Goal: Task Accomplishment & Management: Manage account settings

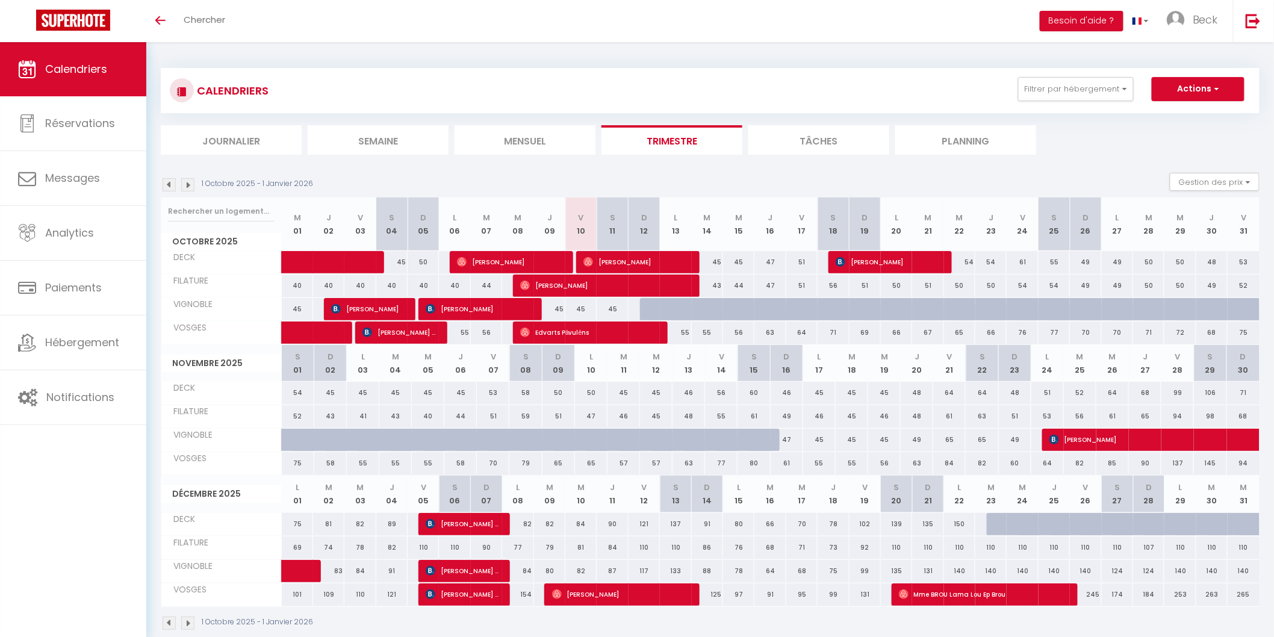
click at [169, 182] on img at bounding box center [169, 184] width 13 height 13
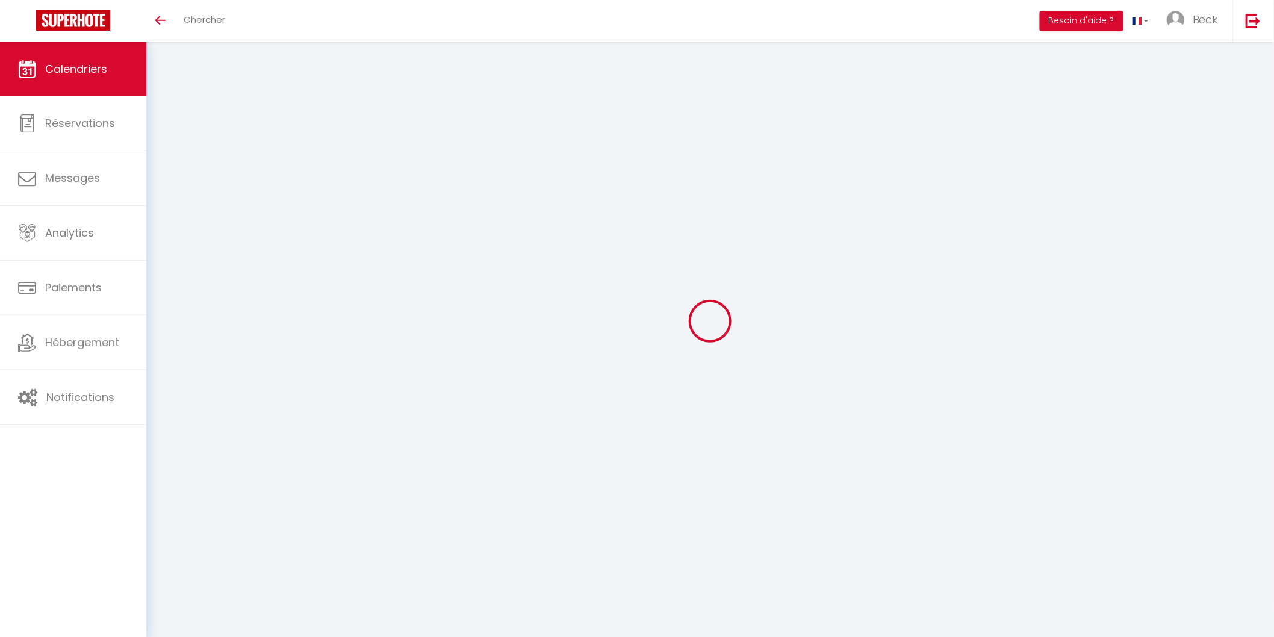
select select
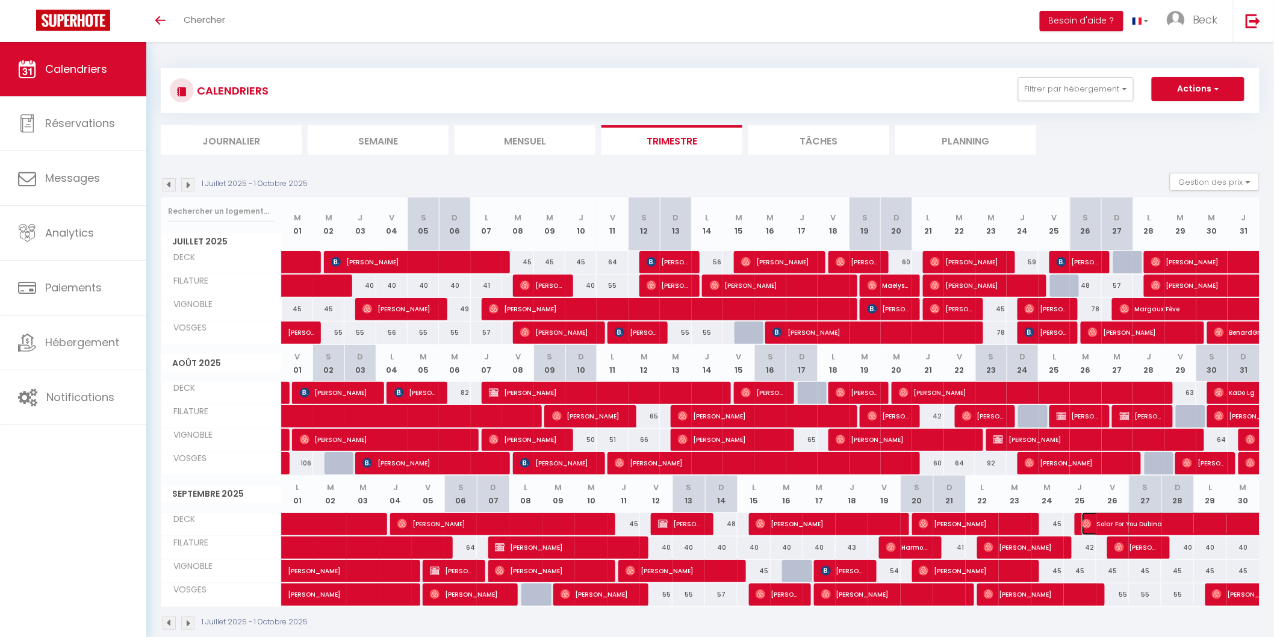
click at [1129, 522] on span "Solar For You Dubina" at bounding box center [1206, 523] width 249 height 23
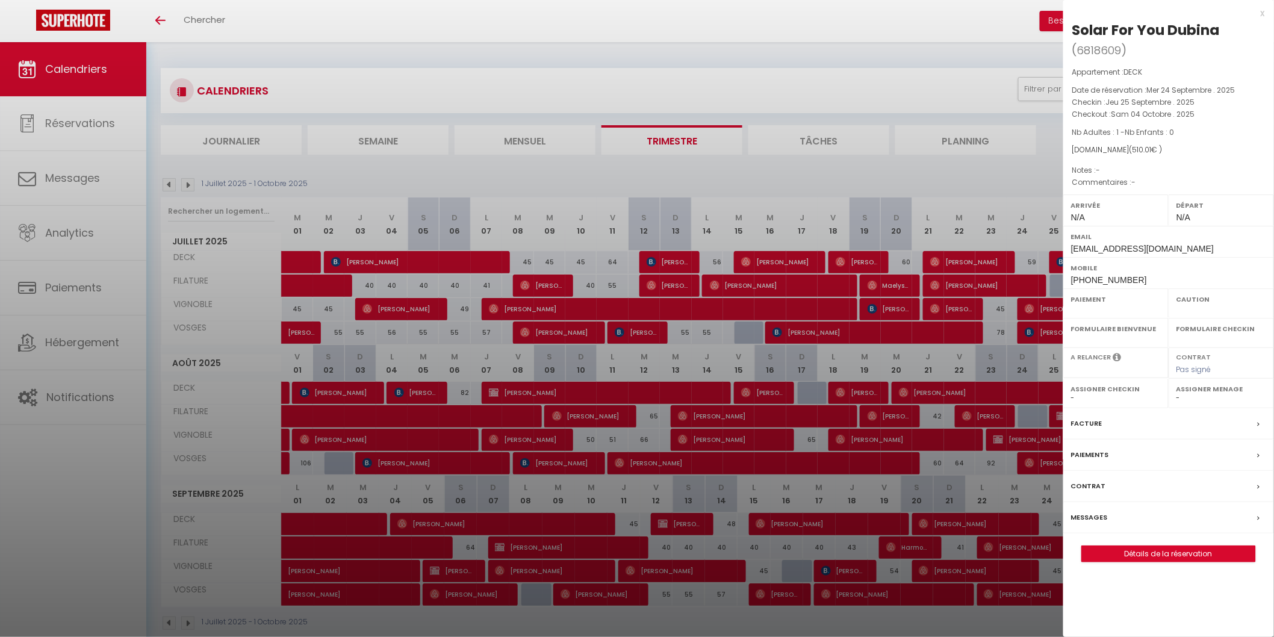
select select "OK"
select select "0"
select select "1"
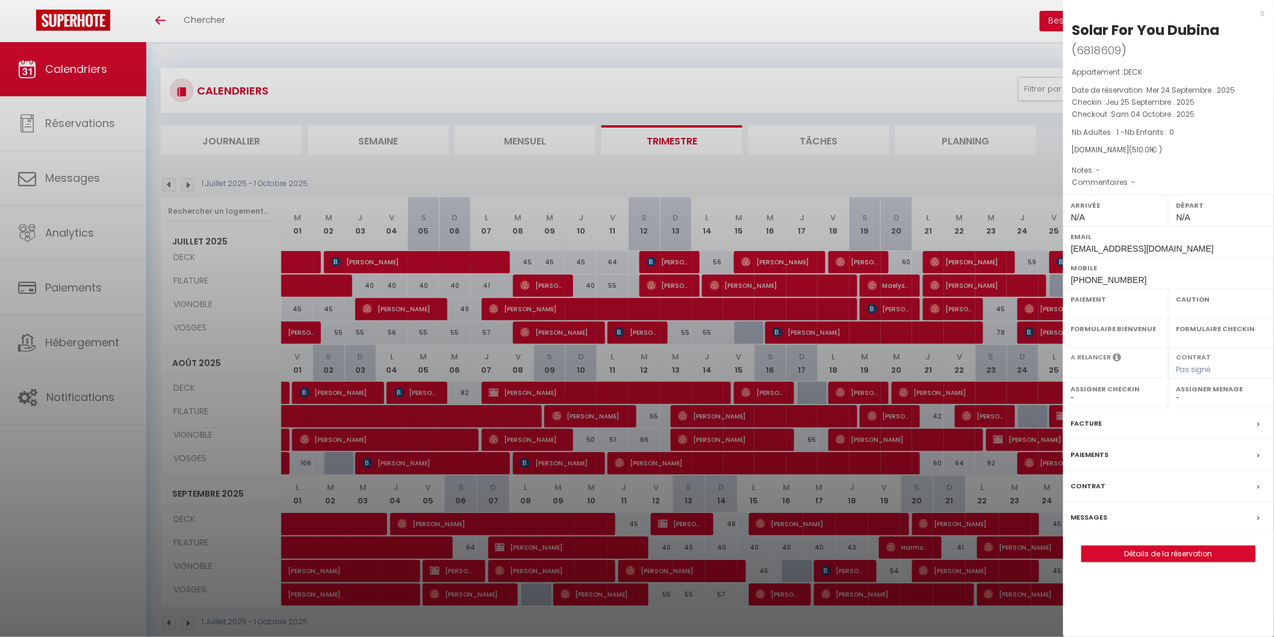
select select
select select "21534"
click at [1083, 519] on label "Messages" at bounding box center [1089, 517] width 37 height 13
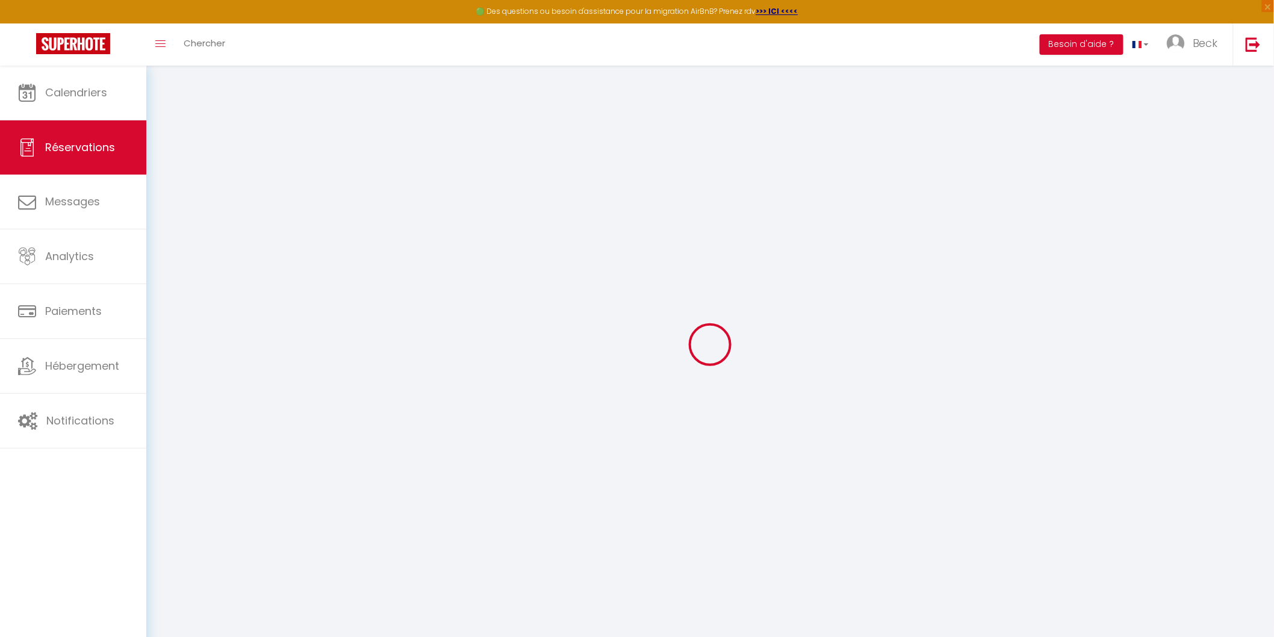
select select
checkbox input "false"
select select
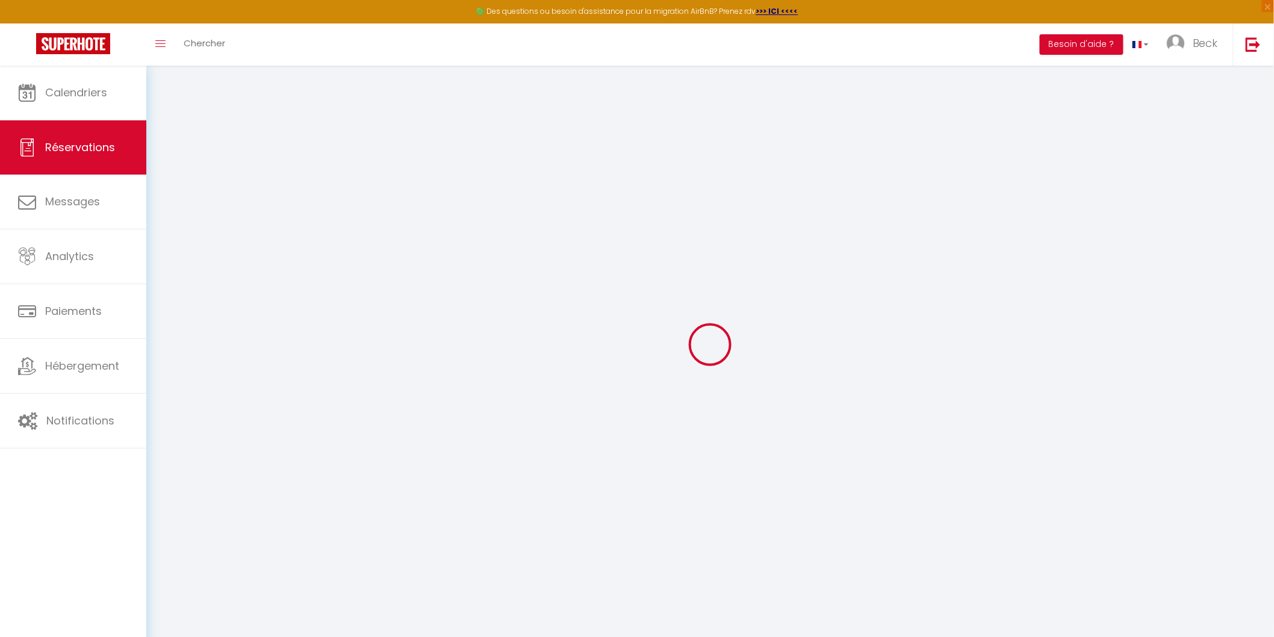
select select
checkbox input "false"
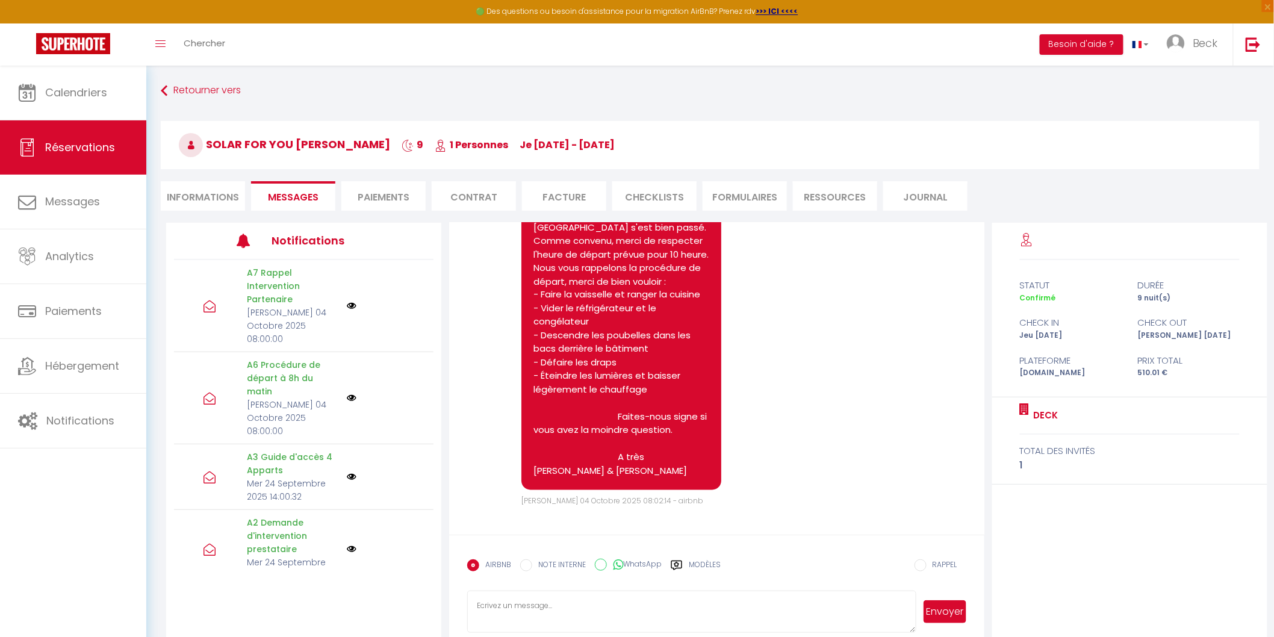
scroll to position [991, 0]
click at [196, 187] on li "Informations" at bounding box center [203, 195] width 84 height 29
select select
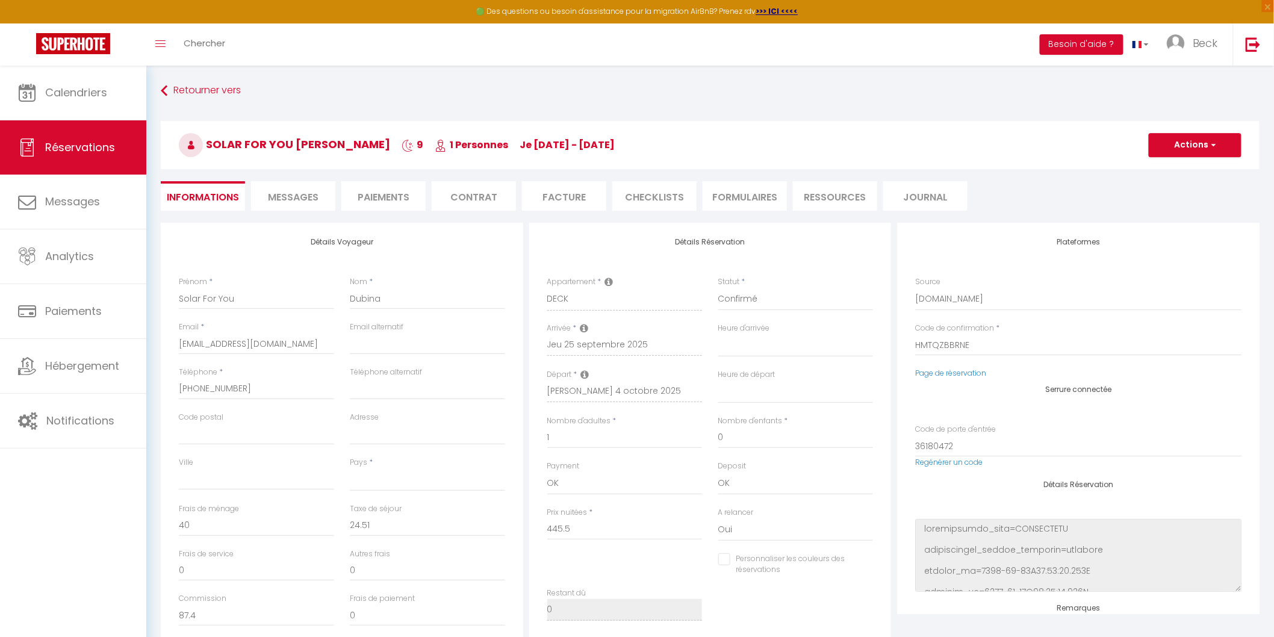
select select
checkbox input "false"
select select
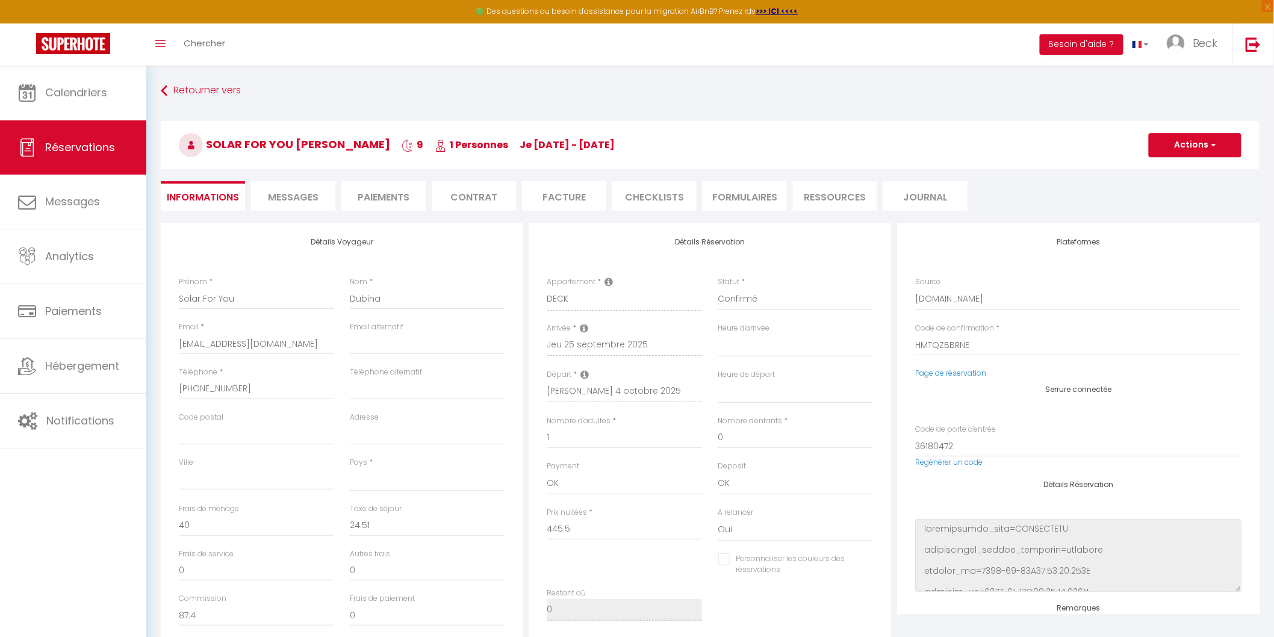
select select
checkbox input "false"
select select
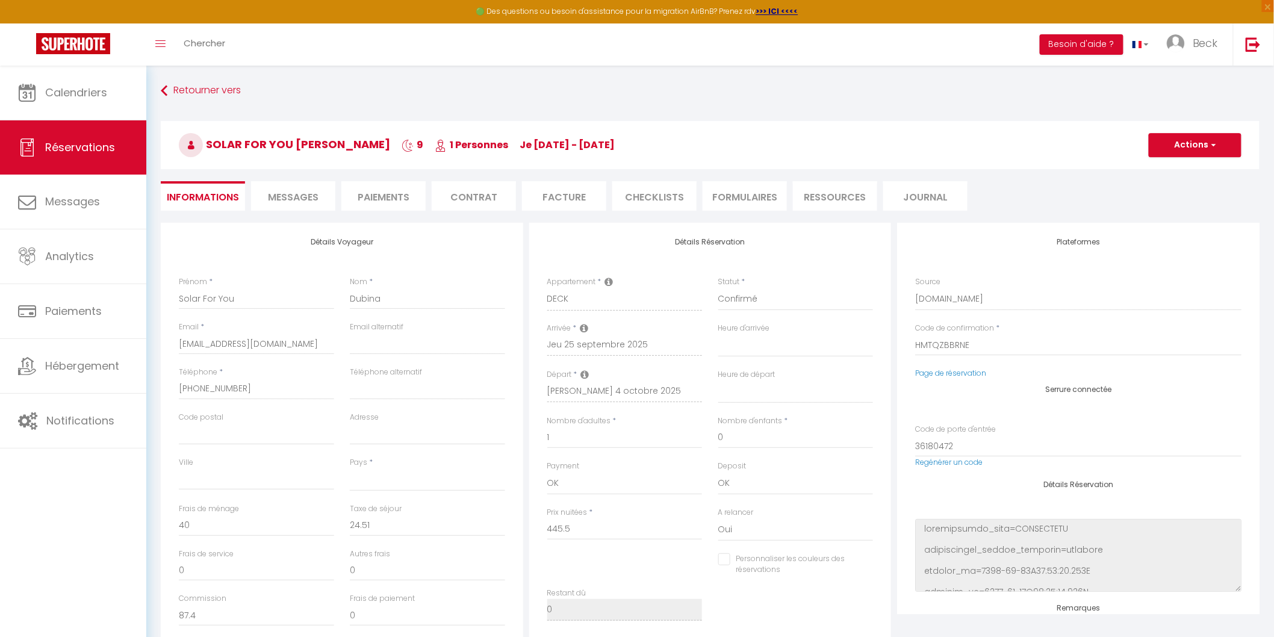
select select
checkbox input "false"
click at [379, 200] on li "Paiements" at bounding box center [383, 195] width 84 height 29
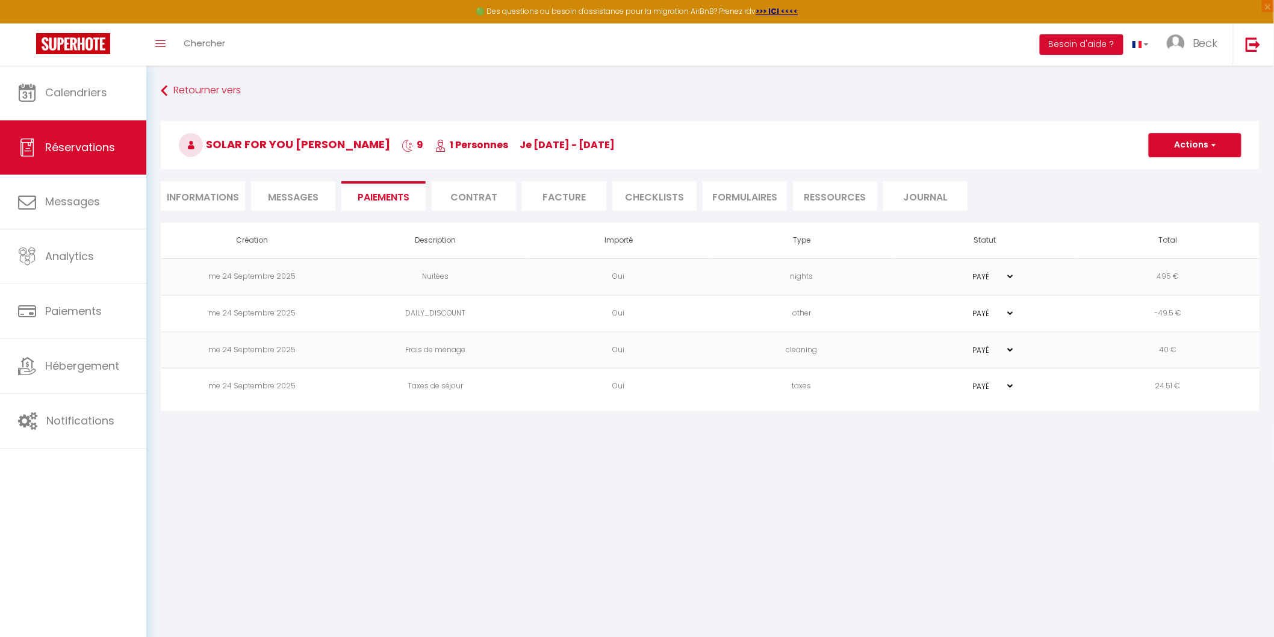
click at [560, 193] on li "Facture" at bounding box center [564, 195] width 84 height 29
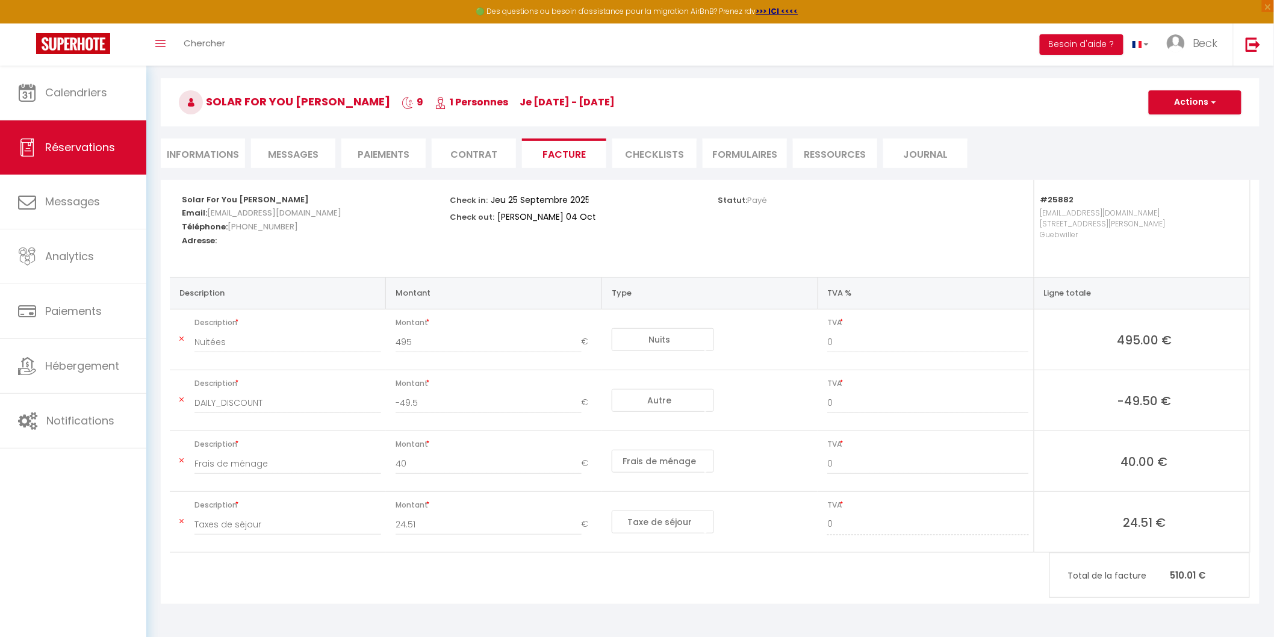
scroll to position [65, 0]
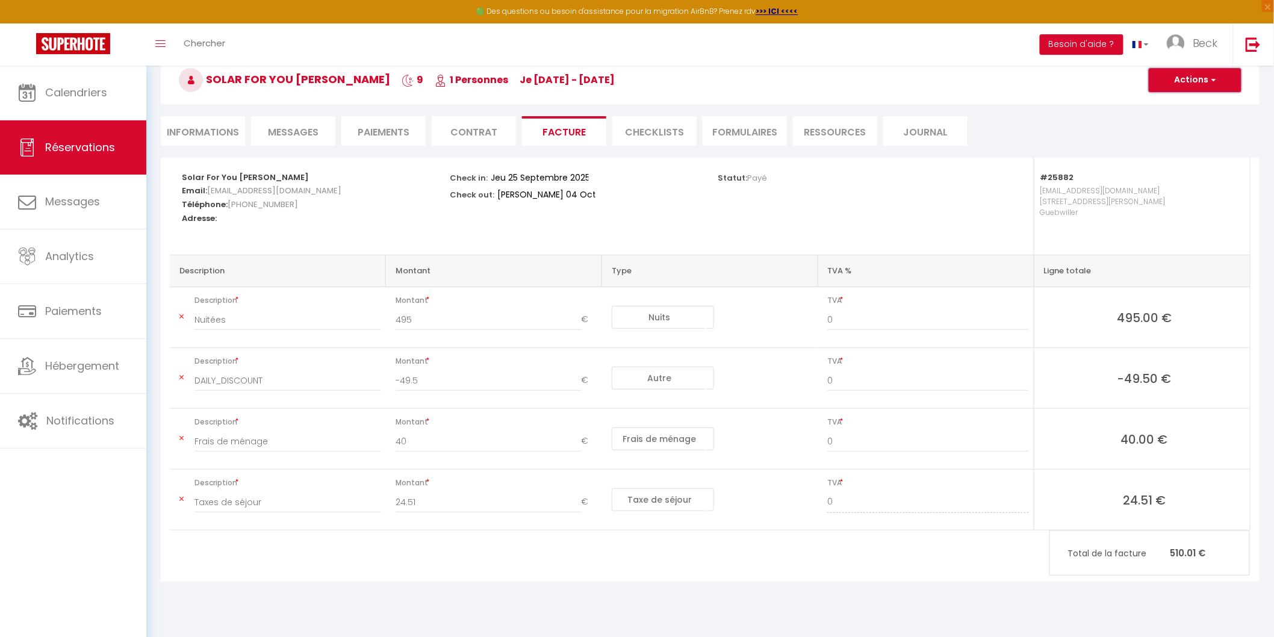
click at [1215, 77] on span "button" at bounding box center [1211, 80] width 7 height 11
click at [187, 131] on li "Informations" at bounding box center [203, 130] width 84 height 29
select select
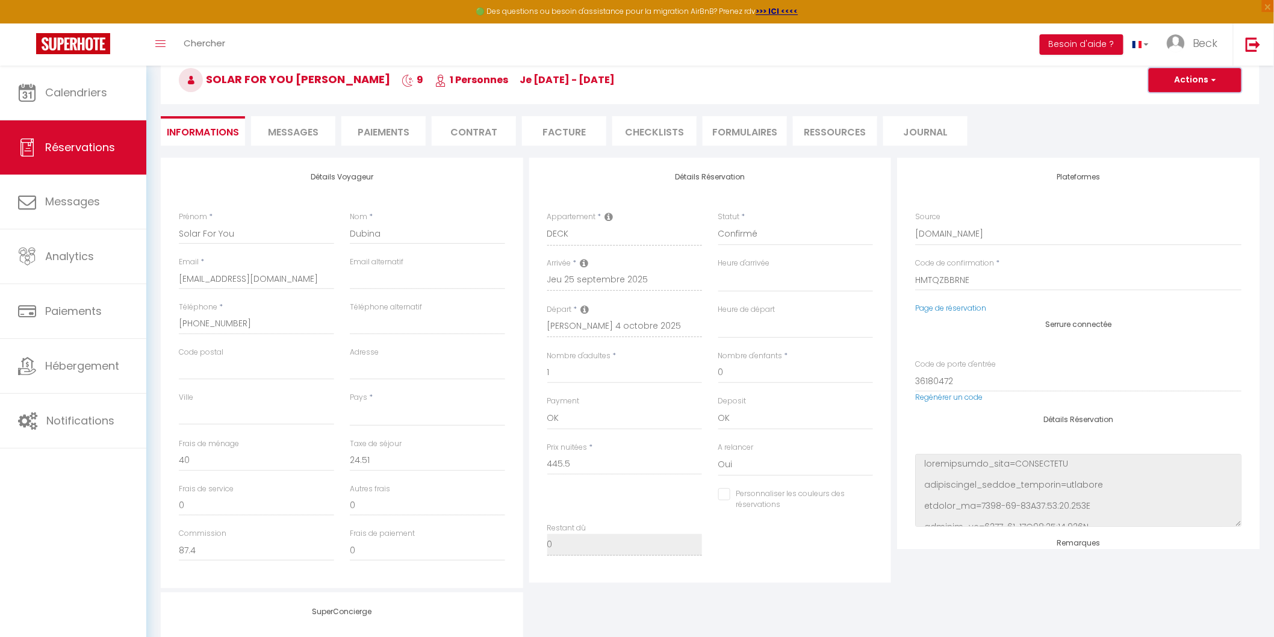
click at [1217, 79] on button "Actions" at bounding box center [1194, 80] width 93 height 24
click at [1165, 122] on link "Dupliquer" at bounding box center [1182, 122] width 95 height 16
select select
type input "0"
select select
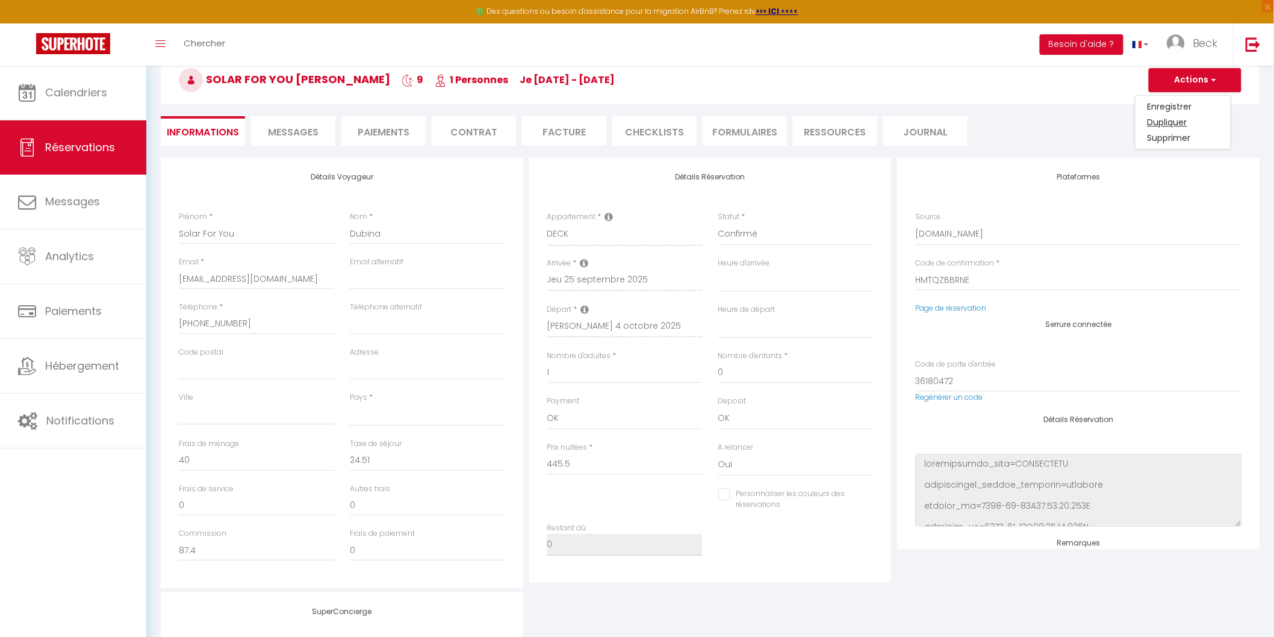
select select
type input "Invalid Dateundefined"
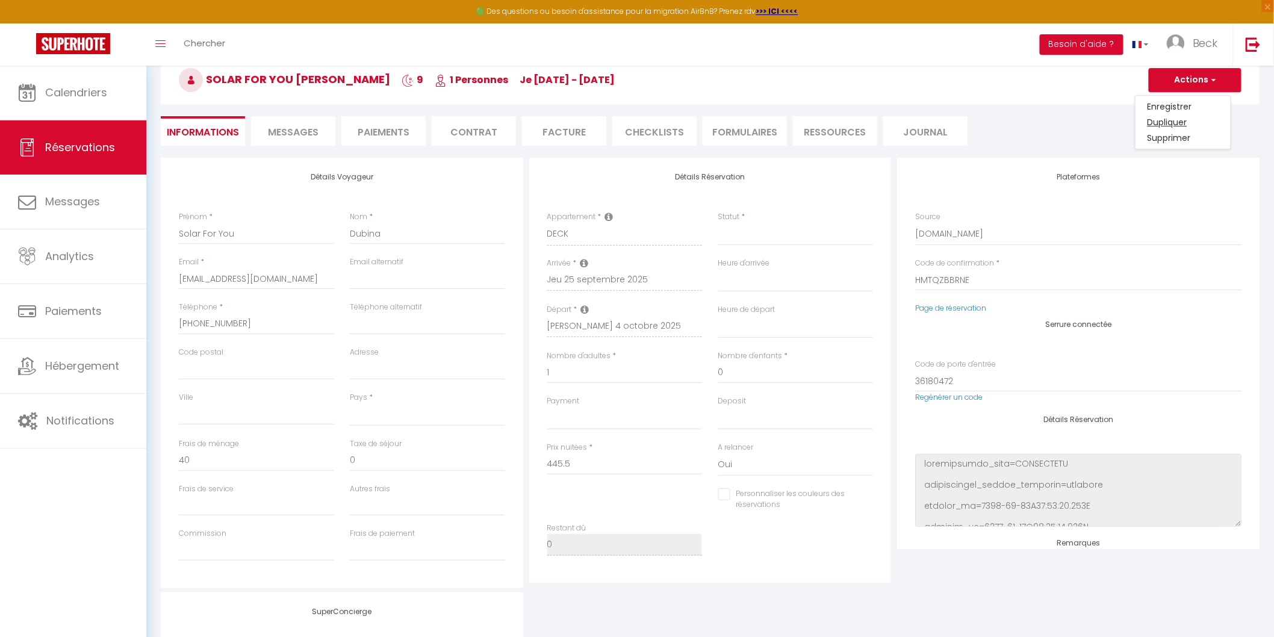
type input "Invalid Dateundefined"
select select
checkbox input "false"
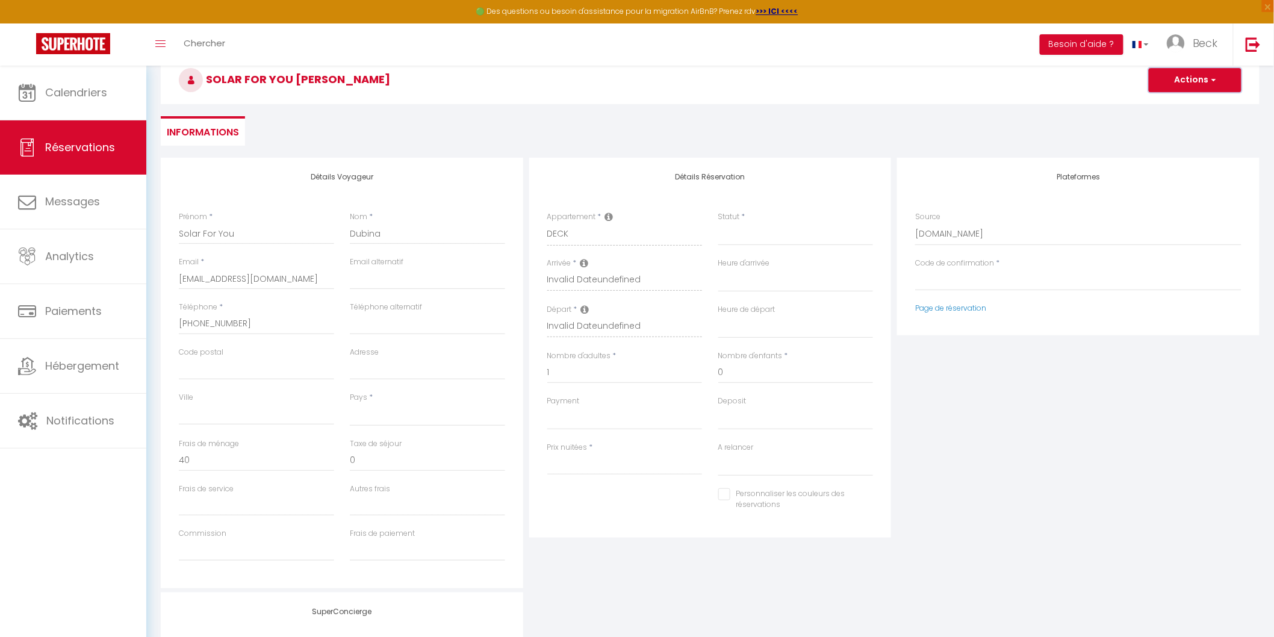
click at [1207, 75] on button "Actions" at bounding box center [1194, 80] width 93 height 24
click at [393, 234] on input "Dubina" at bounding box center [427, 234] width 155 height 22
click at [252, 231] on input "Solar For You" at bounding box center [256, 234] width 155 height 22
type input "Solar For You"
select select
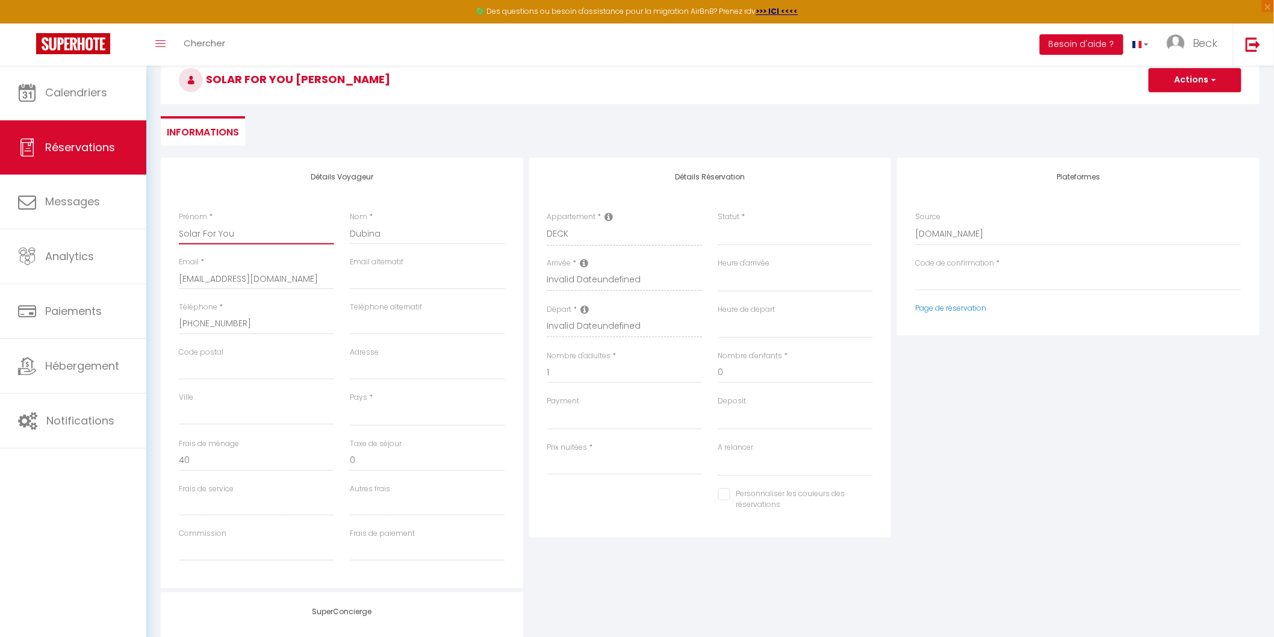
select select
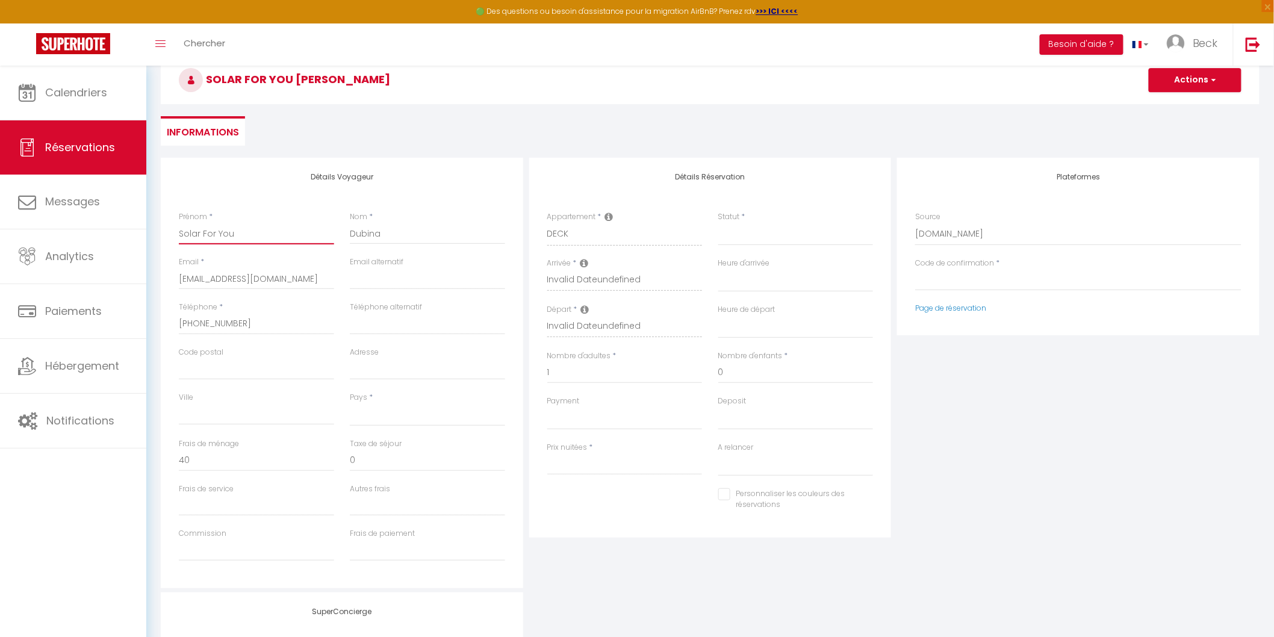
select select
checkbox input "false"
type input "Solar For You"
select select
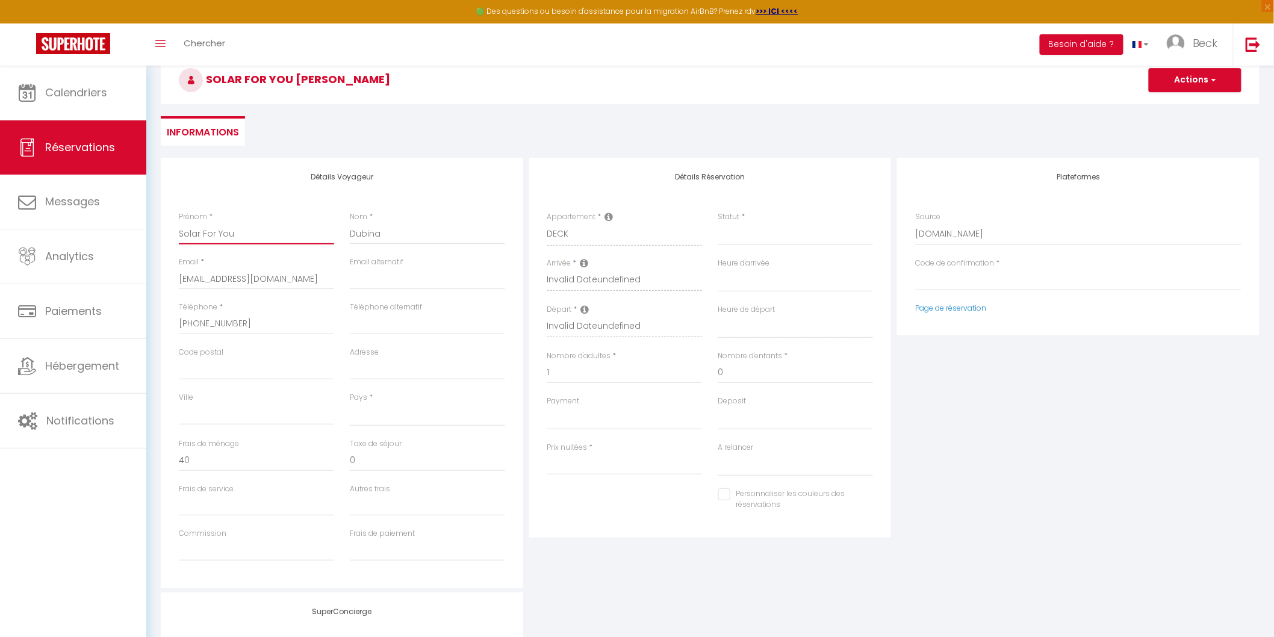
select select
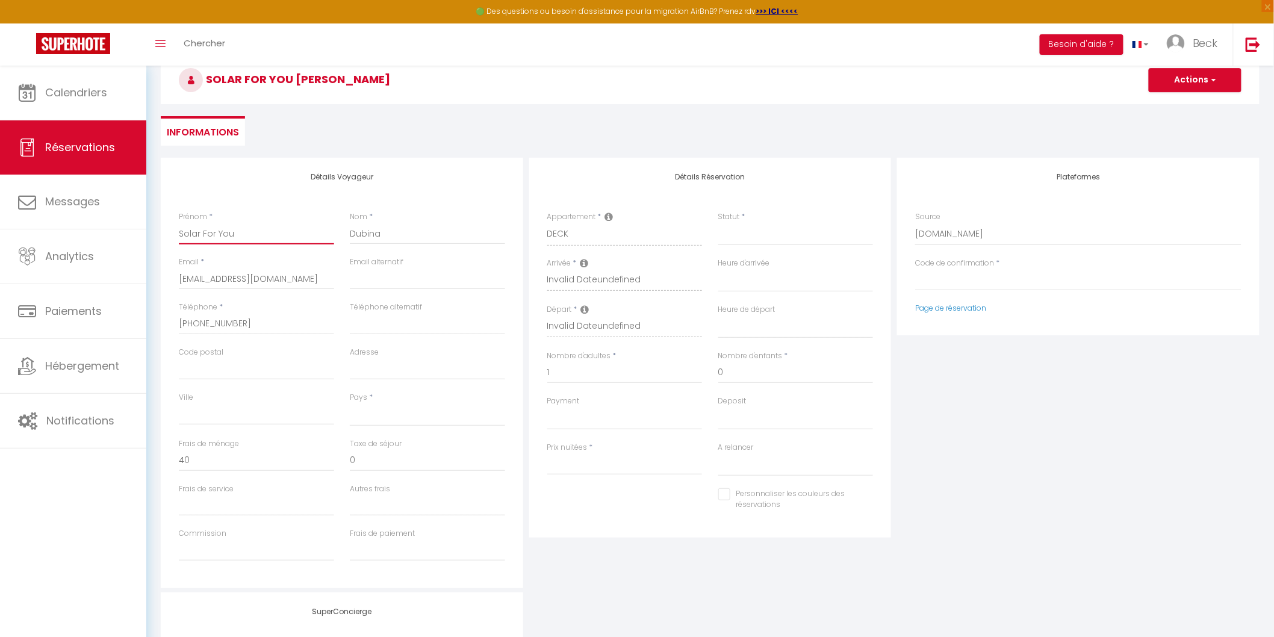
checkbox input "false"
type input "Solar For Yo"
select select
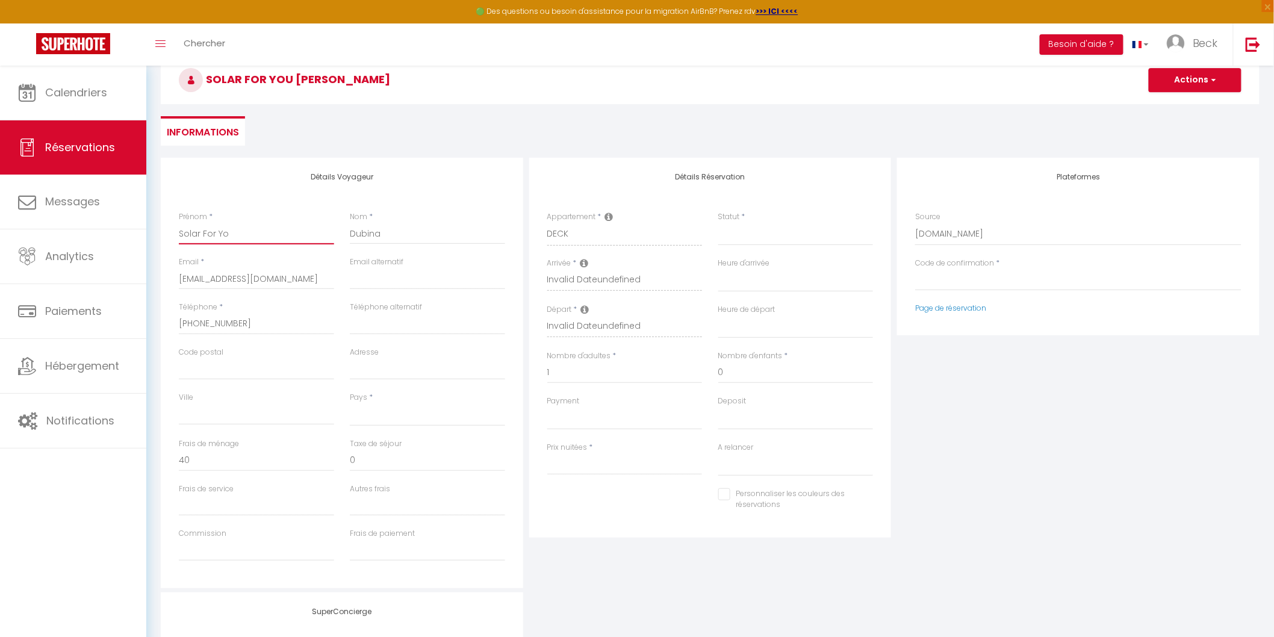
select select
checkbox input "false"
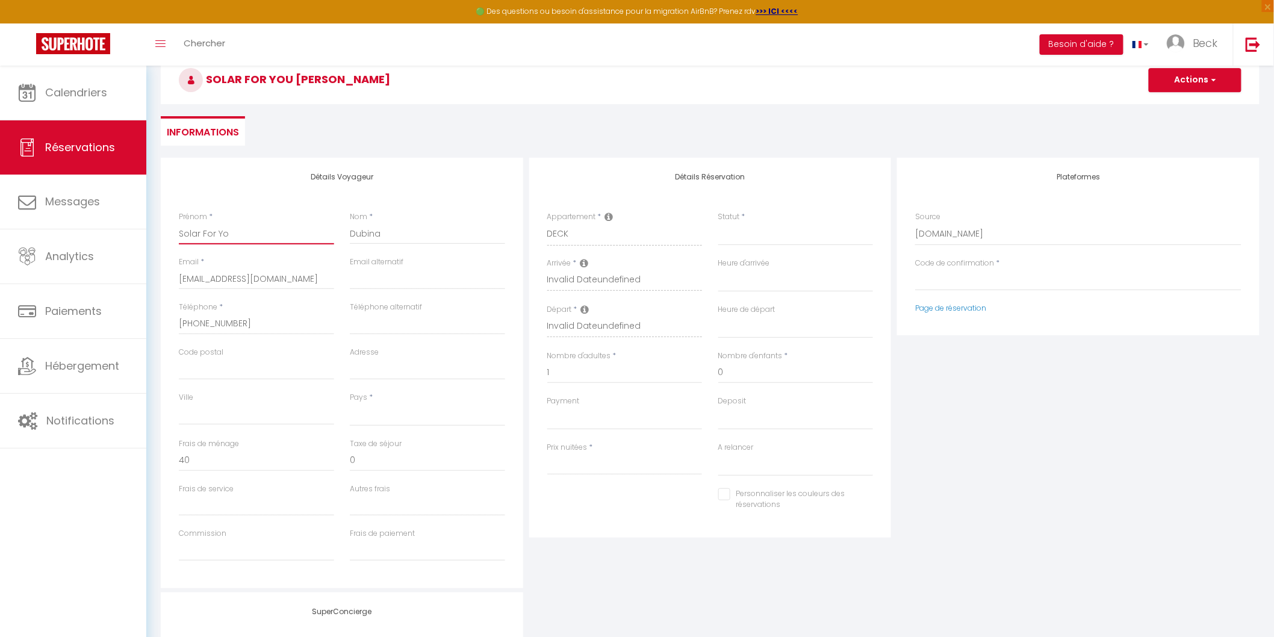
type input "Solar For Y"
select select
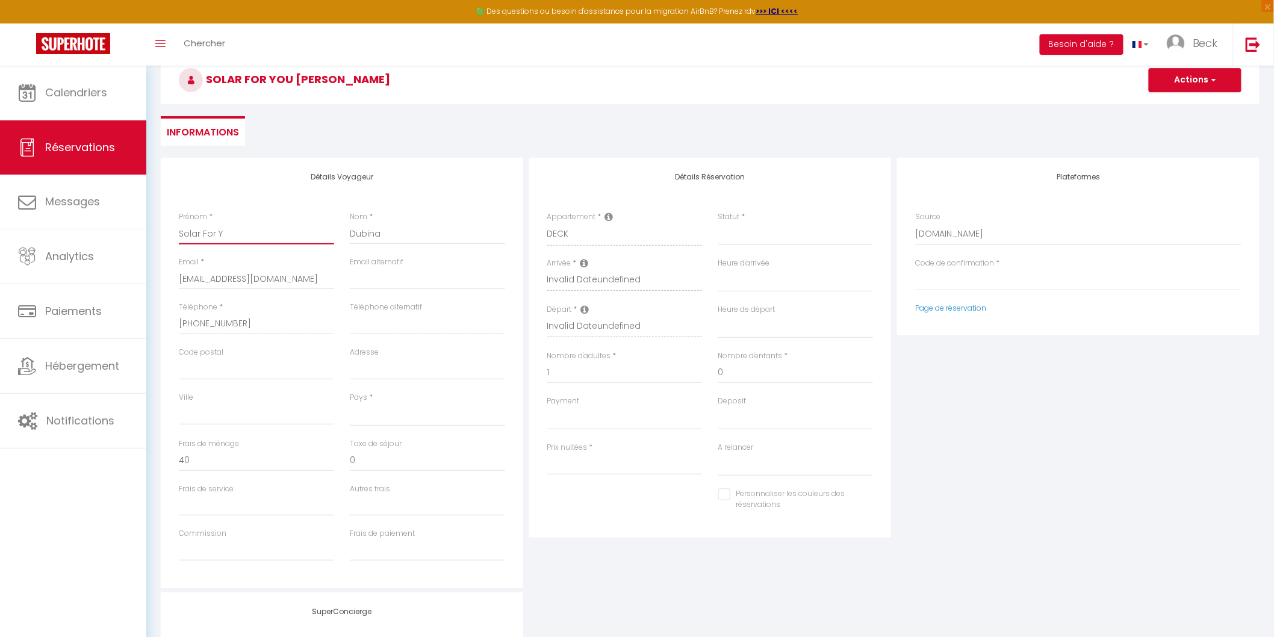
select select
checkbox input "false"
type input "Solar For"
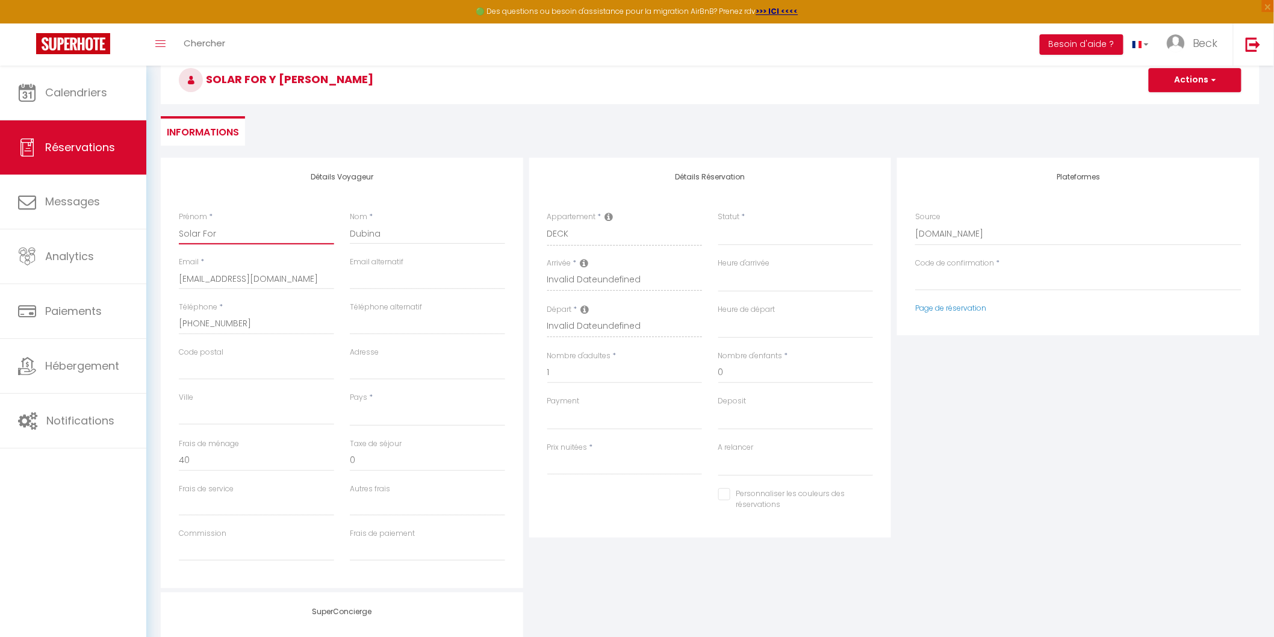
select select
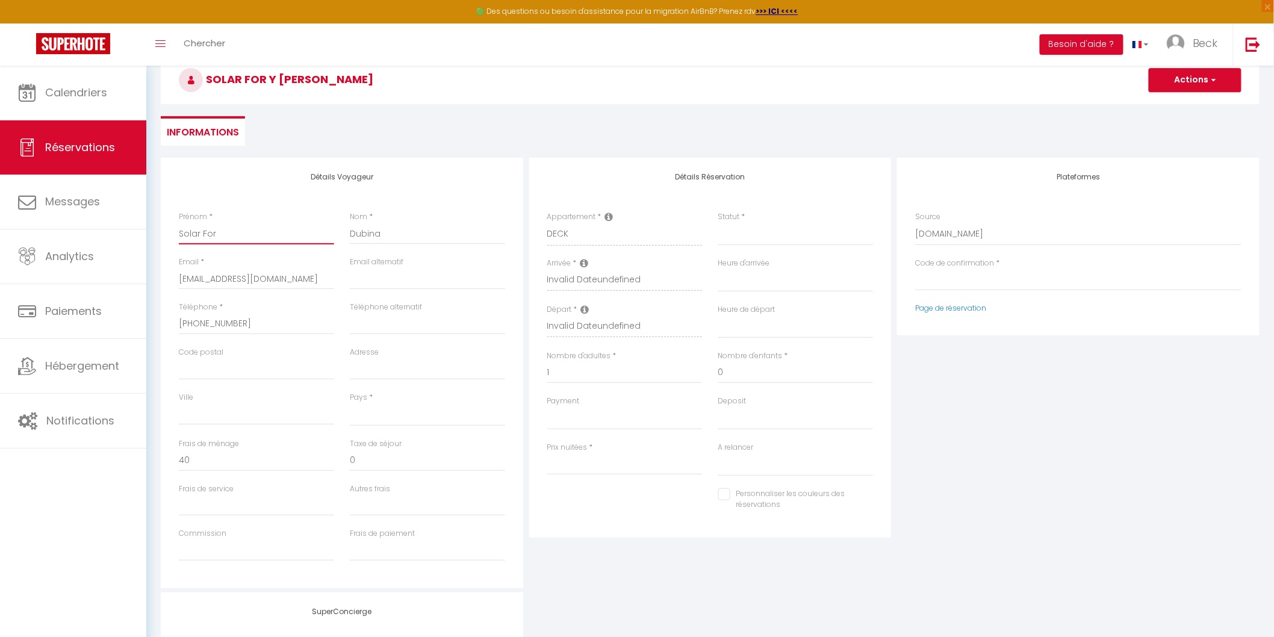
select select
checkbox input "false"
type input "Solar For"
select select
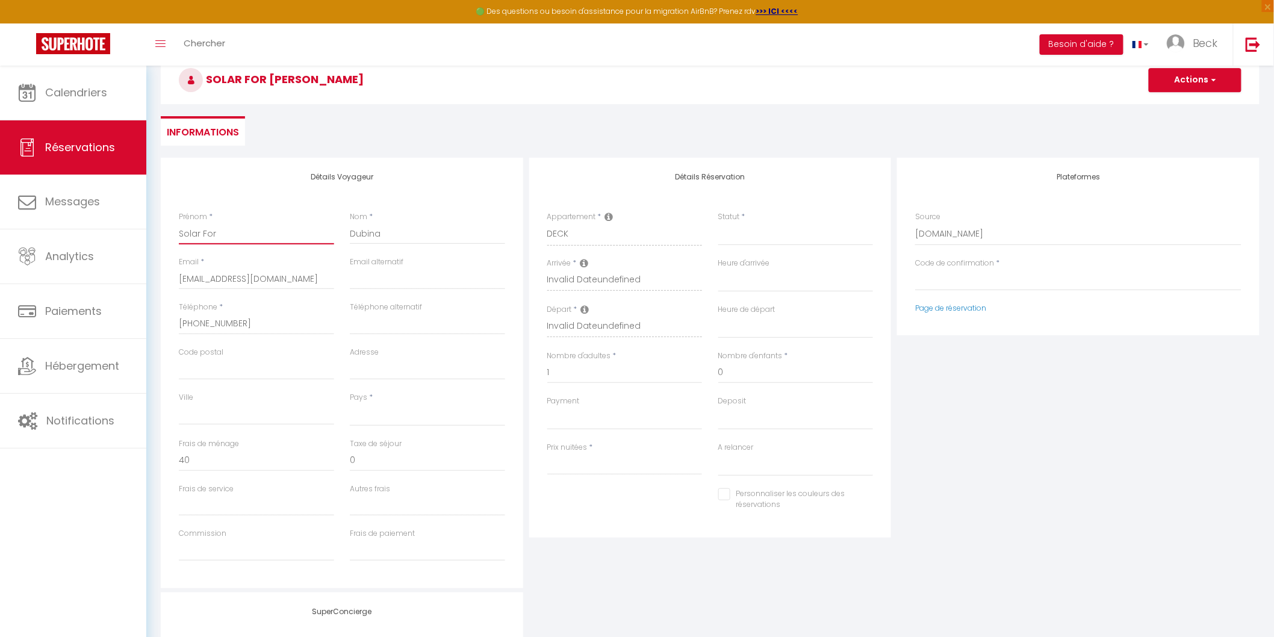
select select
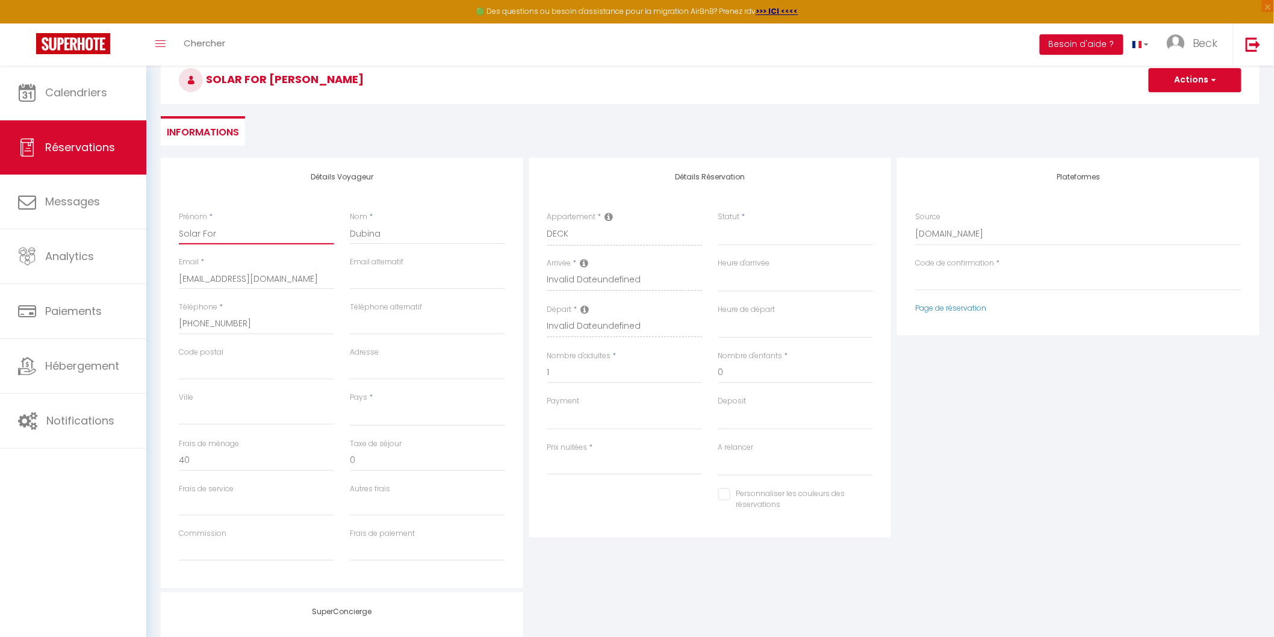
select select
checkbox input "false"
type input "Solar Fo"
select select
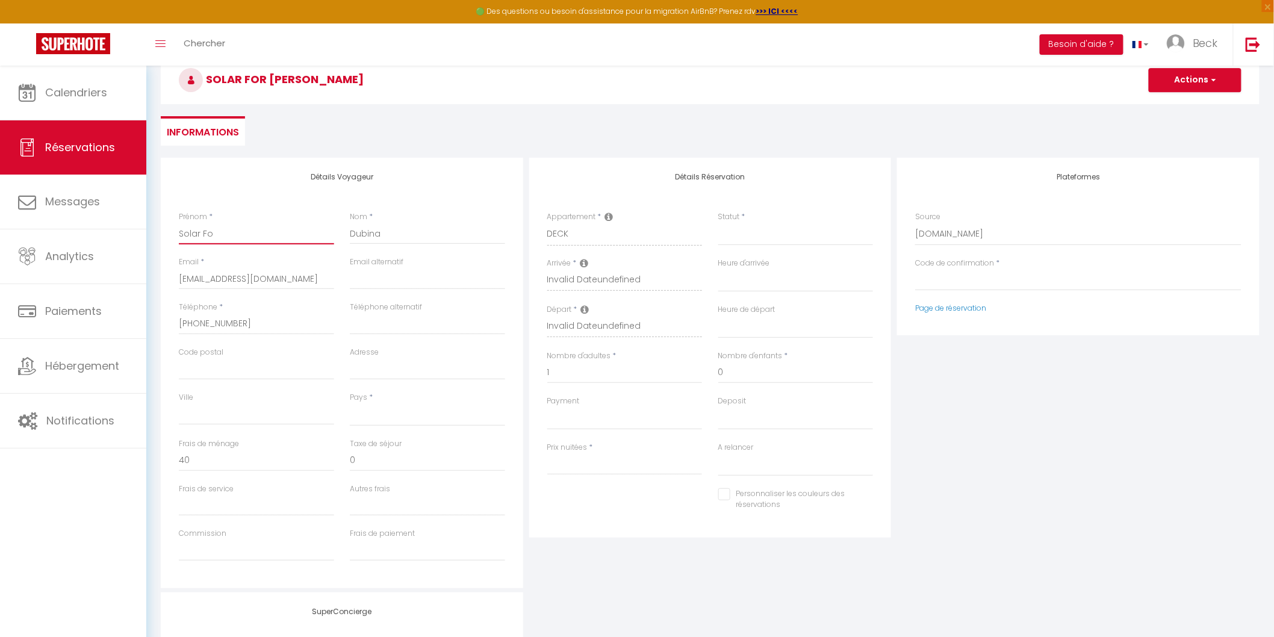
select select
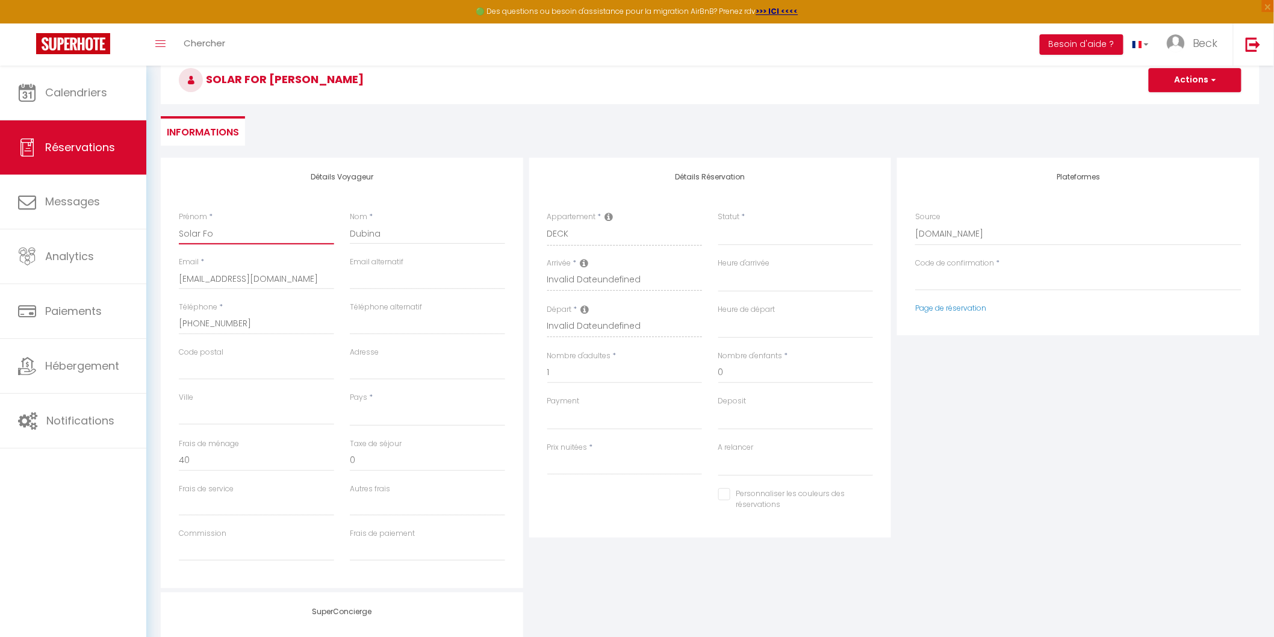
checkbox input "false"
type input "Solar F"
select select
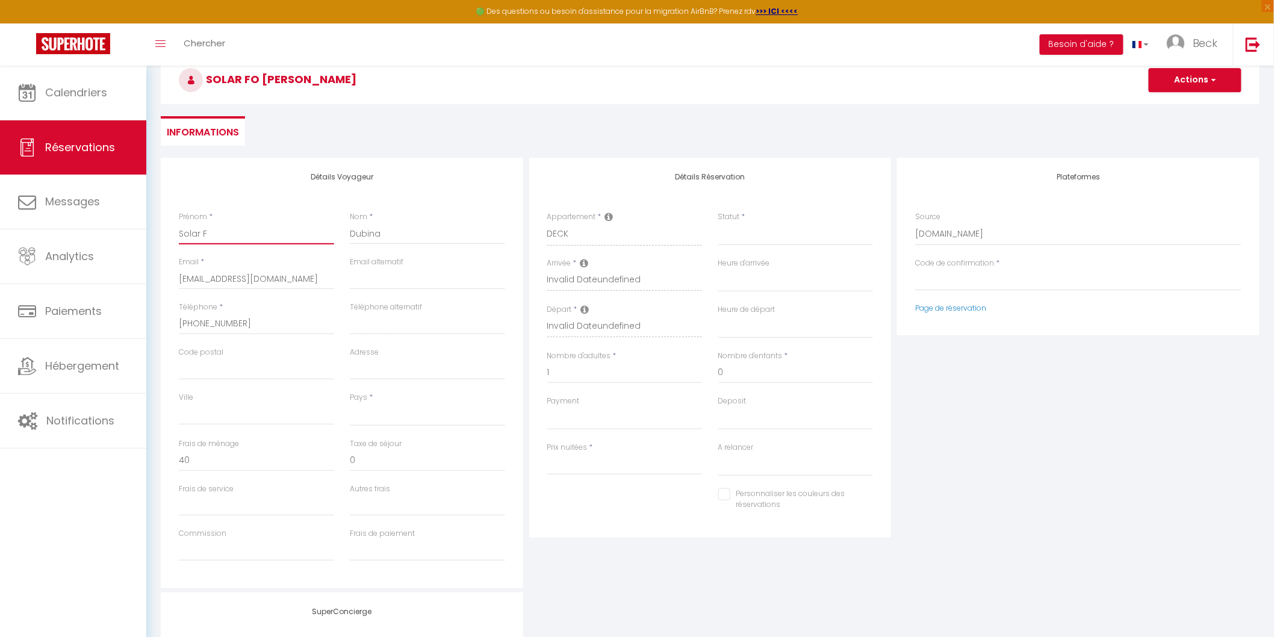
select select
checkbox input "false"
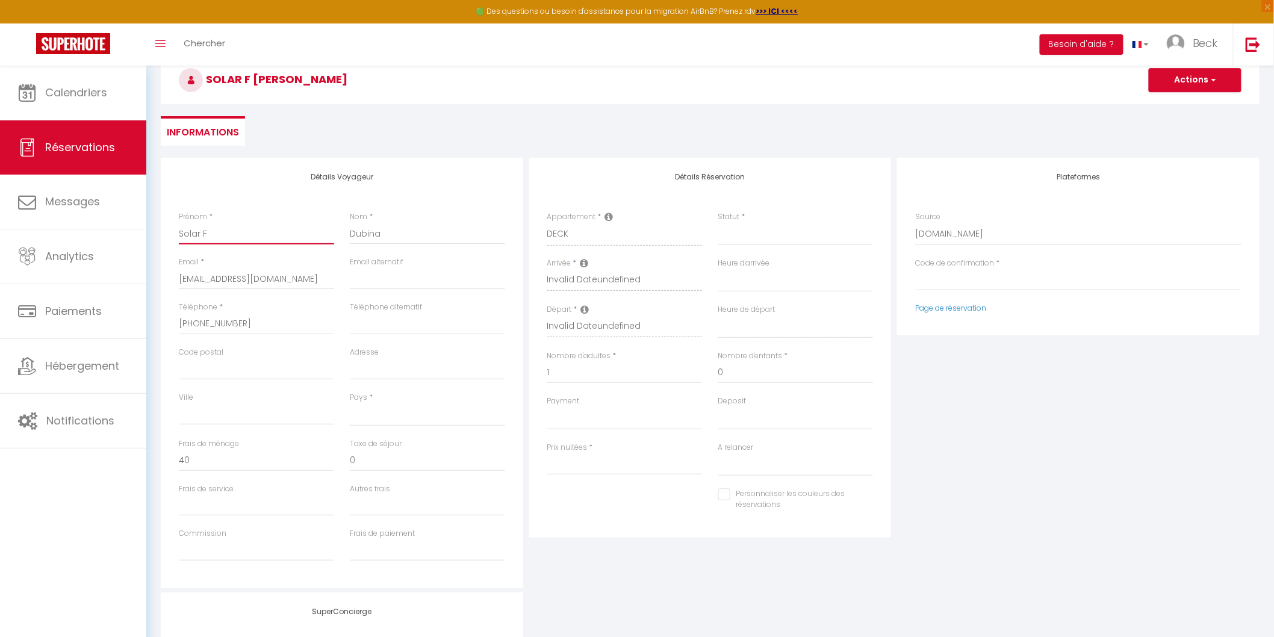
type input "Solar"
select select
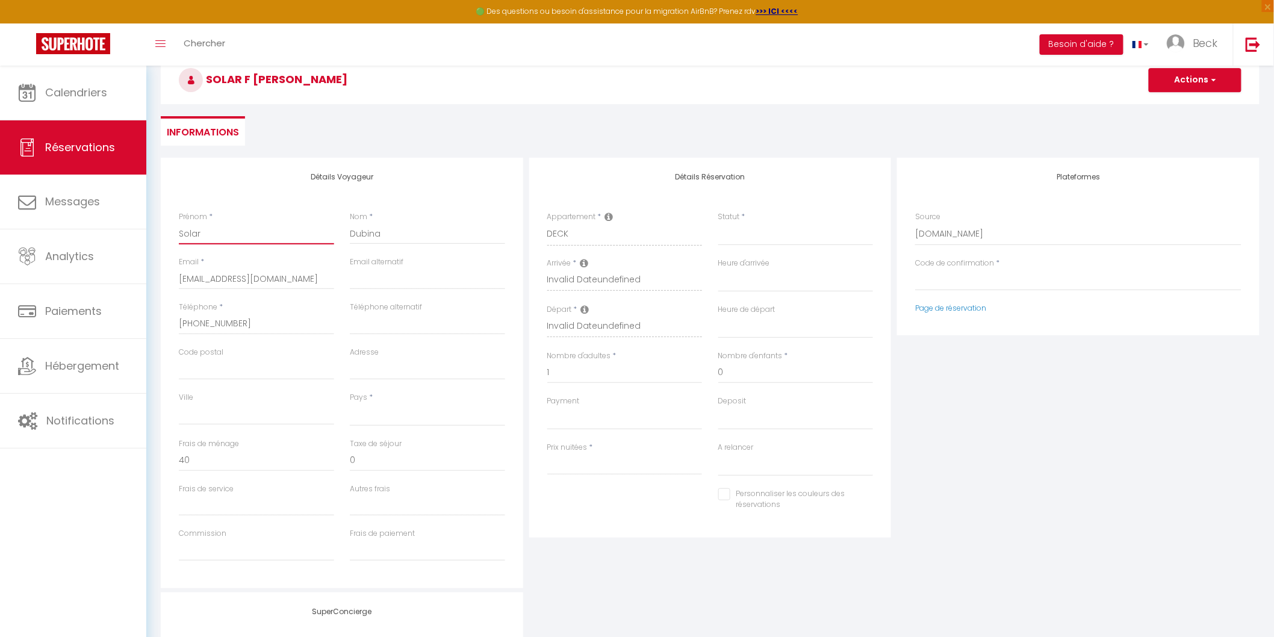
select select
checkbox input "false"
type input "Solar"
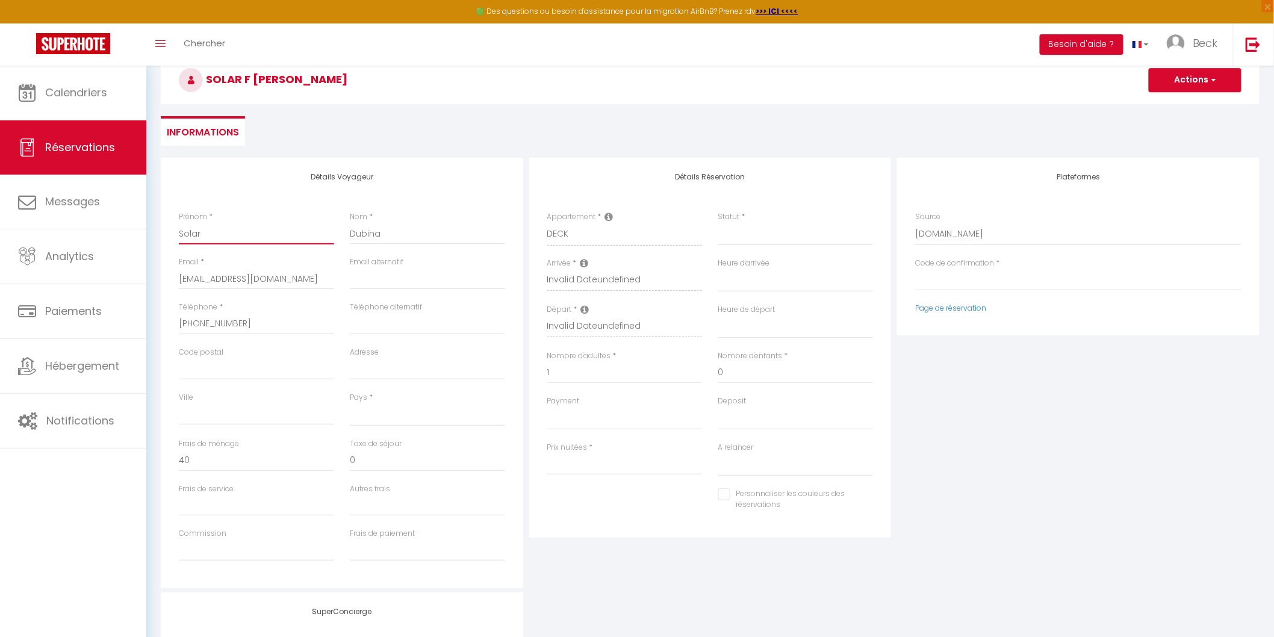
select select
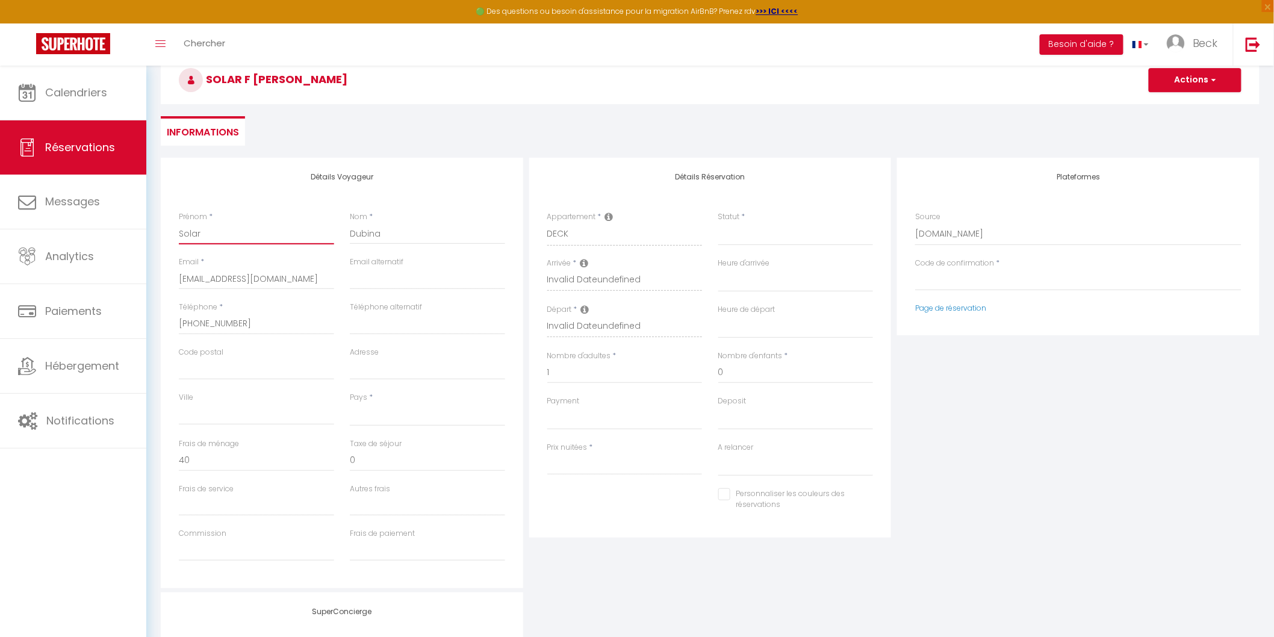
select select
checkbox input "false"
type input "Sola"
select select
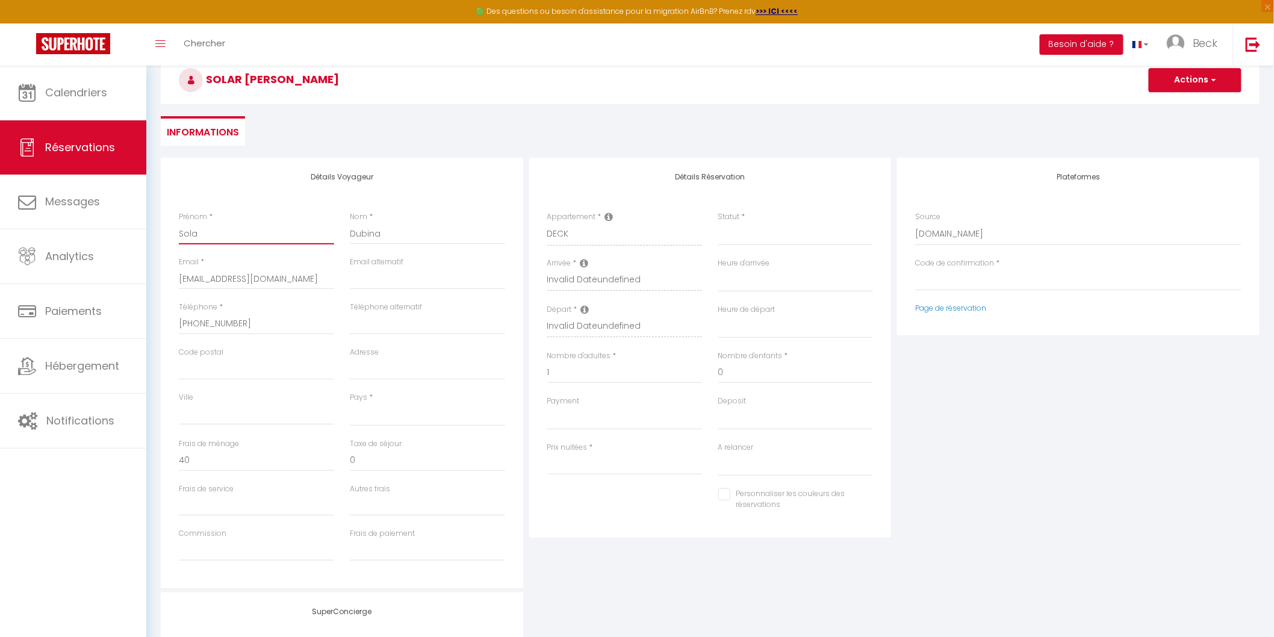
select select
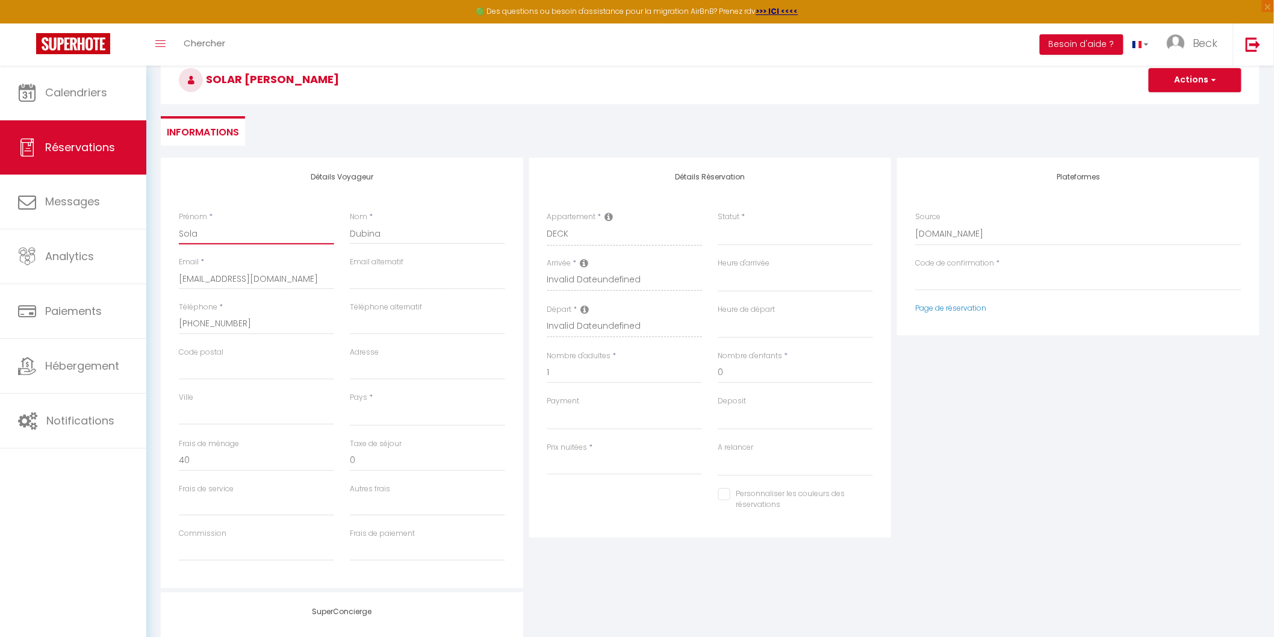
select select
checkbox input "false"
type input "Sol"
select select
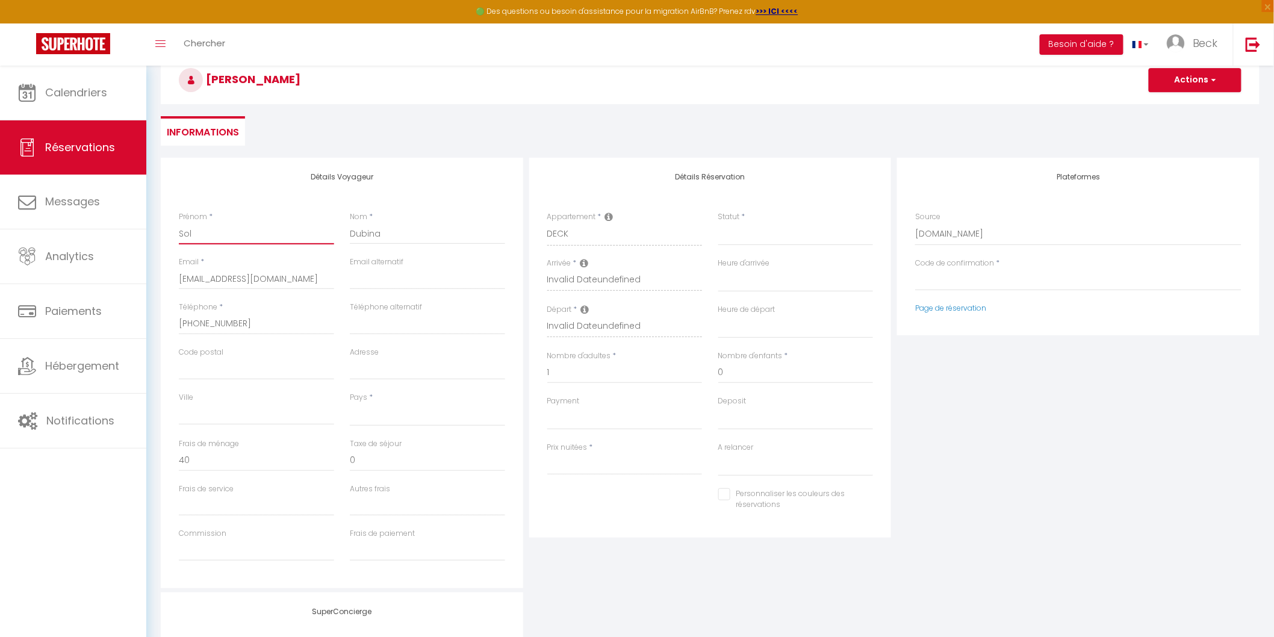
select select
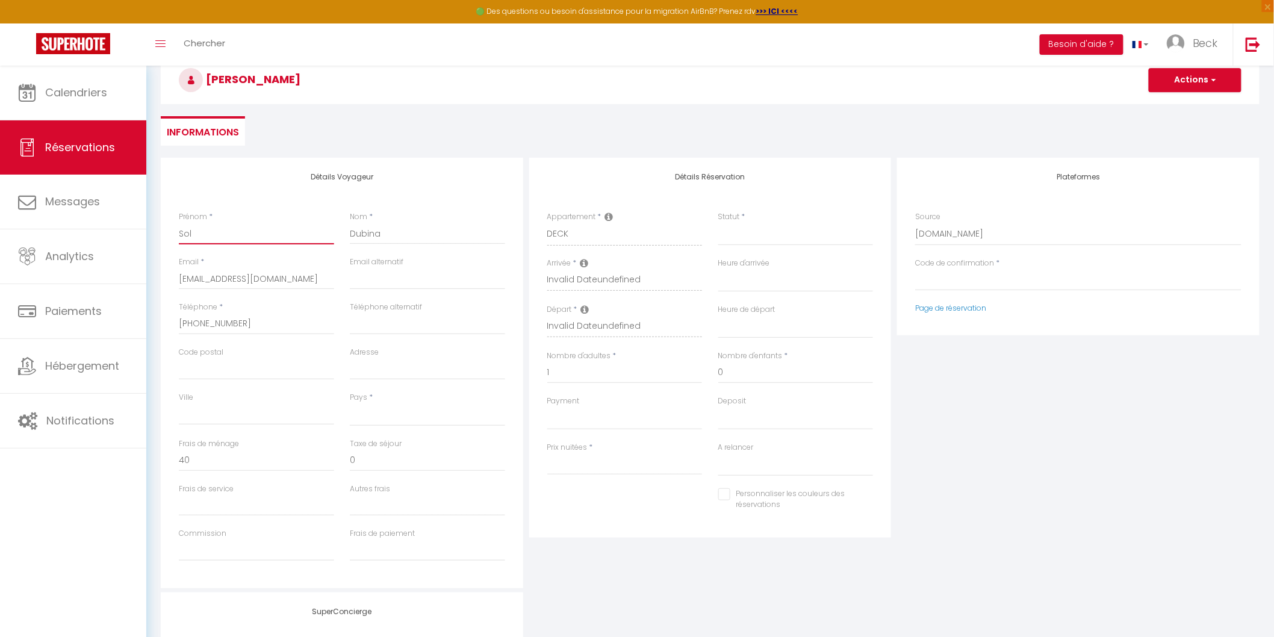
checkbox input "false"
type input "So"
select select
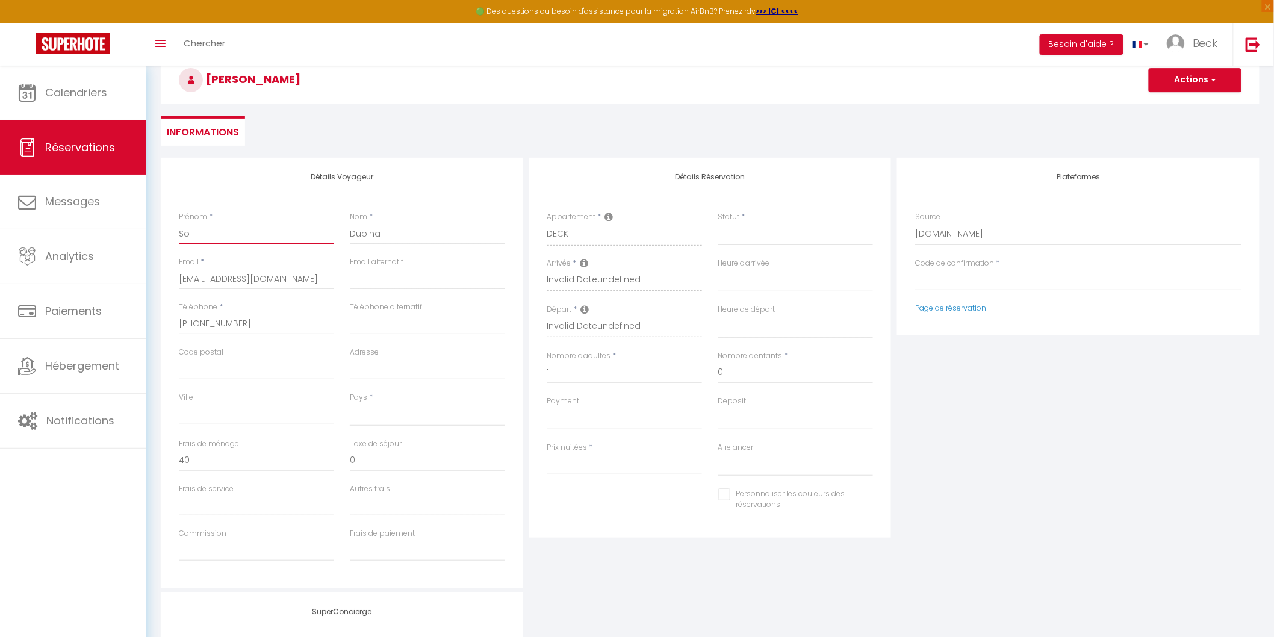
select select
checkbox input "false"
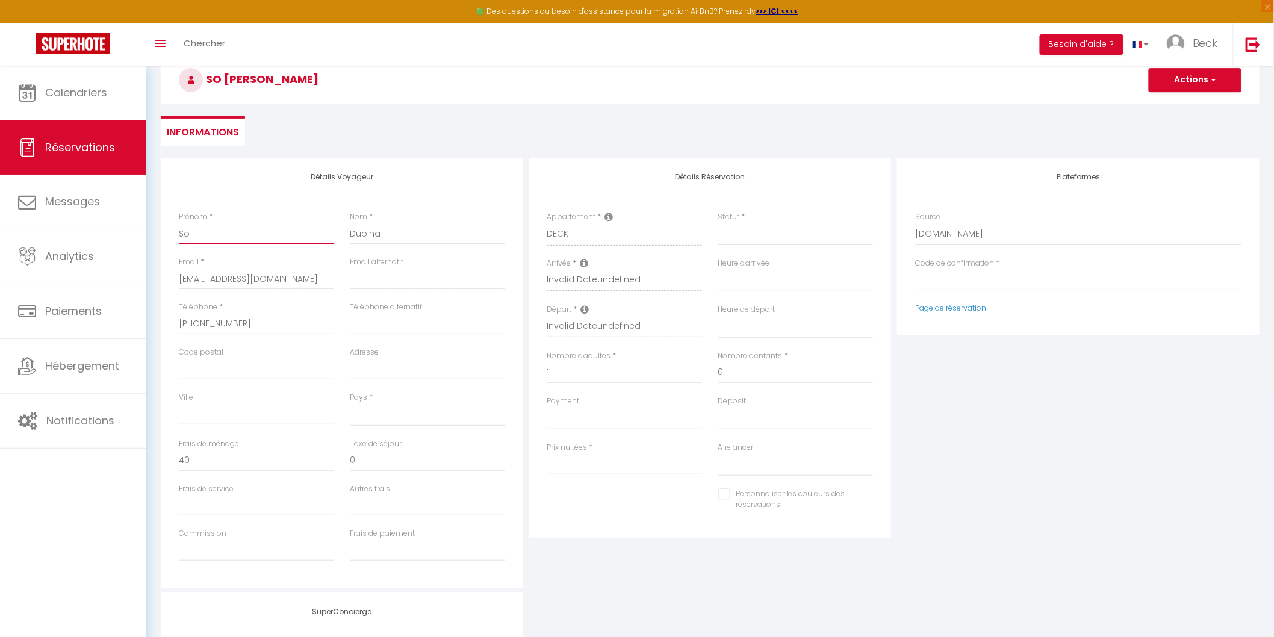
type input "S"
select select
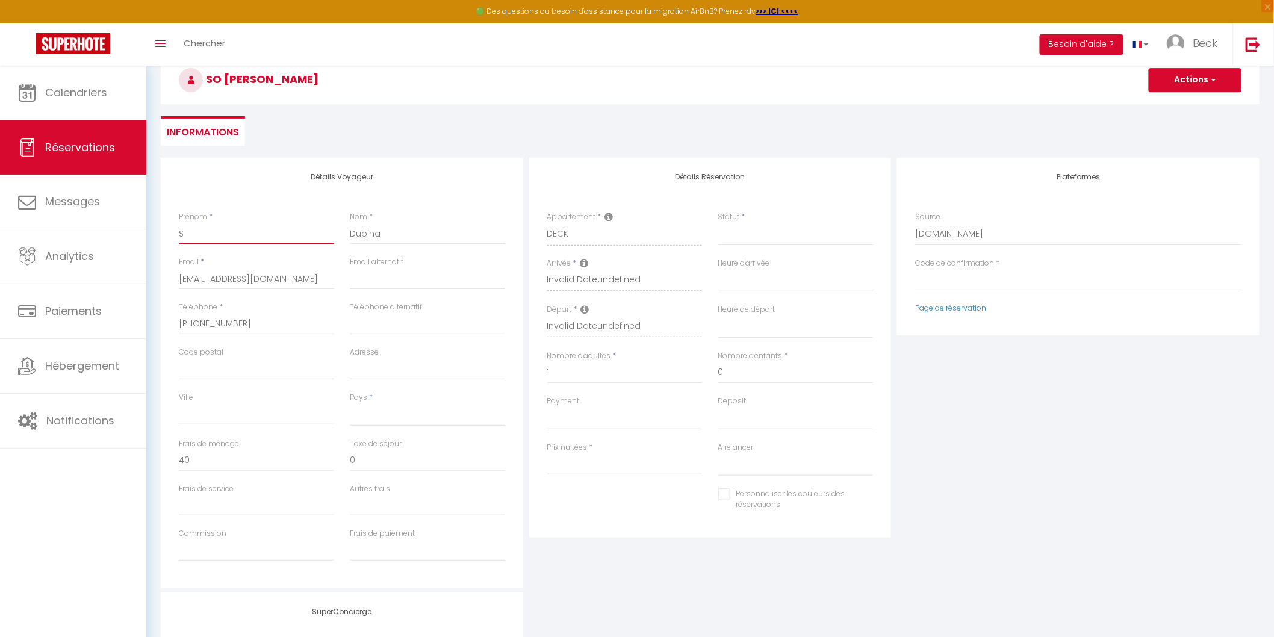
select select
checkbox input "false"
type input "SO"
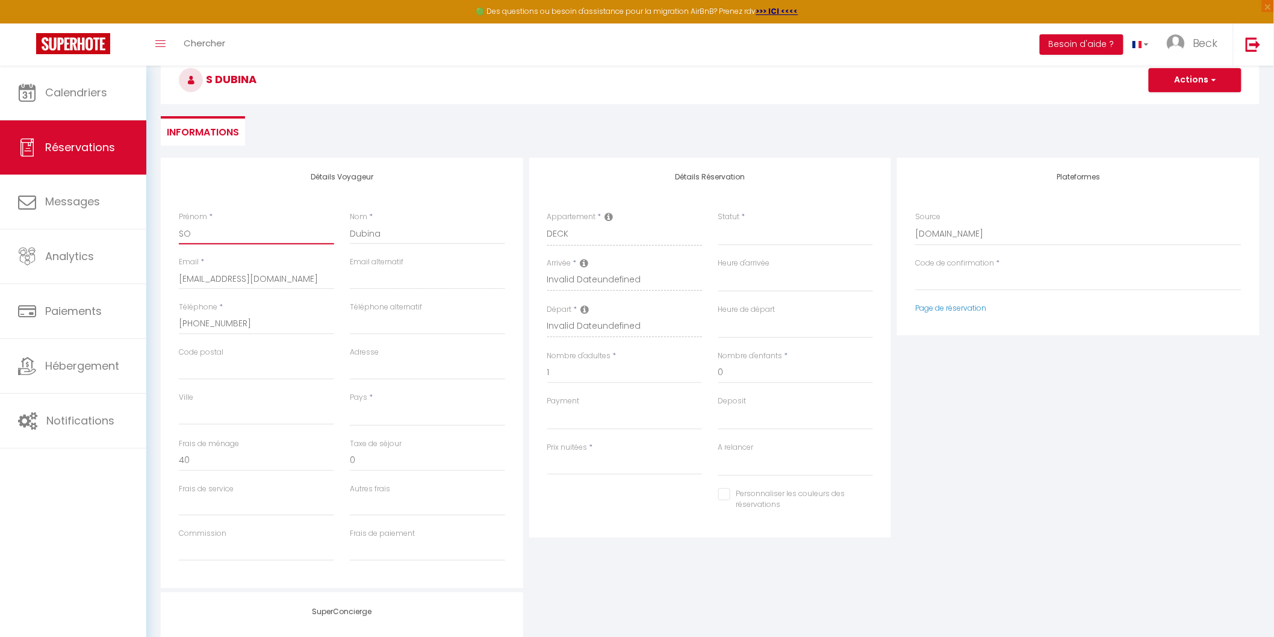
select select
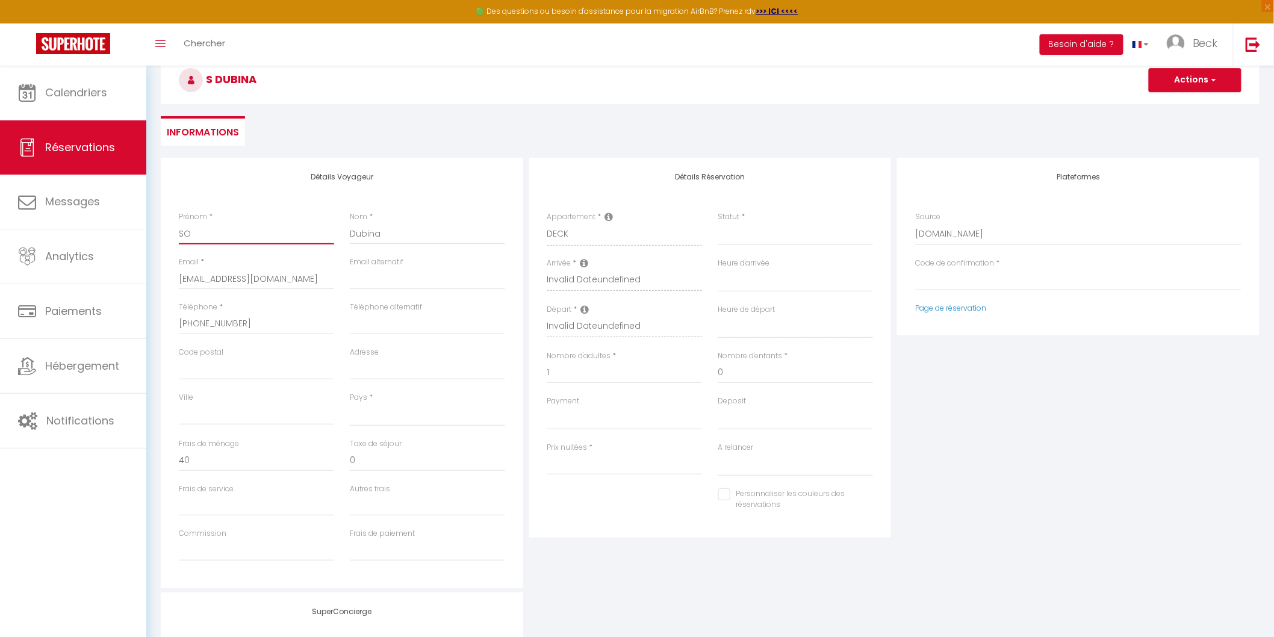
select select
checkbox input "false"
type input "SOL"
select select
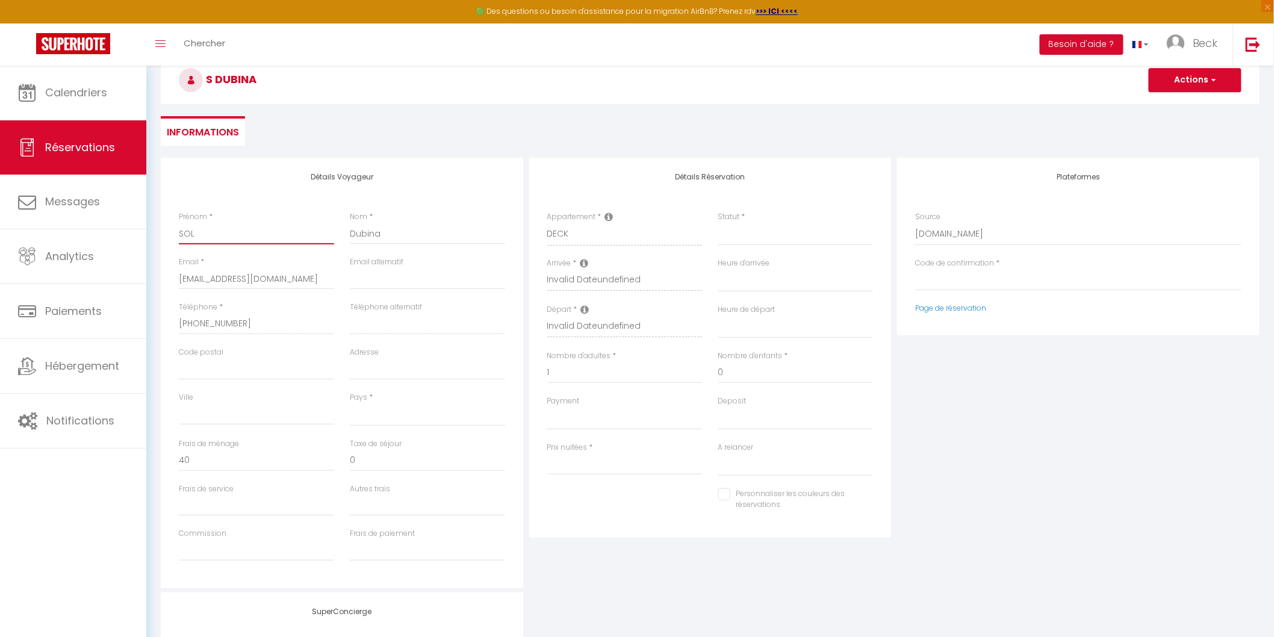
select select
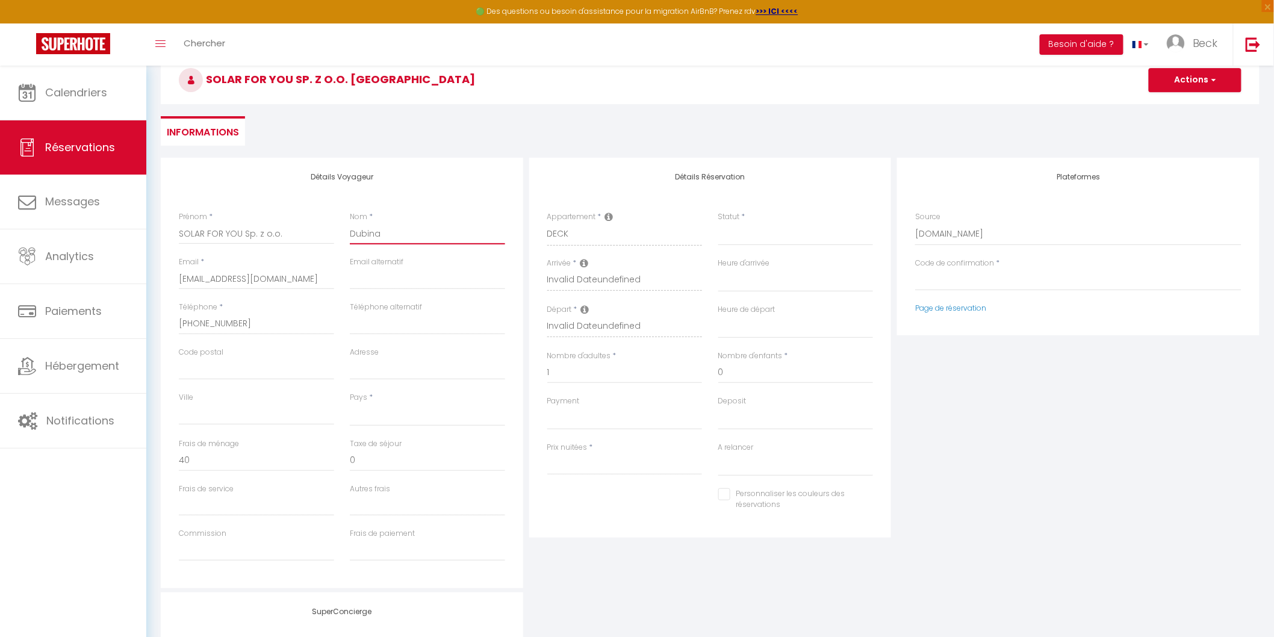
click at [404, 231] on input "Dubina" at bounding box center [427, 234] width 155 height 22
click at [233, 271] on input "zua9ntp7aqsswyruyyaf3tmoxins@reply.superhote.com" at bounding box center [256, 279] width 155 height 22
click at [251, 326] on input "+48579382381" at bounding box center [256, 324] width 155 height 22
click at [364, 372] on input "Adresse" at bounding box center [427, 369] width 155 height 22
click at [257, 236] on input "SOLAR FOR YOU Sp. z o.o." at bounding box center [256, 234] width 155 height 22
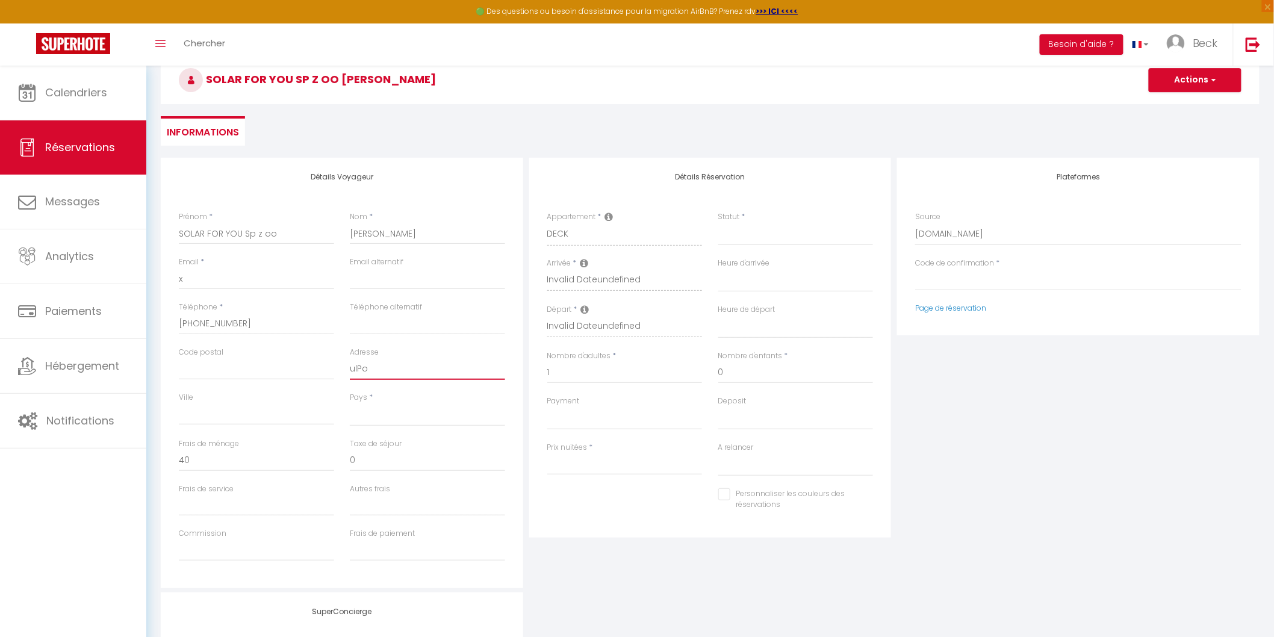
click at [374, 365] on input "ulPo" at bounding box center [427, 369] width 155 height 22
click at [194, 365] on input "Code postal" at bounding box center [256, 369] width 155 height 22
click at [212, 418] on input "Ville" at bounding box center [256, 414] width 155 height 22
click at [400, 415] on select "France Portugal Afghanistan Albania Algeria American Samoa Andorra Angola Angui…" at bounding box center [427, 414] width 155 height 23
click at [350, 403] on select "France Portugal Afghanistan Albania Algeria American Samoa Andorra Angola Angui…" at bounding box center [427, 414] width 155 height 23
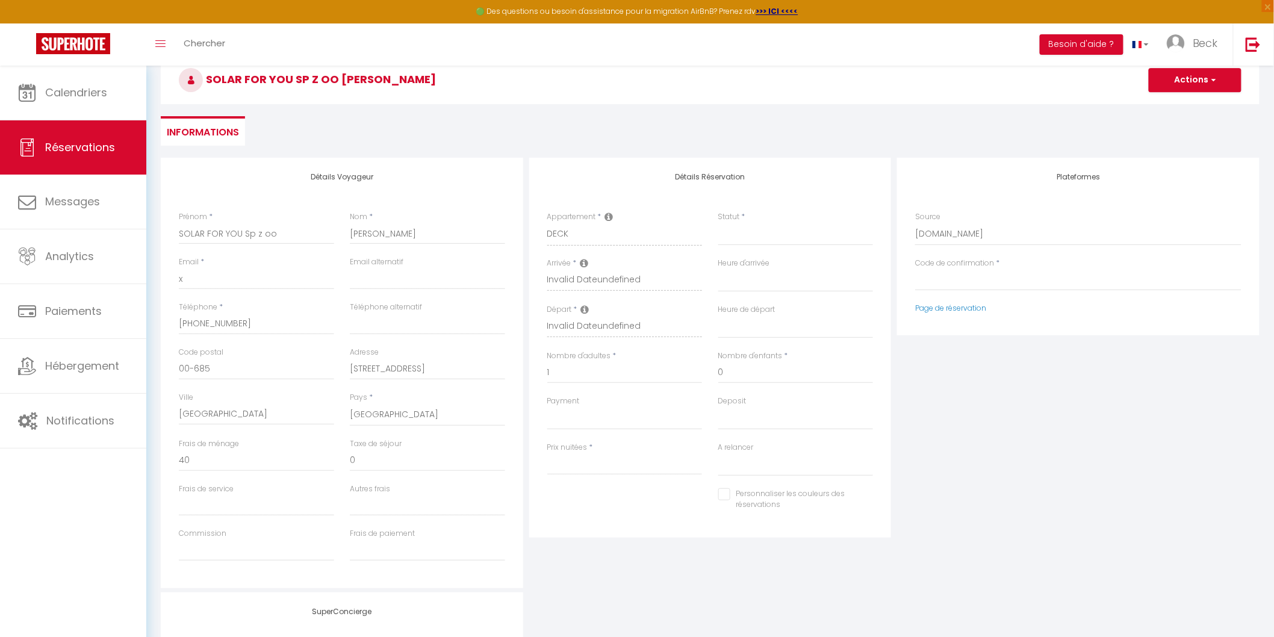
click at [580, 223] on div "Appartement * DECK FILATURE VIGNOBLE VOSGES" at bounding box center [624, 228] width 155 height 34
drag, startPoint x: 175, startPoint y: 227, endPoint x: 256, endPoint y: 227, distance: 81.3
click at [256, 227] on div "Prénom * SOLAR FOR YOU Sp z oo" at bounding box center [256, 233] width 171 height 45
drag, startPoint x: 278, startPoint y: 231, endPoint x: 167, endPoint y: 223, distance: 111.6
click at [167, 223] on div "Détails Voyageur Prénom * SOLAR FOR YOU Sp z oo Nom * Anna Martwitz Email * x E…" at bounding box center [342, 373] width 362 height 430
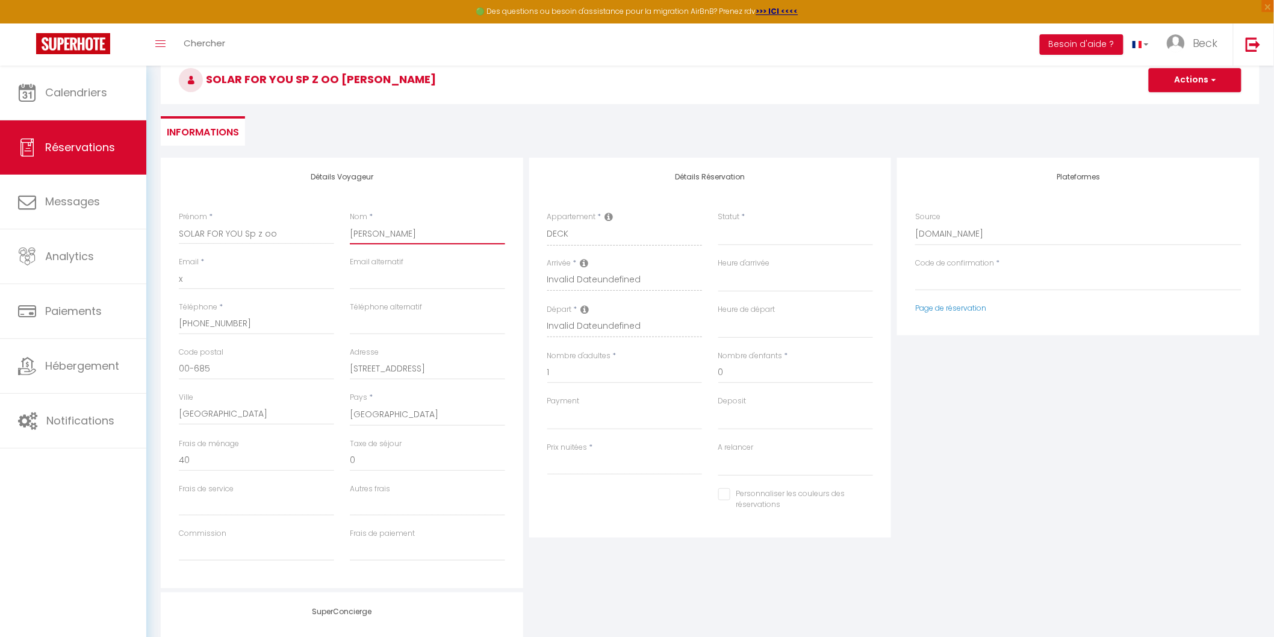
drag, startPoint x: 420, startPoint y: 231, endPoint x: 338, endPoint y: 231, distance: 81.9
click at [338, 231] on div "Prénom * SOLAR FOR YOU Sp z oo Nom * Anna Martwitz" at bounding box center [342, 233] width 342 height 45
drag, startPoint x: 194, startPoint y: 321, endPoint x: 173, endPoint y: 323, distance: 21.1
click at [173, 323] on div "Téléphone * +48504898156" at bounding box center [256, 324] width 171 height 45
drag, startPoint x: 223, startPoint y: 371, endPoint x: 147, endPoint y: 361, distance: 77.0
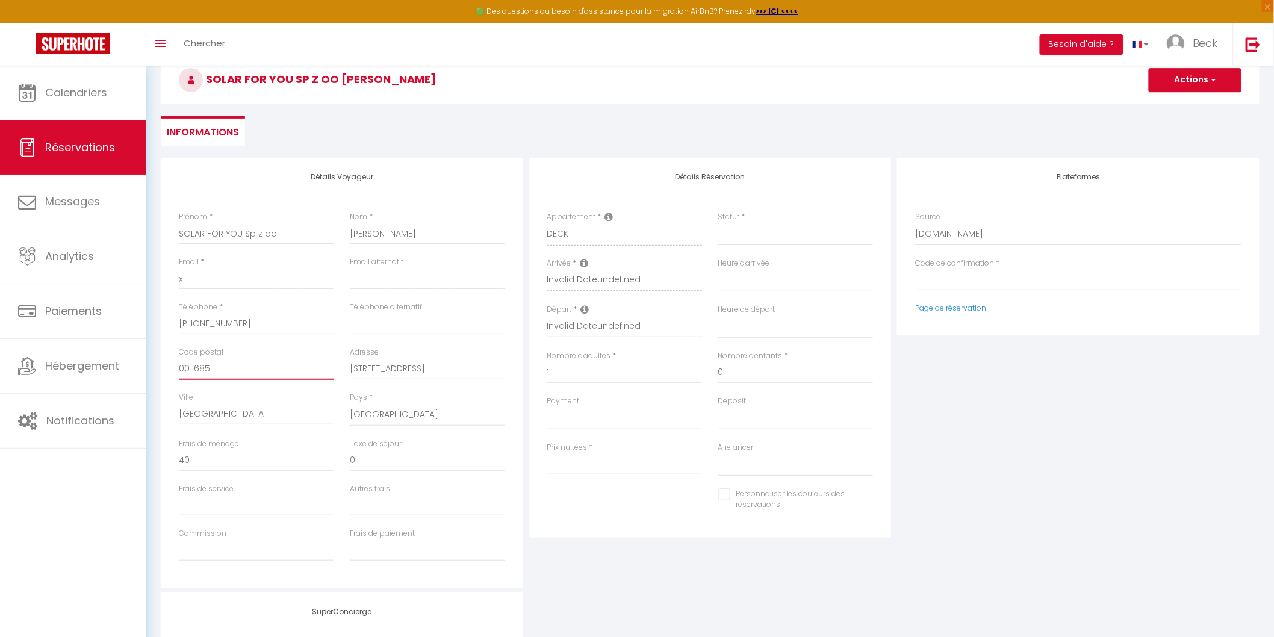
click at [147, 361] on div "Retourner vers SOLAR FOR YOU Sp z oo Anna Martwitz Actions Enregistrer Actions …" at bounding box center [709, 418] width 1127 height 835
drag, startPoint x: 435, startPoint y: 366, endPoint x: 325, endPoint y: 359, distance: 109.8
click at [325, 359] on div "Code postal 00-685 Adresse ul Poznanska 21/48" at bounding box center [342, 369] width 342 height 45
drag, startPoint x: 392, startPoint y: 411, endPoint x: 325, endPoint y: 409, distance: 66.8
click at [325, 409] on div "Ville WARSZAWA Pays * France Portugal Afghanistan Albania Algeria American Samo…" at bounding box center [342, 415] width 342 height 46
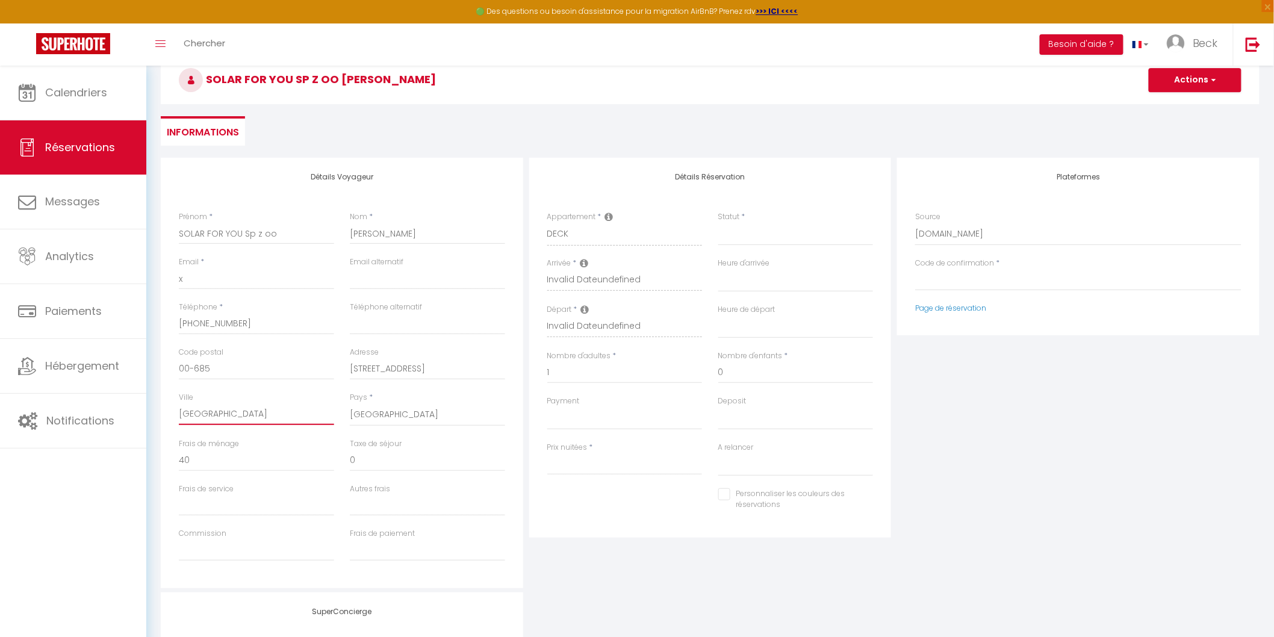
drag, startPoint x: 248, startPoint y: 413, endPoint x: 152, endPoint y: 411, distance: 96.3
click at [152, 411] on div "Retourner vers SOLAR FOR YOU Sp z oo Anna Martwitz Actions Enregistrer Actions …" at bounding box center [709, 418] width 1127 height 835
click at [1215, 79] on span "button" at bounding box center [1211, 80] width 7 height 11
click at [790, 95] on h3 "SOLAR FOR YOU Sp z oo Anna Martwitz" at bounding box center [710, 80] width 1098 height 48
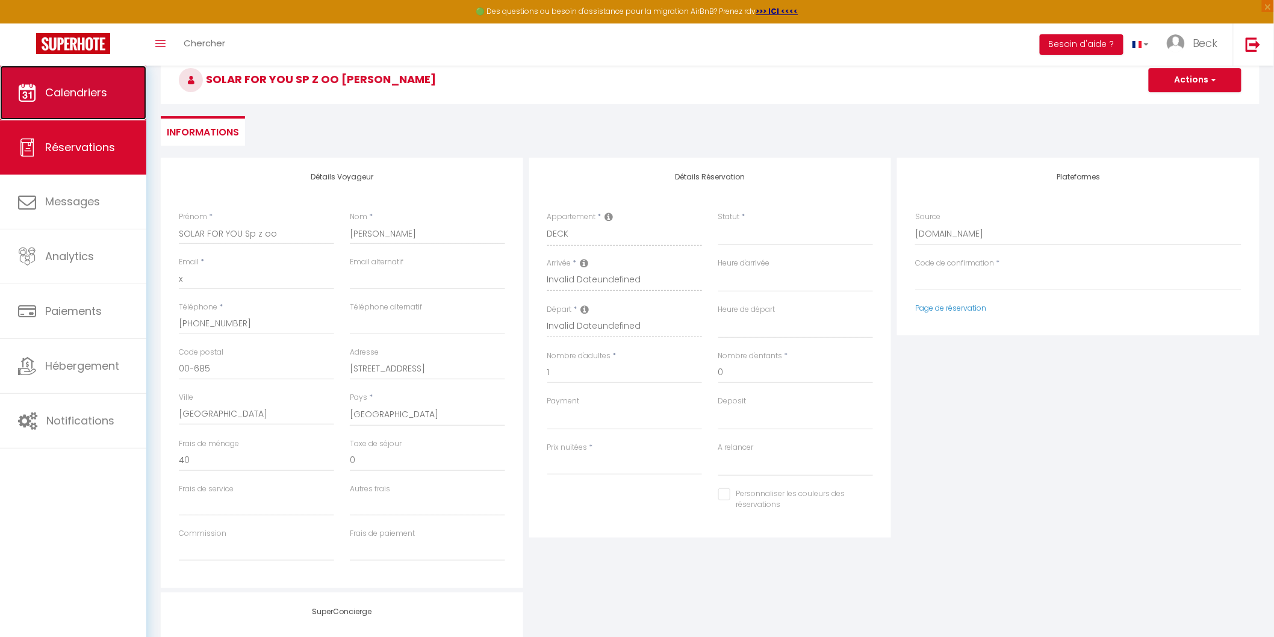
click at [71, 91] on span "Calendriers" at bounding box center [76, 92] width 62 height 15
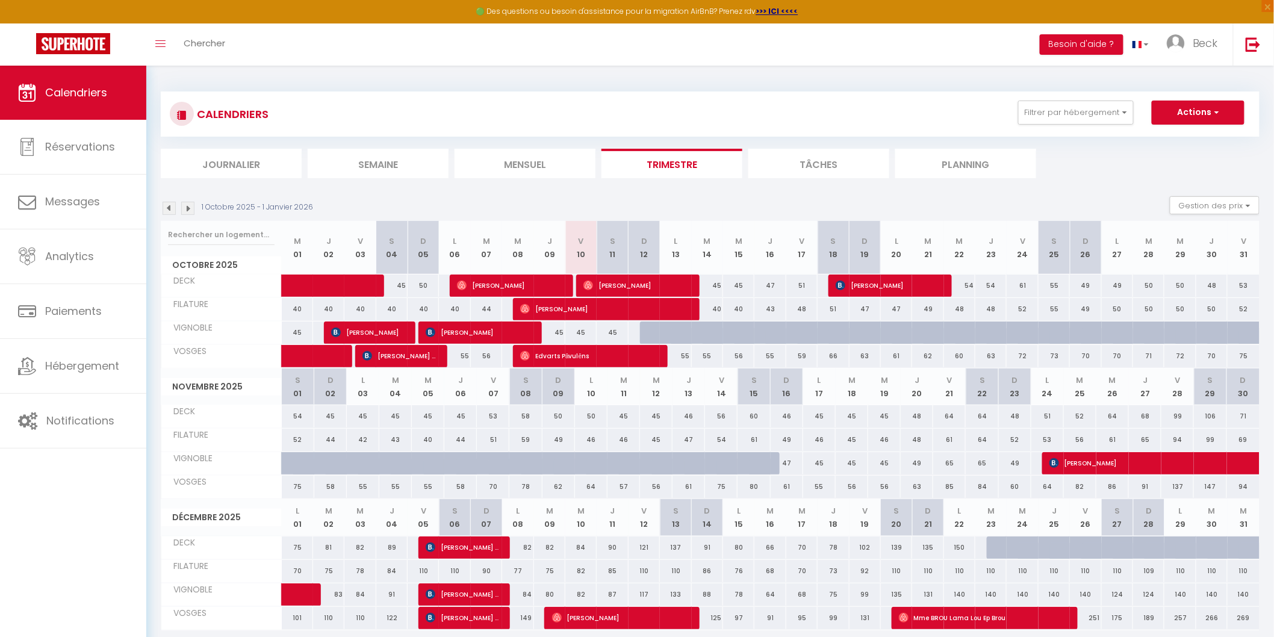
click at [650, 329] on div at bounding box center [655, 332] width 31 height 23
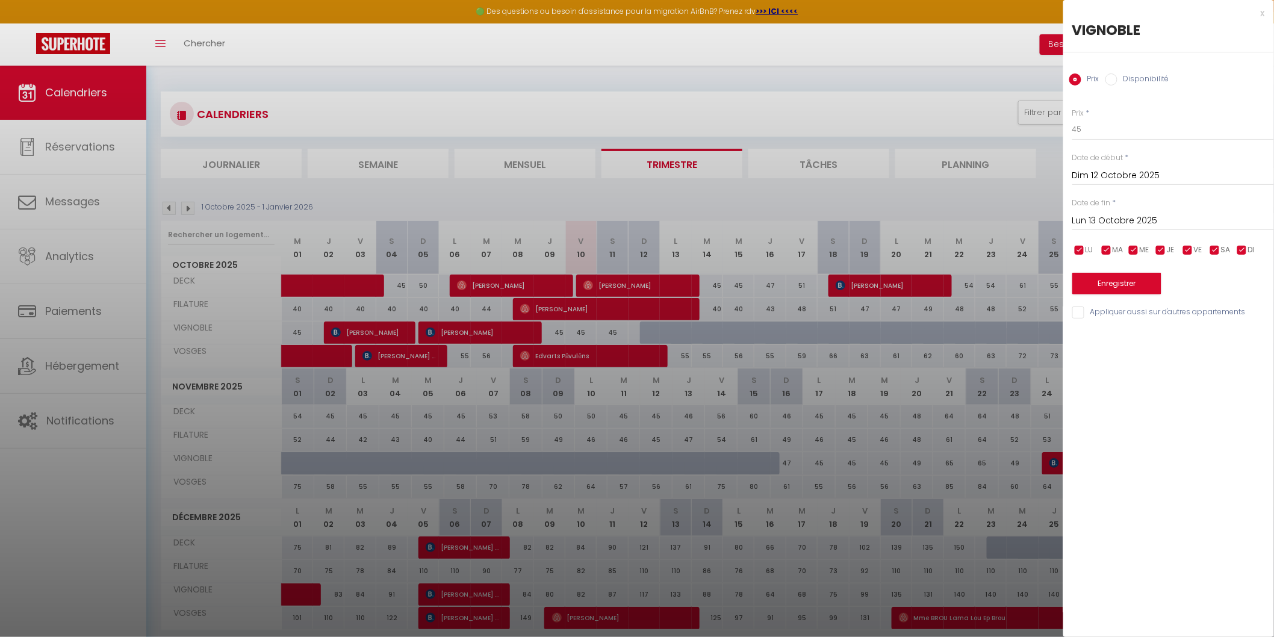
click at [310, 50] on div at bounding box center [637, 318] width 1274 height 637
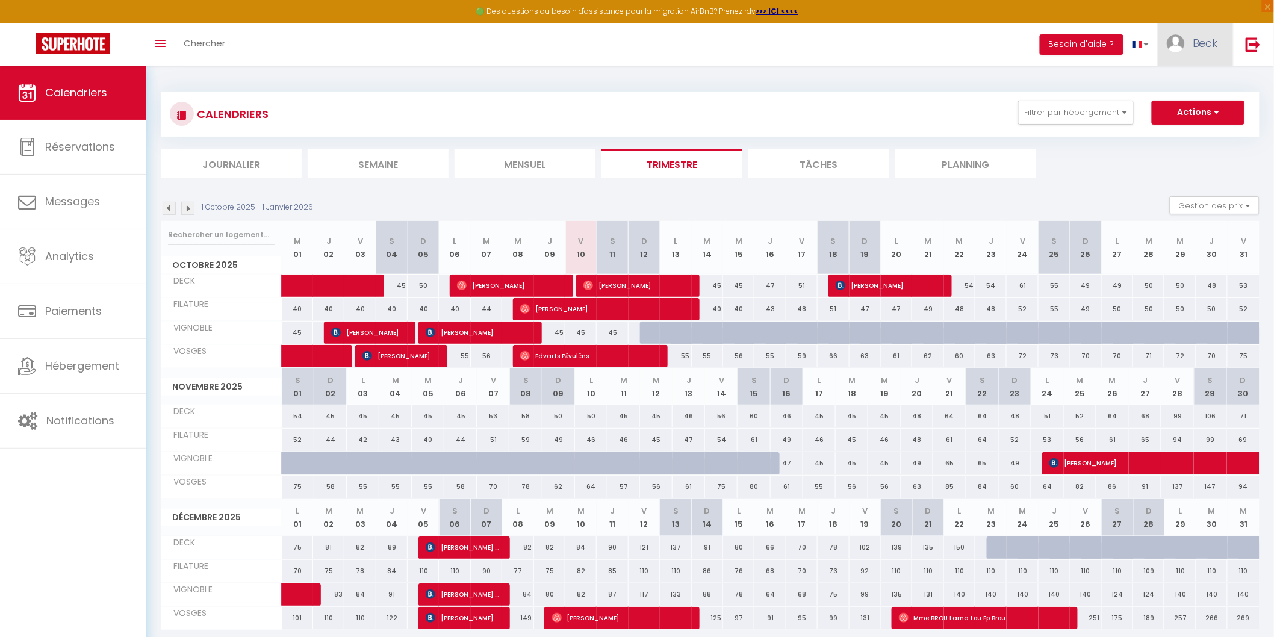
click at [1186, 37] on link "Beck" at bounding box center [1194, 44] width 75 height 42
click at [193, 40] on span "Chercher" at bounding box center [205, 43] width 42 height 13
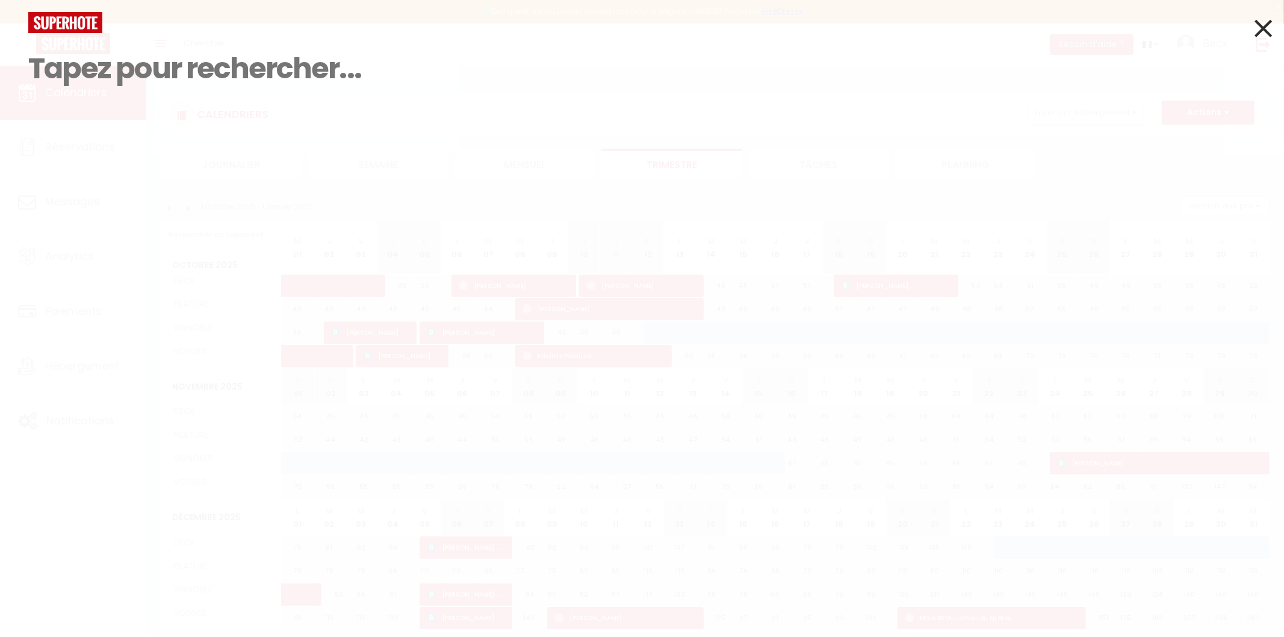
click at [1267, 28] on icon at bounding box center [1262, 28] width 17 height 30
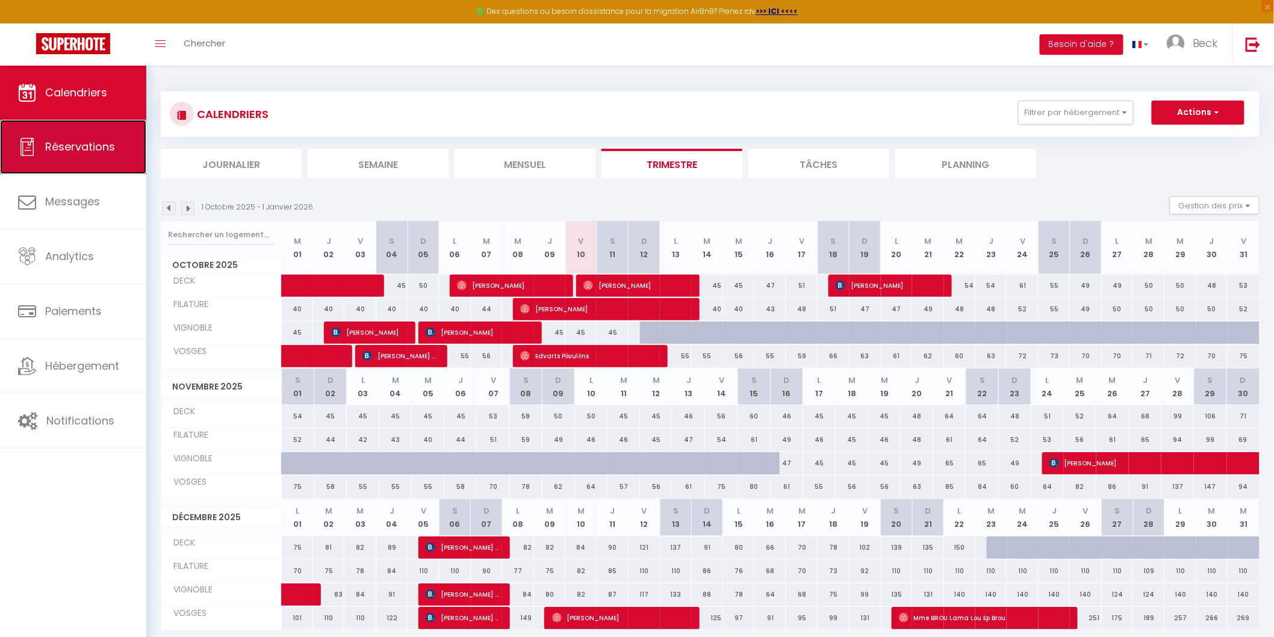
click at [57, 146] on span "Réservations" at bounding box center [80, 146] width 70 height 15
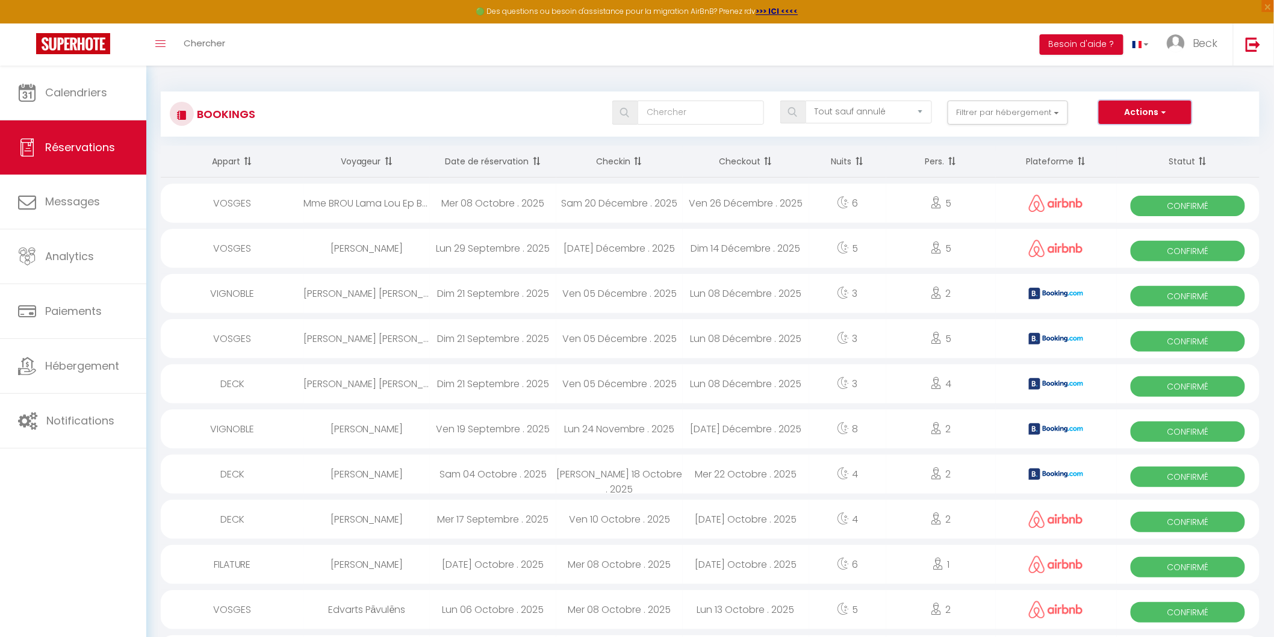
click at [1156, 110] on button "Actions" at bounding box center [1144, 113] width 93 height 24
click at [1123, 137] on link "Nouvelle Réservation" at bounding box center [1126, 139] width 129 height 16
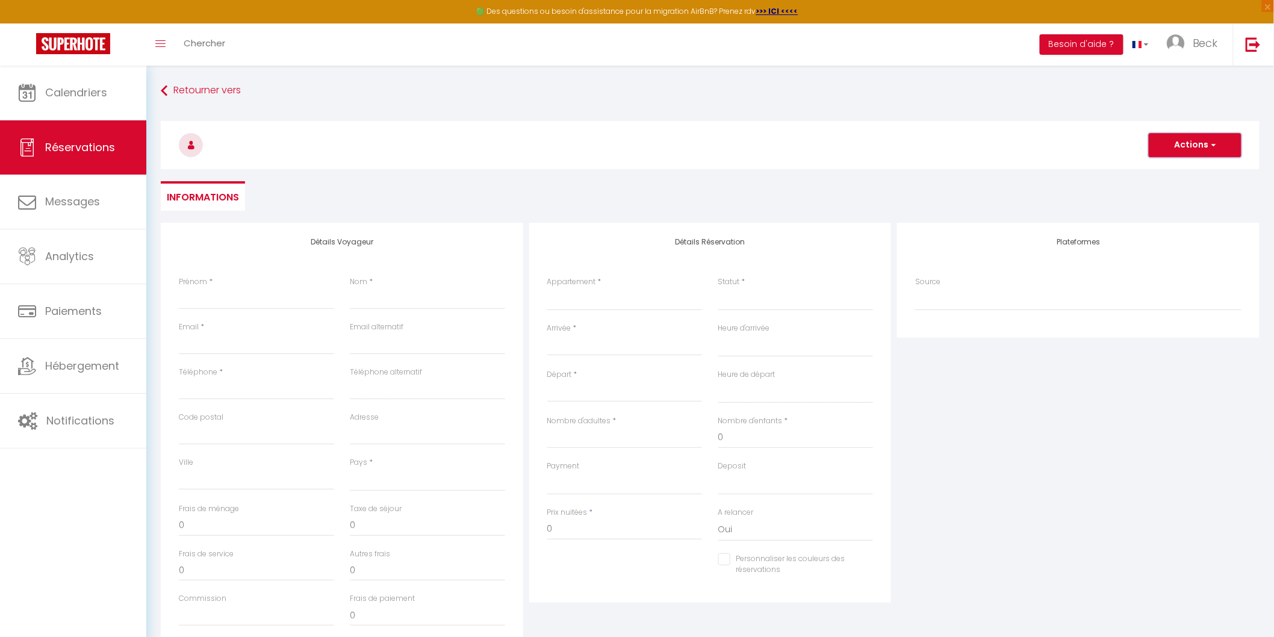
click at [1216, 147] on button "Actions" at bounding box center [1194, 145] width 93 height 24
click at [773, 111] on div "Actions Enregistrer Actions Enregistrer Aperçu et éditer Envoyer la facture Cop…" at bounding box center [710, 143] width 1114 height 64
click at [81, 366] on span "Hébergement" at bounding box center [82, 365] width 74 height 15
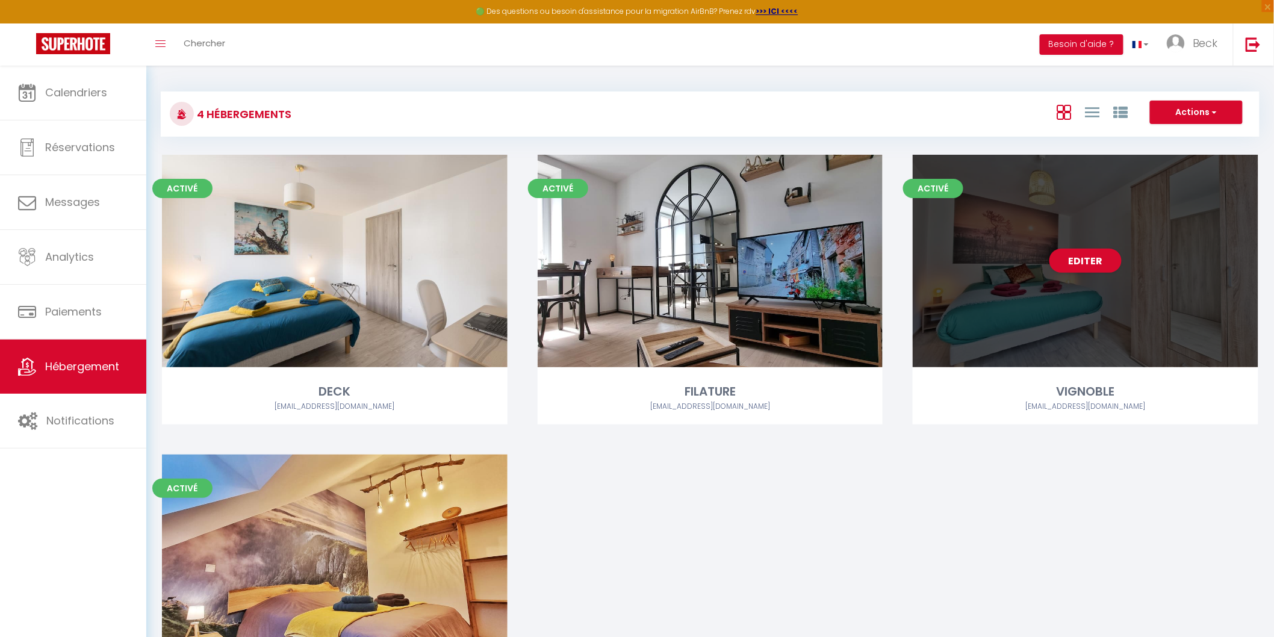
click at [1170, 229] on div "Editer" at bounding box center [1084, 261] width 345 height 212
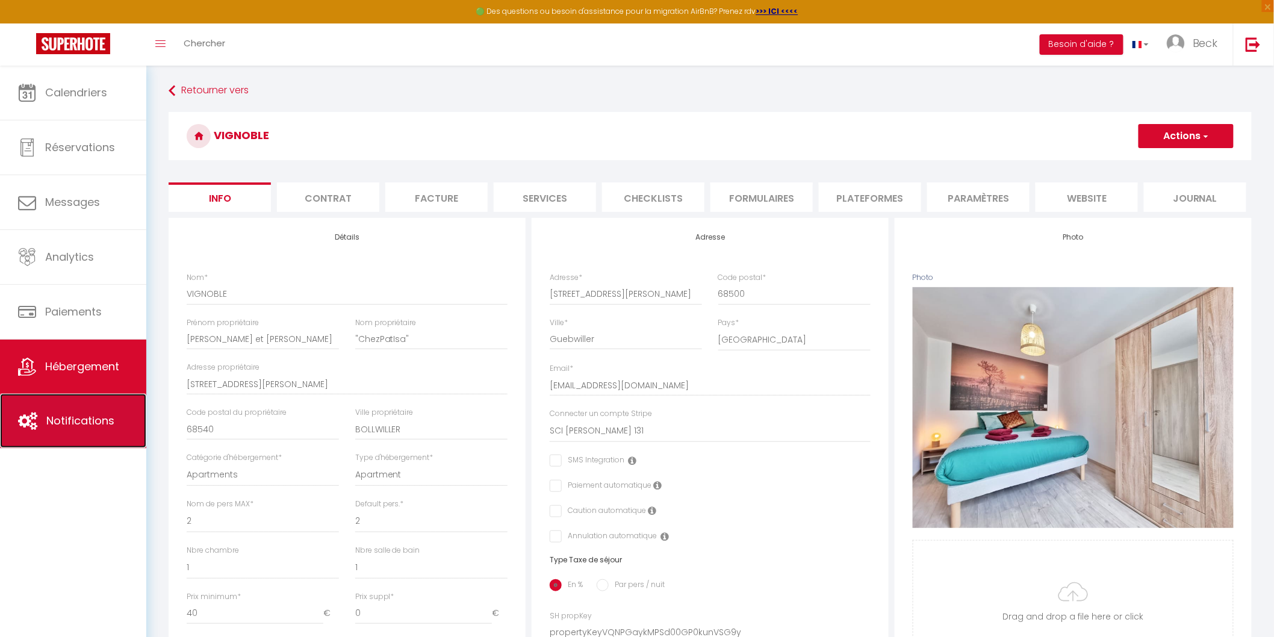
click at [69, 431] on link "Notifications" at bounding box center [73, 421] width 146 height 54
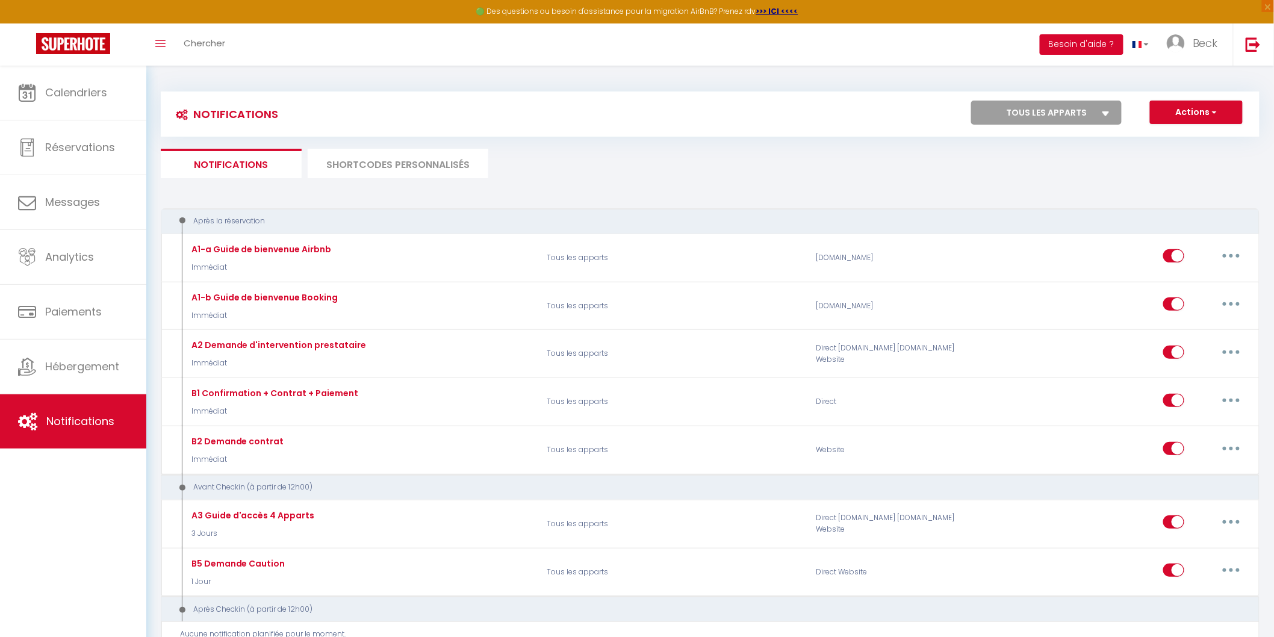
click at [1094, 43] on button "Besoin d'aide ?" at bounding box center [1082, 44] width 84 height 20
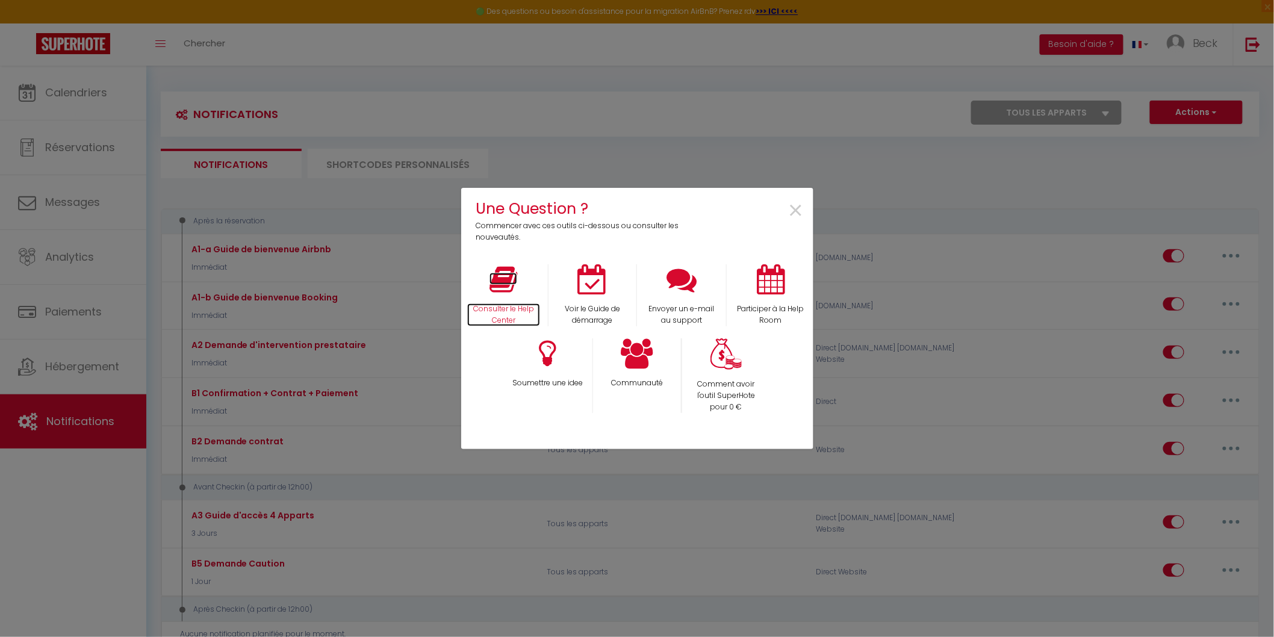
click at [500, 282] on icon at bounding box center [503, 279] width 28 height 30
drag, startPoint x: 801, startPoint y: 203, endPoint x: 755, endPoint y: 194, distance: 46.5
click at [798, 203] on span "×" at bounding box center [796, 211] width 16 height 38
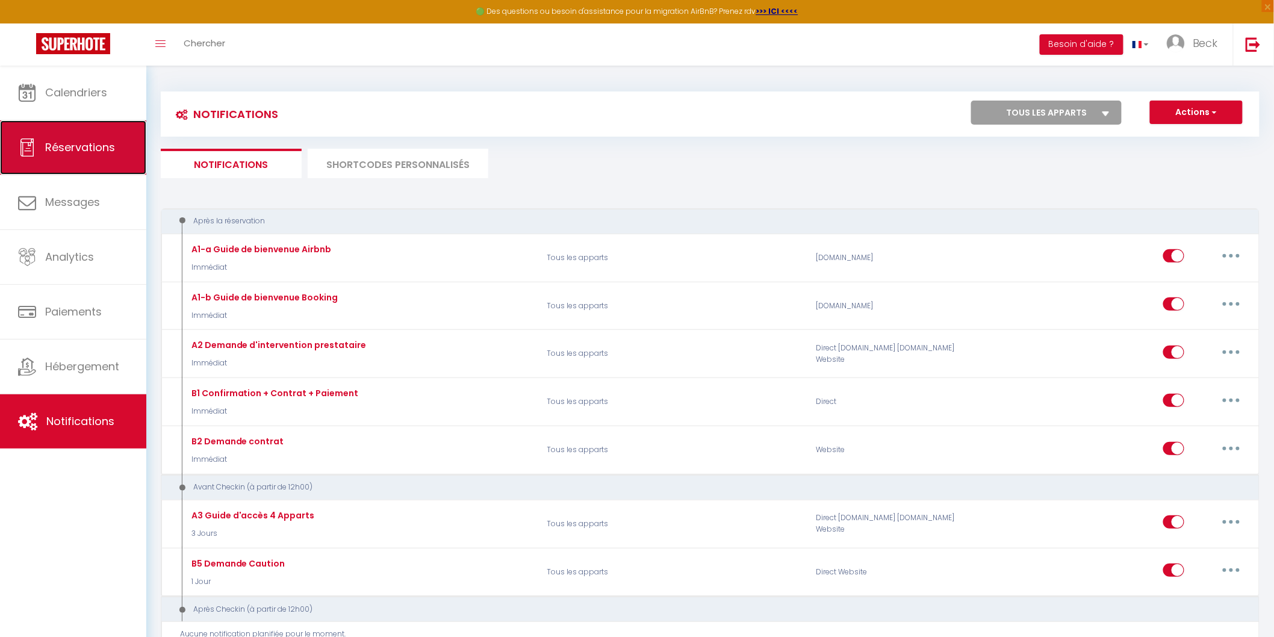
click at [78, 151] on span "Réservations" at bounding box center [80, 147] width 70 height 15
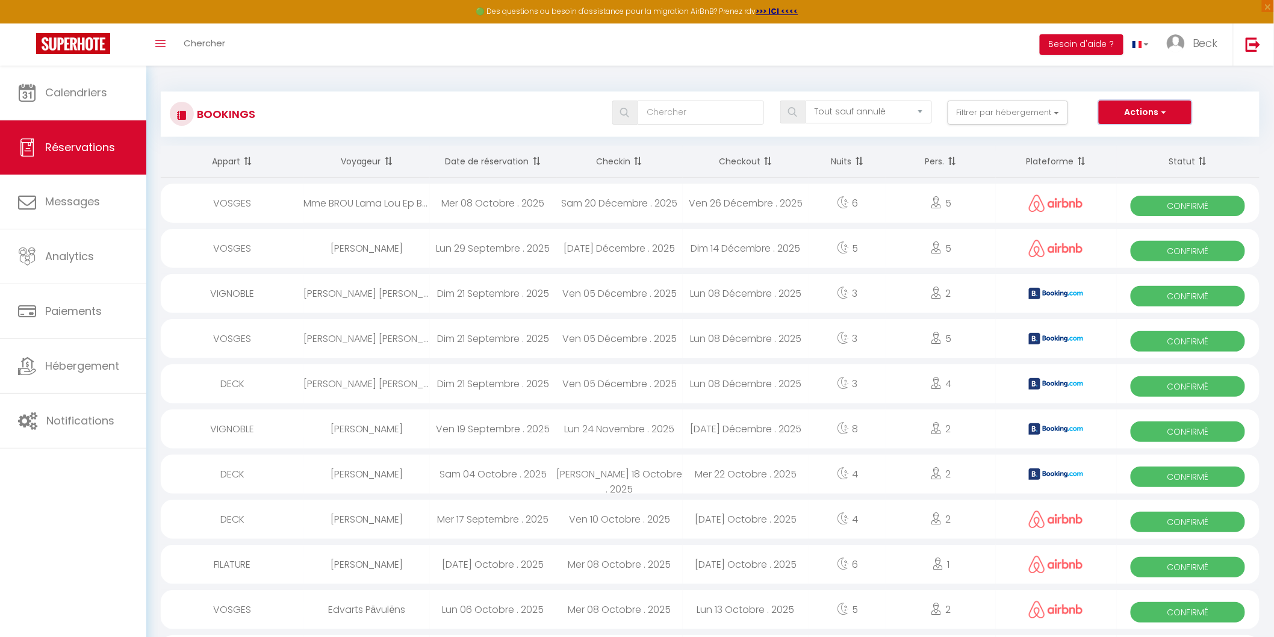
click at [1167, 112] on button "Actions" at bounding box center [1144, 113] width 93 height 24
click at [1115, 137] on link "Nouvelle Réservation" at bounding box center [1126, 139] width 129 height 16
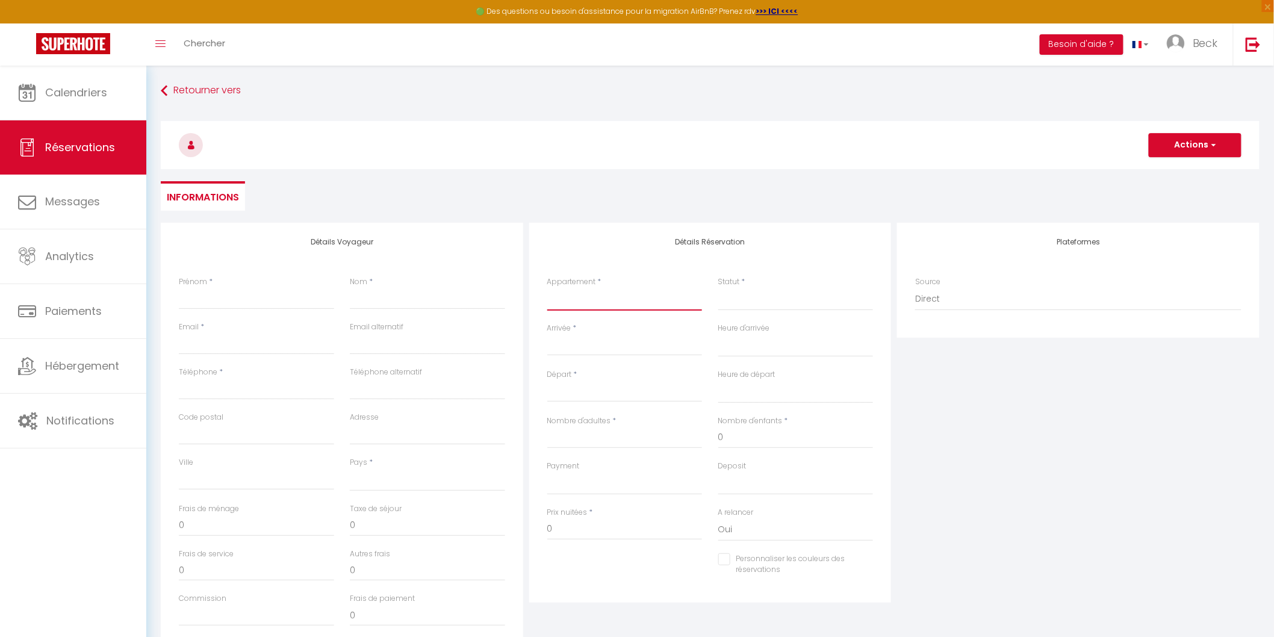
click at [590, 293] on select "DECK FILATURE VIGNOBLE VOSGES" at bounding box center [624, 299] width 155 height 23
click at [547, 288] on select "DECK FILATURE VIGNOBLE VOSGES" at bounding box center [624, 299] width 155 height 23
click at [749, 292] on select "Confirmé Non Confirmé Annulé Annulé par le voyageur No Show Request" at bounding box center [795, 299] width 155 height 23
click at [739, 300] on select "Confirmé Non Confirmé Annulé Annulé par le voyageur No Show Request" at bounding box center [795, 299] width 155 height 23
click at [755, 301] on select "Confirmé Non Confirmé Annulé Annulé par le voyageur No Show Request" at bounding box center [795, 299] width 155 height 23
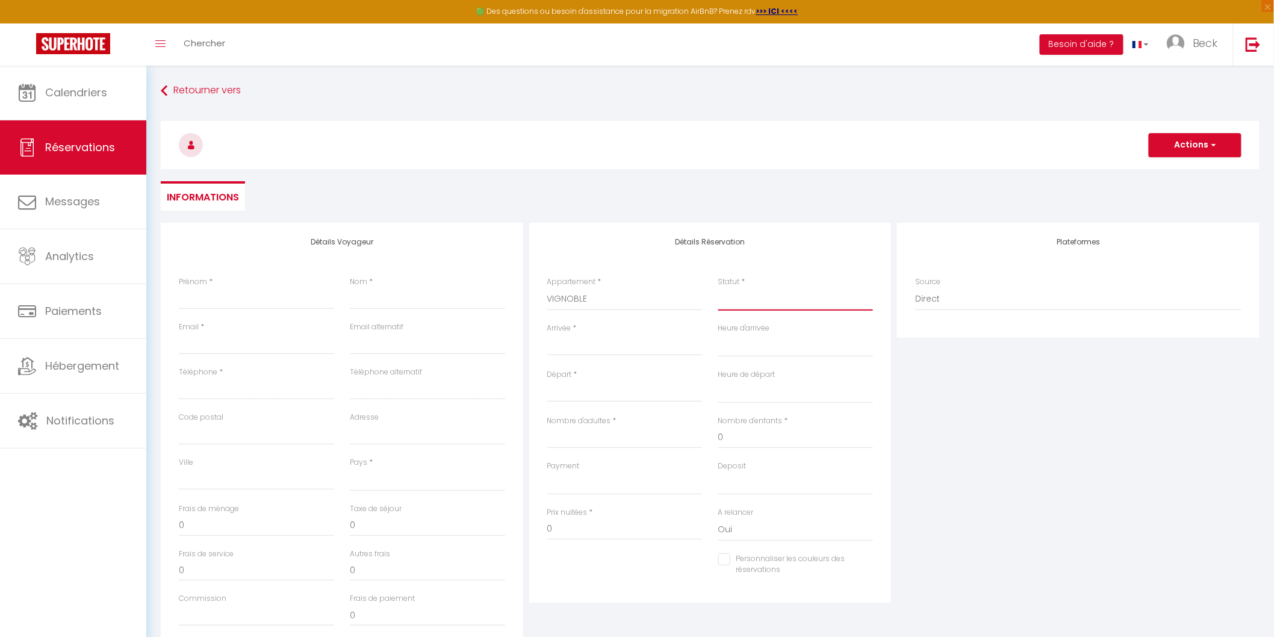
click at [718, 288] on select "Confirmé Non Confirmé Annulé Annulé par le voyageur No Show Request" at bounding box center [795, 299] width 155 height 23
click at [256, 303] on input "Prénom" at bounding box center [256, 299] width 155 height 22
click at [584, 344] on input "Arrivée" at bounding box center [624, 346] width 155 height 16
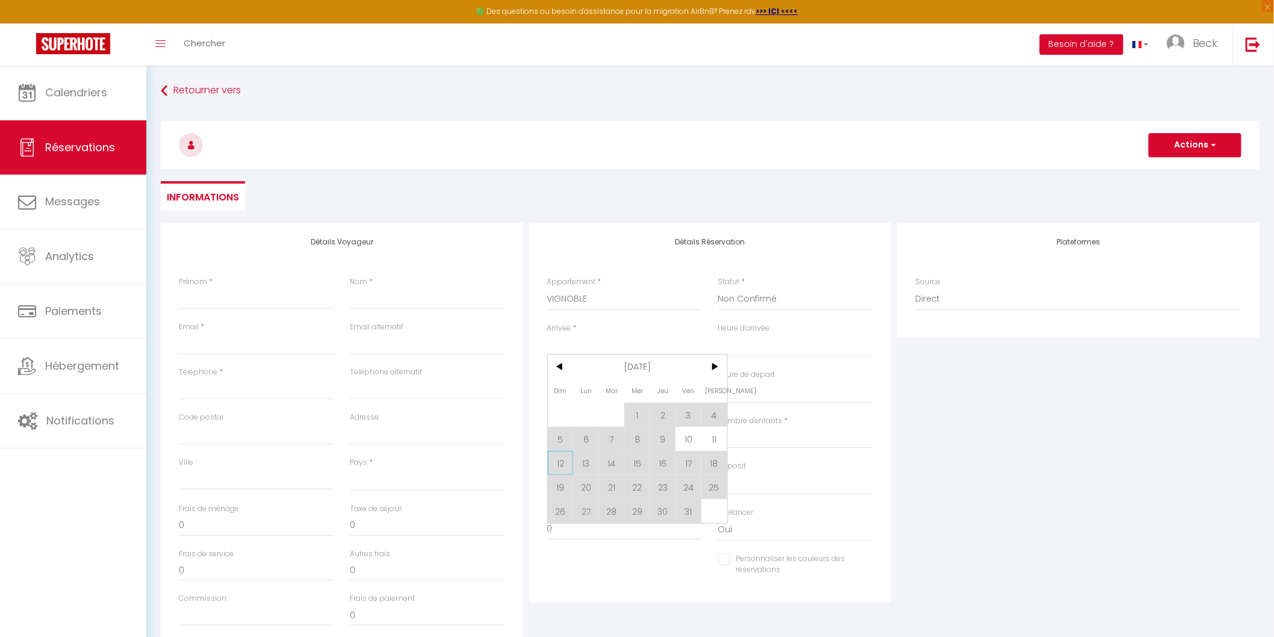
click at [557, 462] on span "12" at bounding box center [561, 463] width 26 height 24
click at [560, 463] on label "Payment" at bounding box center [563, 465] width 33 height 11
click at [718, 311] on select "Confirmé Non Confirmé Annulé Annulé par le voyageur No Show Request" at bounding box center [795, 299] width 155 height 23
click at [714, 438] on div "Nombre d'enfants * 0" at bounding box center [795, 437] width 171 height 45
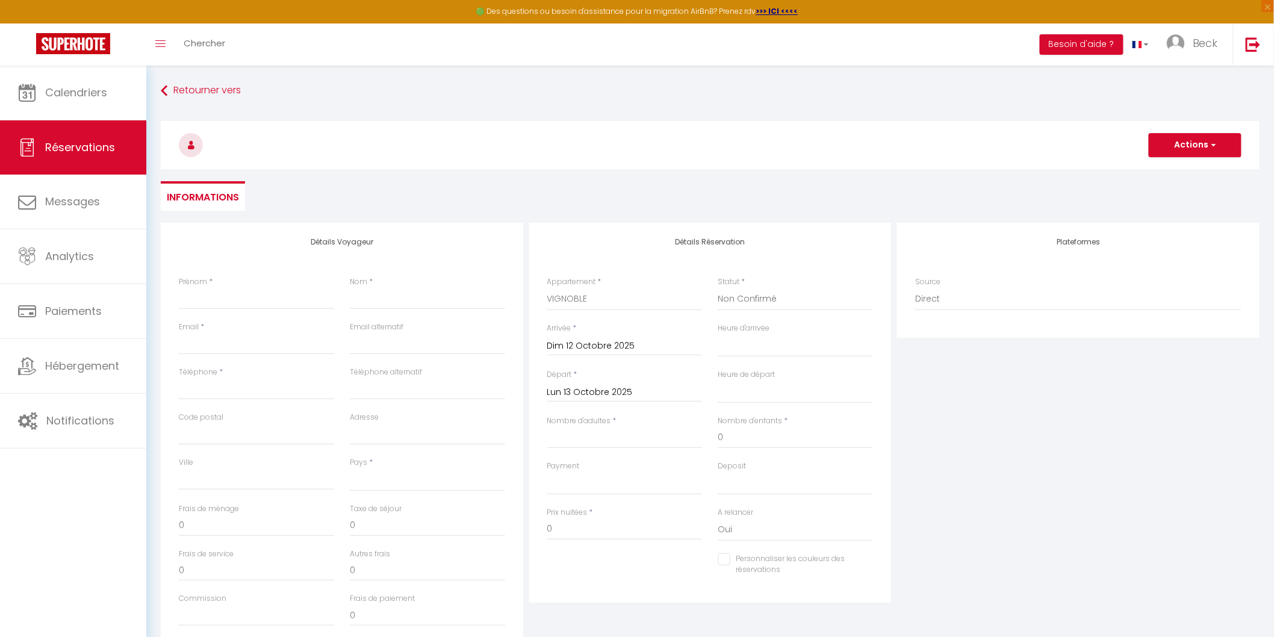
click at [560, 394] on input "Lun 13 Octobre 2025" at bounding box center [624, 393] width 155 height 16
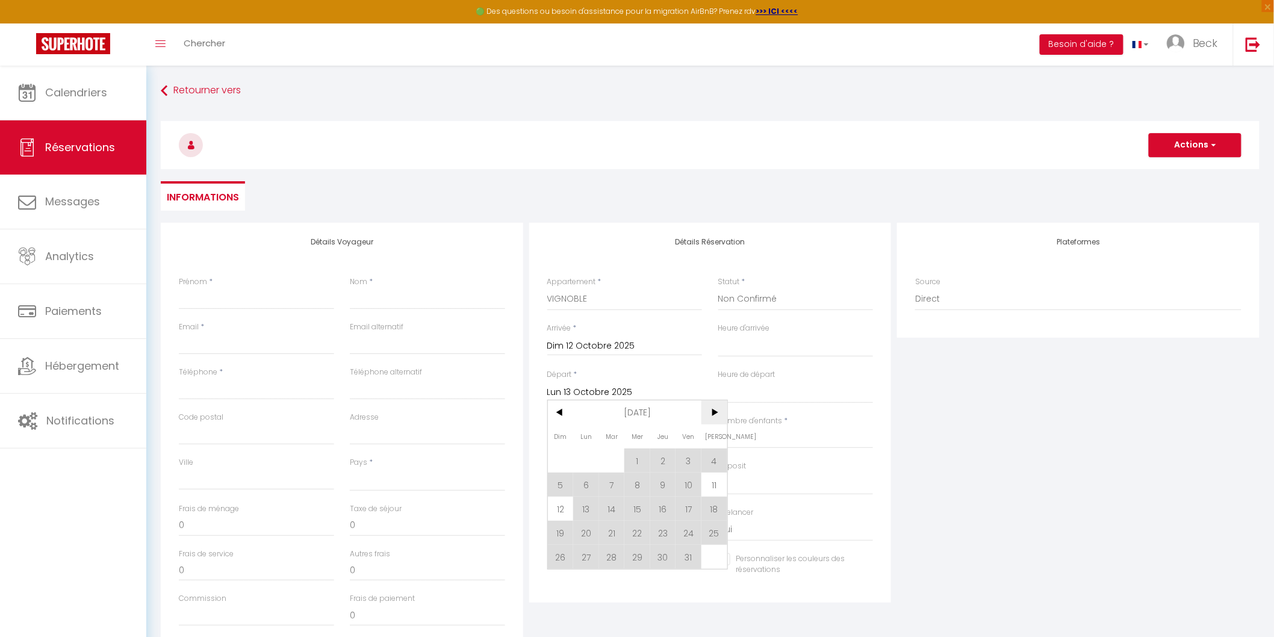
click at [713, 408] on span ">" at bounding box center [714, 412] width 26 height 24
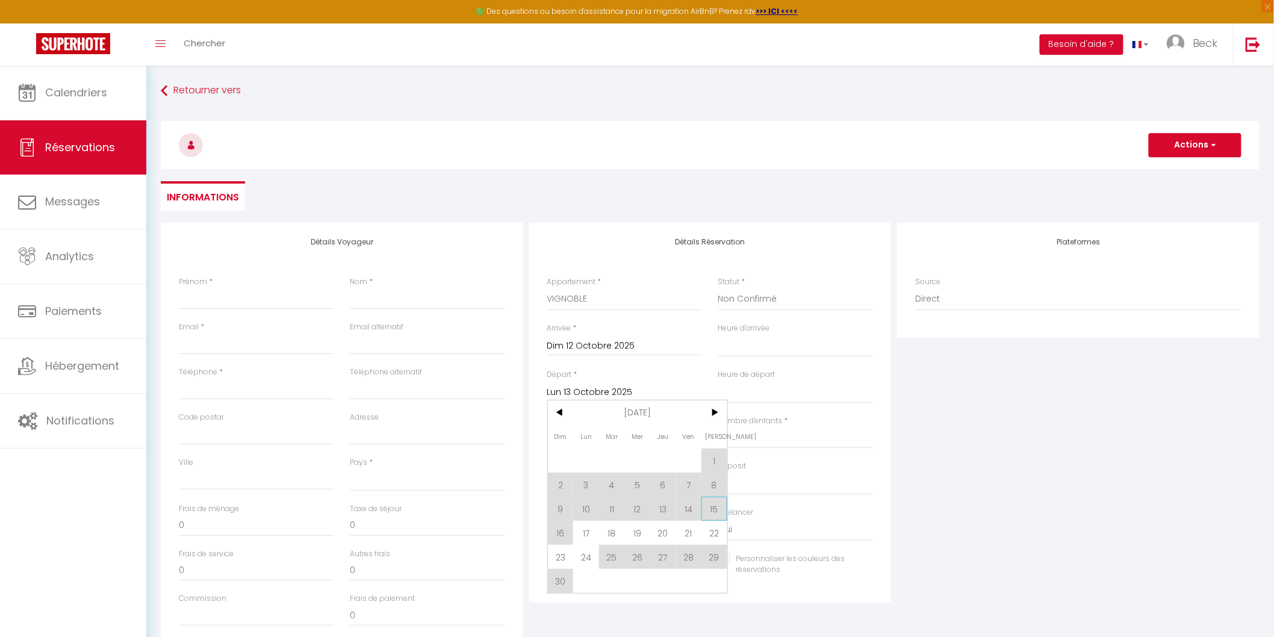
click at [713, 508] on span "15" at bounding box center [714, 509] width 26 height 24
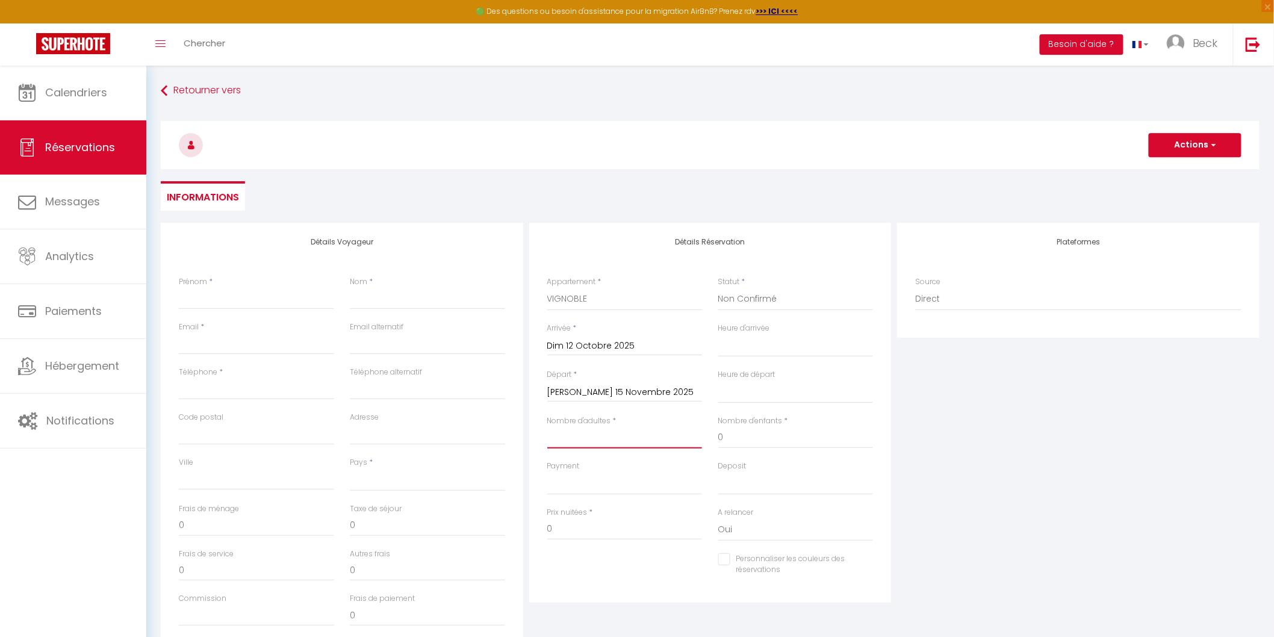
click at [582, 436] on input "Nombre d'adultes" at bounding box center [624, 438] width 155 height 22
click at [924, 453] on div "Plateformes Source Direct Airbnb.com Booking.com Chalet montagne Expedia Gite d…" at bounding box center [1078, 438] width 368 height 430
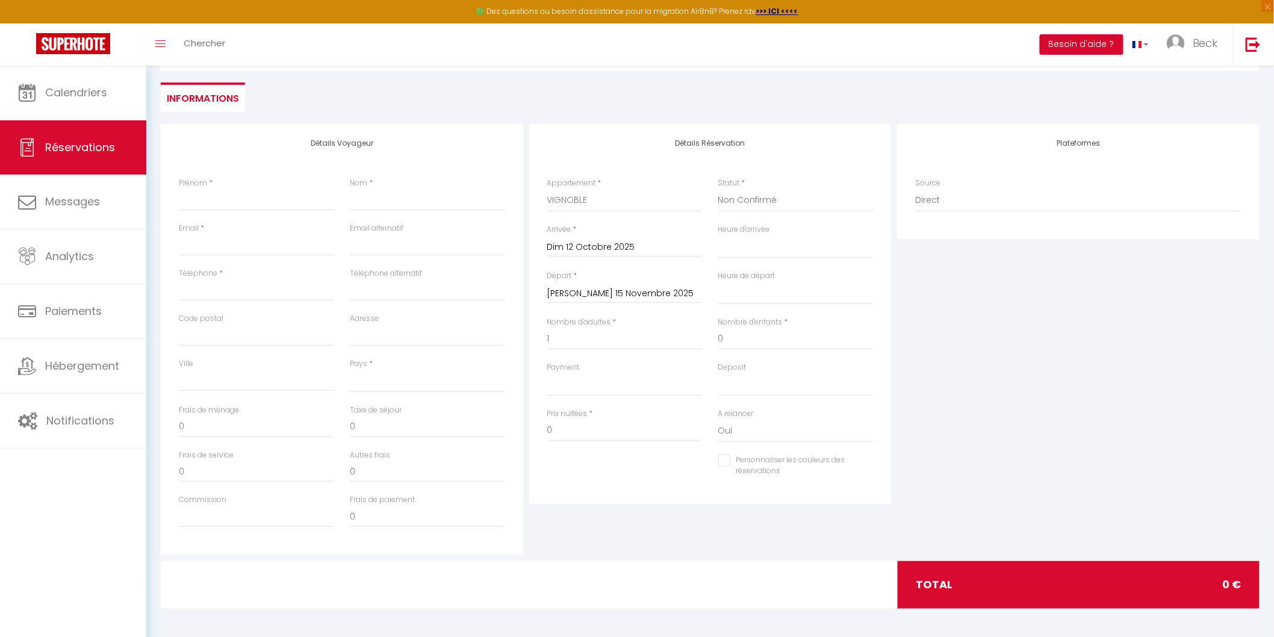
scroll to position [99, 0]
click at [249, 199] on input "Prénom" at bounding box center [256, 199] width 155 height 22
click at [213, 199] on input "Prénom" at bounding box center [256, 199] width 155 height 22
paste input "SOLAR FOR YOU Sp z oo"
click at [377, 203] on input "Nom" at bounding box center [427, 199] width 155 height 22
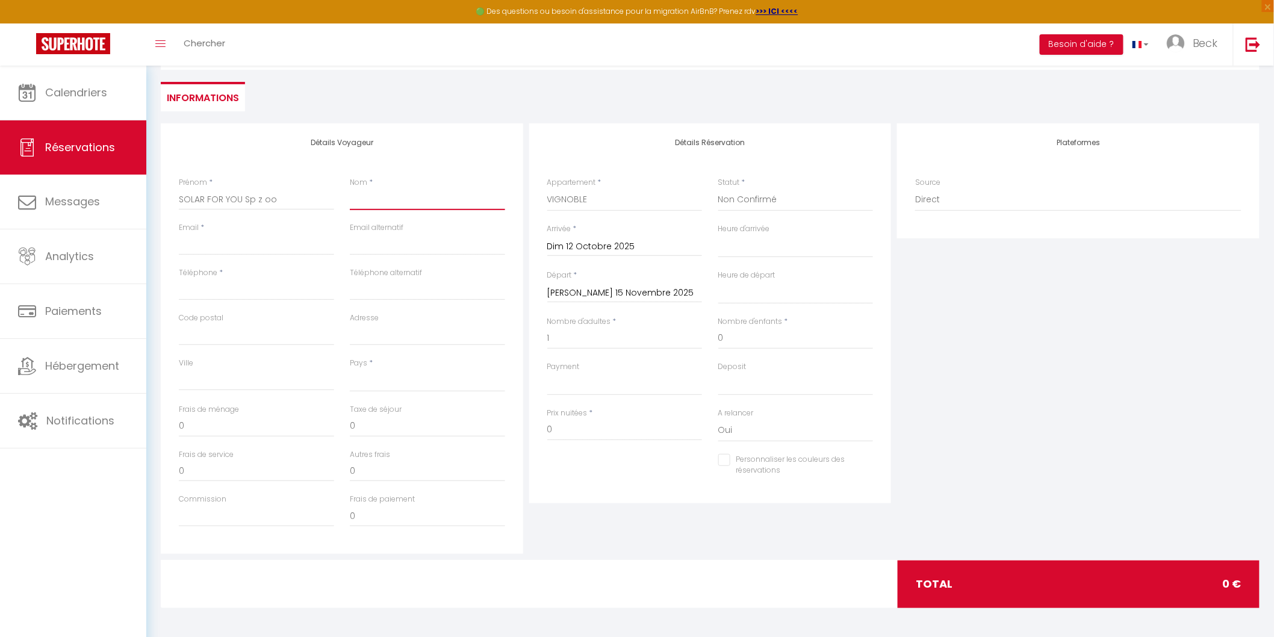
click at [363, 206] on input "Nom" at bounding box center [427, 199] width 155 height 22
paste input "Anna Martwitz"
click at [236, 235] on input "Email client" at bounding box center [256, 245] width 155 height 22
click at [208, 287] on input "Téléphone" at bounding box center [256, 290] width 155 height 22
click at [220, 285] on input "Téléphone" at bounding box center [256, 290] width 155 height 22
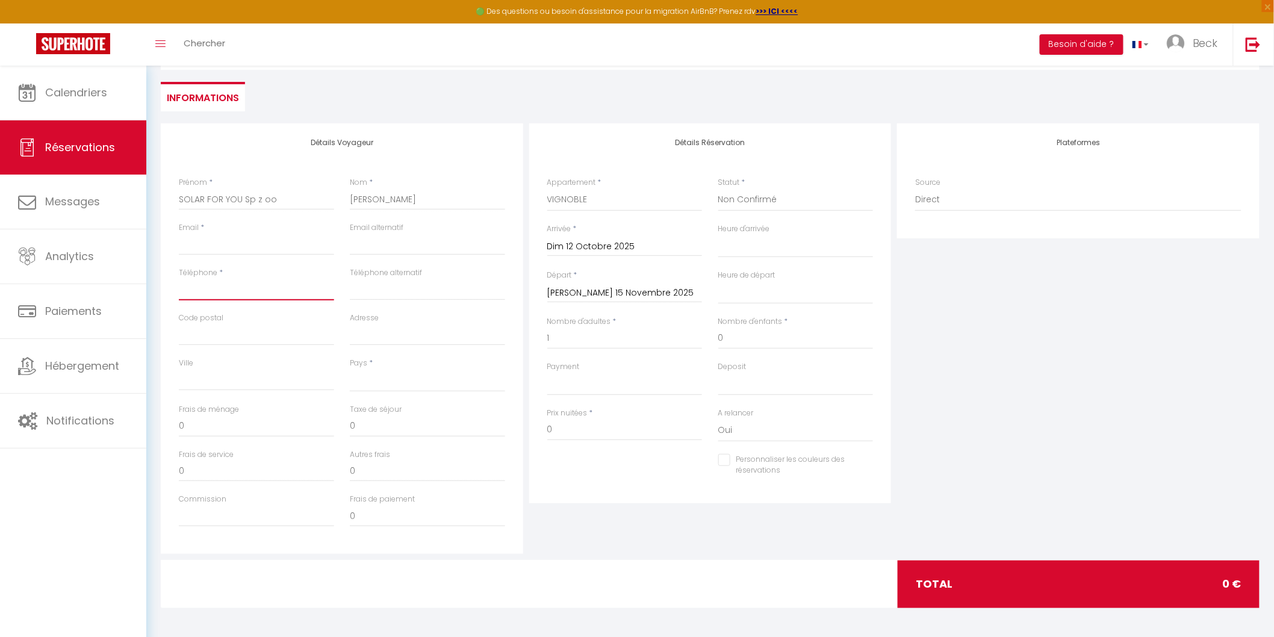
paste input "+48504898156"
click at [395, 291] on input "Téléphone alternatif" at bounding box center [427, 290] width 155 height 22
click at [229, 332] on input "Code postal" at bounding box center [256, 335] width 155 height 22
click at [209, 333] on input "Code postal" at bounding box center [256, 335] width 155 height 22
paste input "00-685"
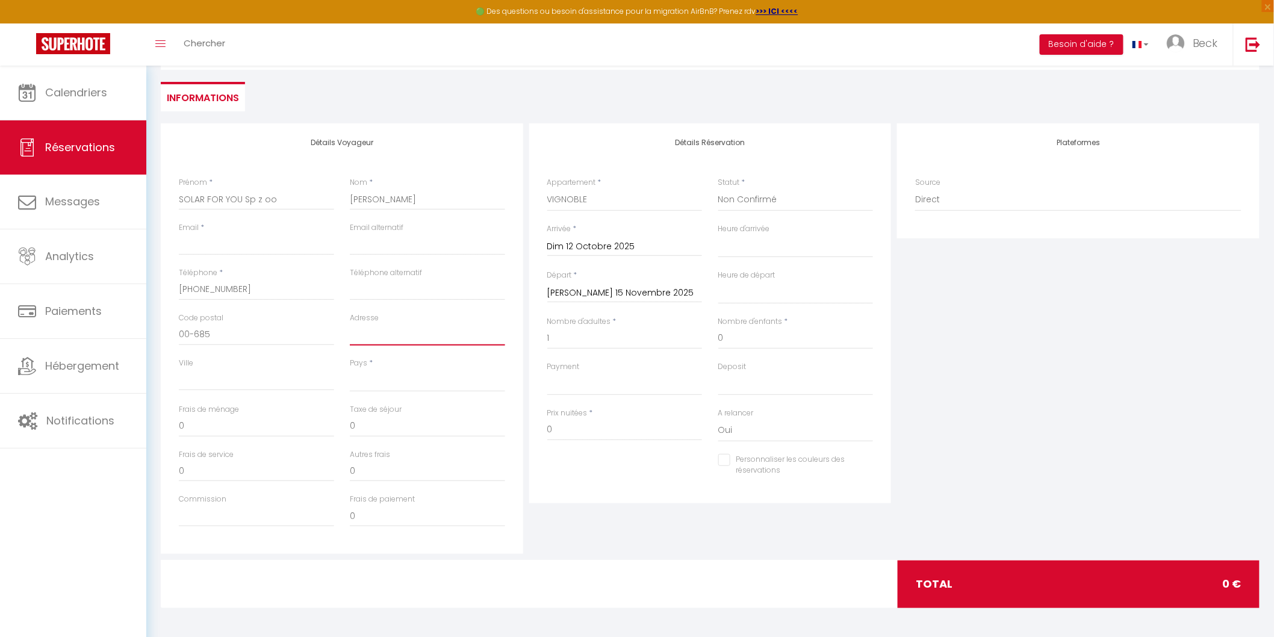
click at [370, 335] on input "Adresse" at bounding box center [427, 335] width 155 height 22
click at [364, 333] on input "Adresse" at bounding box center [427, 335] width 155 height 22
paste input "[STREET_ADDRESS]"
drag, startPoint x: 181, startPoint y: 372, endPoint x: 209, endPoint y: 377, distance: 28.1
click at [181, 372] on input "Ville" at bounding box center [256, 380] width 155 height 22
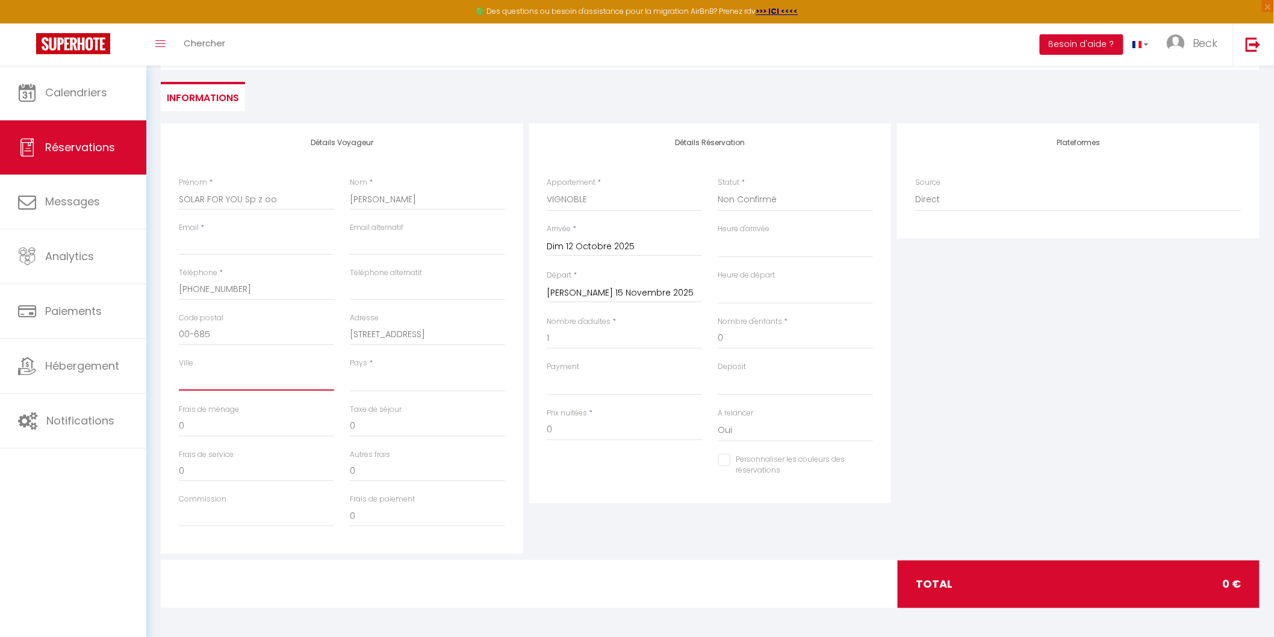
click at [203, 371] on input "Ville" at bounding box center [256, 380] width 155 height 22
paste input "[GEOGRAPHIC_DATA]"
click at [400, 371] on select "France Portugal Afghanistan Albania Algeria American Samoa Andorra Angola Angui…" at bounding box center [427, 380] width 155 height 23
click at [350, 369] on select "France Portugal Afghanistan Albania Algeria American Samoa Andorra Angola Angui…" at bounding box center [427, 380] width 155 height 23
click at [706, 521] on div "Détails Réservation Appartement * DECK FILATURE VIGNOBLE VOSGES Statut * Confir…" at bounding box center [710, 338] width 368 height 430
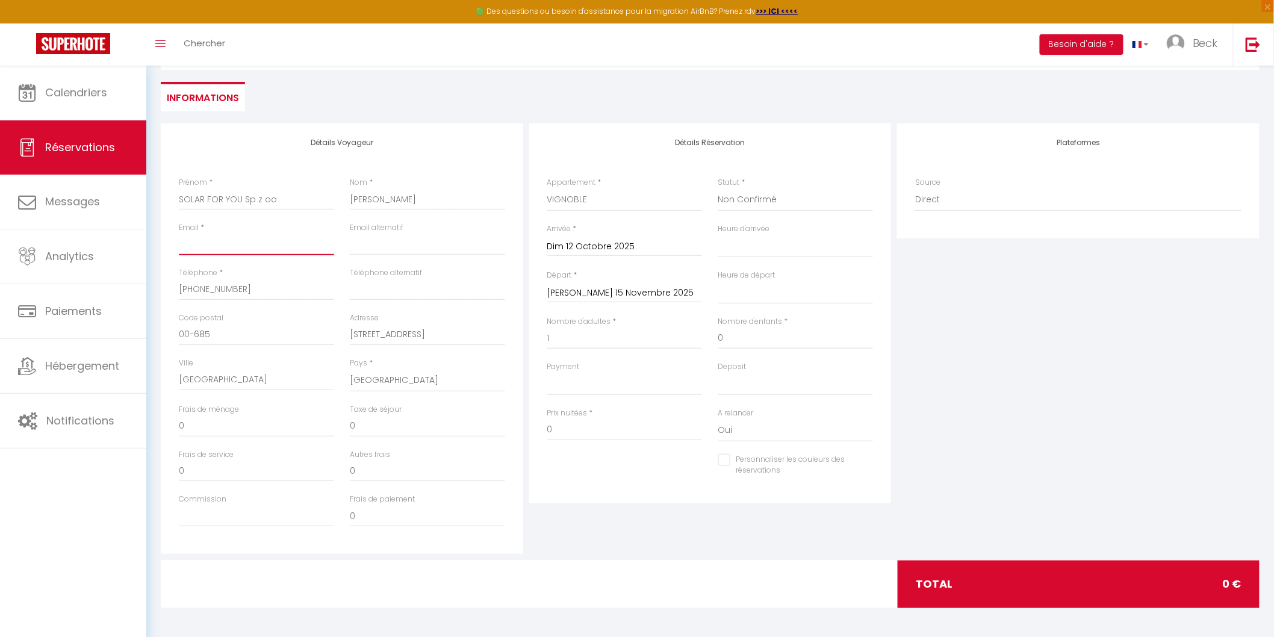
click at [225, 250] on input "Email client" at bounding box center [256, 245] width 155 height 22
click at [790, 200] on select "Confirmé Non Confirmé Annulé Annulé par le voyageur No Show Request" at bounding box center [795, 199] width 155 height 23
click at [718, 188] on select "Confirmé Non Confirmé Annulé Annulé par le voyageur No Show Request" at bounding box center [795, 199] width 155 height 23
click at [759, 194] on select "Confirmé Non Confirmé Annulé Annulé par le voyageur No Show Request" at bounding box center [795, 199] width 155 height 23
click at [718, 188] on select "Confirmé Non Confirmé Annulé Annulé par le voyageur No Show Request" at bounding box center [795, 199] width 155 height 23
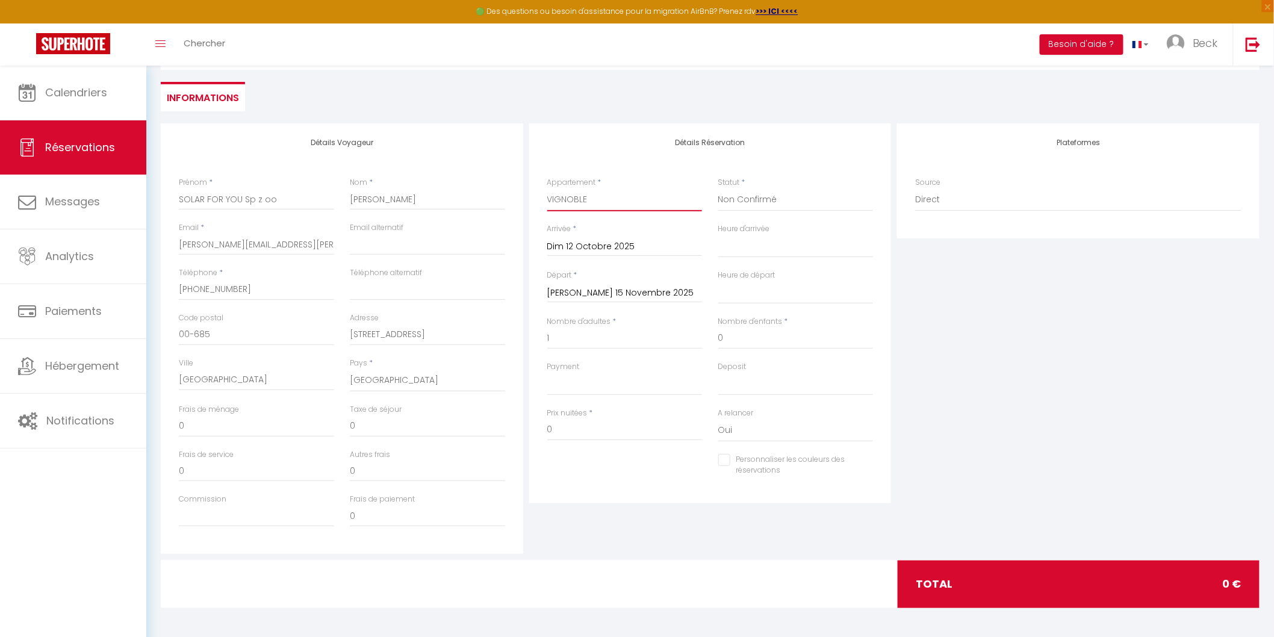
click at [626, 206] on select "DECK FILATURE VIGNOBLE VOSGES" at bounding box center [624, 199] width 155 height 23
click at [597, 197] on select "DECK FILATURE VIGNOBLE VOSGES" at bounding box center [624, 199] width 155 height 23
click at [916, 199] on select "Direct Airbnb.com Booking.com Chalet montagne Expedia Gite de France Homeaway H…" at bounding box center [1078, 199] width 326 height 23
click at [915, 188] on select "Direct Airbnb.com Booking.com Chalet montagne Expedia Gite de France Homeaway H…" at bounding box center [1078, 199] width 326 height 23
click at [950, 265] on div "Plateformes Source Direct Airbnb.com Booking.com Chalet montagne Expedia Gite d…" at bounding box center [1078, 338] width 368 height 430
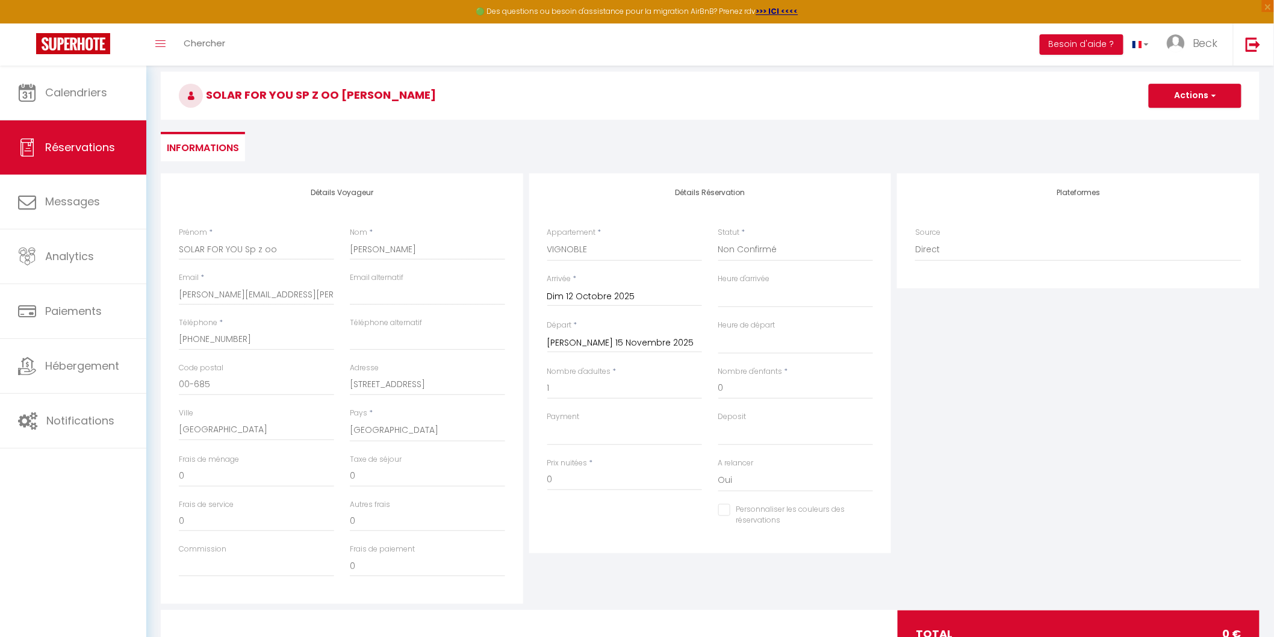
scroll to position [0, 0]
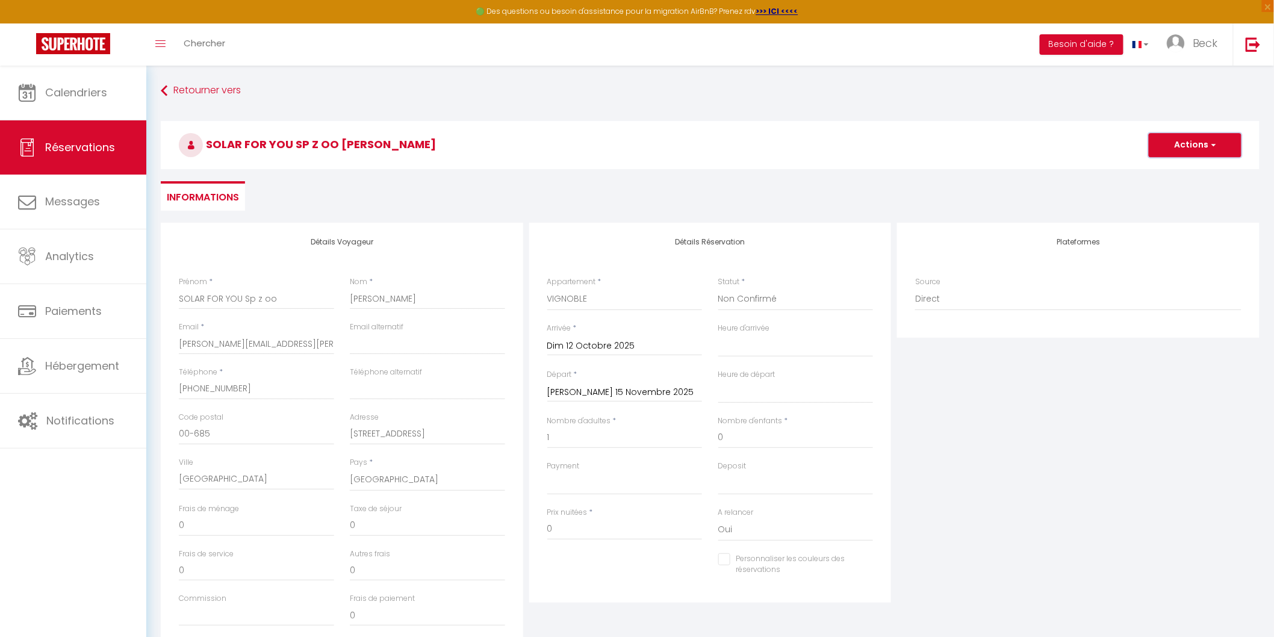
click at [1216, 147] on button "Actions" at bounding box center [1194, 145] width 93 height 24
click at [1168, 167] on link "Enregistrer" at bounding box center [1182, 172] width 95 height 16
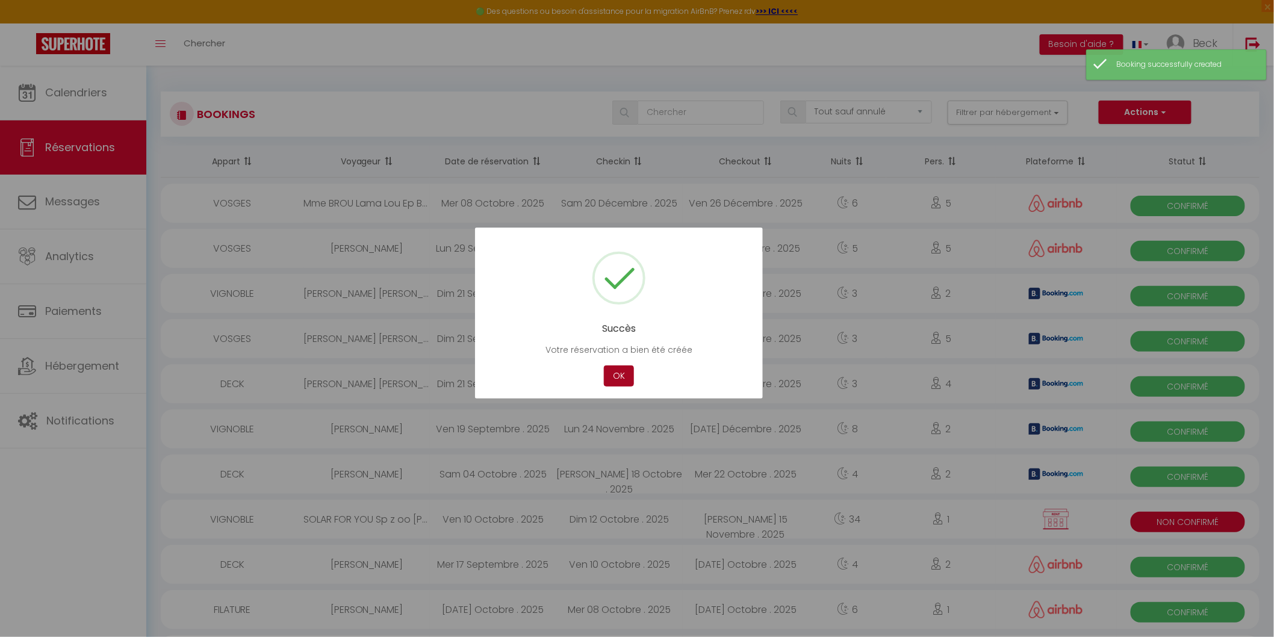
click at [615, 375] on button "OK" at bounding box center [619, 375] width 30 height 21
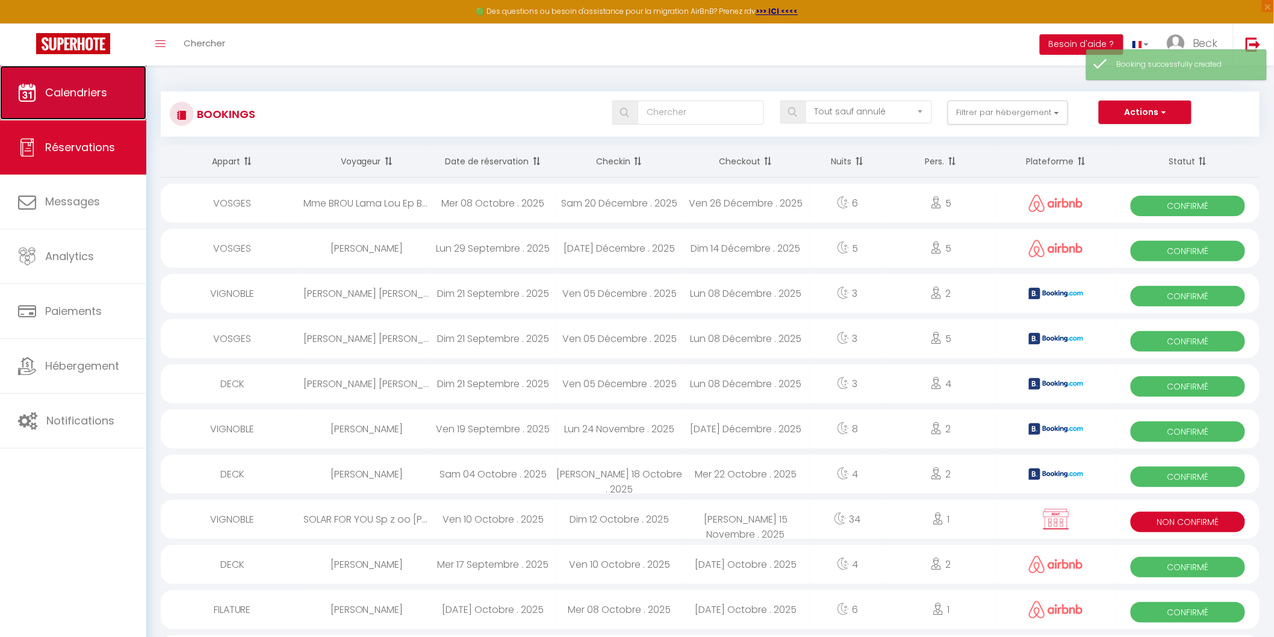
click at [55, 85] on span "Calendriers" at bounding box center [76, 92] width 62 height 15
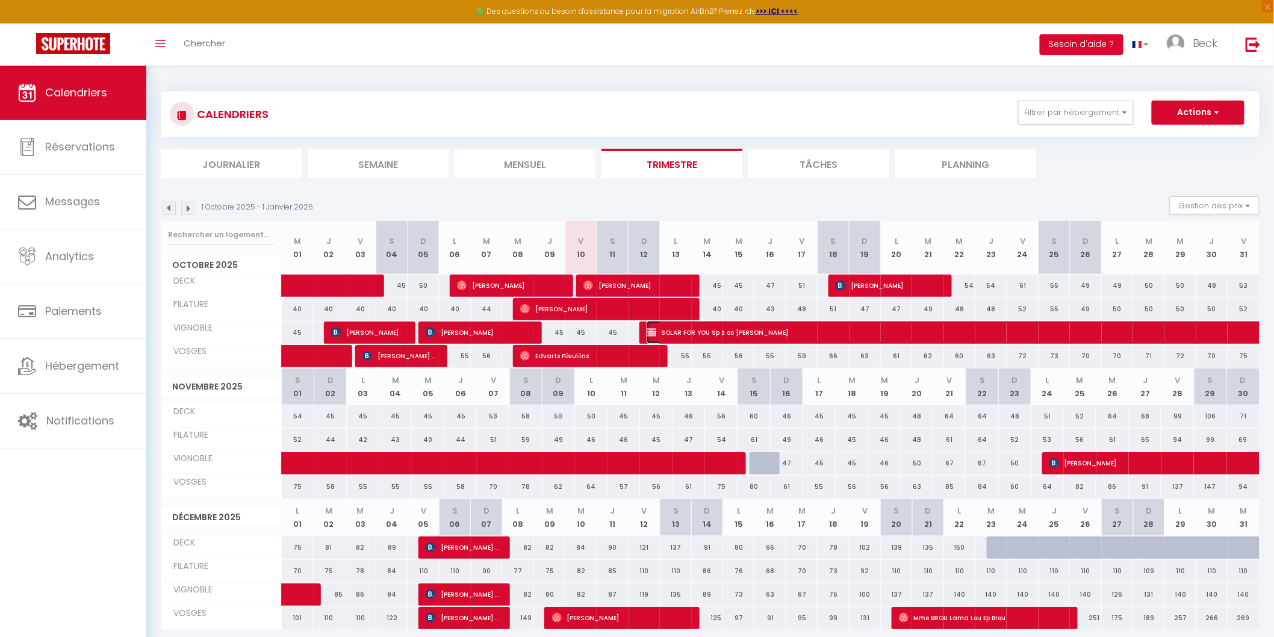
click at [672, 329] on span "SOLAR FOR YOU Sp z oo Anna Martwitz" at bounding box center [1116, 332] width 941 height 23
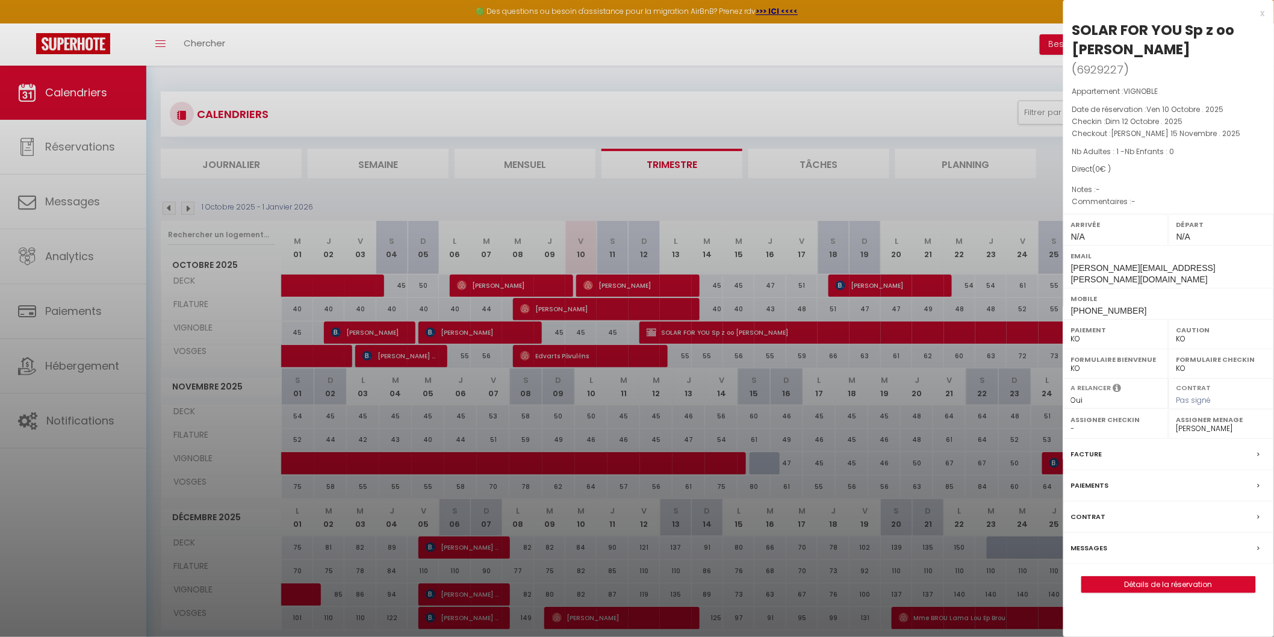
click at [672, 329] on div at bounding box center [637, 318] width 1274 height 637
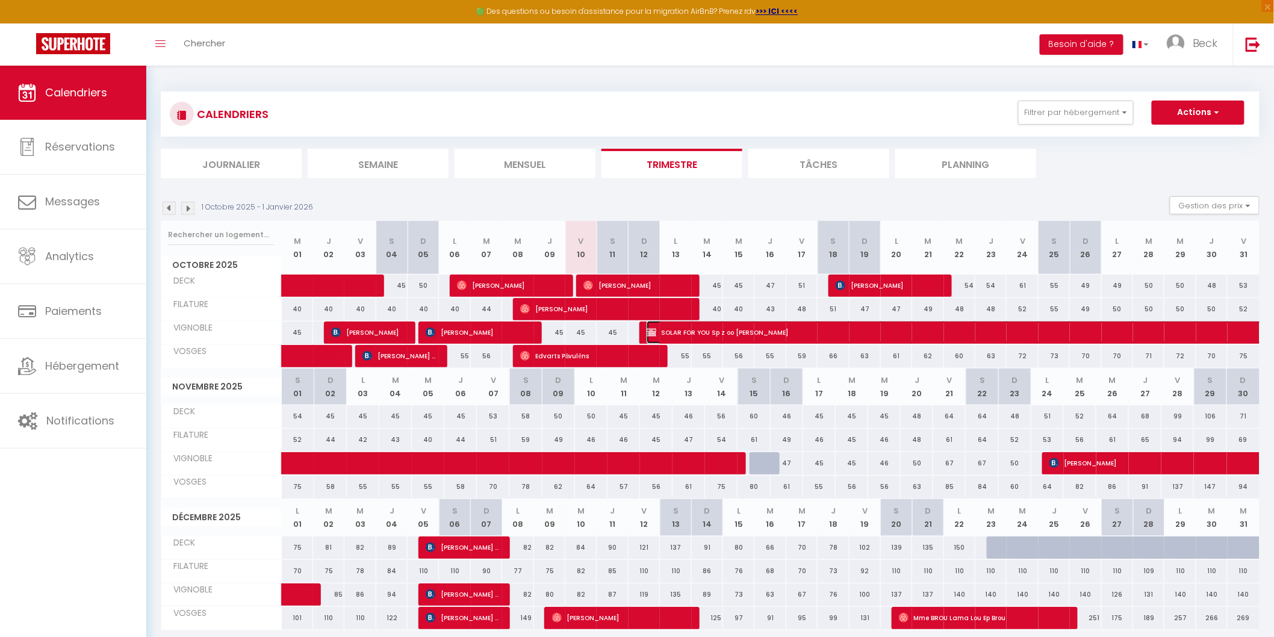
click at [671, 331] on span "SOLAR FOR YOU Sp z oo Anna Martwitz" at bounding box center [1116, 332] width 941 height 23
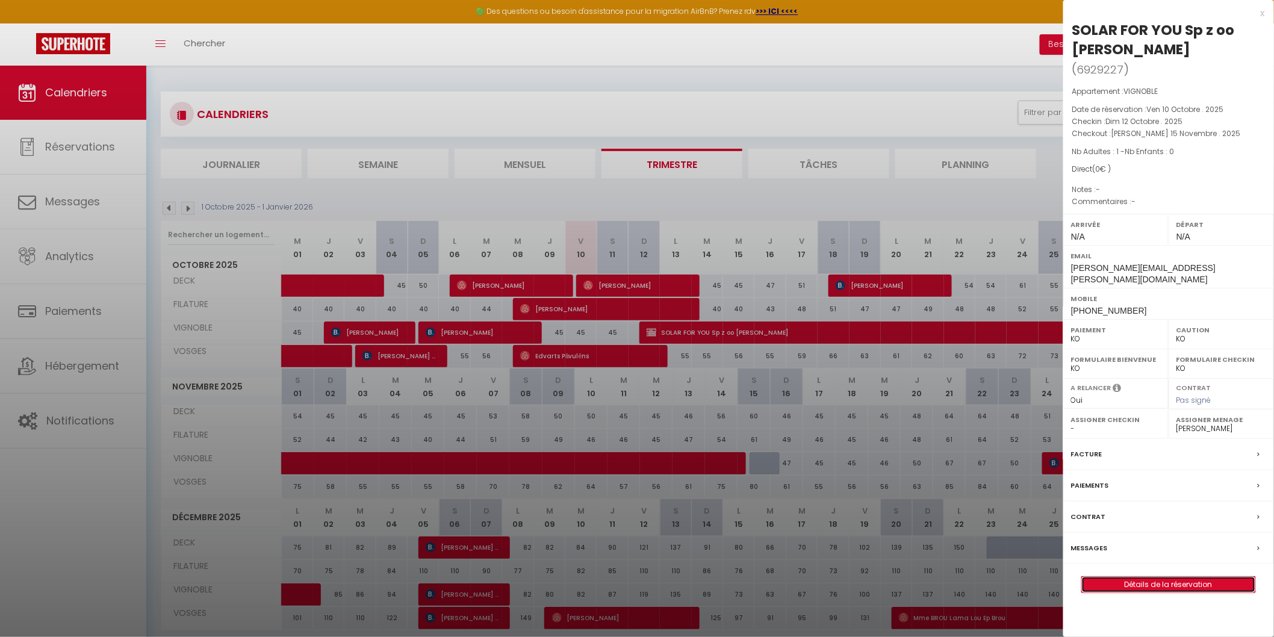
click at [1183, 577] on link "Détails de la réservation" at bounding box center [1168, 585] width 173 height 16
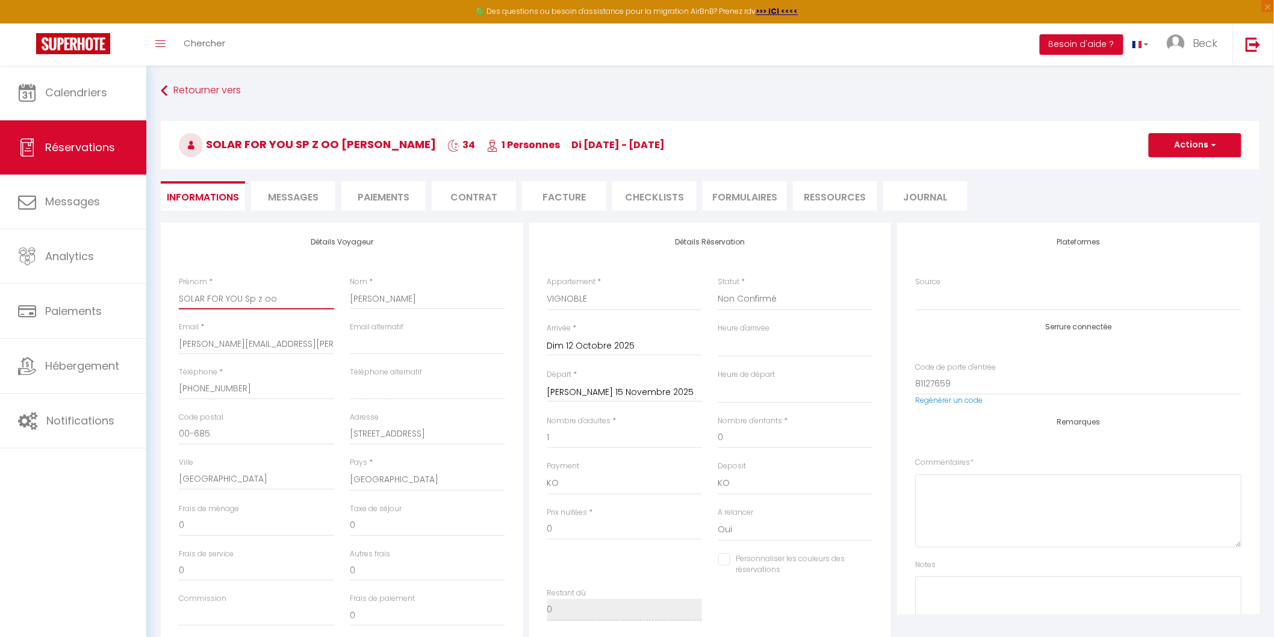
drag, startPoint x: 255, startPoint y: 297, endPoint x: 262, endPoint y: 297, distance: 6.6
click at [255, 297] on input "SOLAR FOR YOU Sp z oo" at bounding box center [256, 299] width 155 height 22
click at [233, 345] on input "patrick.beck@neuf.fr" at bounding box center [256, 344] width 155 height 22
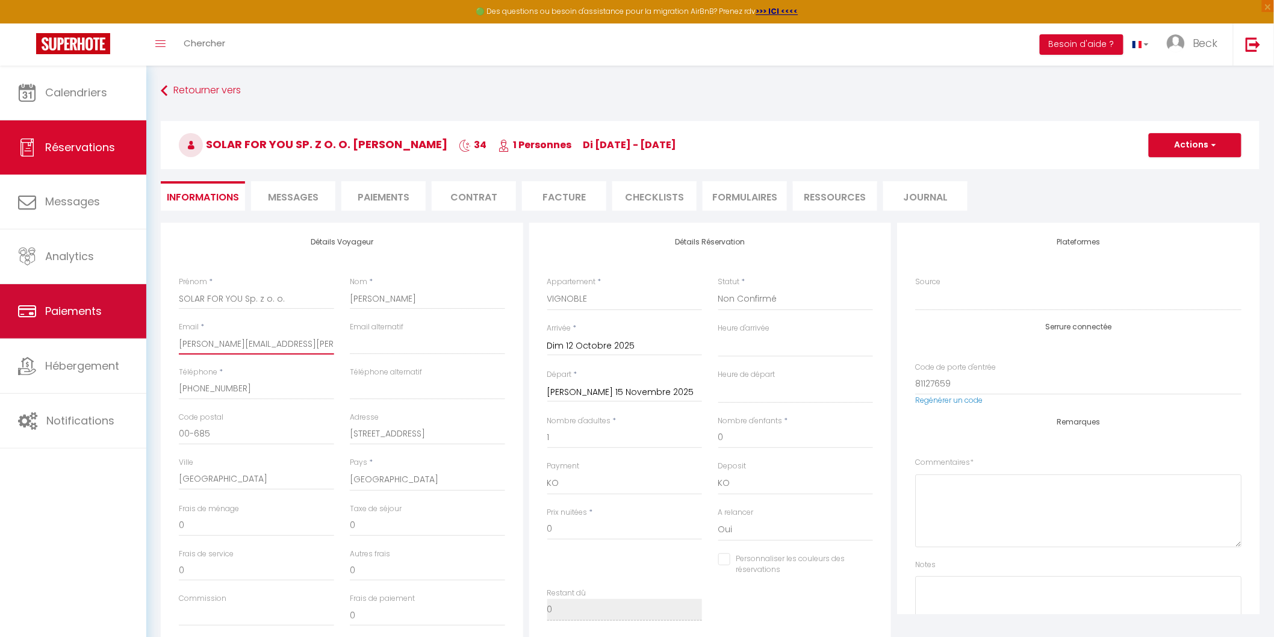
drag, startPoint x: 276, startPoint y: 340, endPoint x: 134, endPoint y: 329, distance: 141.9
click at [134, 329] on div "🟢 Des questions ou besoin d'assistance pour la migration AirBnB? Prenez rdv >>>…" at bounding box center [637, 483] width 1274 height 835
paste input "anna.marwitz@foryougroup.eu"
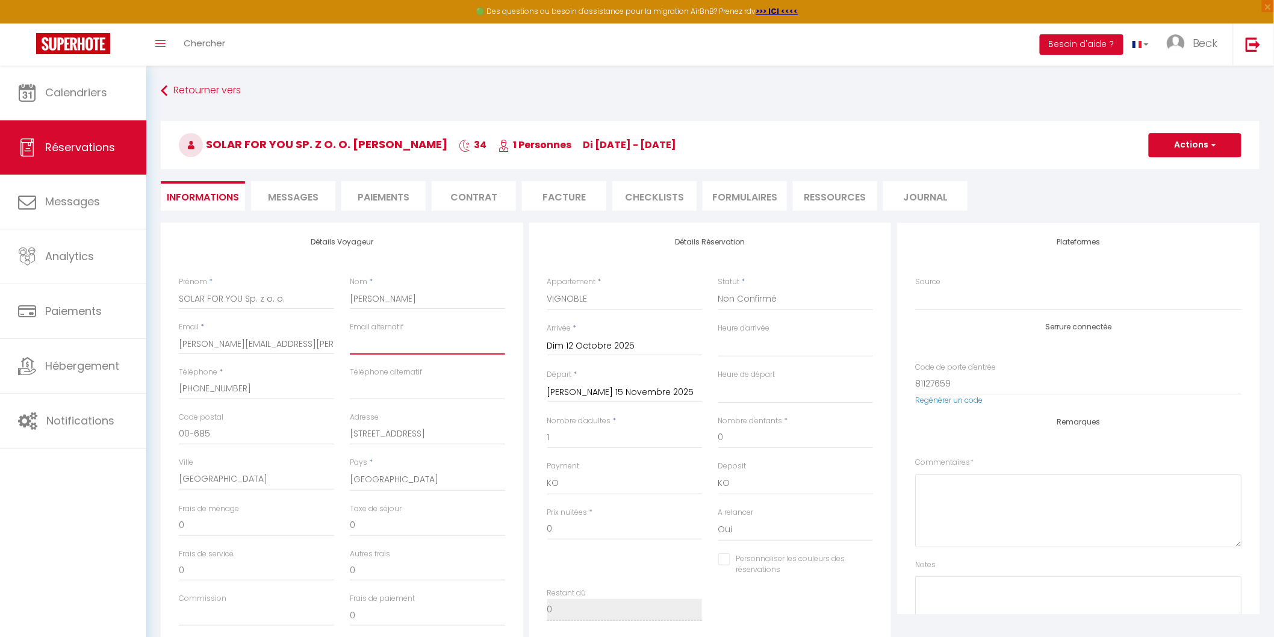
click at [387, 345] on input "email" at bounding box center [427, 344] width 155 height 22
click at [1213, 142] on span "button" at bounding box center [1211, 145] width 7 height 11
click at [1165, 170] on link "Enregistrer" at bounding box center [1182, 172] width 95 height 16
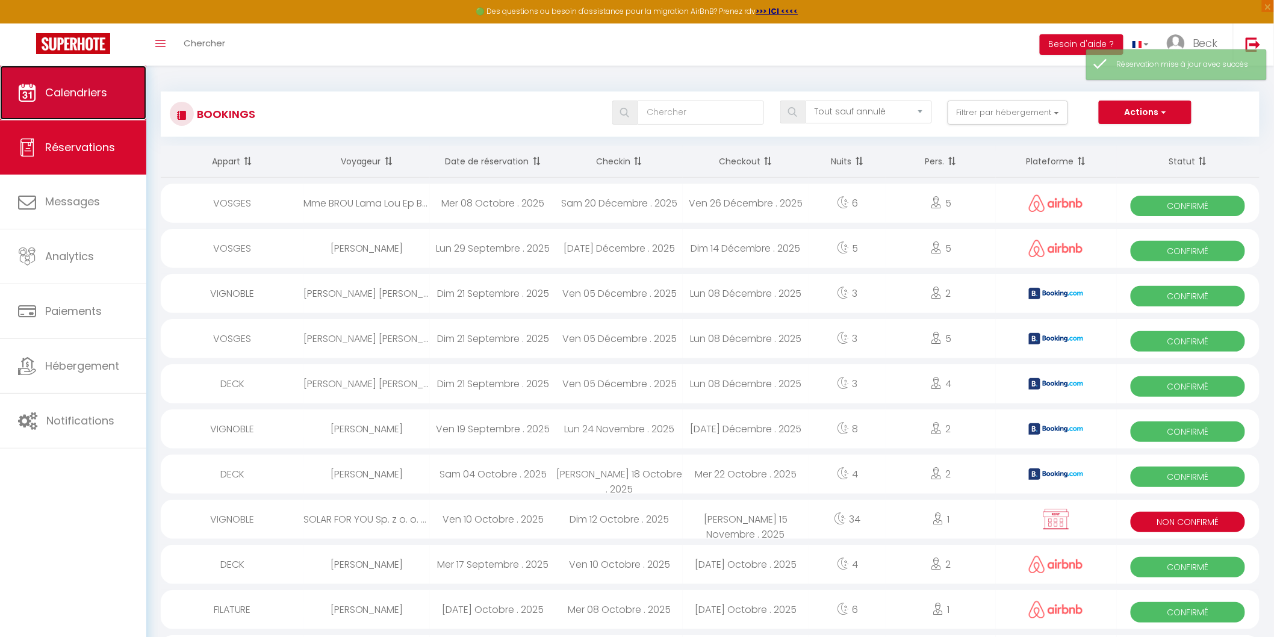
click at [72, 89] on span "Calendriers" at bounding box center [76, 92] width 62 height 15
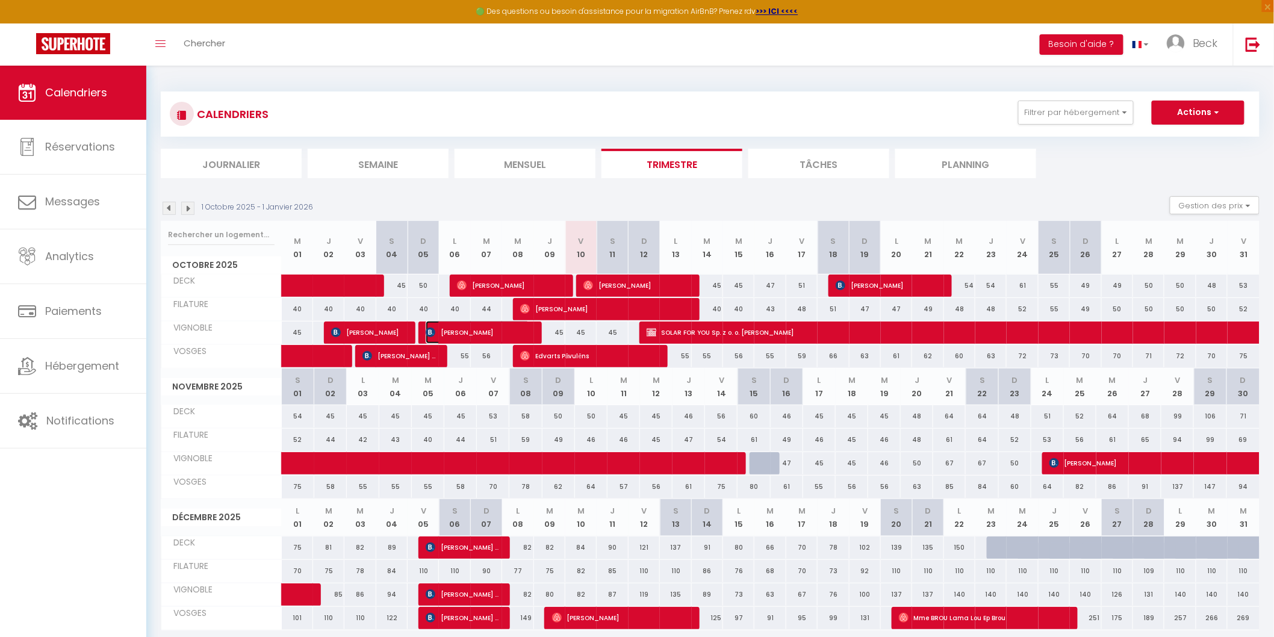
click at [470, 332] on span "Armin Siber" at bounding box center [478, 332] width 104 height 23
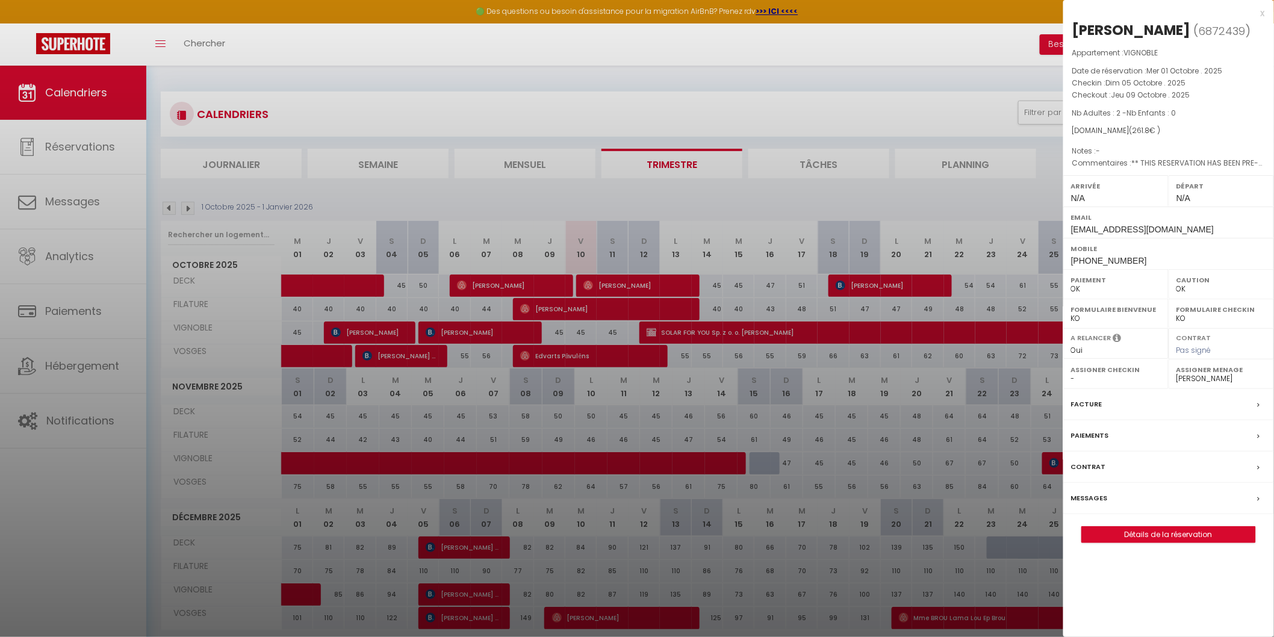
click at [1085, 399] on label "Facture" at bounding box center [1086, 404] width 31 height 13
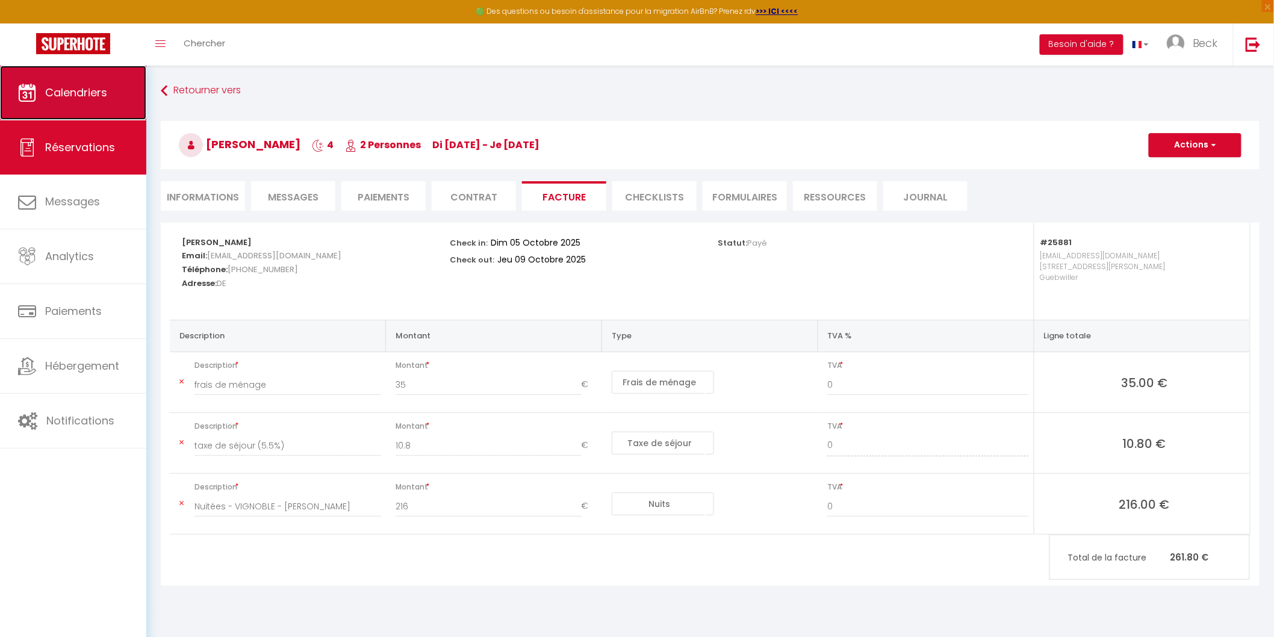
click at [85, 88] on span "Calendriers" at bounding box center [76, 92] width 62 height 15
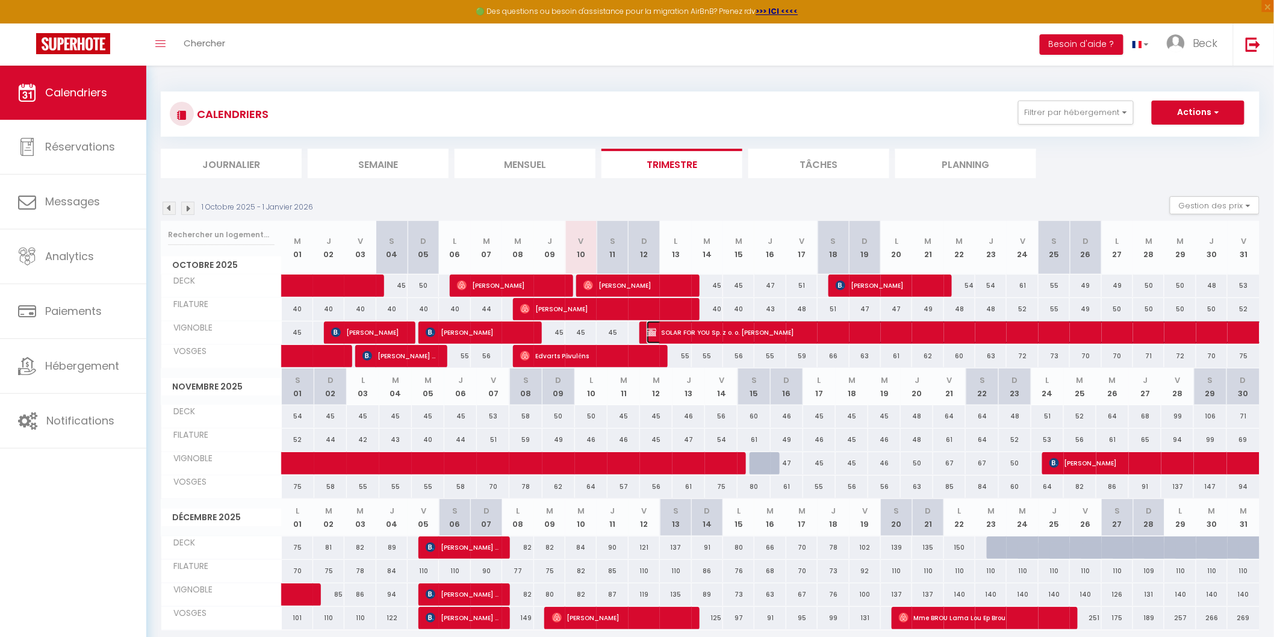
click at [759, 329] on span "SOLAR FOR YOU Sp. z o. o. Anna Martwitz" at bounding box center [1116, 332] width 941 height 23
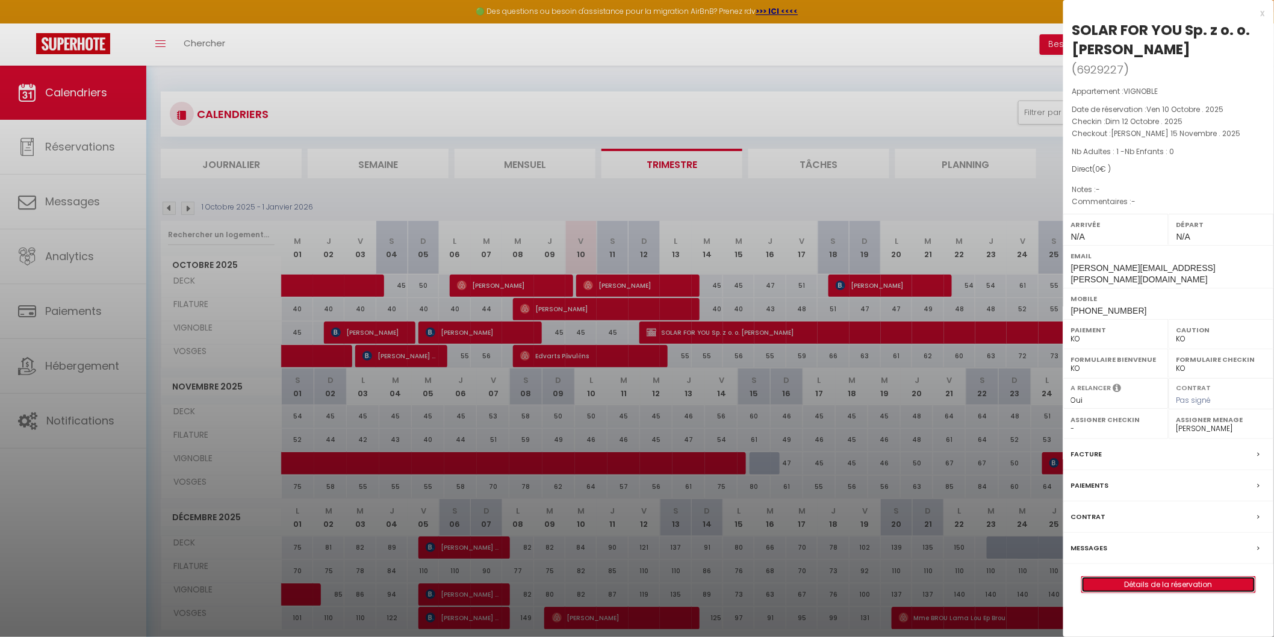
click at [1195, 577] on link "Détails de la réservation" at bounding box center [1168, 585] width 173 height 16
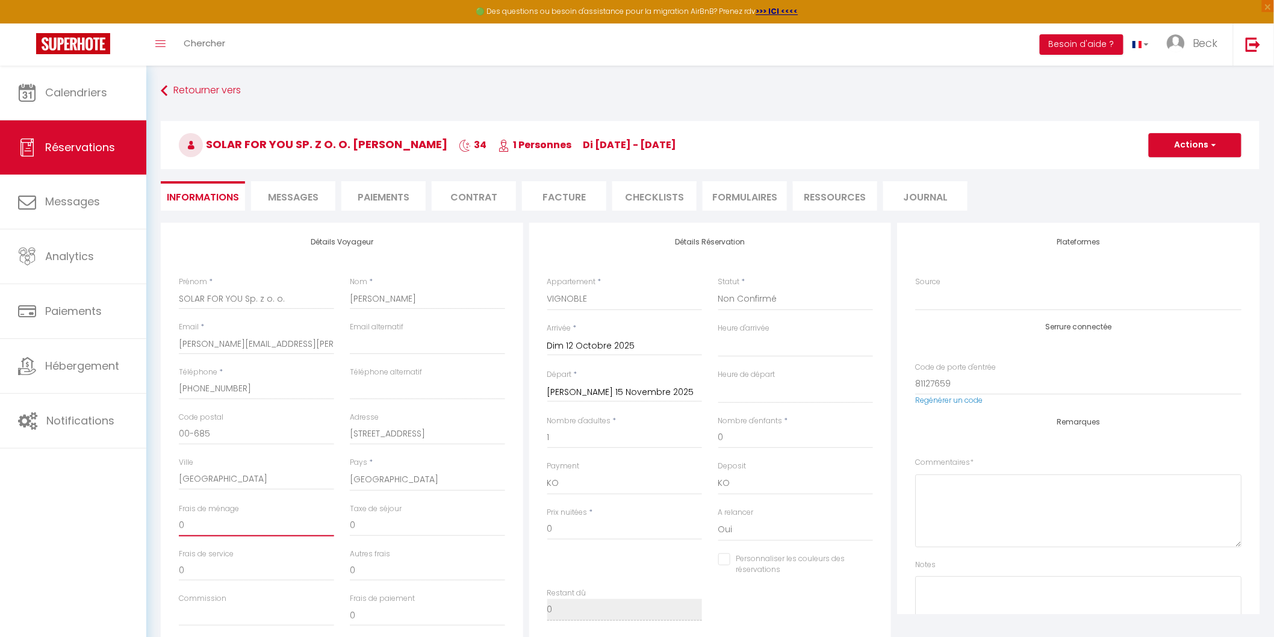
click at [206, 520] on input "0" at bounding box center [256, 526] width 155 height 22
drag, startPoint x: 207, startPoint y: 522, endPoint x: 178, endPoint y: 516, distance: 29.4
click at [179, 516] on input "0" at bounding box center [256, 526] width 155 height 22
click at [577, 530] on input "0" at bounding box center [624, 529] width 155 height 22
drag, startPoint x: 566, startPoint y: 527, endPoint x: 536, endPoint y: 524, distance: 30.8
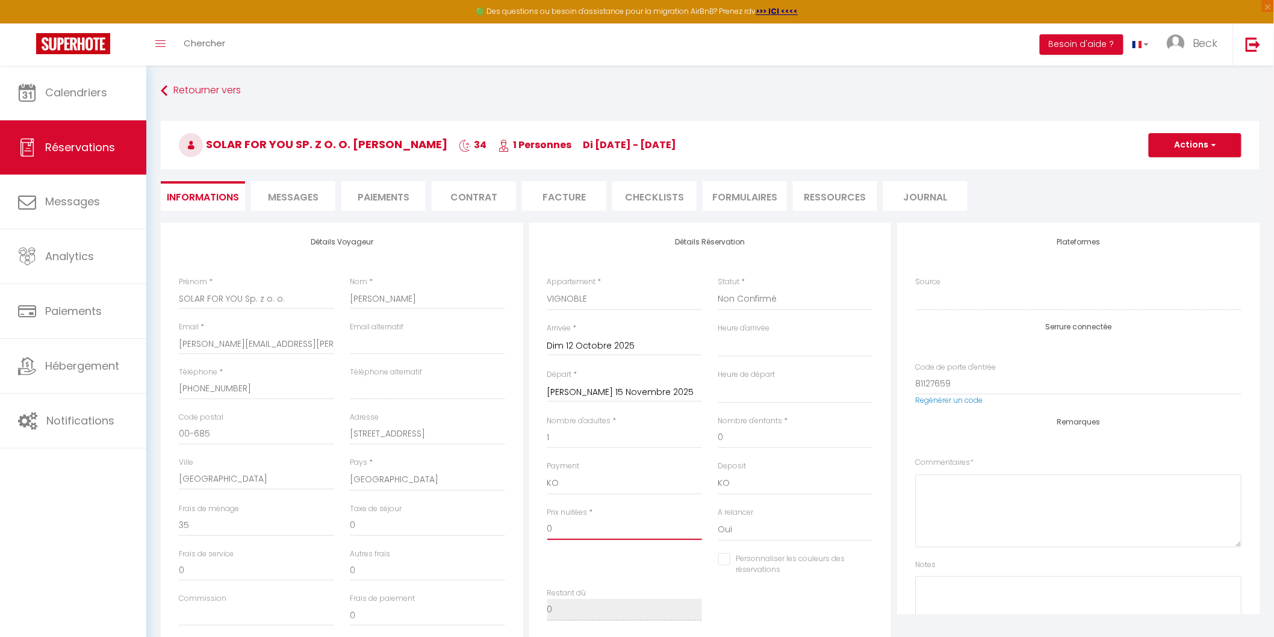
click at [536, 524] on div "Détails Réservation Appartement * DECK FILATURE VIGNOBLE VOSGES Statut * Confir…" at bounding box center [710, 435] width 362 height 425
click at [359, 530] on input "0" at bounding box center [427, 526] width 155 height 22
drag, startPoint x: 370, startPoint y: 527, endPoint x: 339, endPoint y: 522, distance: 31.0
click at [339, 522] on div "Frais de ménage 0 Taxe de séjour 0" at bounding box center [342, 525] width 342 height 45
drag, startPoint x: 217, startPoint y: 527, endPoint x: 159, endPoint y: 518, distance: 59.0
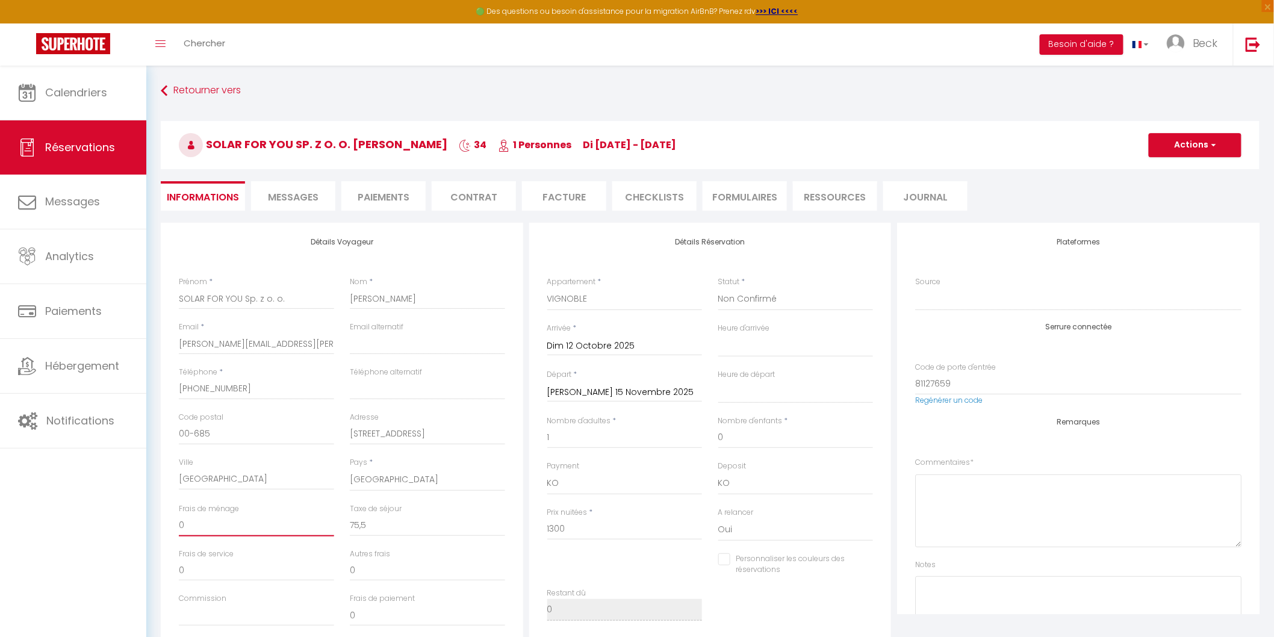
click at [159, 518] on div "Détails Voyageur Prénom * SOLAR FOR YOU Sp. z o. o. Nom * Anna Martwitz Email *…" at bounding box center [342, 438] width 368 height 430
click at [417, 573] on input "0" at bounding box center [427, 570] width 155 height 22
drag, startPoint x: 195, startPoint y: 524, endPoint x: 155, endPoint y: 518, distance: 40.8
click at [155, 518] on div "Détails Voyageur Prénom * SOLAR FOR YOU Sp. z o. o. Nom * Anna Martwitz Email *…" at bounding box center [710, 554] width 1114 height 663
click at [601, 557] on div "Personnaliser les couleurs des réservations #D7092E" at bounding box center [710, 570] width 342 height 35
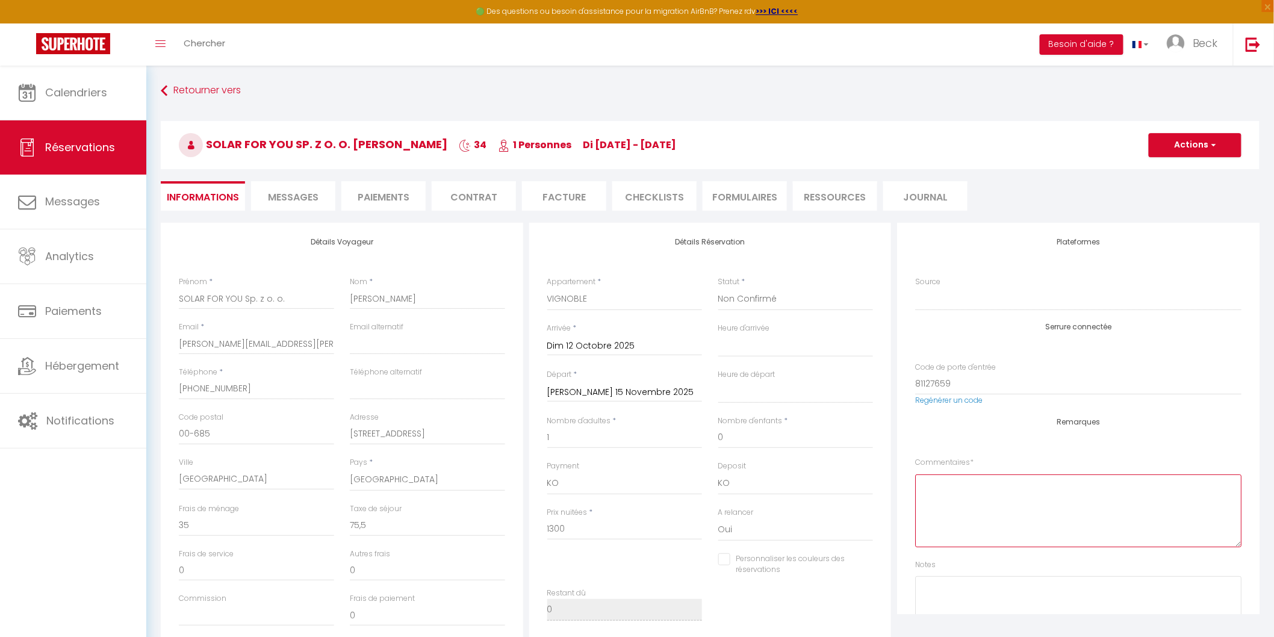
click at [935, 491] on textarea at bounding box center [1078, 510] width 326 height 73
click at [1212, 143] on span "button" at bounding box center [1211, 145] width 7 height 11
click at [1160, 169] on link "Enregistrer" at bounding box center [1182, 172] width 95 height 16
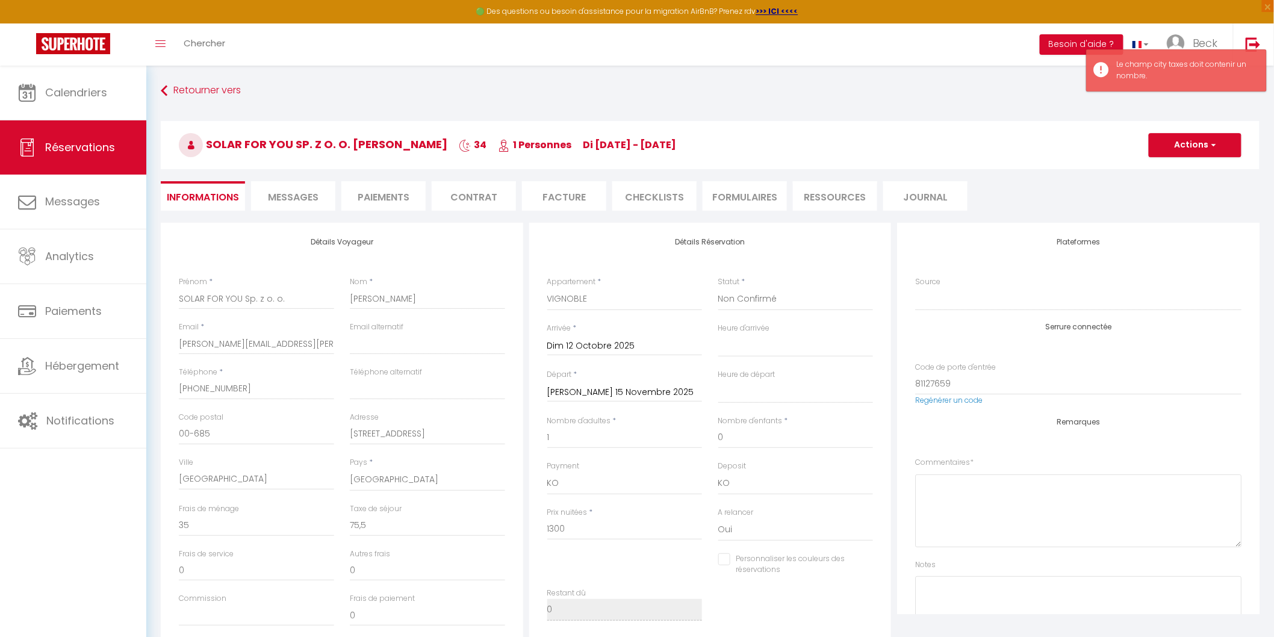
click at [572, 190] on li "Facture" at bounding box center [564, 195] width 84 height 29
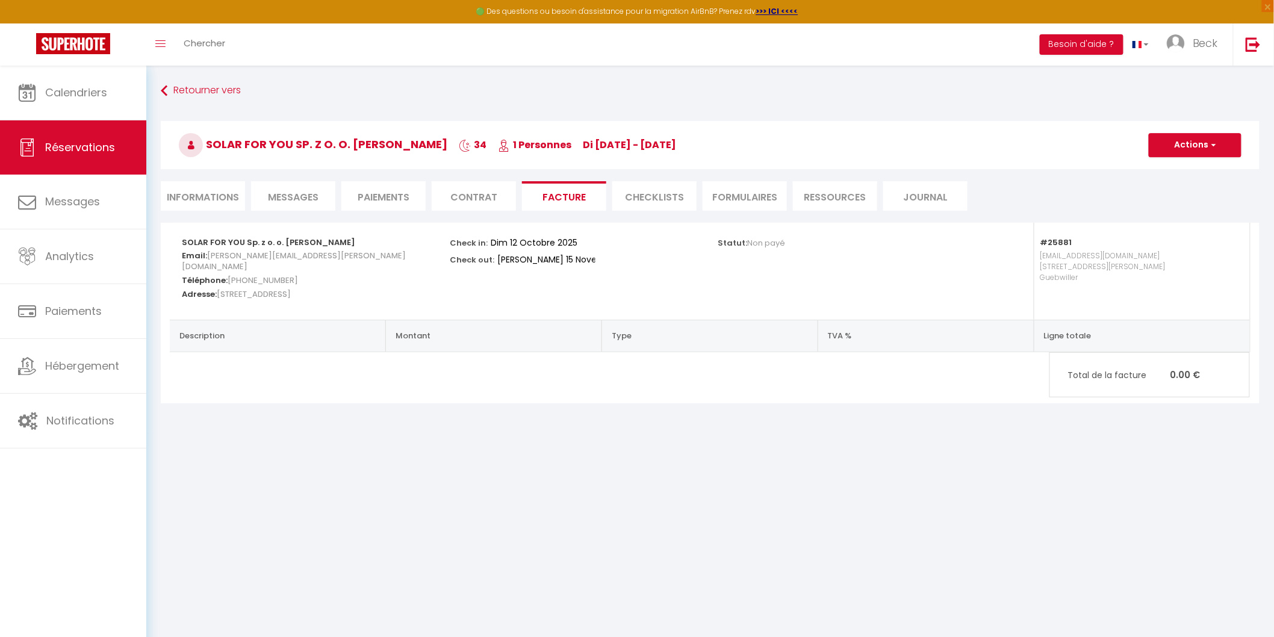
click at [199, 194] on li "Informations" at bounding box center [203, 195] width 84 height 29
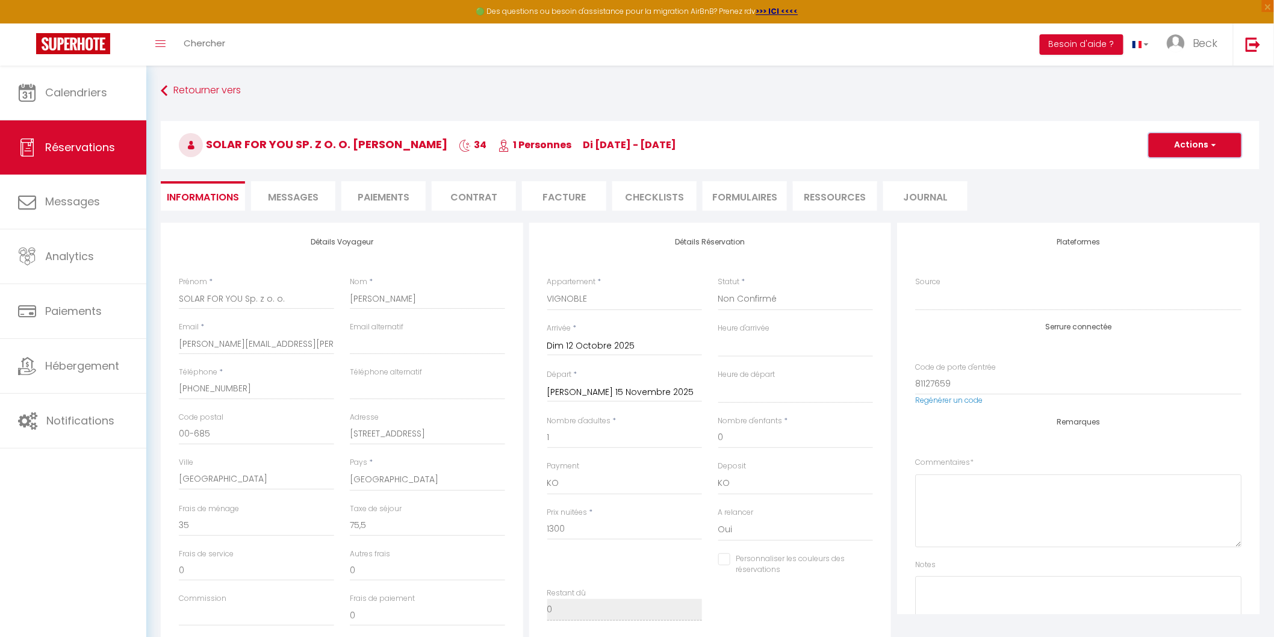
click at [1213, 145] on span "button" at bounding box center [1211, 145] width 7 height 11
click at [1163, 170] on link "Enregistrer" at bounding box center [1182, 172] width 95 height 16
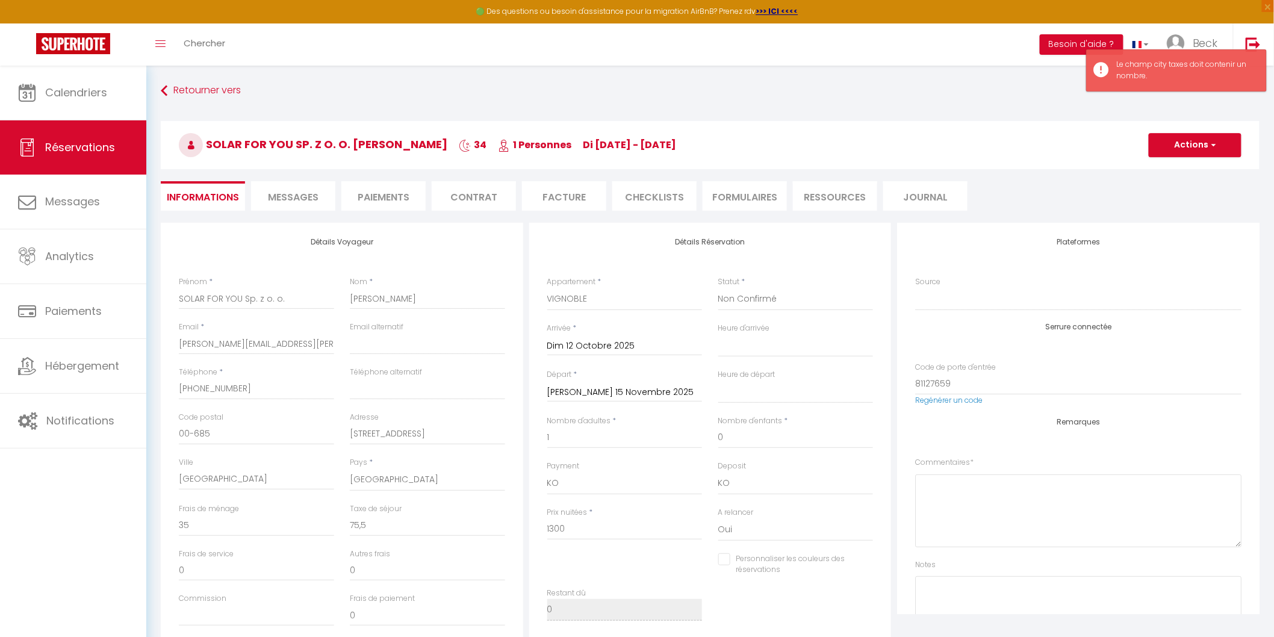
click at [293, 194] on span "Messages" at bounding box center [293, 197] width 51 height 14
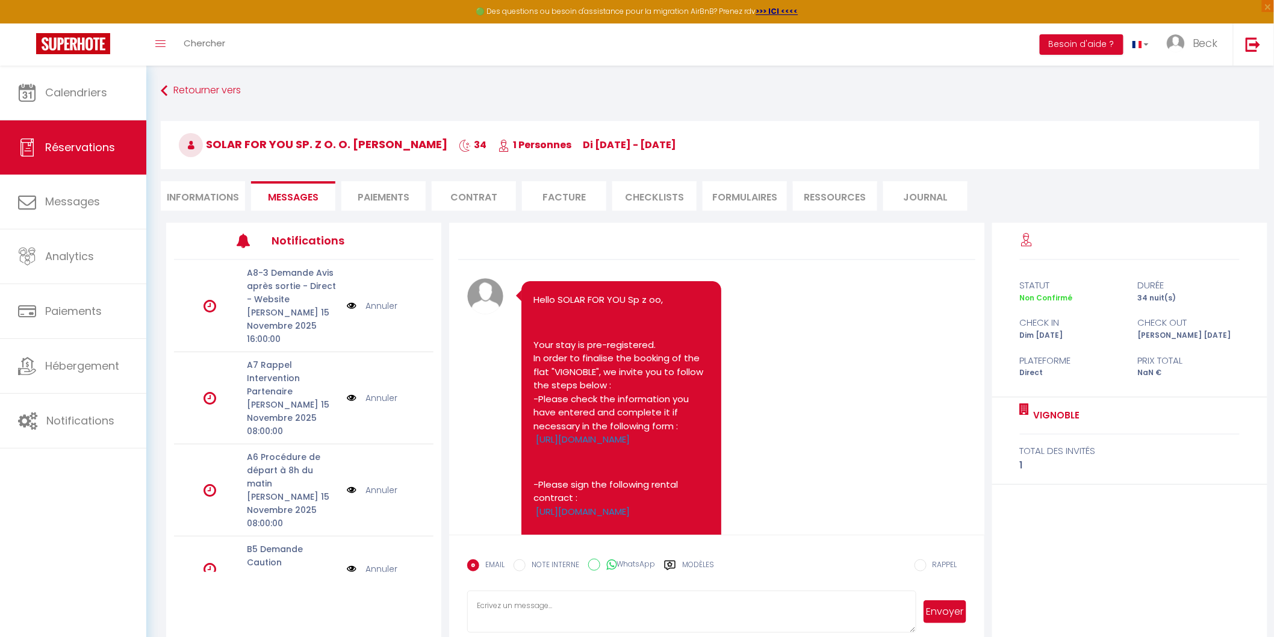
click at [389, 193] on li "Paiements" at bounding box center [383, 195] width 84 height 29
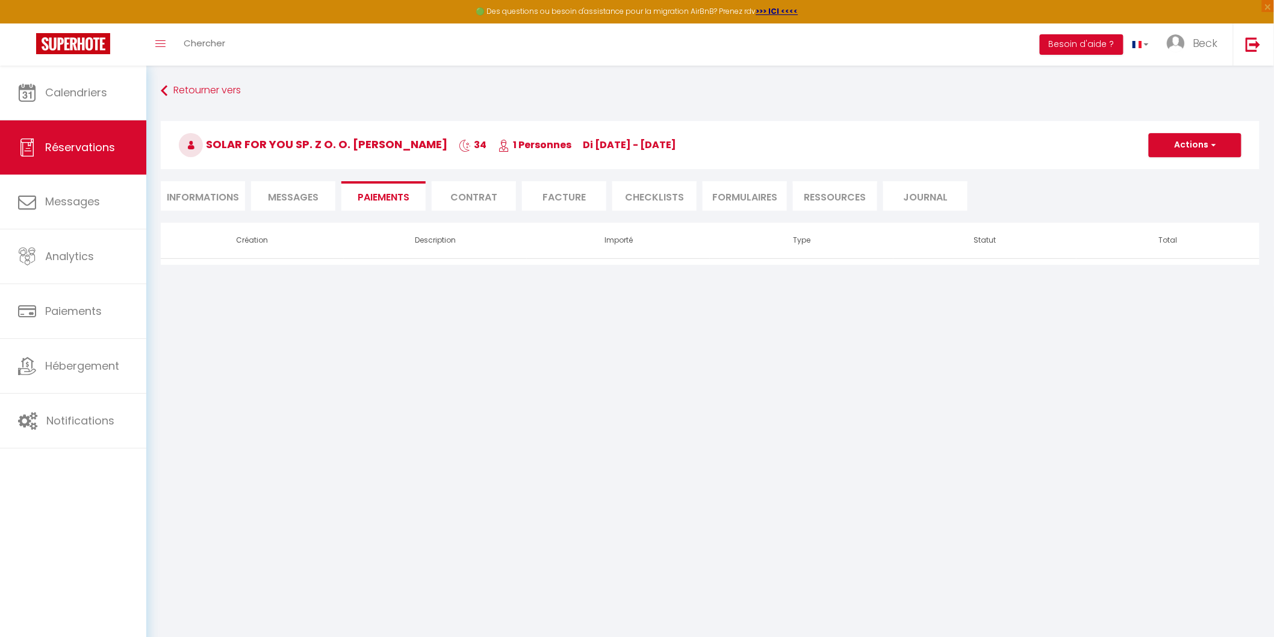
click at [476, 195] on li "Contrat" at bounding box center [474, 195] width 84 height 29
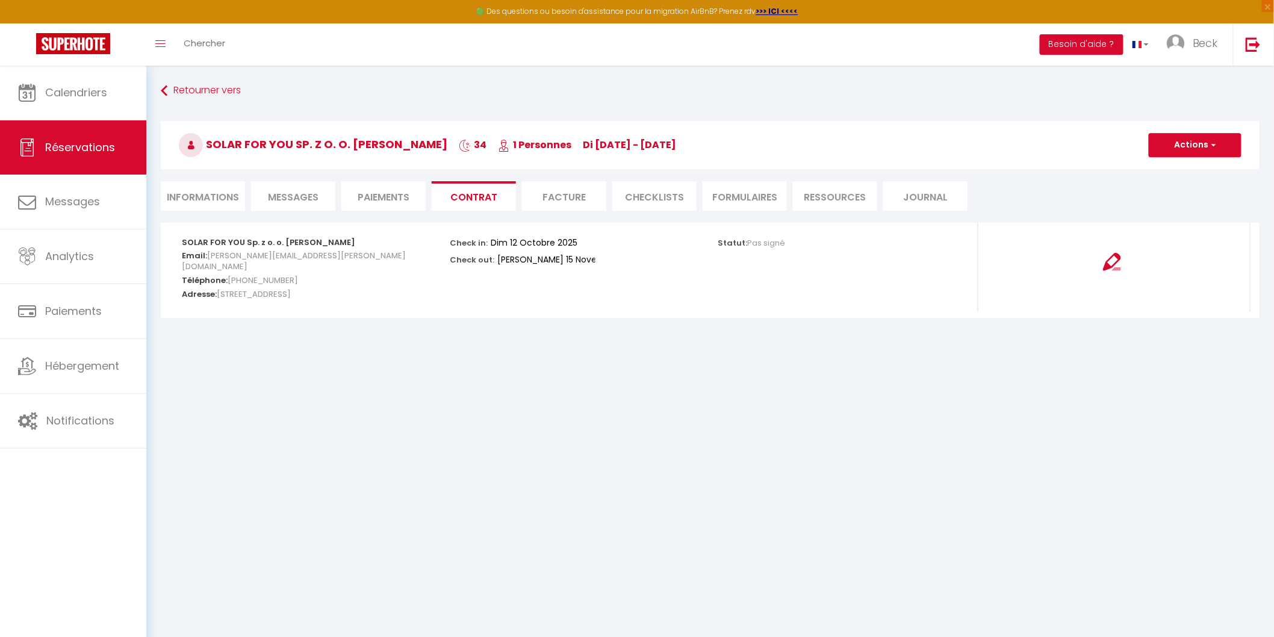
click at [572, 191] on li "Facture" at bounding box center [564, 195] width 84 height 29
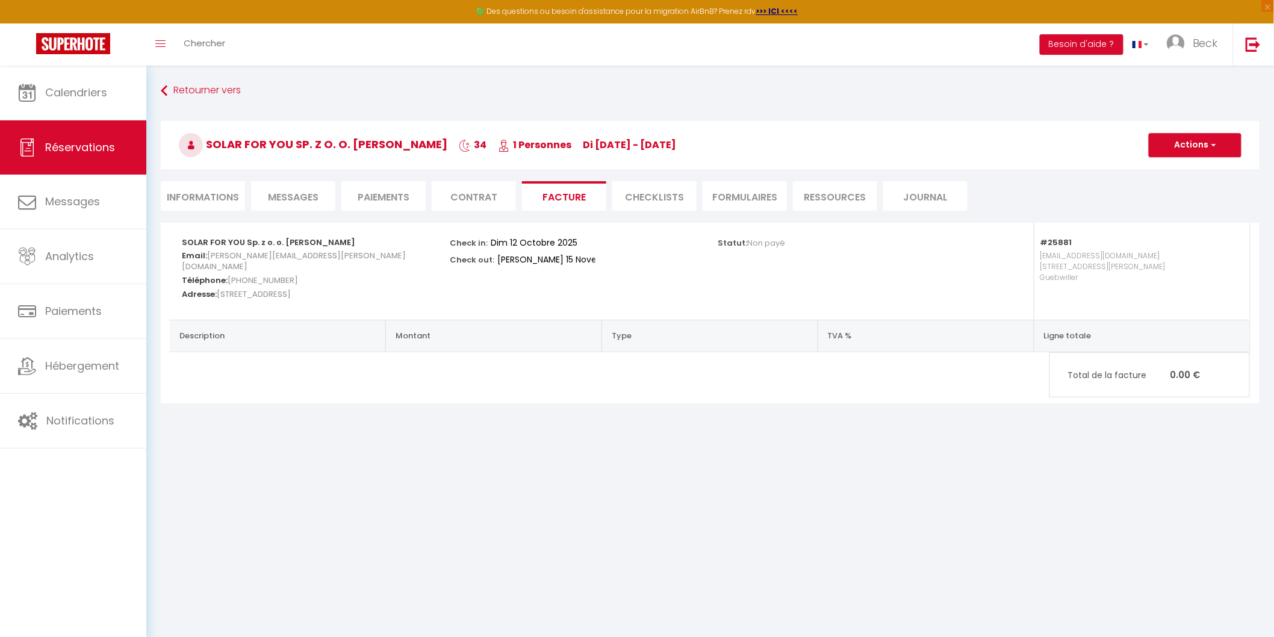
click at [660, 194] on li "CHECKLISTS" at bounding box center [654, 195] width 84 height 29
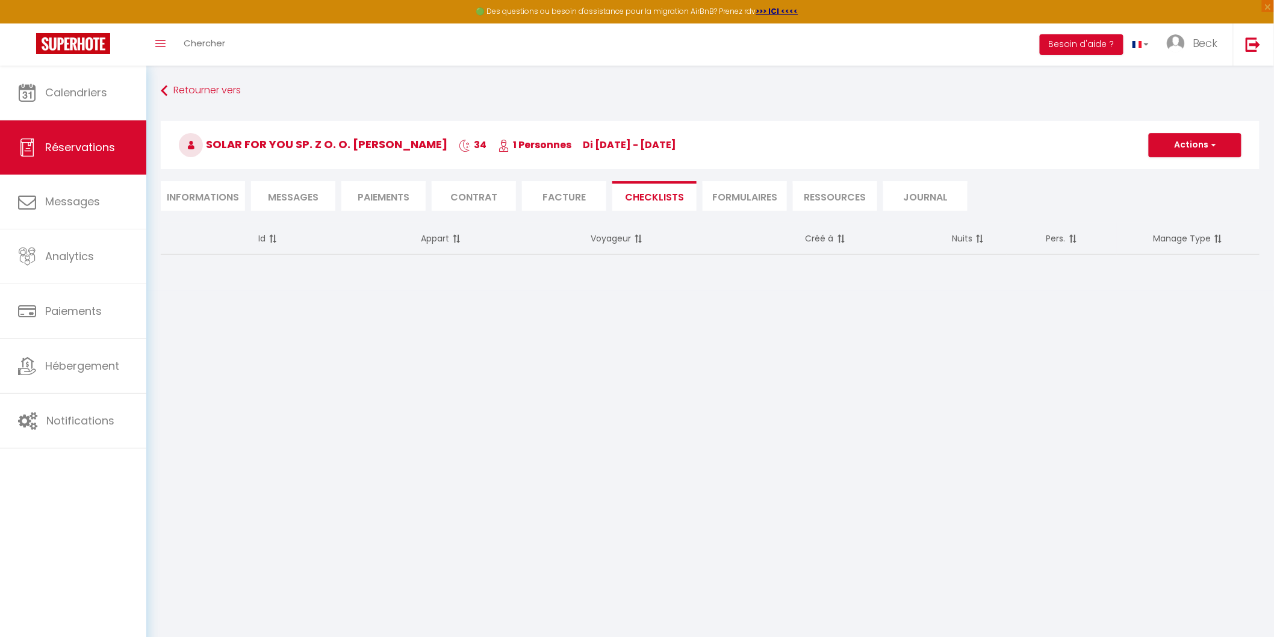
click at [768, 196] on li "FORMULAIRES" at bounding box center [744, 195] width 84 height 29
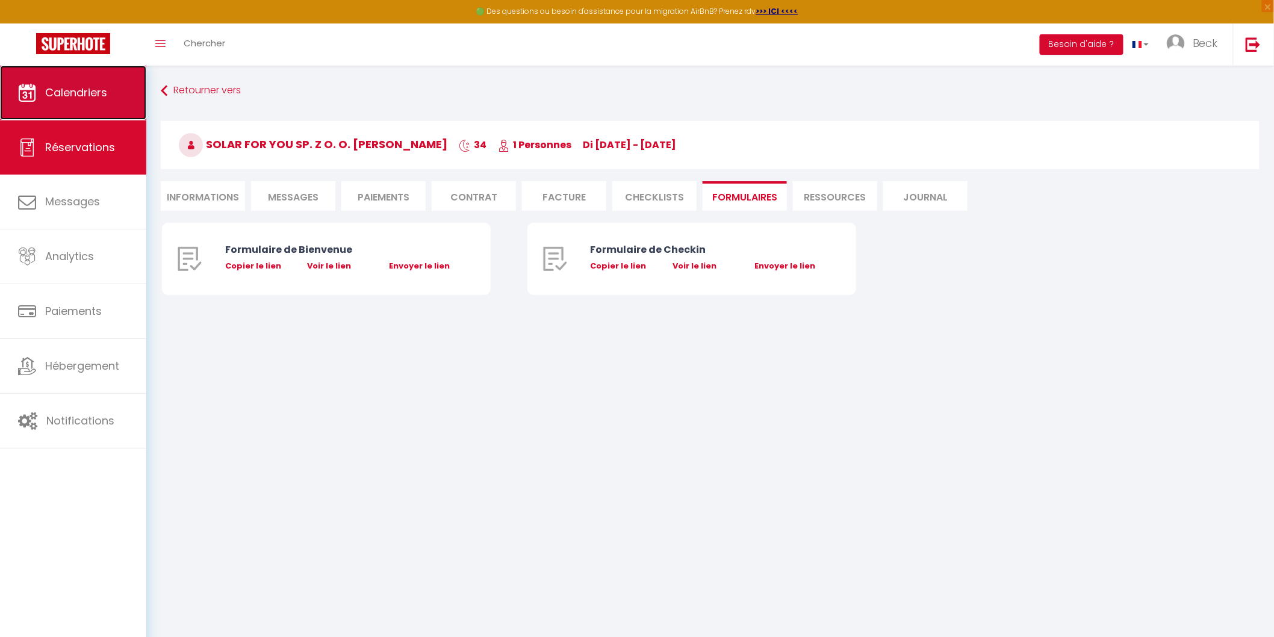
click at [80, 96] on span "Calendriers" at bounding box center [76, 92] width 62 height 15
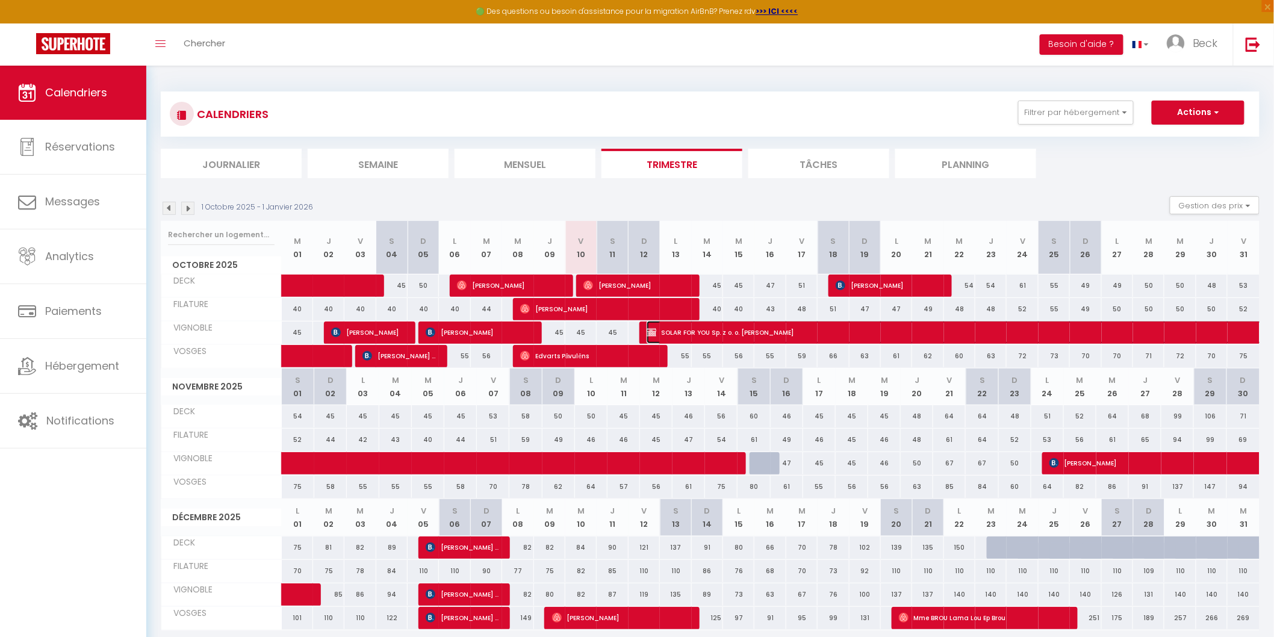
click at [693, 332] on span "SOLAR FOR YOU Sp. z o. o. Anna Martwitz" at bounding box center [1116, 332] width 941 height 23
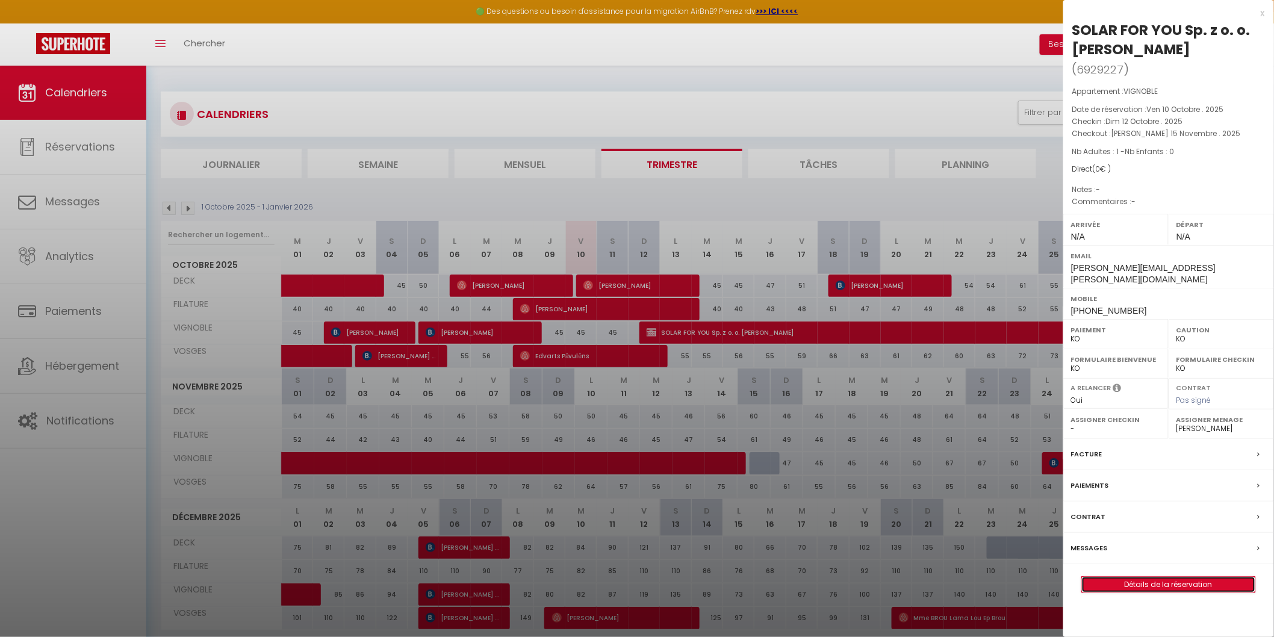
click at [1183, 577] on link "Détails de la réservation" at bounding box center [1168, 585] width 173 height 16
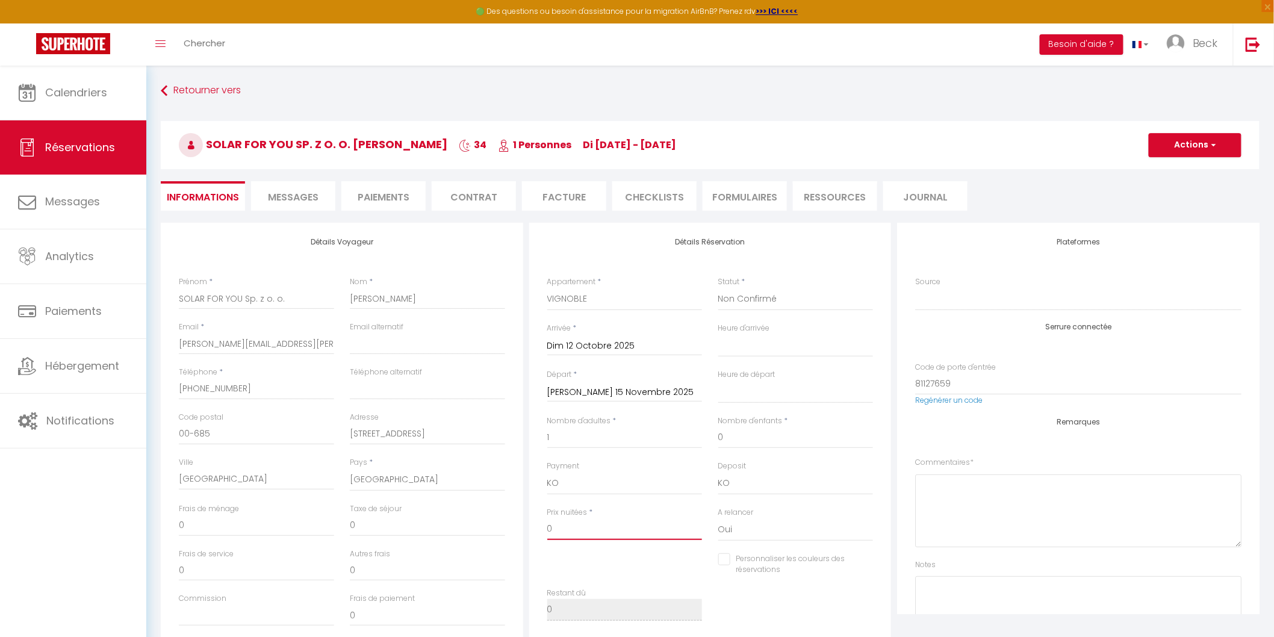
click at [593, 525] on input "0" at bounding box center [624, 529] width 155 height 22
drag, startPoint x: 578, startPoint y: 528, endPoint x: 531, endPoint y: 528, distance: 47.6
click at [531, 528] on div "Détails Réservation Appartement * DECK FILATURE VIGNOBLE VOSGES Statut * Confir…" at bounding box center [710, 435] width 362 height 425
click at [371, 519] on input "0" at bounding box center [427, 526] width 155 height 22
drag, startPoint x: 369, startPoint y: 522, endPoint x: 329, endPoint y: 519, distance: 39.8
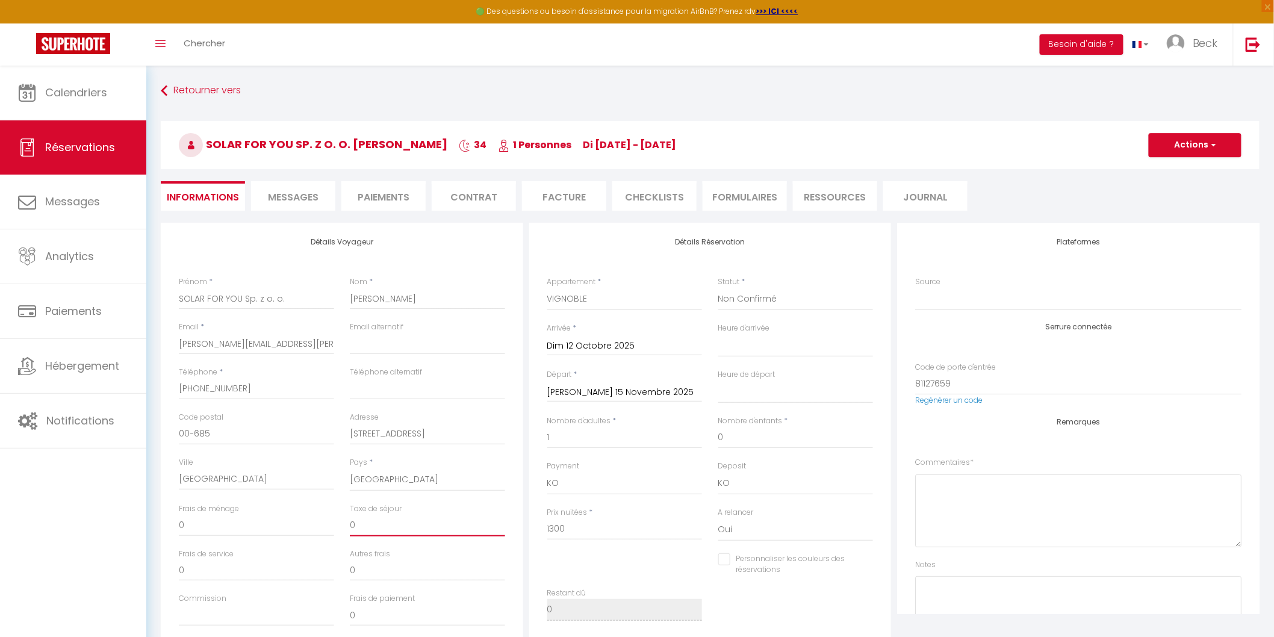
click at [329, 519] on div "Frais de ménage 0 Taxe de séjour 0" at bounding box center [342, 525] width 342 height 45
drag, startPoint x: 205, startPoint y: 525, endPoint x: 172, endPoint y: 525, distance: 33.1
click at [172, 525] on div "Frais de ménage 0" at bounding box center [256, 525] width 171 height 45
click at [378, 569] on input "0" at bounding box center [427, 570] width 155 height 22
click at [1213, 147] on span "button" at bounding box center [1211, 145] width 7 height 11
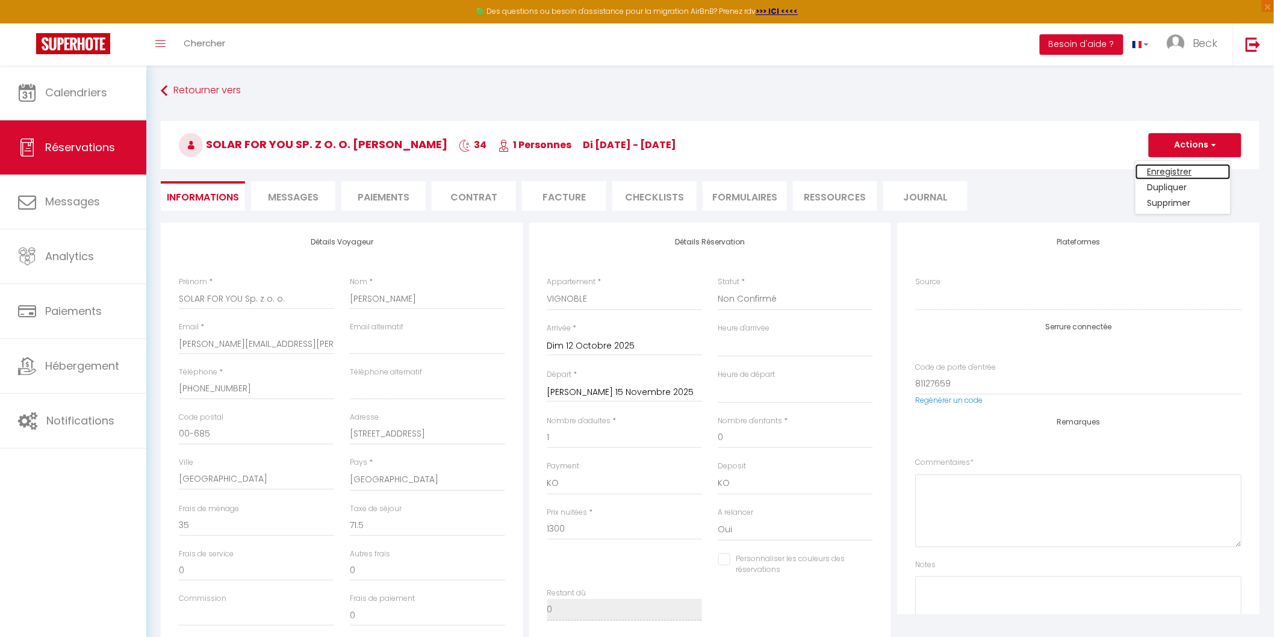
click at [1165, 166] on link "Enregistrer" at bounding box center [1182, 172] width 95 height 16
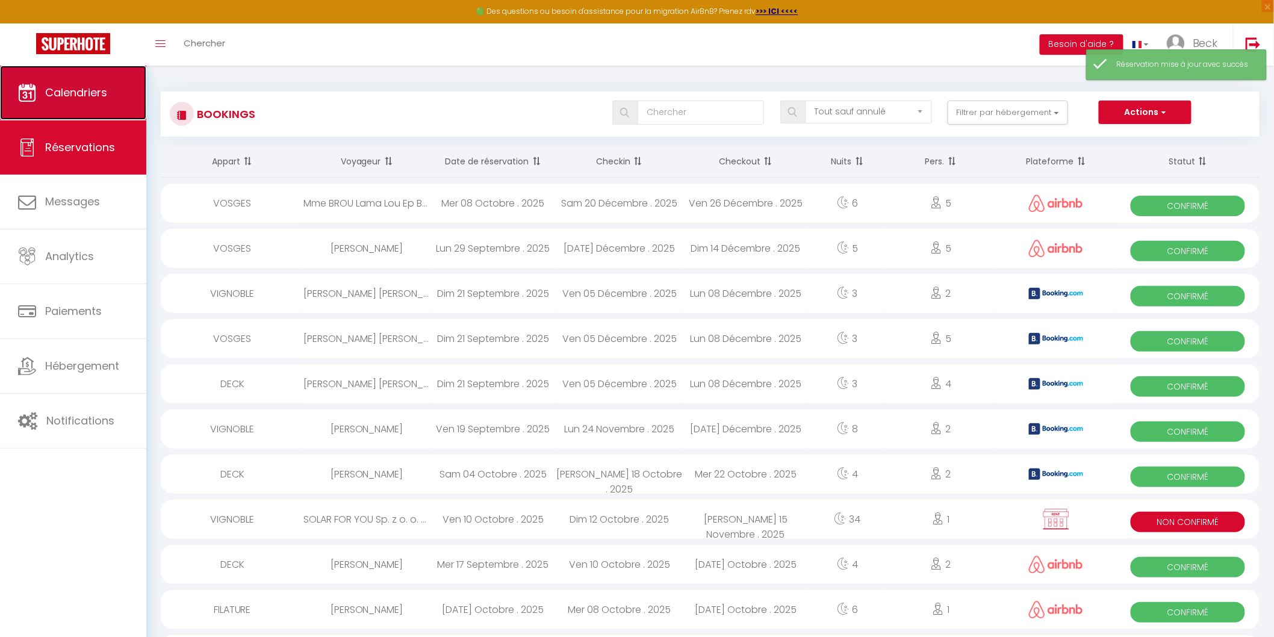
click at [77, 90] on span "Calendriers" at bounding box center [76, 92] width 62 height 15
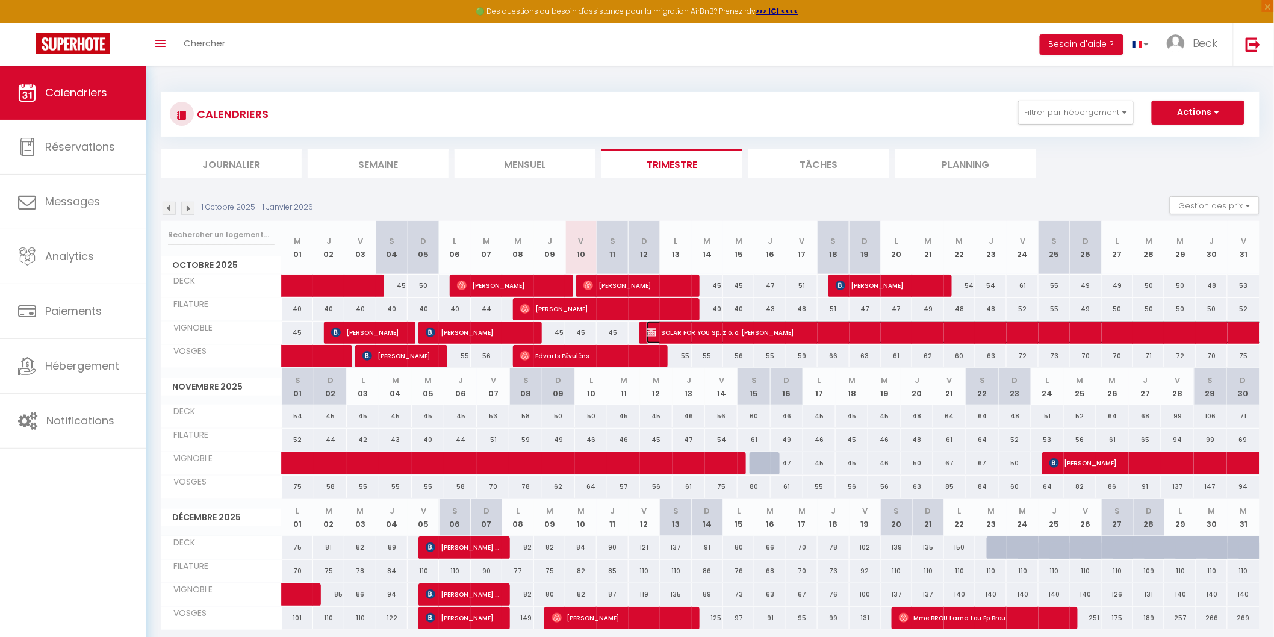
click at [737, 331] on span "SOLAR FOR YOU Sp. z o. o. Anna Martwitz" at bounding box center [1116, 332] width 941 height 23
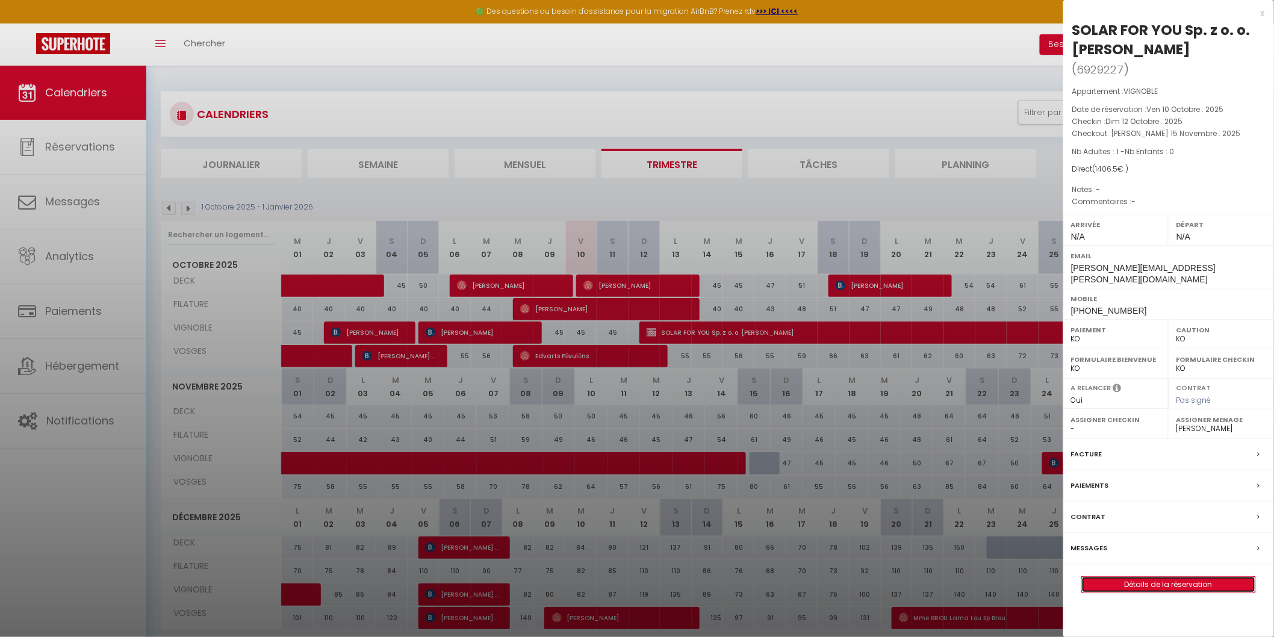
click at [1173, 577] on link "Détails de la réservation" at bounding box center [1168, 585] width 173 height 16
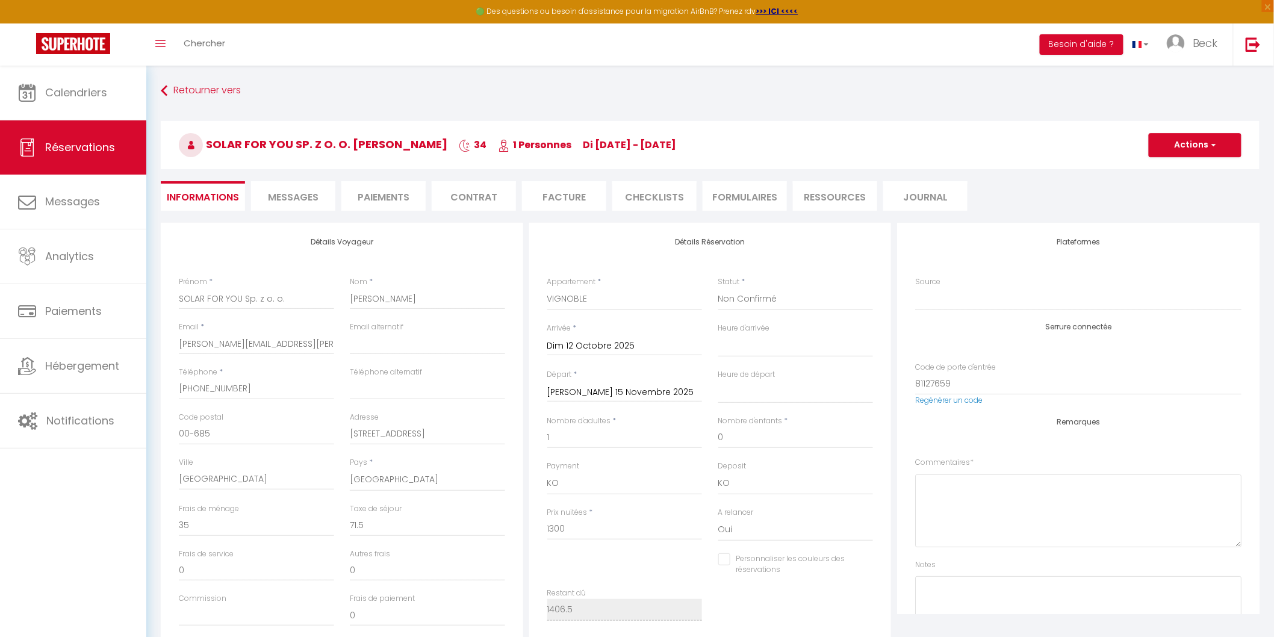
click at [561, 195] on li "Facture" at bounding box center [564, 195] width 84 height 29
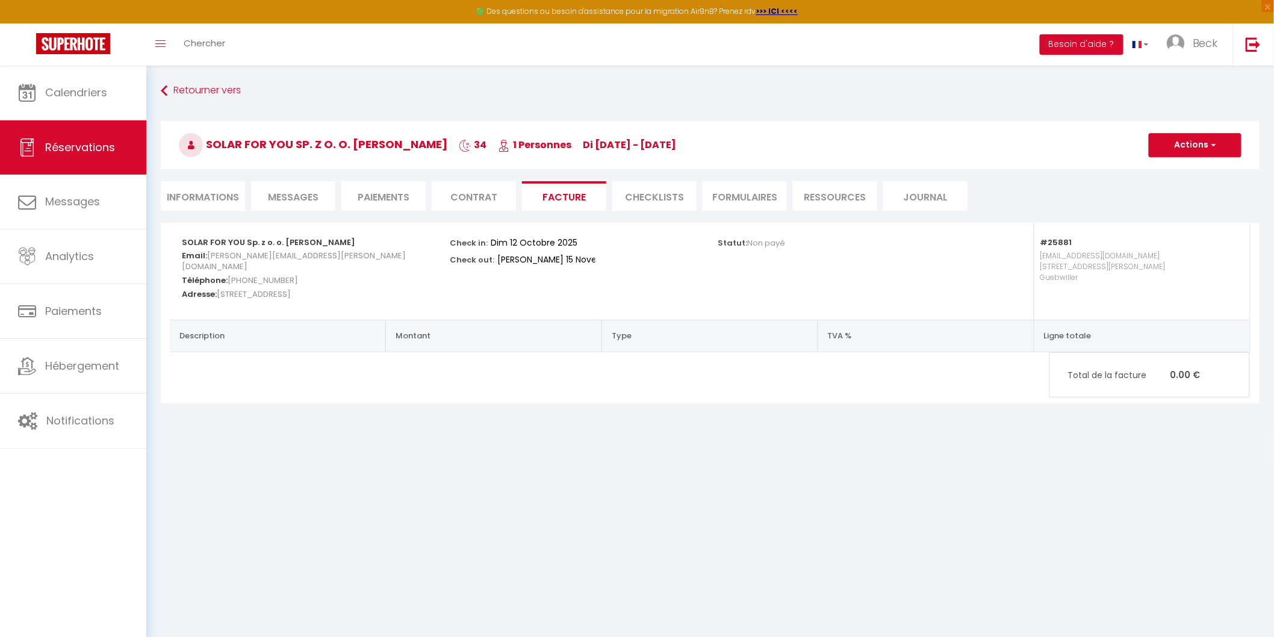
click at [468, 194] on li "Contrat" at bounding box center [474, 195] width 84 height 29
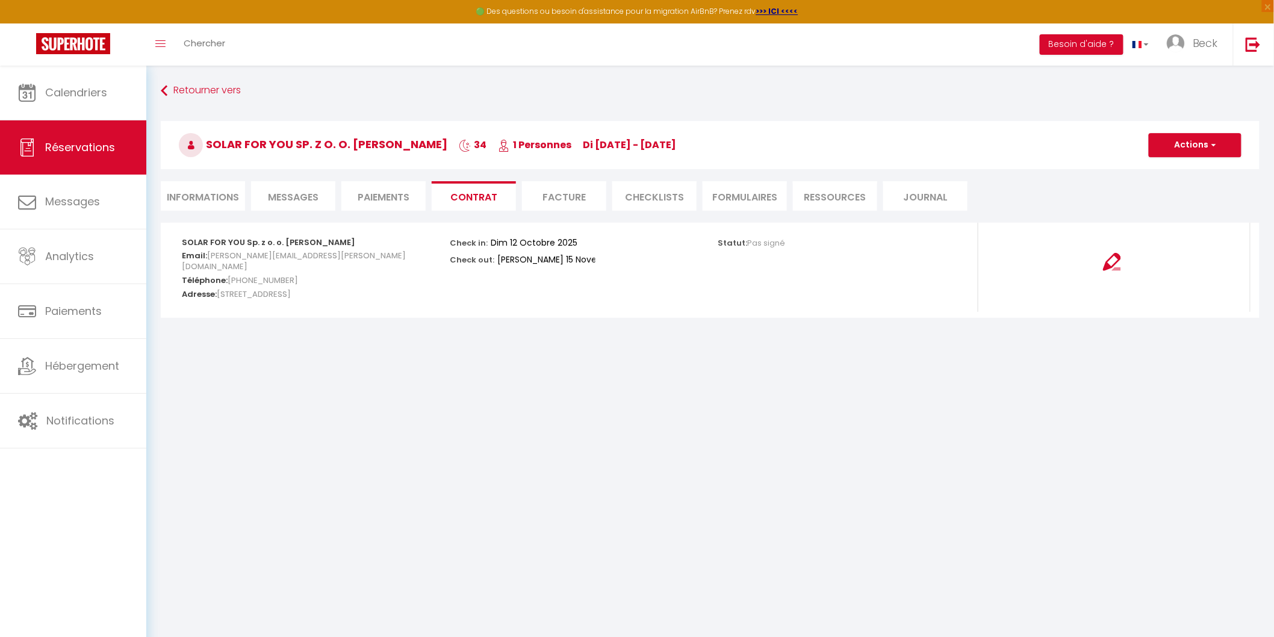
click at [379, 199] on li "Paiements" at bounding box center [383, 195] width 84 height 29
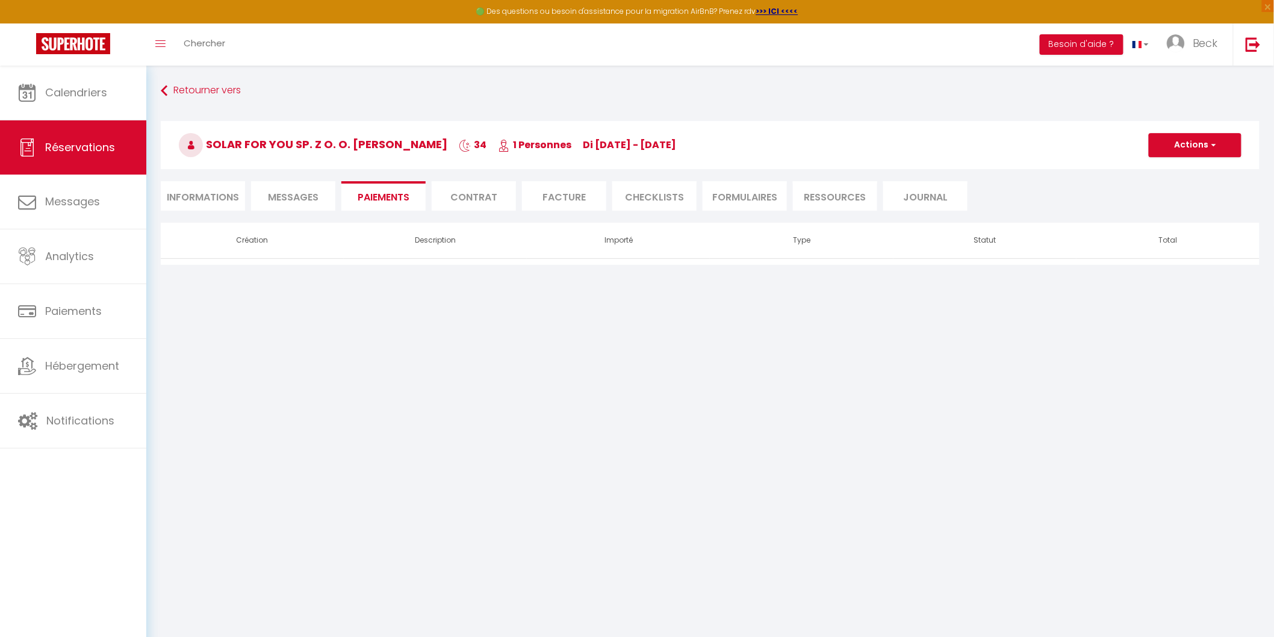
click at [293, 199] on span "Messages" at bounding box center [293, 197] width 51 height 14
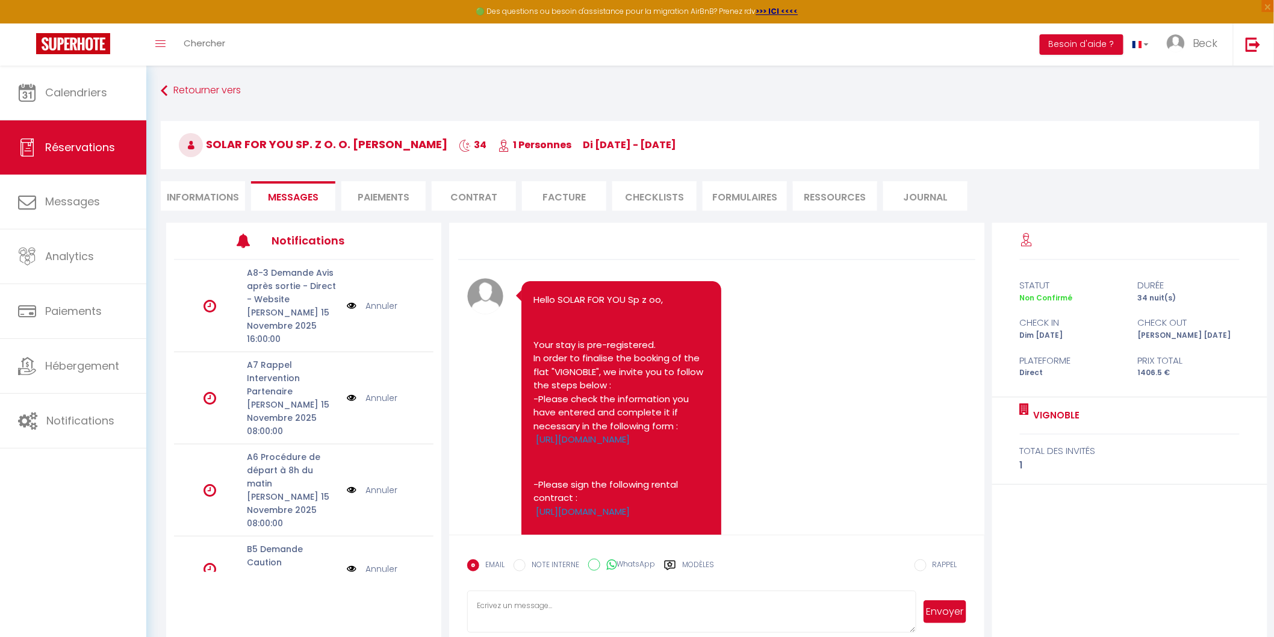
click at [211, 194] on li "Informations" at bounding box center [203, 195] width 84 height 29
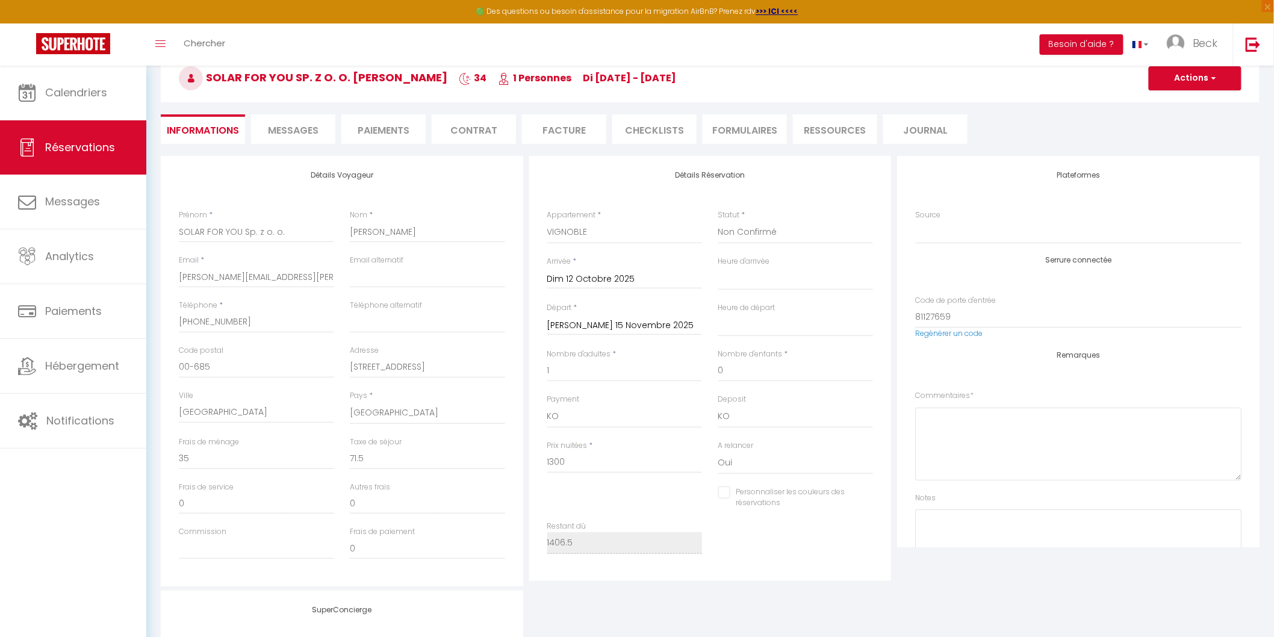
scroll to position [62, 0]
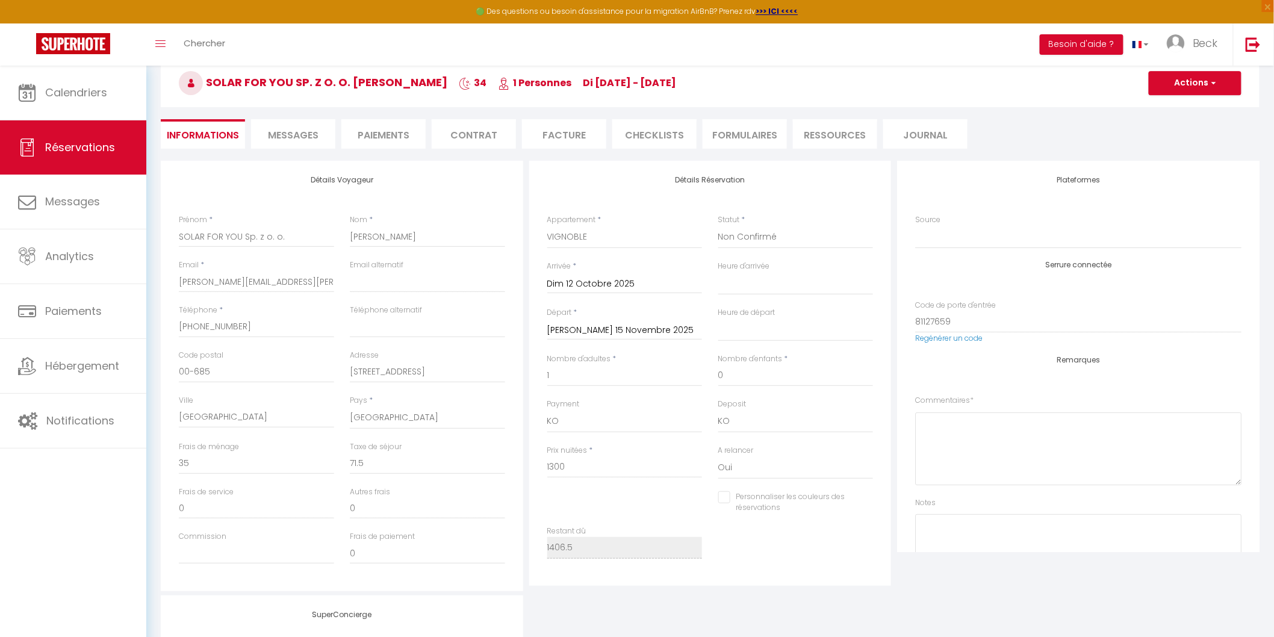
click at [561, 133] on li "Facture" at bounding box center [564, 133] width 84 height 29
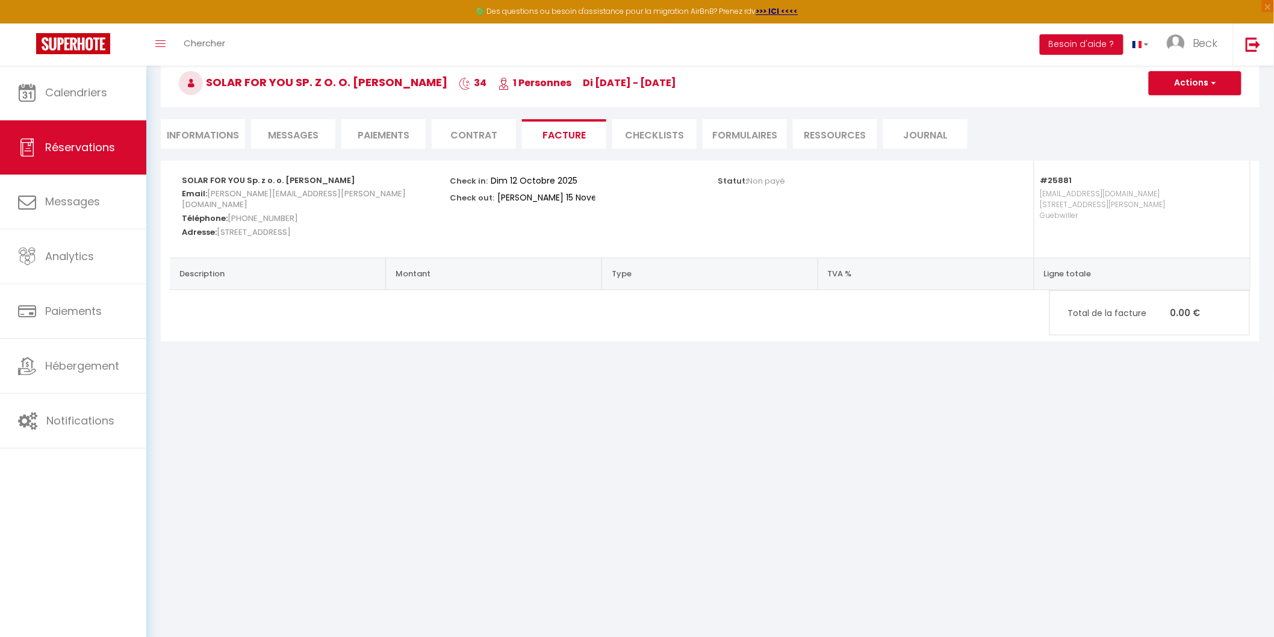
click at [748, 135] on li "FORMULAIRES" at bounding box center [744, 133] width 84 height 29
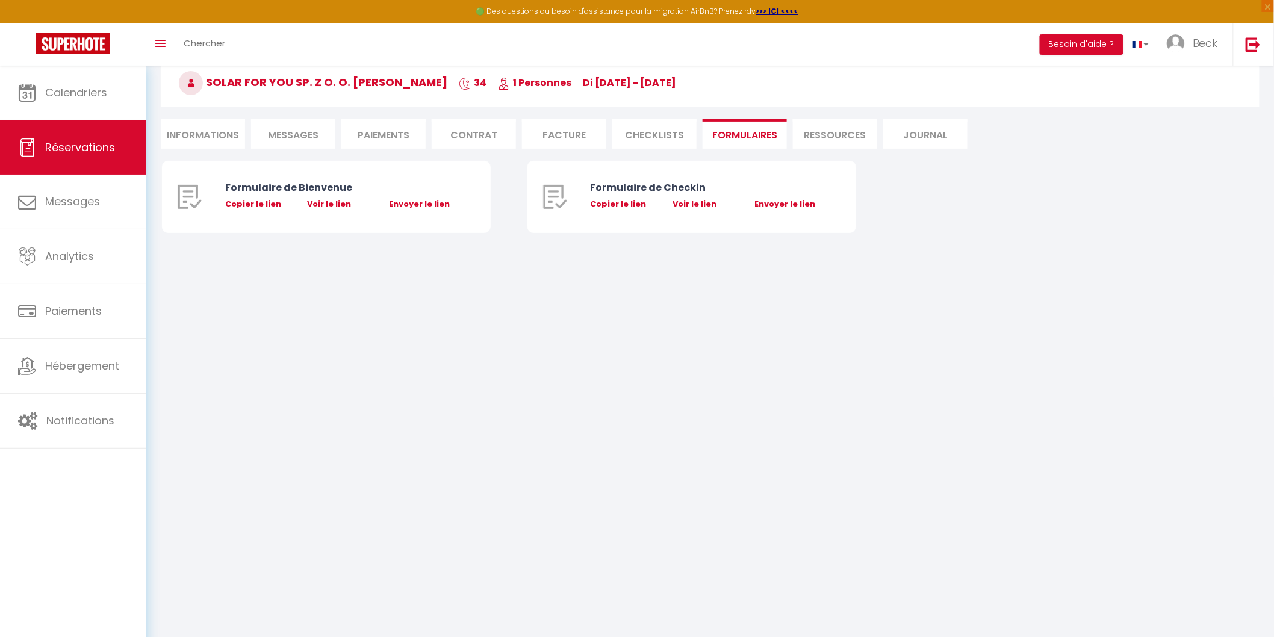
click at [650, 137] on li "CHECKLISTS" at bounding box center [654, 133] width 84 height 29
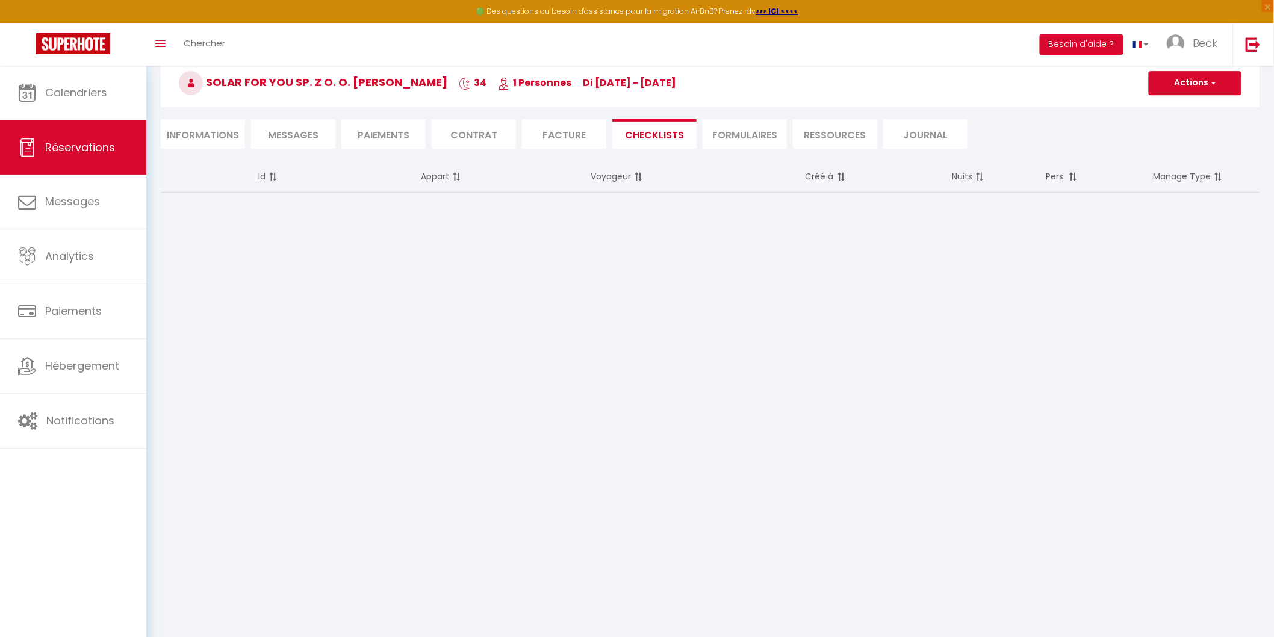
click at [563, 133] on li "Facture" at bounding box center [564, 133] width 84 height 29
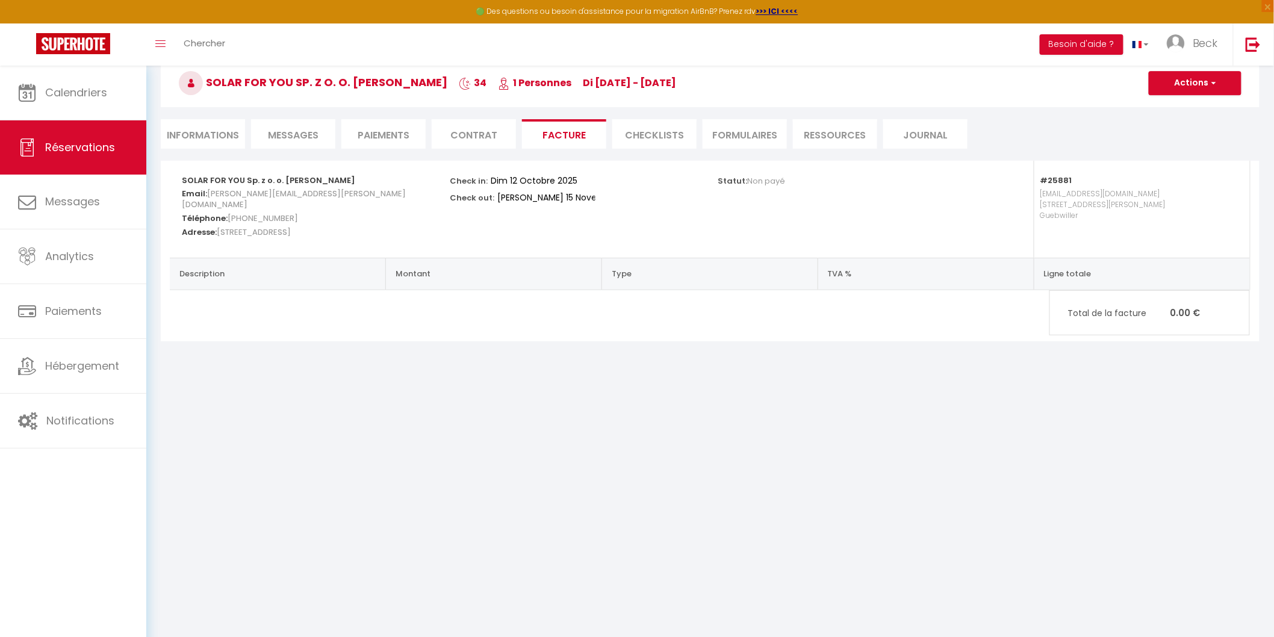
click at [474, 131] on li "Contrat" at bounding box center [474, 133] width 84 height 29
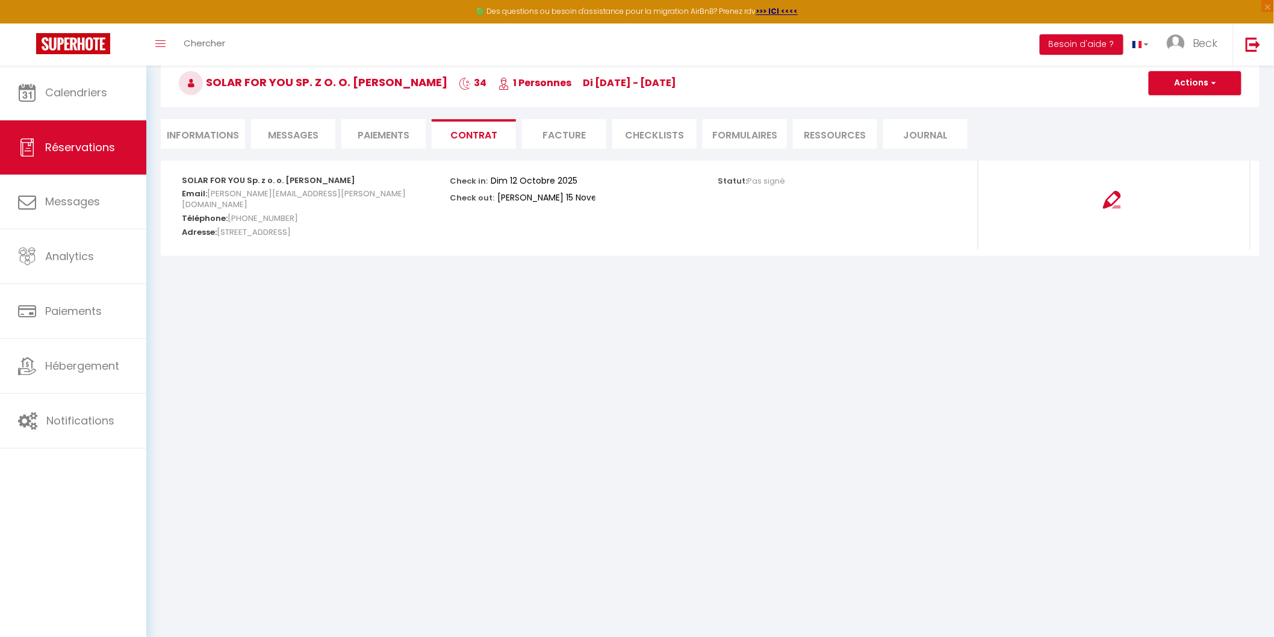
click at [364, 134] on li "Paiements" at bounding box center [383, 133] width 84 height 29
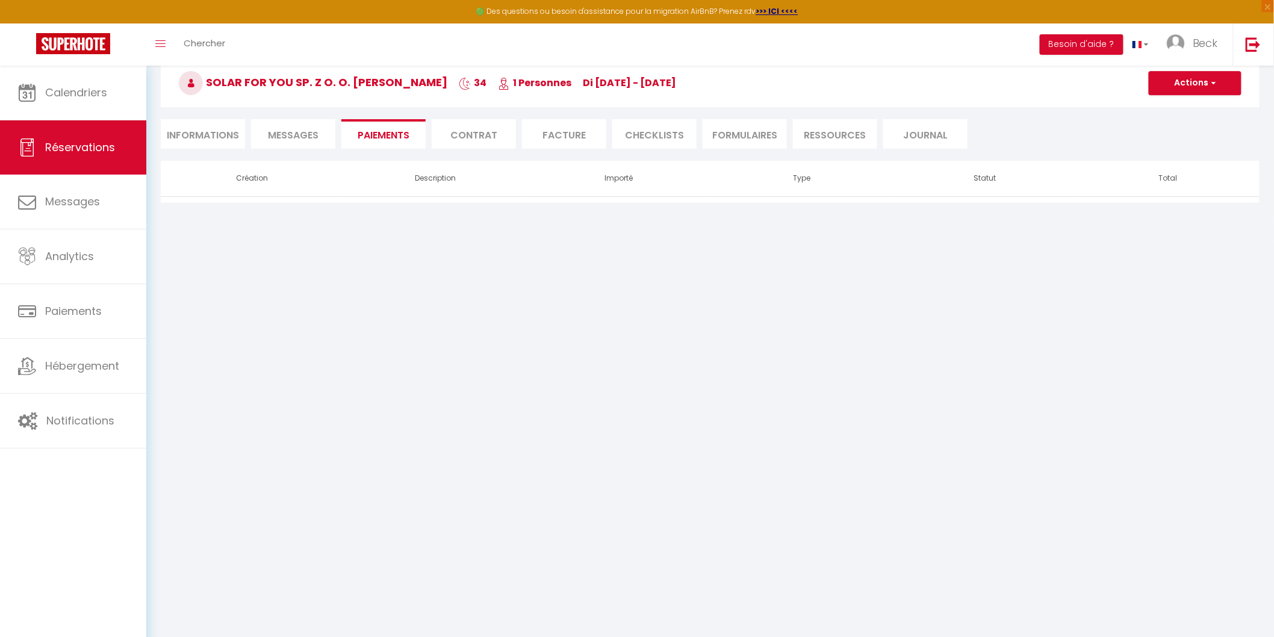
click at [297, 136] on span "Messages" at bounding box center [293, 135] width 51 height 14
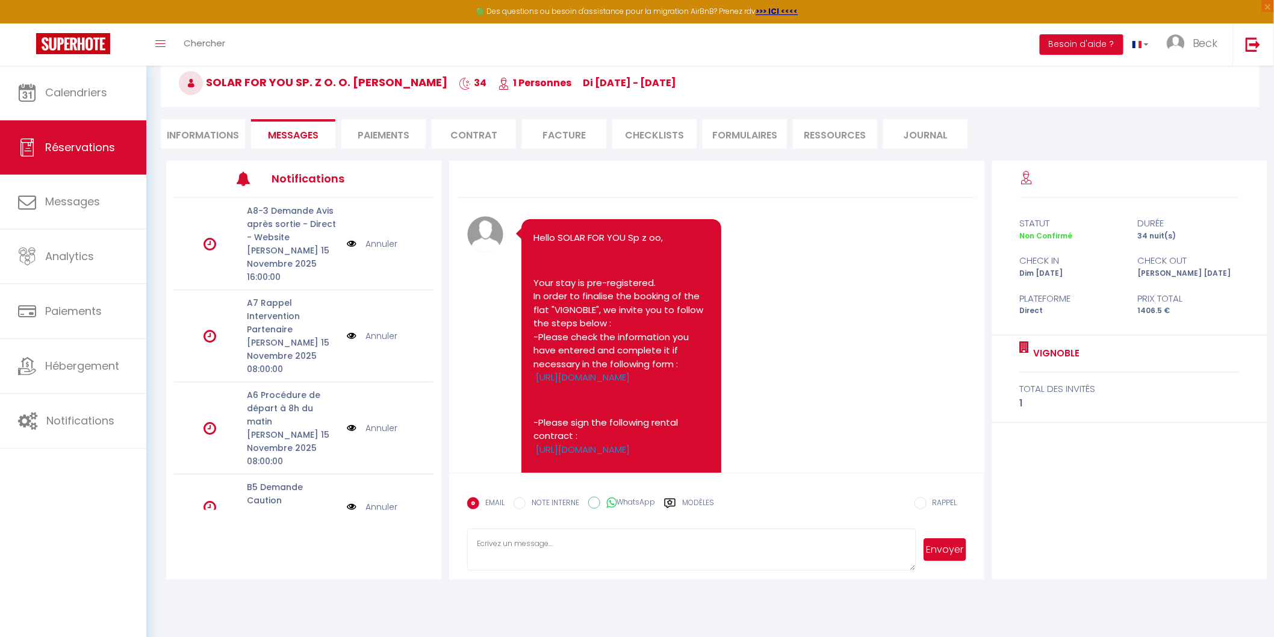
click at [194, 129] on li "Informations" at bounding box center [203, 133] width 84 height 29
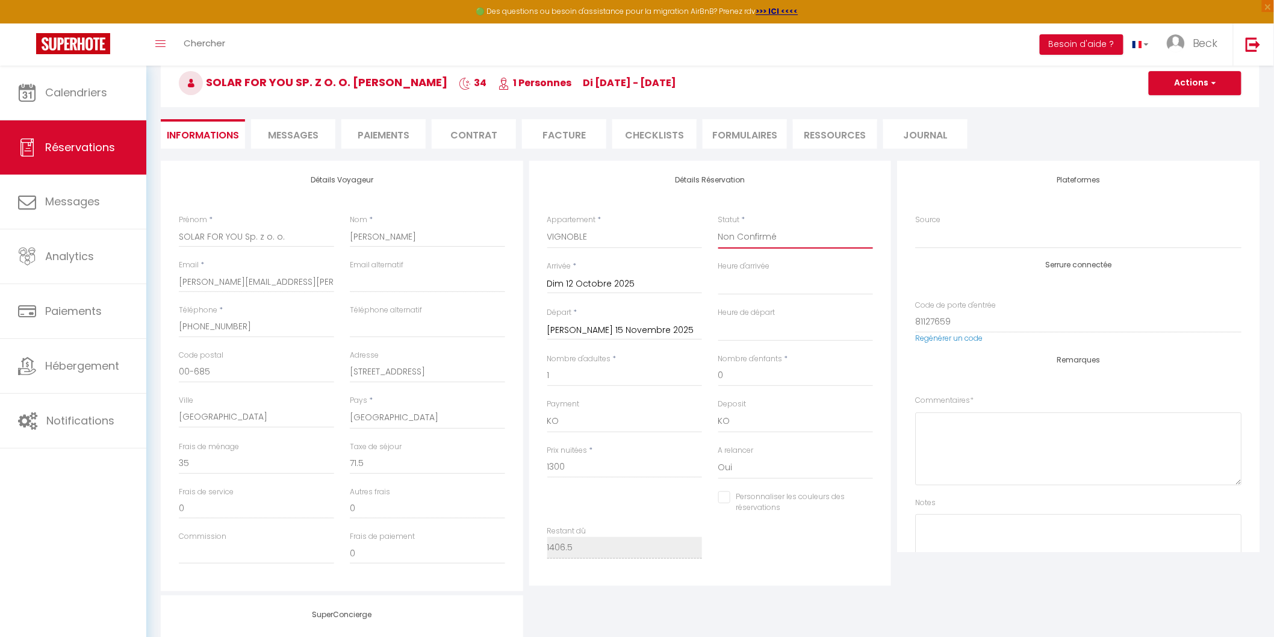
click at [757, 237] on select "Confirmé Non Confirmé Annulé Annulé par le voyageur No Show Request" at bounding box center [795, 237] width 155 height 23
click at [718, 226] on select "Confirmé Non Confirmé Annulé Annulé par le voyageur No Show Request" at bounding box center [795, 237] width 155 height 23
click at [1217, 76] on button "Actions" at bounding box center [1194, 83] width 93 height 24
click at [1164, 107] on link "Enregistrer" at bounding box center [1182, 110] width 95 height 16
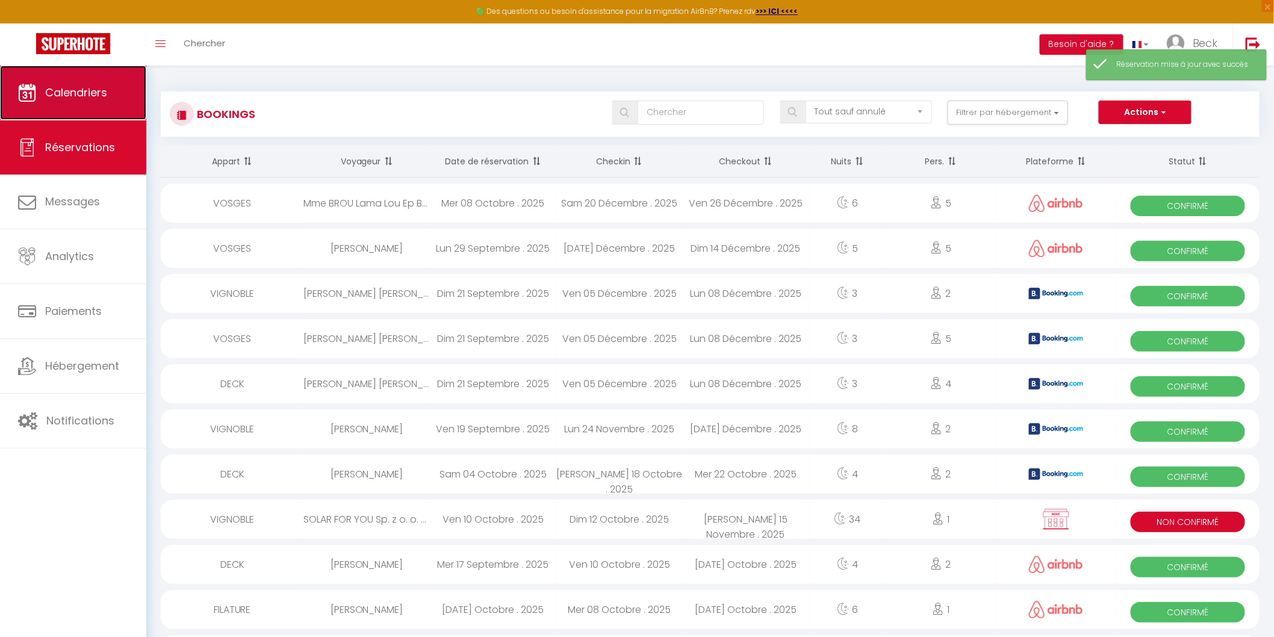
click at [61, 91] on span "Calendriers" at bounding box center [76, 92] width 62 height 15
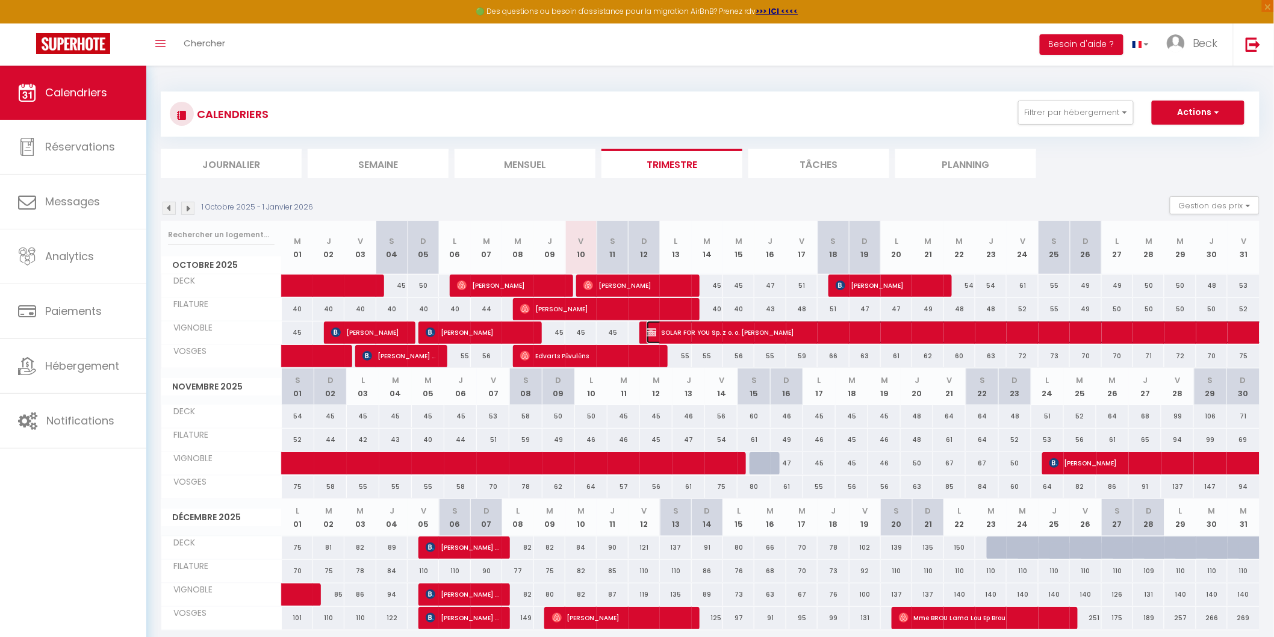
click at [719, 331] on span "SOLAR FOR YOU Sp. z o. o. Anna Martwitz" at bounding box center [1116, 332] width 941 height 23
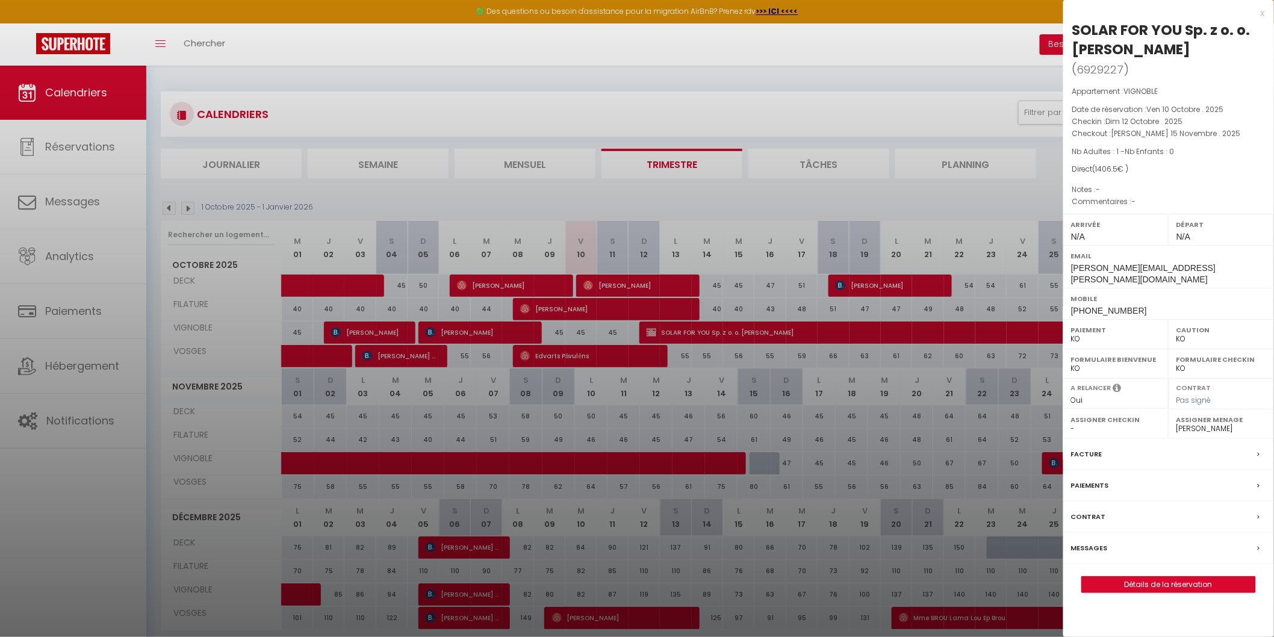
click at [1085, 448] on label "Facture" at bounding box center [1086, 454] width 31 height 13
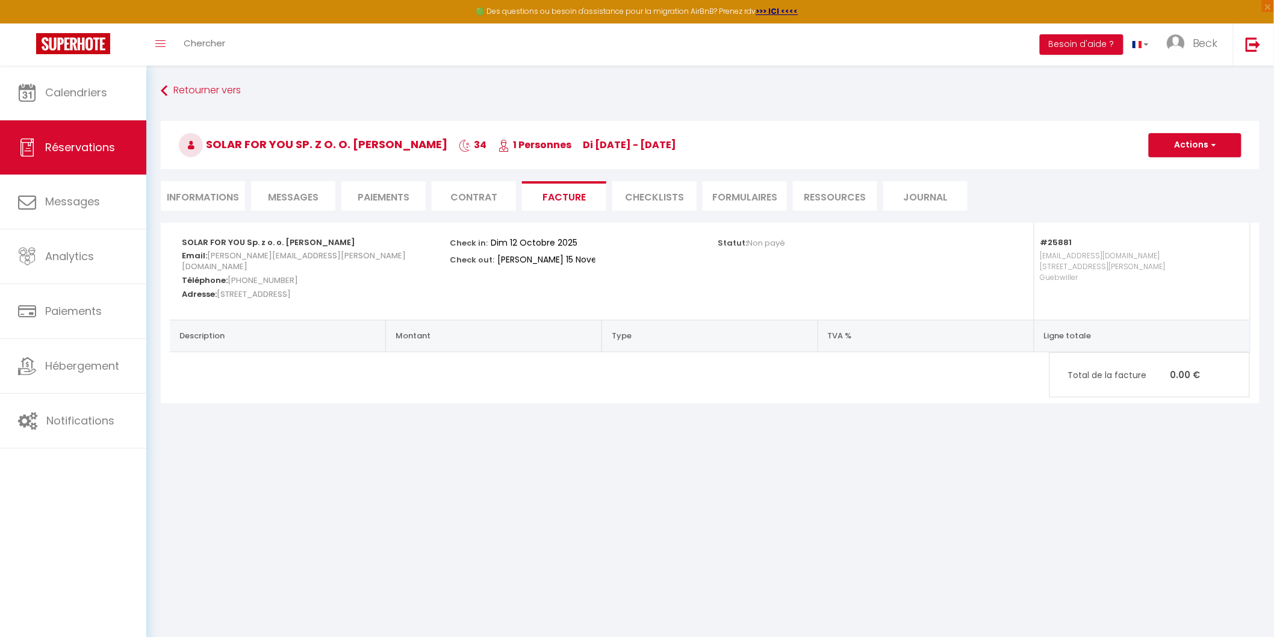
click at [208, 195] on li "Informations" at bounding box center [203, 195] width 84 height 29
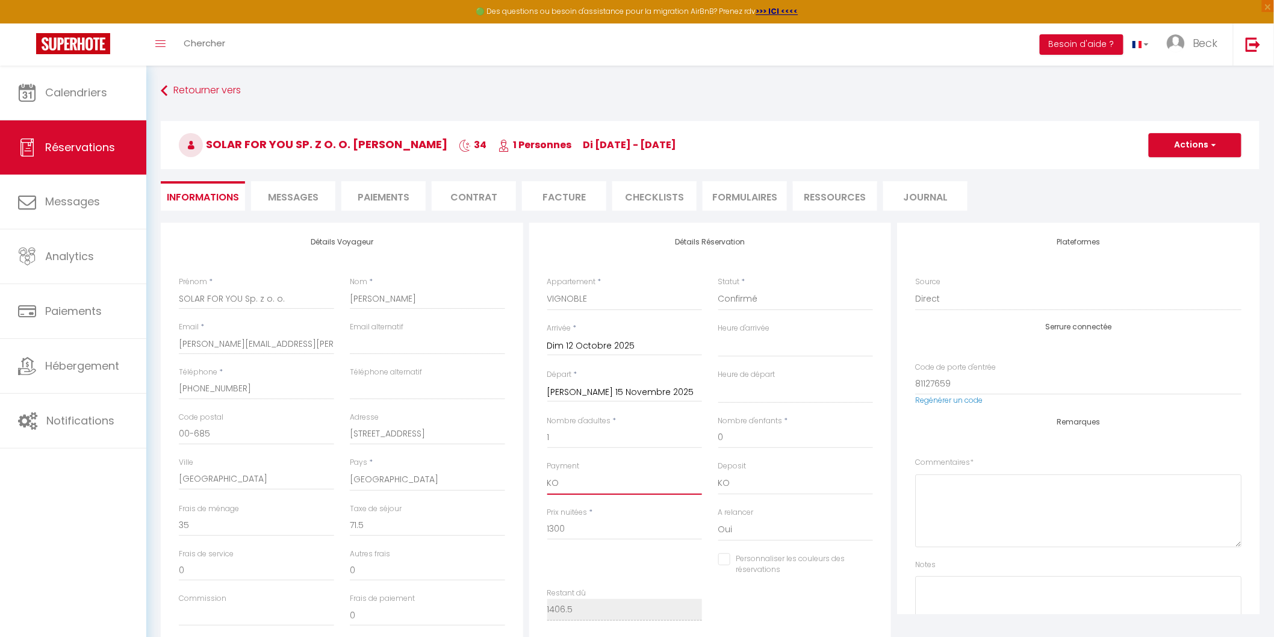
click at [556, 485] on select "OK KO" at bounding box center [624, 483] width 155 height 23
click at [547, 472] on select "OK KO" at bounding box center [624, 483] width 155 height 23
click at [754, 303] on select "Confirmé Non Confirmé Annulé Annulé par le voyageur No Show Request" at bounding box center [795, 299] width 155 height 23
click at [668, 277] on div "Appartement * DECK FILATURE VIGNOBLE VOSGES" at bounding box center [624, 293] width 155 height 34
click at [1215, 148] on span "button" at bounding box center [1211, 145] width 7 height 11
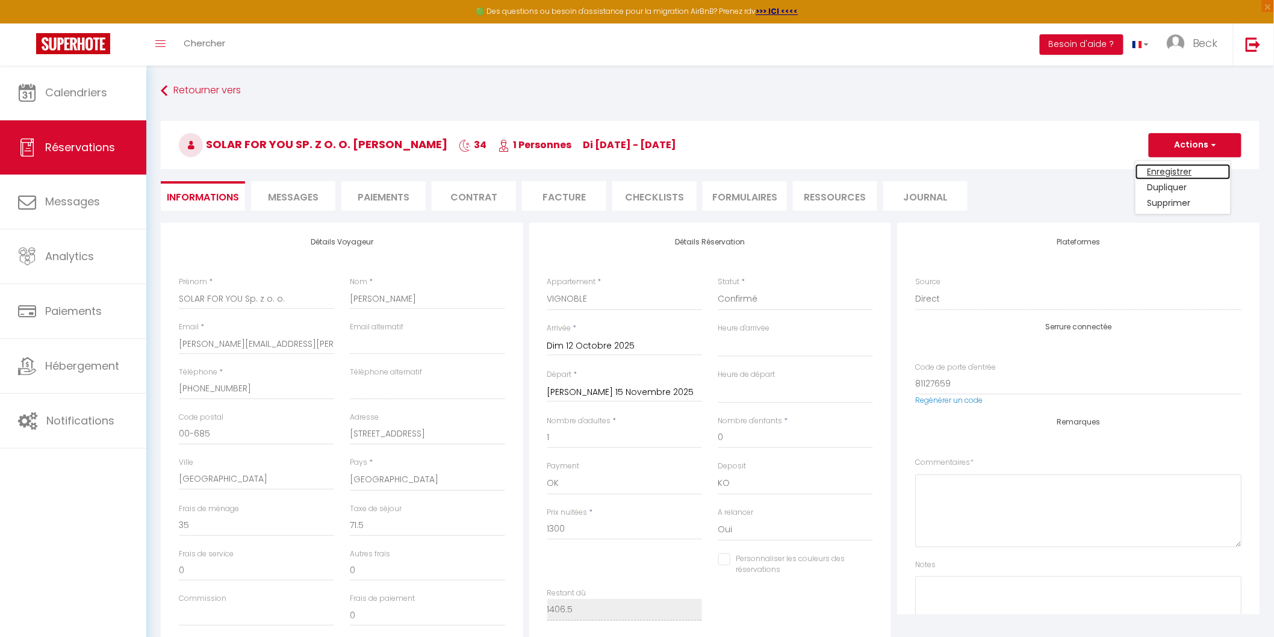
click at [1164, 169] on link "Enregistrer" at bounding box center [1182, 172] width 95 height 16
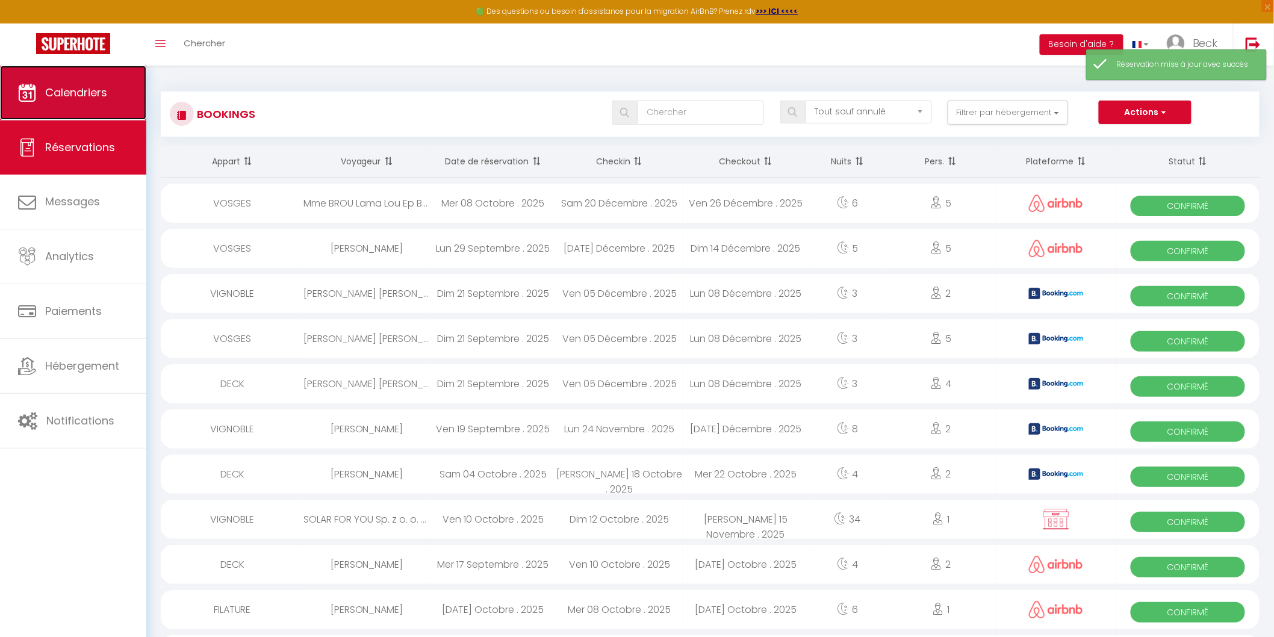
click at [87, 100] on link "Calendriers" at bounding box center [73, 93] width 146 height 54
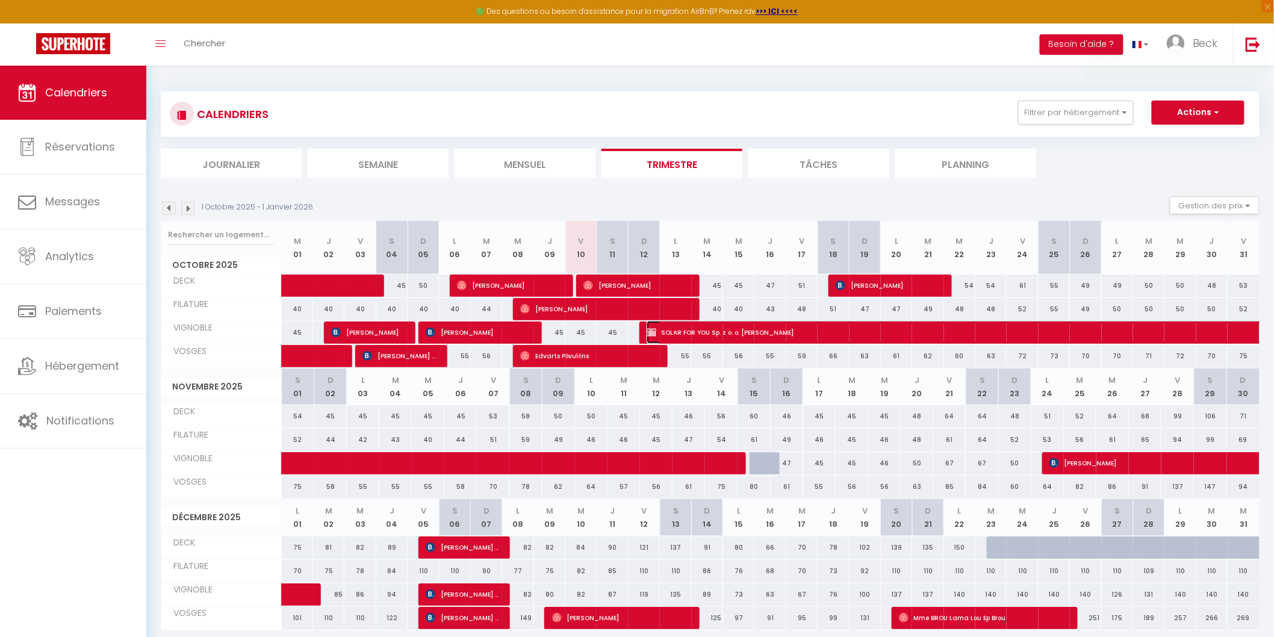
click at [746, 333] on span "SOLAR FOR YOU Sp. z o. o. Anna Martwitz" at bounding box center [1116, 332] width 941 height 23
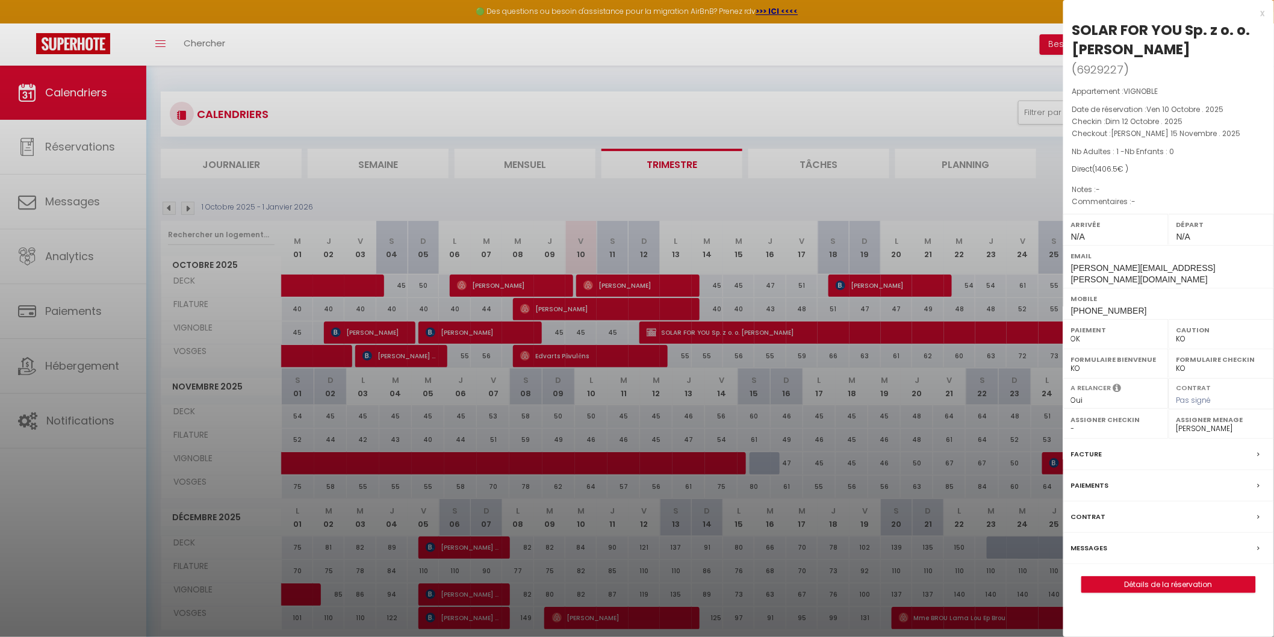
click at [1080, 448] on label "Facture" at bounding box center [1086, 454] width 31 height 13
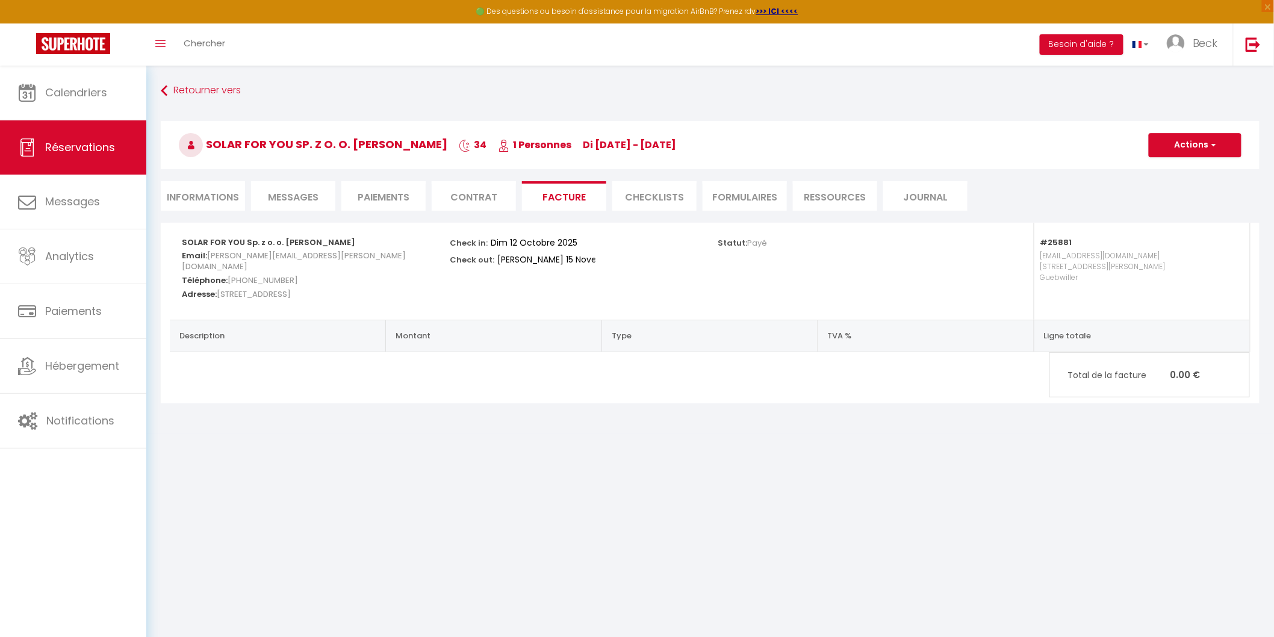
click at [196, 194] on li "Informations" at bounding box center [203, 195] width 84 height 29
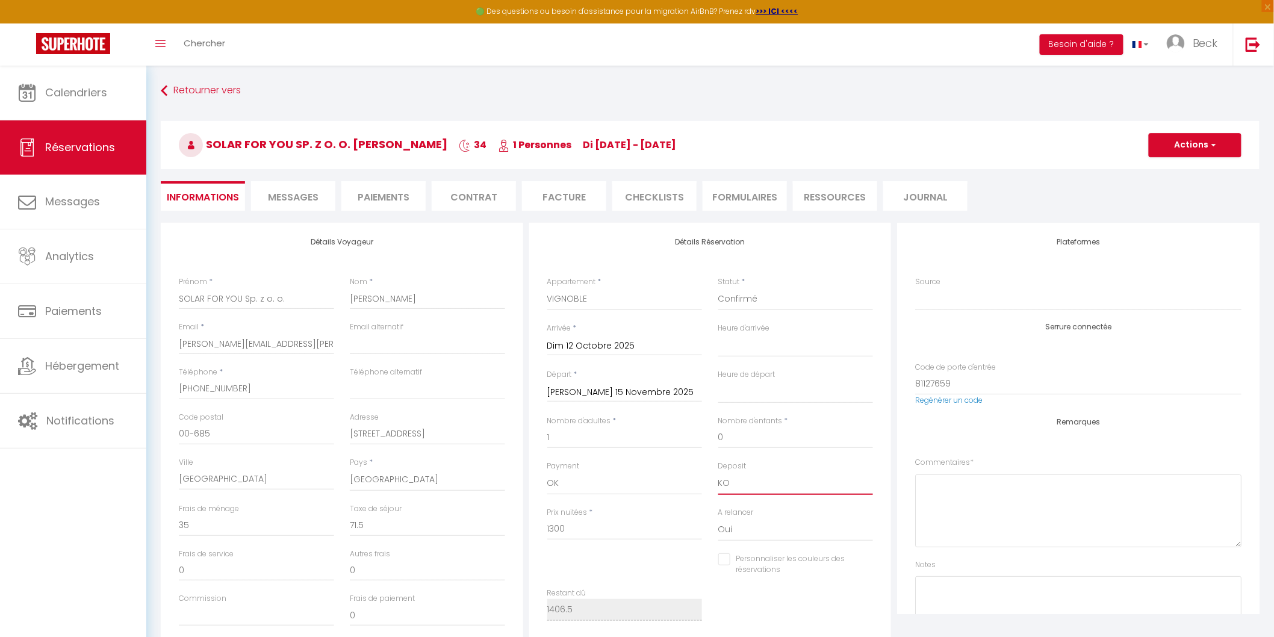
click at [726, 480] on select "OK KO" at bounding box center [795, 483] width 155 height 23
click at [718, 472] on select "OK KO" at bounding box center [795, 483] width 155 height 23
click at [1200, 139] on button "Actions" at bounding box center [1194, 145] width 93 height 24
click at [1168, 170] on link "Enregistrer" at bounding box center [1182, 172] width 95 height 16
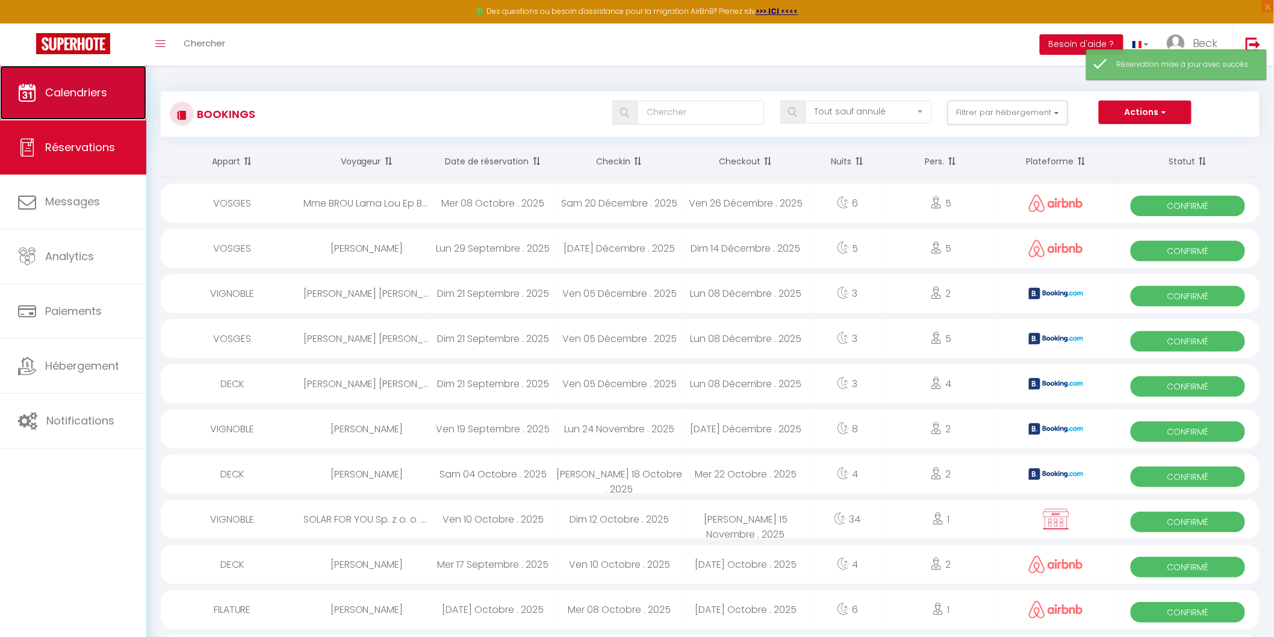
click at [55, 91] on span "Calendriers" at bounding box center [76, 92] width 62 height 15
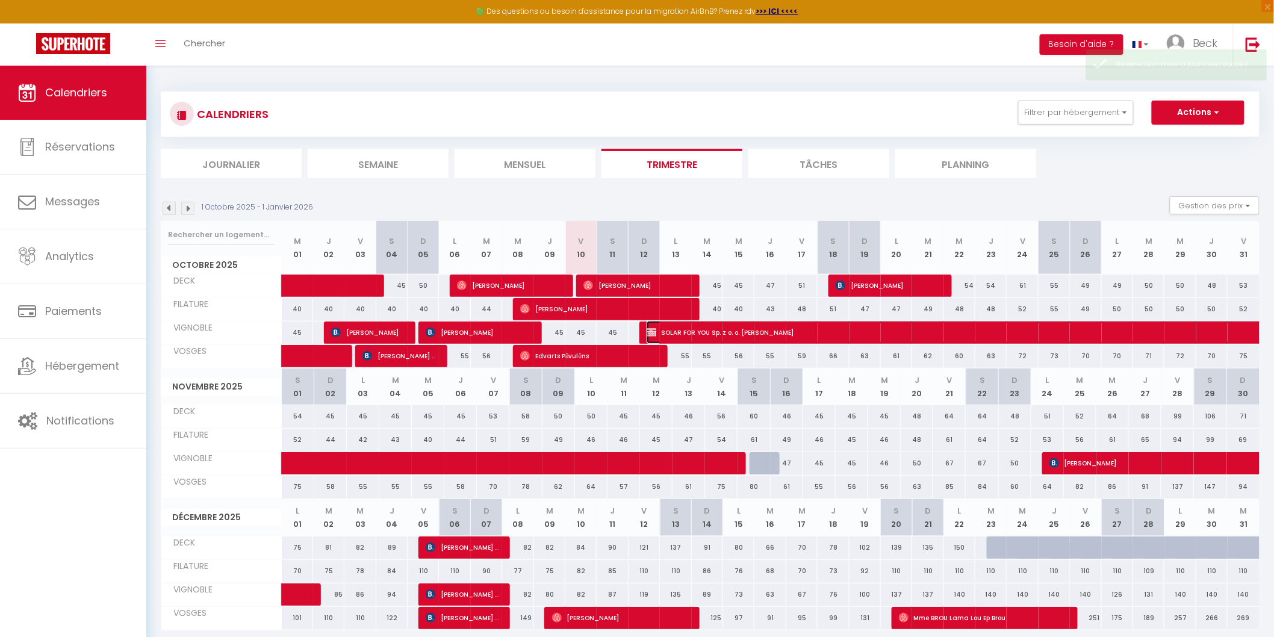
click at [744, 325] on span "SOLAR FOR YOU Sp. z o. o. Anna Martwitz" at bounding box center [1116, 332] width 941 height 23
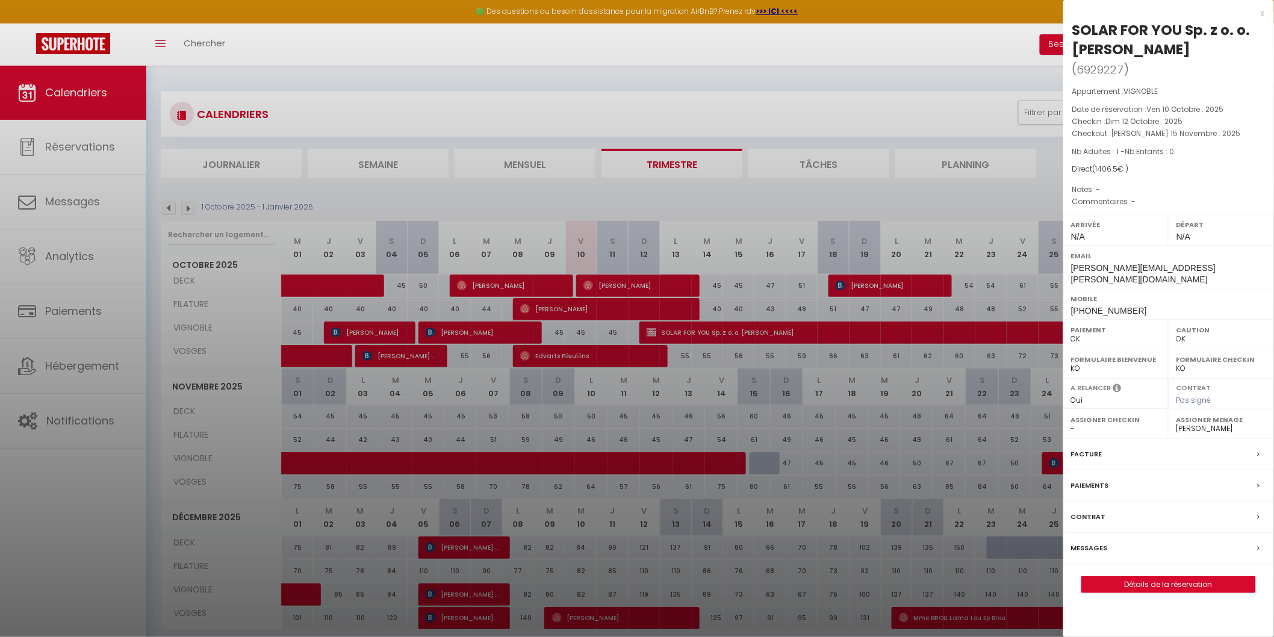
click at [1086, 448] on label "Facture" at bounding box center [1086, 454] width 31 height 13
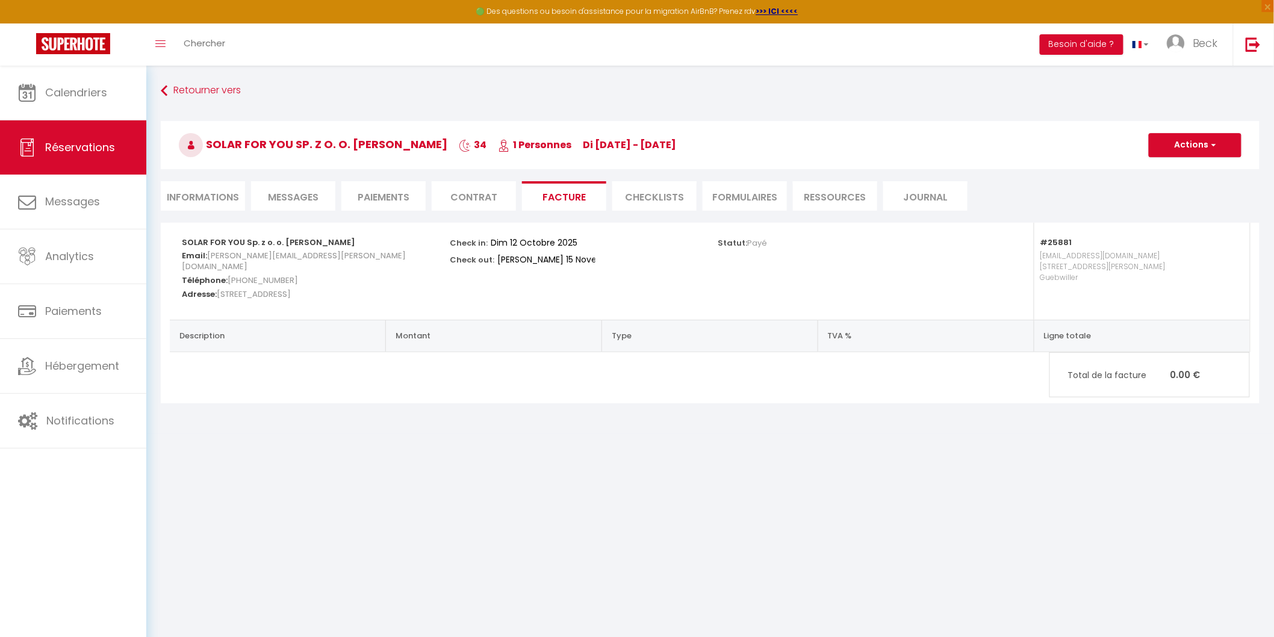
click at [388, 191] on li "Paiements" at bounding box center [383, 195] width 84 height 29
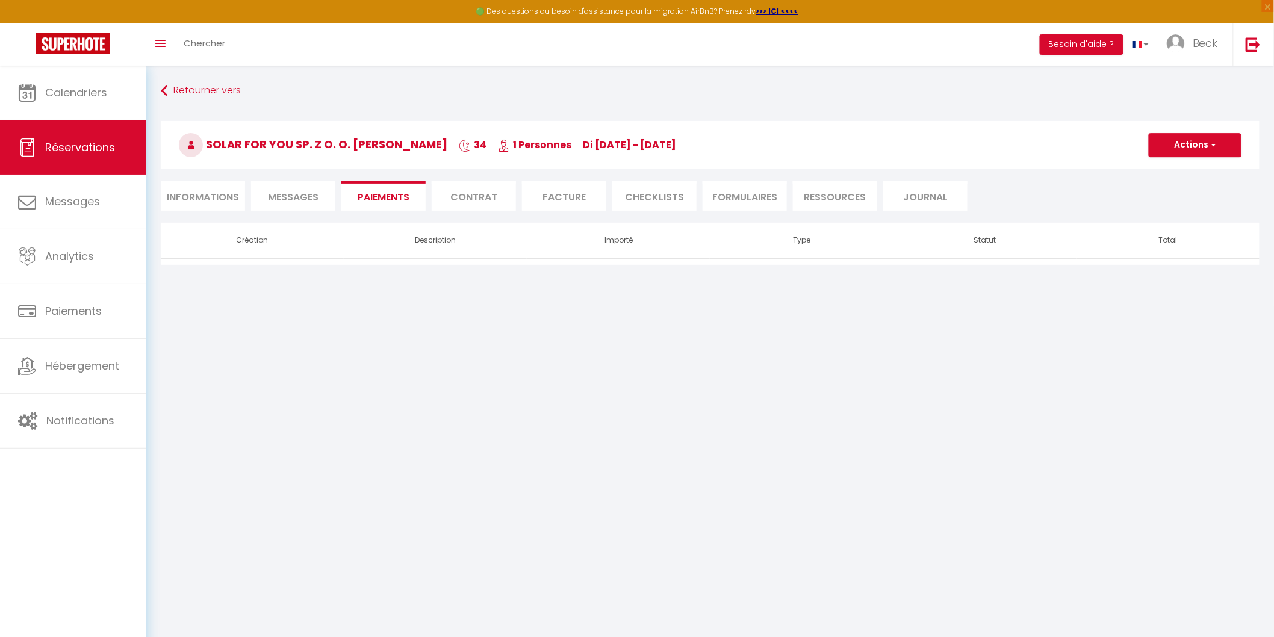
click at [304, 194] on span "Messages" at bounding box center [293, 197] width 51 height 14
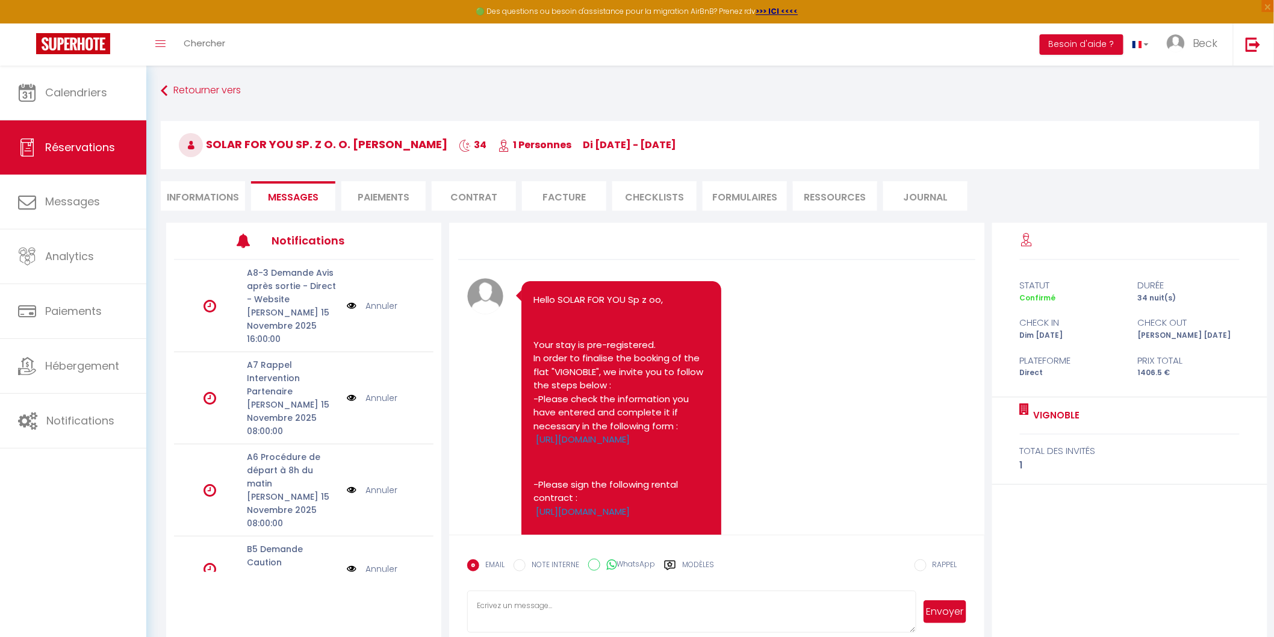
click at [206, 197] on li "Informations" at bounding box center [203, 195] width 84 height 29
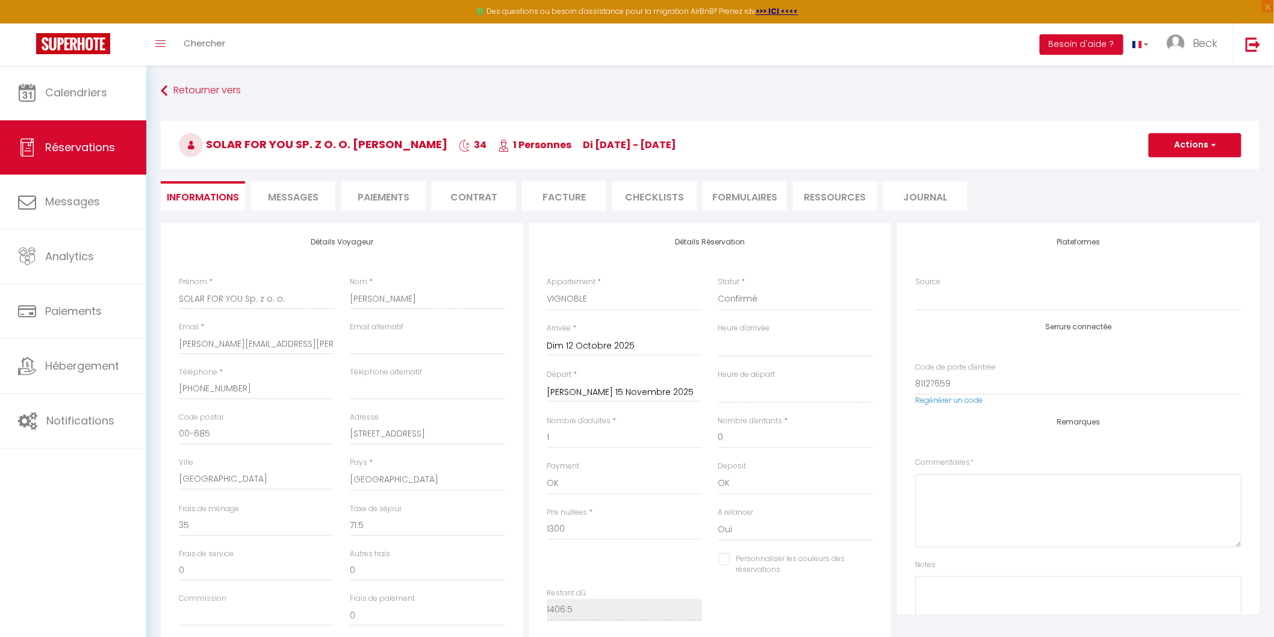
scroll to position [67, 0]
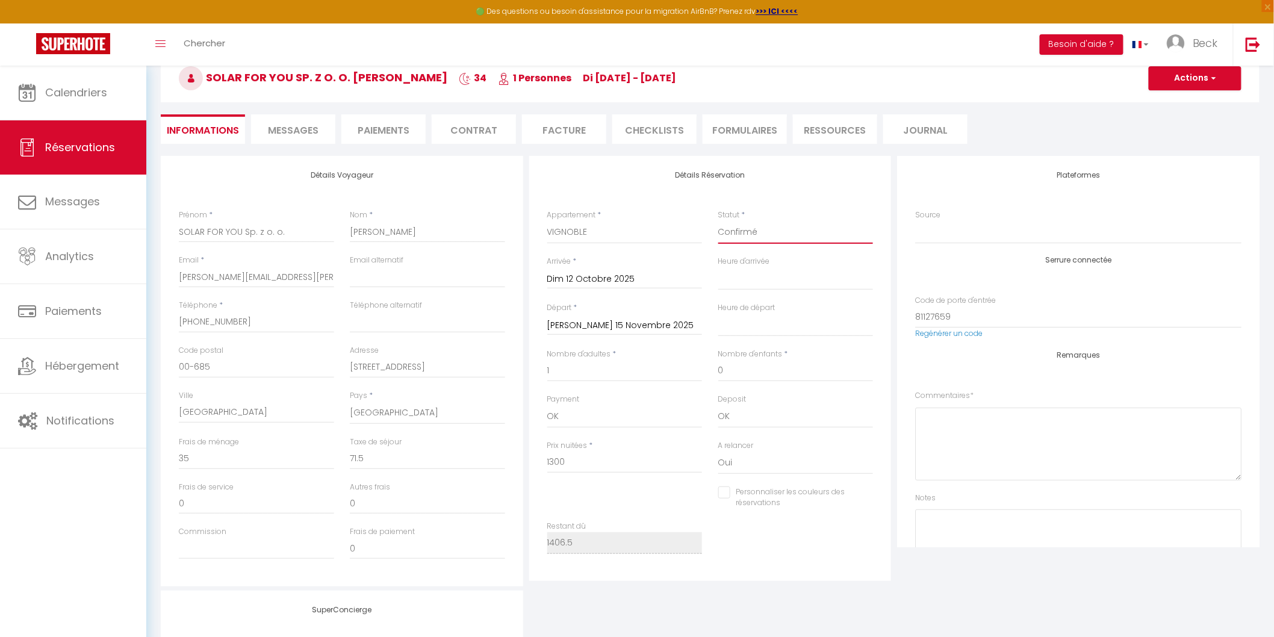
click at [743, 228] on select "Confirmé Non Confirmé Annulé Annulé par le voyageur No Show Request" at bounding box center [795, 232] width 155 height 23
click at [815, 219] on div "Statut * Confirmé Non Confirmé Annulé Annulé par le voyageur No Show Request" at bounding box center [795, 226] width 155 height 34
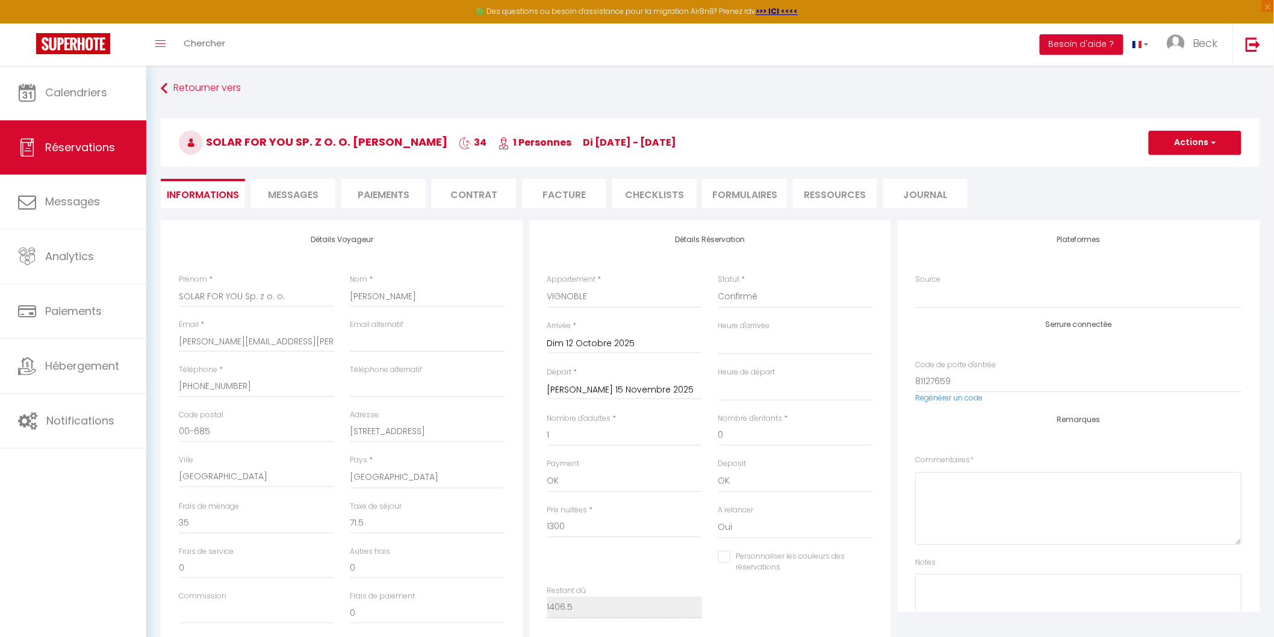
scroll to position [0, 0]
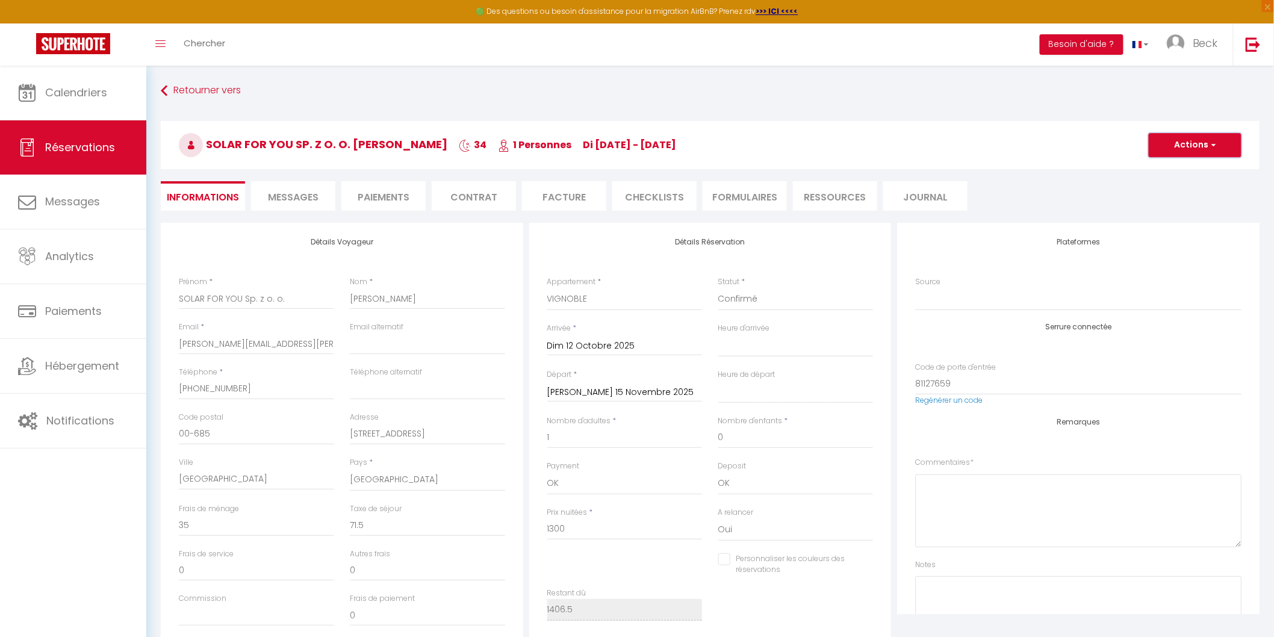
click at [1206, 140] on button "Actions" at bounding box center [1194, 145] width 93 height 24
click at [1171, 169] on link "Enregistrer" at bounding box center [1182, 172] width 95 height 16
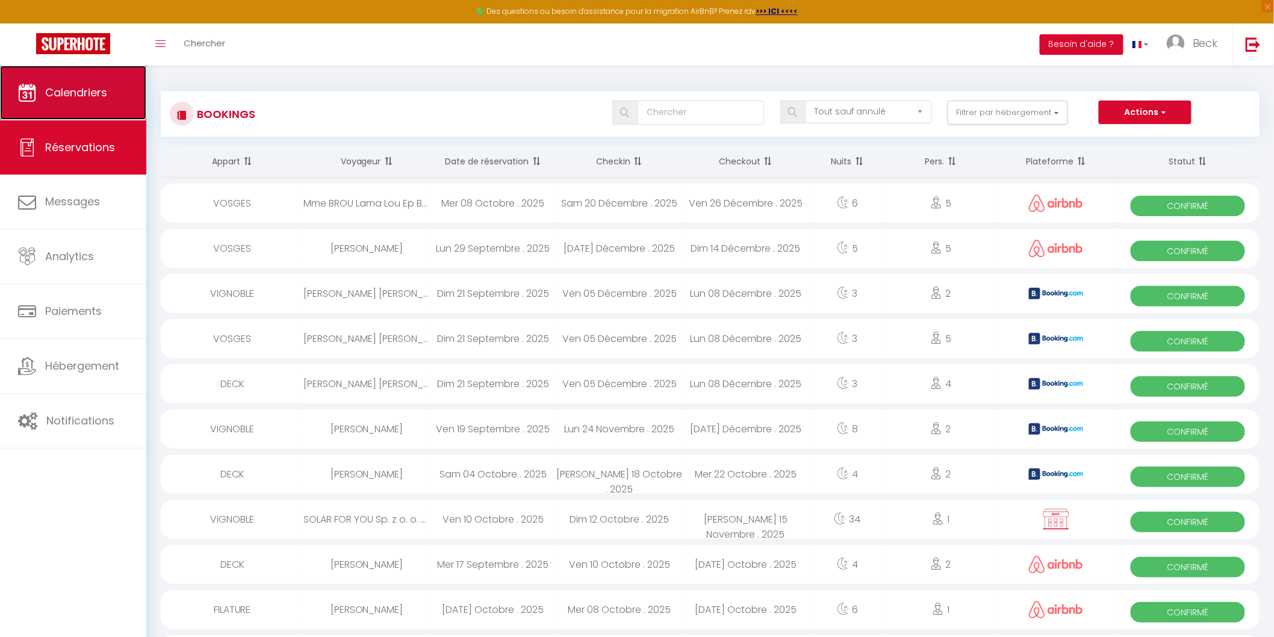
click at [79, 88] on span "Calendriers" at bounding box center [76, 92] width 62 height 15
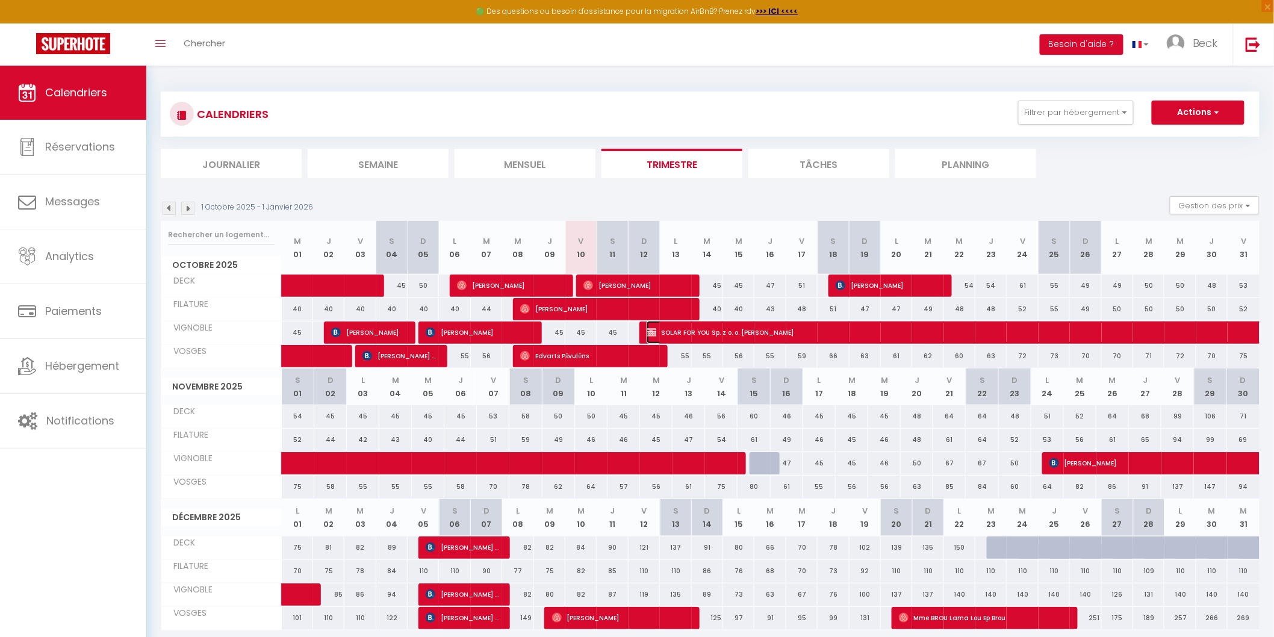
click at [749, 327] on span "SOLAR FOR YOU Sp. z o. o. Anna Martwitz" at bounding box center [1116, 332] width 941 height 23
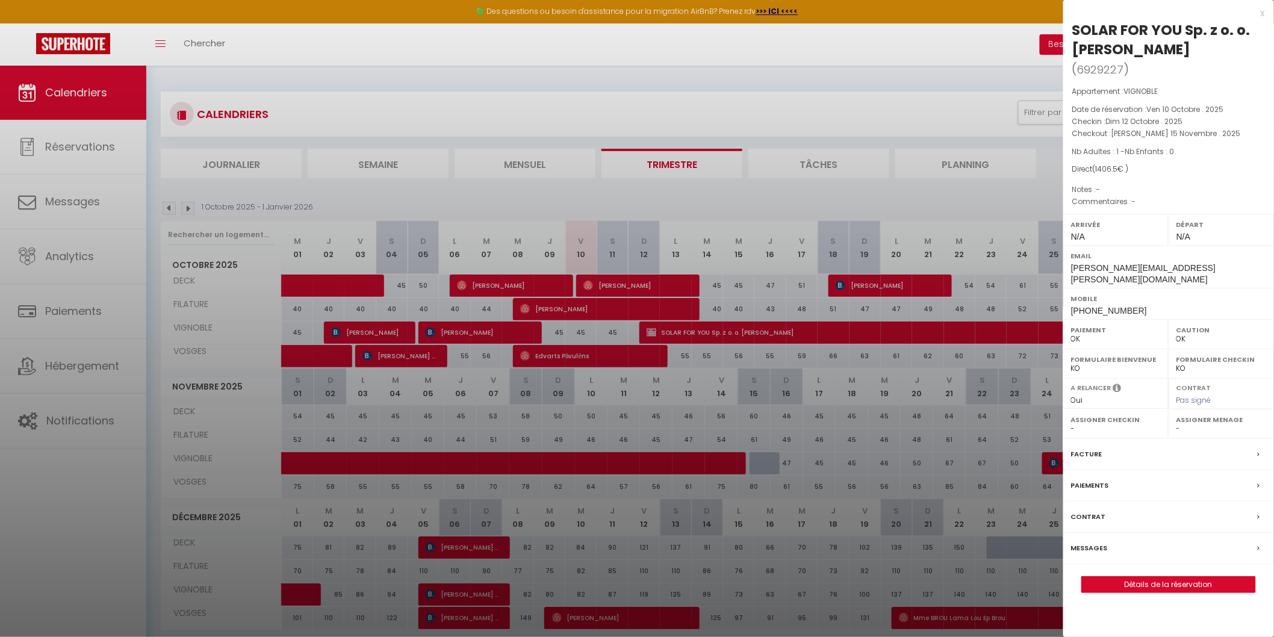
click at [1091, 448] on label "Facture" at bounding box center [1086, 454] width 31 height 13
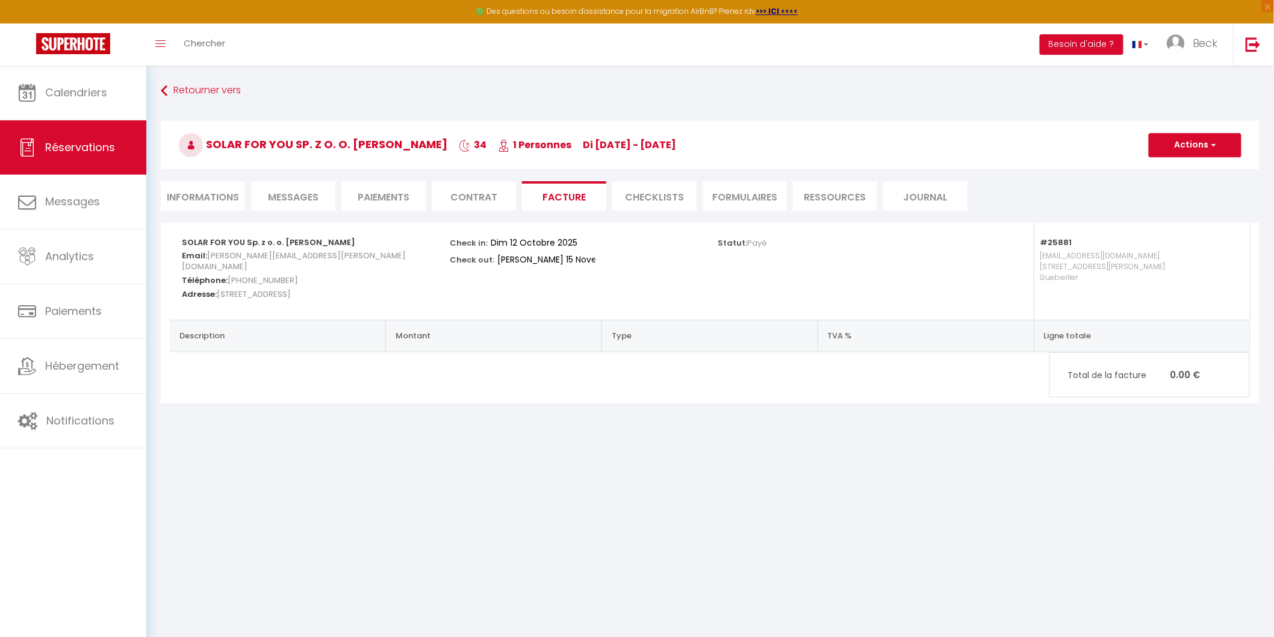
click at [942, 337] on th "TVA %" at bounding box center [925, 336] width 216 height 32
click at [1165, 366] on p "Total de la facture 0.00 €" at bounding box center [1149, 375] width 199 height 26
click at [471, 193] on li "Contrat" at bounding box center [474, 195] width 84 height 29
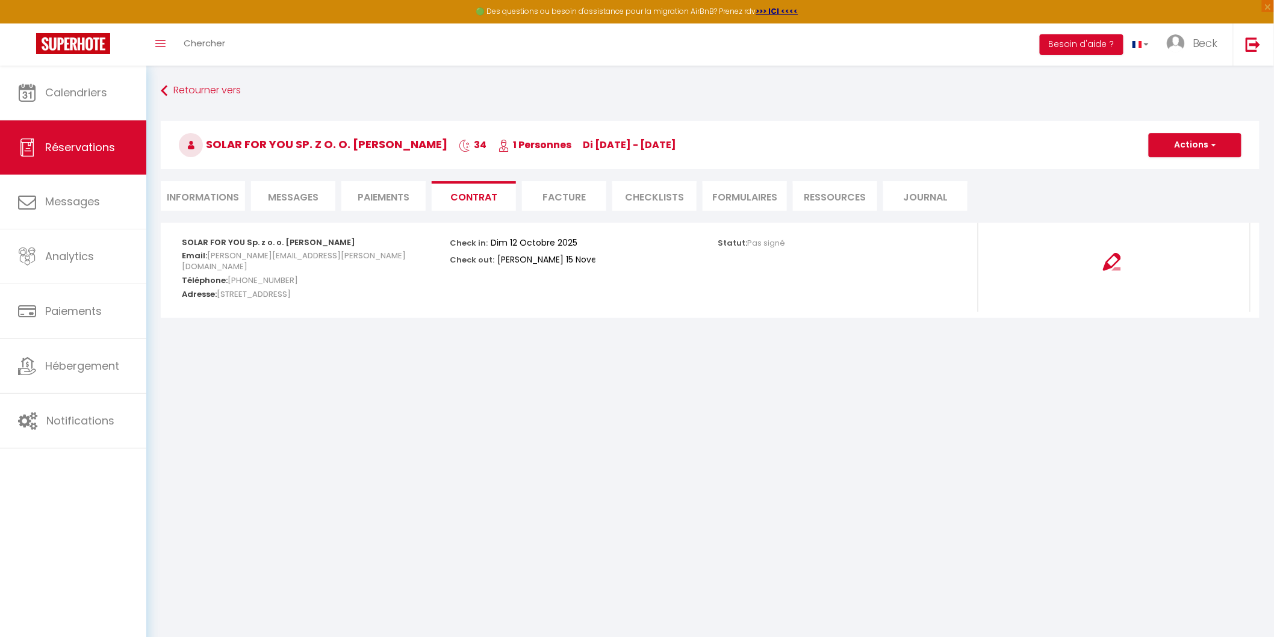
click at [392, 189] on li "Paiements" at bounding box center [383, 195] width 84 height 29
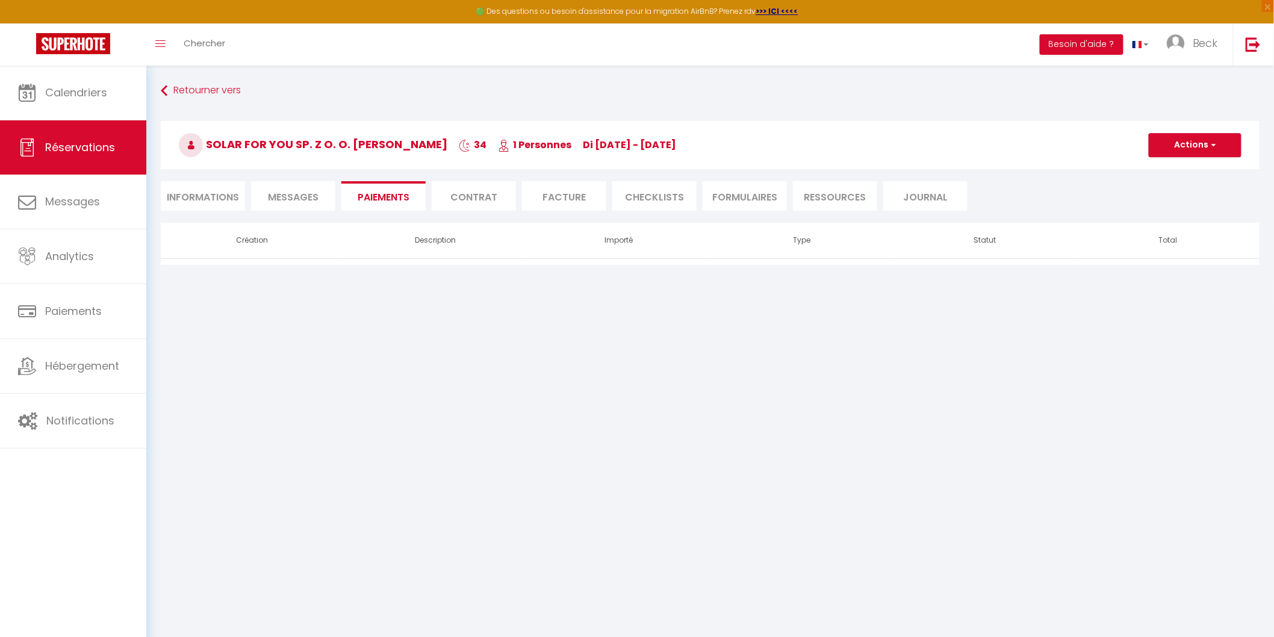
click at [296, 188] on li "Messages" at bounding box center [293, 195] width 84 height 29
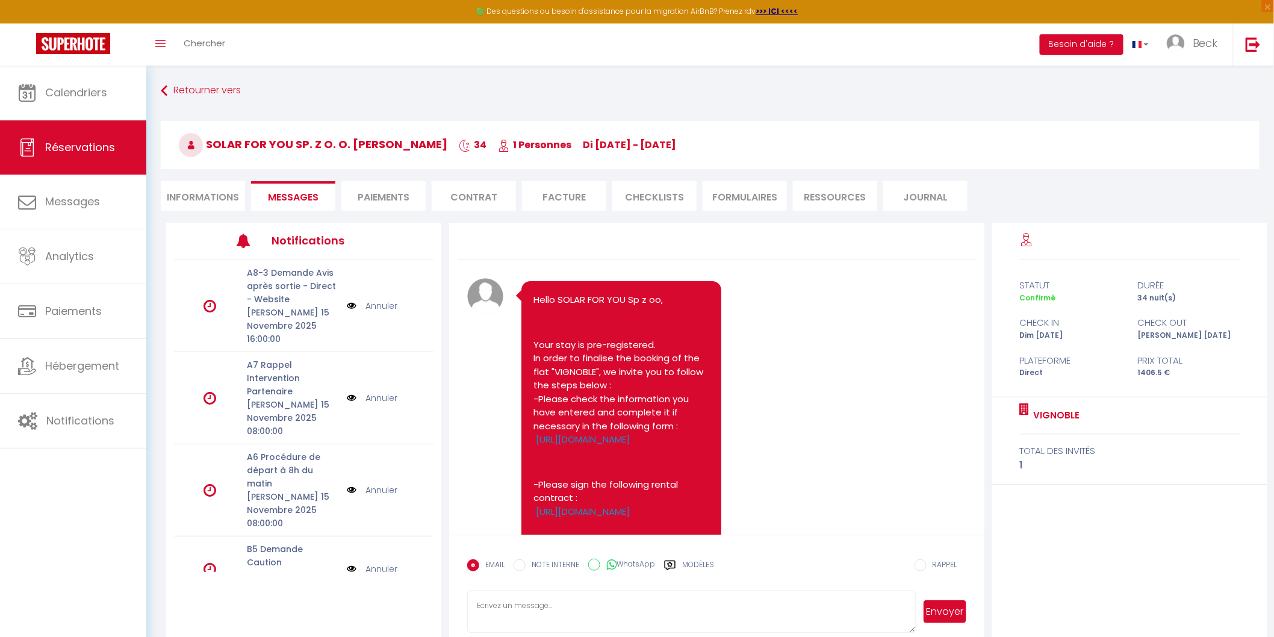
click at [188, 193] on li "Informations" at bounding box center [203, 195] width 84 height 29
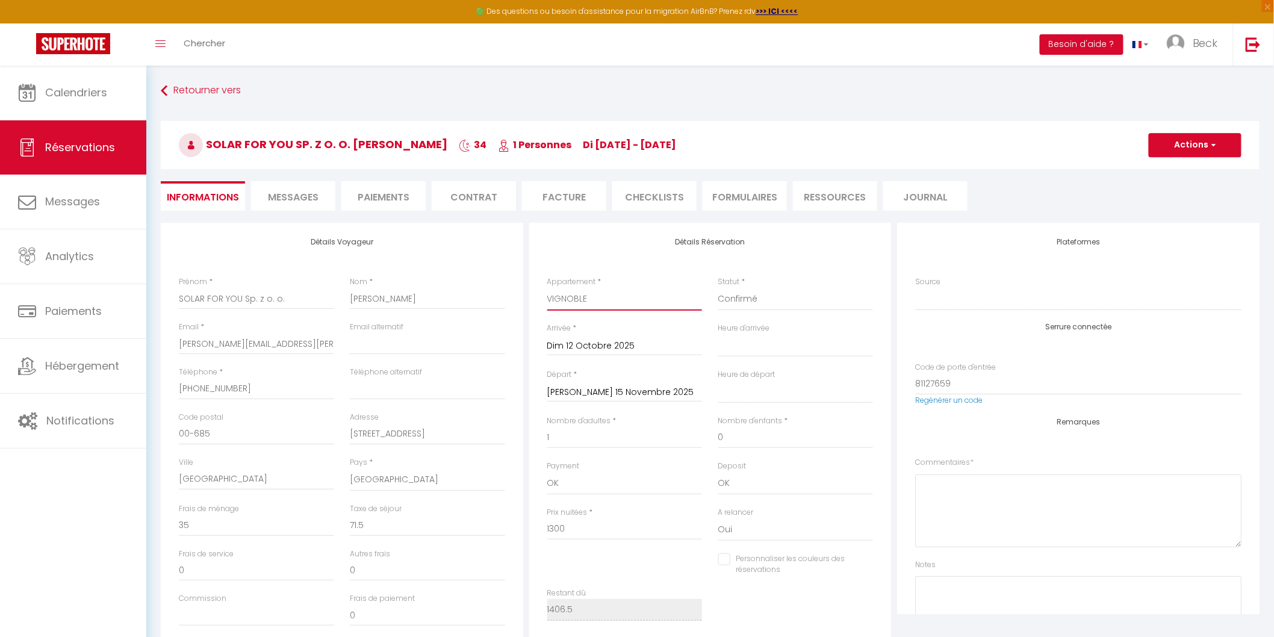
click at [609, 300] on select "DECK FILATURE VIGNOBLE VOSGES" at bounding box center [624, 299] width 155 height 23
click at [547, 288] on select "DECK FILATURE VIGNOBLE VOSGES" at bounding box center [624, 299] width 155 height 23
click at [476, 188] on li "Contrat" at bounding box center [474, 195] width 84 height 29
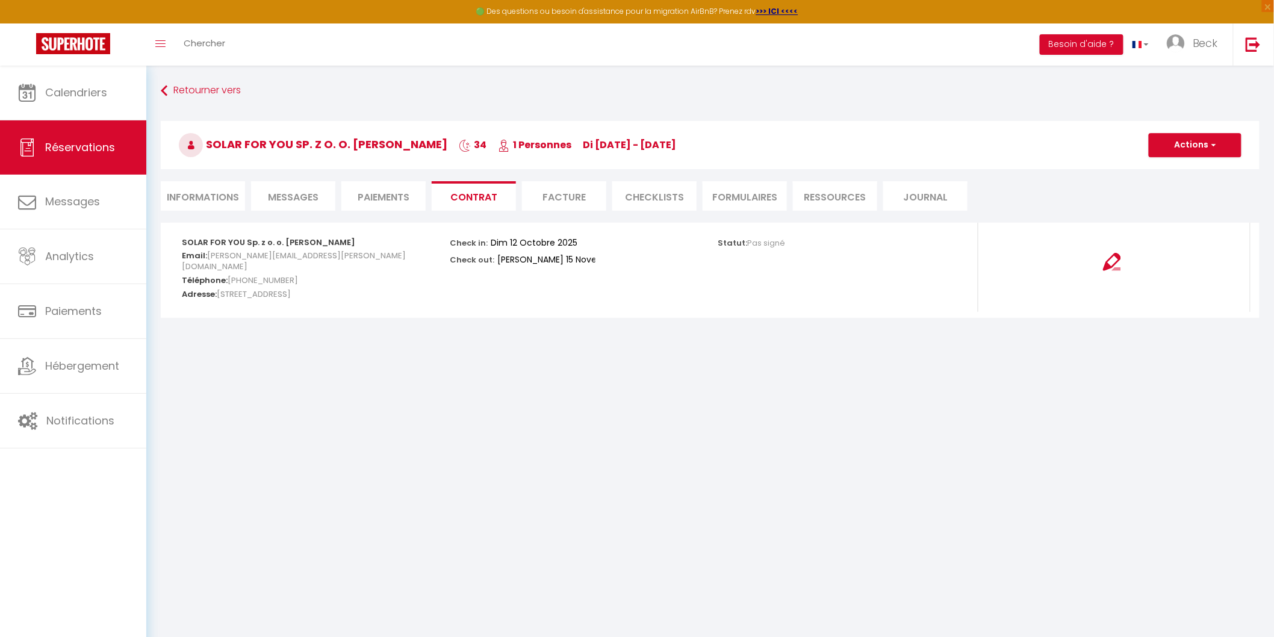
click at [580, 191] on li "Facture" at bounding box center [564, 195] width 84 height 29
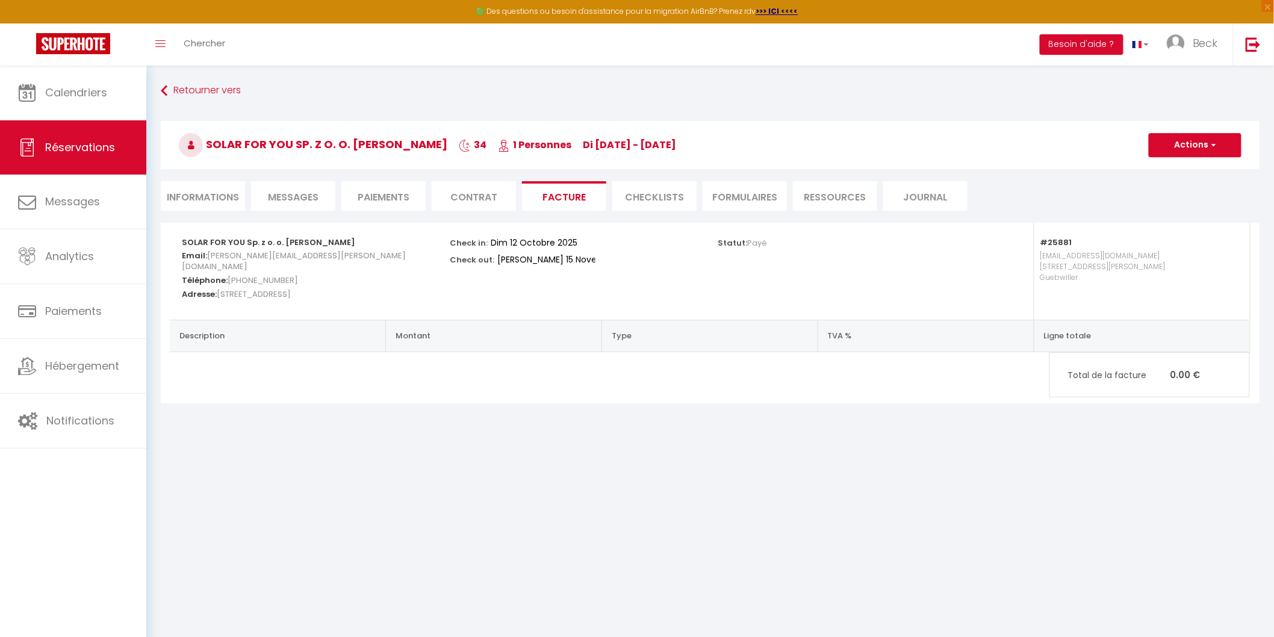
click at [370, 197] on li "Paiements" at bounding box center [383, 195] width 84 height 29
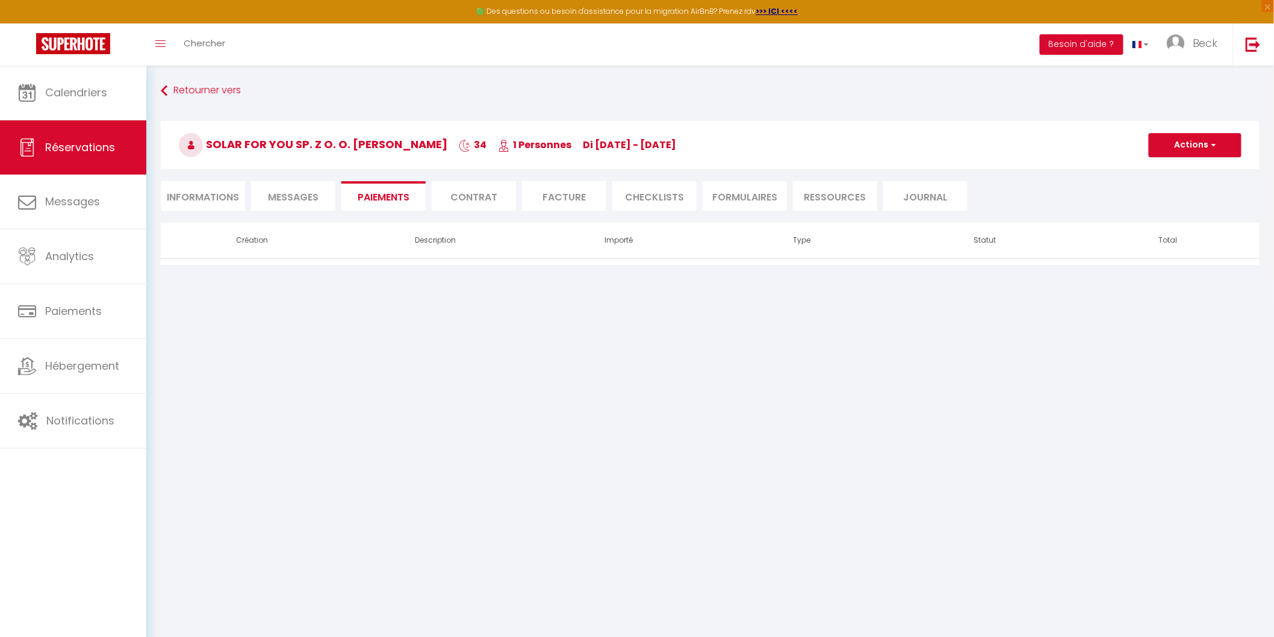
click at [260, 197] on li "Messages" at bounding box center [293, 195] width 84 height 29
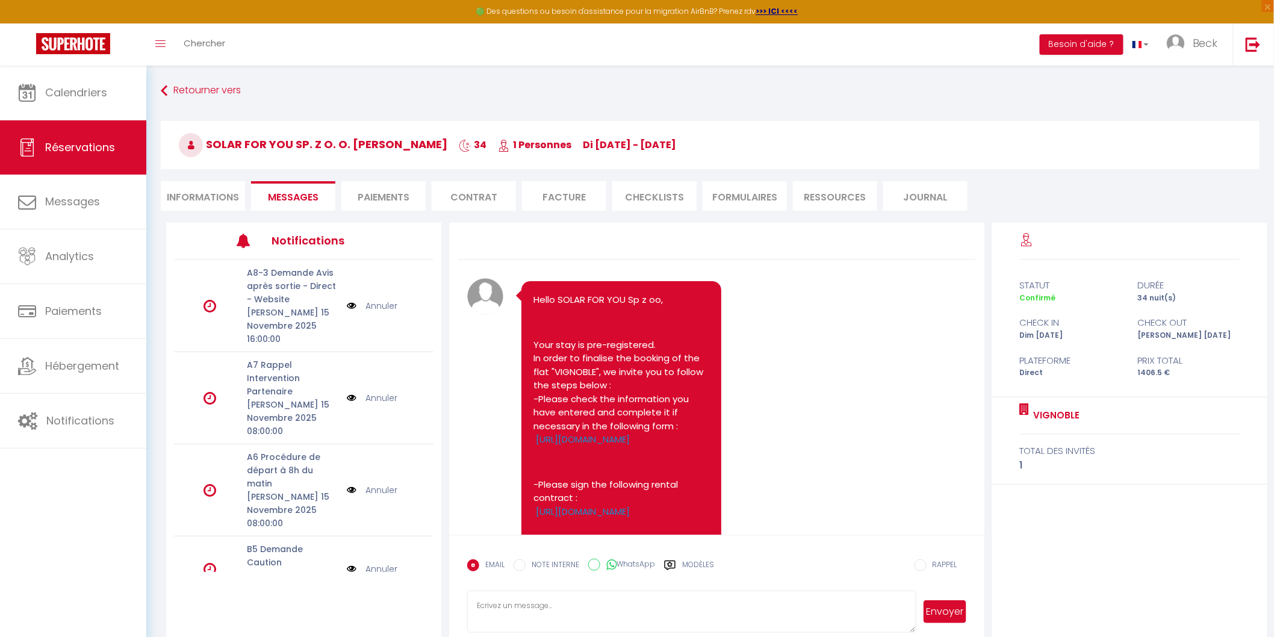
click at [187, 185] on li "Informations" at bounding box center [203, 195] width 84 height 29
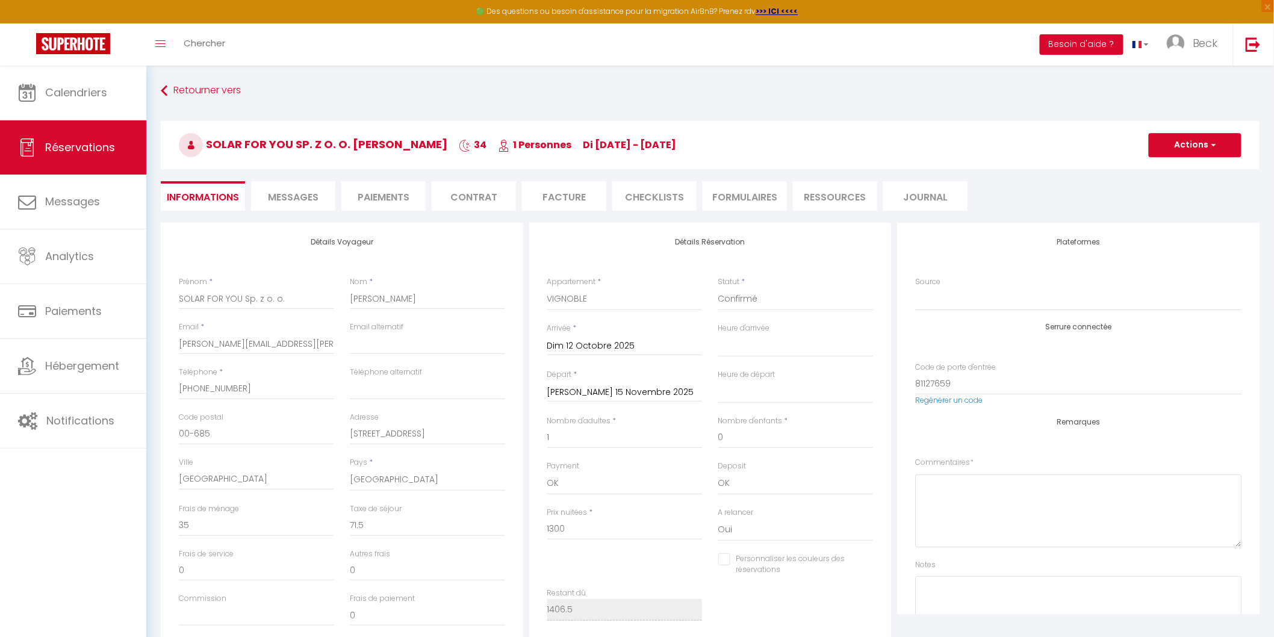
click at [742, 197] on li "FORMULAIRES" at bounding box center [744, 195] width 84 height 29
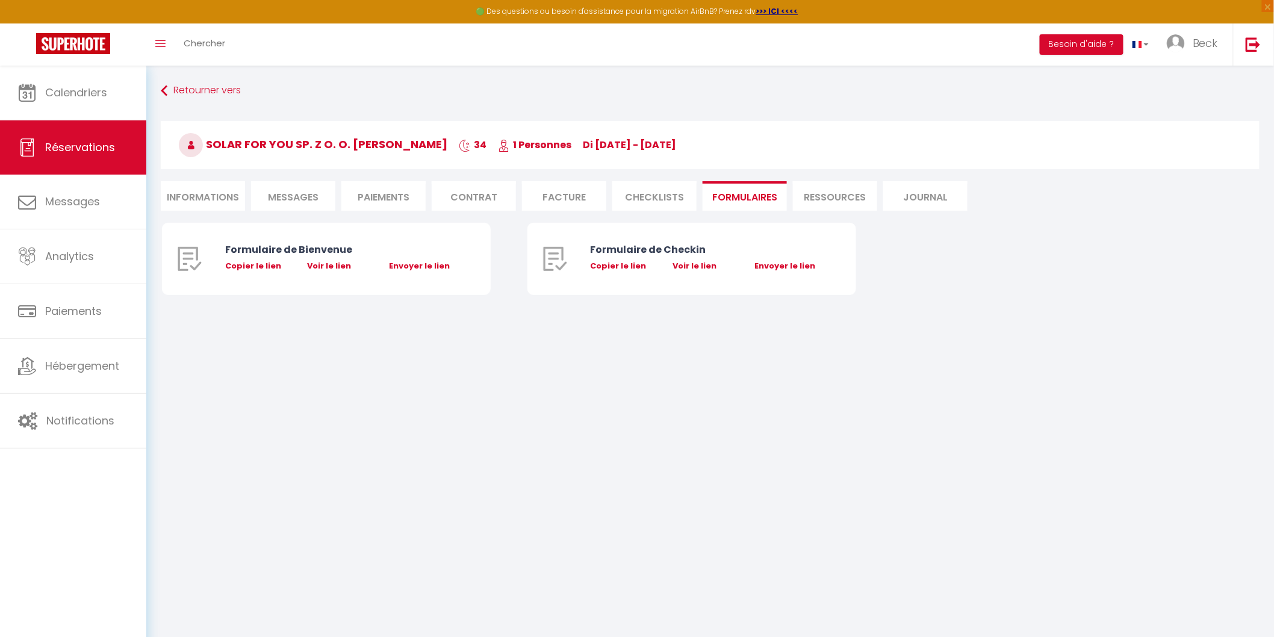
click at [831, 193] on li "Ressources" at bounding box center [835, 195] width 84 height 29
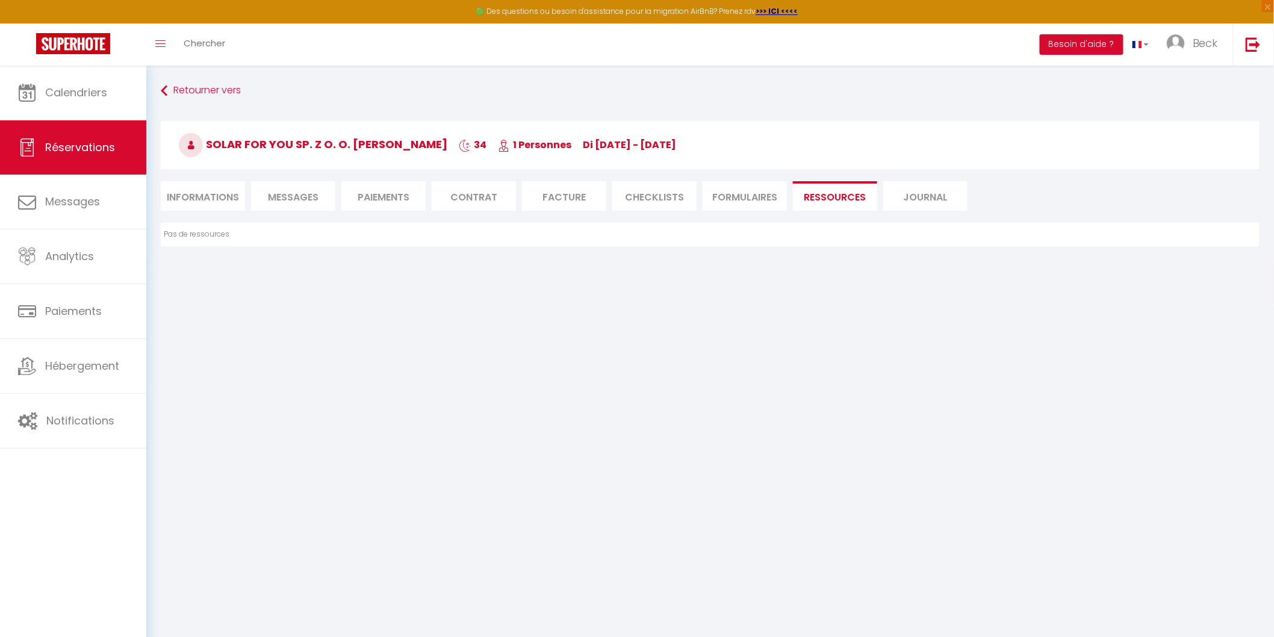
click at [929, 191] on li "Journal" at bounding box center [925, 195] width 84 height 29
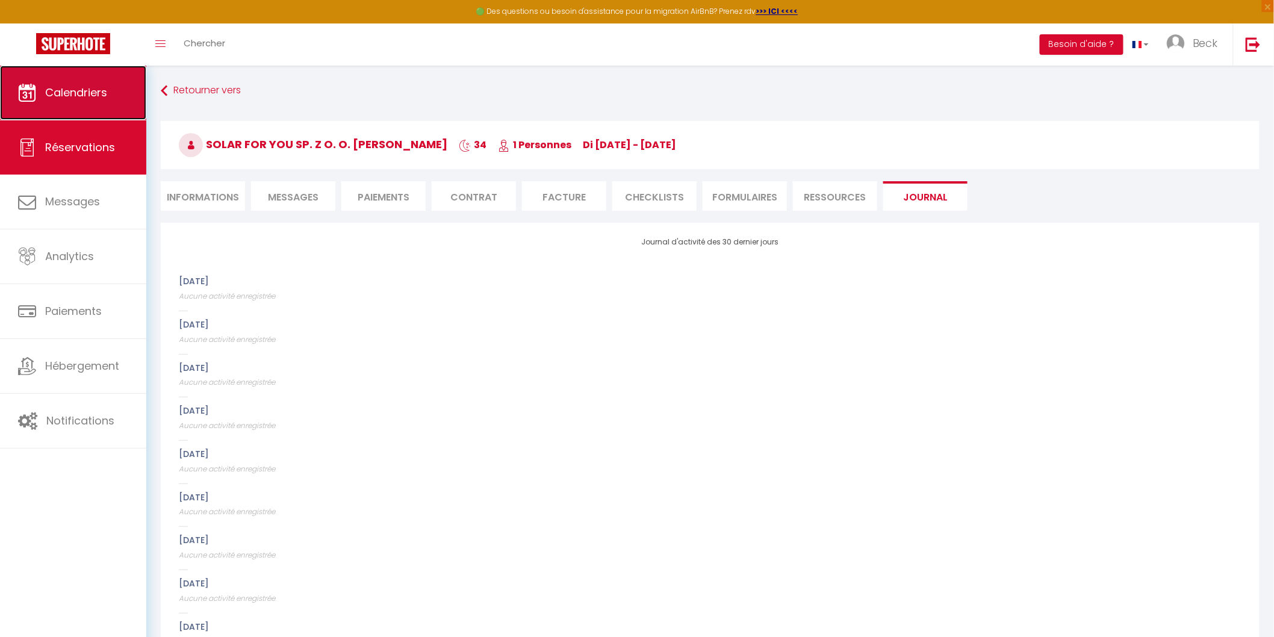
click at [56, 93] on span "Calendriers" at bounding box center [76, 92] width 62 height 15
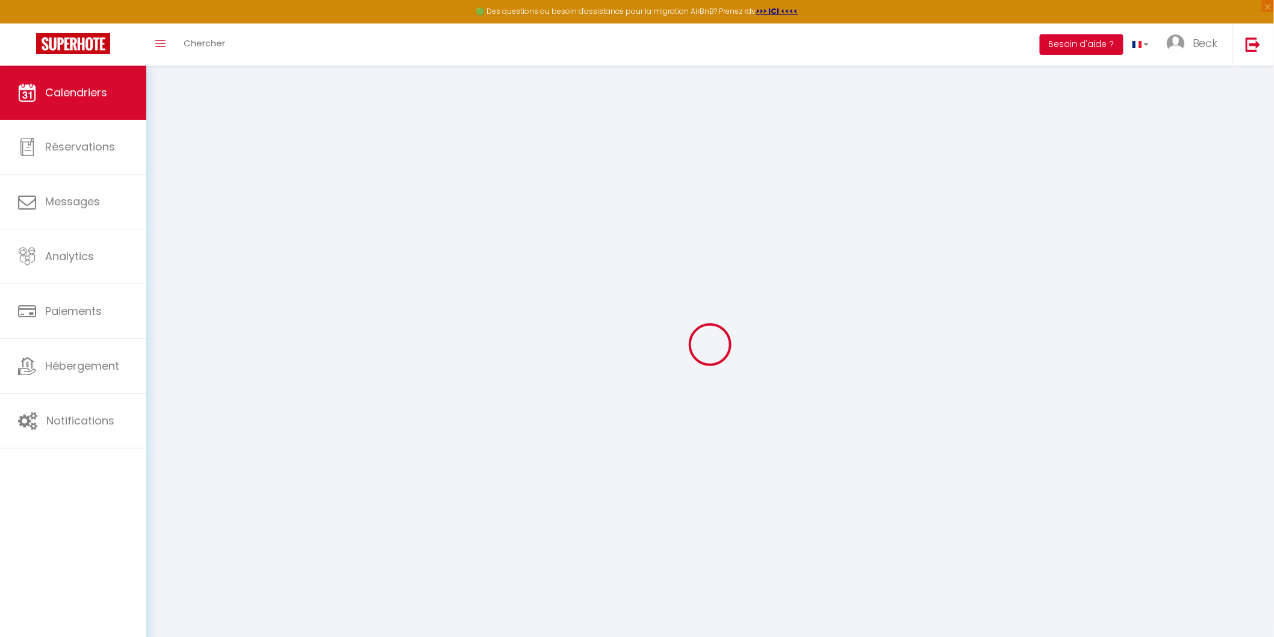
click at [1079, 38] on button "Besoin d'aide ?" at bounding box center [1082, 44] width 84 height 20
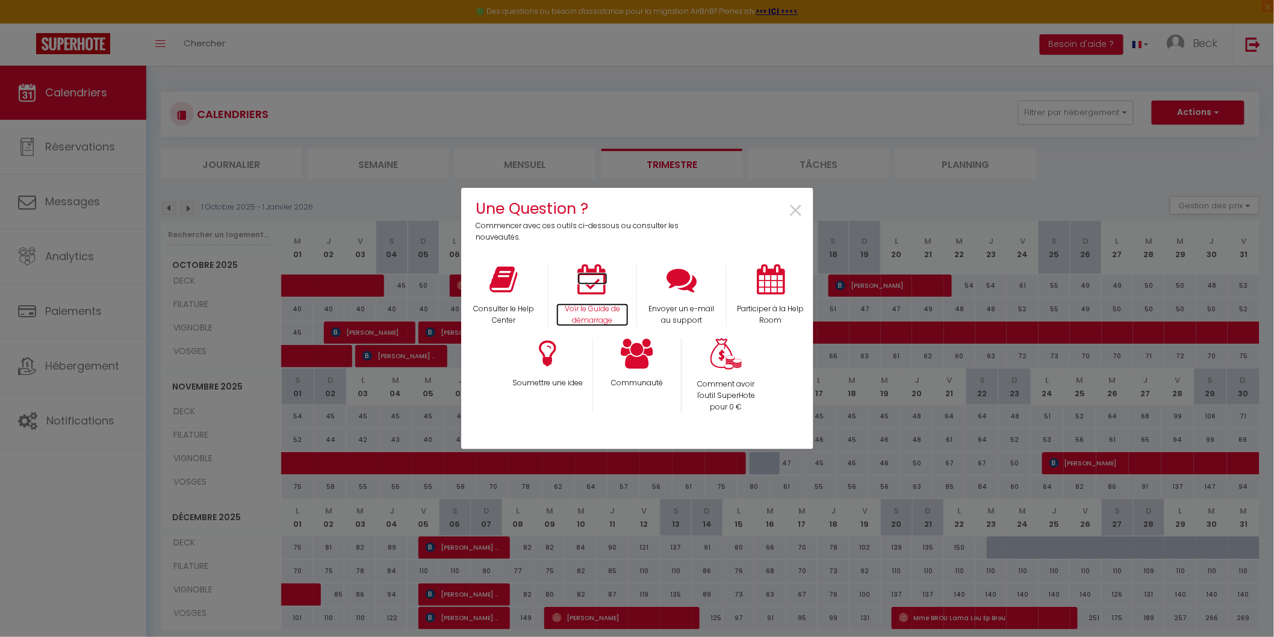
click at [591, 293] on icon at bounding box center [592, 279] width 30 height 30
click at [772, 297] on div "Participer à la Help Room" at bounding box center [770, 295] width 89 height 62
click at [772, 284] on icon at bounding box center [771, 279] width 28 height 30
click at [795, 208] on span "×" at bounding box center [796, 211] width 16 height 38
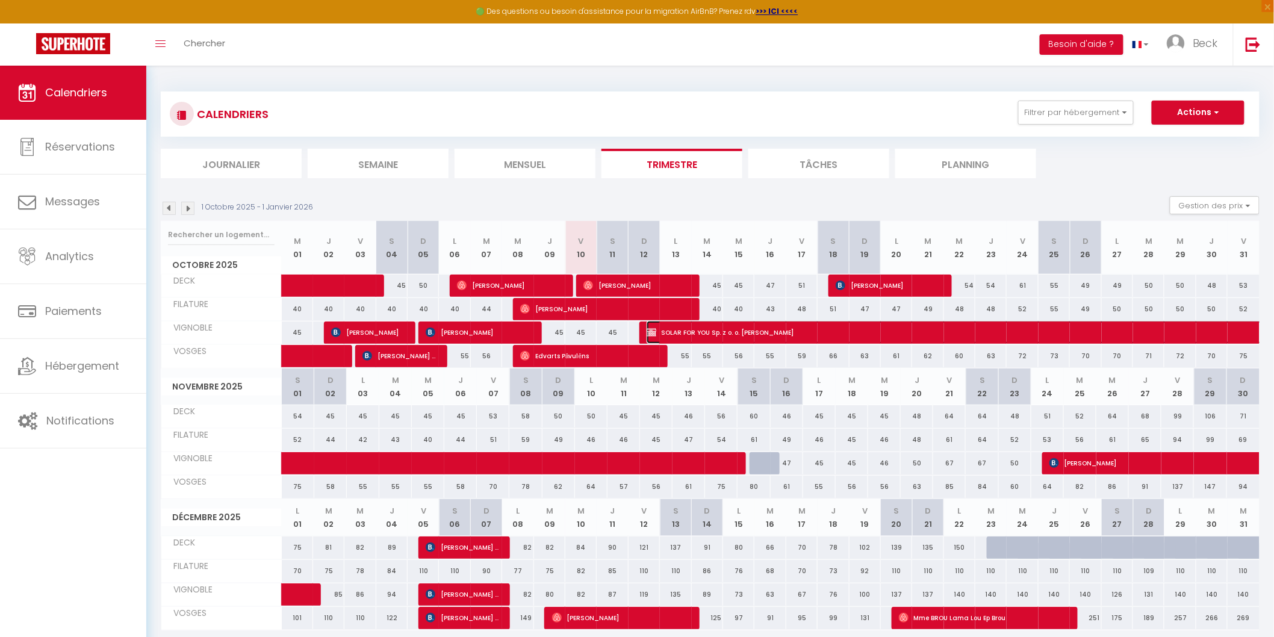
click at [714, 326] on span "SOLAR FOR YOU Sp. z o. o. Anna Martwitz" at bounding box center [1116, 332] width 941 height 23
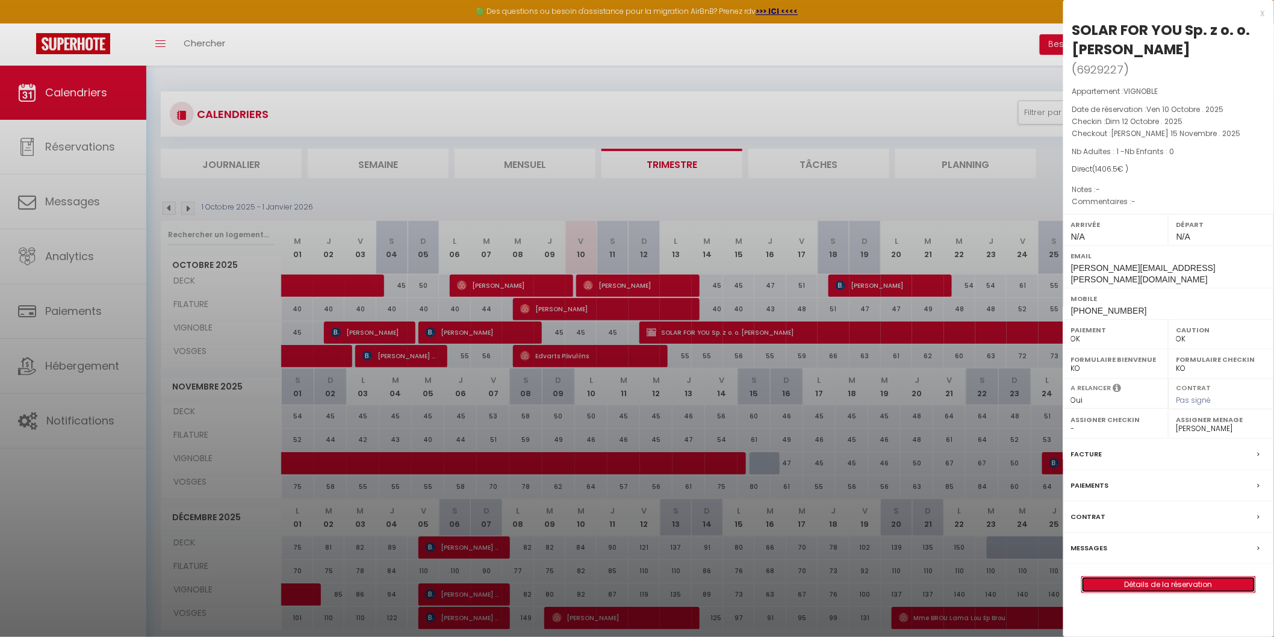
click at [1182, 577] on link "Détails de la réservation" at bounding box center [1168, 585] width 173 height 16
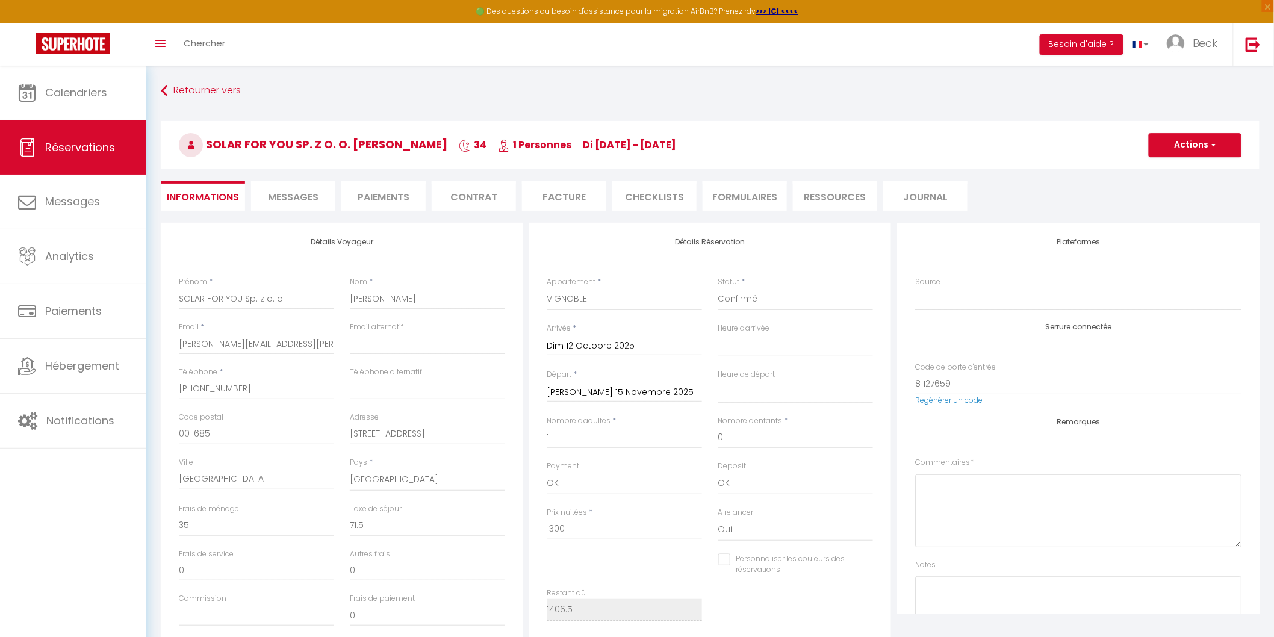
click at [315, 193] on span "Messages" at bounding box center [293, 197] width 51 height 14
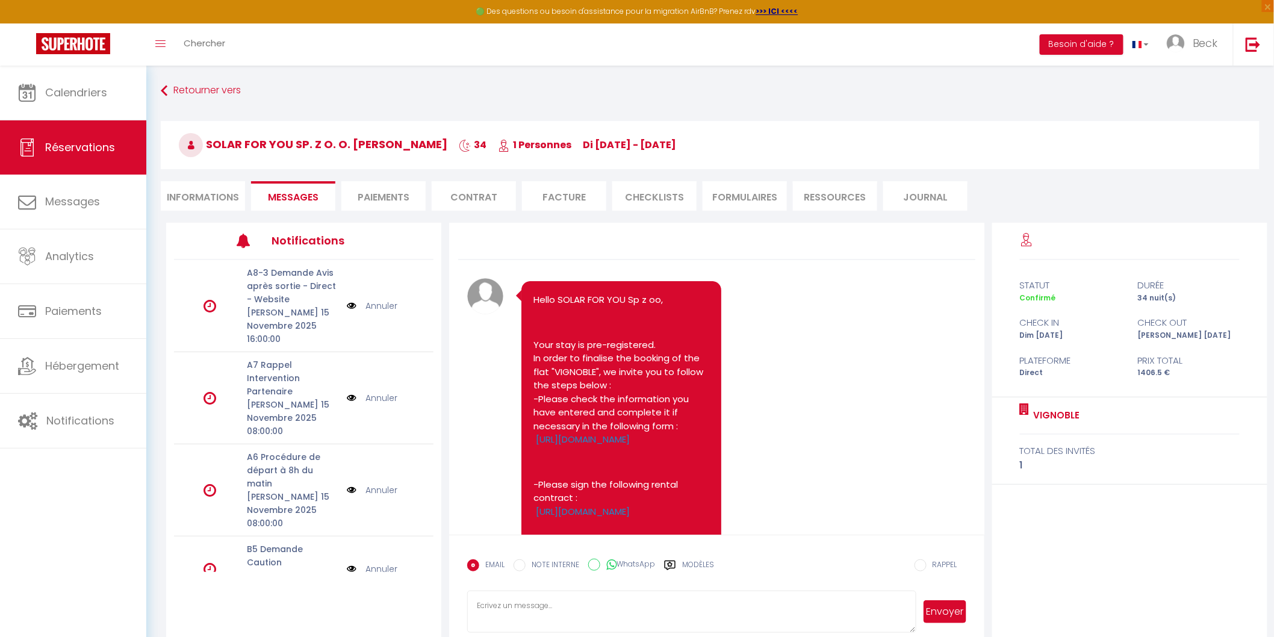
click at [380, 195] on li "Paiements" at bounding box center [383, 195] width 84 height 29
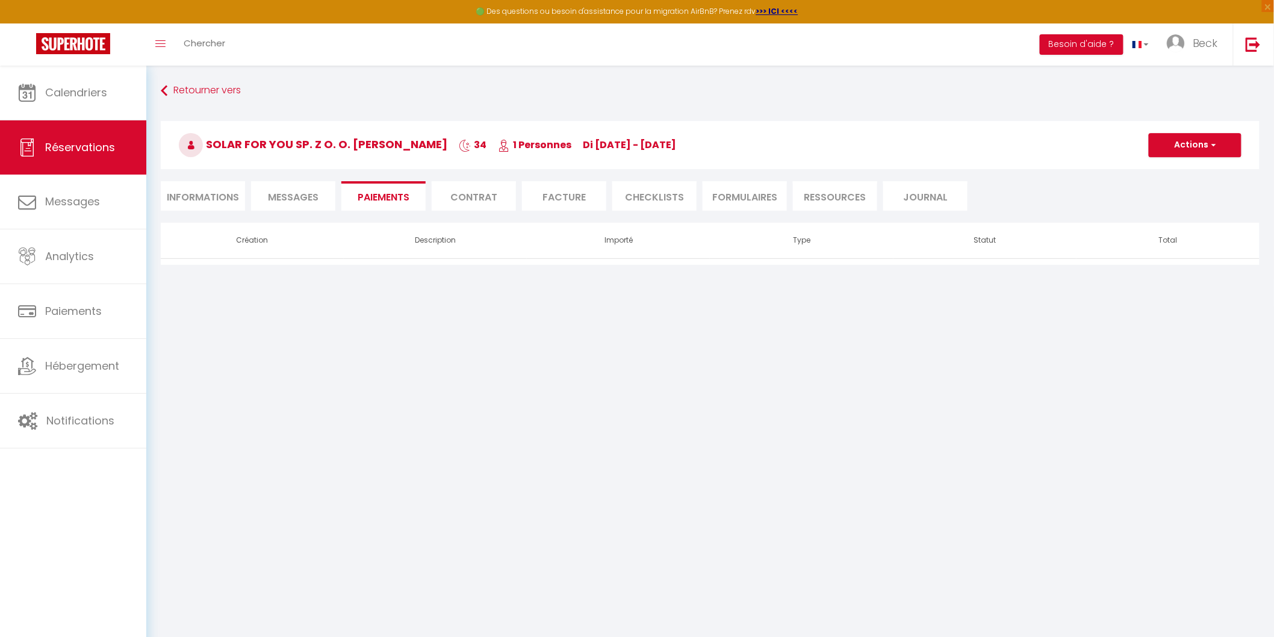
click at [491, 194] on li "Contrat" at bounding box center [474, 195] width 84 height 29
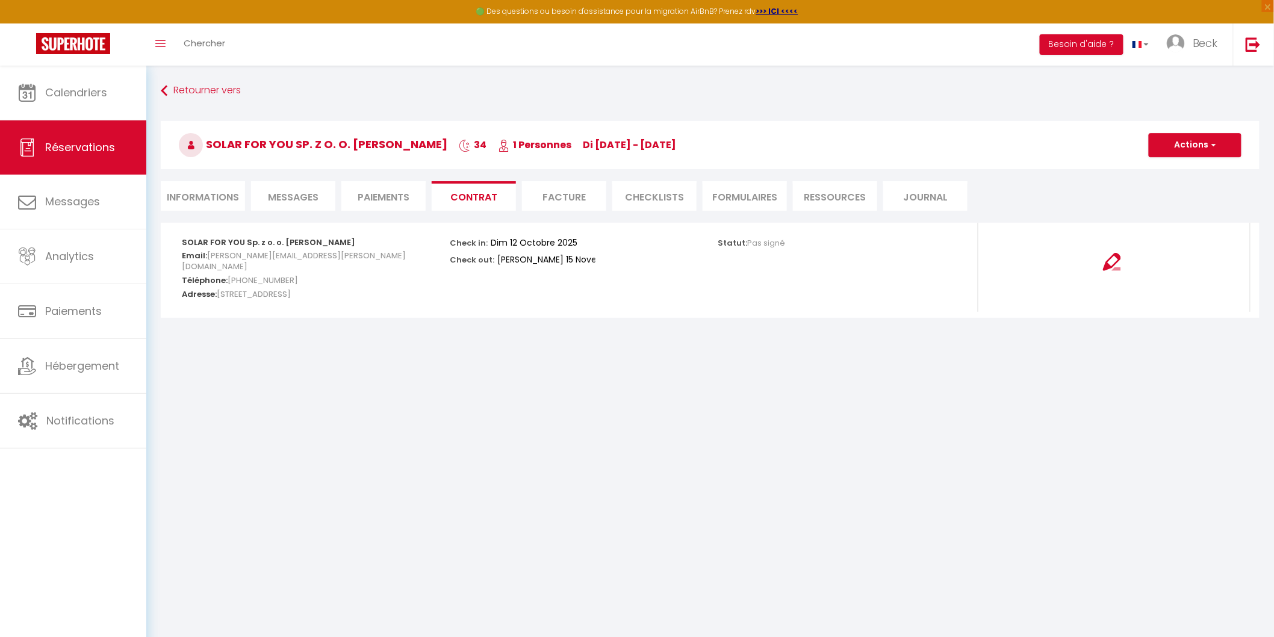
click at [567, 196] on li "Facture" at bounding box center [564, 195] width 84 height 29
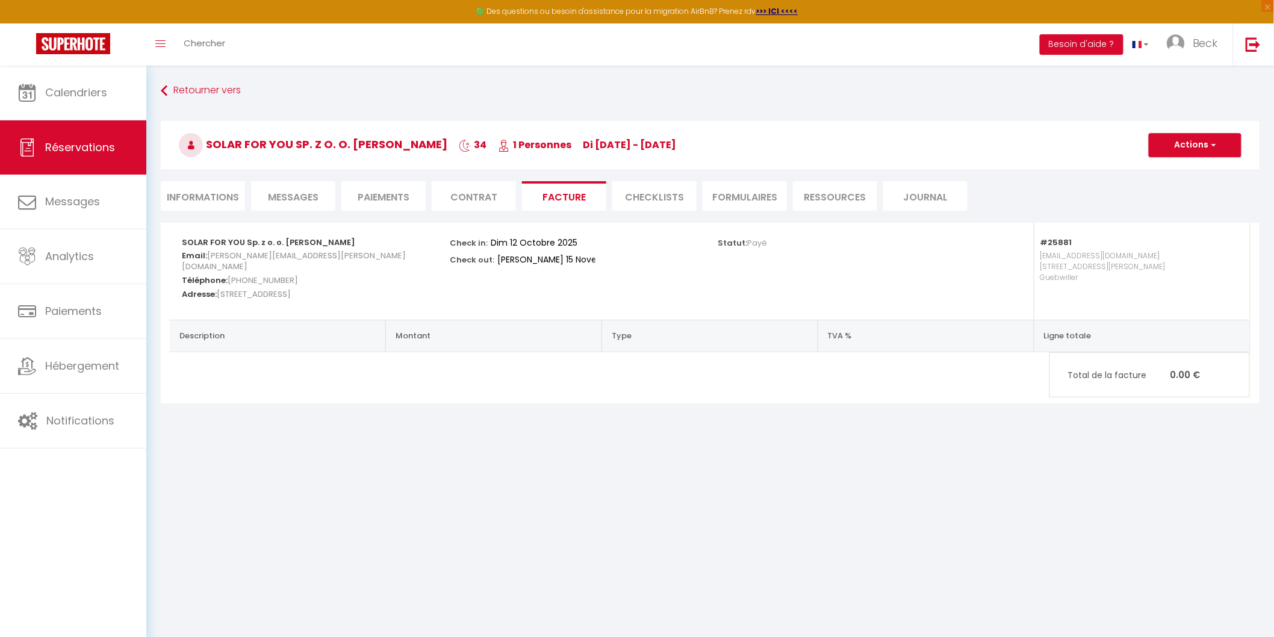
click at [645, 196] on li "CHECKLISTS" at bounding box center [654, 195] width 84 height 29
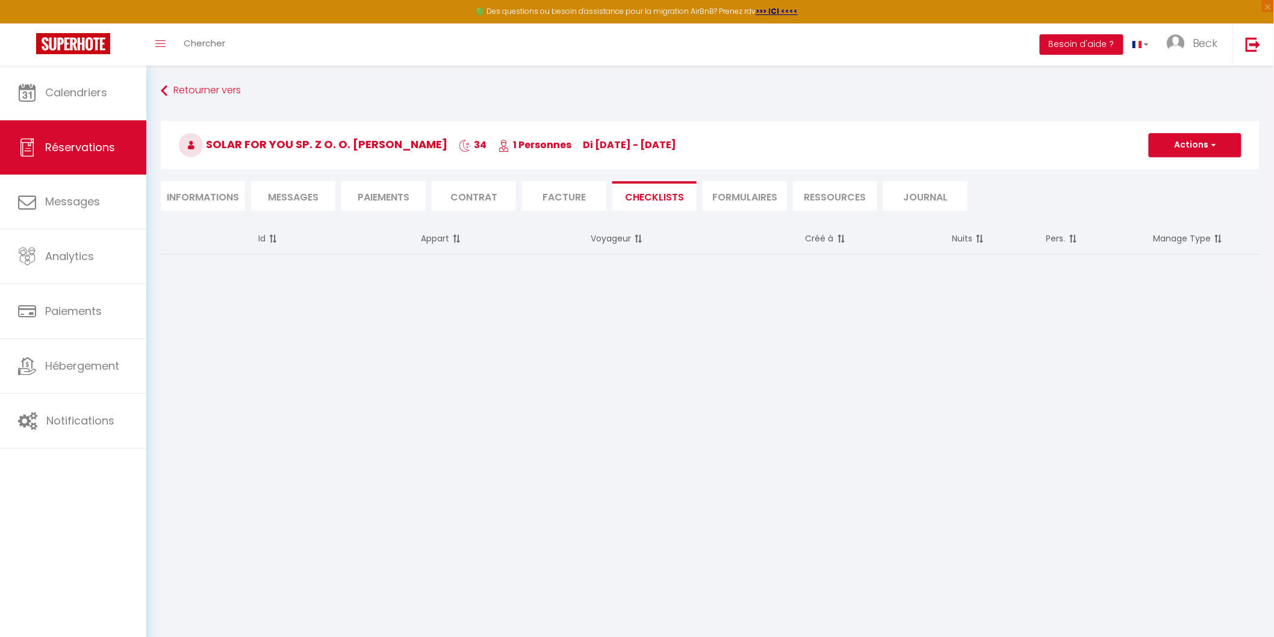
click at [566, 187] on li "Facture" at bounding box center [564, 195] width 84 height 29
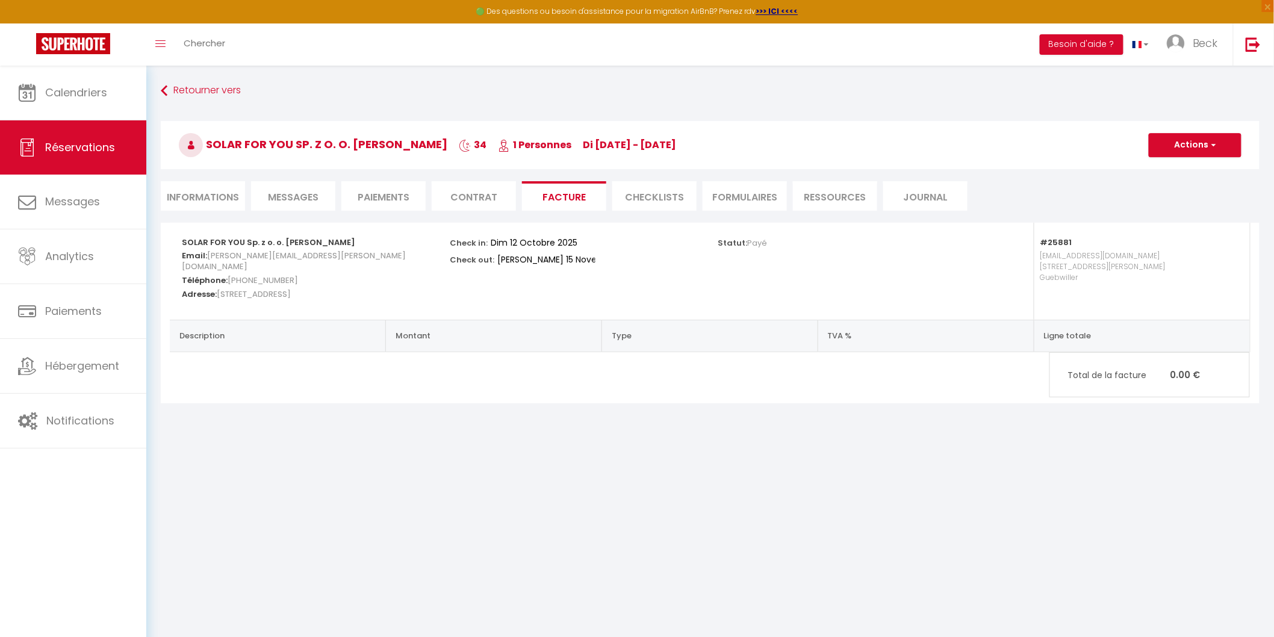
click at [196, 195] on li "Informations" at bounding box center [203, 195] width 84 height 29
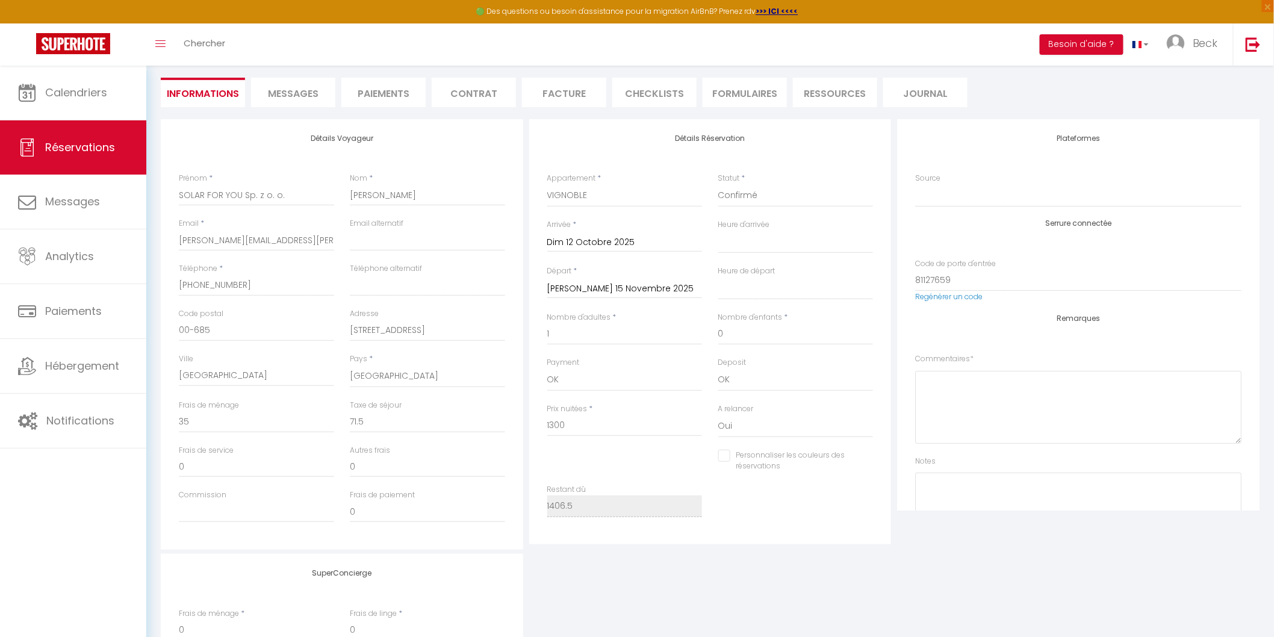
scroll to position [134, 0]
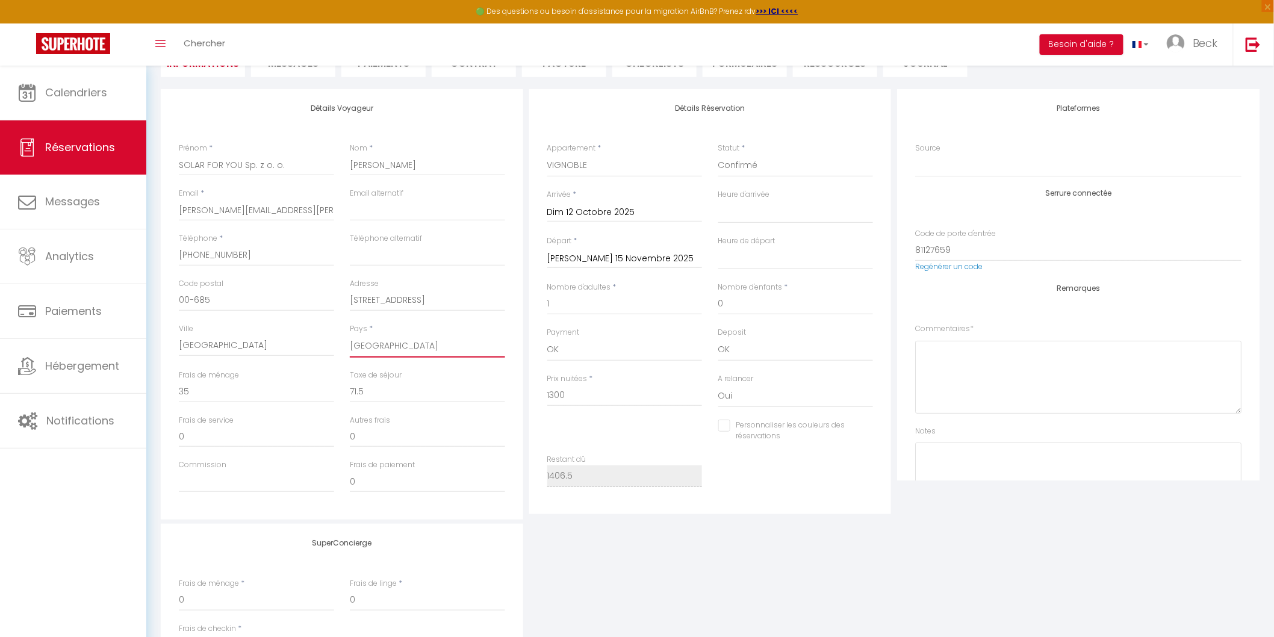
click at [390, 346] on select "France Portugal Afghanistan Albania Algeria American Samoa Andorra Angola Angui…" at bounding box center [427, 346] width 155 height 23
drag, startPoint x: 364, startPoint y: 347, endPoint x: 371, endPoint y: 348, distance: 7.2
click at [364, 347] on select "France Portugal Afghanistan Albania Algeria American Samoa Andorra Angola Angui…" at bounding box center [427, 346] width 155 height 23
click at [371, 345] on select "France Portugal Afghanistan Albania Algeria American Samoa Andorra Angola Angui…" at bounding box center [427, 346] width 155 height 23
drag, startPoint x: 371, startPoint y: 345, endPoint x: 315, endPoint y: 329, distance: 58.3
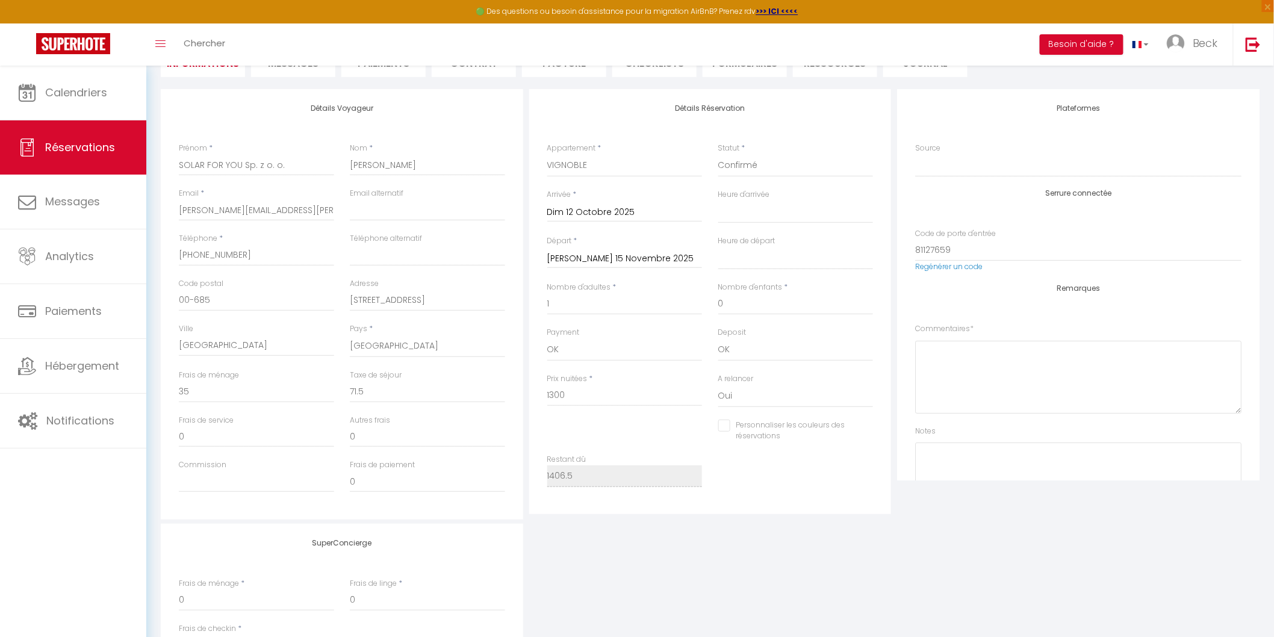
click at [316, 329] on div "Ville WARSZAWA" at bounding box center [256, 339] width 155 height 33
click at [404, 297] on input "[STREET_ADDRESS]" at bounding box center [427, 301] width 155 height 22
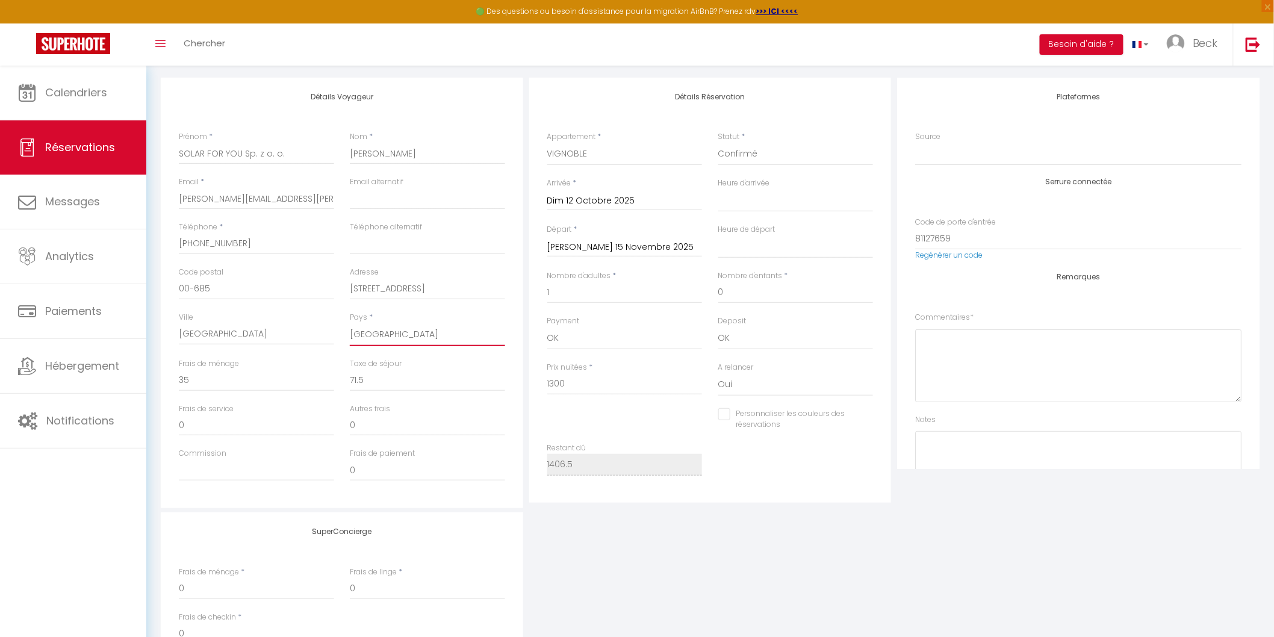
scroll to position [0, 0]
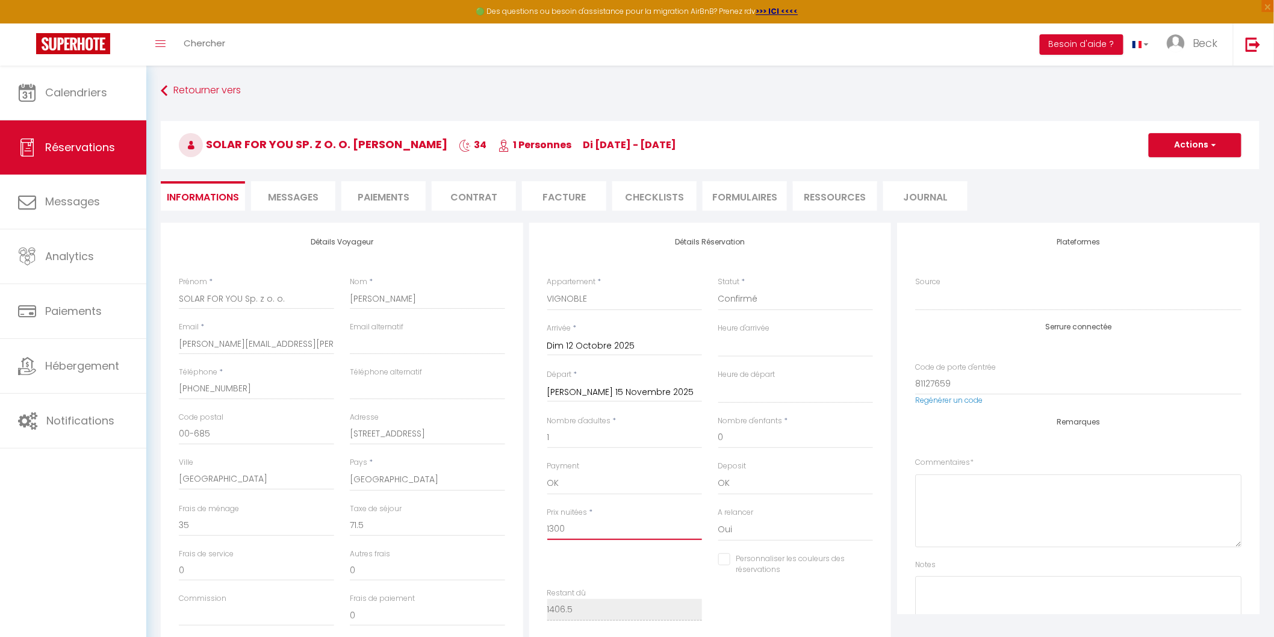
click at [575, 527] on input "1300" at bounding box center [624, 529] width 155 height 22
click at [288, 196] on span "Messages" at bounding box center [293, 197] width 51 height 14
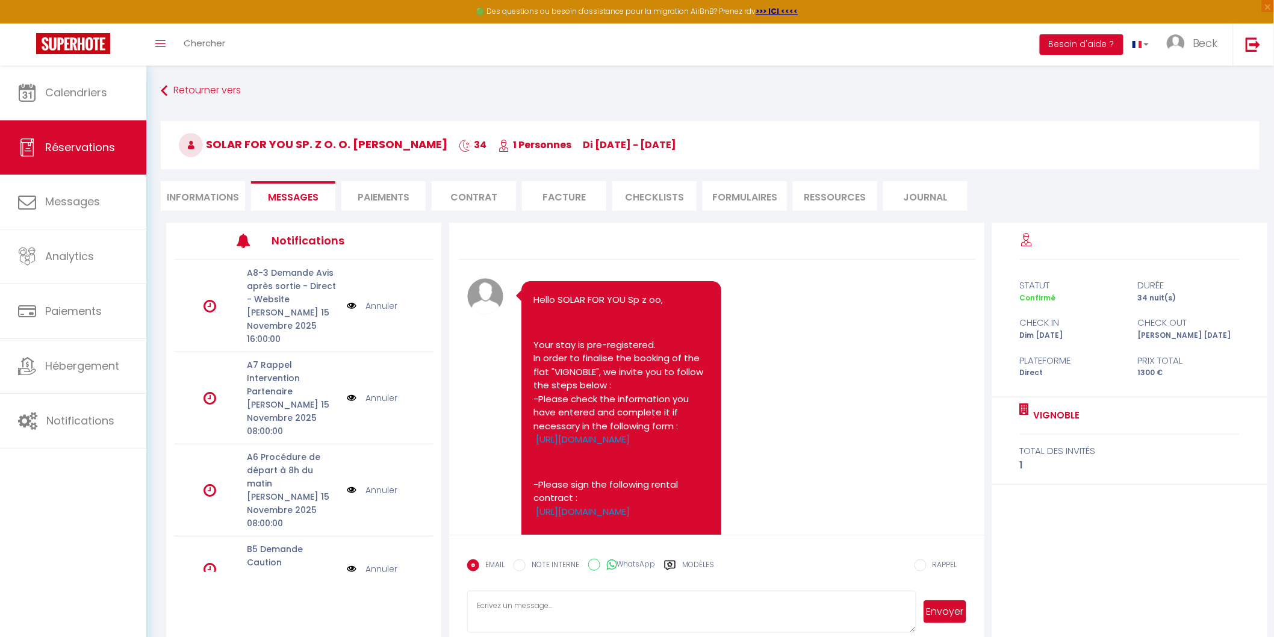
click at [367, 190] on li "Paiements" at bounding box center [383, 195] width 84 height 29
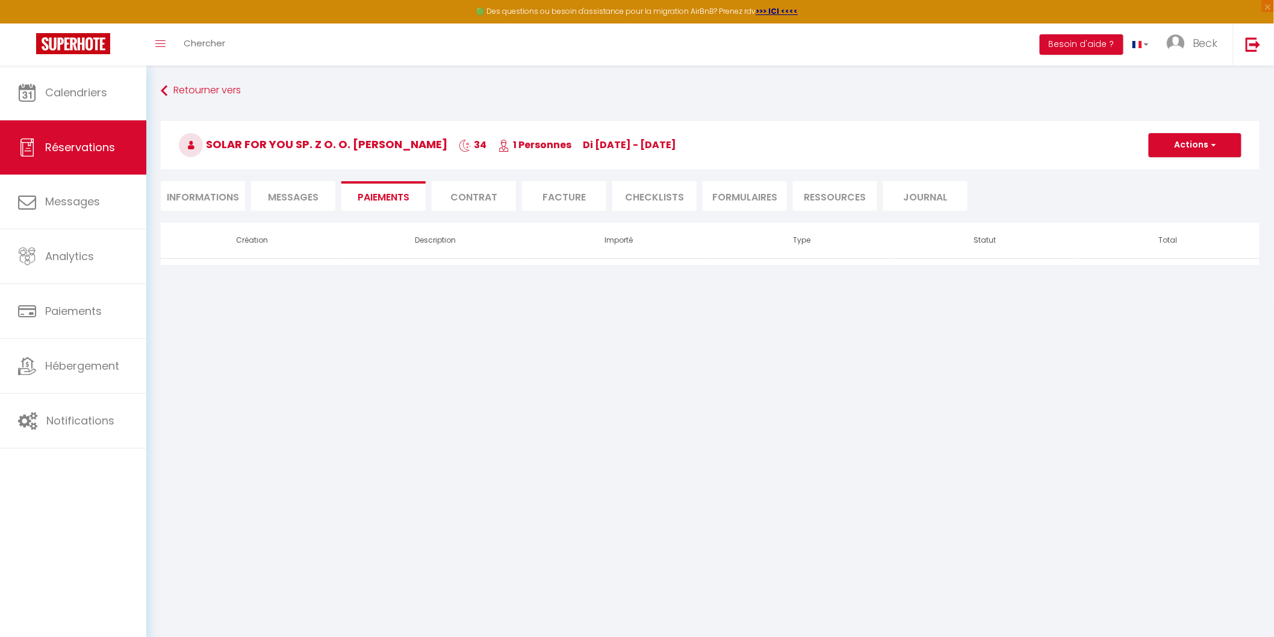
click at [468, 196] on li "Contrat" at bounding box center [474, 195] width 84 height 29
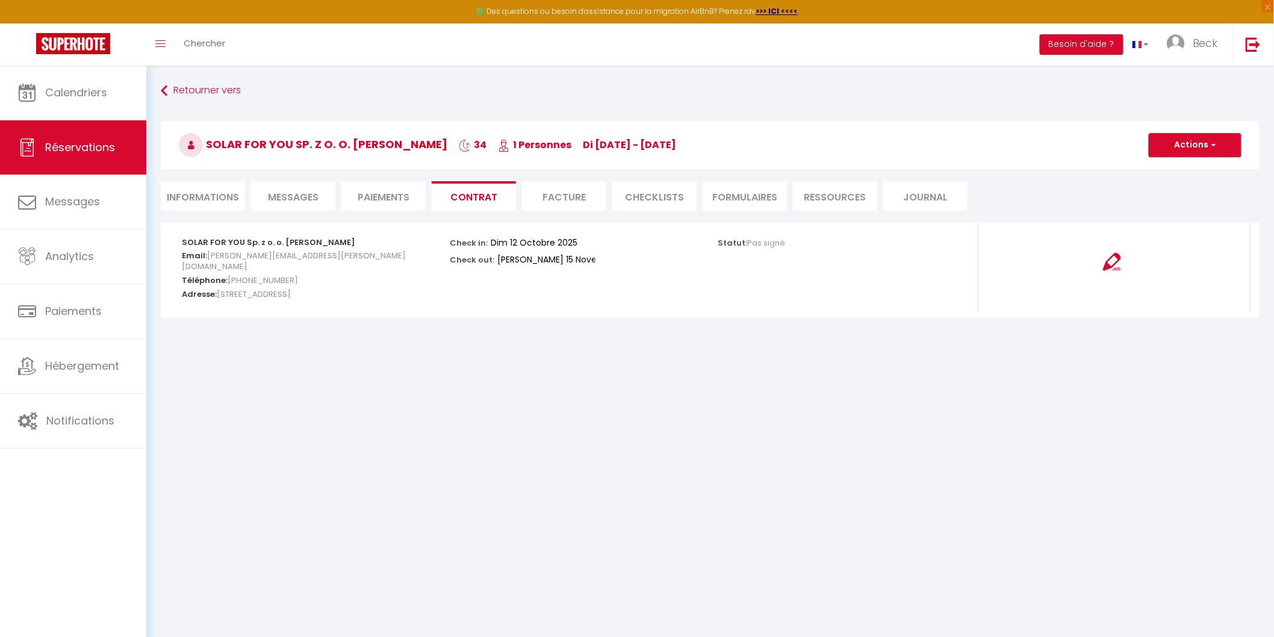
click at [547, 194] on li "Facture" at bounding box center [564, 195] width 84 height 29
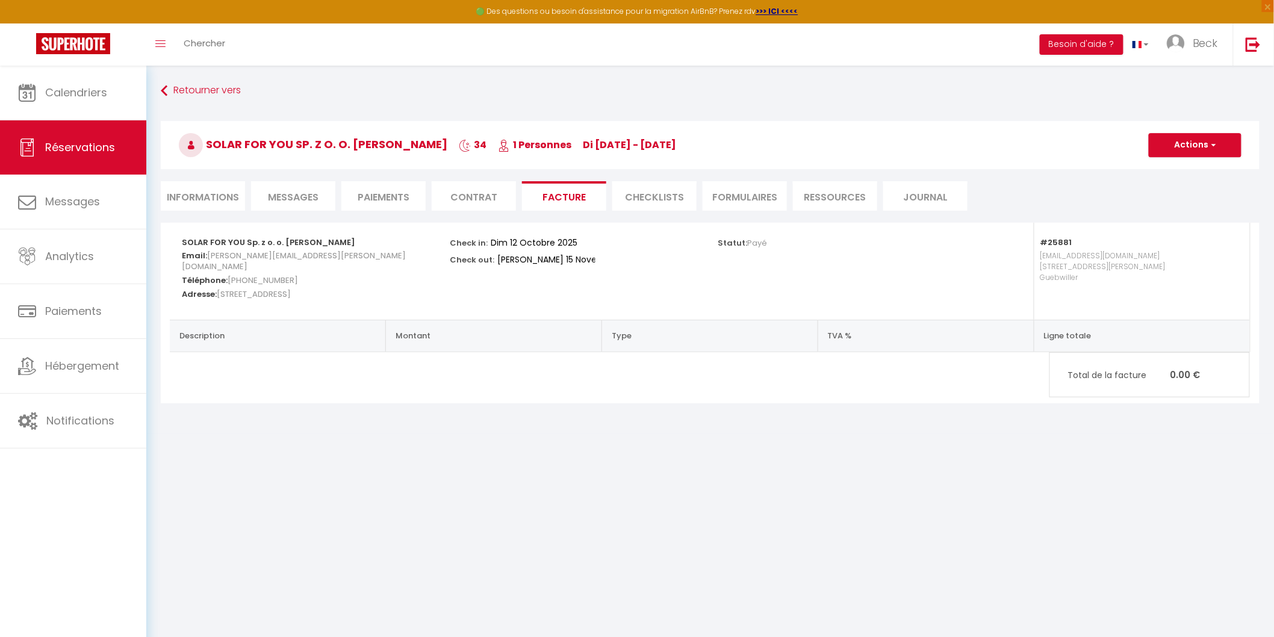
click at [616, 268] on div "Check in: Dim 12 Octobre 2025 Check out: Sam 15 Novembre 2025" at bounding box center [576, 252] width 252 height 58
click at [1214, 141] on span "button" at bounding box center [1211, 145] width 7 height 11
click at [1160, 183] on link "Aperçu et éditer" at bounding box center [1185, 187] width 101 height 16
click at [205, 196] on li "Informations" at bounding box center [203, 195] width 84 height 29
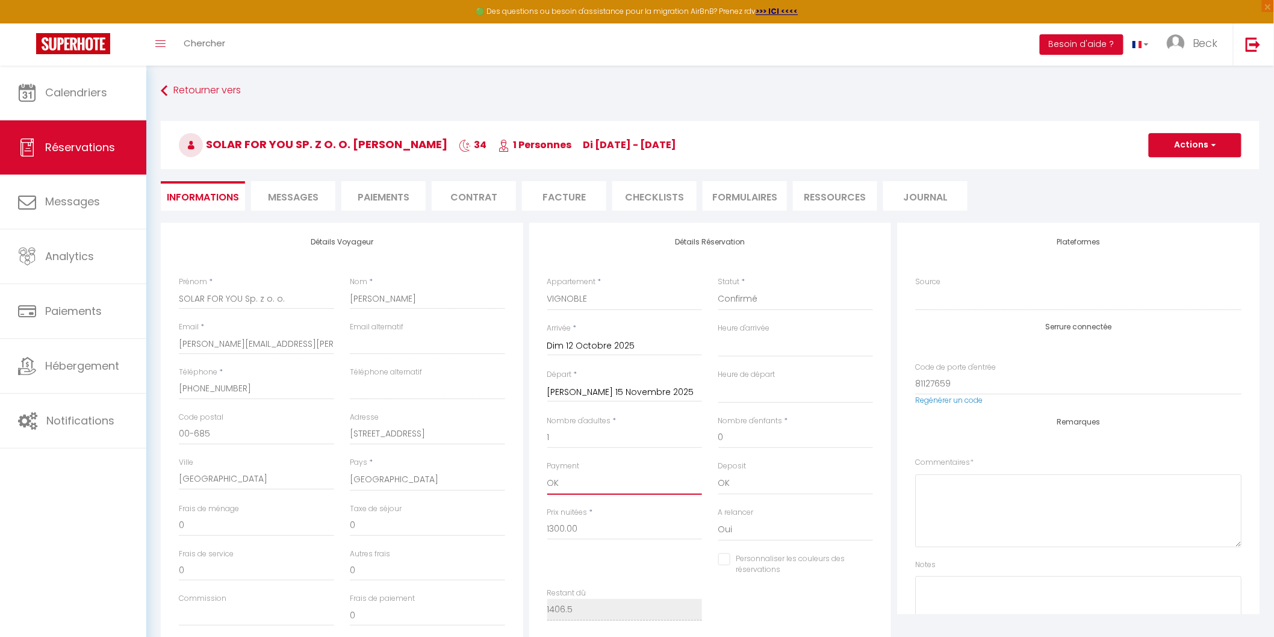
click at [566, 483] on select "OK KO" at bounding box center [624, 483] width 155 height 23
click at [547, 472] on select "OK KO" at bounding box center [624, 483] width 155 height 23
click at [749, 484] on select "OK KO" at bounding box center [795, 483] width 155 height 23
click at [863, 593] on div "Restant dû 1406.5" at bounding box center [710, 609] width 342 height 45
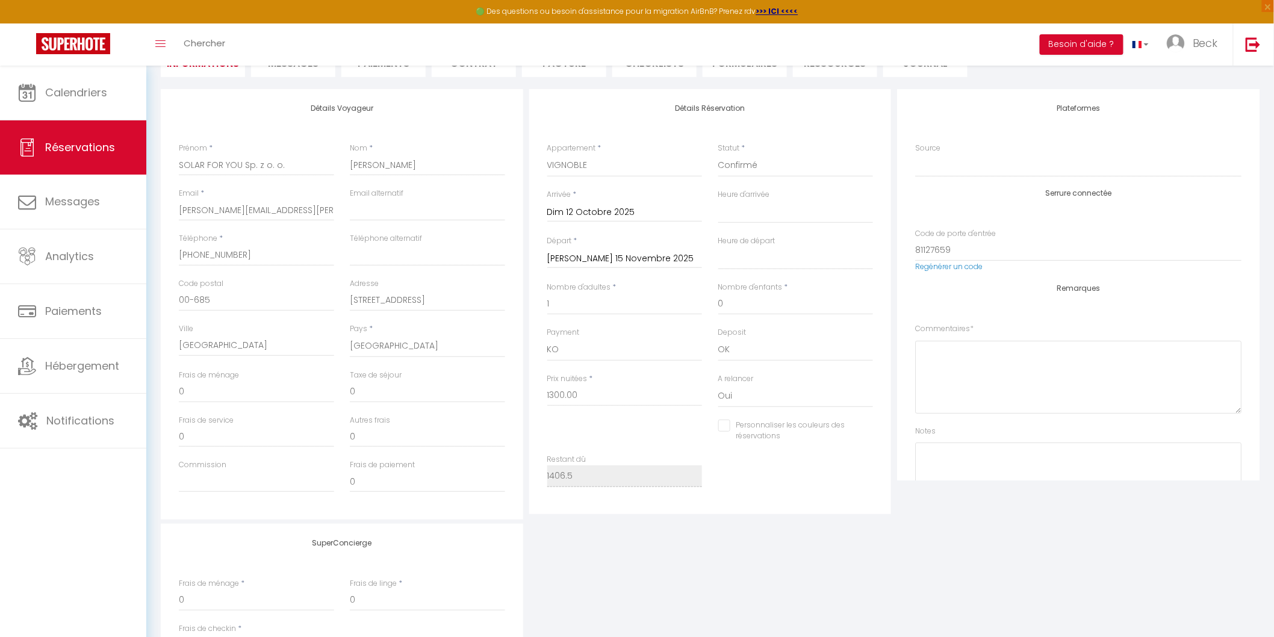
scroll to position [262, 0]
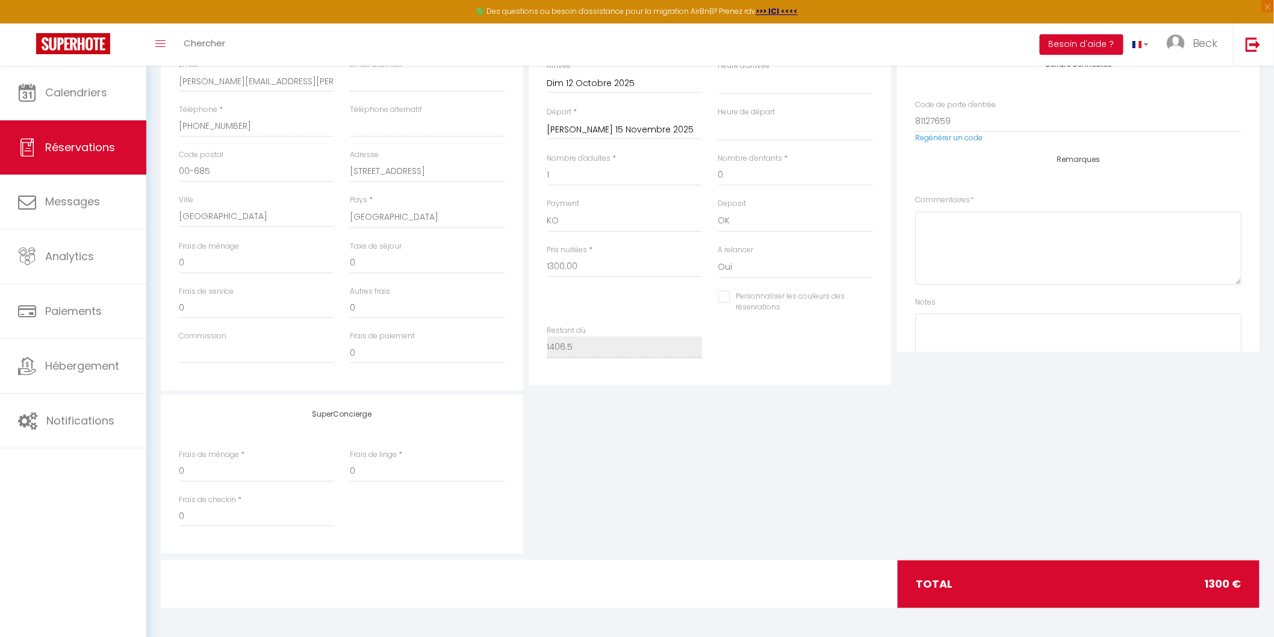
click at [801, 476] on div "SuperConcierge Frais de ménage * 0 Frais de linge * 0 Frais de checkin * 0" at bounding box center [710, 474] width 1105 height 159
click at [598, 265] on input "1300.00" at bounding box center [624, 267] width 155 height 22
click at [202, 255] on input "0" at bounding box center [256, 263] width 155 height 22
click at [392, 264] on input "0" at bounding box center [427, 263] width 155 height 22
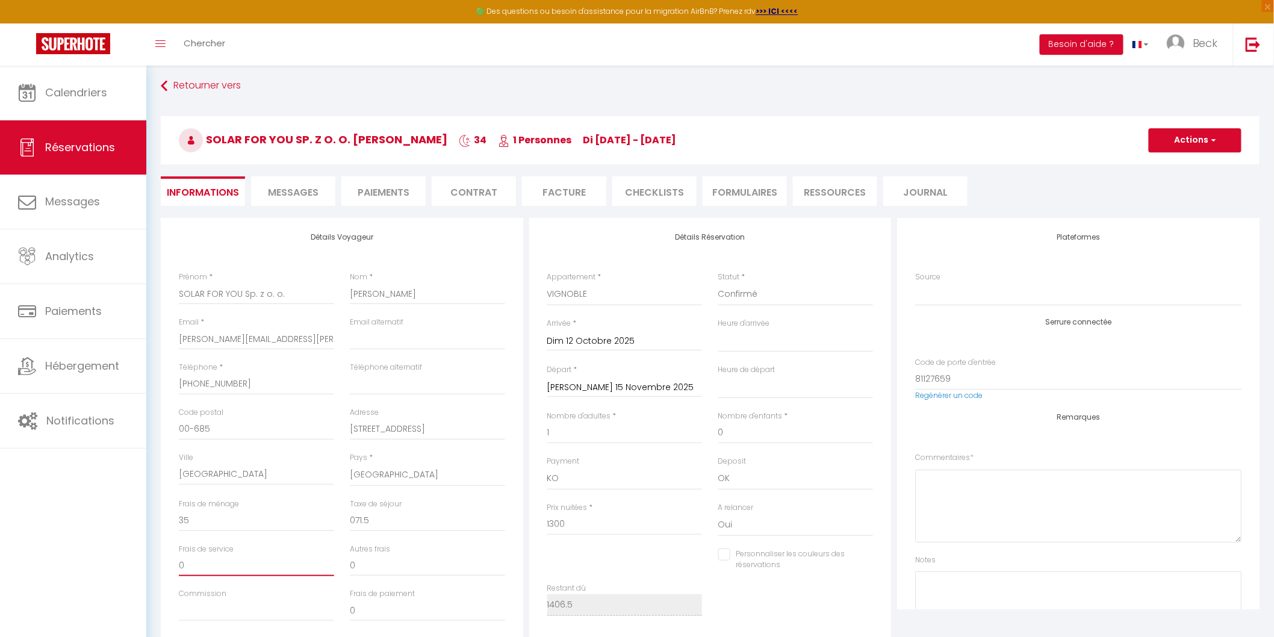
scroll to position [0, 0]
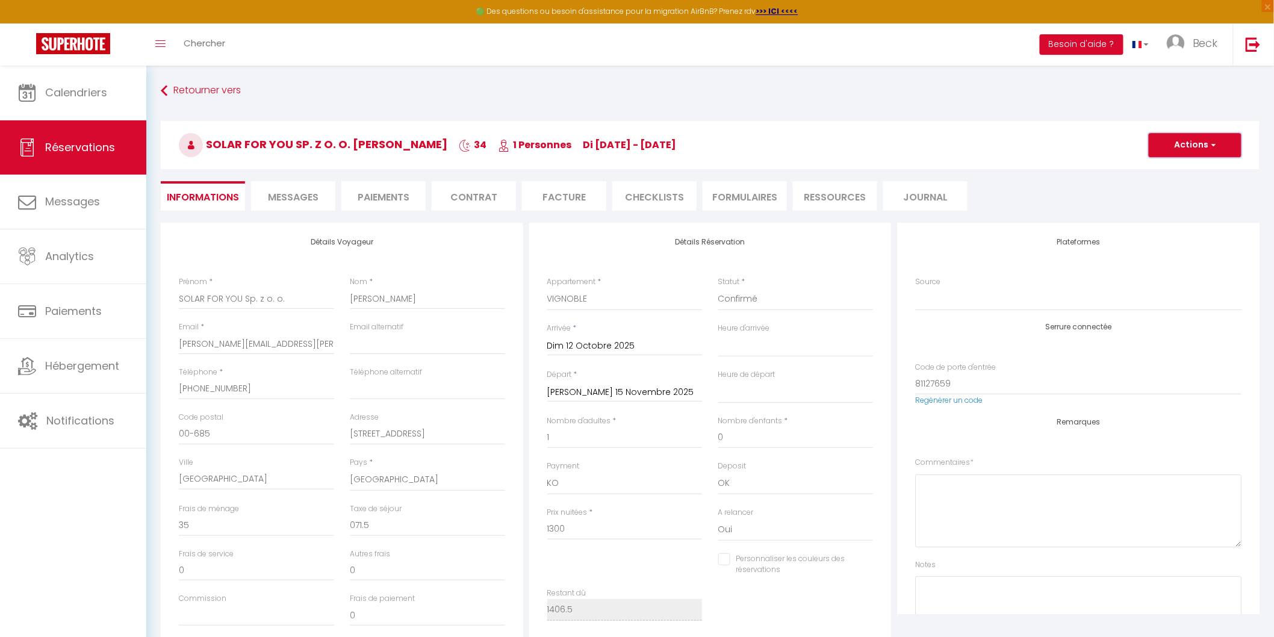
click at [1215, 145] on span "button" at bounding box center [1211, 145] width 7 height 11
click at [1165, 172] on link "Enregistrer" at bounding box center [1182, 172] width 95 height 16
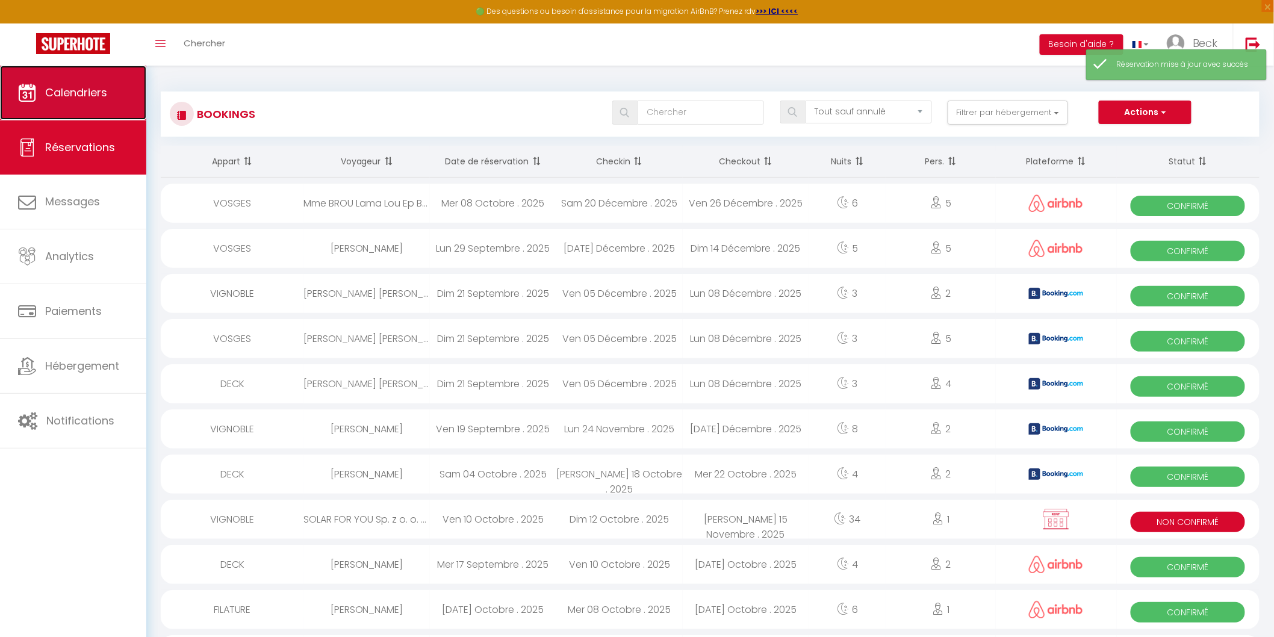
click at [64, 81] on link "Calendriers" at bounding box center [73, 93] width 146 height 54
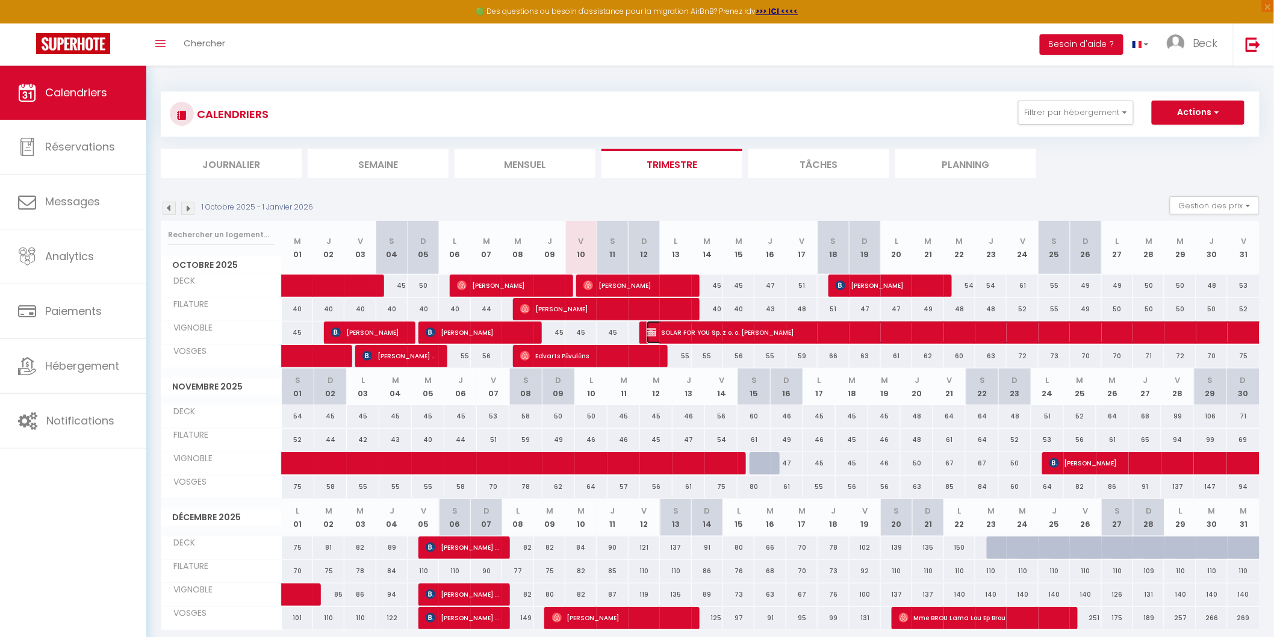
click at [702, 333] on span "SOLAR FOR YOU Sp. z o. o. Anna Martwitz" at bounding box center [1116, 332] width 941 height 23
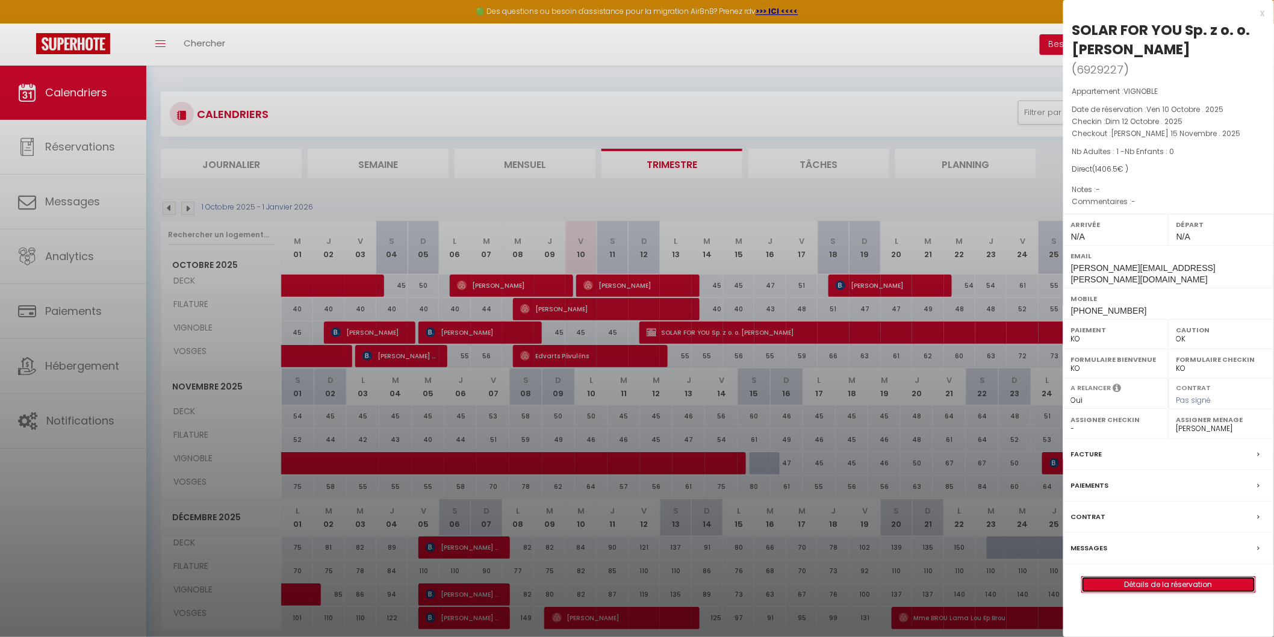
click at [1160, 577] on link "Détails de la réservation" at bounding box center [1168, 585] width 173 height 16
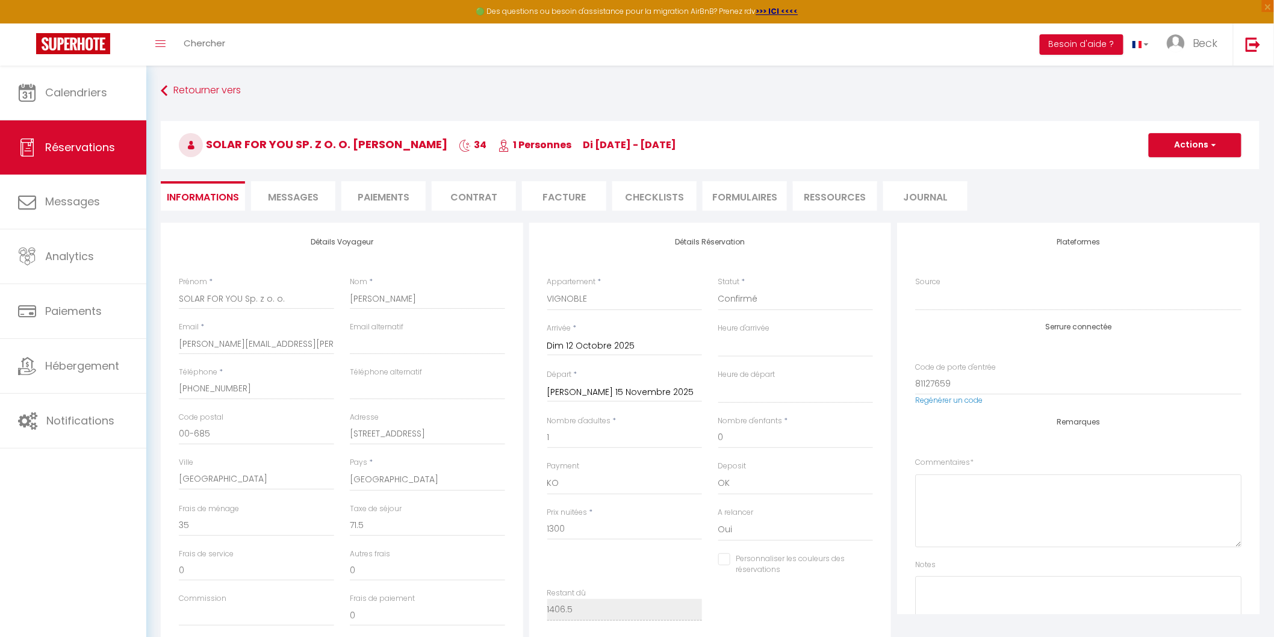
click at [567, 195] on li "Facture" at bounding box center [564, 195] width 84 height 29
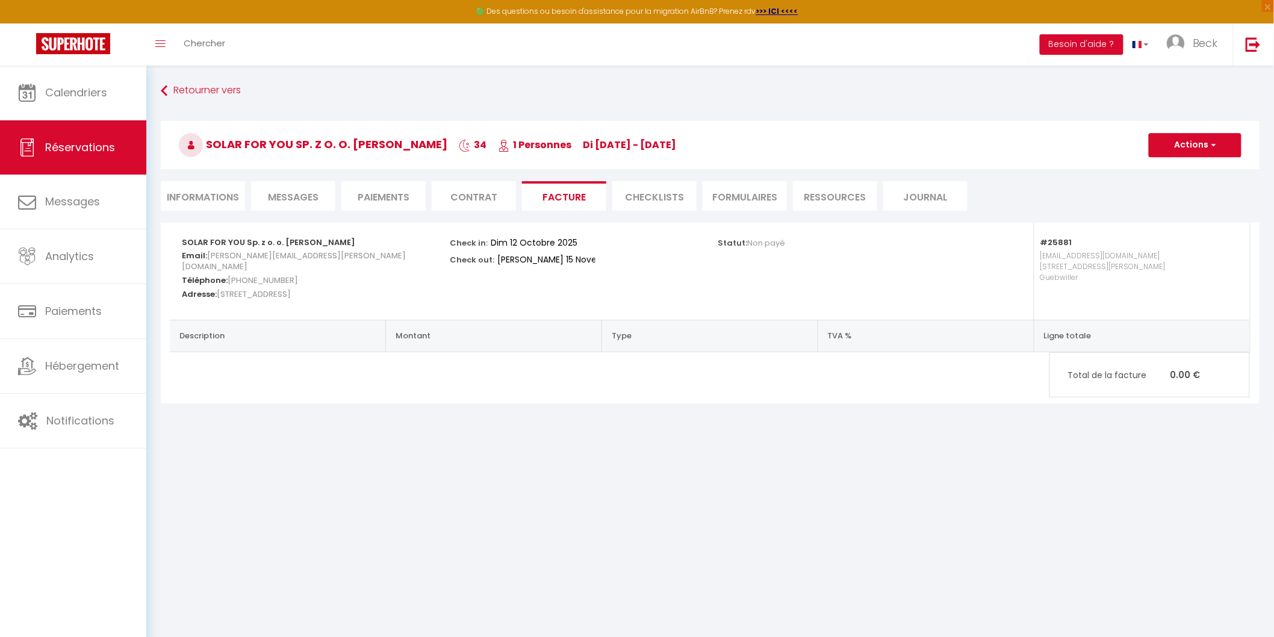
click at [199, 193] on li "Informations" at bounding box center [203, 195] width 84 height 29
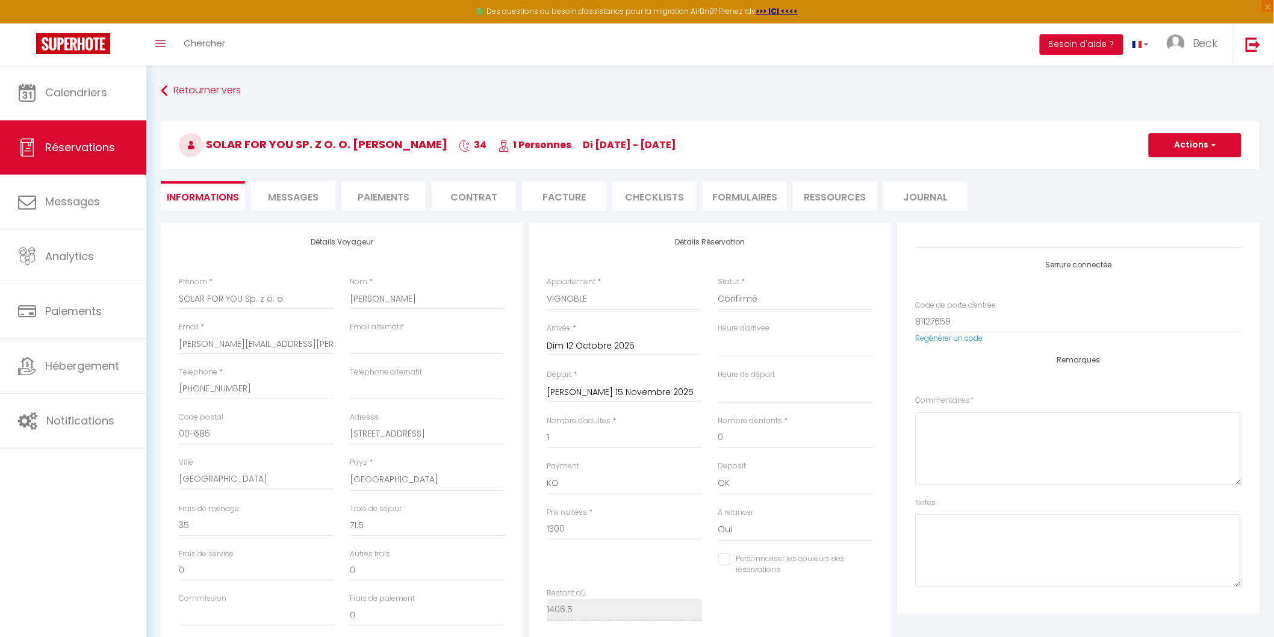
click at [930, 190] on li "Journal" at bounding box center [925, 195] width 84 height 29
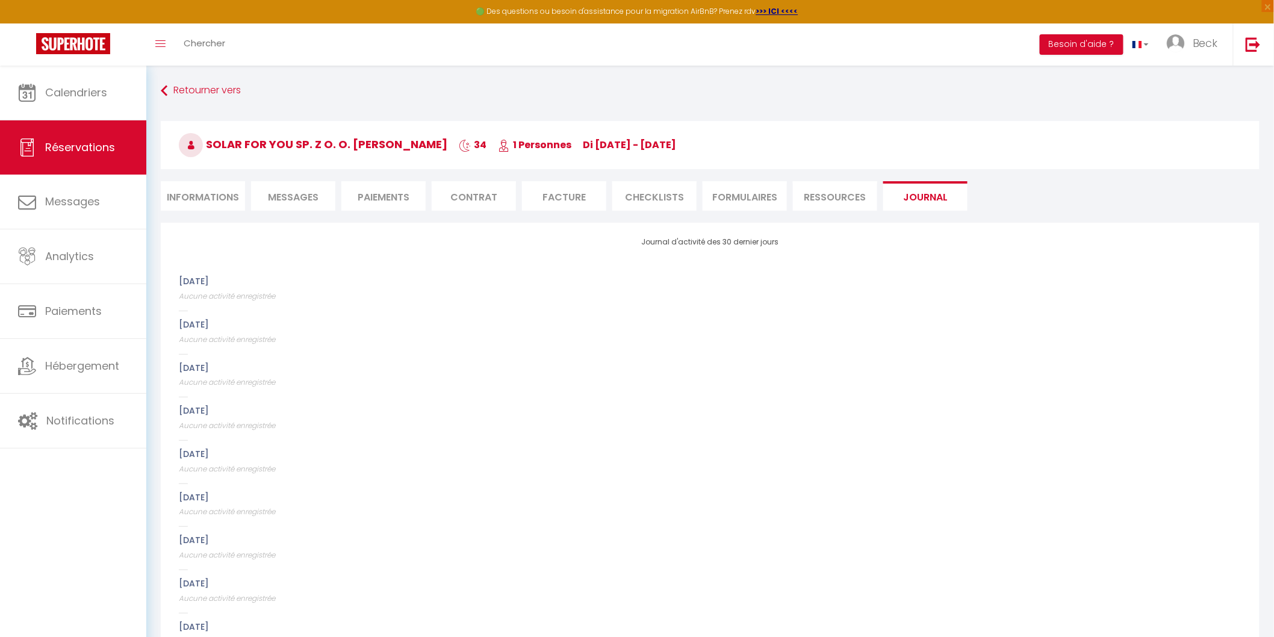
click at [843, 196] on li "Ressources" at bounding box center [835, 195] width 84 height 29
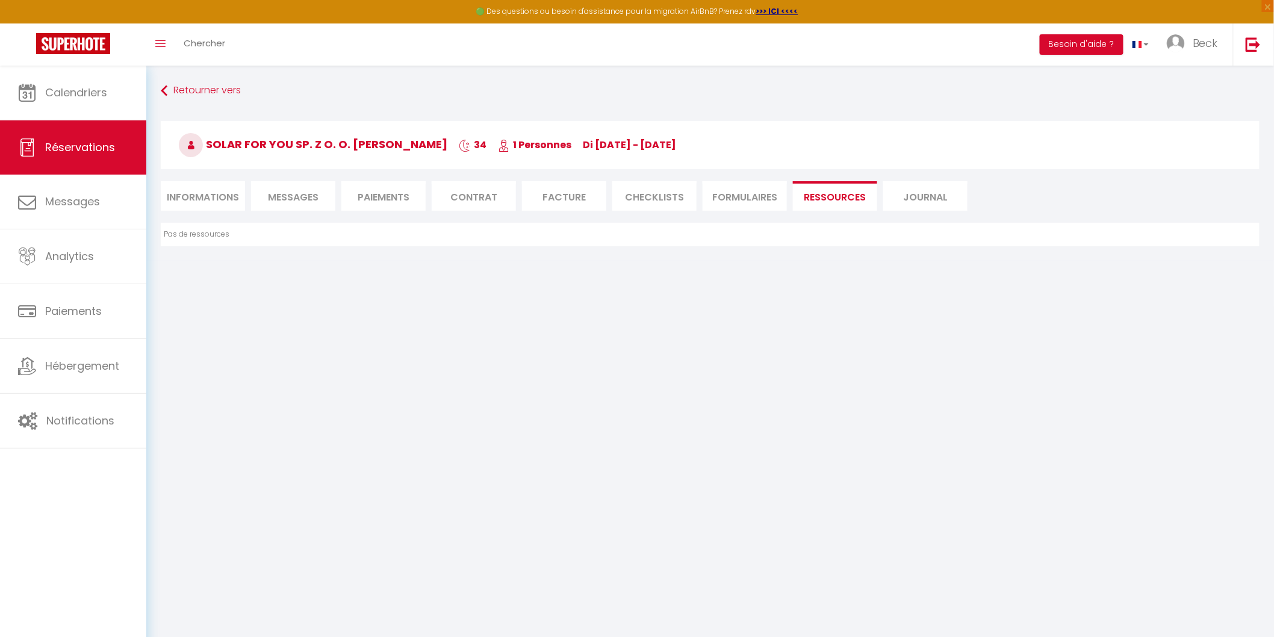
click at [730, 196] on li "FORMULAIRES" at bounding box center [744, 195] width 84 height 29
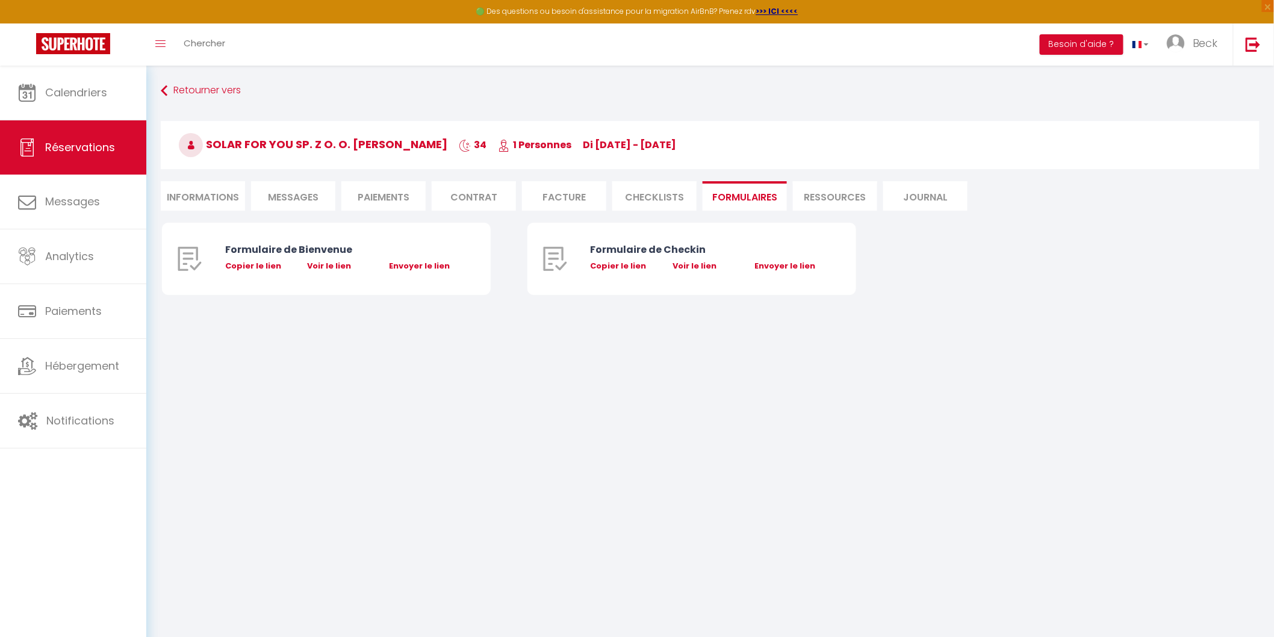
click at [665, 195] on li "CHECKLISTS" at bounding box center [654, 195] width 84 height 29
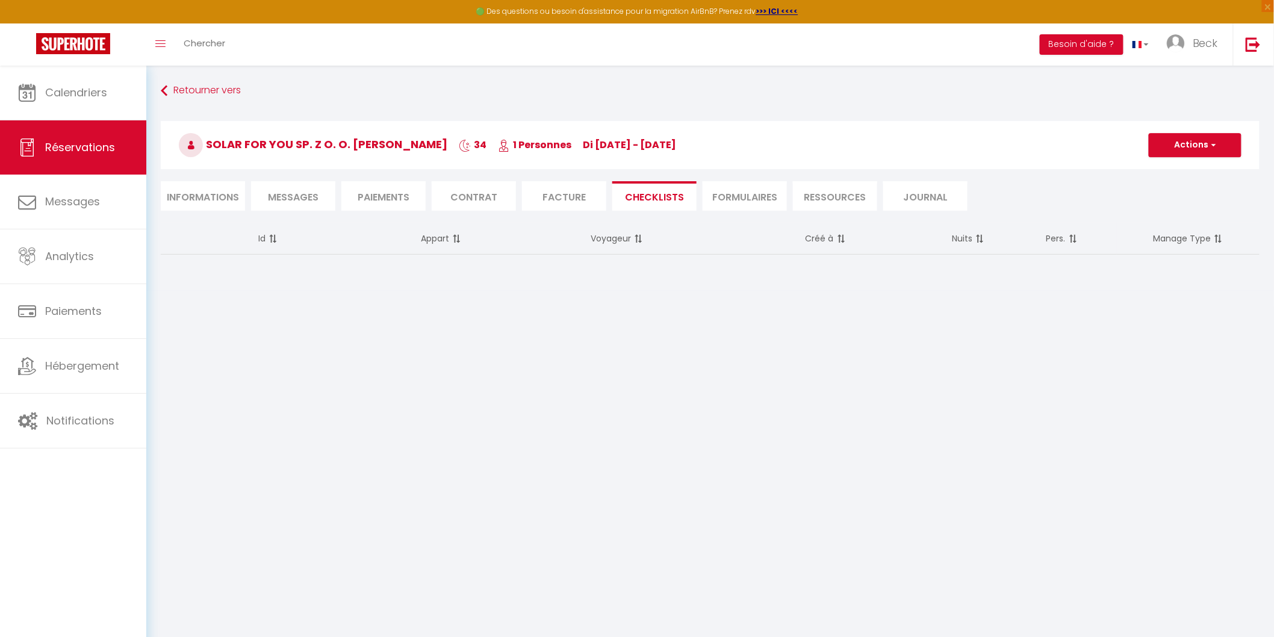
click at [560, 191] on li "Facture" at bounding box center [564, 195] width 84 height 29
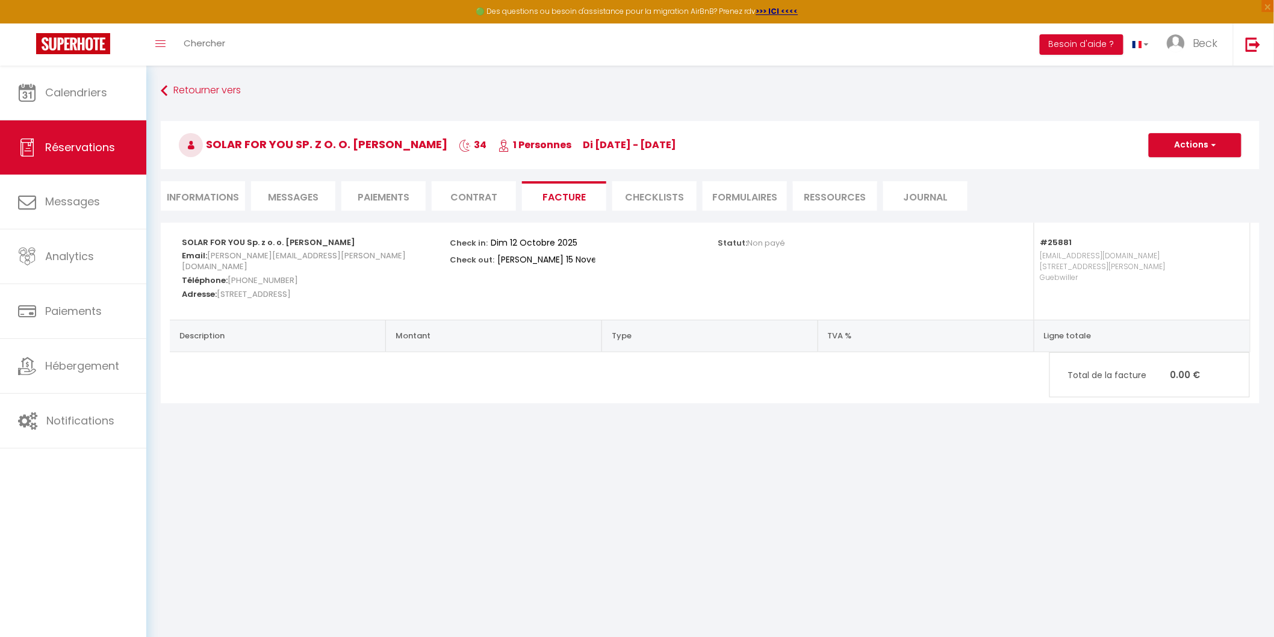
click at [468, 191] on li "Contrat" at bounding box center [474, 195] width 84 height 29
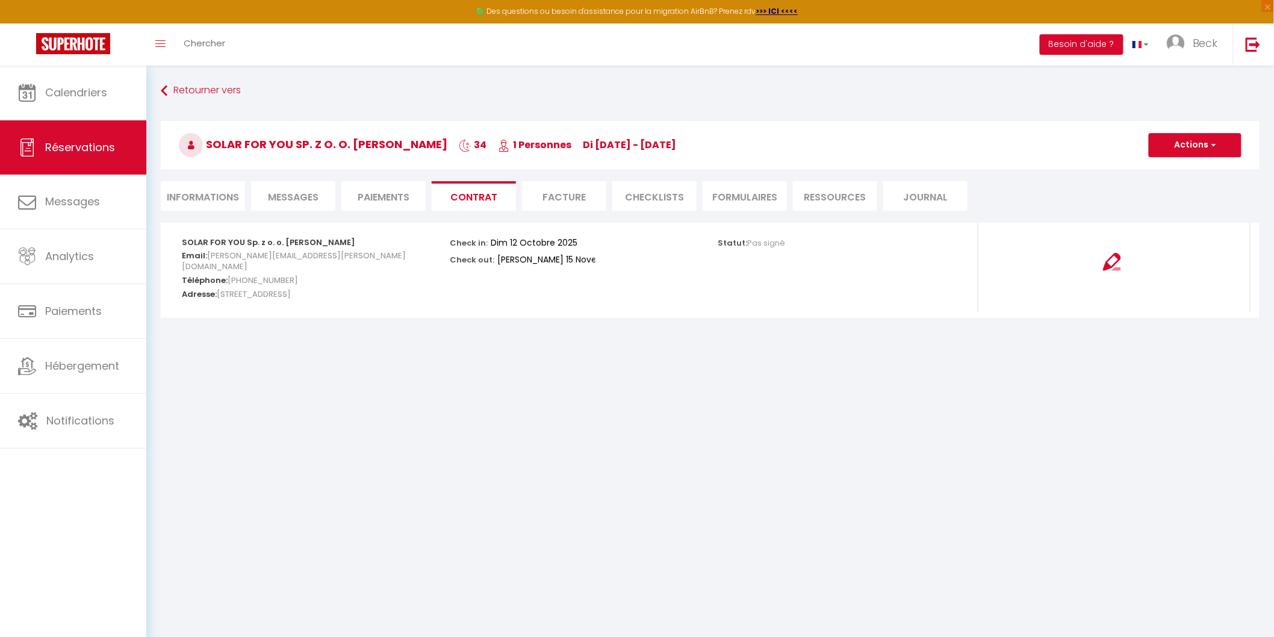
click at [386, 190] on li "Paiements" at bounding box center [383, 195] width 84 height 29
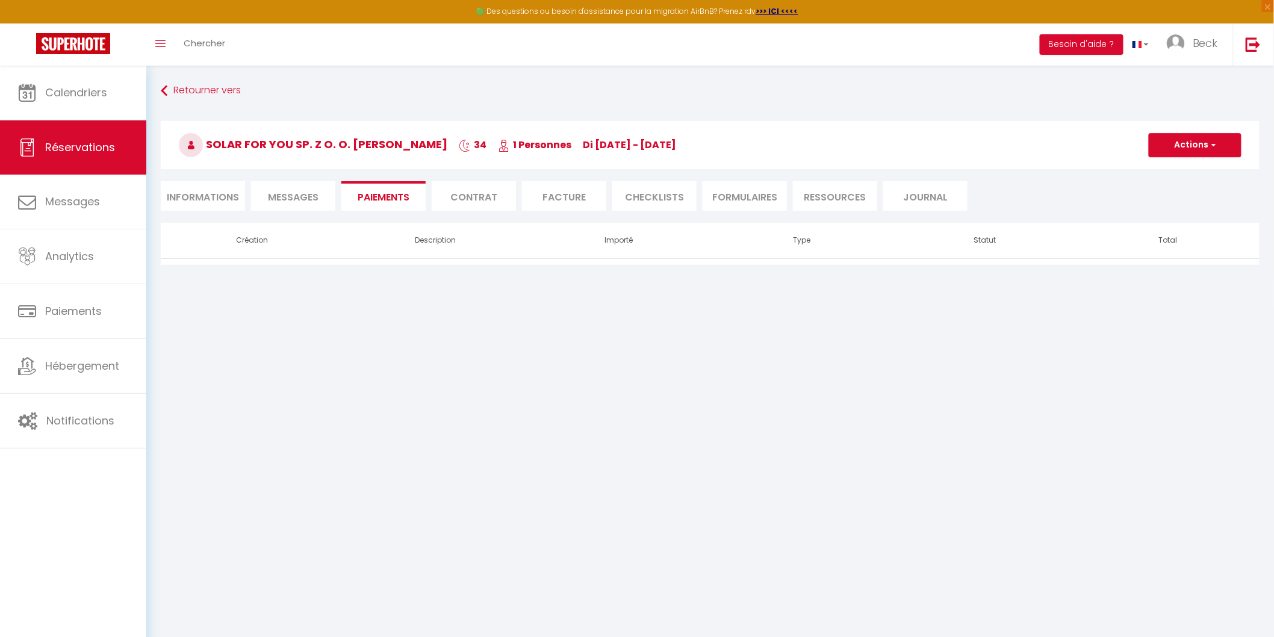
click at [171, 187] on li "Informations" at bounding box center [203, 195] width 84 height 29
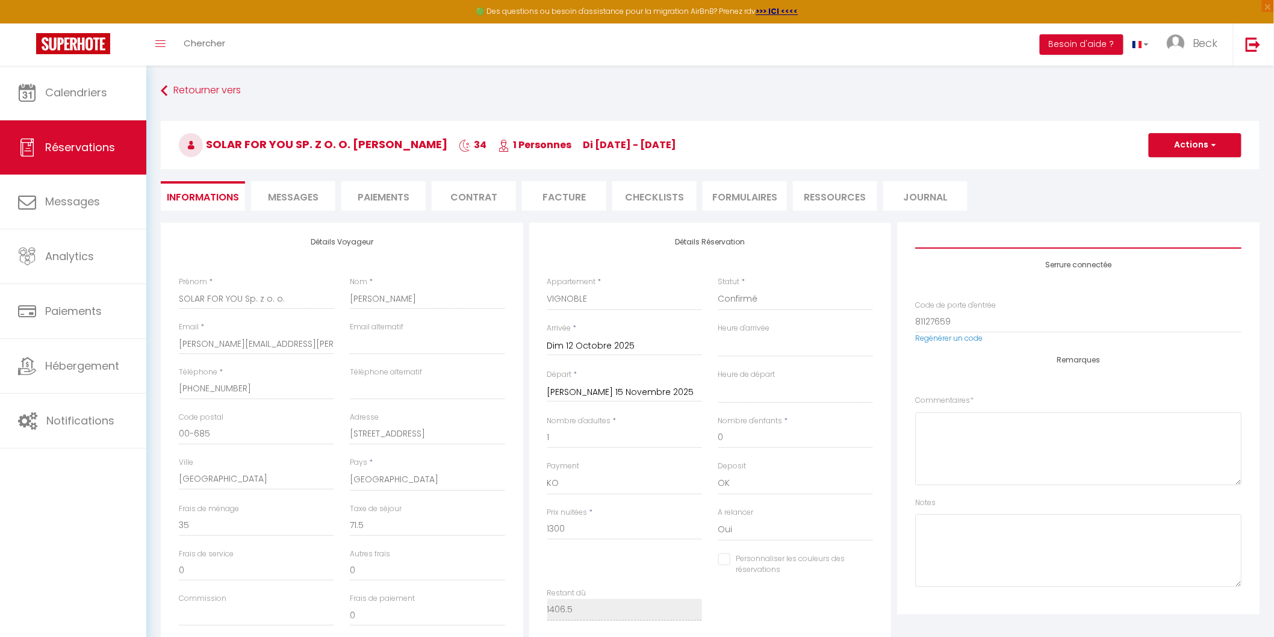
click at [1160, 231] on select "Direct Airbnb.com Booking.com Chalet montagne Expedia Gite de France Homeaway H…" at bounding box center [1078, 237] width 326 height 23
click at [616, 245] on h4 "Détails Réservation" at bounding box center [710, 242] width 326 height 8
drag, startPoint x: 471, startPoint y: 232, endPoint x: 480, endPoint y: 231, distance: 9.1
click at [472, 232] on div "Détails Voyageur Prénom * SOLAR FOR YOU Sp. z o. o. Nom * Anna Martwitz Email *…" at bounding box center [342, 438] width 362 height 430
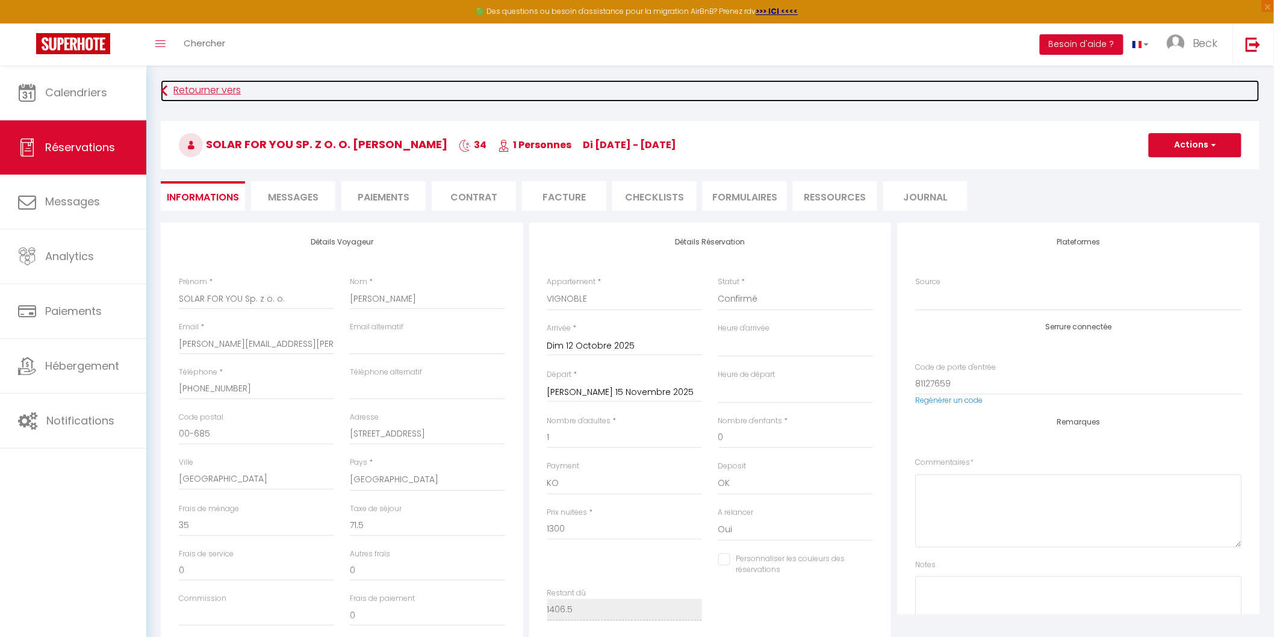
click at [332, 84] on link "Retourner vers" at bounding box center [710, 91] width 1098 height 22
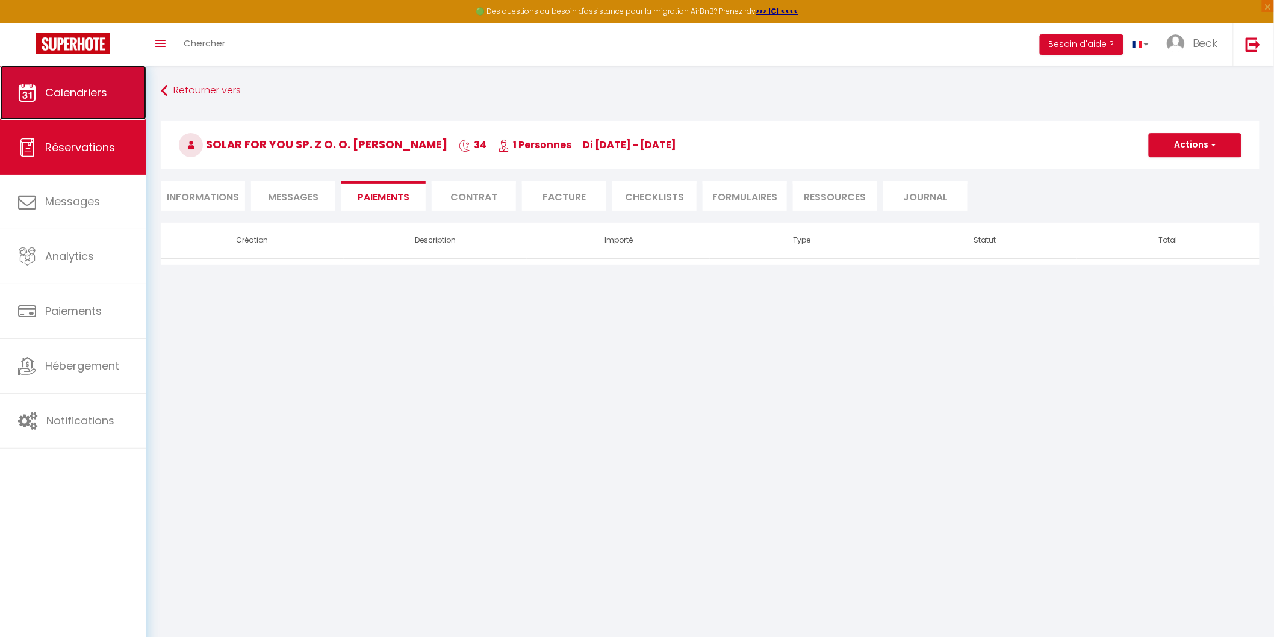
click at [81, 97] on span "Calendriers" at bounding box center [76, 92] width 62 height 15
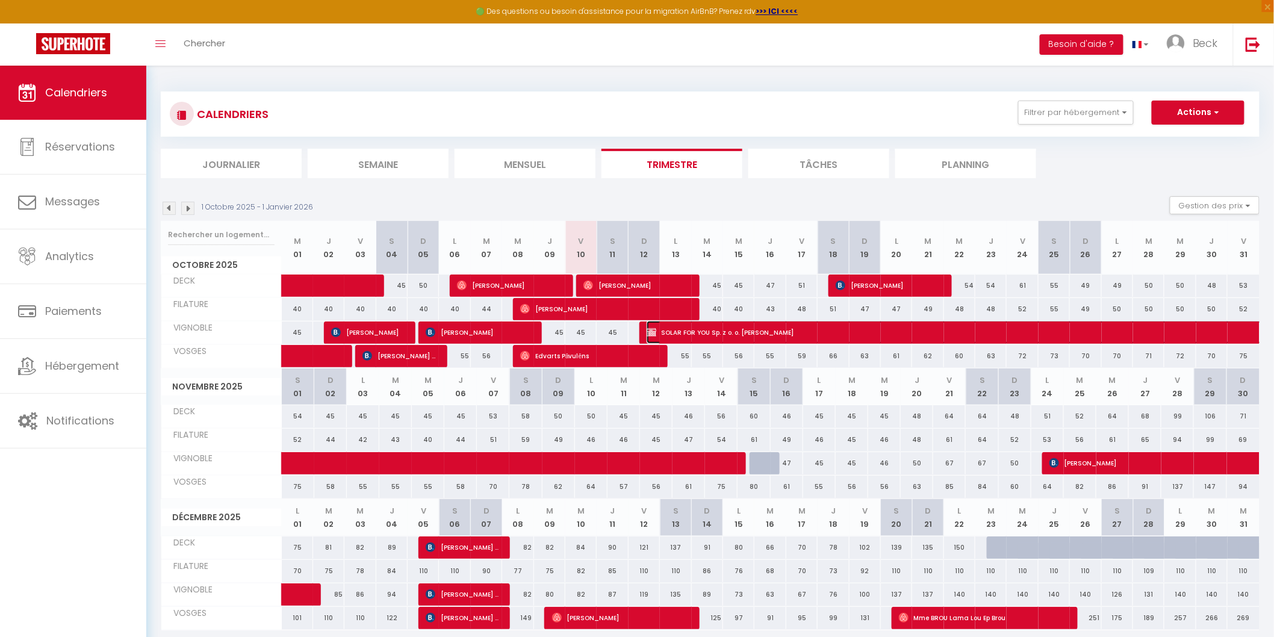
click at [719, 330] on span "SOLAR FOR YOU Sp. z o. o. Anna Martwitz" at bounding box center [1116, 332] width 941 height 23
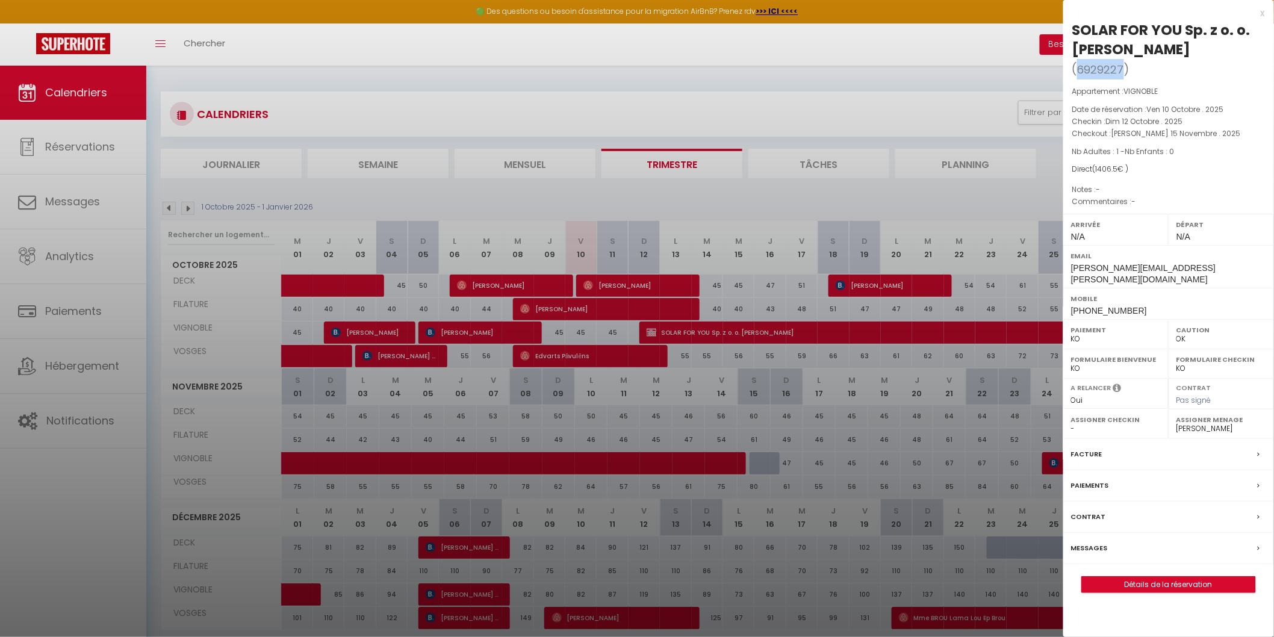
drag, startPoint x: 1123, startPoint y: 67, endPoint x: 1077, endPoint y: 66, distance: 45.8
click at [1077, 66] on span "( 6929227 )" at bounding box center [1100, 69] width 57 height 17
copy span "6929227"
click at [851, 51] on div at bounding box center [637, 318] width 1274 height 637
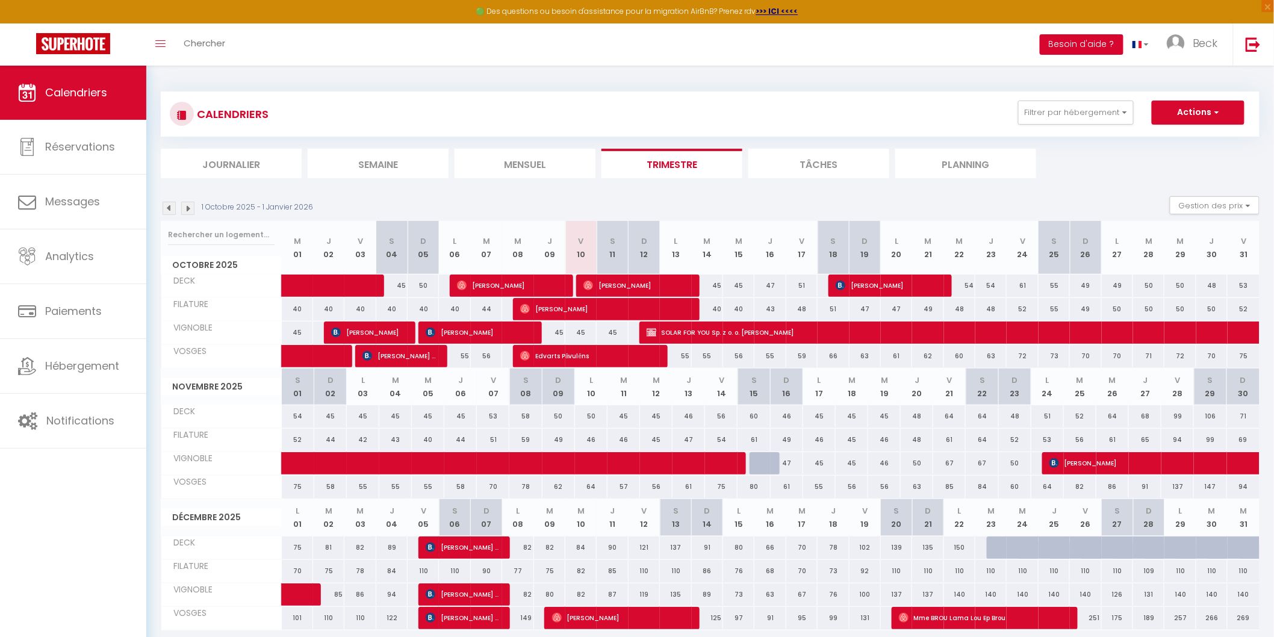
click at [1097, 42] on button "Besoin d'aide ?" at bounding box center [1082, 44] width 84 height 20
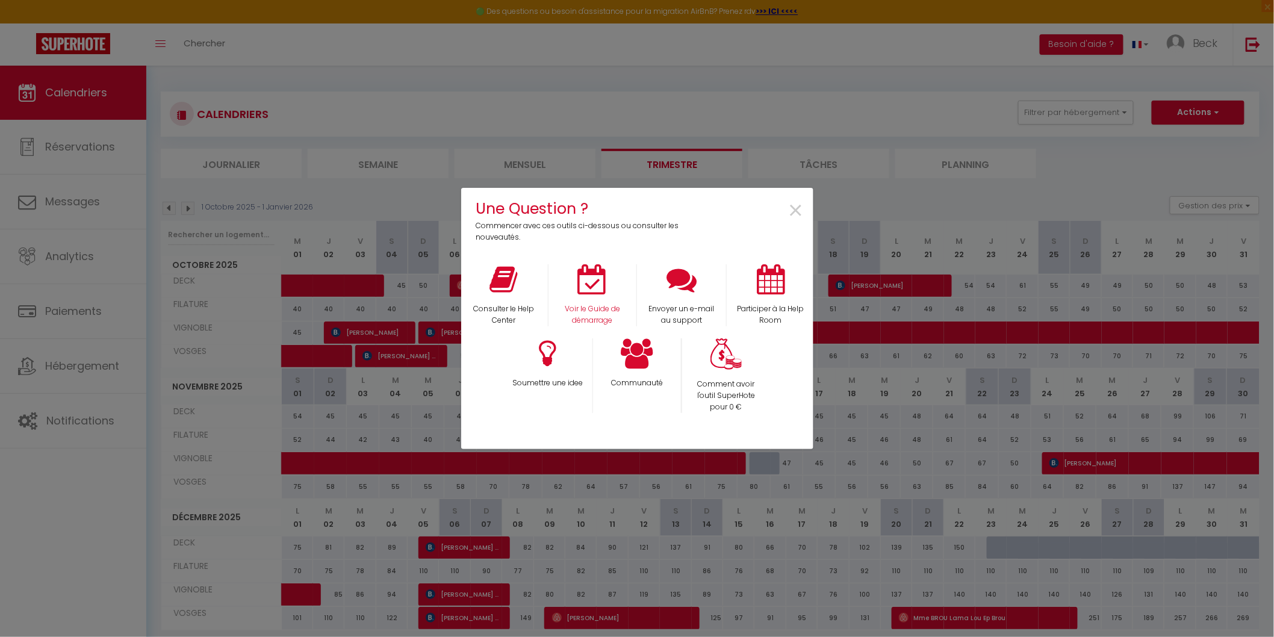
click at [593, 299] on div "Voir le Guide de démarrage" at bounding box center [592, 295] width 89 height 62
click at [598, 315] on p "Voir le Guide de démarrage" at bounding box center [592, 314] width 72 height 23
click at [793, 208] on span "×" at bounding box center [796, 211] width 16 height 38
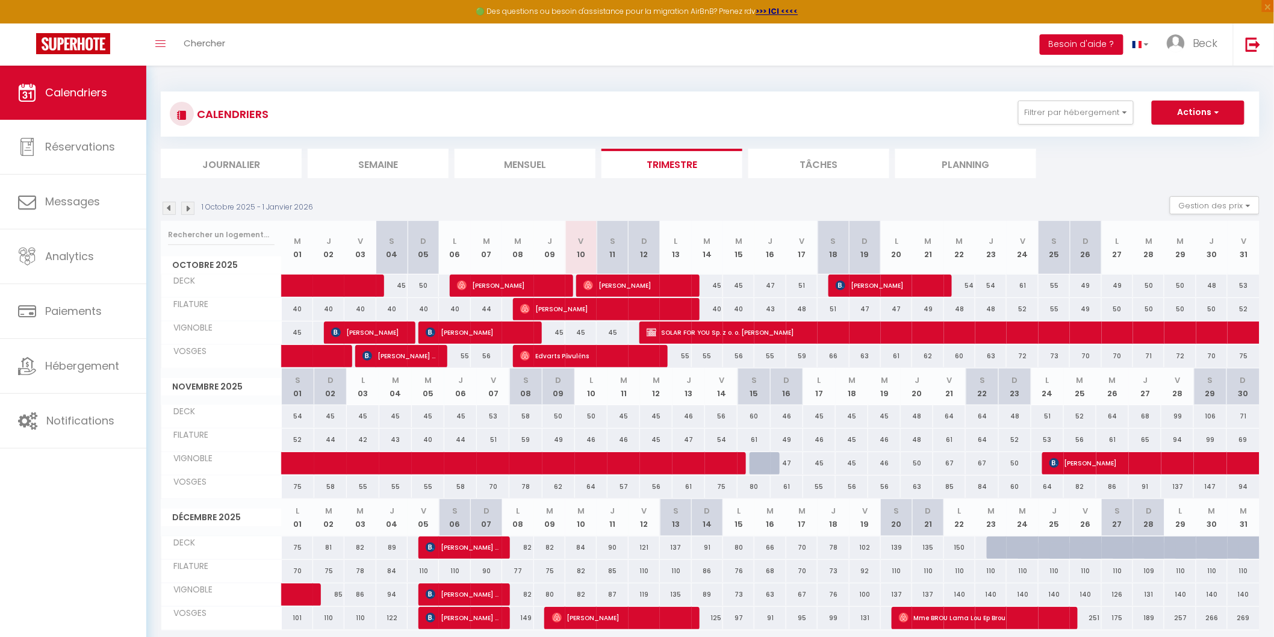
click at [1079, 39] on button "Besoin d'aide ?" at bounding box center [1082, 44] width 84 height 20
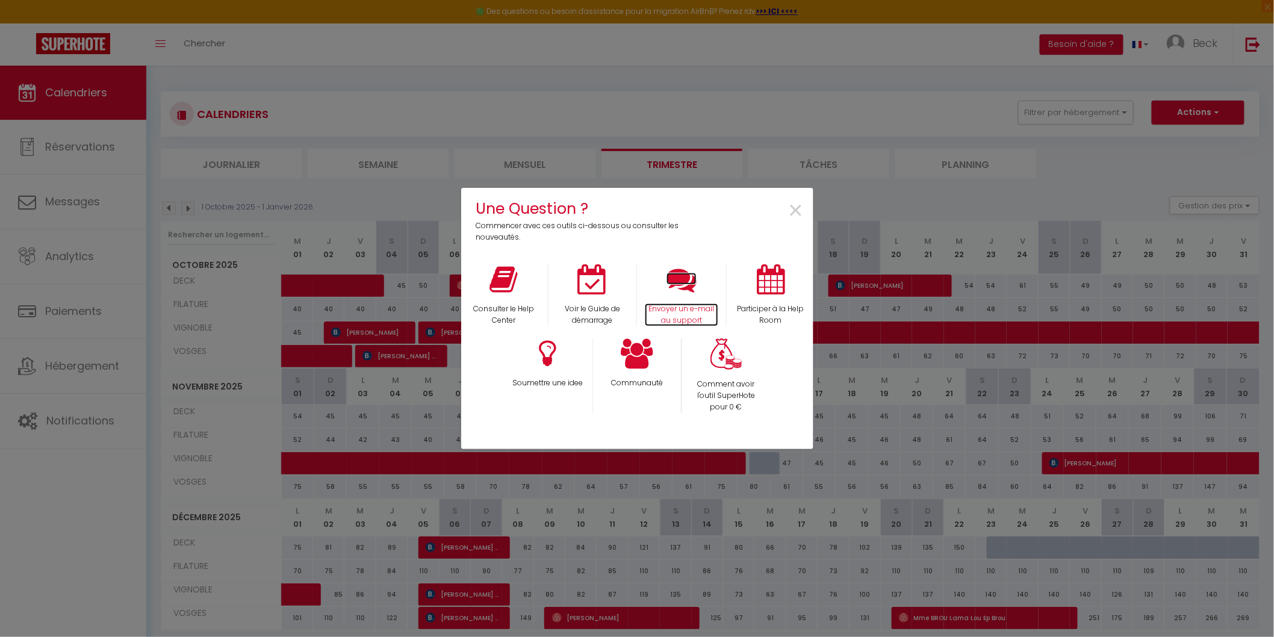
click at [680, 280] on icon at bounding box center [681, 279] width 30 height 30
click at [798, 207] on span "×" at bounding box center [796, 211] width 16 height 38
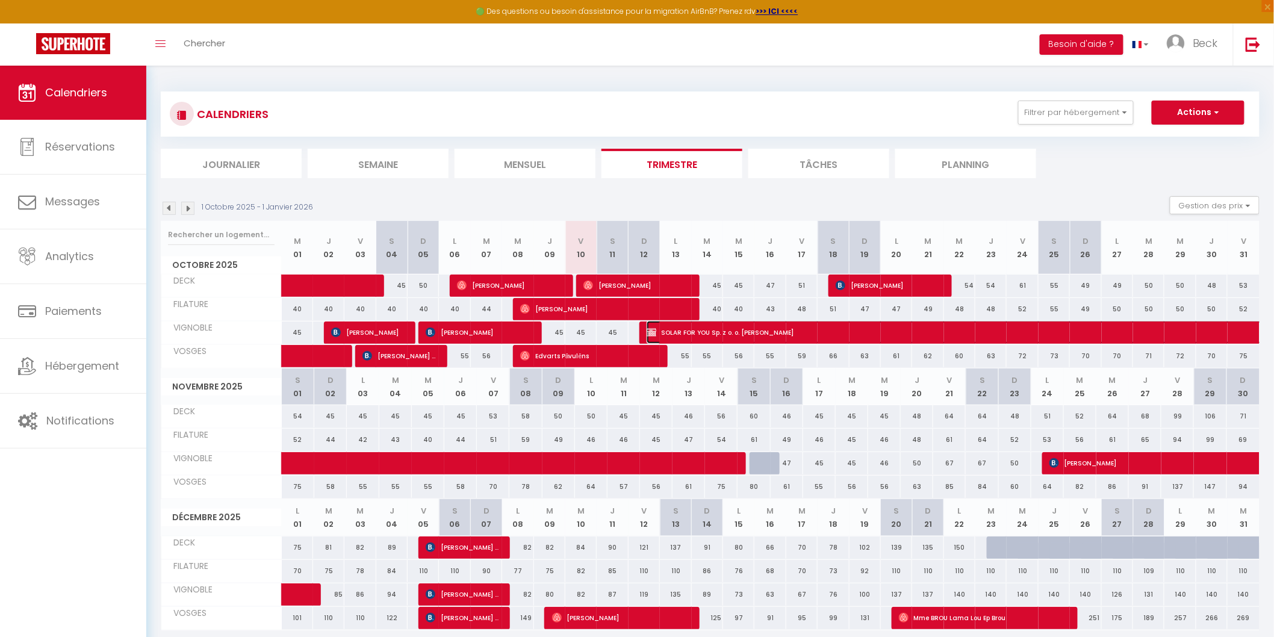
click at [763, 332] on span "SOLAR FOR YOU Sp. z o. o. Anna Martwitz" at bounding box center [1116, 332] width 941 height 23
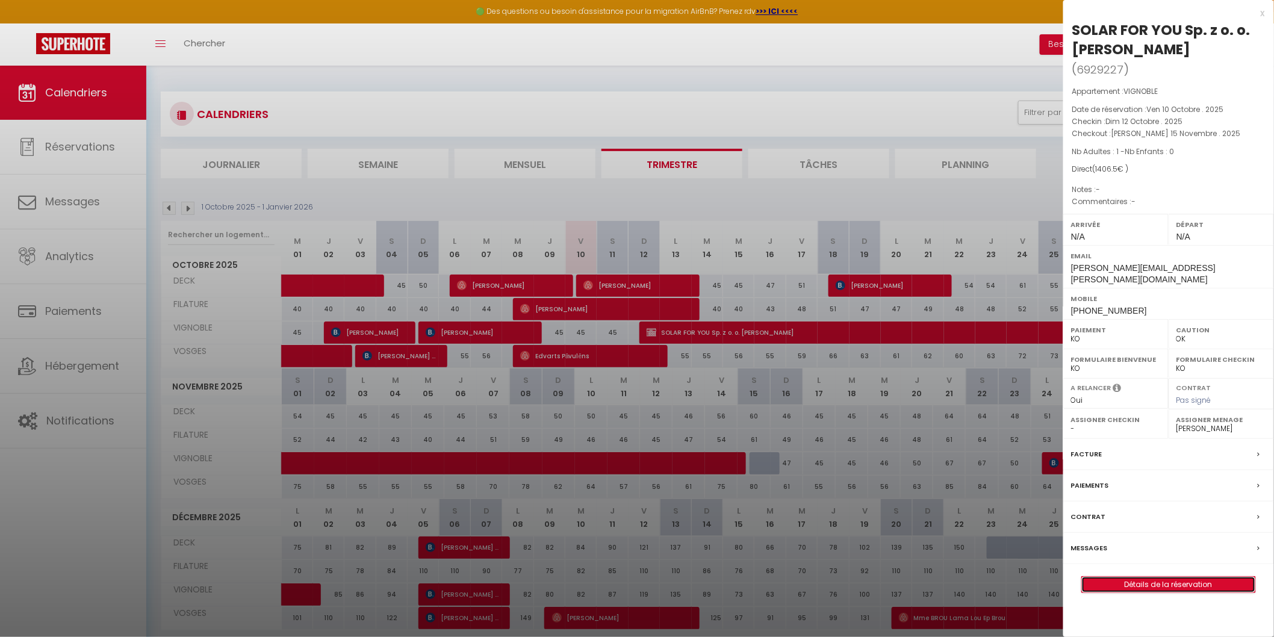
click at [1175, 577] on link "Détails de la réservation" at bounding box center [1168, 585] width 173 height 16
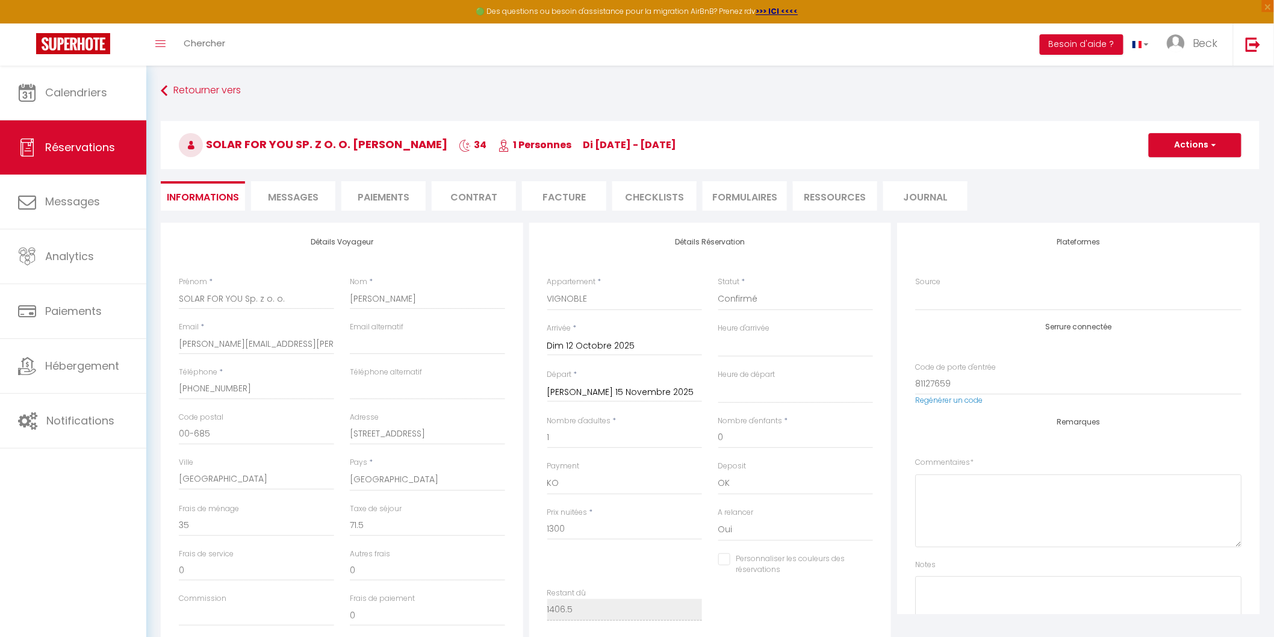
click at [570, 196] on li "Facture" at bounding box center [564, 195] width 84 height 29
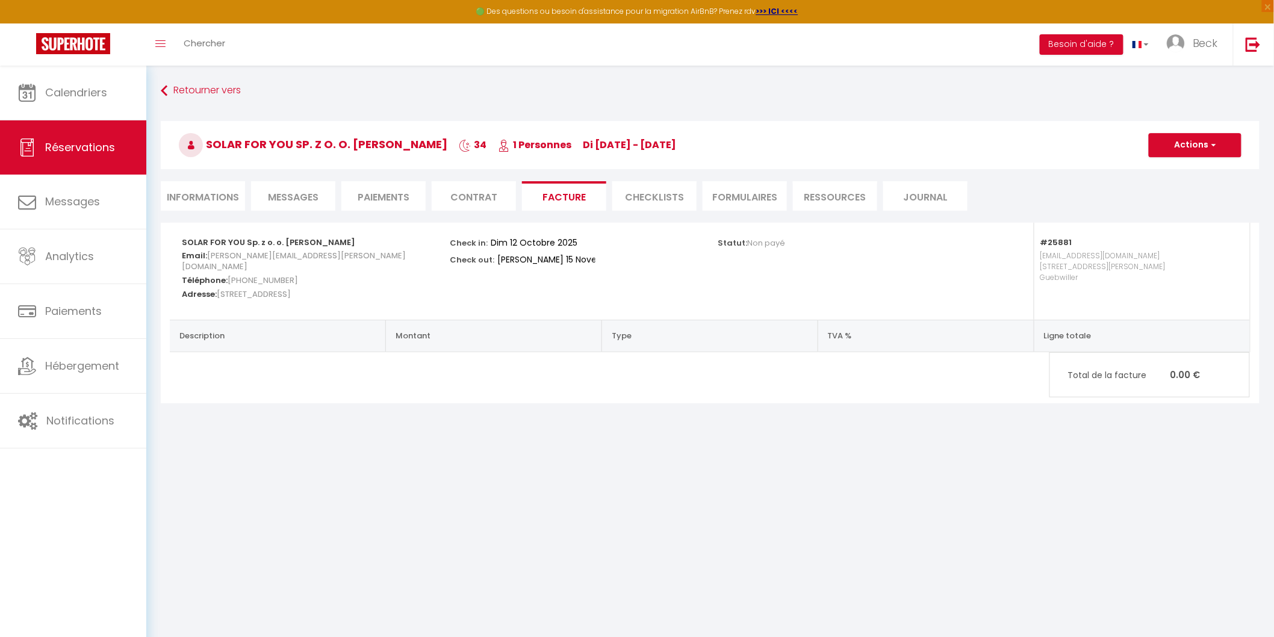
click at [471, 191] on li "Contrat" at bounding box center [474, 195] width 84 height 29
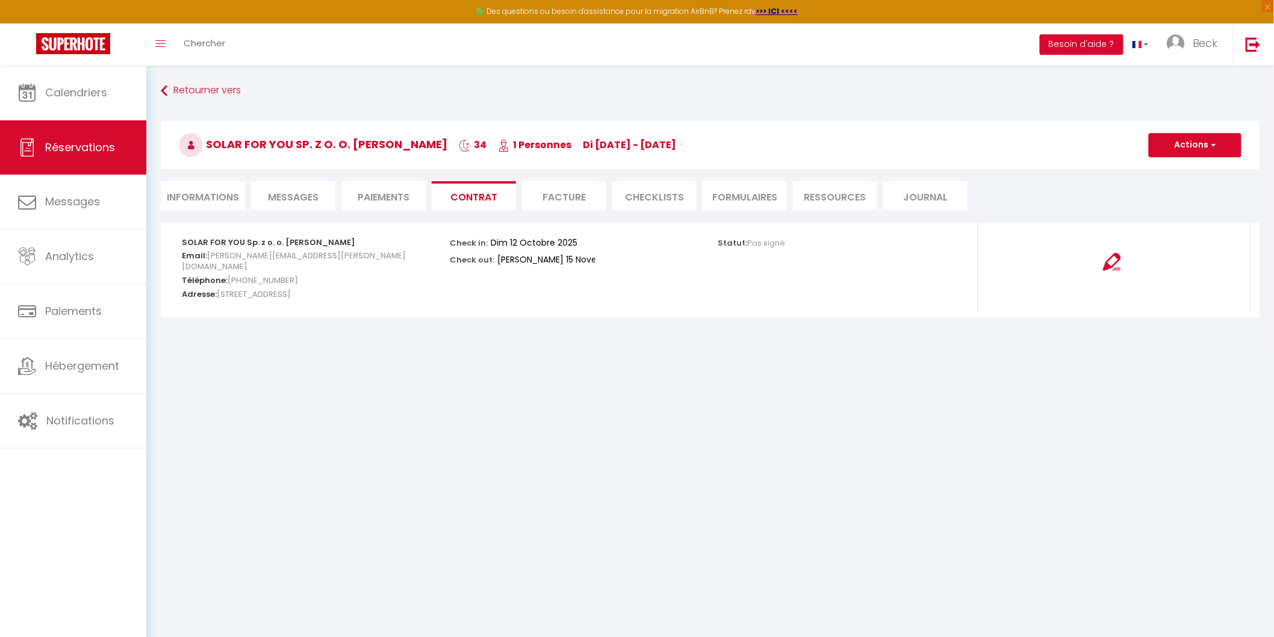
click at [393, 193] on li "Paiements" at bounding box center [383, 195] width 84 height 29
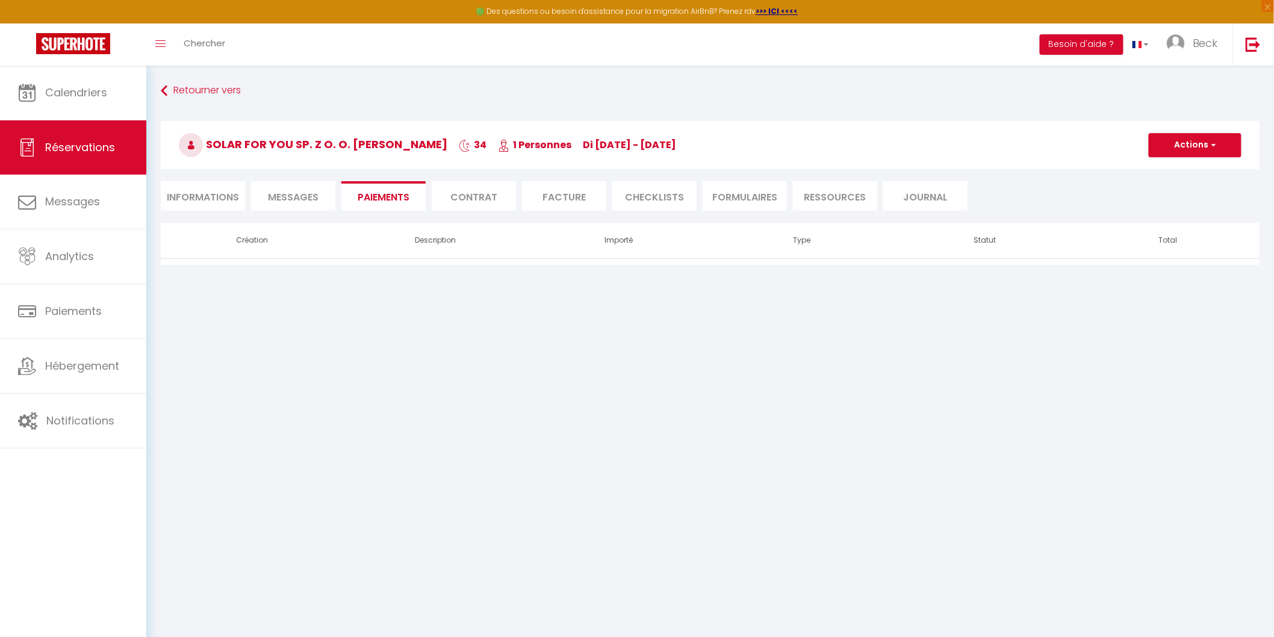
click at [287, 196] on span "Messages" at bounding box center [293, 197] width 51 height 14
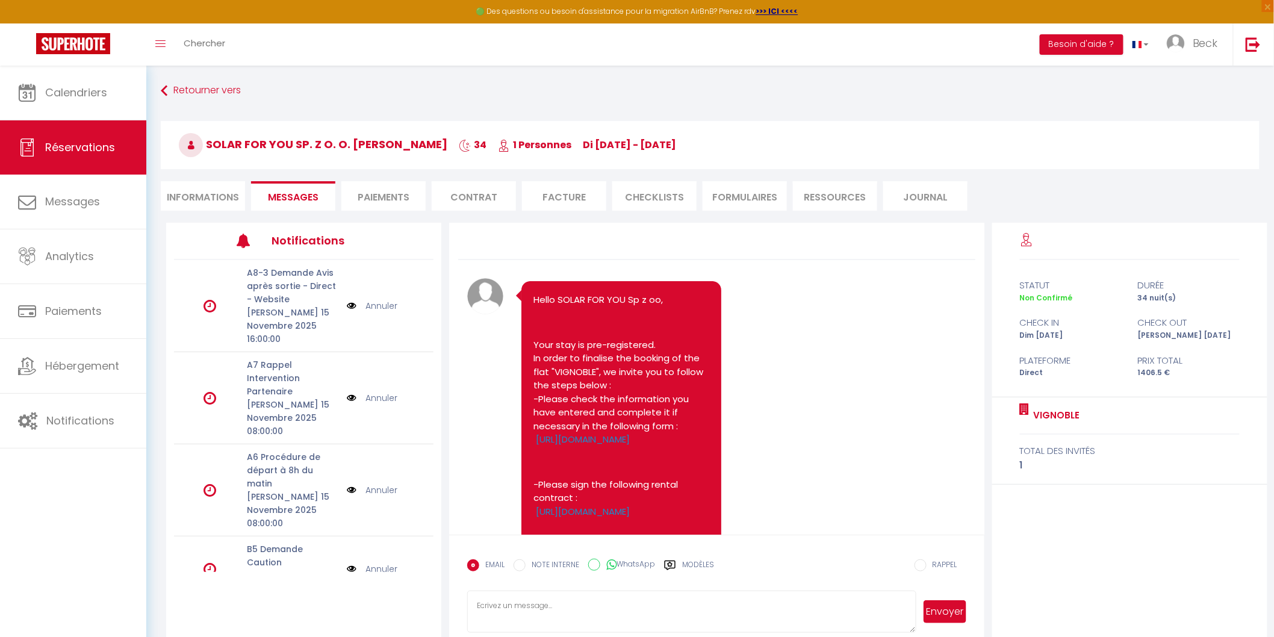
click at [205, 193] on li "Informations" at bounding box center [203, 195] width 84 height 29
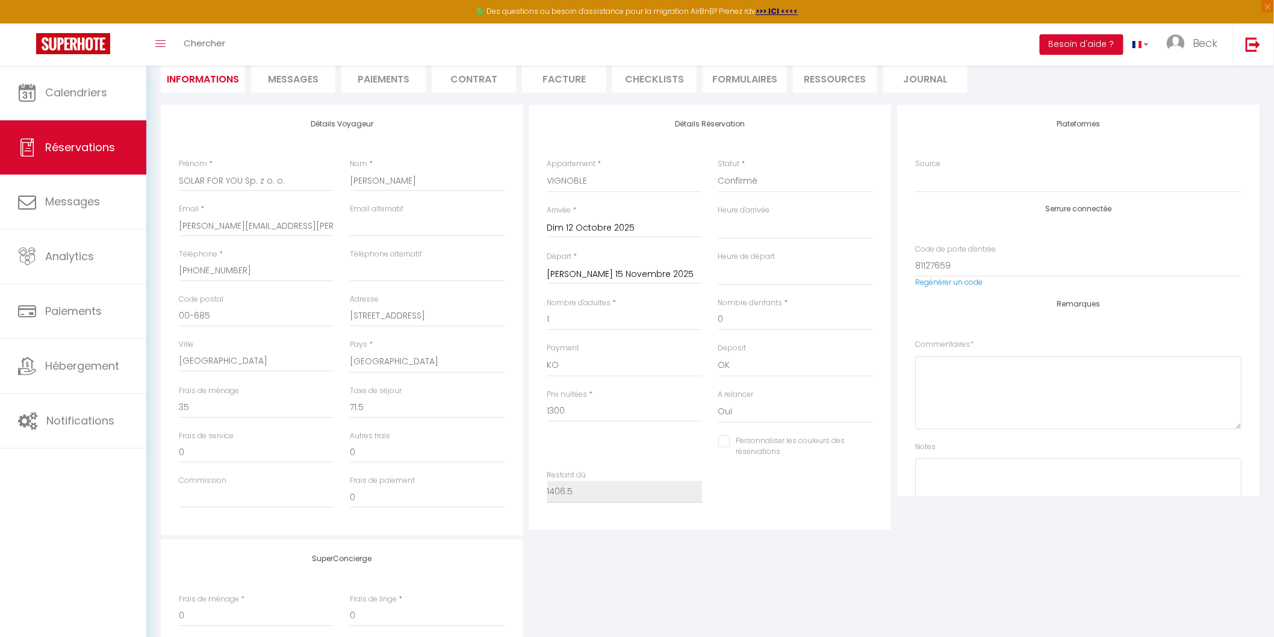
scroll to position [134, 0]
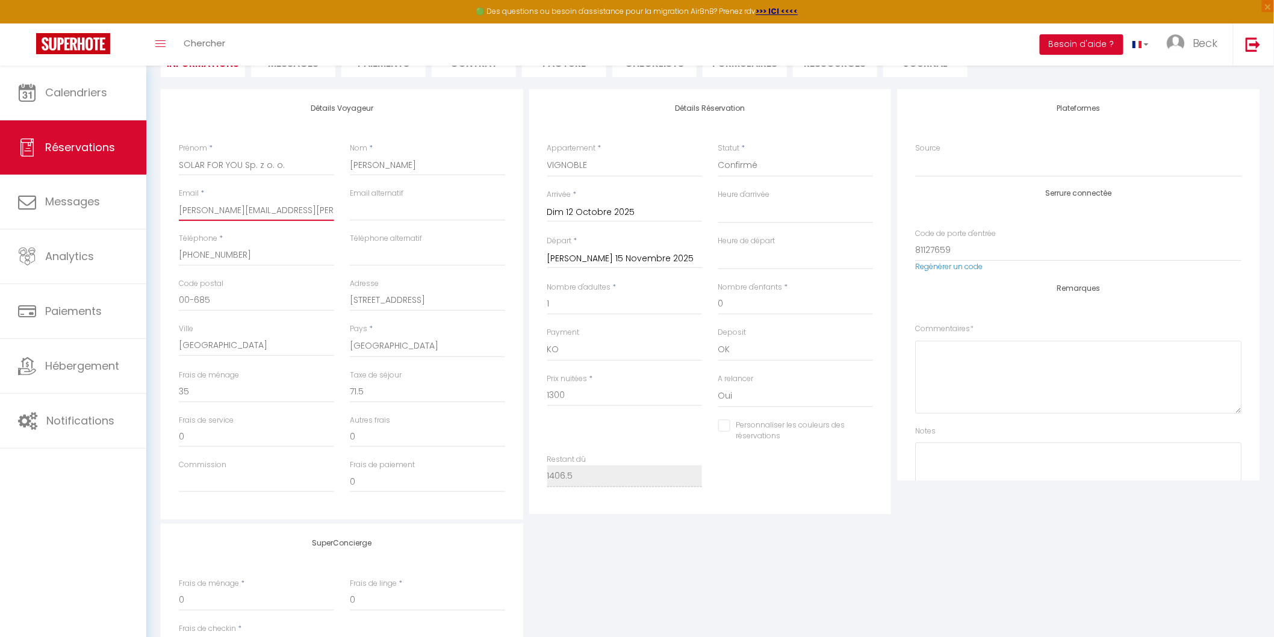
click at [256, 206] on input "anna.marwitz@foryougroup.eu" at bounding box center [256, 210] width 155 height 22
click at [321, 209] on input "anna.marwitz@foryougroup.eu" at bounding box center [256, 210] width 155 height 22
click at [851, 570] on div "SuperConcierge Frais de ménage * 0 Frais de linge * 0 Frais de checkin * 0" at bounding box center [710, 603] width 1105 height 159
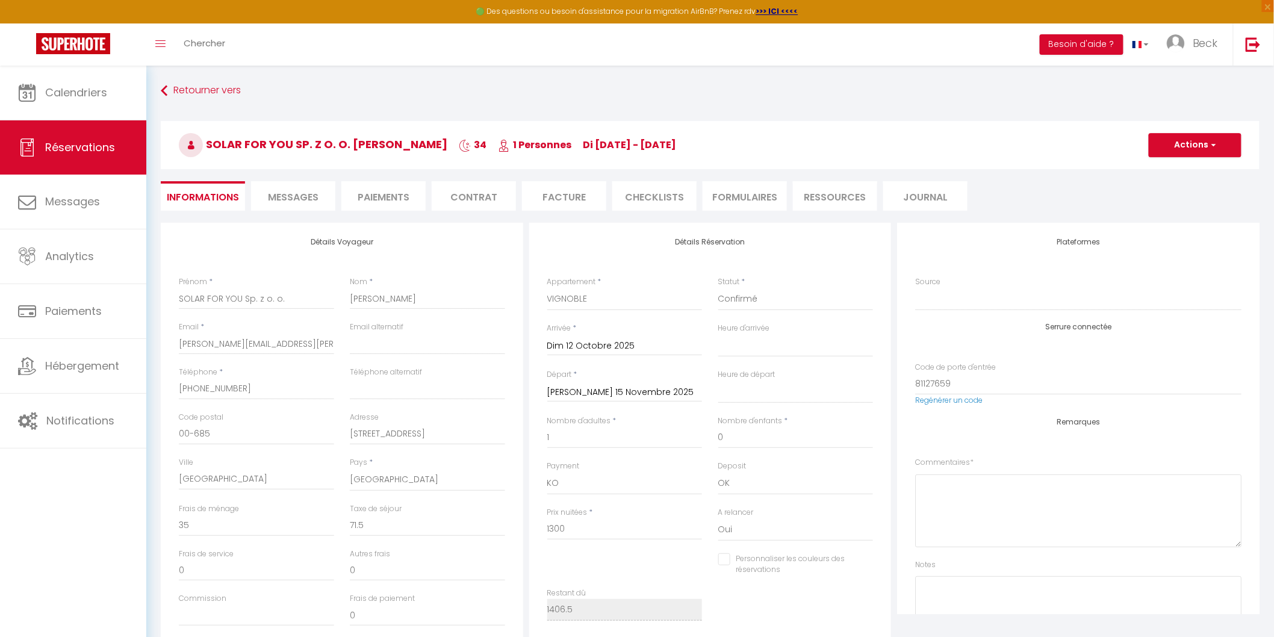
click at [566, 197] on li "Facture" at bounding box center [564, 195] width 84 height 29
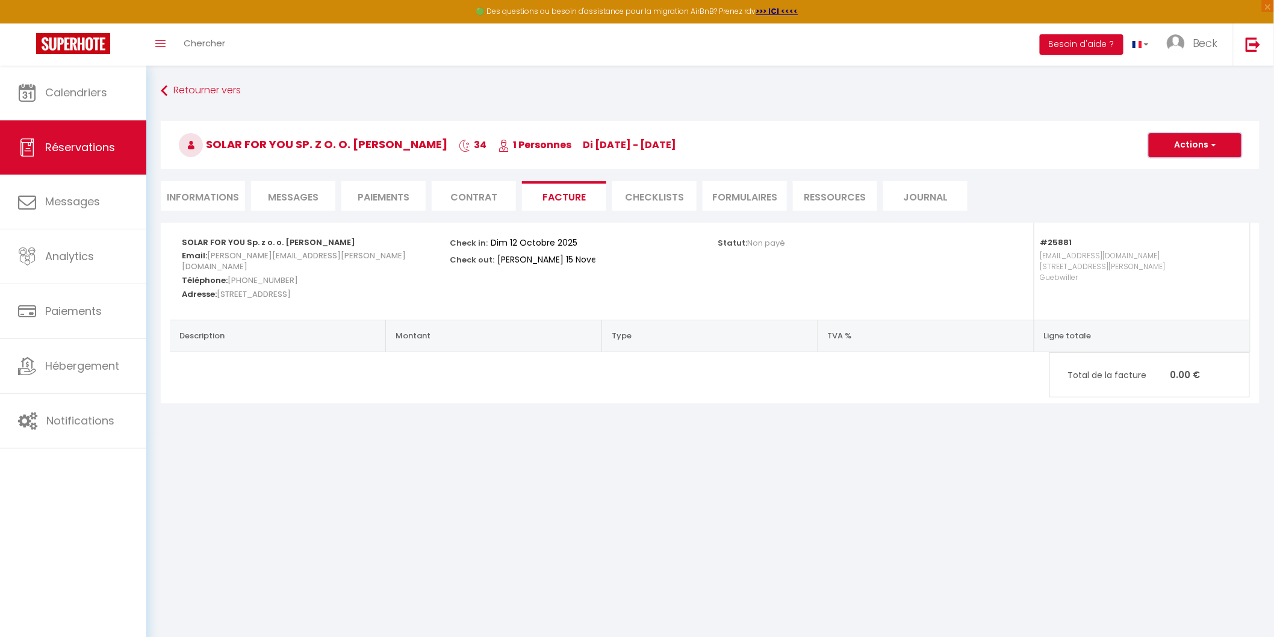
click at [1205, 139] on button "Actions" at bounding box center [1194, 145] width 93 height 24
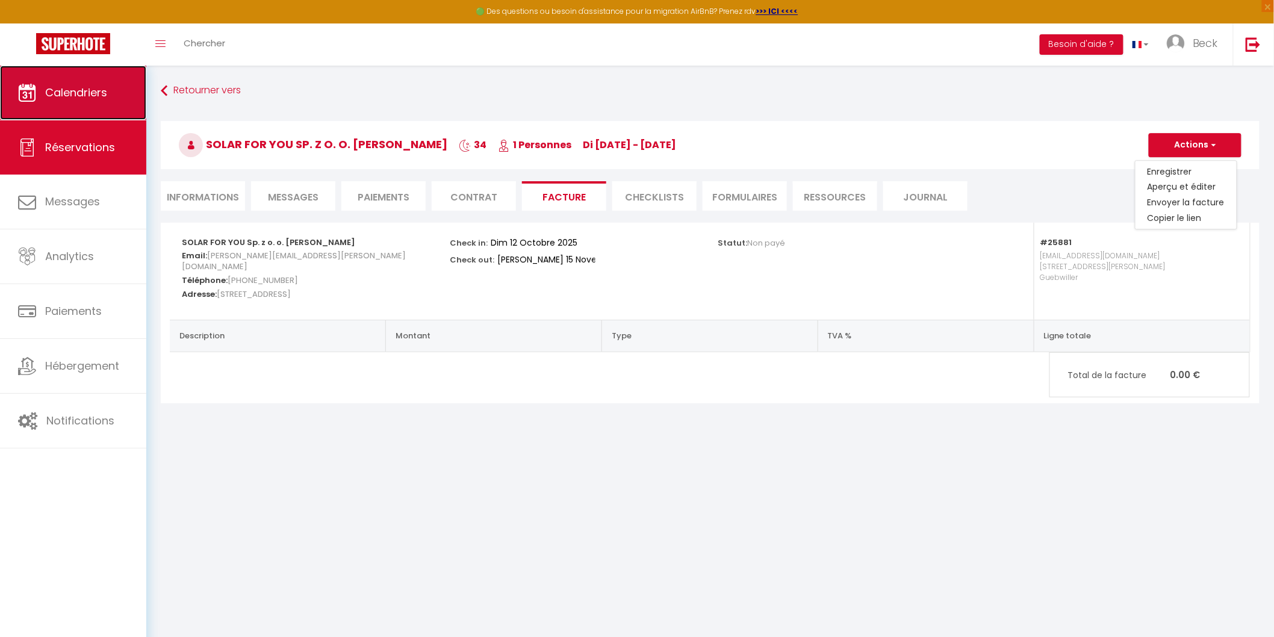
click at [123, 91] on link "Calendriers" at bounding box center [73, 93] width 146 height 54
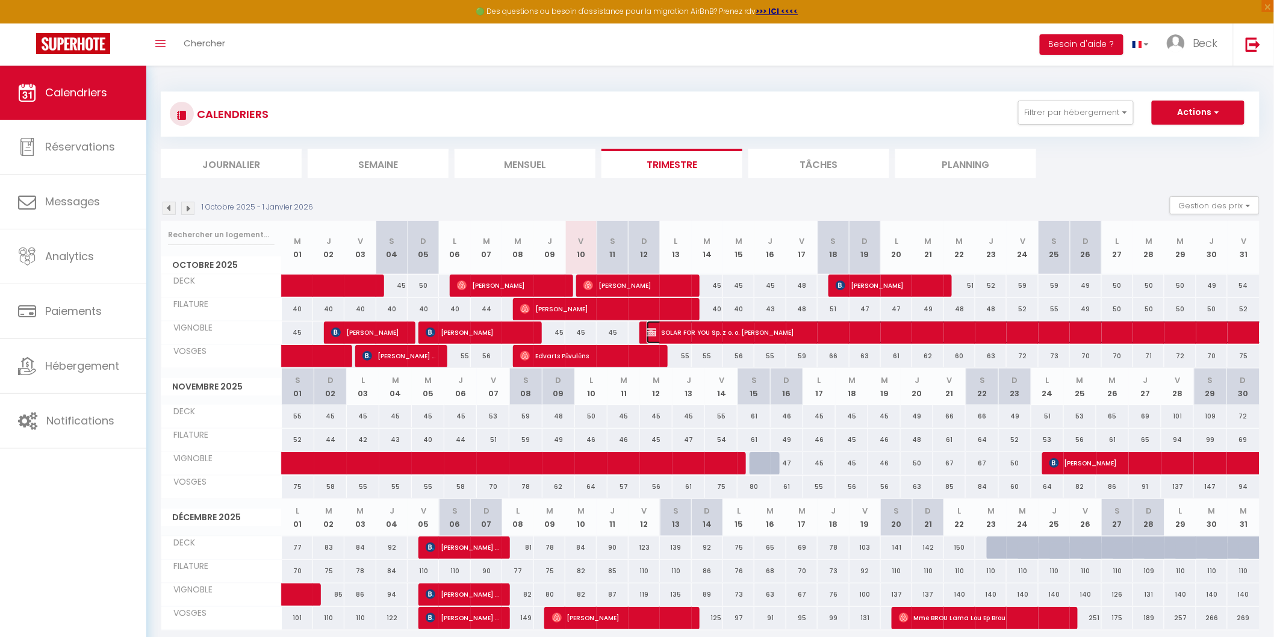
click at [1105, 326] on span "SOLAR FOR YOU Sp. z o. o. Anna Martwitz" at bounding box center [1116, 332] width 941 height 23
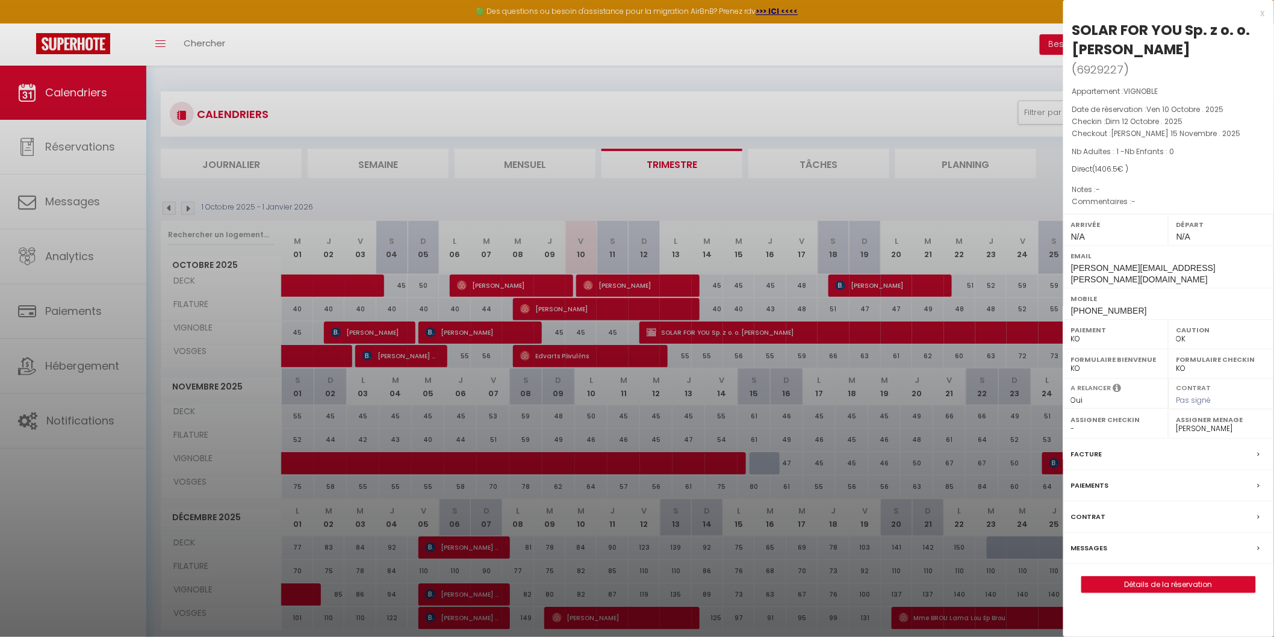
click at [1093, 448] on label "Facture" at bounding box center [1086, 454] width 31 height 13
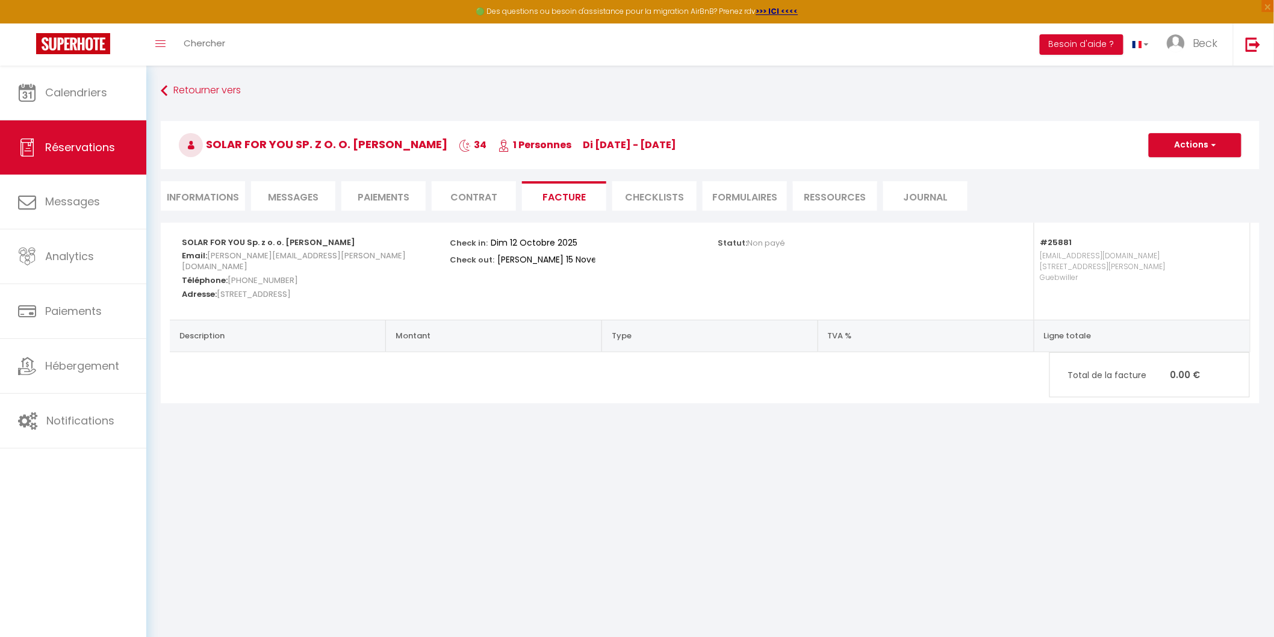
click at [231, 209] on li "Informations" at bounding box center [203, 195] width 84 height 29
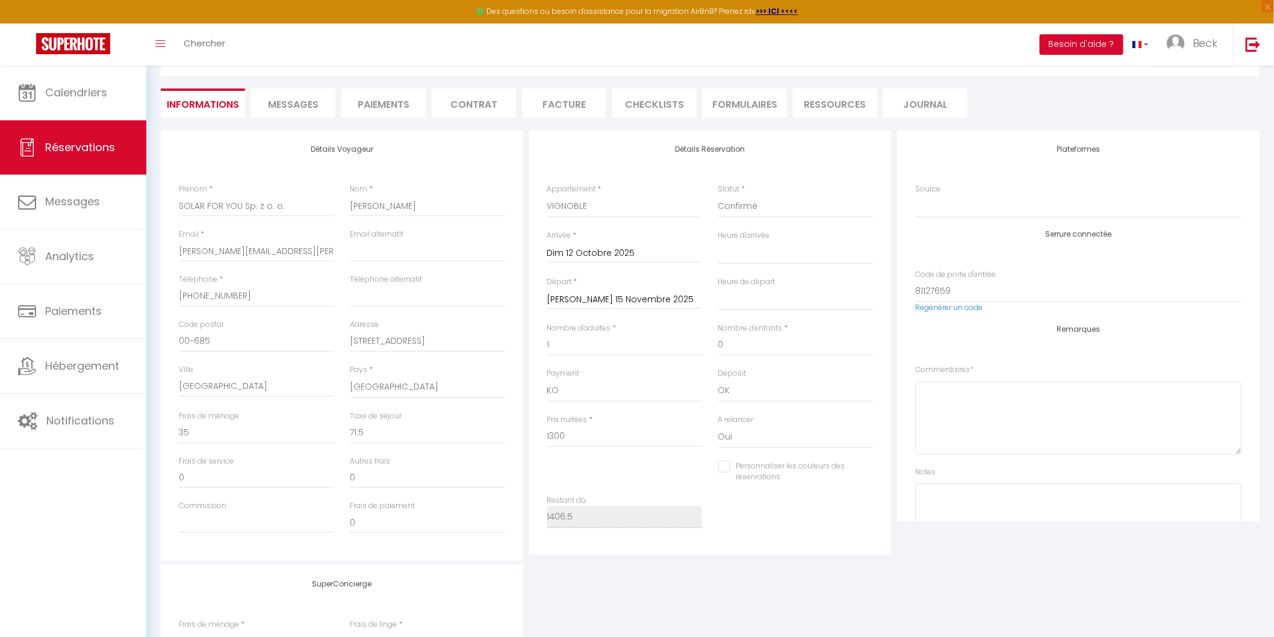
scroll to position [62, 0]
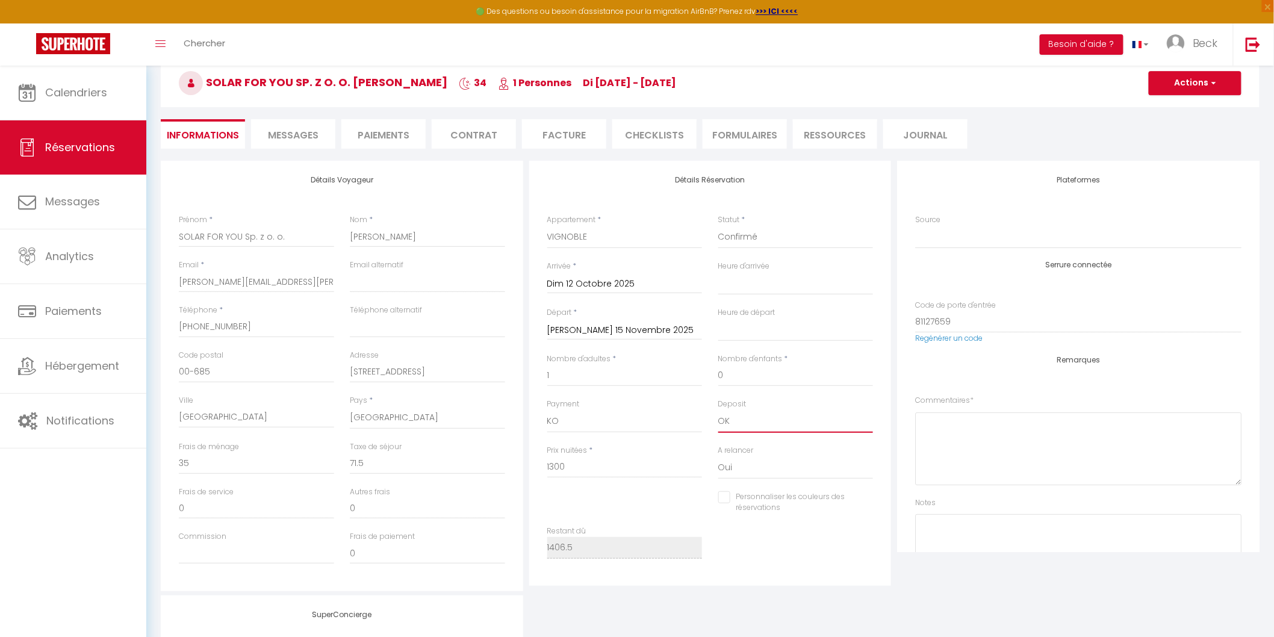
click at [733, 424] on select "OK KO" at bounding box center [795, 421] width 155 height 23
click at [718, 410] on select "OK KO" at bounding box center [795, 421] width 155 height 23
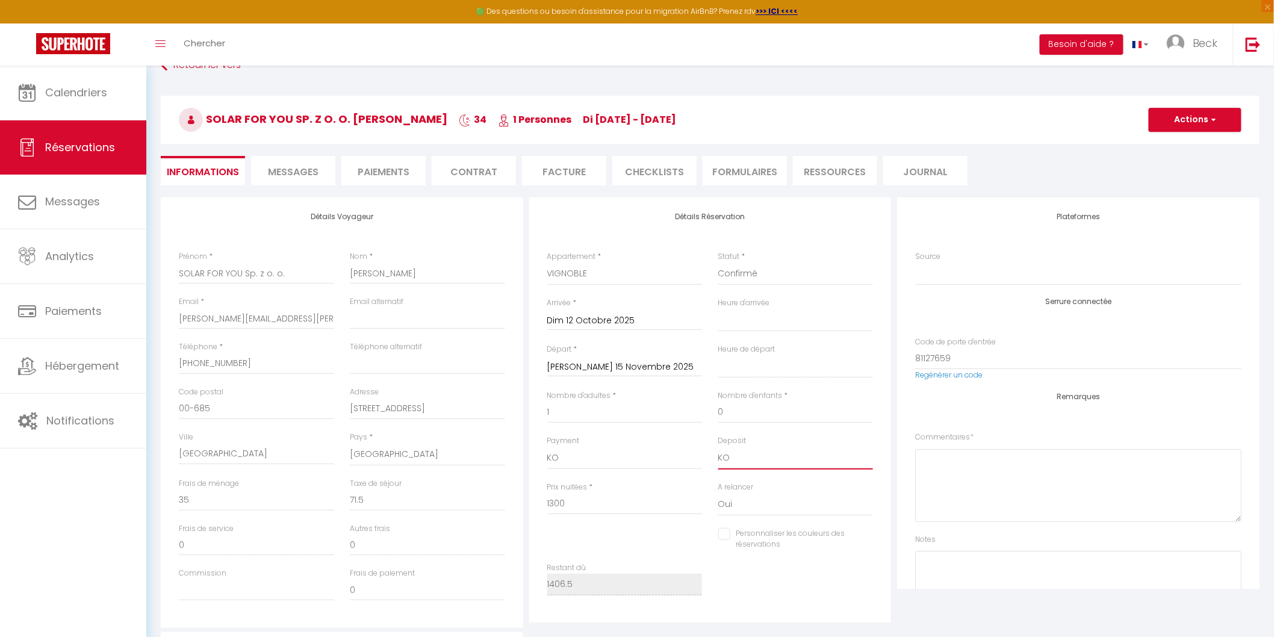
scroll to position [0, 0]
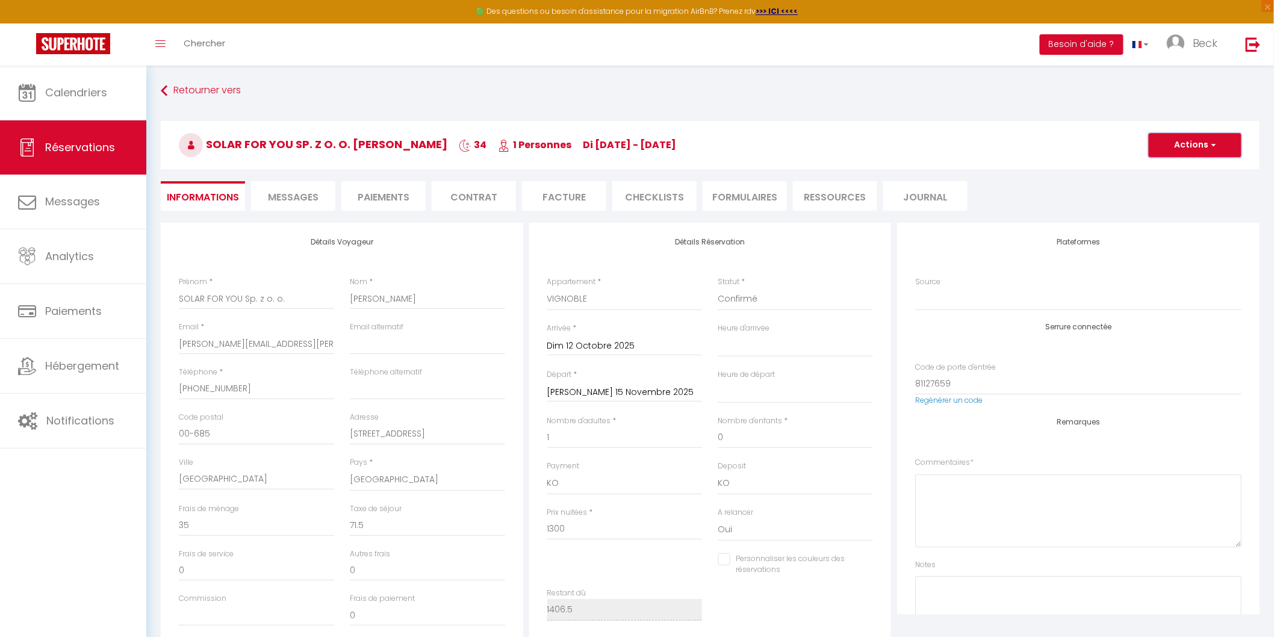
click at [1199, 139] on button "Actions" at bounding box center [1194, 145] width 93 height 24
click at [1156, 172] on link "Enregistrer" at bounding box center [1182, 172] width 95 height 16
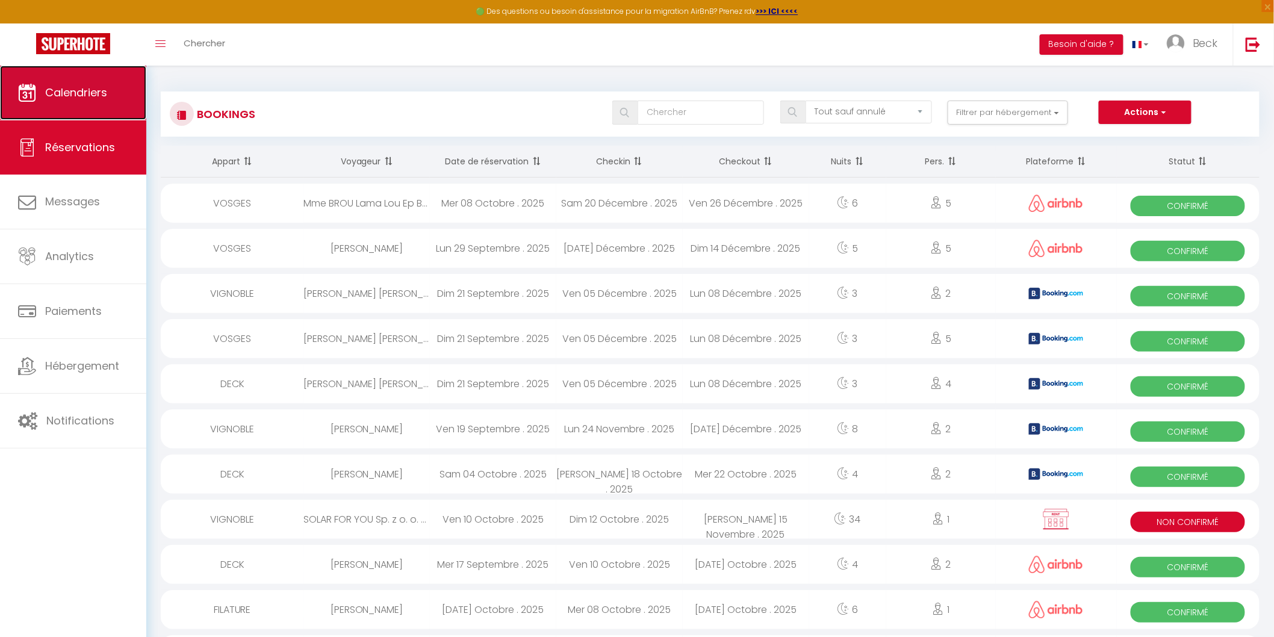
click at [93, 98] on span "Calendriers" at bounding box center [76, 92] width 62 height 15
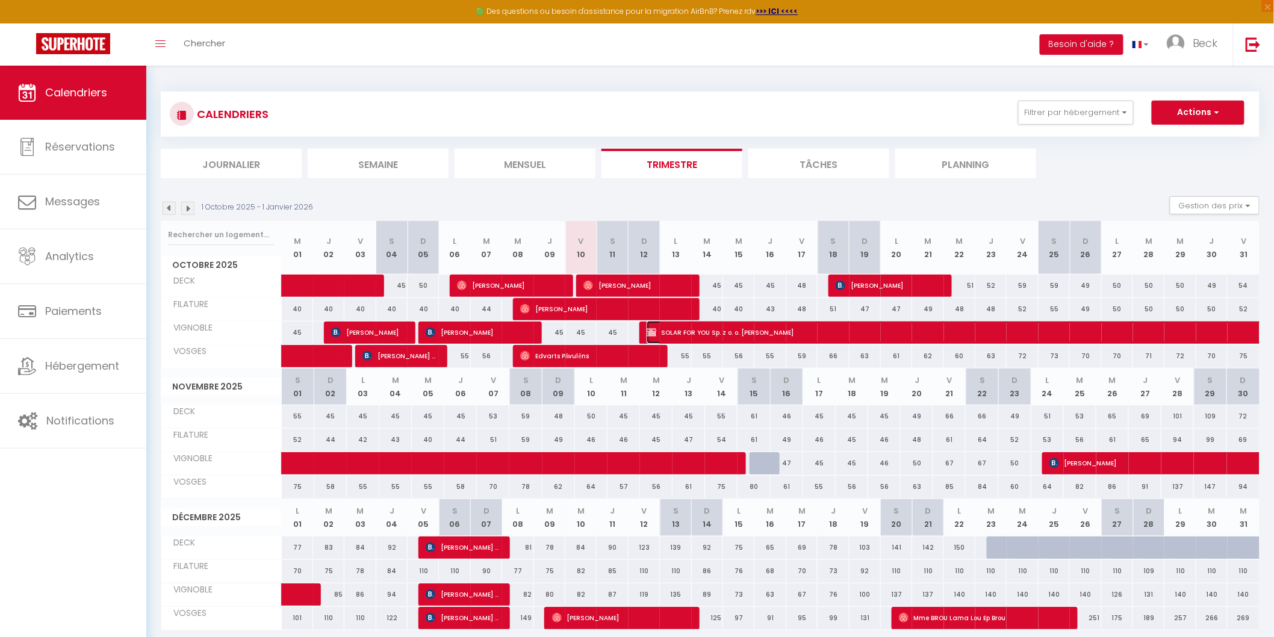
click at [793, 331] on span "SOLAR FOR YOU Sp. z o. o. Anna Martwitz" at bounding box center [1116, 332] width 941 height 23
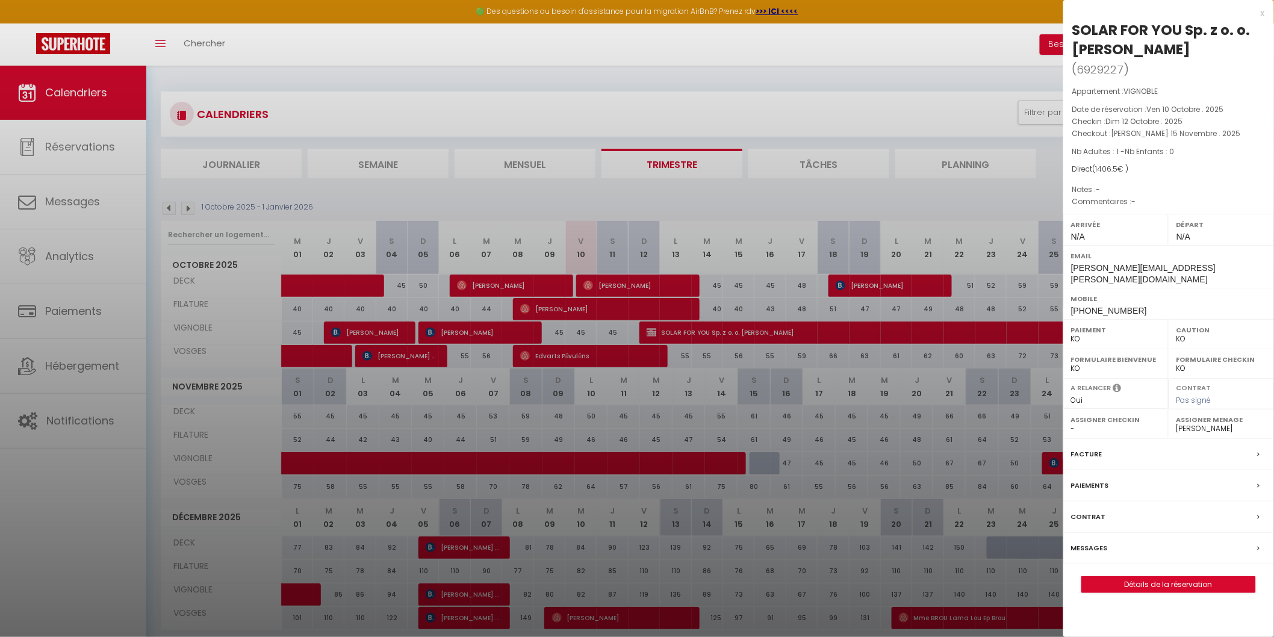
click at [1093, 448] on label "Facture" at bounding box center [1086, 454] width 31 height 13
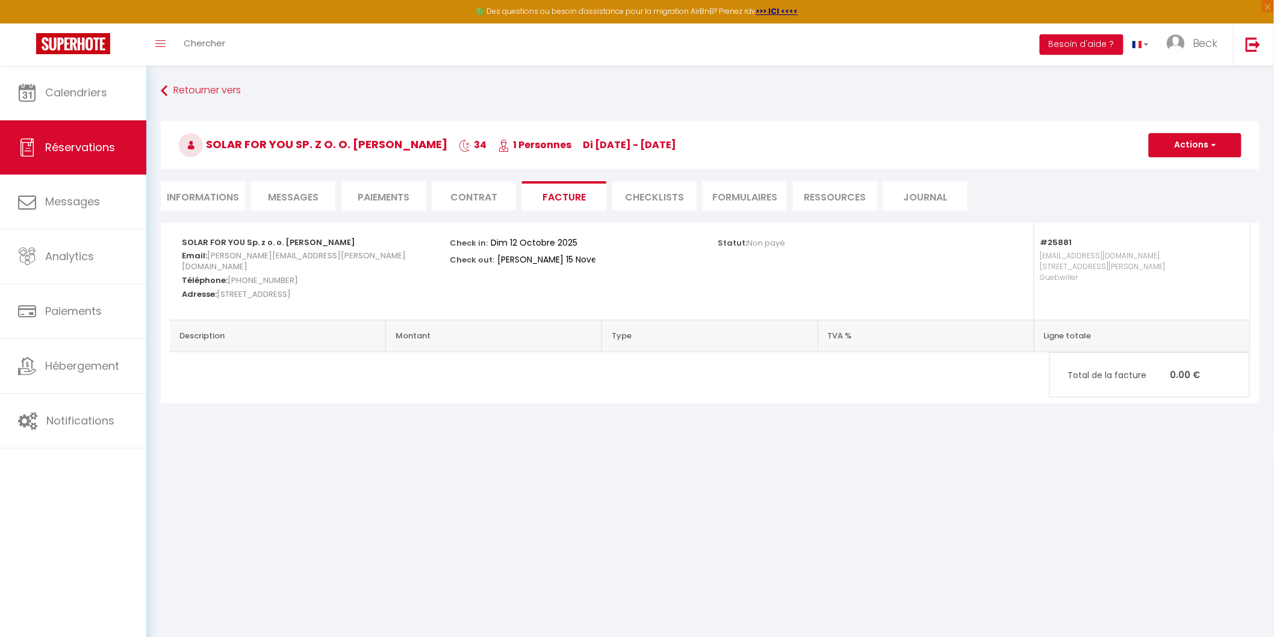
click at [212, 191] on li "Informations" at bounding box center [203, 195] width 84 height 29
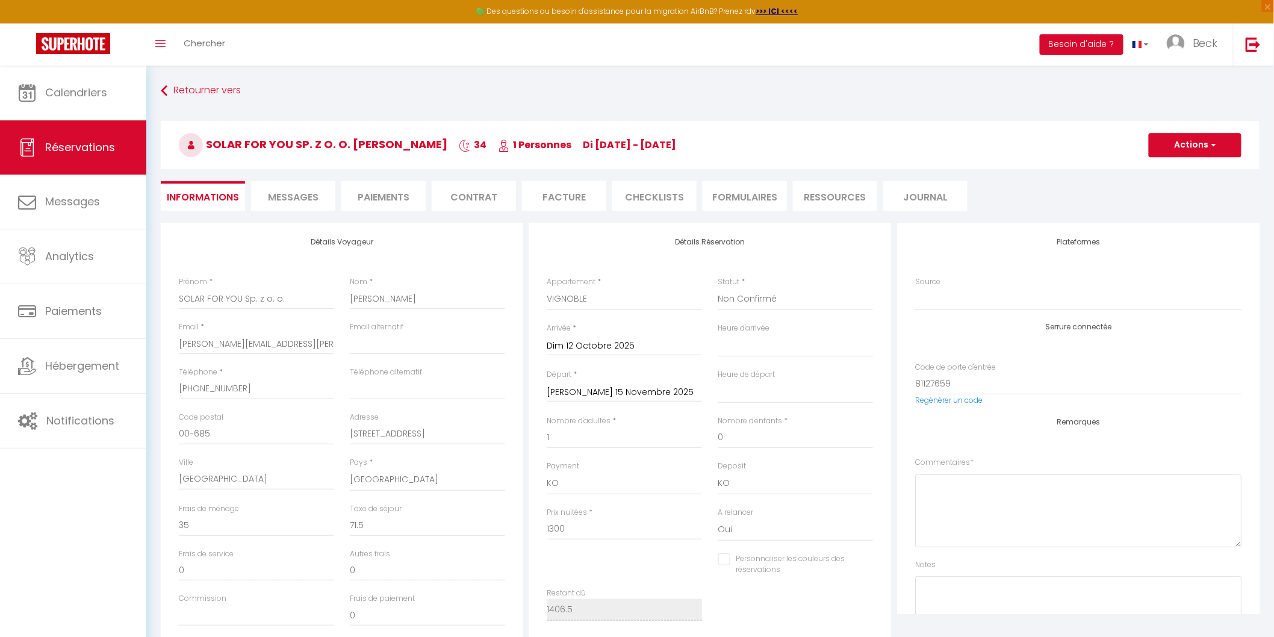
click at [552, 199] on li "Facture" at bounding box center [564, 195] width 84 height 29
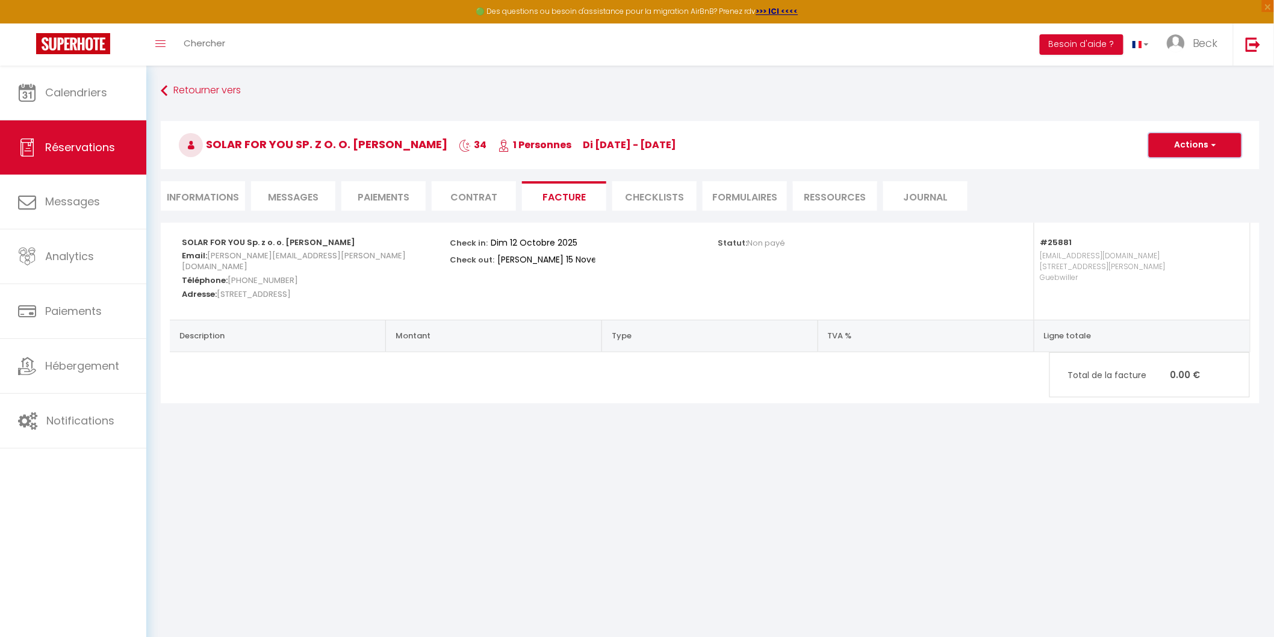
click at [1180, 155] on button "Actions" at bounding box center [1194, 145] width 93 height 24
click at [311, 257] on span "anna.marwitz@foryougroup.eu" at bounding box center [294, 261] width 224 height 28
click at [489, 203] on li "Contrat" at bounding box center [474, 195] width 84 height 29
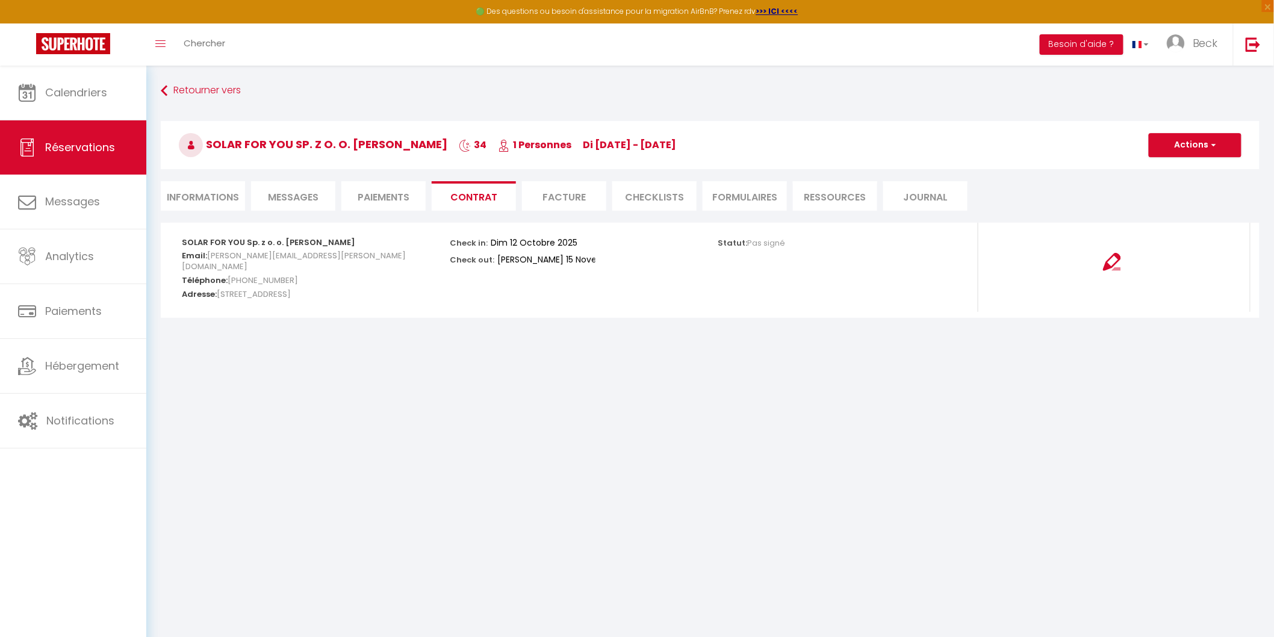
click at [669, 197] on li "CHECKLISTS" at bounding box center [654, 195] width 84 height 29
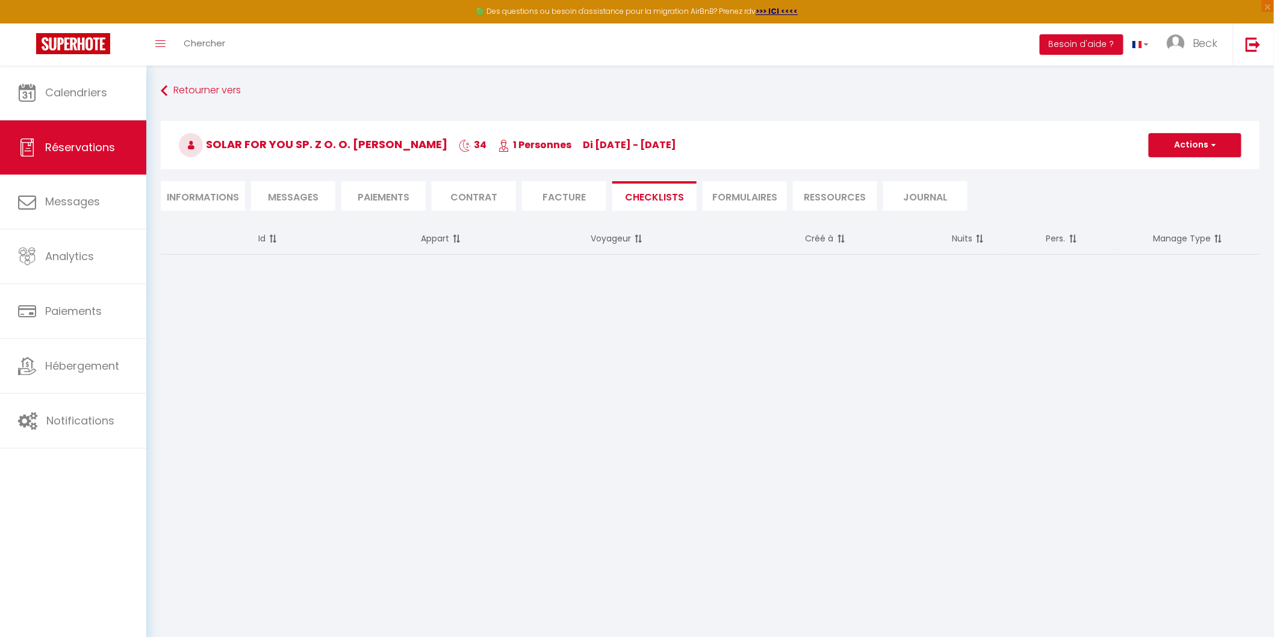
click at [753, 197] on li "FORMULAIRES" at bounding box center [744, 195] width 84 height 29
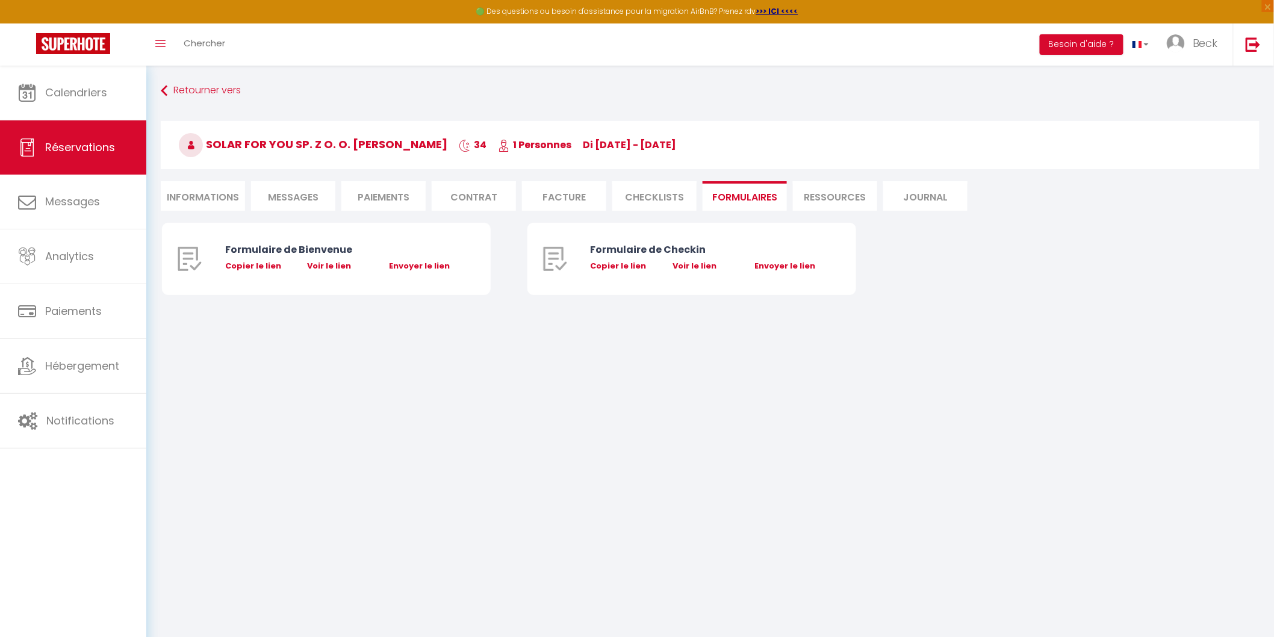
click at [829, 195] on li "Ressources" at bounding box center [835, 195] width 84 height 29
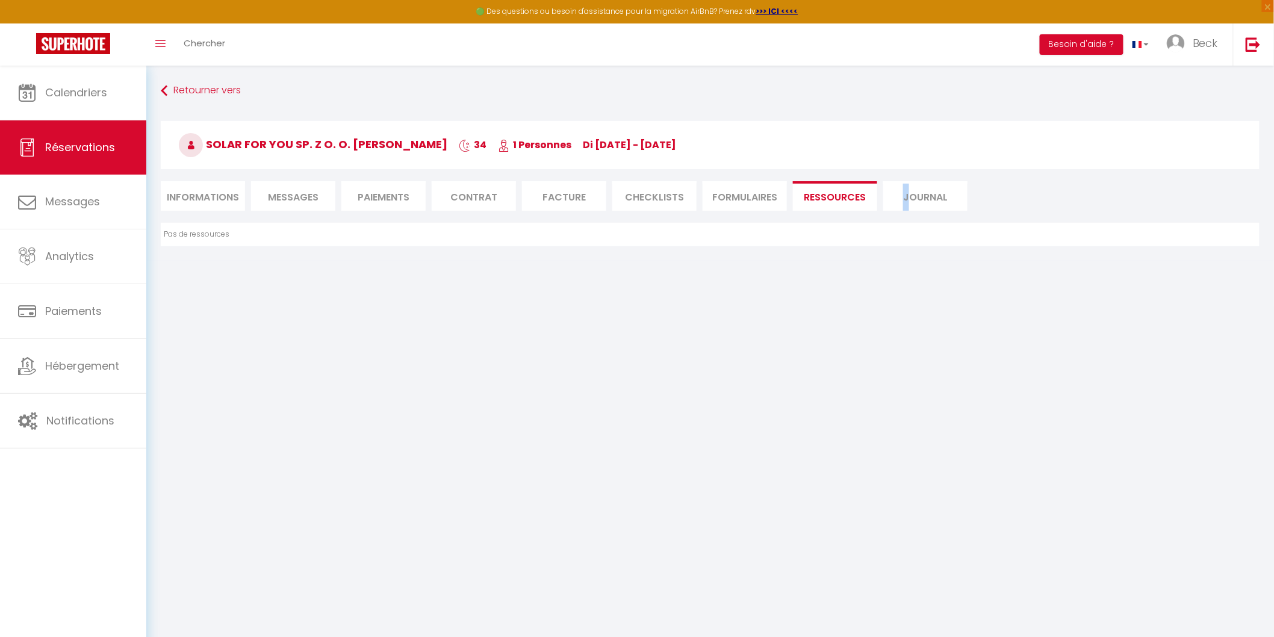
click at [891, 201] on li "Journal" at bounding box center [925, 195] width 84 height 29
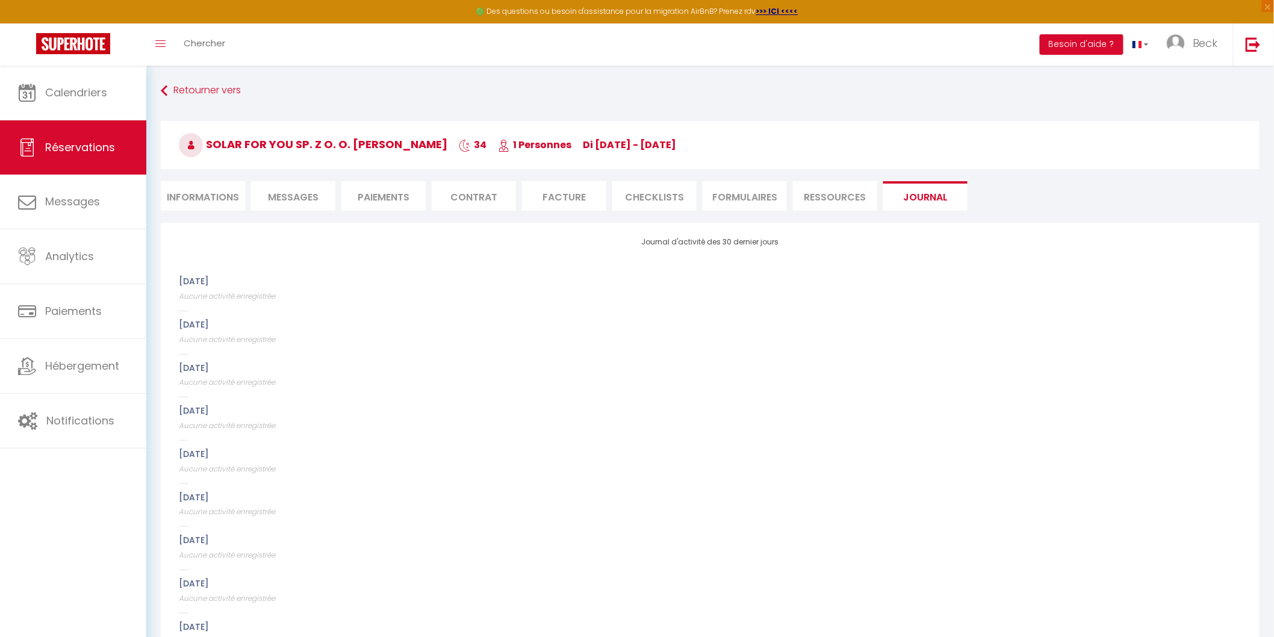
click at [212, 202] on li "Informations" at bounding box center [203, 195] width 84 height 29
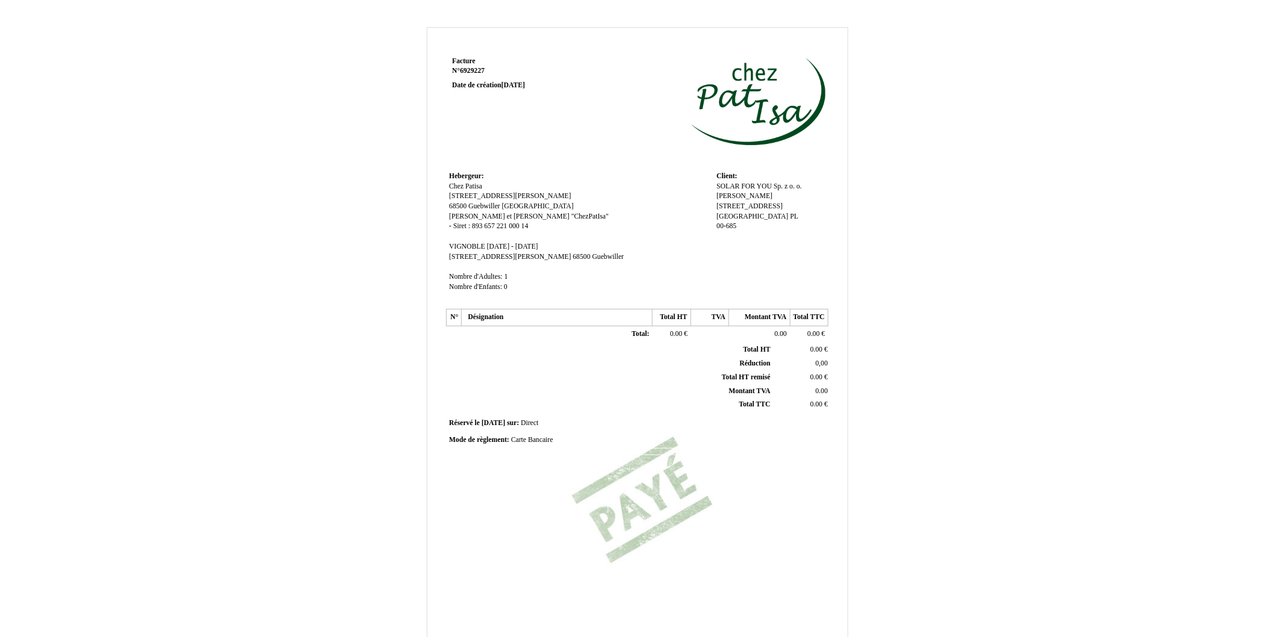
click at [465, 62] on span "Facture" at bounding box center [463, 61] width 23 height 8
click at [650, 473] on div "Facture Facture N° 6929227 6929227 Date de création [DATE] Hebergeur: Hebergeur…" at bounding box center [637, 338] width 386 height 569
drag, startPoint x: 657, startPoint y: 495, endPoint x: 743, endPoint y: 512, distance: 87.1
click at [658, 496] on div "Facture Facture N° 6929227 6929227 Date de création [DATE] Hebergeur: Hebergeur…" at bounding box center [637, 338] width 386 height 569
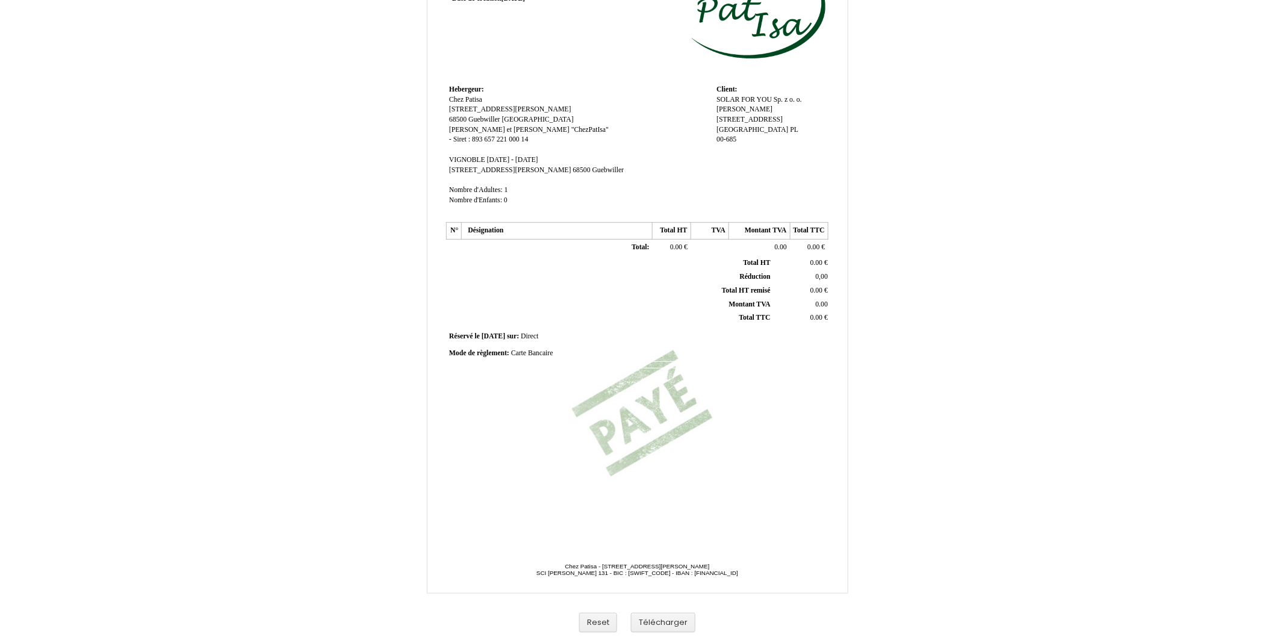
scroll to position [89, 0]
click at [652, 435] on div "Facture Facture N° 6929227 6929227 Date de création 10 October 2025 Hebergeur: …" at bounding box center [637, 248] width 386 height 569
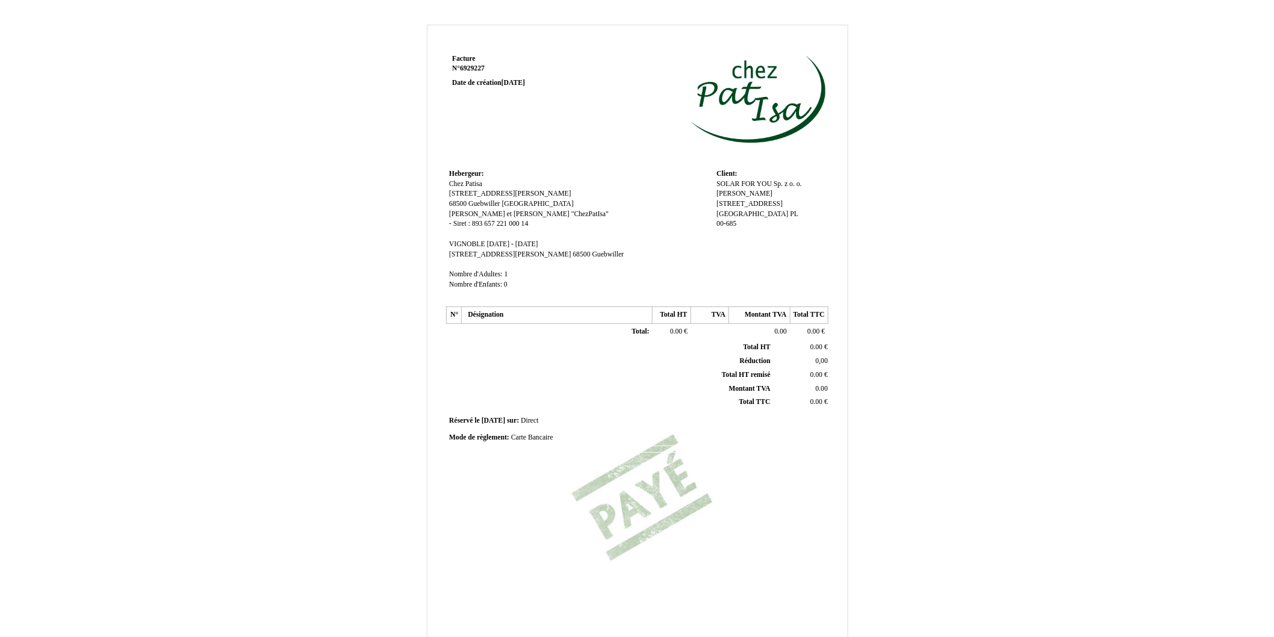
scroll to position [0, 0]
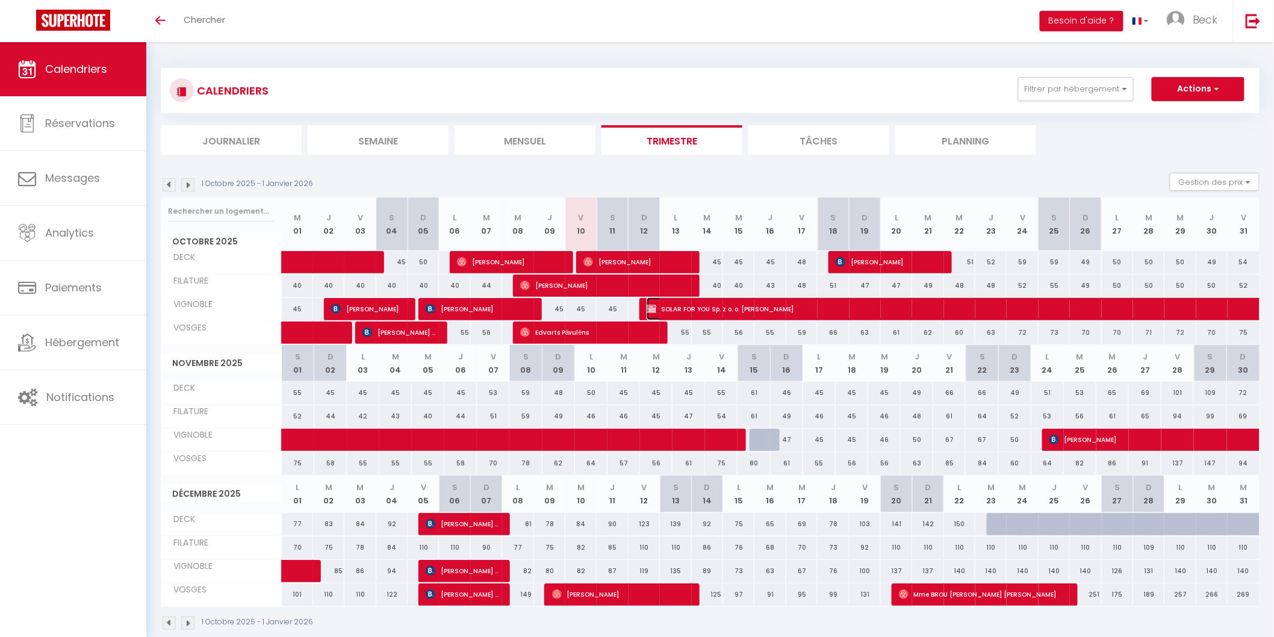
click at [892, 308] on span "SOLAR FOR YOU Sp. z o. o. Anna Martwitz" at bounding box center [1116, 308] width 941 height 23
select select "KO"
select select "0"
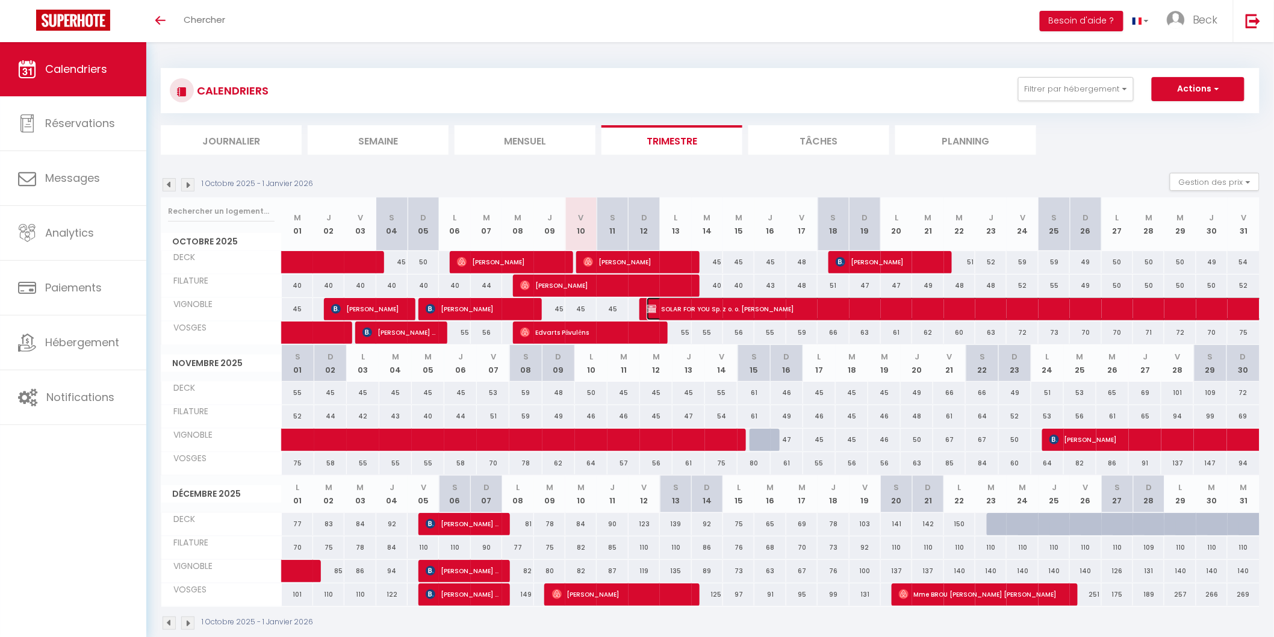
select select "1"
select select
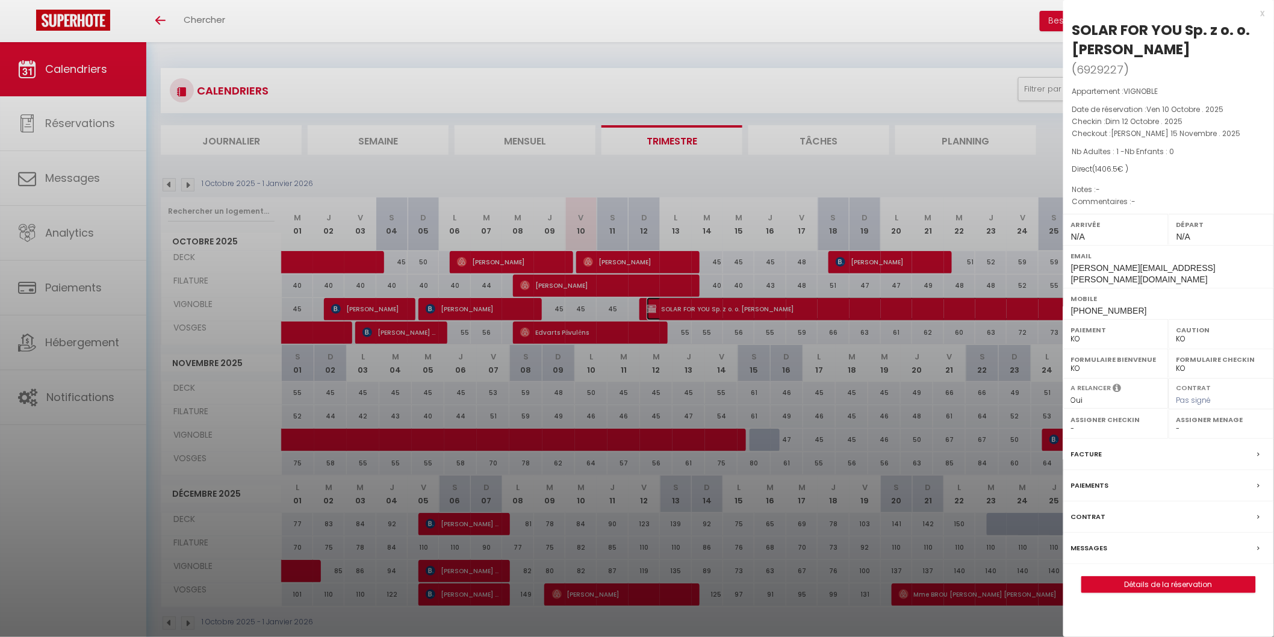
select select "21534"
click at [1078, 448] on label "Facture" at bounding box center [1086, 454] width 31 height 13
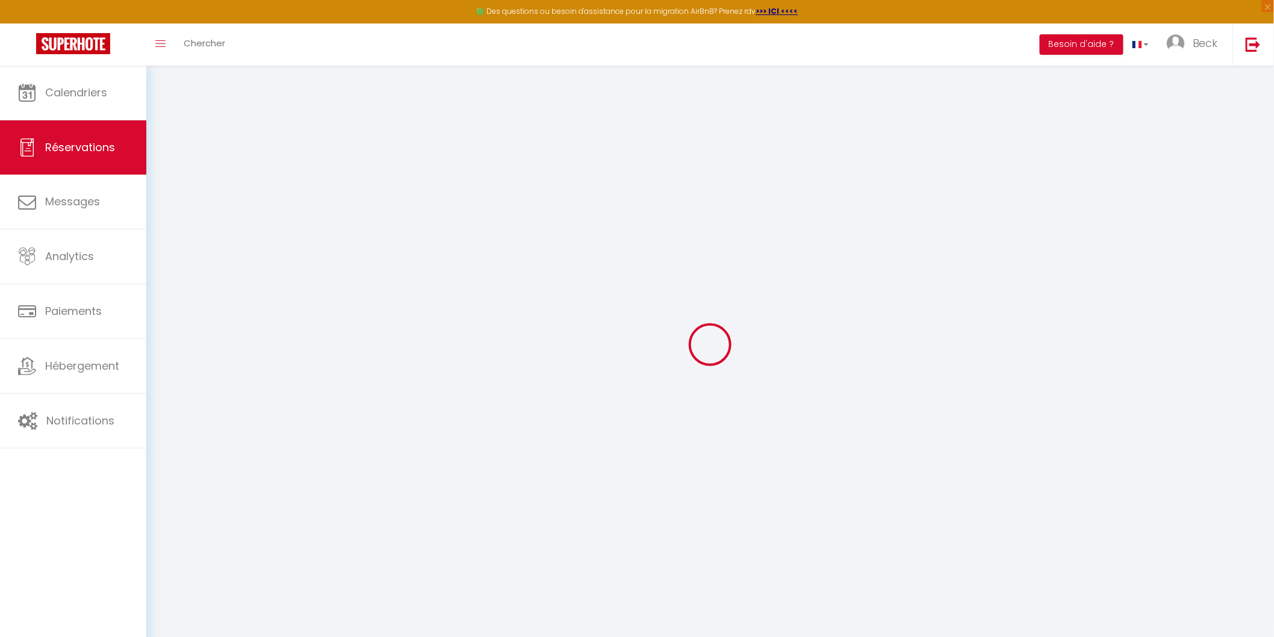
select select
checkbox input "false"
select select
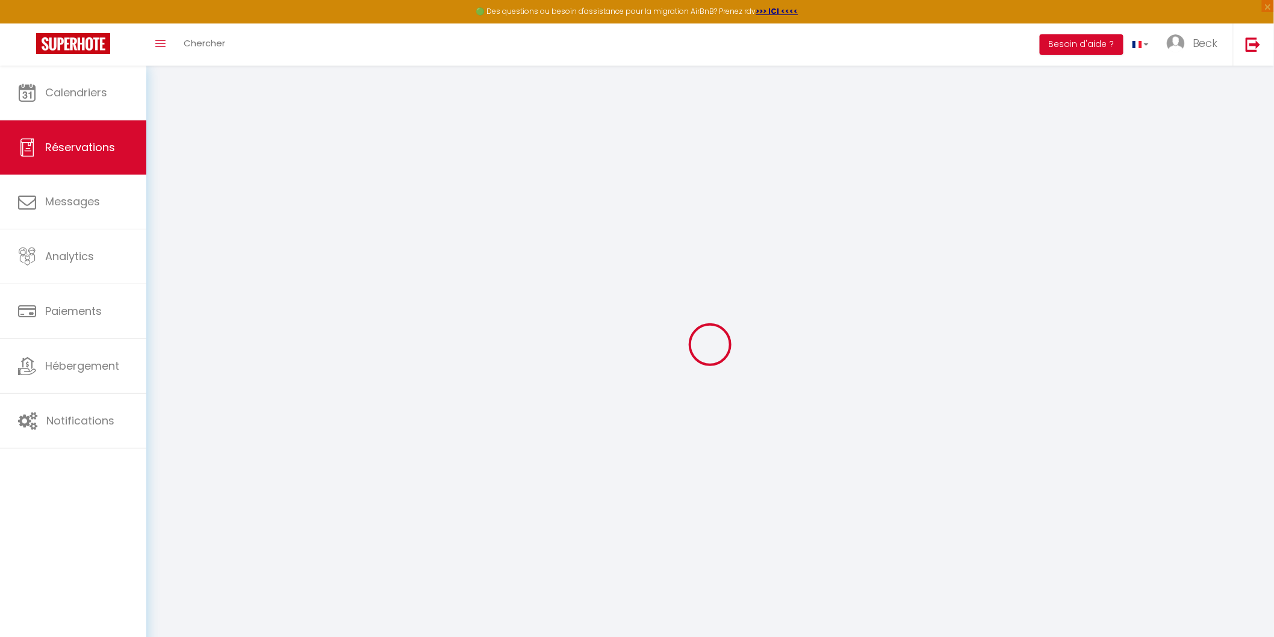
checkbox input "false"
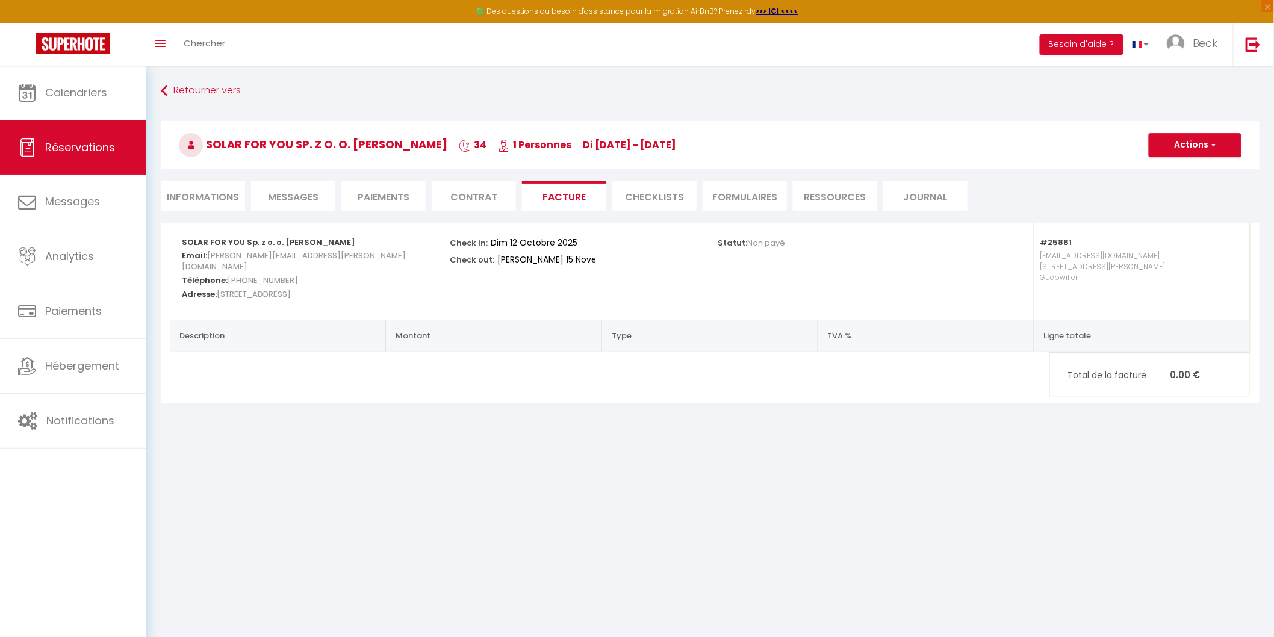
click at [202, 193] on li "Informations" at bounding box center [203, 195] width 84 height 29
select select
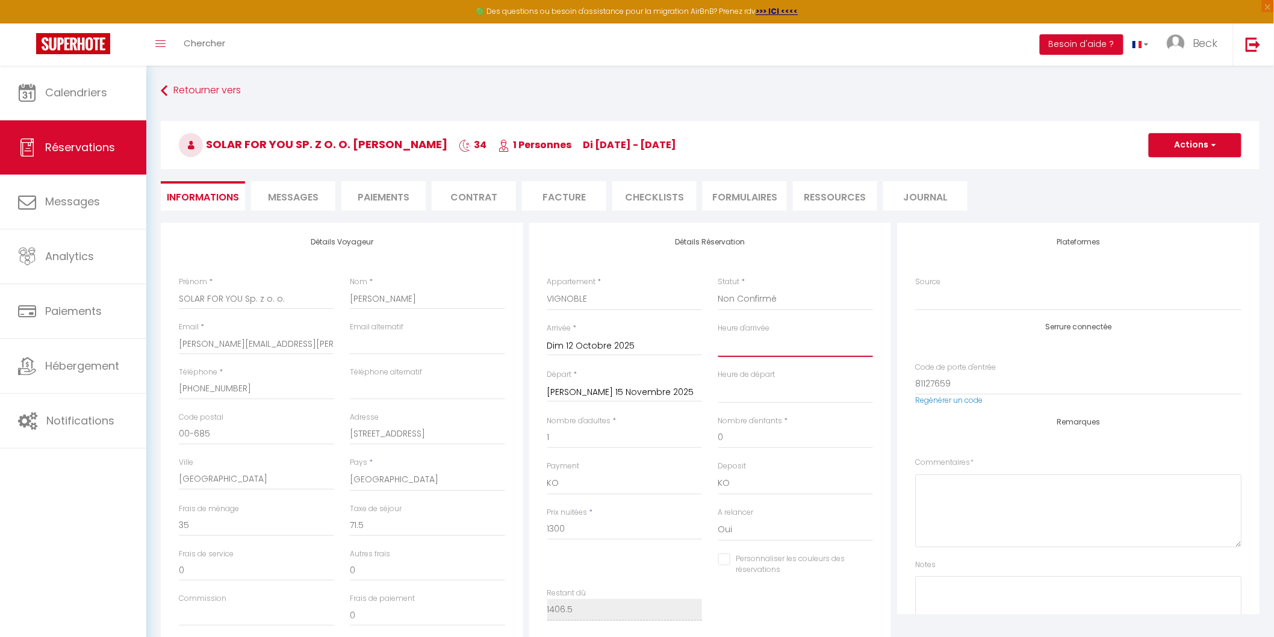
click at [757, 352] on select "00:00 00:30 01:00 01:30 02:00 02:30 03:00 03:30 04:00 04:30 05:00 05:30 06:00 0…" at bounding box center [795, 345] width 155 height 23
select select "10:00"
click at [718, 334] on select "00:00 00:30 01:00 01:30 02:00 02:30 03:00 03:30 04:00 04:30 05:00 05:30 06:00 0…" at bounding box center [795, 345] width 155 height 23
select select
checkbox input "false"
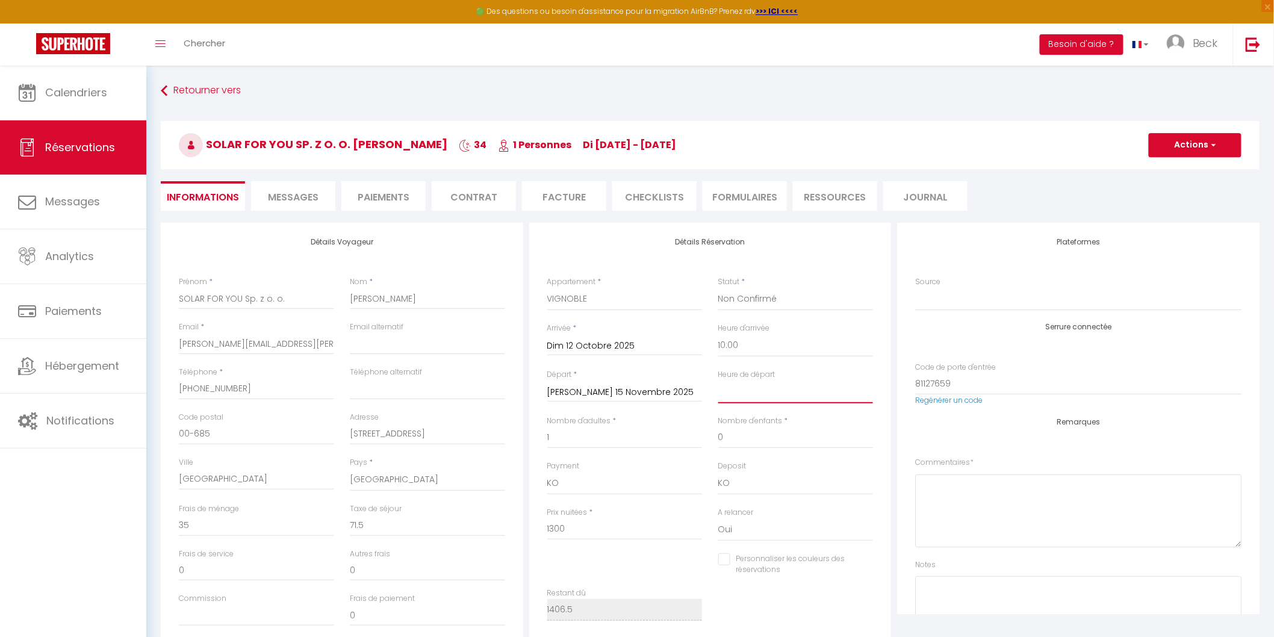
click at [756, 400] on select "00:00 00:30 01:00 01:30 02:00 02:30 03:00 03:30 04:00 04:30 05:00 05:30 06:00 0…" at bounding box center [795, 391] width 155 height 23
click at [753, 345] on select "00:00 00:30 01:00 01:30 02:00 02:30 03:00 03:30 04:00 04:30 05:00 05:30 06:00 0…" at bounding box center [795, 345] width 155 height 23
select select "16:00"
click at [718, 334] on select "00:00 00:30 01:00 01:30 02:00 02:30 03:00 03:30 04:00 04:30 05:00 05:30 06:00 0…" at bounding box center [795, 345] width 155 height 23
select select
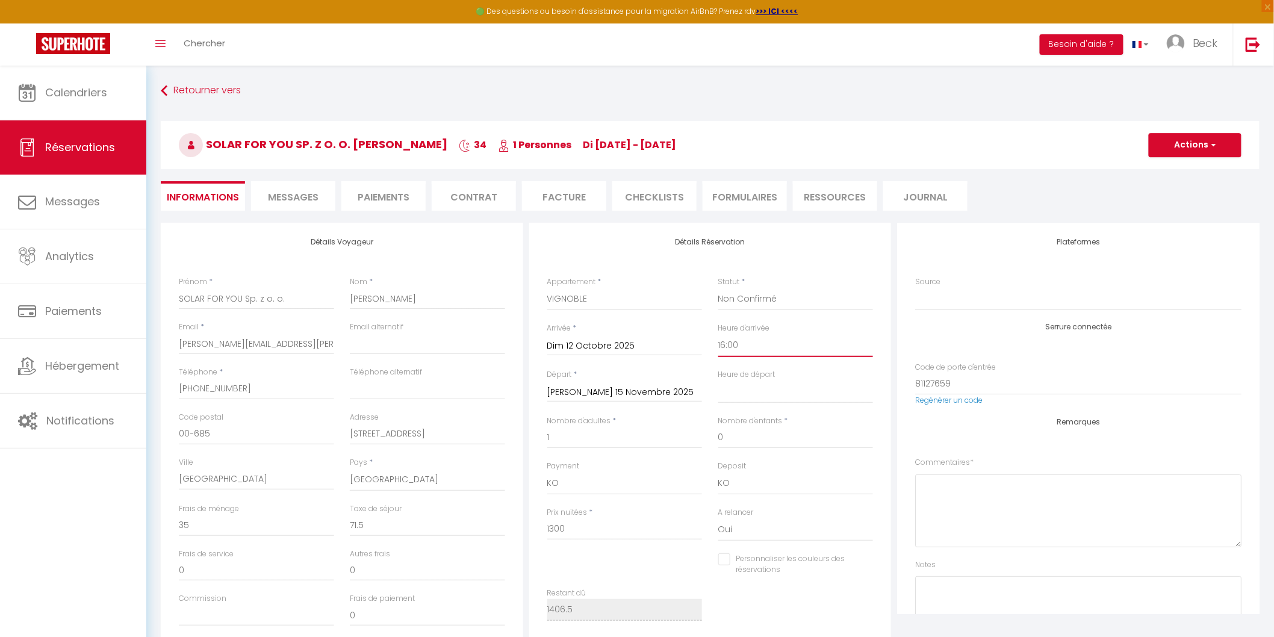
checkbox input "false"
click at [775, 373] on label "Heure de départ" at bounding box center [746, 374] width 57 height 11
click at [776, 380] on select "00:00 00:30 01:00 01:30 02:00 02:30 03:00 03:30 04:00 04:30 05:00 05:30 06:00 0…" at bounding box center [795, 391] width 155 height 23
click at [772, 395] on select "00:00 00:30 01:00 01:30 02:00 02:30 03:00 03:30 04:00 04:30 05:00 05:30 06:00 0…" at bounding box center [795, 391] width 155 height 23
select select "10:00"
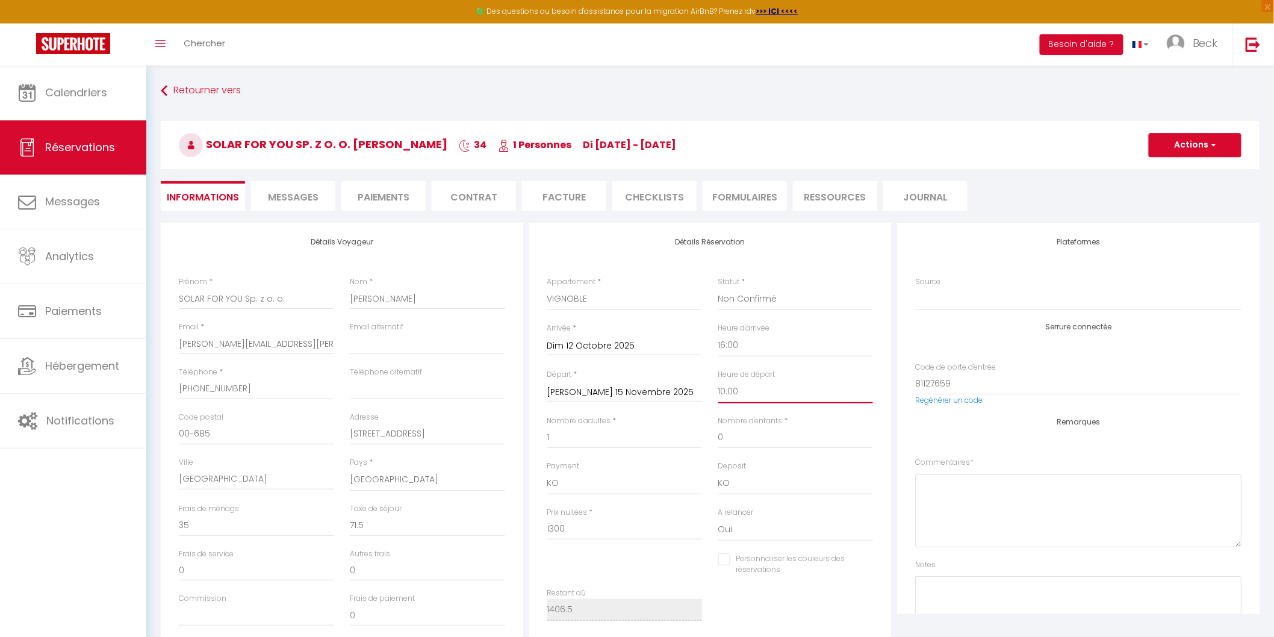
click at [718, 380] on select "00:00 00:30 01:00 01:30 02:00 02:30 03:00 03:30 04:00 04:30 05:00 05:30 06:00 0…" at bounding box center [795, 391] width 155 height 23
checkbox input "false"
click at [760, 438] on input "0" at bounding box center [795, 438] width 155 height 22
click at [1178, 144] on button "Actions" at bounding box center [1194, 145] width 93 height 24
click at [1159, 172] on link "Enregistrer" at bounding box center [1182, 172] width 95 height 16
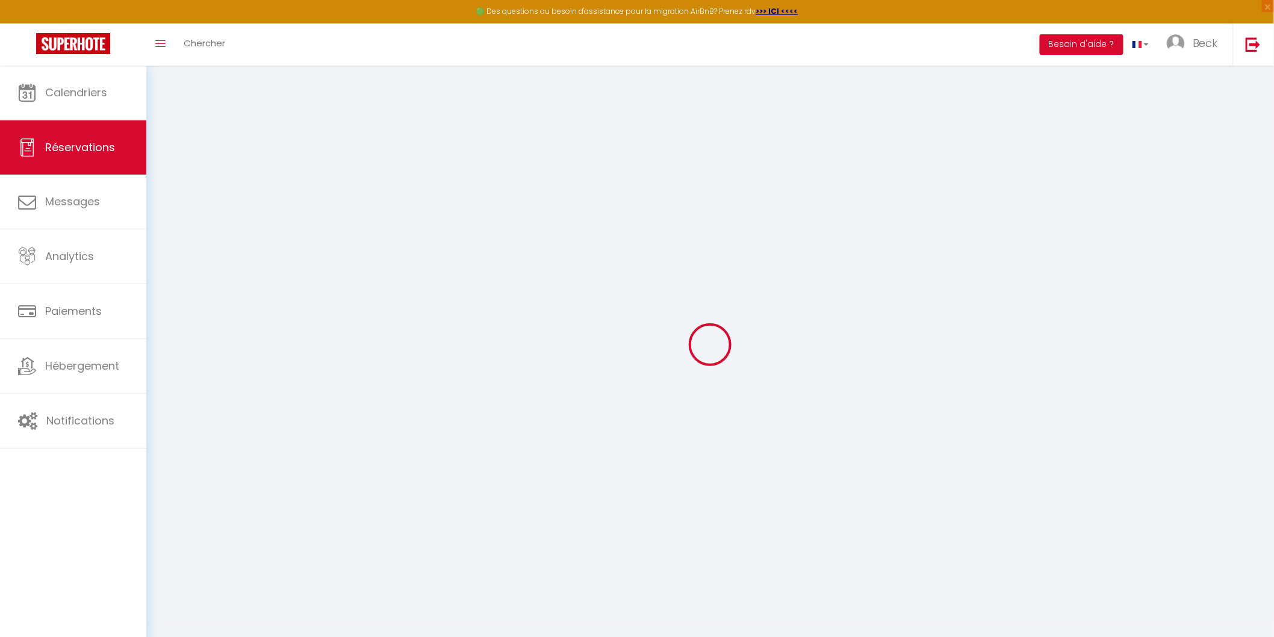
select select "not_cancelled"
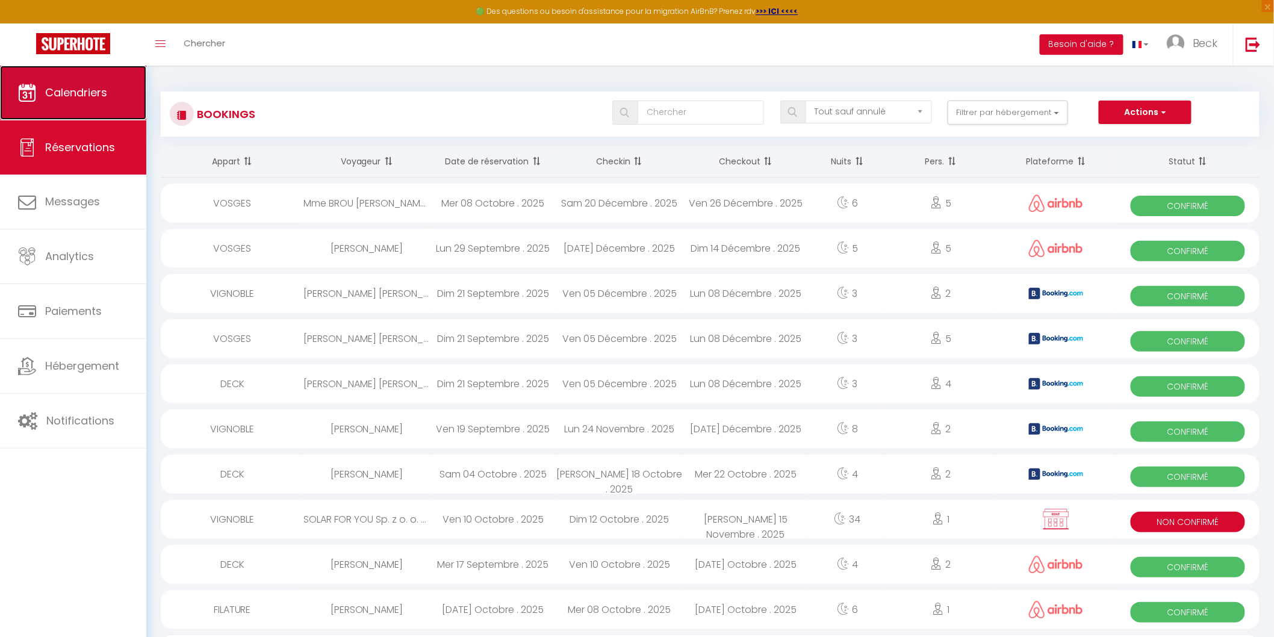
click at [91, 110] on link "Calendriers" at bounding box center [73, 93] width 146 height 54
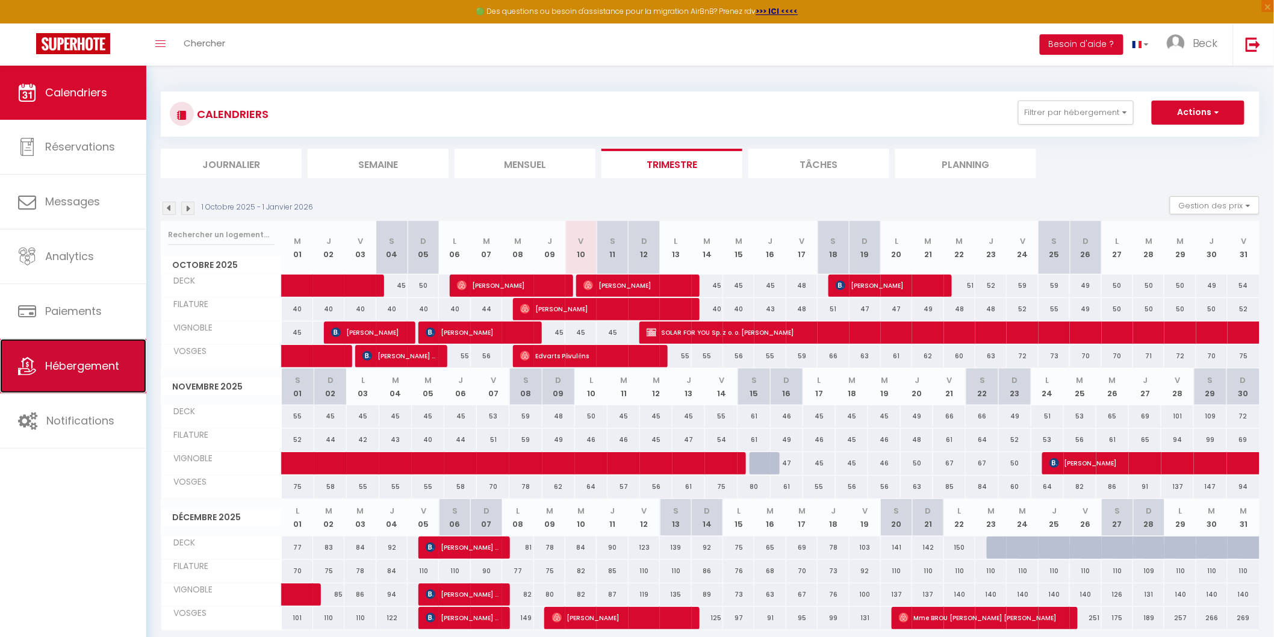
click at [122, 364] on link "Hébergement" at bounding box center [73, 366] width 146 height 54
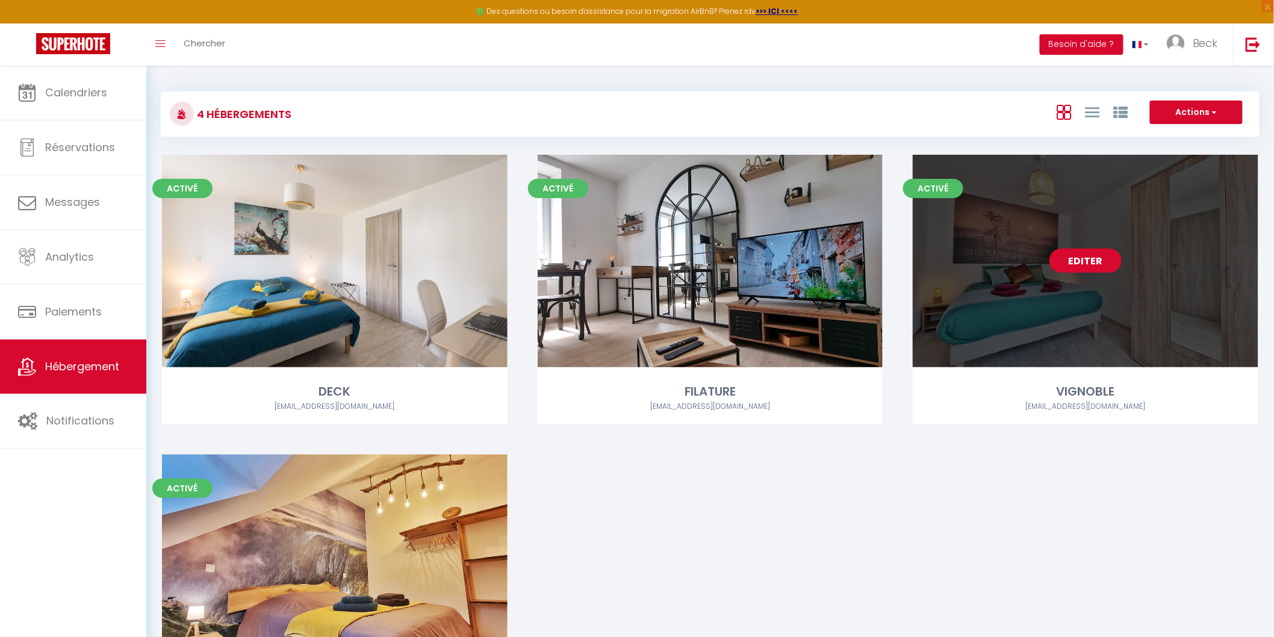
click at [1091, 262] on link "Editer" at bounding box center [1085, 261] width 72 height 24
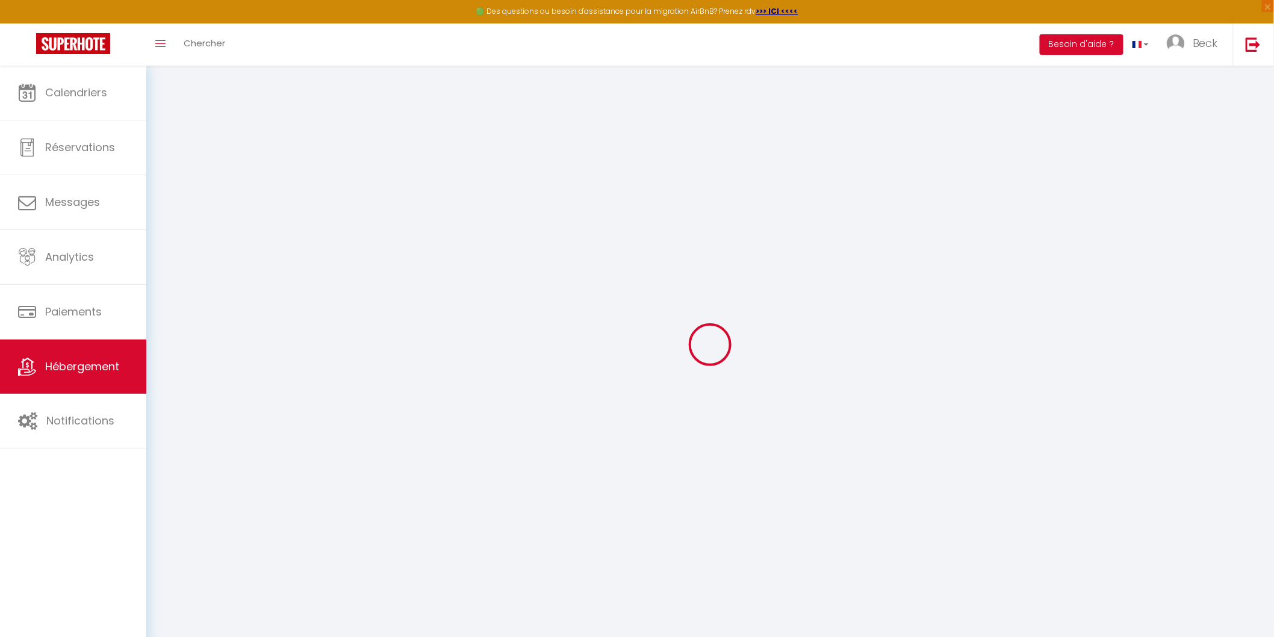
select select "21534"
select select
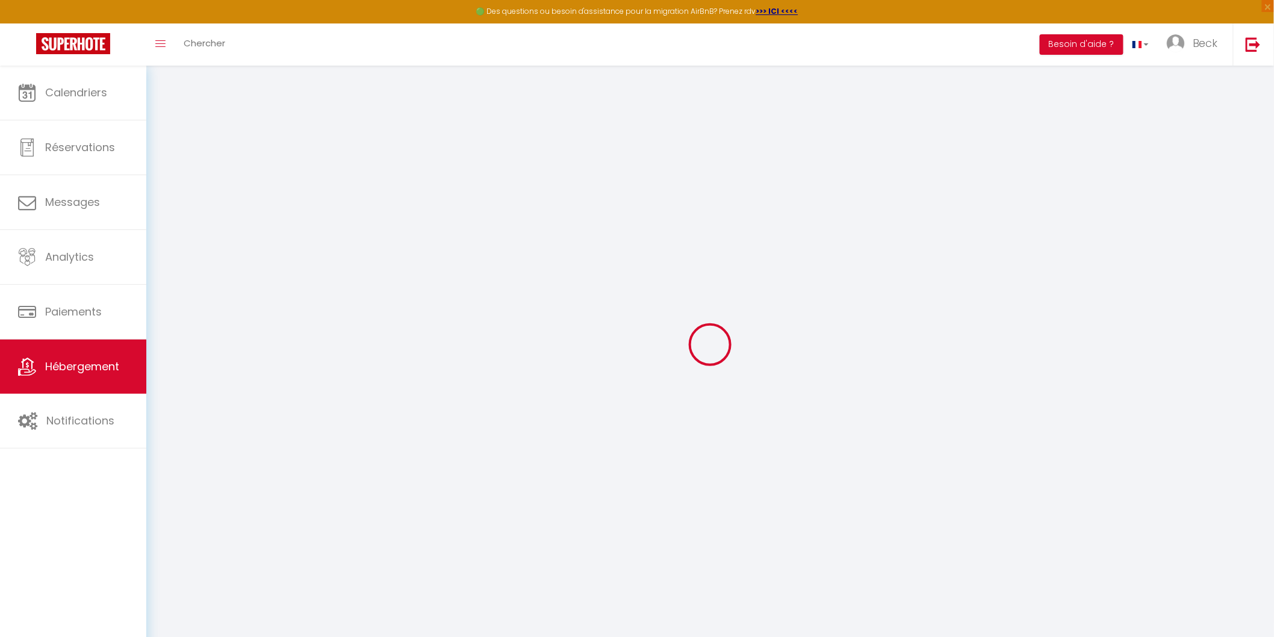
select select
checkbox input "false"
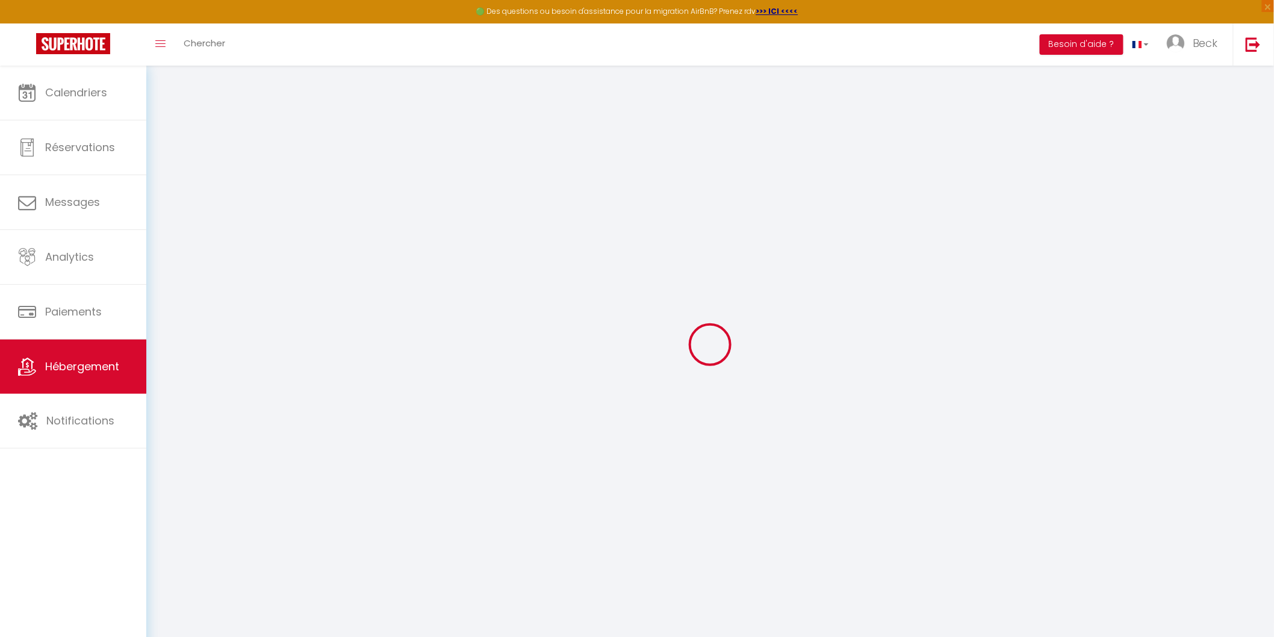
select select
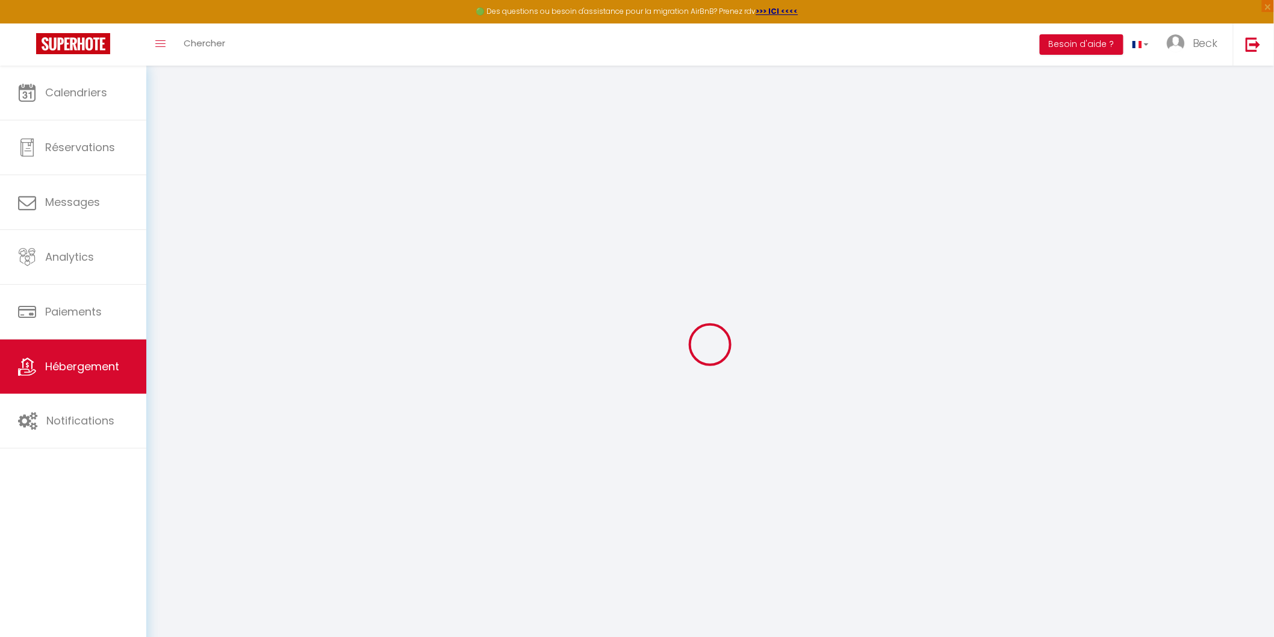
checkbox input "false"
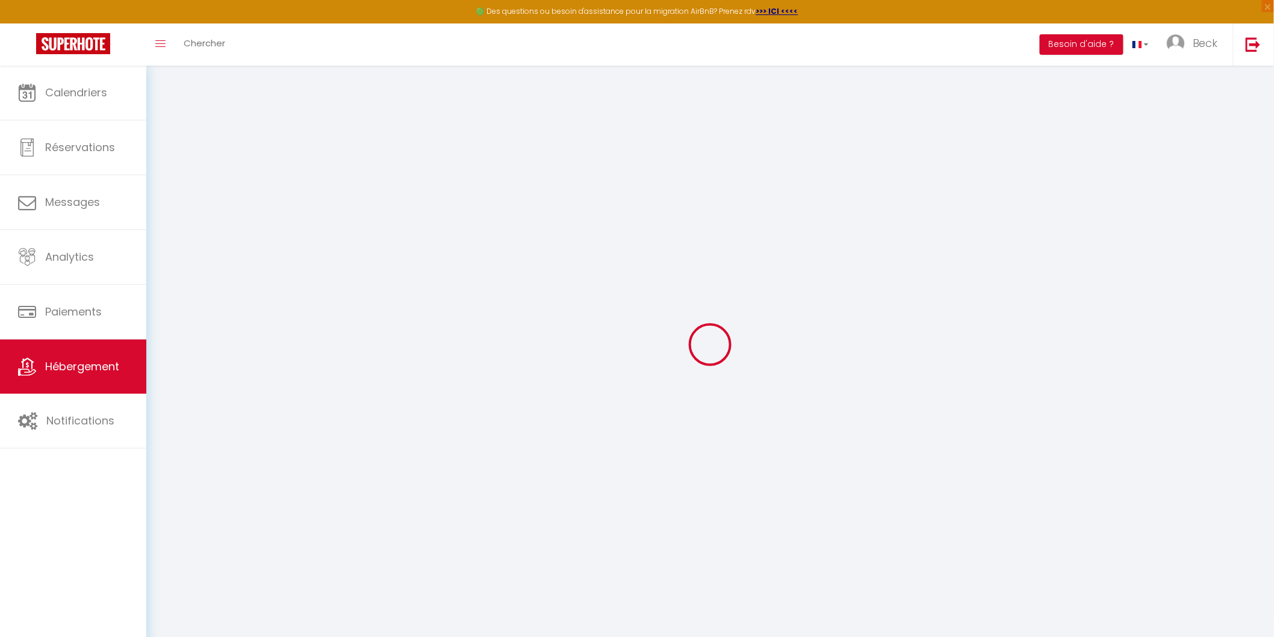
checkbox input "false"
select select "16:00"
select select
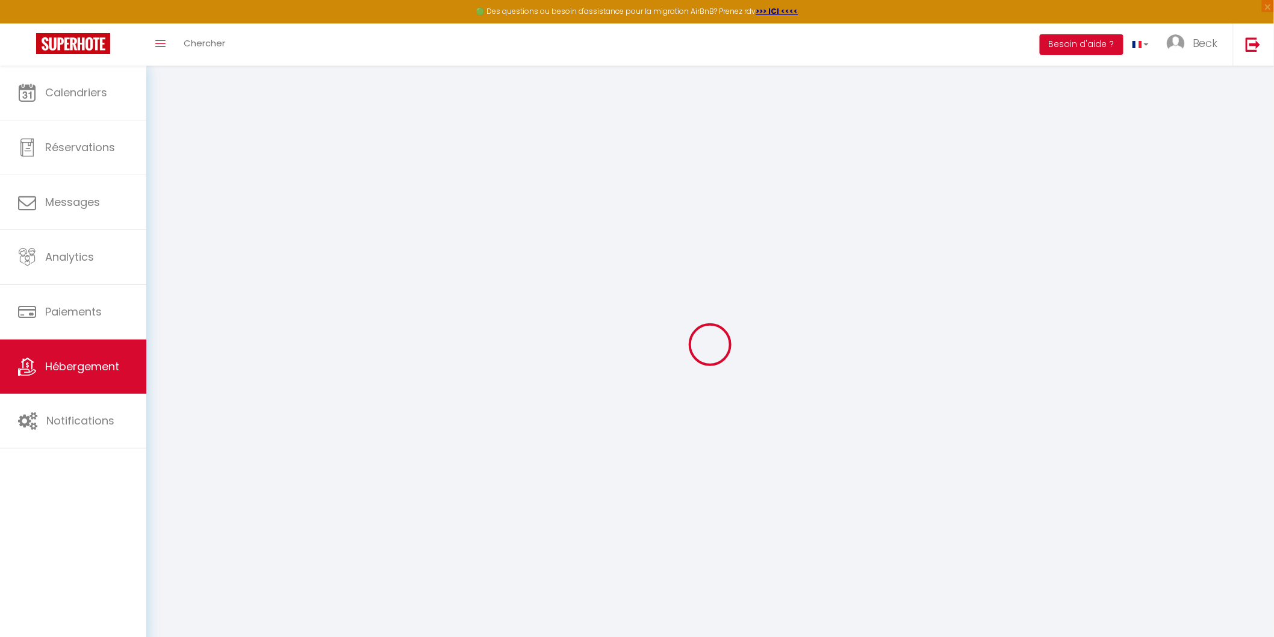
select select "10:00"
select select "30"
select select "120"
select select
checkbox input "false"
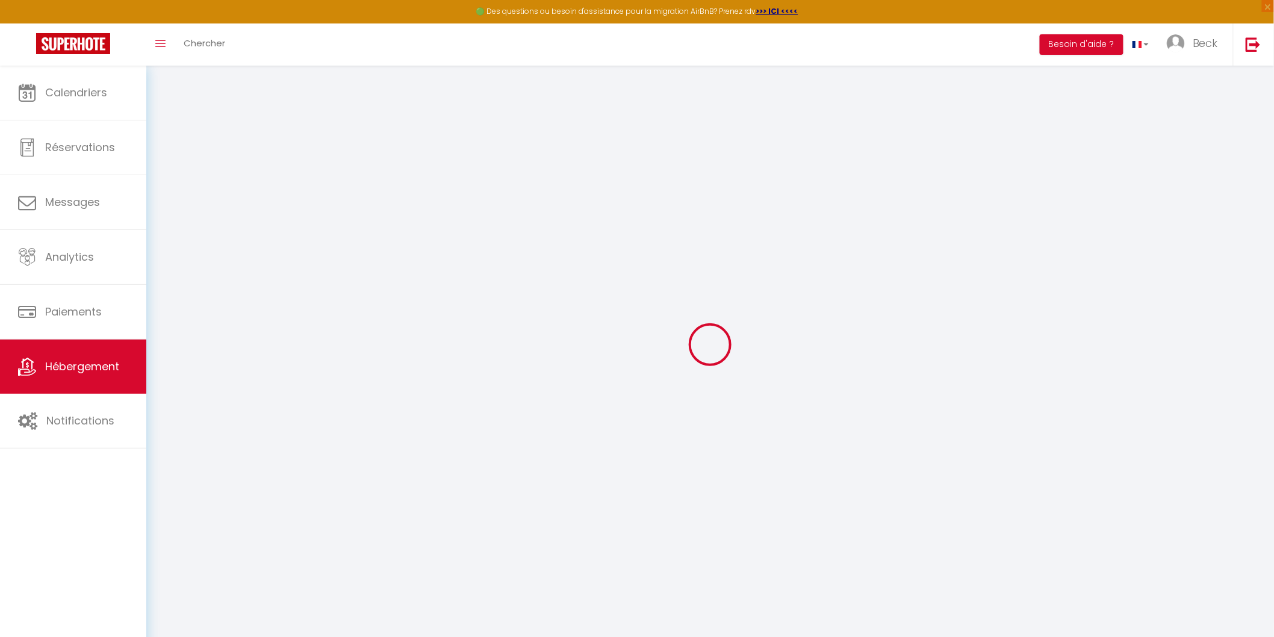
checkbox input "false"
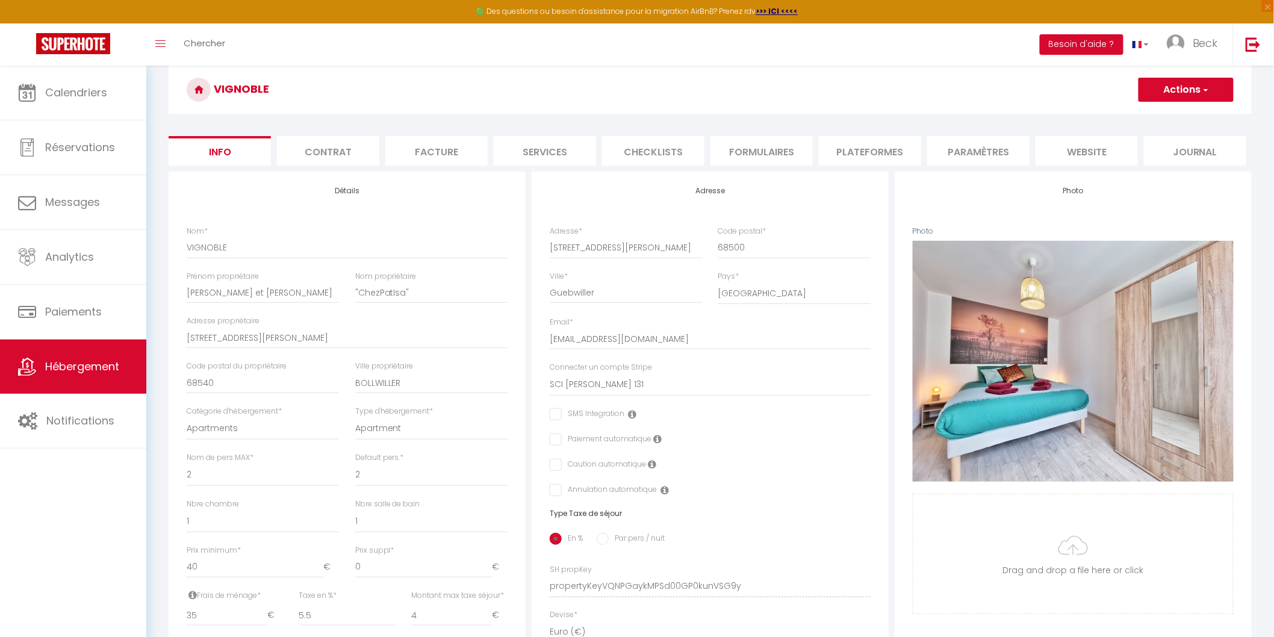
scroll to position [22, 0]
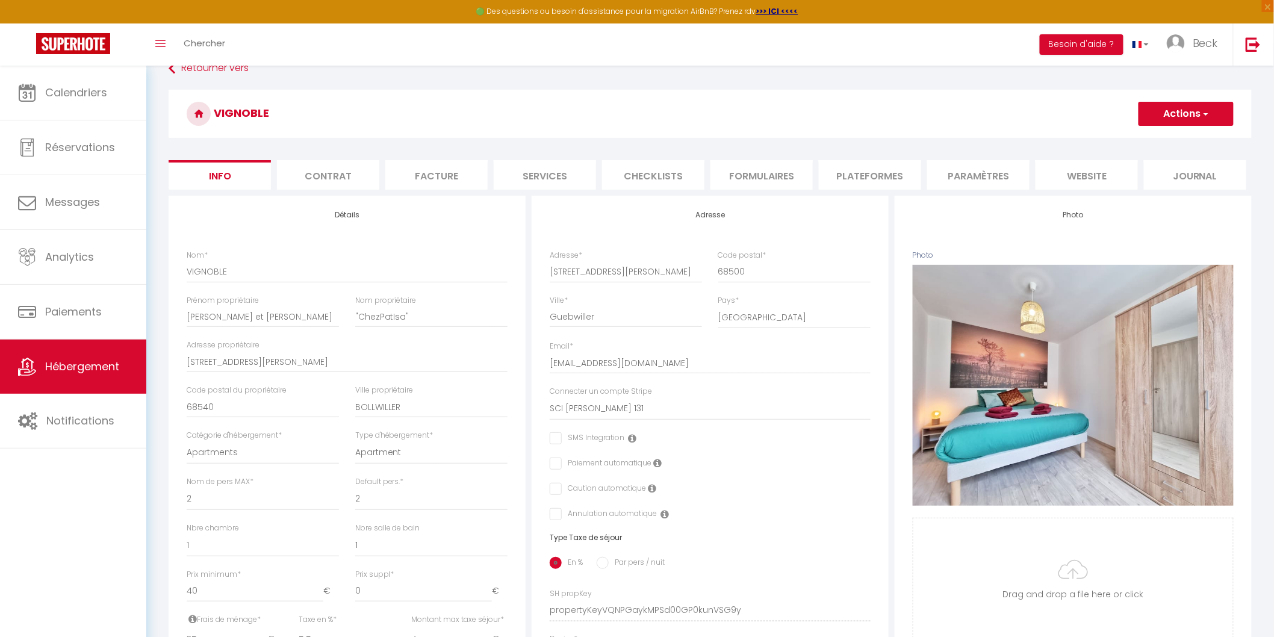
click at [1099, 181] on li "website" at bounding box center [1086, 174] width 102 height 29
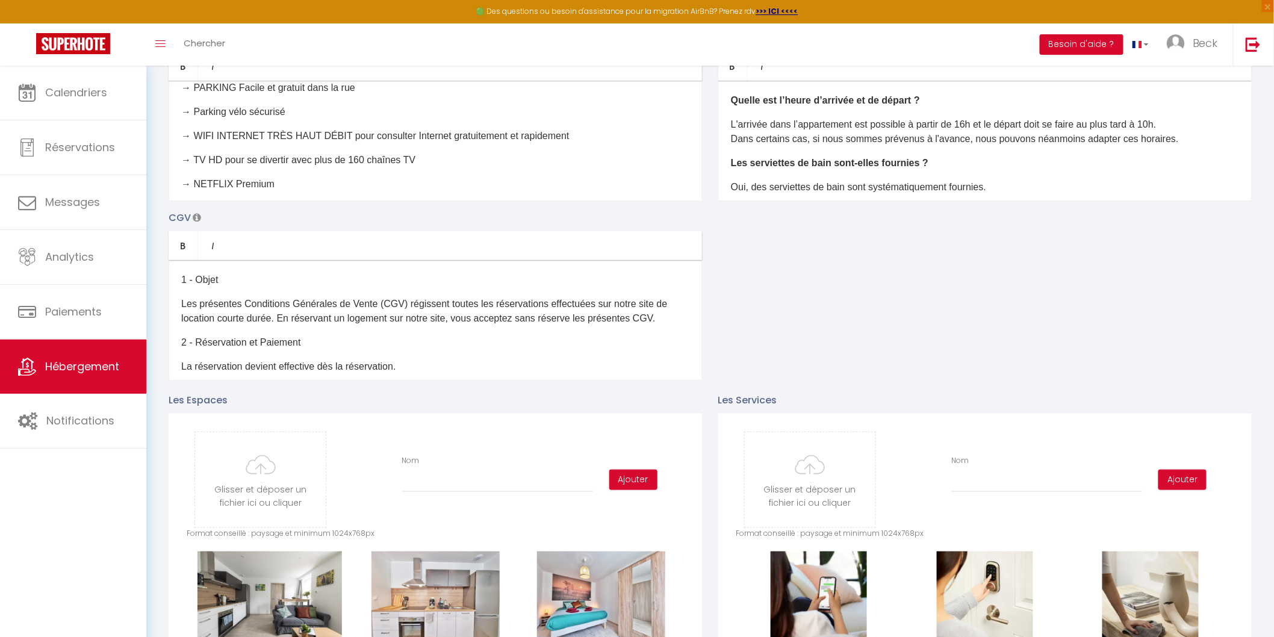
scroll to position [206, 0]
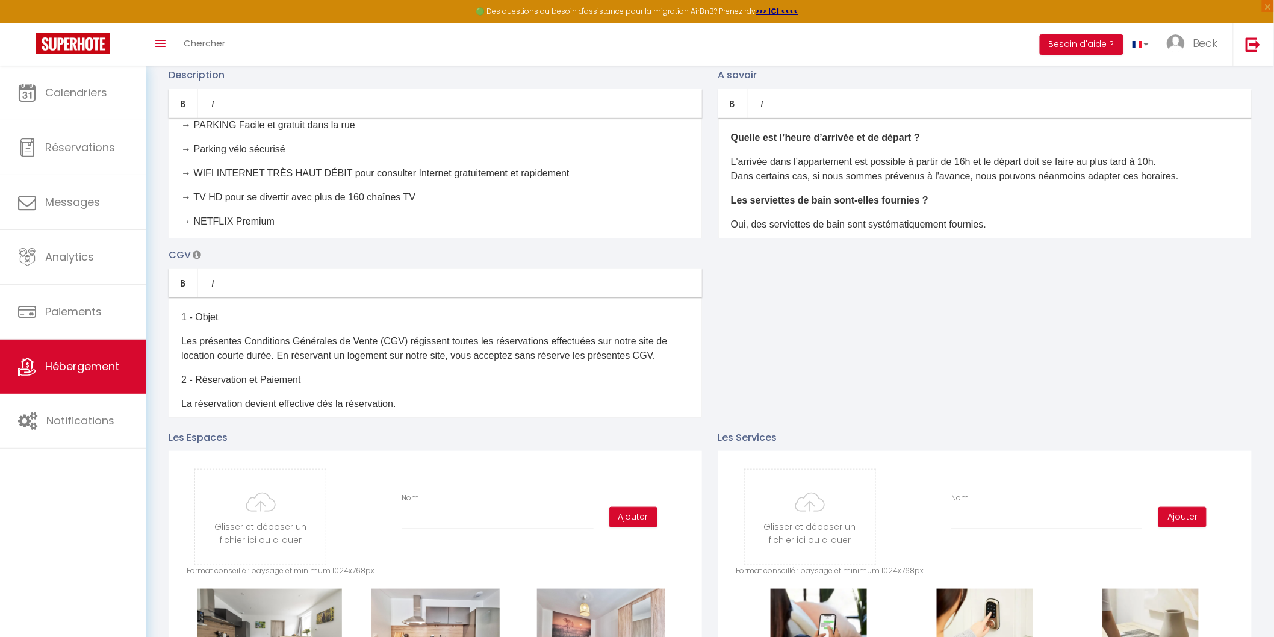
click at [316, 355] on p "Les présentes Conditions Générales de Vente (CGV) régissent toutes les réservat…" at bounding box center [435, 348] width 508 height 29
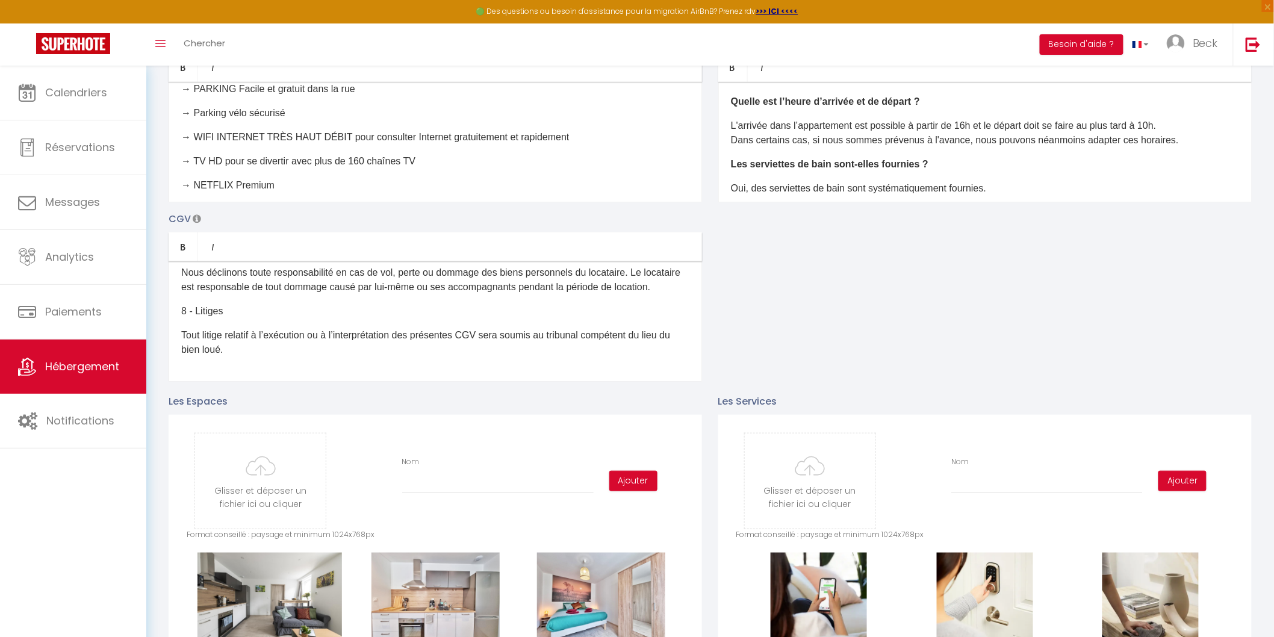
scroll to position [273, 0]
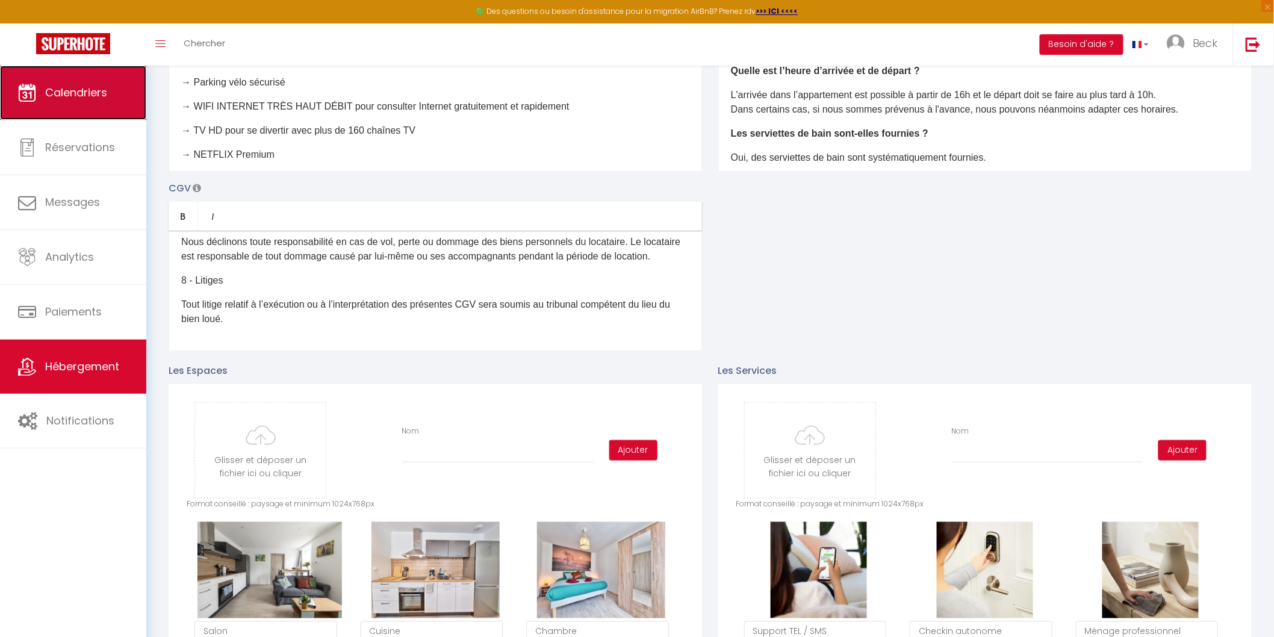
click at [108, 91] on link "Calendriers" at bounding box center [73, 93] width 146 height 54
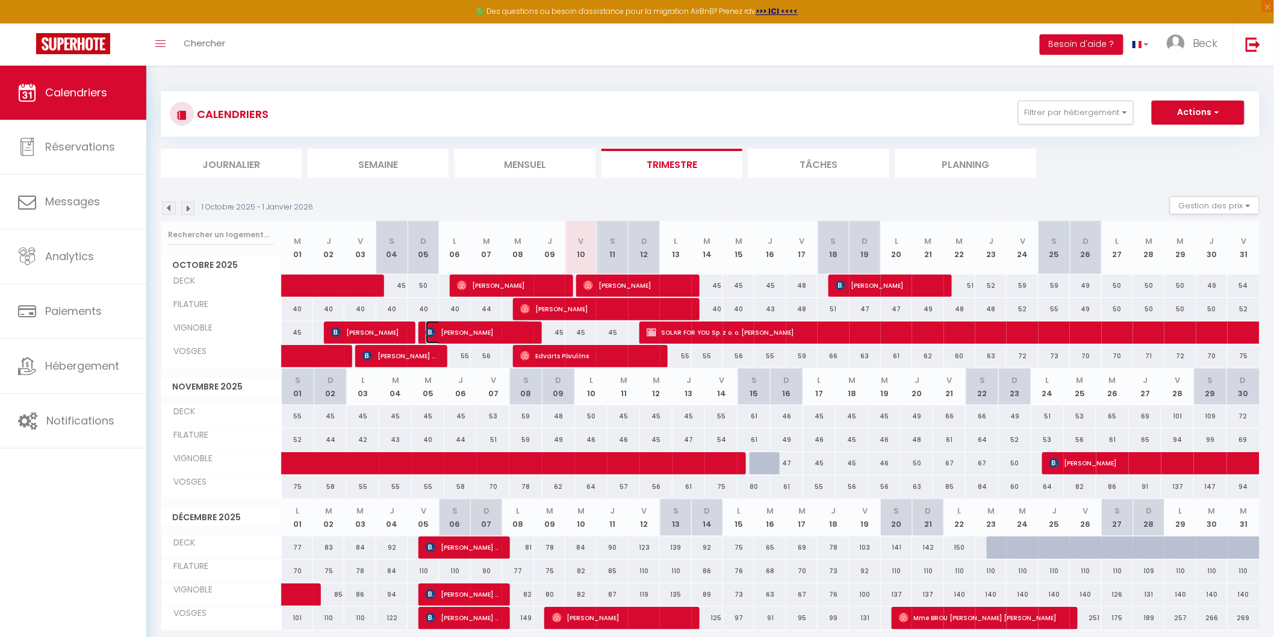
click at [503, 333] on span "Armin Siber" at bounding box center [478, 332] width 104 height 23
select select "OK"
select select "0"
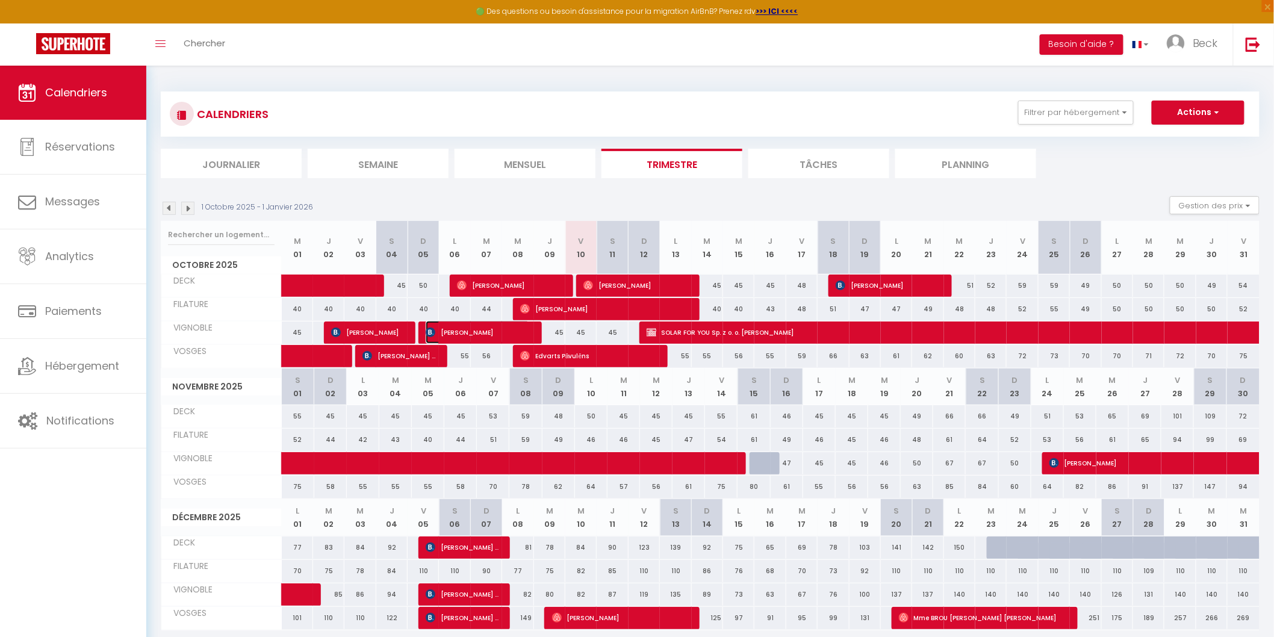
select select "1"
select select
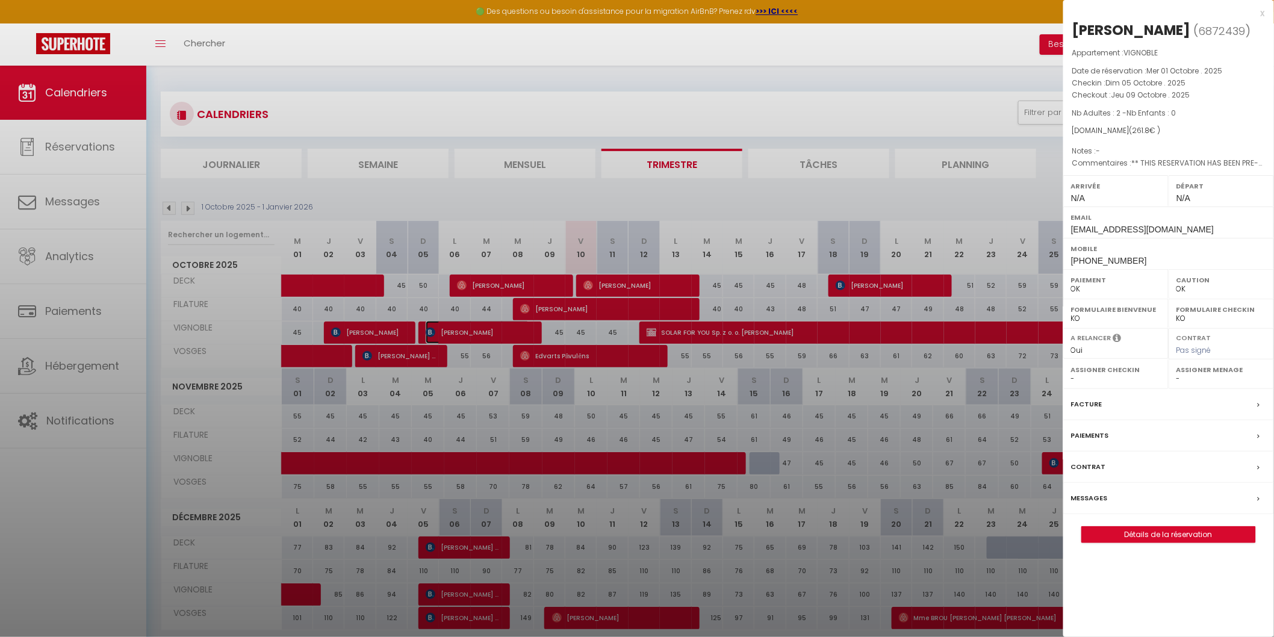
select select "21534"
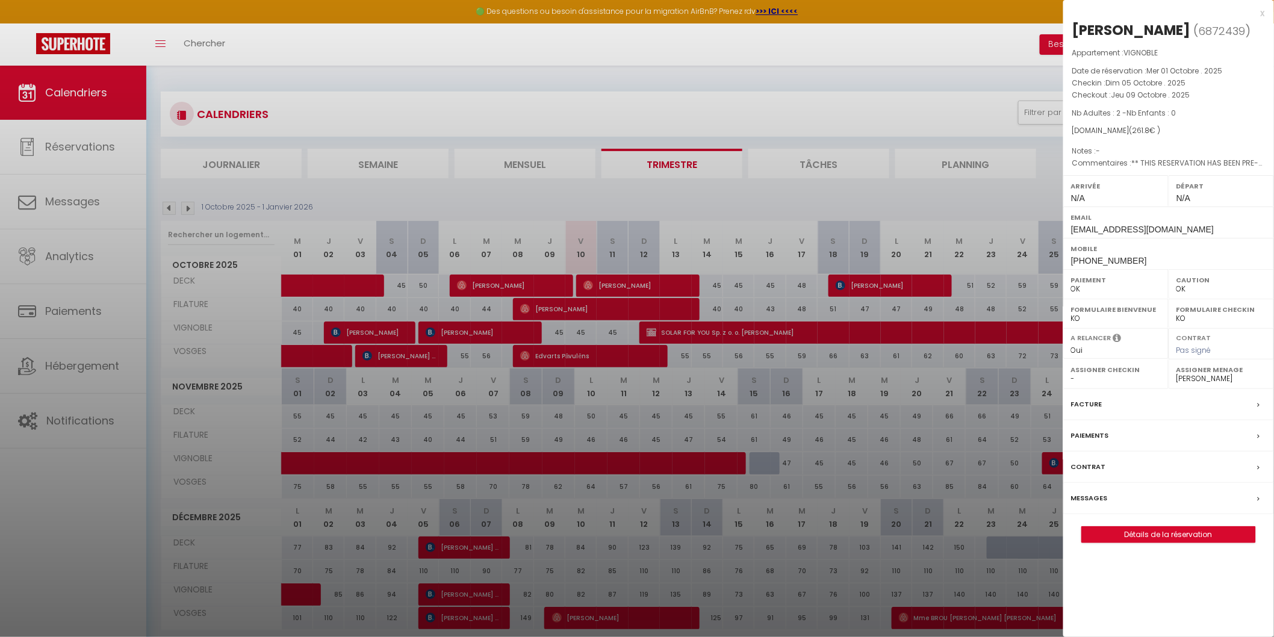
click at [1102, 433] on label "Paiements" at bounding box center [1090, 435] width 38 height 13
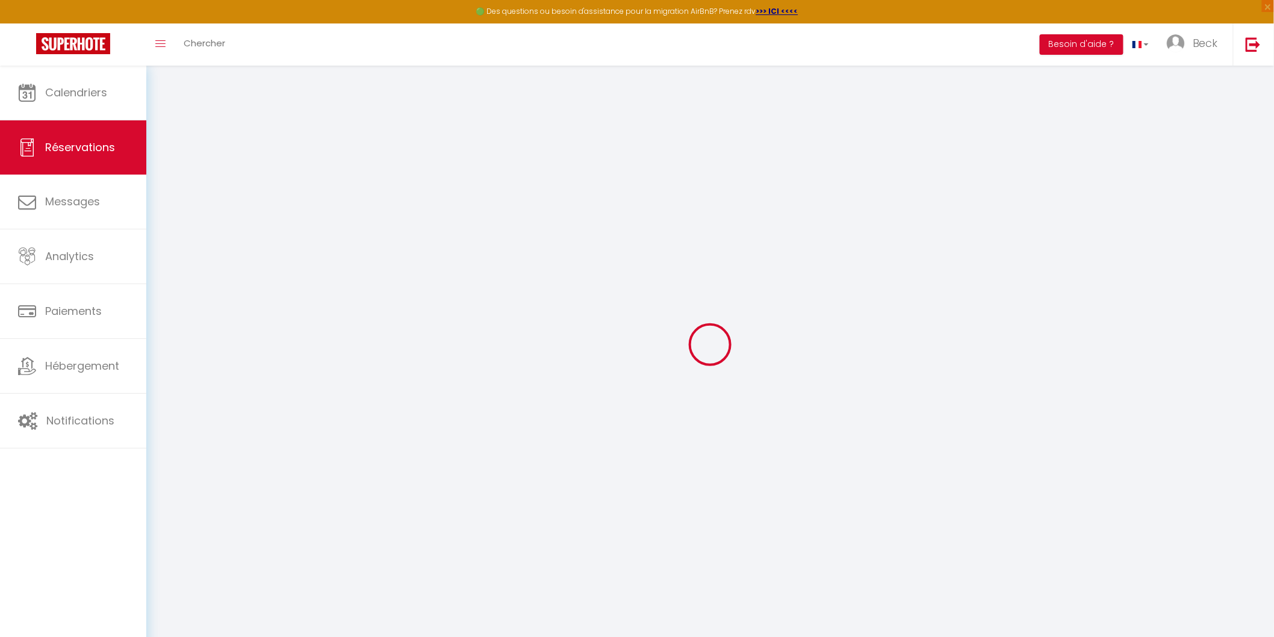
select select
checkbox input "false"
type textarea "** THIS RESERVATION HAS BEEN PRE-PAID ** BOOKING NOTE : Payment charge is EUR 3…"
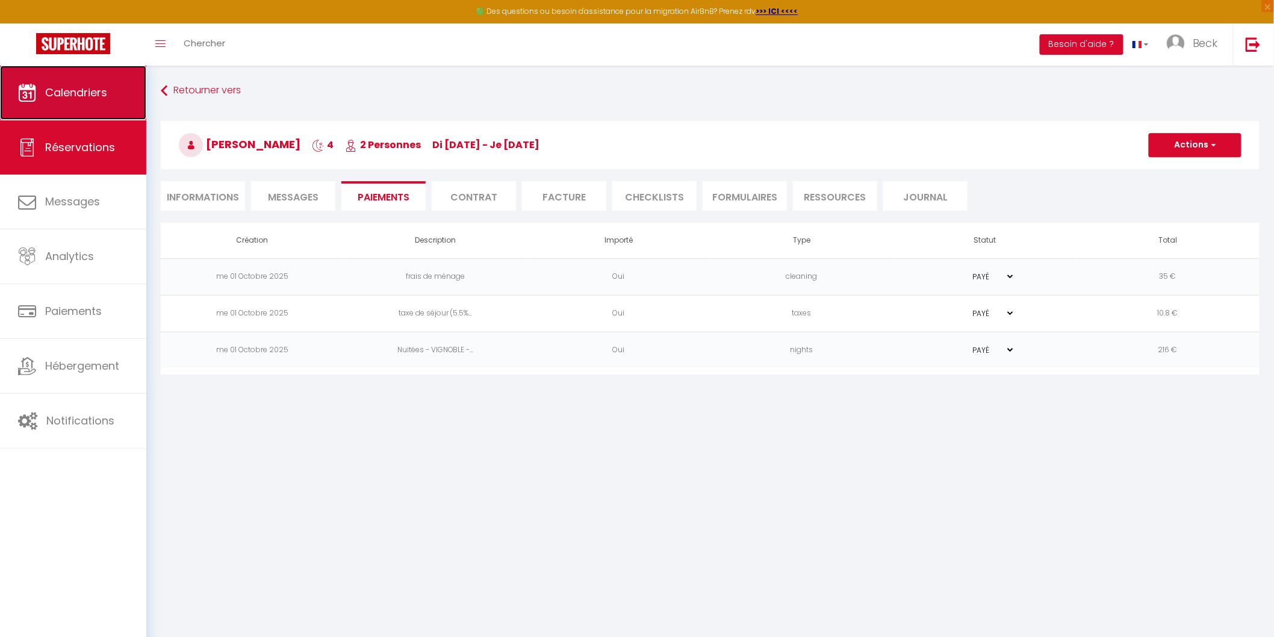
click at [92, 88] on span "Calendriers" at bounding box center [76, 92] width 62 height 15
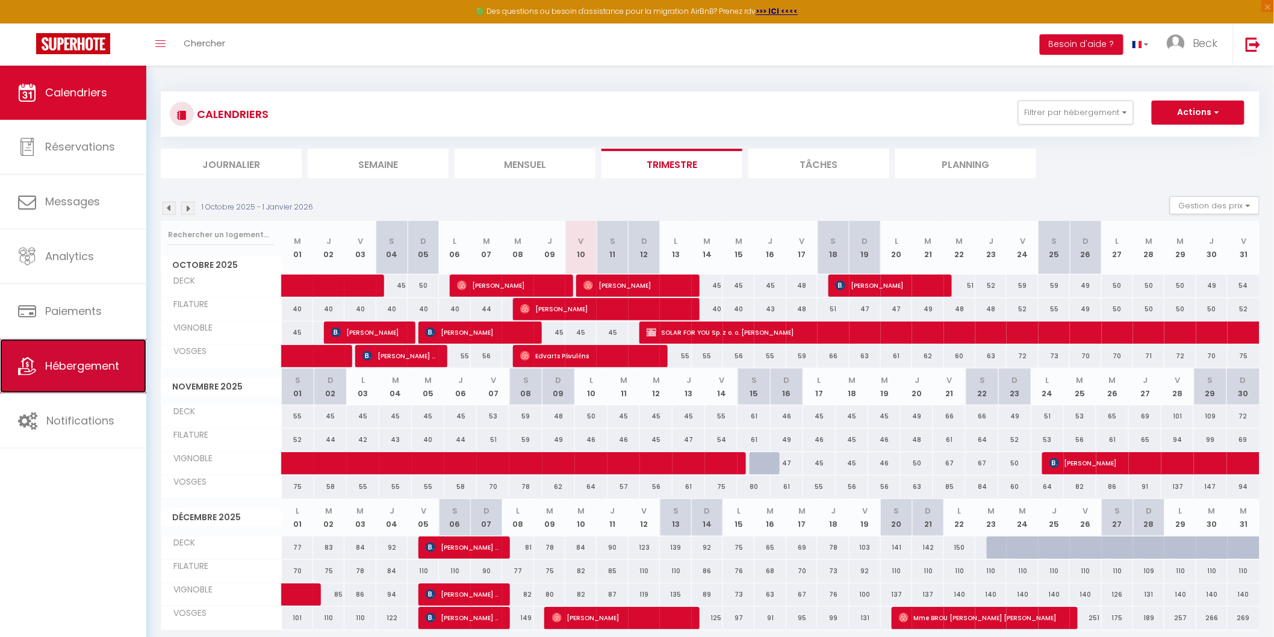
click at [84, 368] on span "Hébergement" at bounding box center [82, 365] width 74 height 15
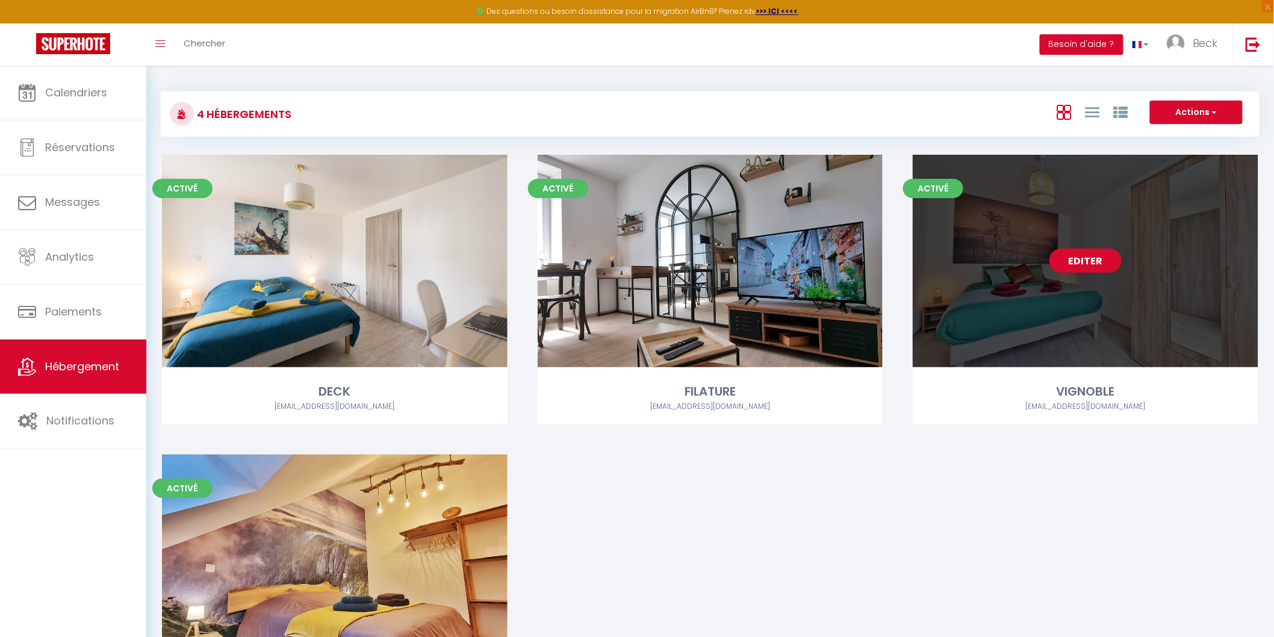
click at [1076, 262] on link "Editer" at bounding box center [1085, 261] width 72 height 24
select select "3"
select select "2"
select select "1"
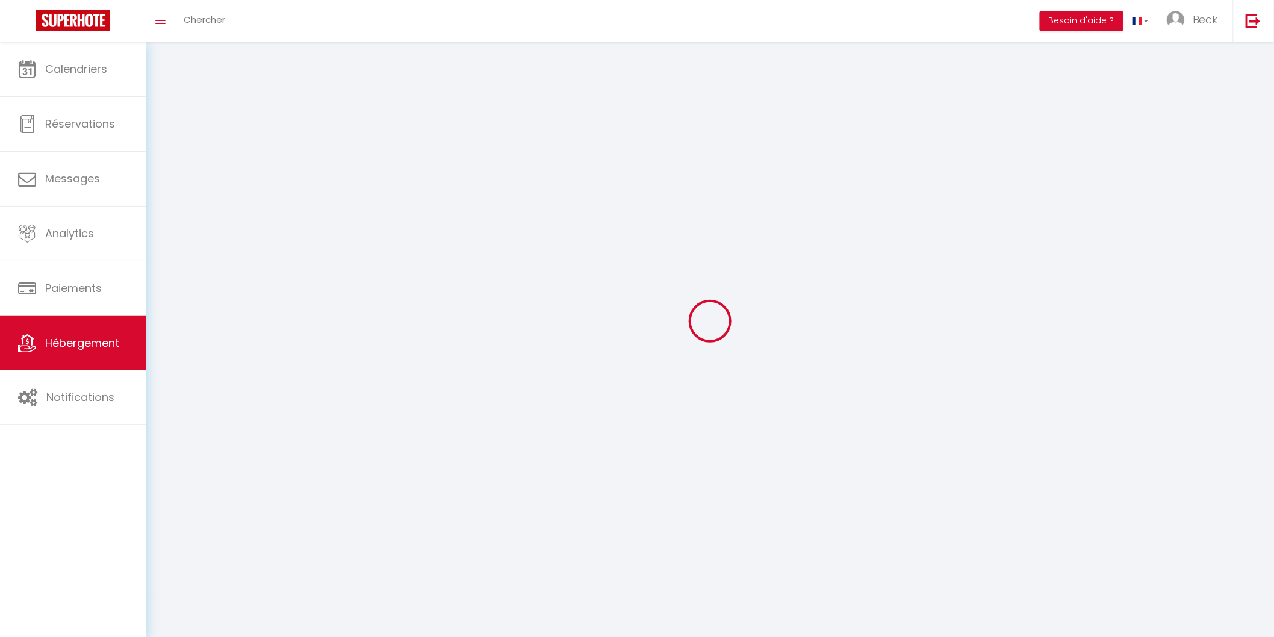
select select
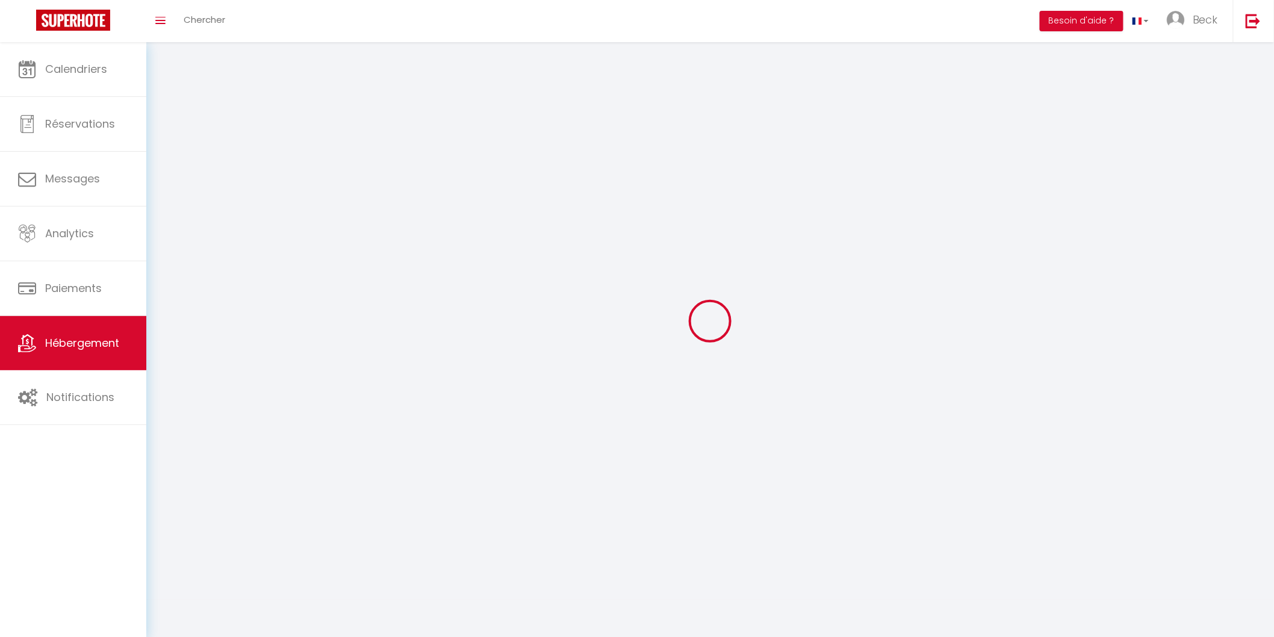
checkbox input "false"
select select
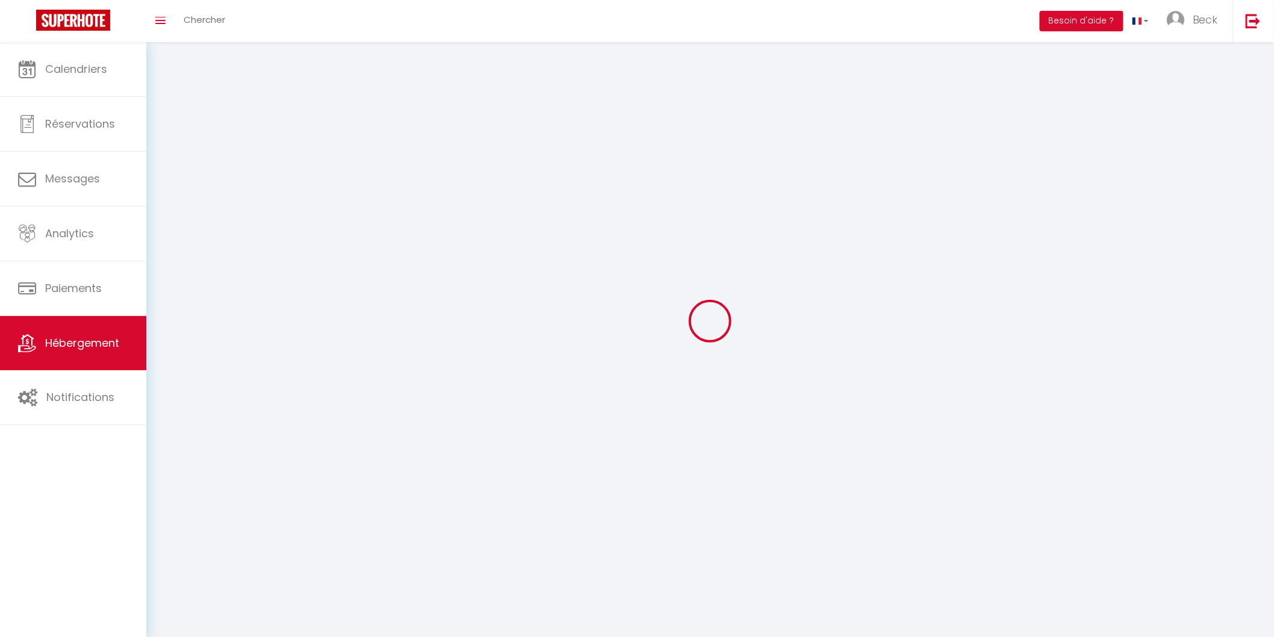
select select
select select "1"
select select
select select "28"
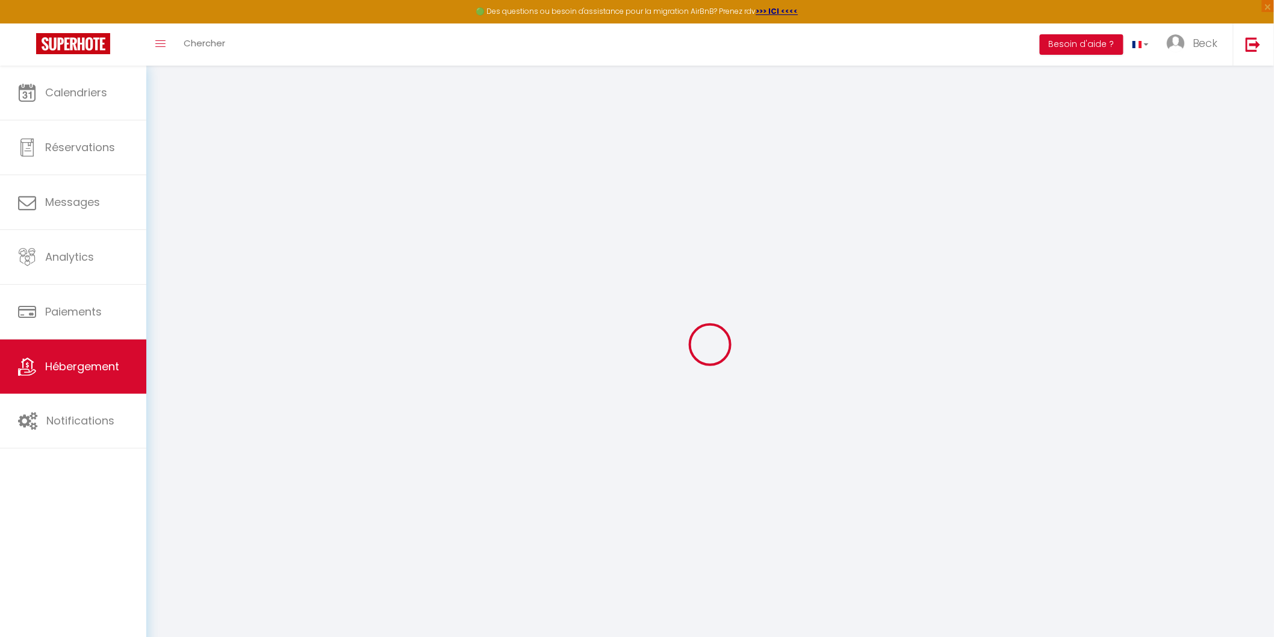
select select
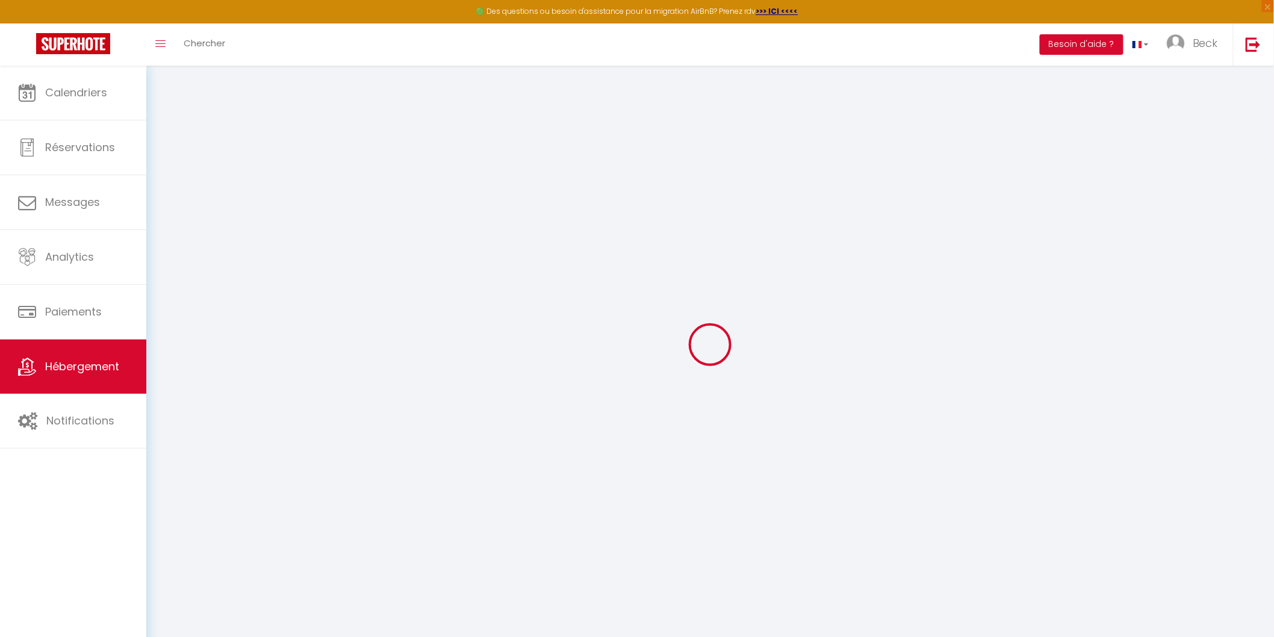
select select
checkbox input "false"
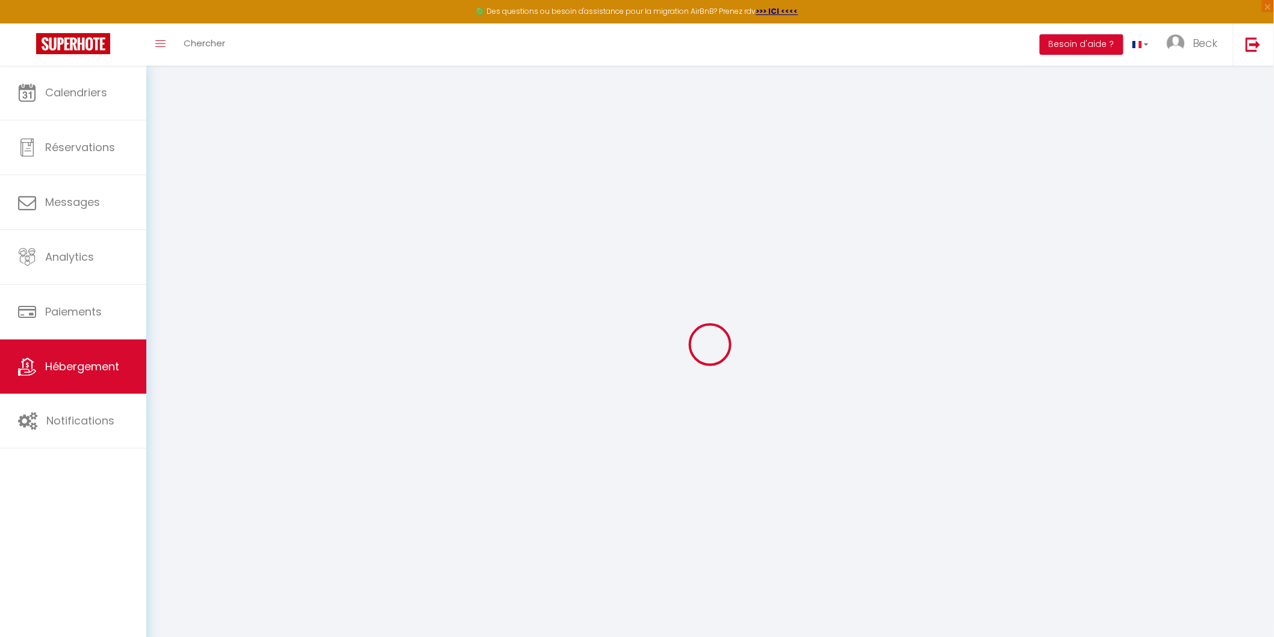
select select
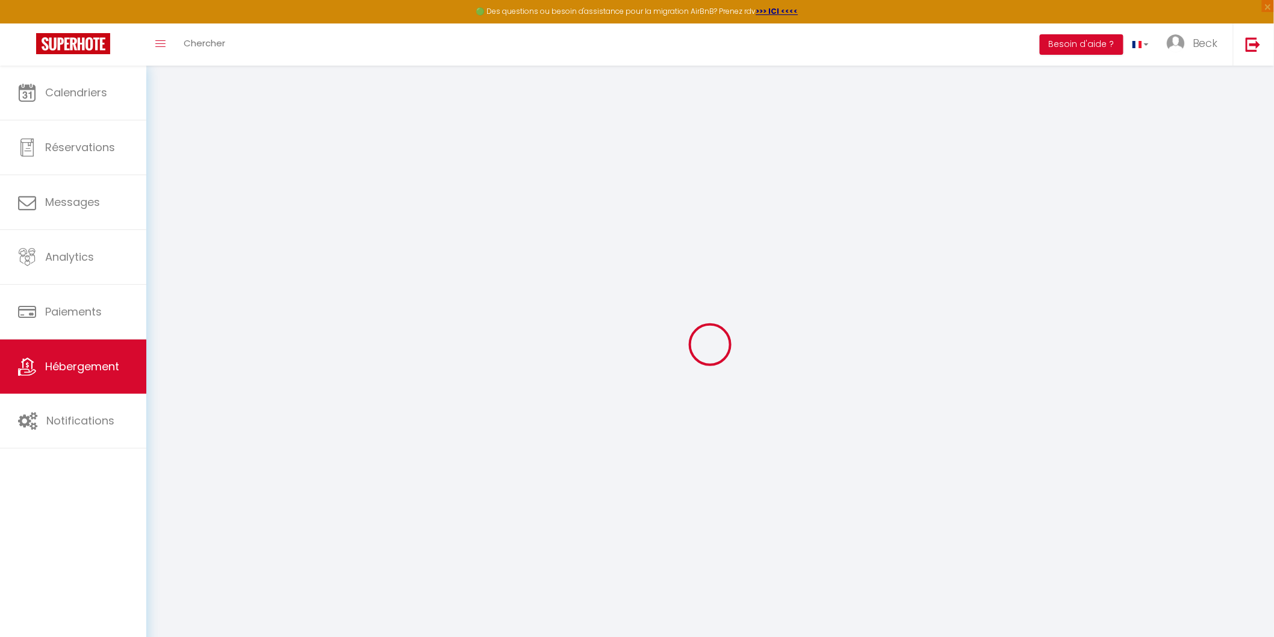
select select
checkbox input "false"
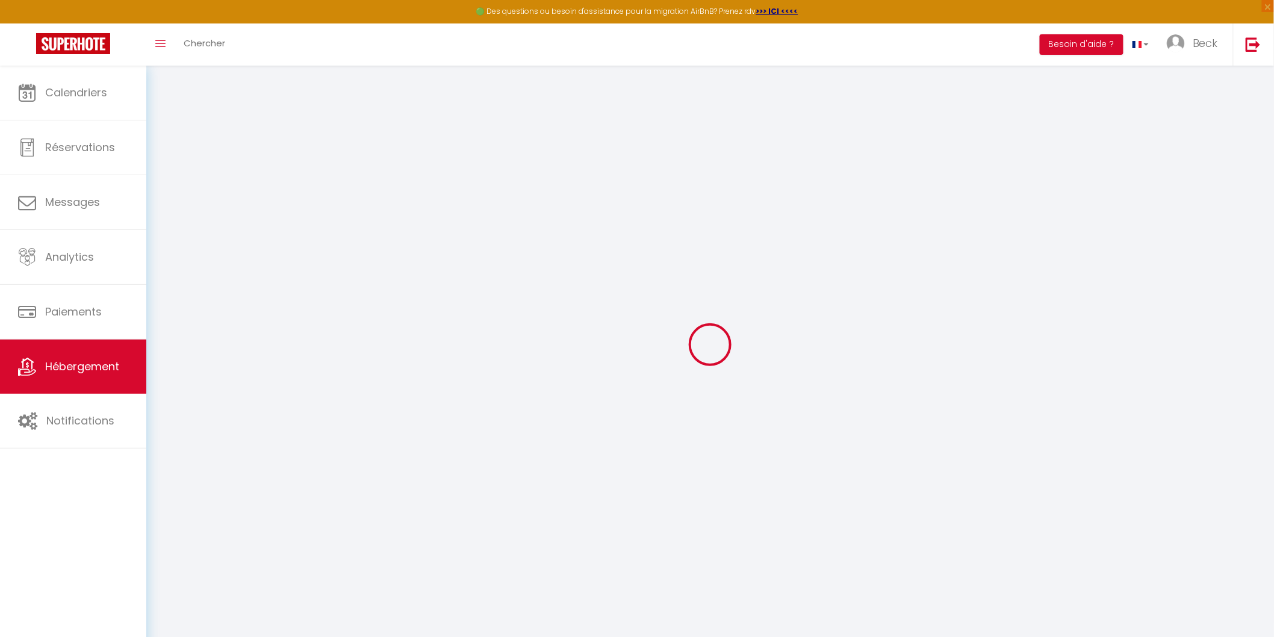
checkbox input "false"
select select
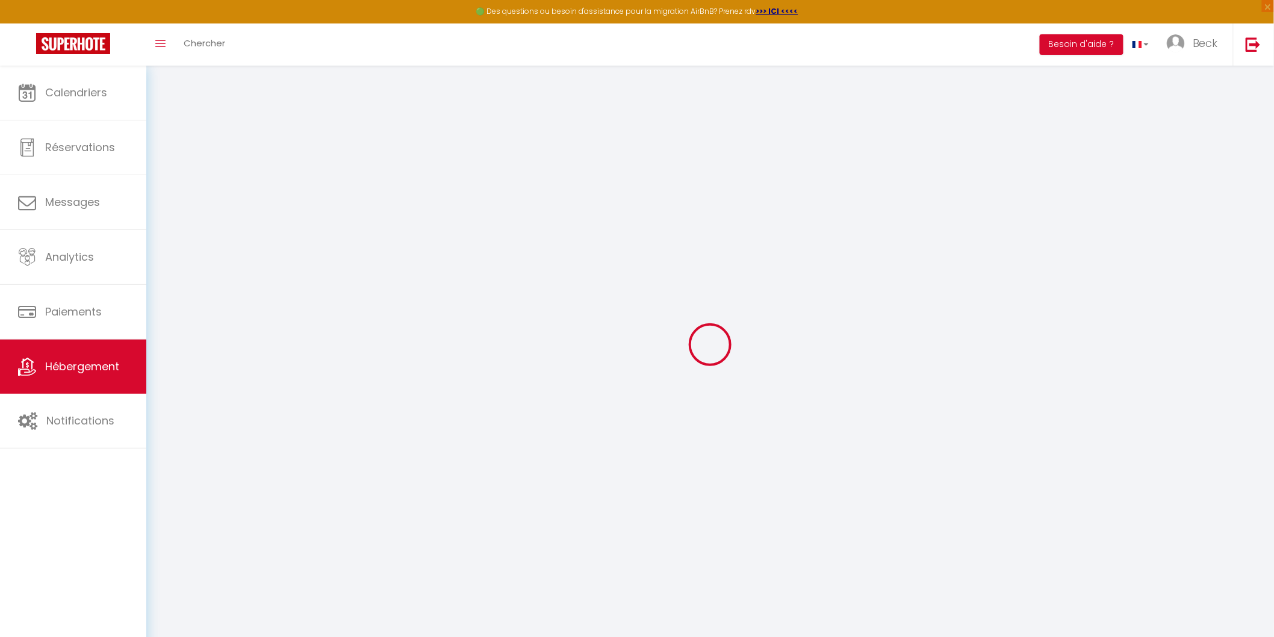
select select
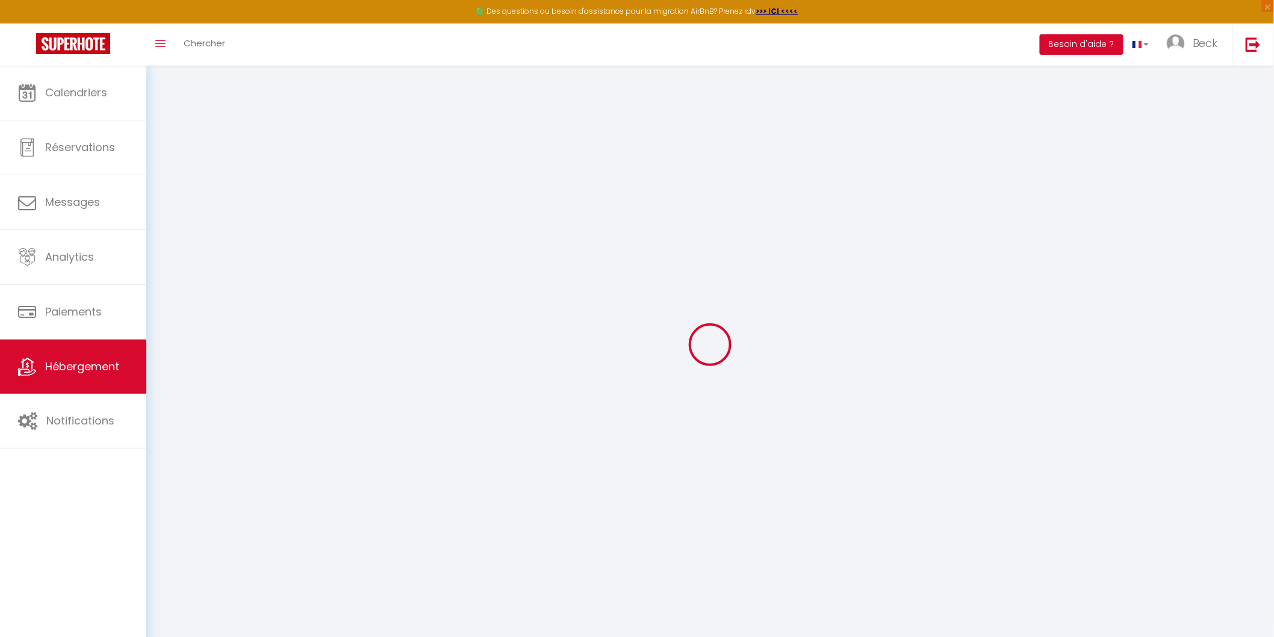
checkbox input "false"
select select
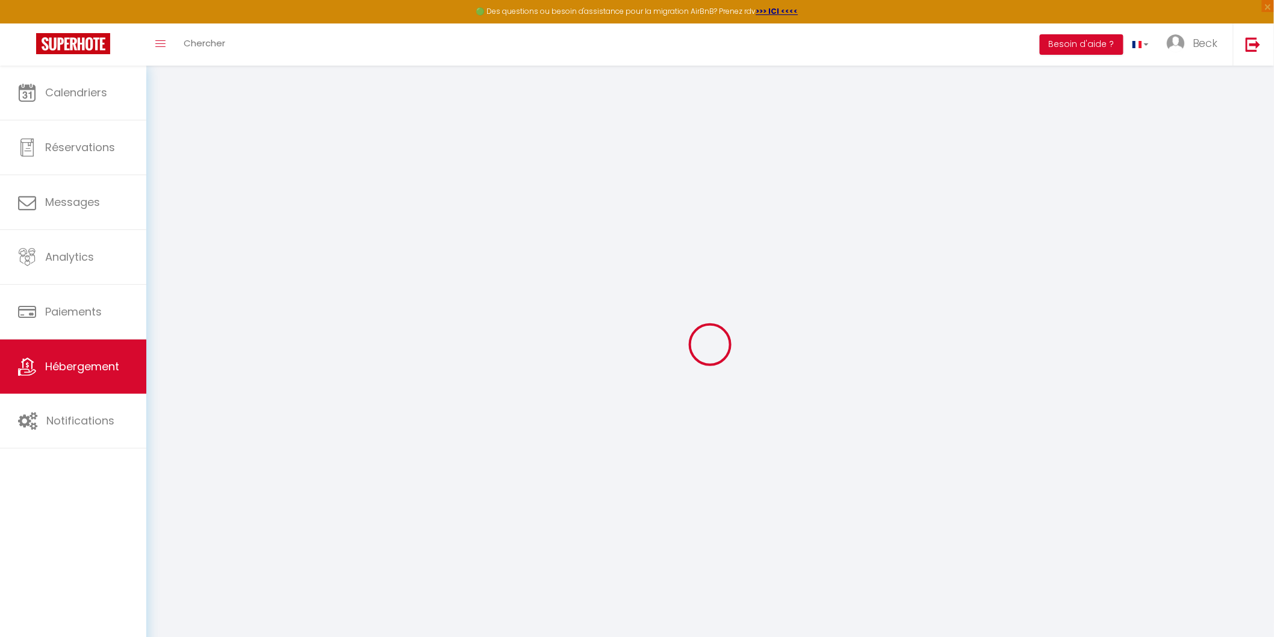
select select
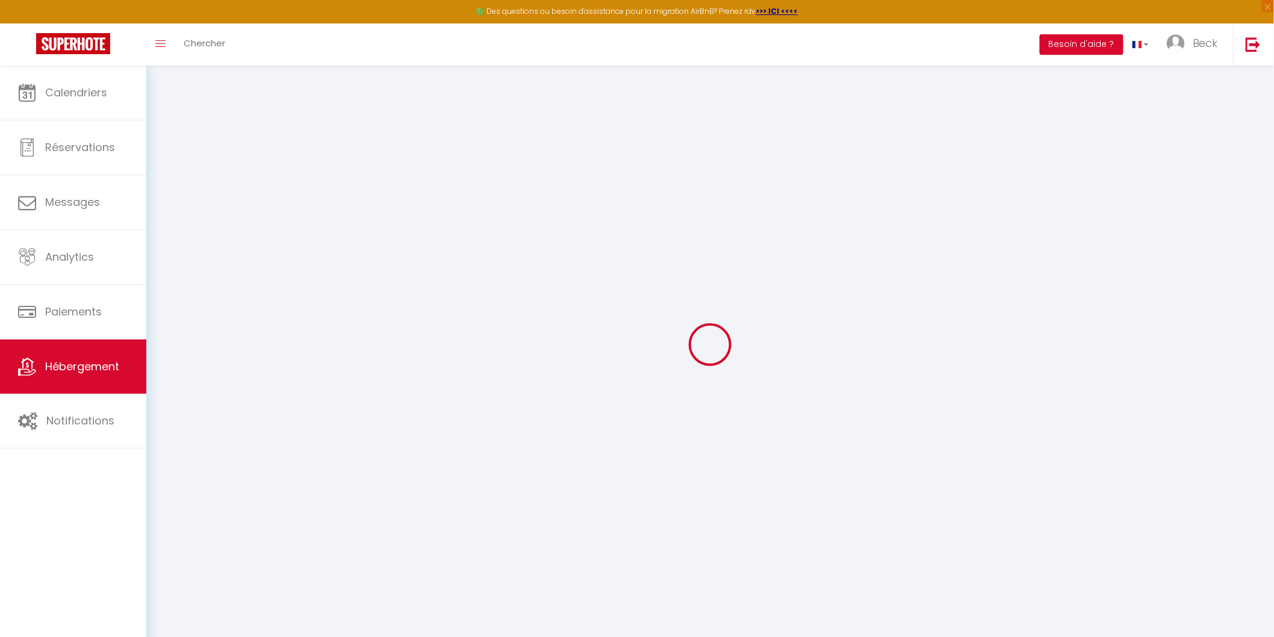
select select
checkbox input "false"
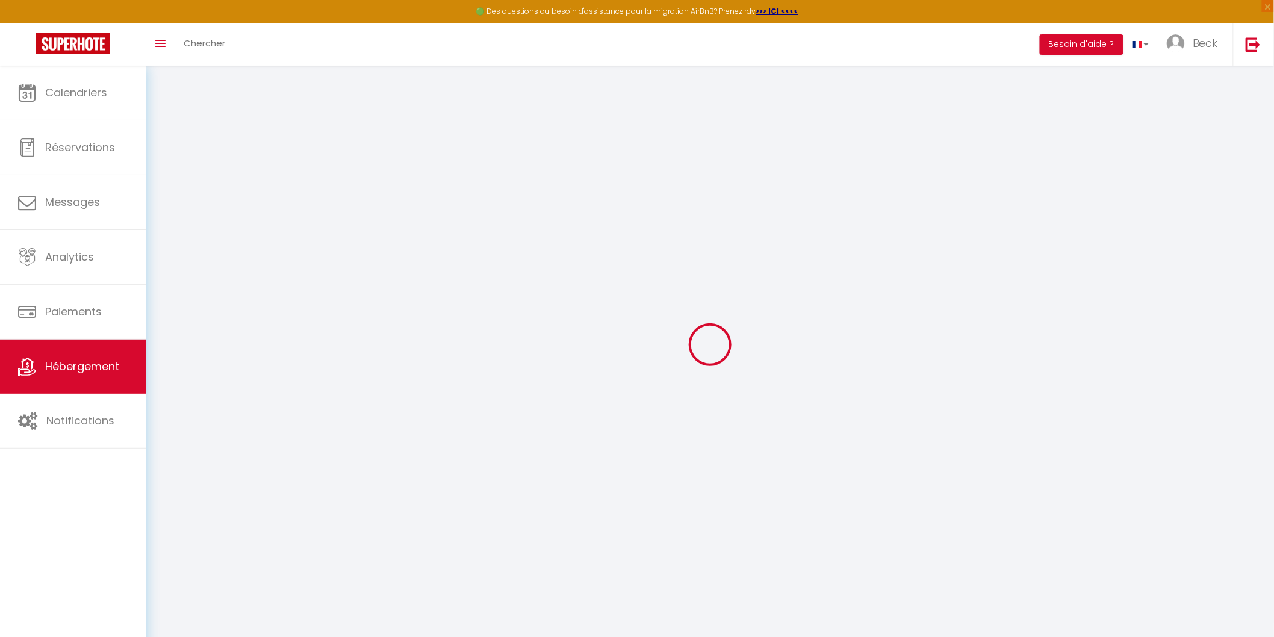
checkbox input "false"
select select
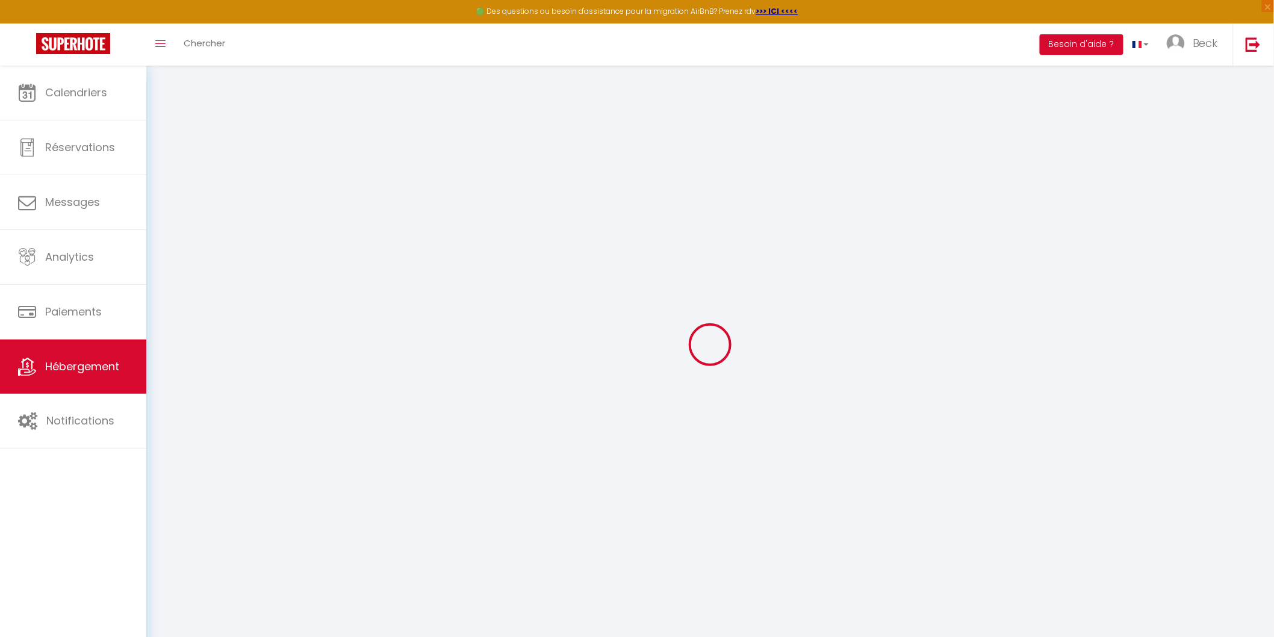
select select
checkbox input "false"
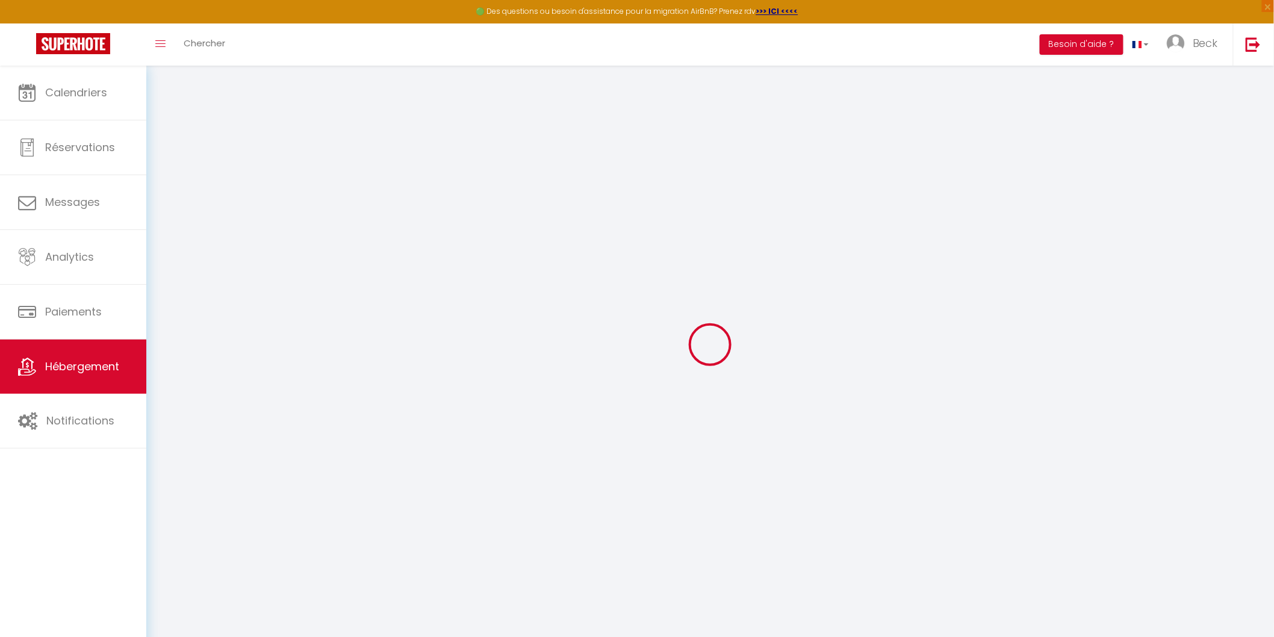
checkbox input "false"
select select
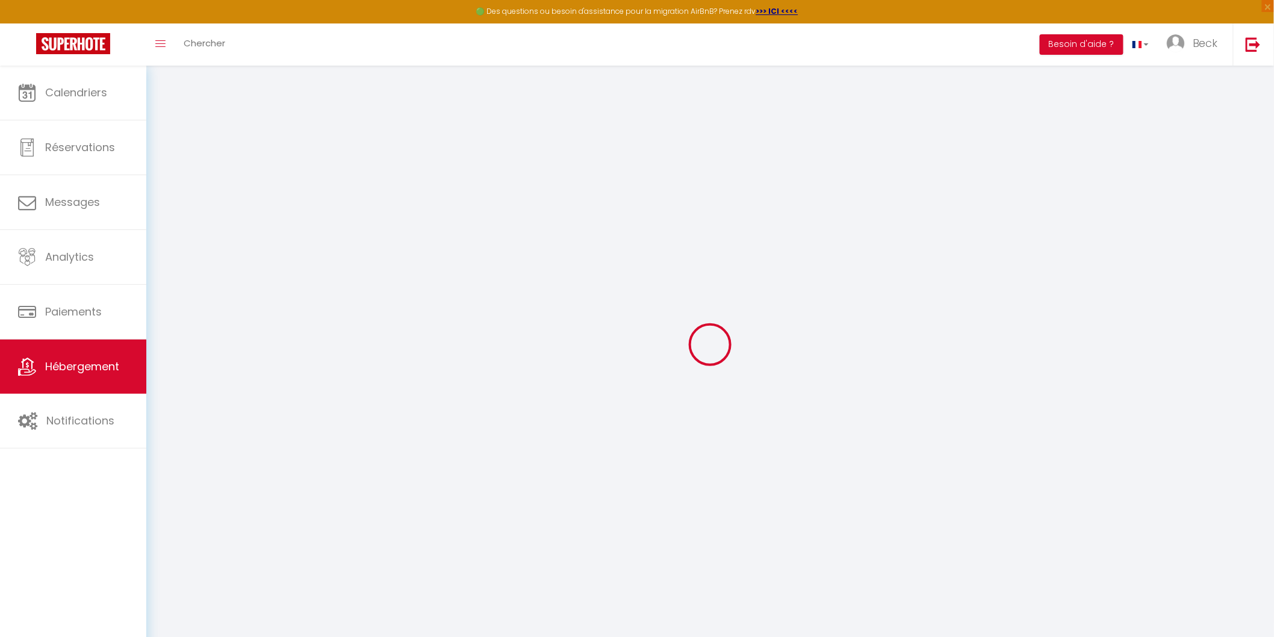
select select
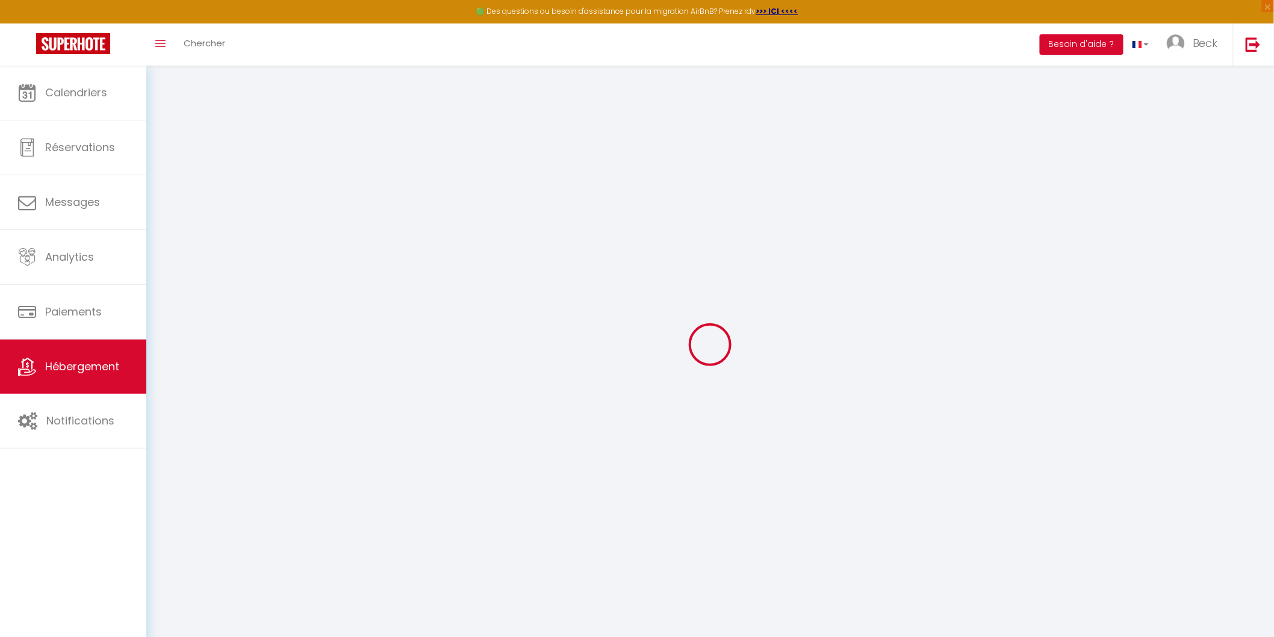
select select
checkbox input "false"
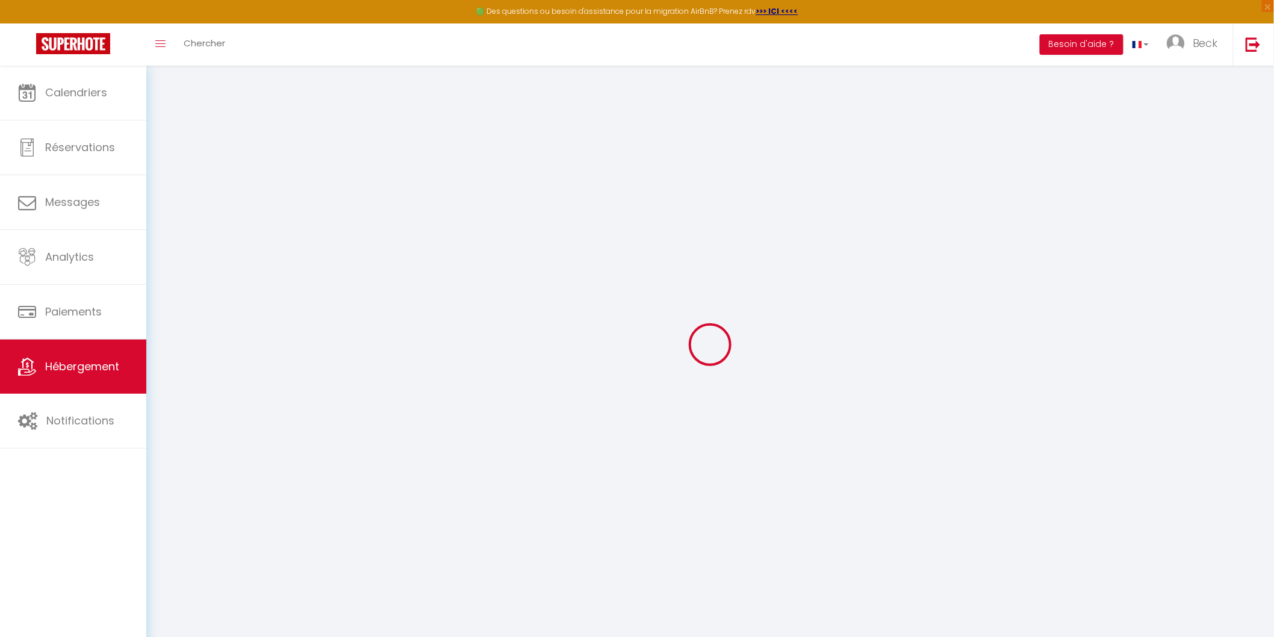
select select
type input "VIGNOBLE"
type input "[PERSON_NAME] et [PERSON_NAME]"
type input ""ChezPatIsa""
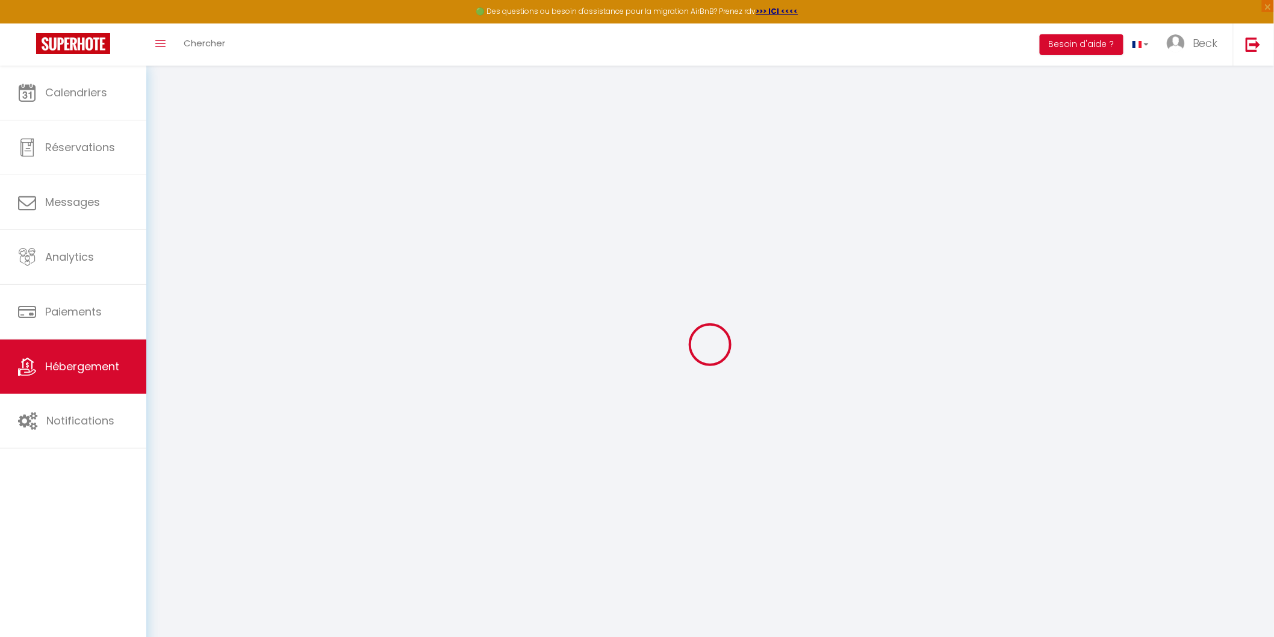
type input "4 rue Baumann"
type input "68540"
type input "BOLLWILLER"
select select "2"
type input "40"
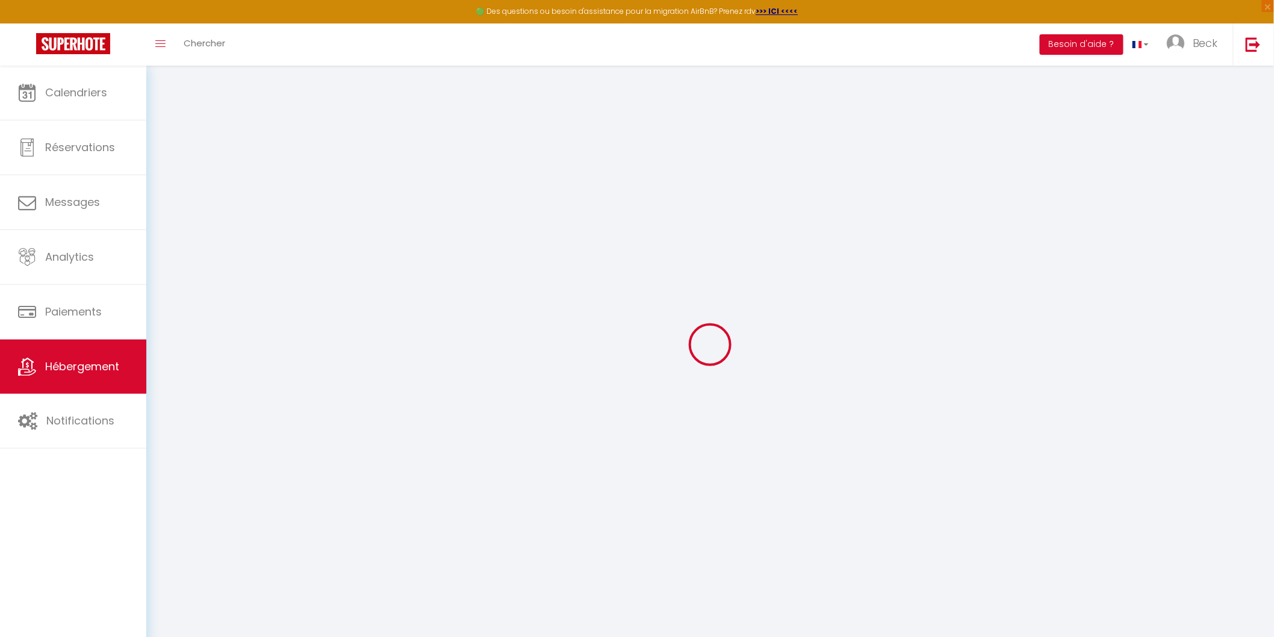
type input "35"
type input "5.5"
type input "4"
type input "350"
select select
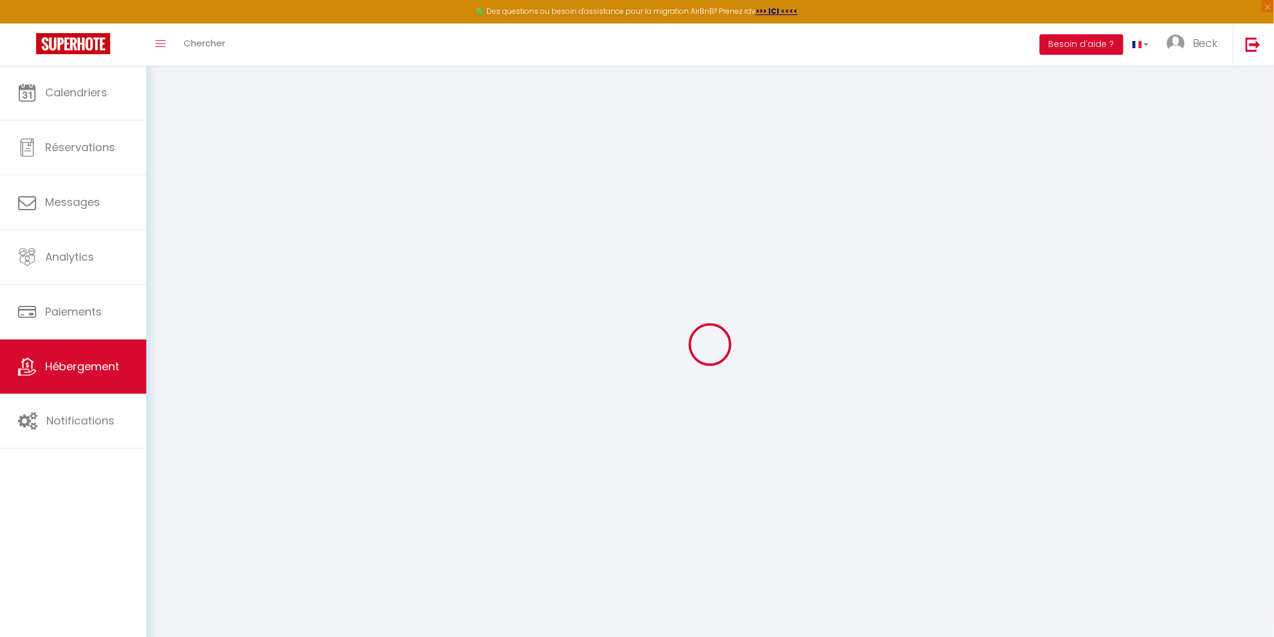
select select
type input "[STREET_ADDRESS][PERSON_NAME]"
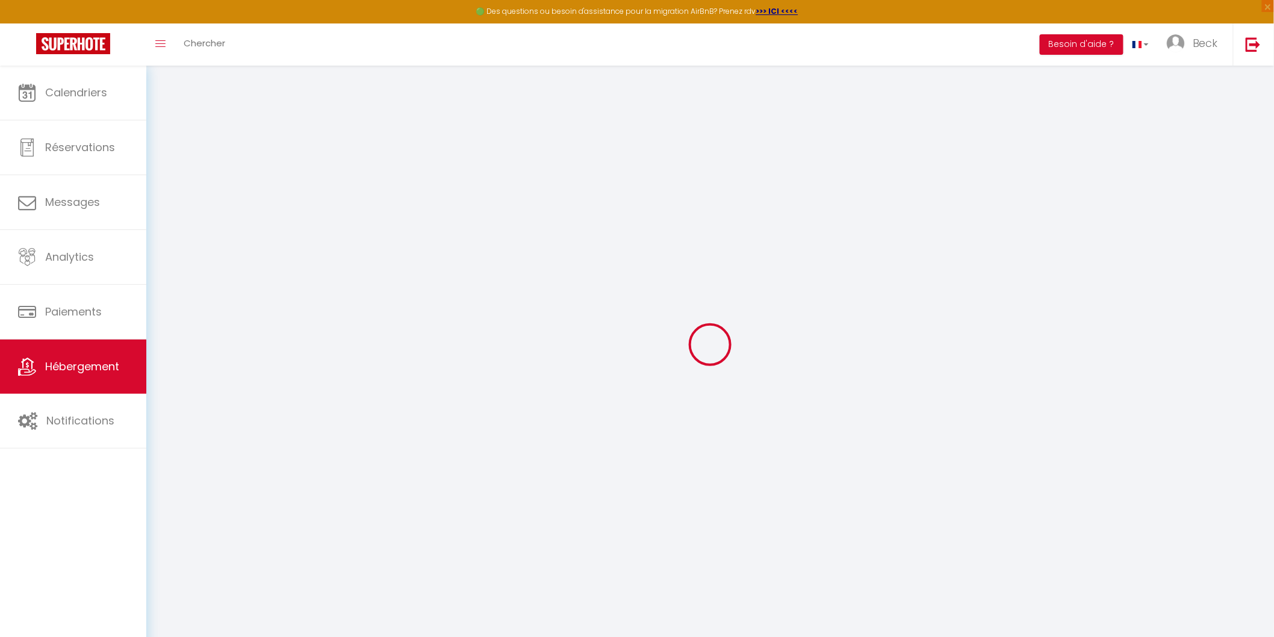
type input "68500"
type input "Guebwiller"
type input "chezpatisa@gmail.com"
select select "5176"
checkbox input "false"
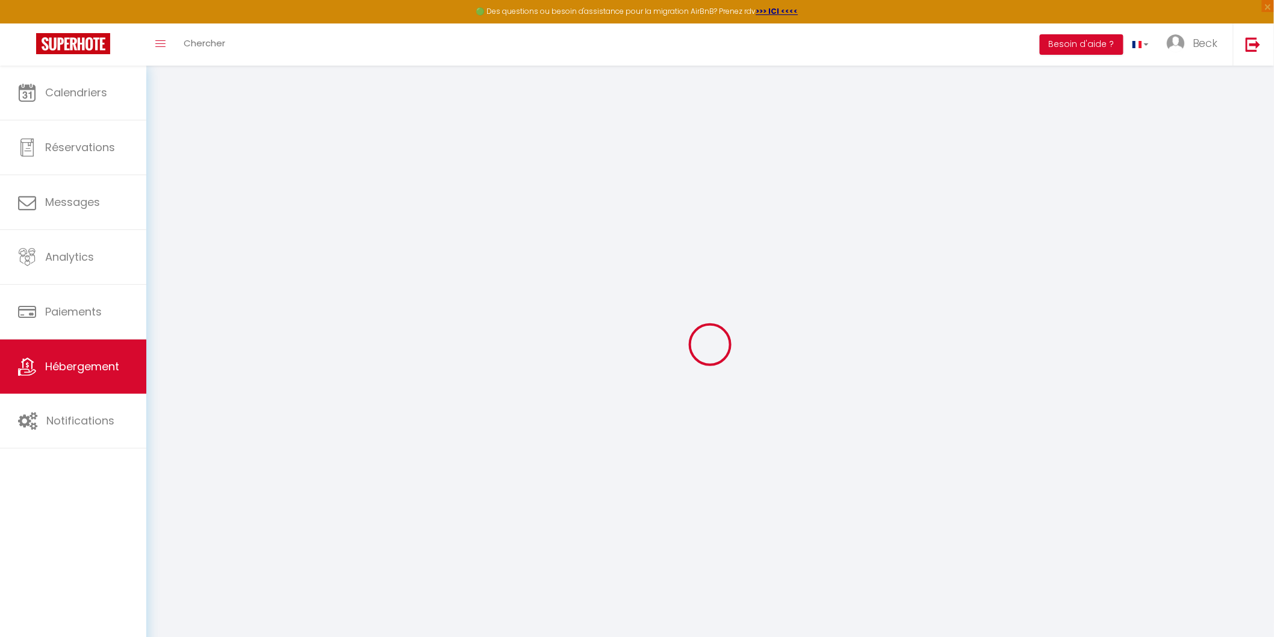
checkbox input "false"
radio input "true"
type input "0"
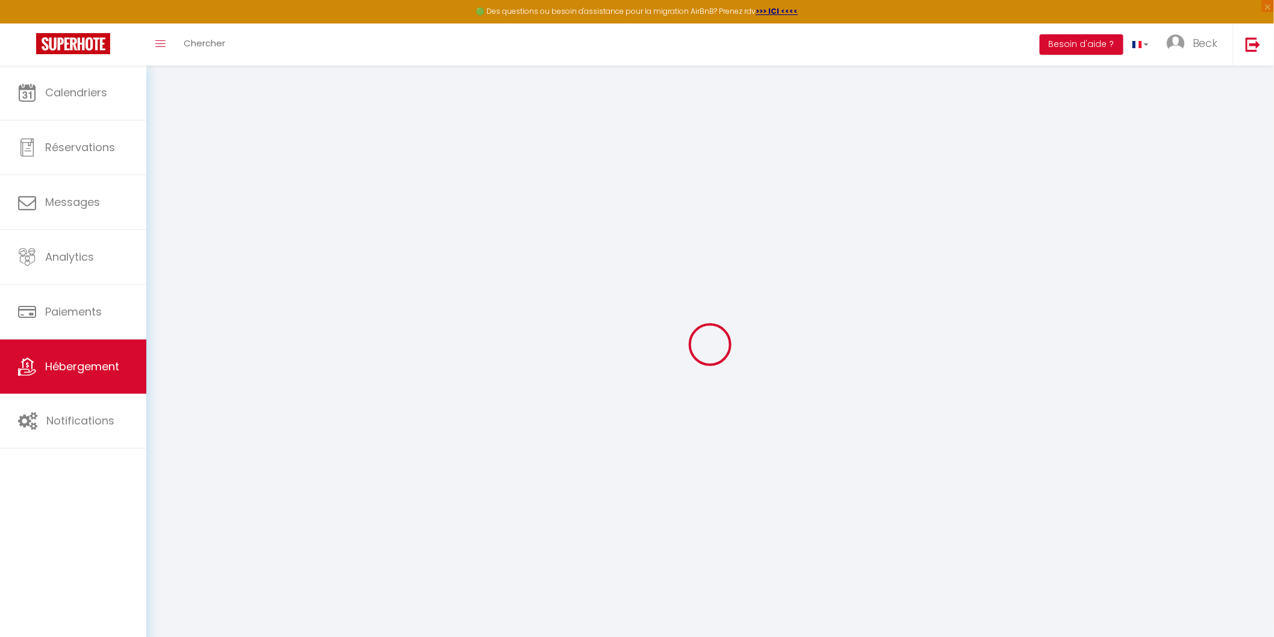
type input "0"
select select
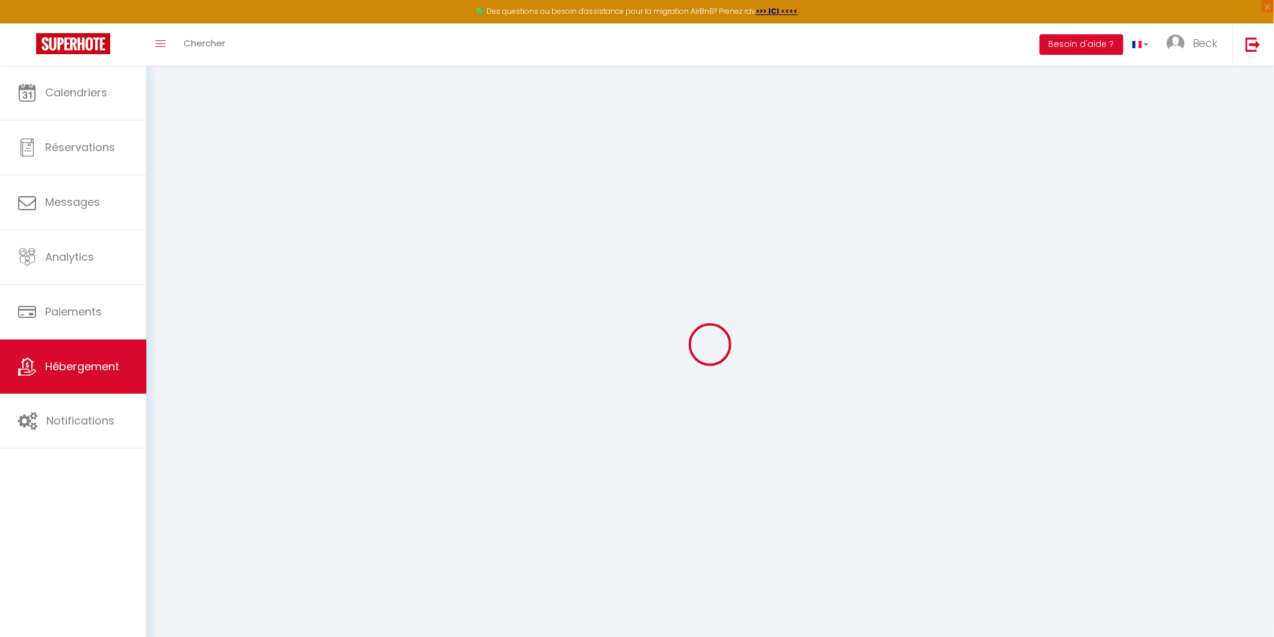
select select
checkbox input "false"
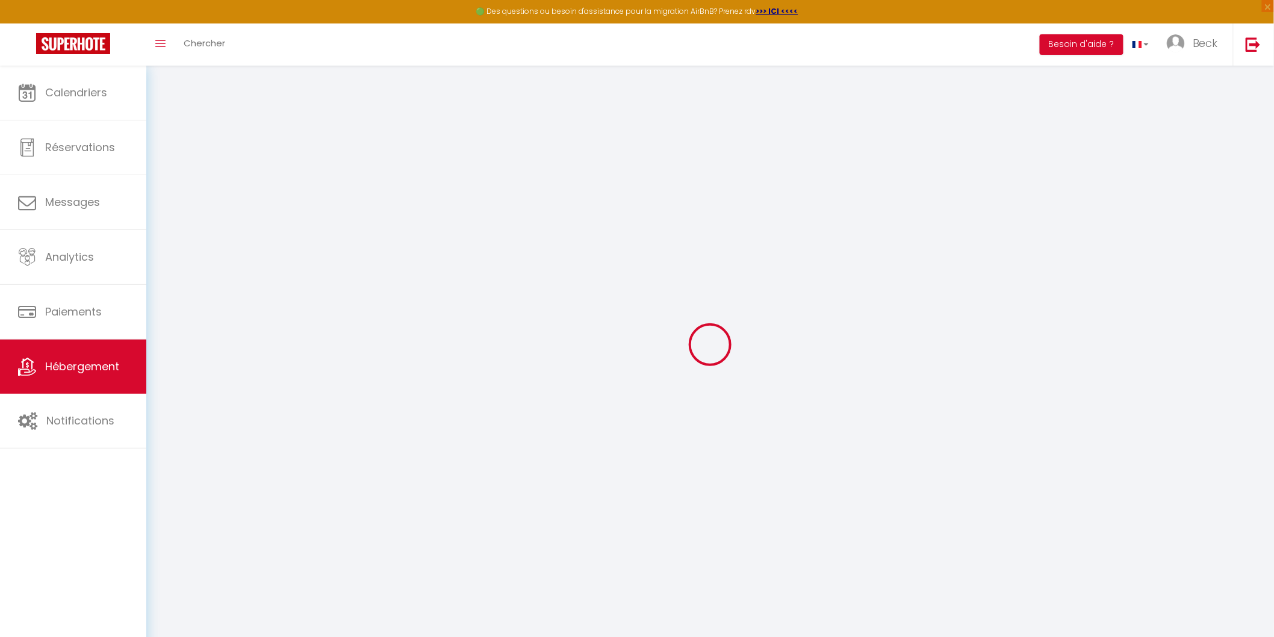
checkbox input "false"
select select
checkbox input "false"
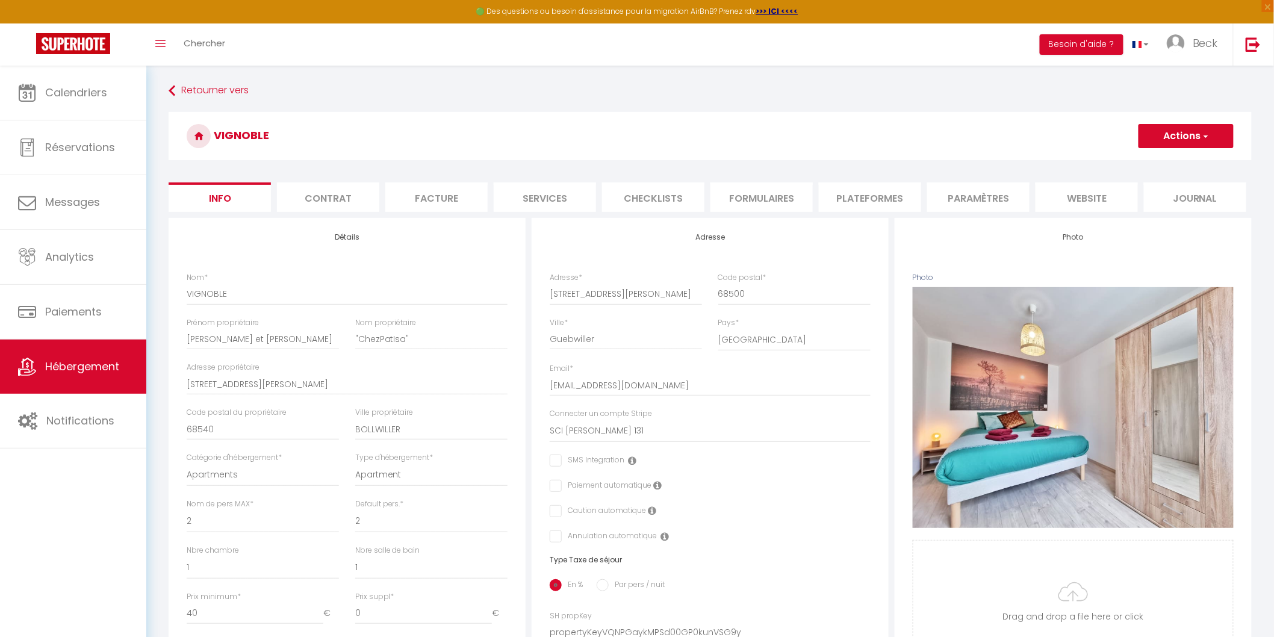
click at [364, 195] on li "Contrat" at bounding box center [328, 196] width 102 height 29
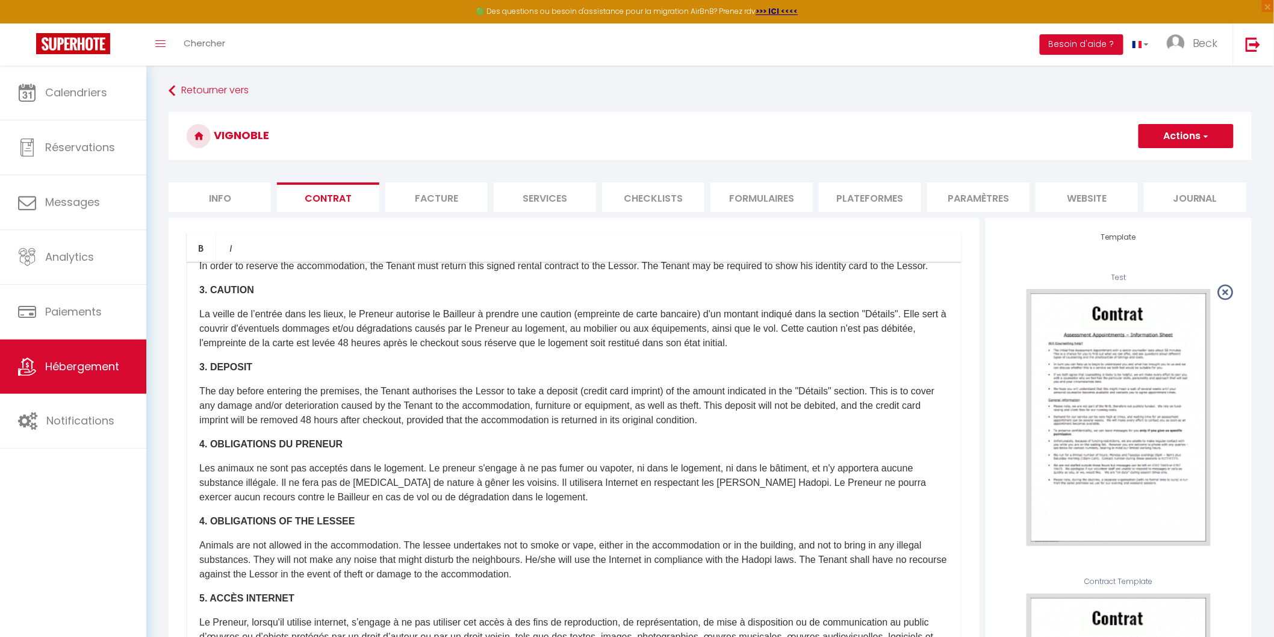
scroll to position [468, 0]
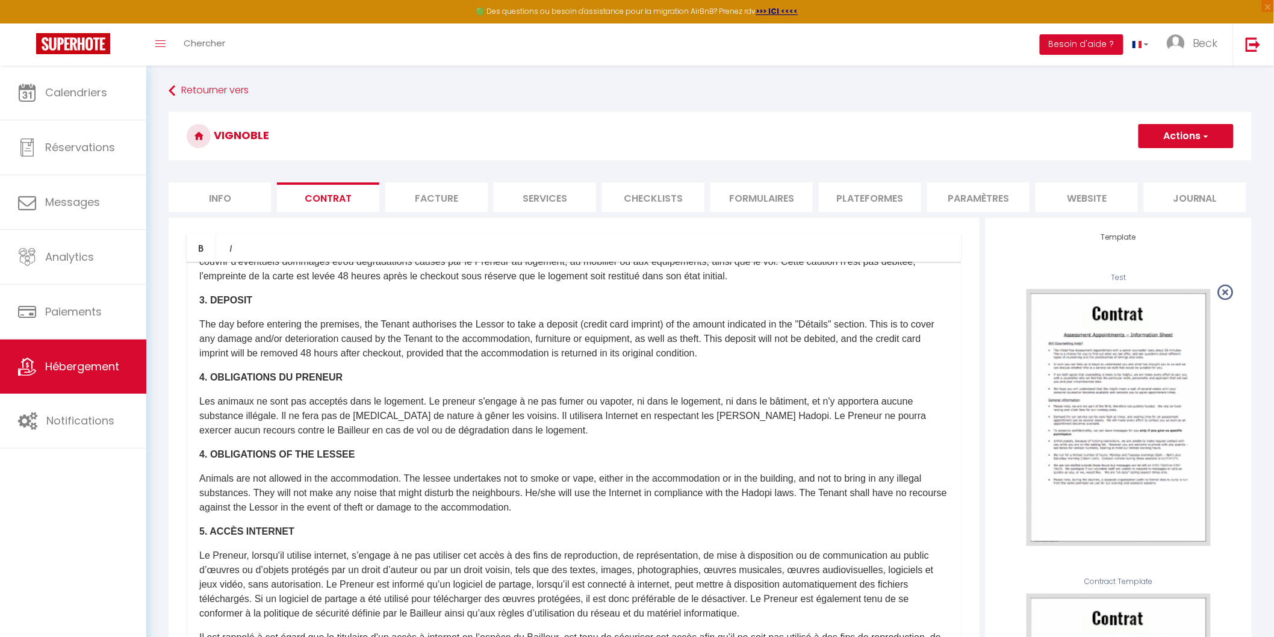
click at [435, 191] on li "Facture" at bounding box center [436, 196] width 102 height 29
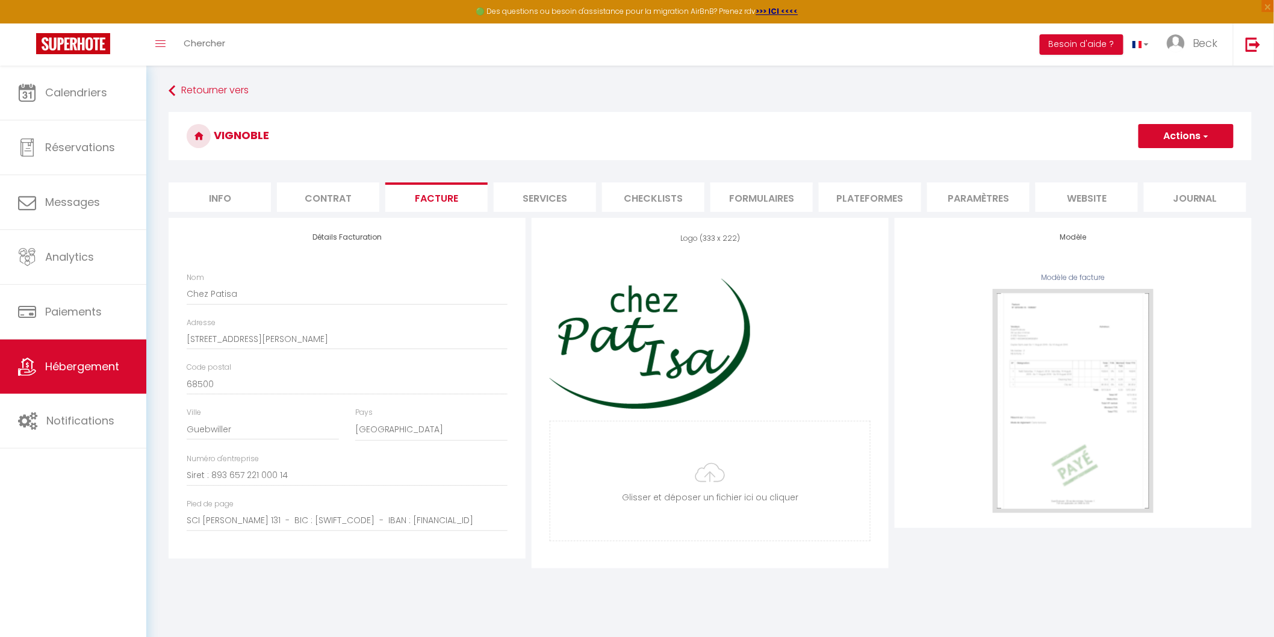
click at [522, 195] on li "Services" at bounding box center [545, 196] width 102 height 29
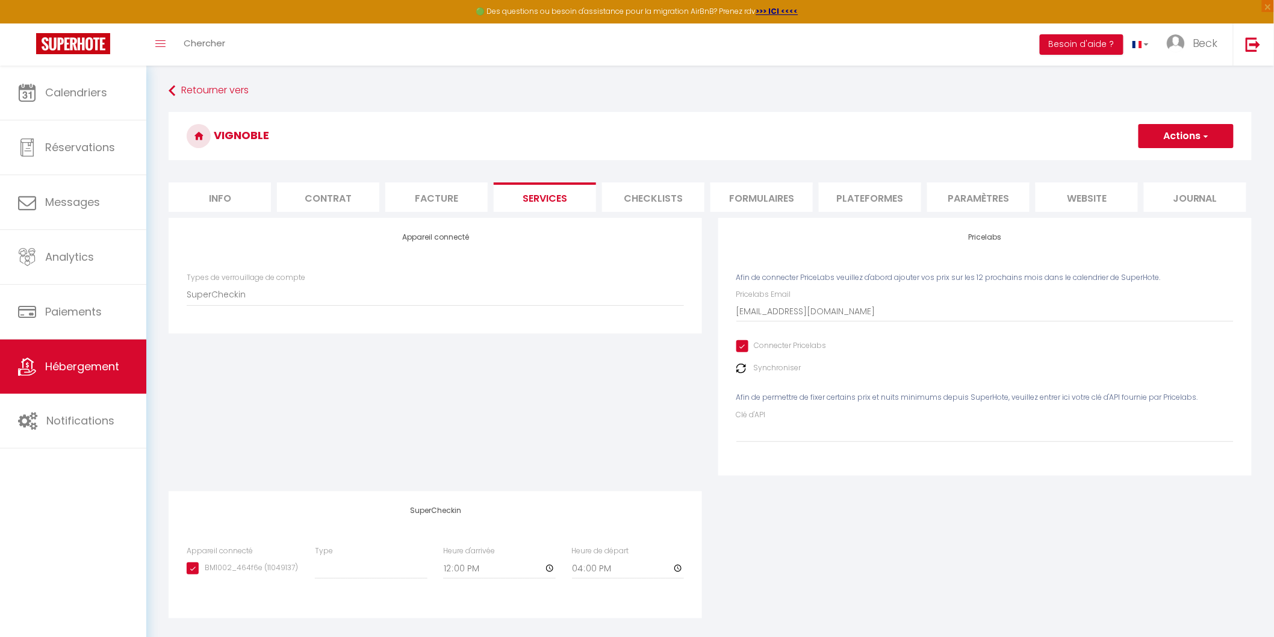
click at [646, 194] on li "Checklists" at bounding box center [653, 196] width 102 height 29
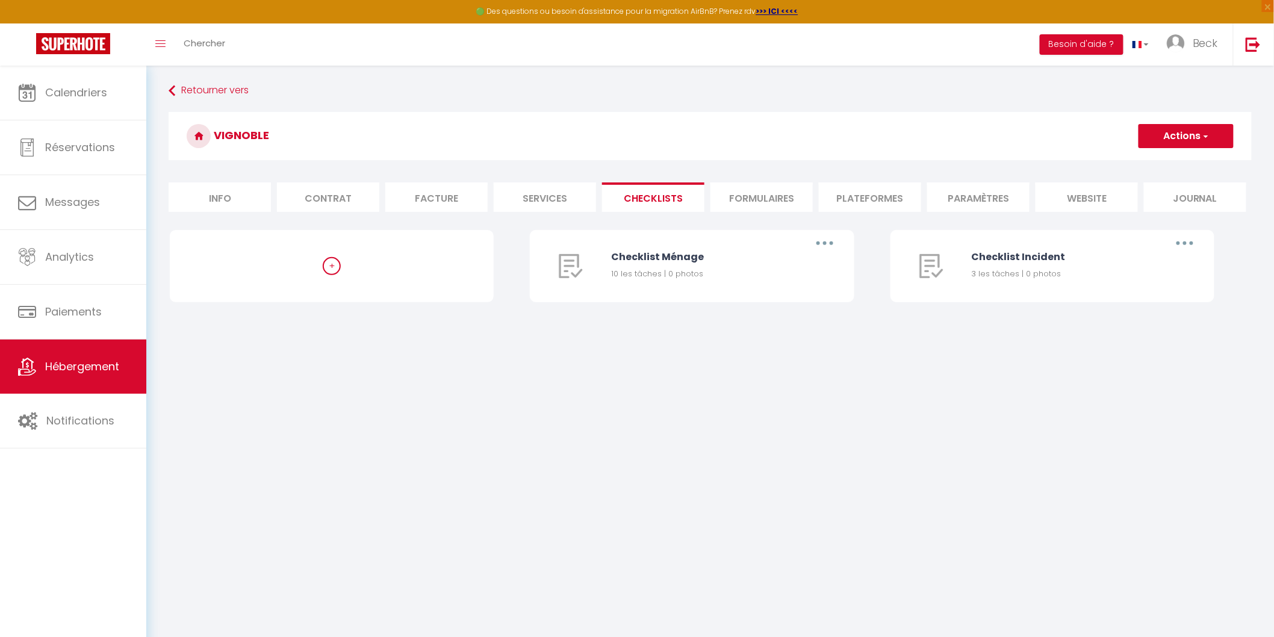
click at [738, 197] on li "Formulaires" at bounding box center [761, 196] width 102 height 29
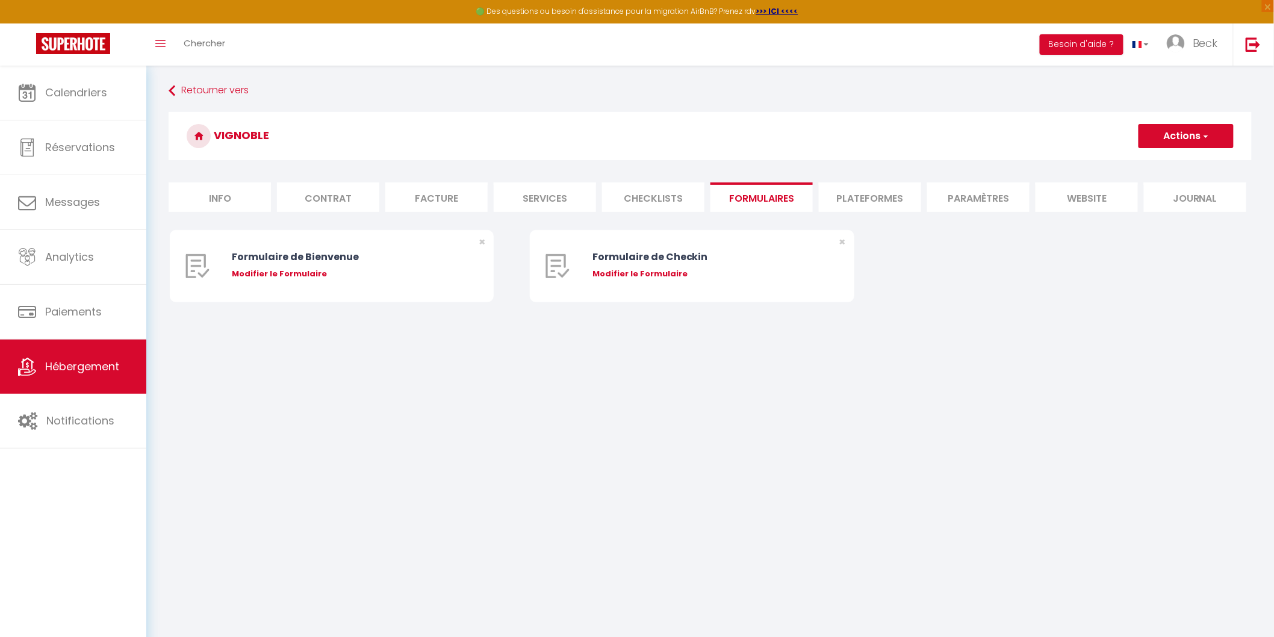
click at [857, 200] on li "Plateformes" at bounding box center [870, 196] width 102 height 29
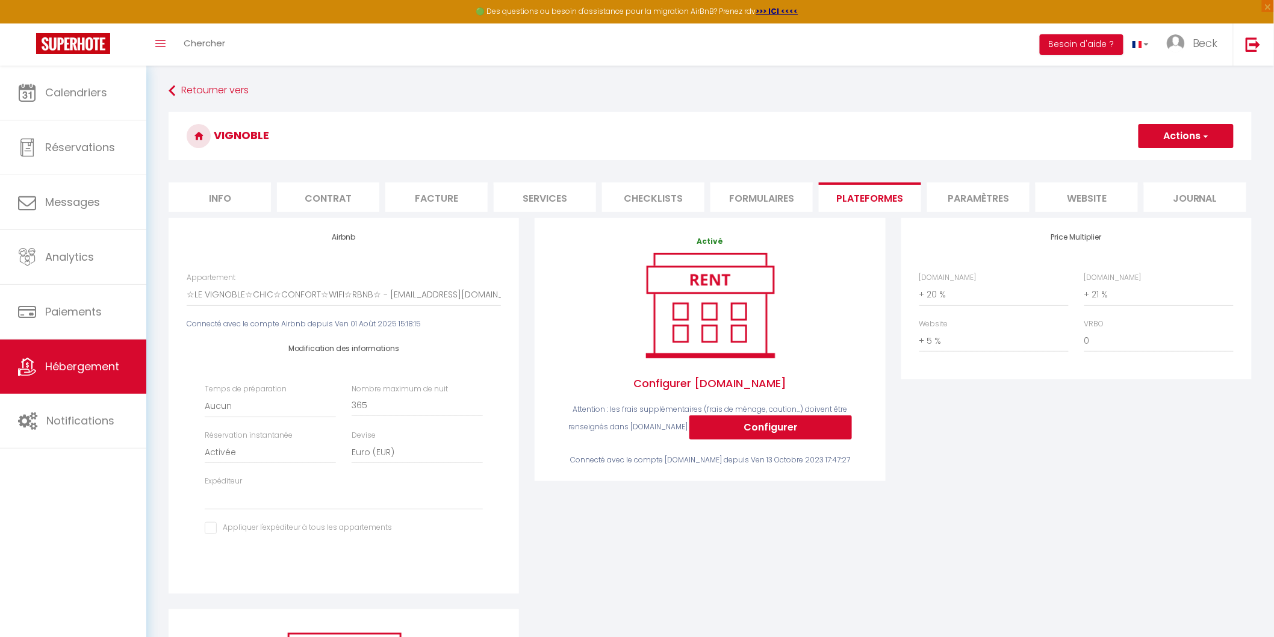
click at [970, 196] on li "Paramètres" at bounding box center [978, 196] width 102 height 29
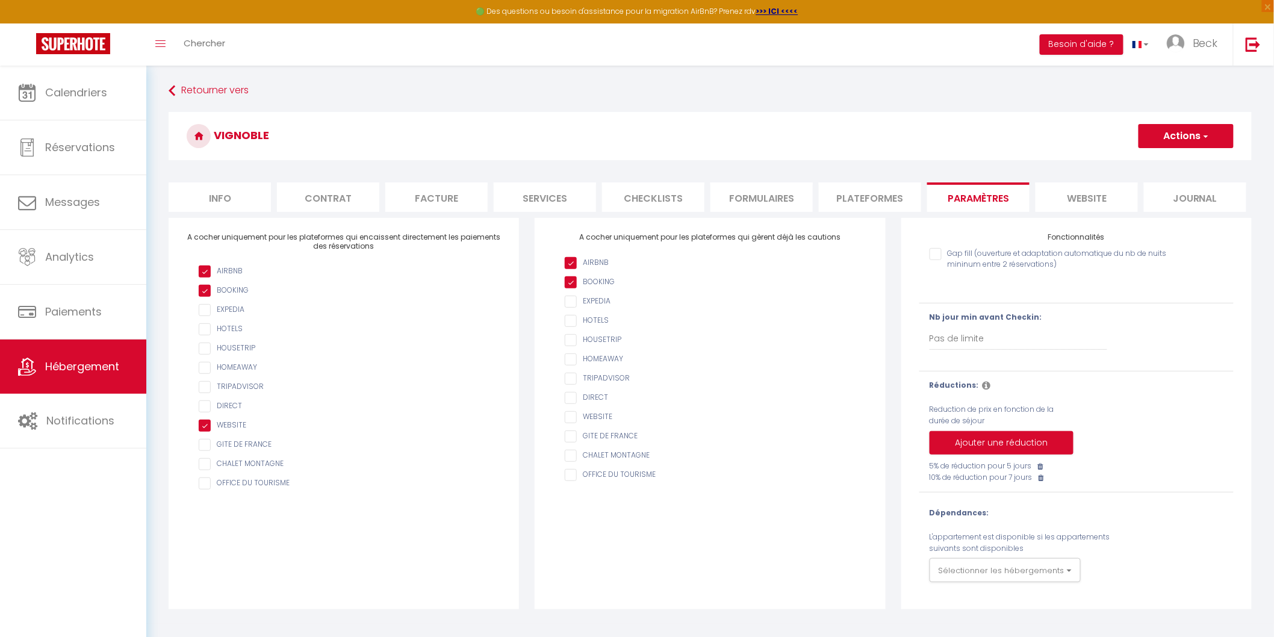
scroll to position [65, 0]
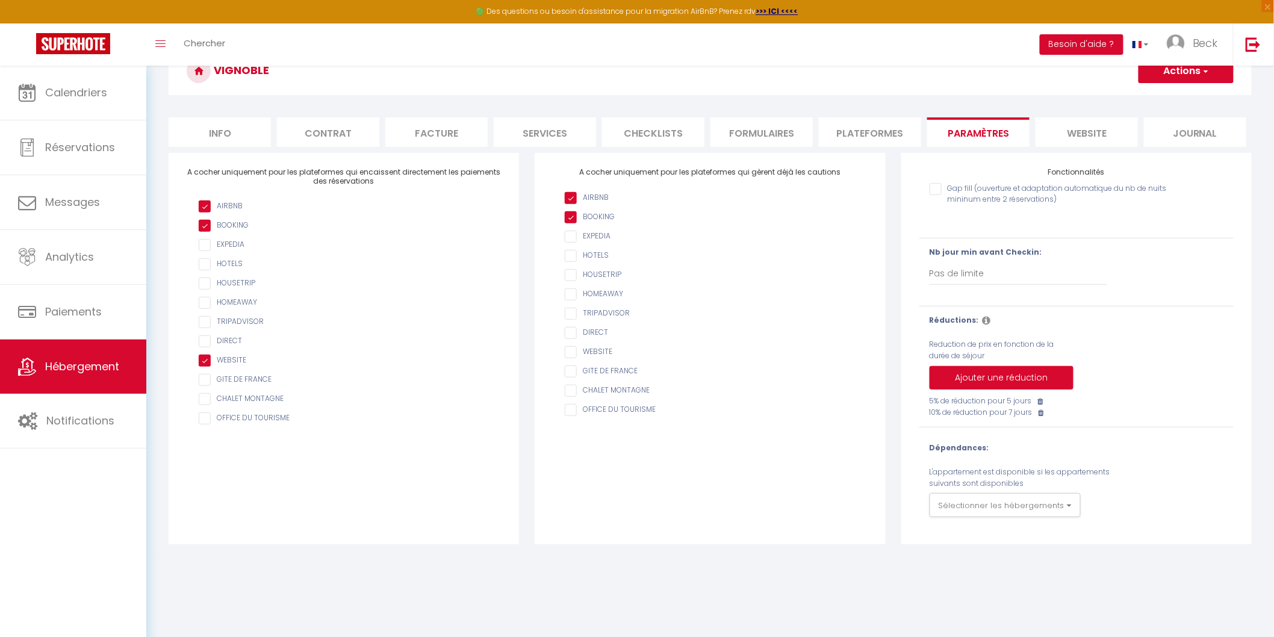
click at [226, 134] on li "Info" at bounding box center [220, 131] width 102 height 29
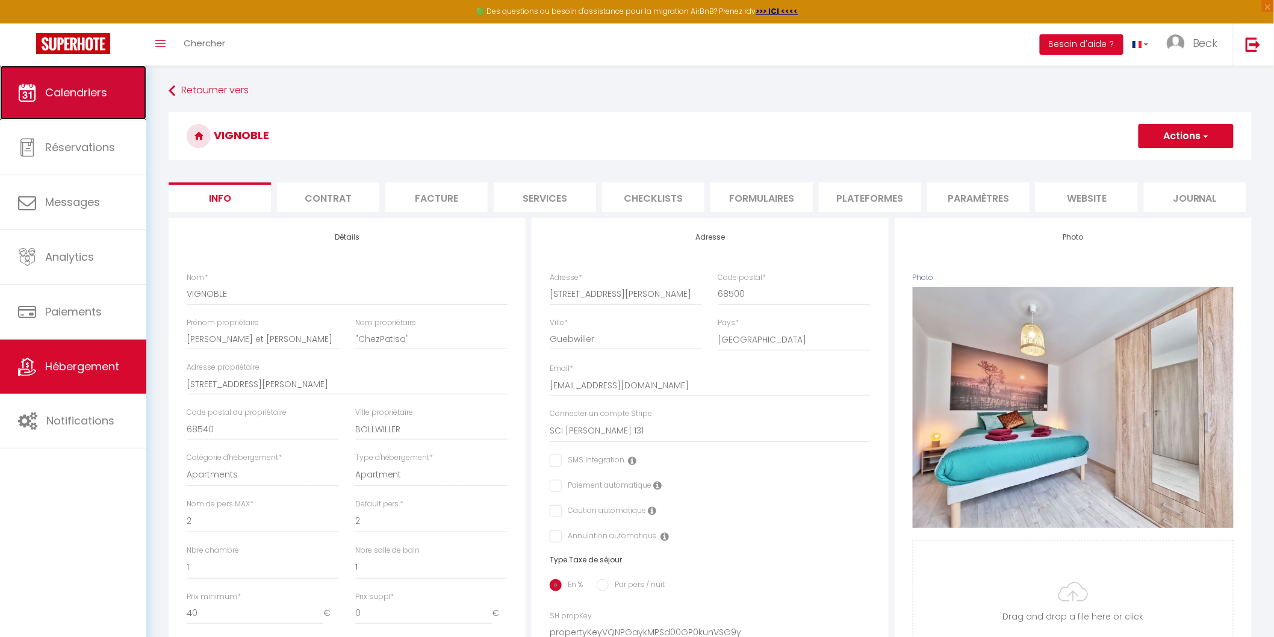
click at [106, 102] on link "Calendriers" at bounding box center [73, 93] width 146 height 54
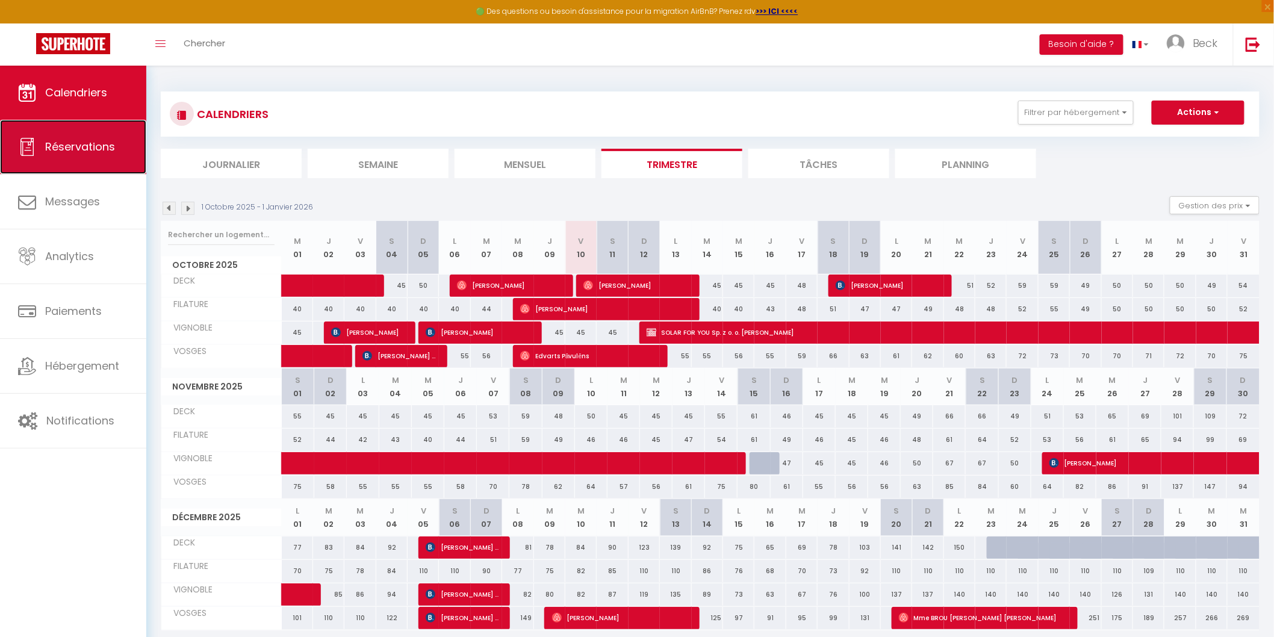
click at [79, 152] on span "Réservations" at bounding box center [80, 146] width 70 height 15
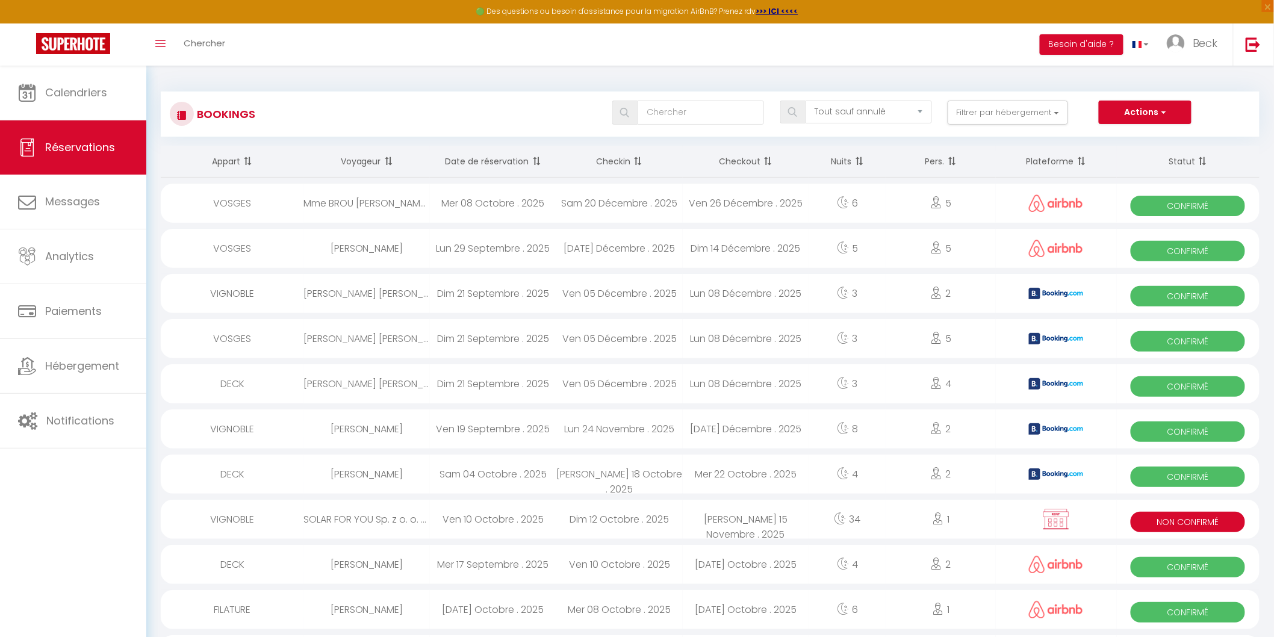
click at [364, 515] on div "SOLAR FOR YOU Sp. z o. o. Anna Martwitz" at bounding box center [366, 519] width 126 height 39
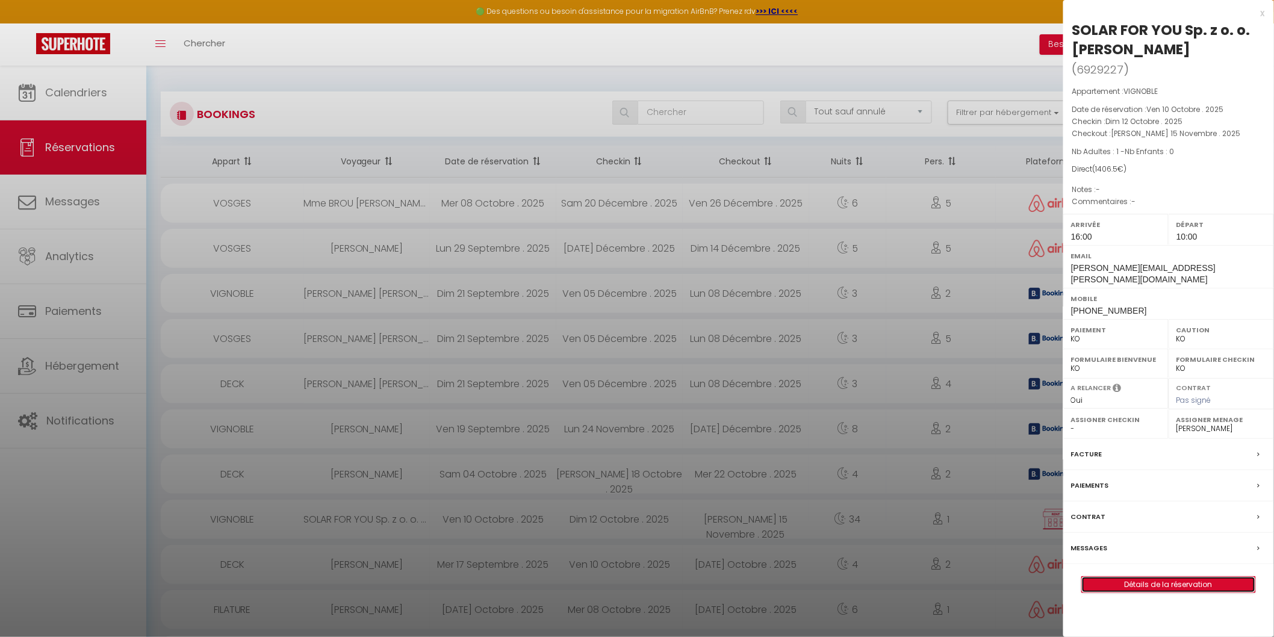
click at [1121, 581] on link "Détails de la réservation" at bounding box center [1168, 585] width 173 height 16
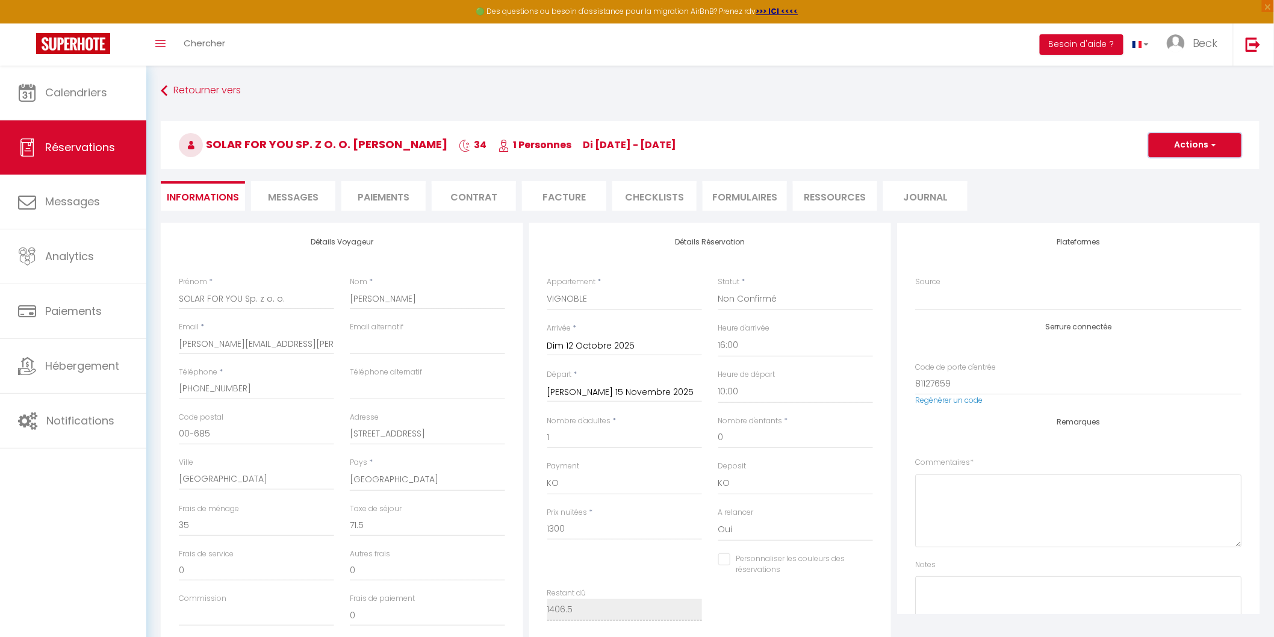
click at [1166, 151] on button "Actions" at bounding box center [1194, 145] width 93 height 24
click at [1108, 41] on button "Besoin d'aide ?" at bounding box center [1082, 44] width 84 height 20
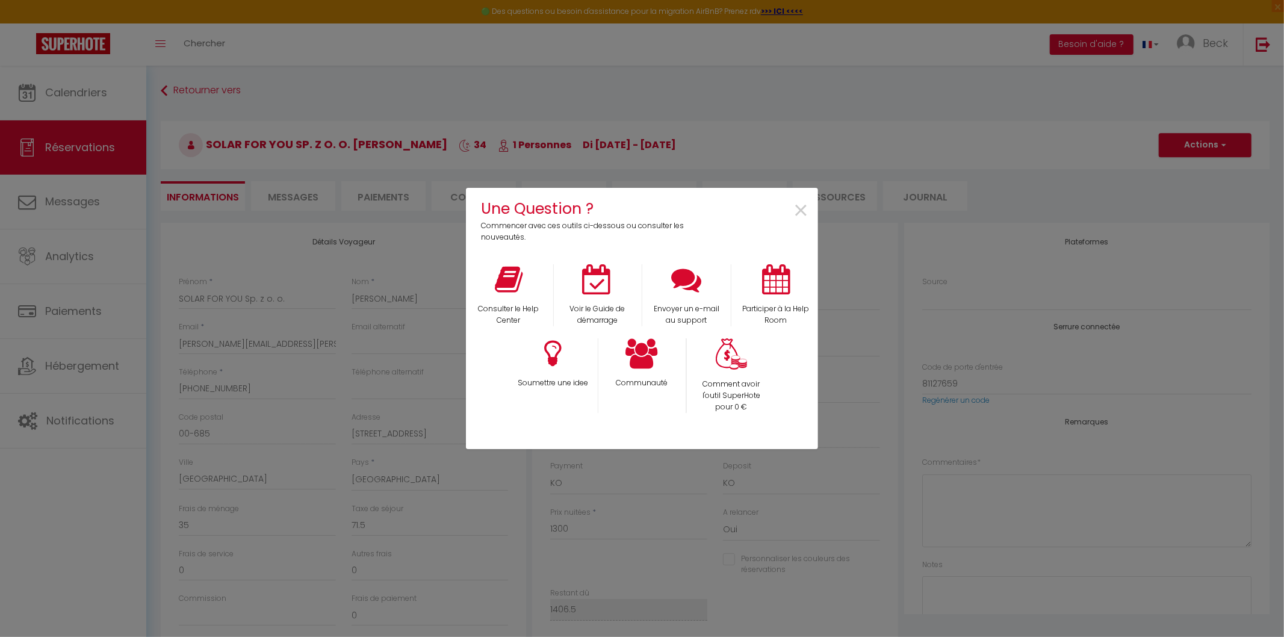
click at [407, 256] on div "Une Question ? Commencer avec ces outils ci-dessous ou consulter les nouveautés…" at bounding box center [642, 318] width 1284 height 637
click at [801, 209] on span "×" at bounding box center [801, 211] width 16 height 38
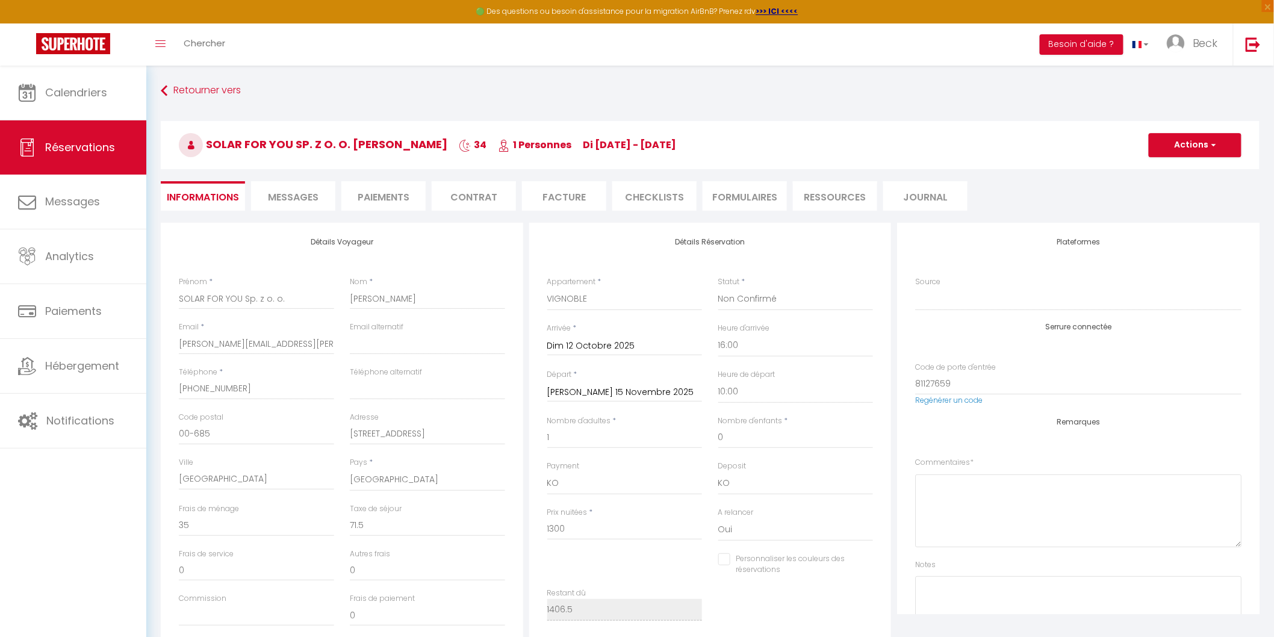
click at [370, 206] on li "Paiements" at bounding box center [383, 195] width 84 height 29
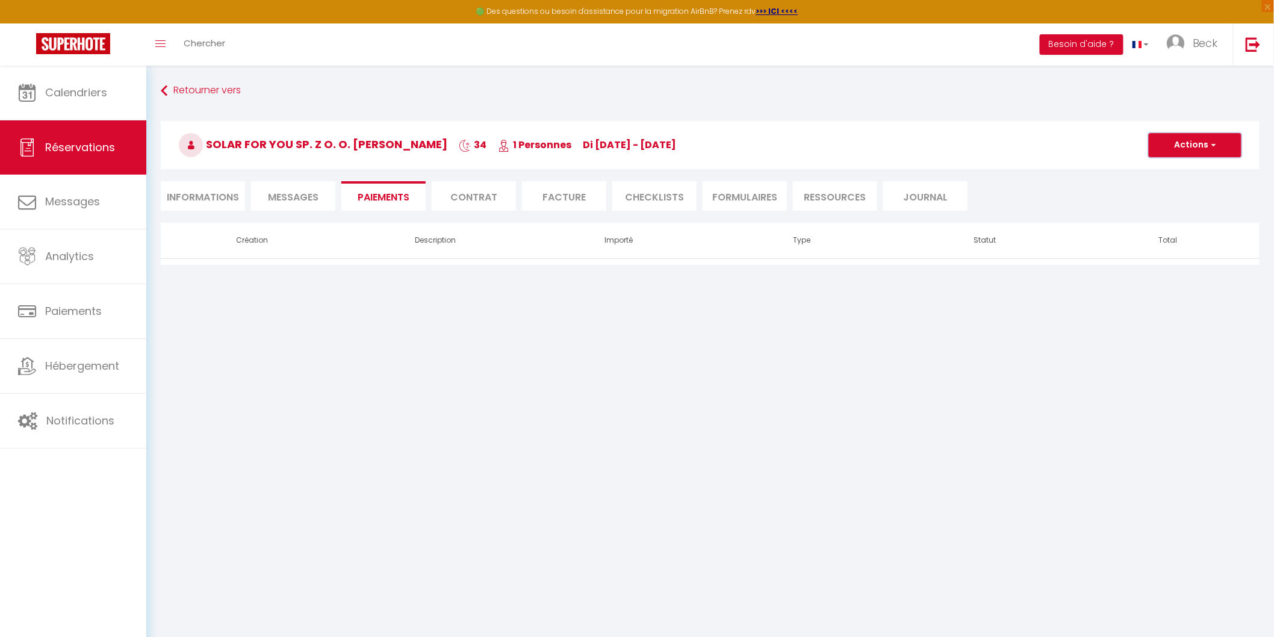
click at [1196, 155] on button "Actions" at bounding box center [1194, 145] width 93 height 24
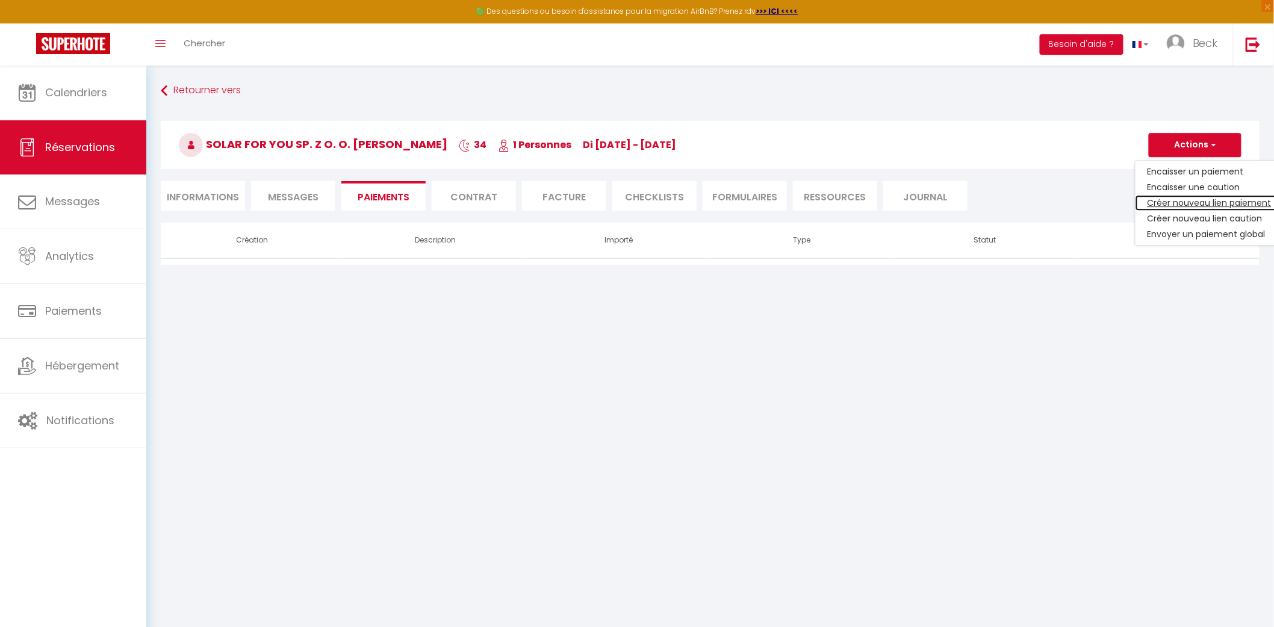
click at [1189, 202] on link "Créer nouveau lien paiement" at bounding box center [1209, 203] width 148 height 16
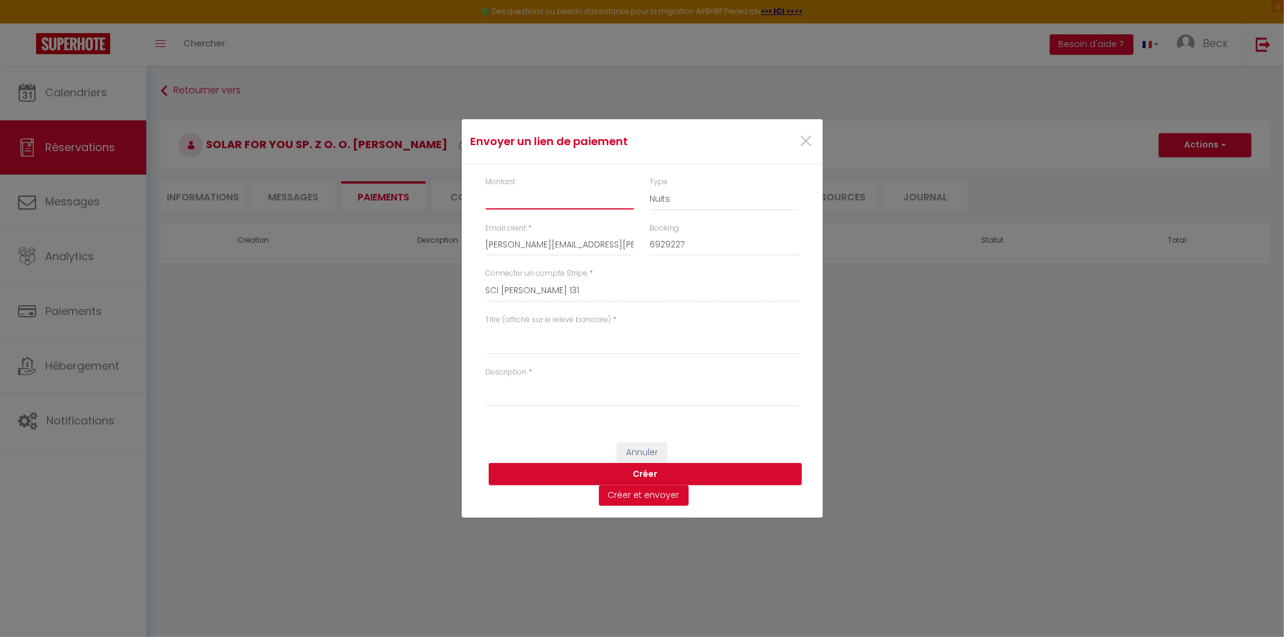
click at [587, 197] on input "Montant" at bounding box center [560, 199] width 149 height 22
click at [552, 321] on label "Titre (affiché sur le relevé bancaire)" at bounding box center [549, 319] width 126 height 11
click at [552, 326] on textarea "Titre (affiché sur le relevé bancaire)" at bounding box center [642, 340] width 313 height 29
click at [519, 406] on textarea "Description" at bounding box center [642, 391] width 313 height 29
click at [616, 395] on textarea "Description" at bounding box center [642, 391] width 313 height 29
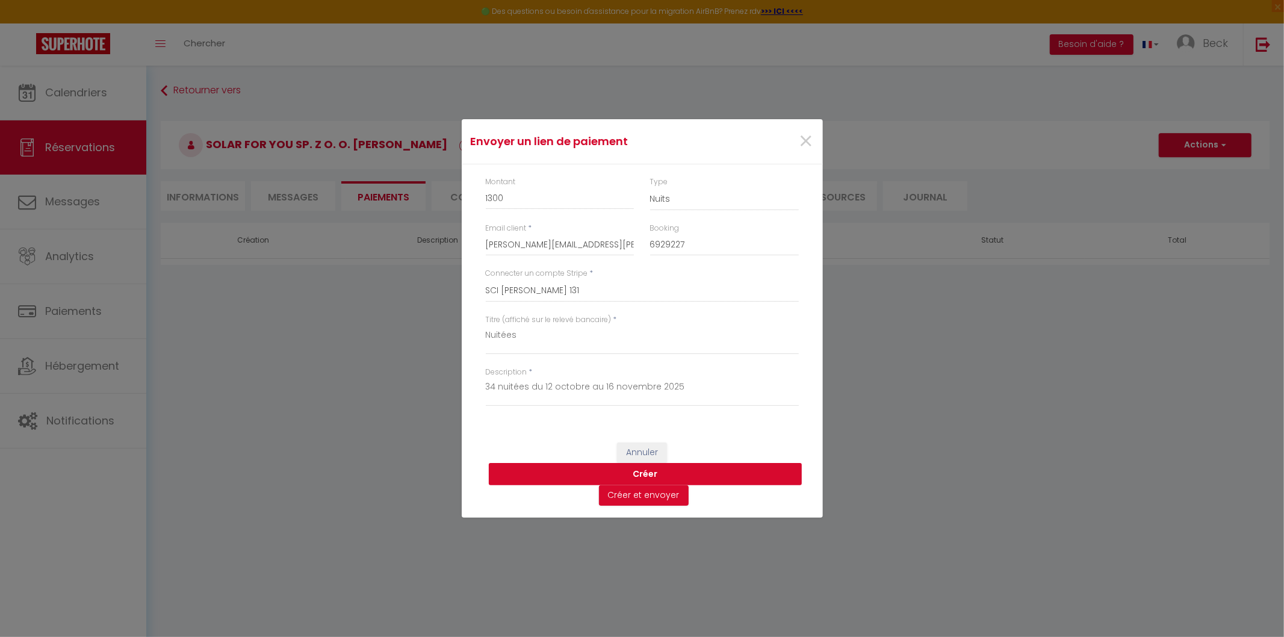
click at [658, 471] on button "Créer" at bounding box center [645, 474] width 313 height 23
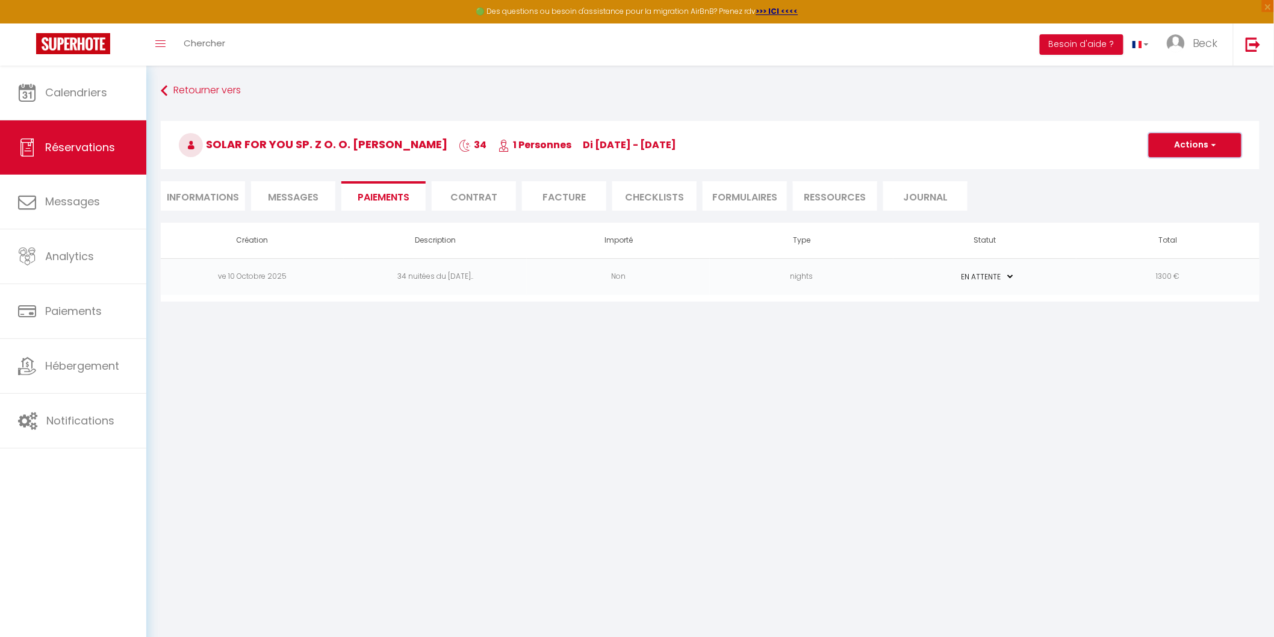
click at [1183, 152] on button "Actions" at bounding box center [1194, 145] width 93 height 24
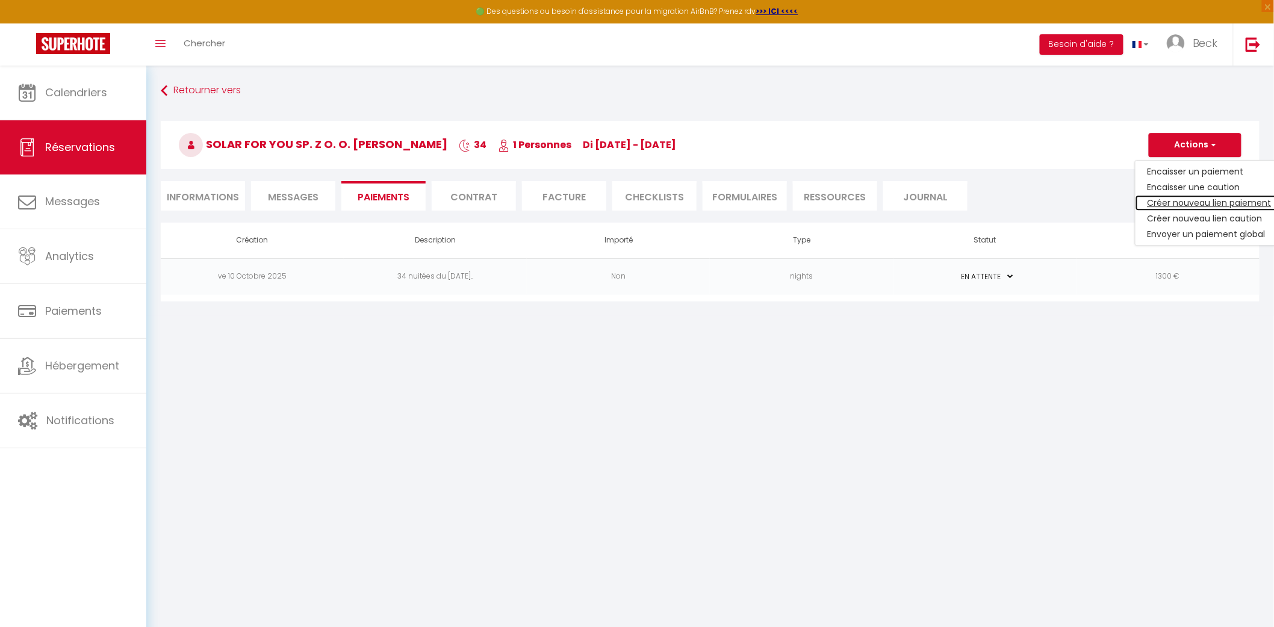
click at [1176, 197] on link "Créer nouveau lien paiement" at bounding box center [1209, 203] width 148 height 16
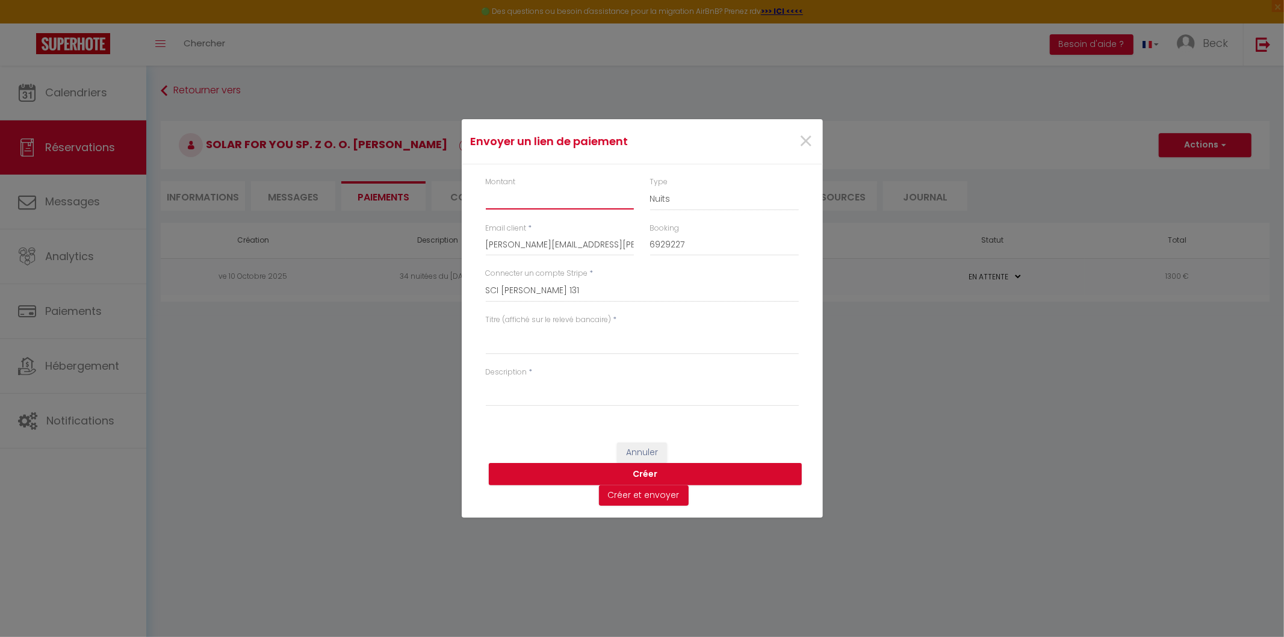
click at [612, 203] on input "Montant" at bounding box center [560, 199] width 149 height 22
click at [594, 339] on textarea "Titre (affiché sur le relevé bancaire)" at bounding box center [642, 340] width 313 height 29
click at [566, 395] on textarea "Description" at bounding box center [642, 391] width 313 height 29
click at [646, 468] on button "Créer" at bounding box center [645, 474] width 313 height 23
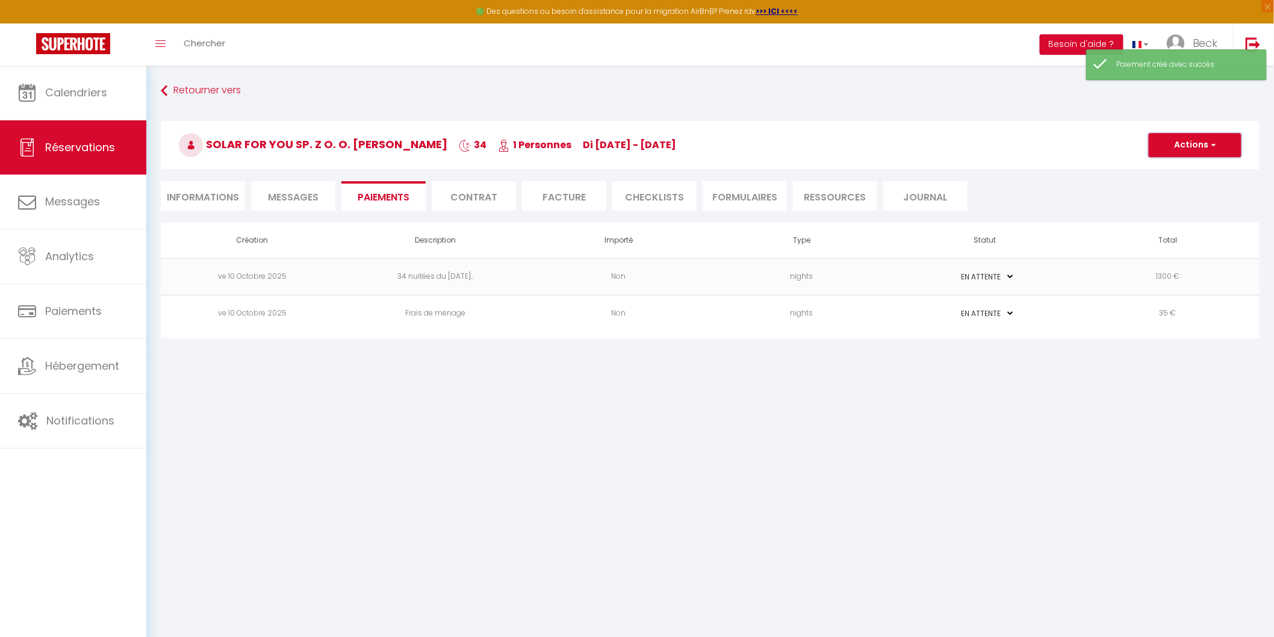
click at [1185, 145] on button "Actions" at bounding box center [1194, 145] width 93 height 24
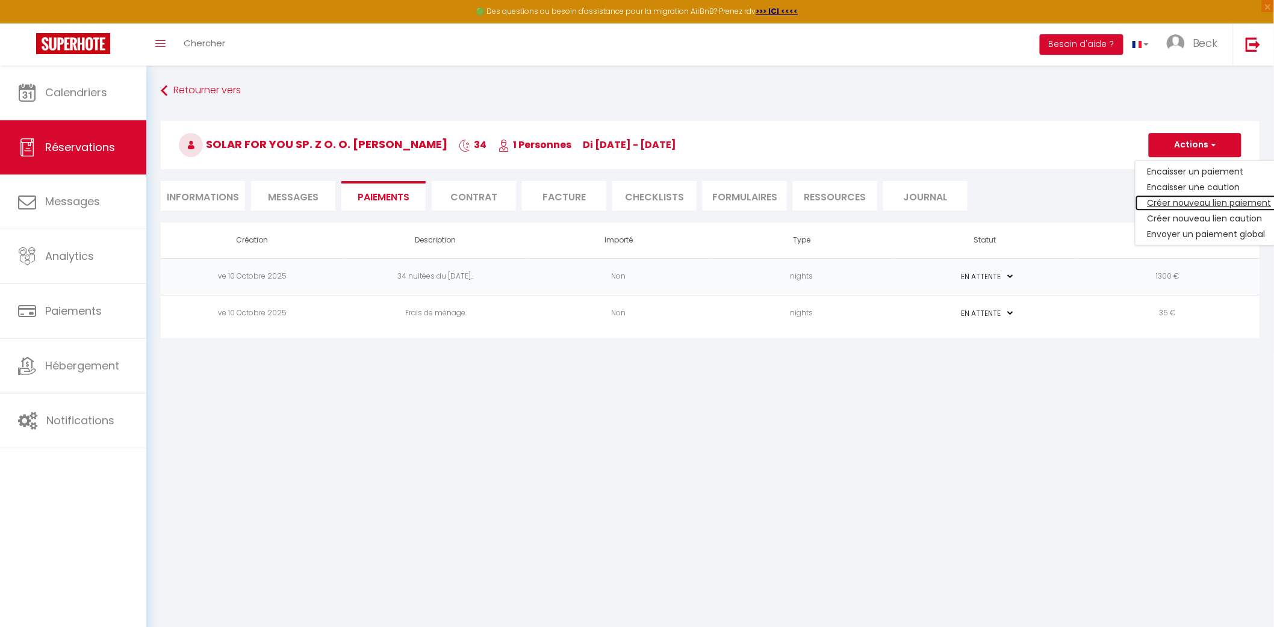
click at [1177, 200] on link "Créer nouveau lien paiement" at bounding box center [1209, 203] width 148 height 16
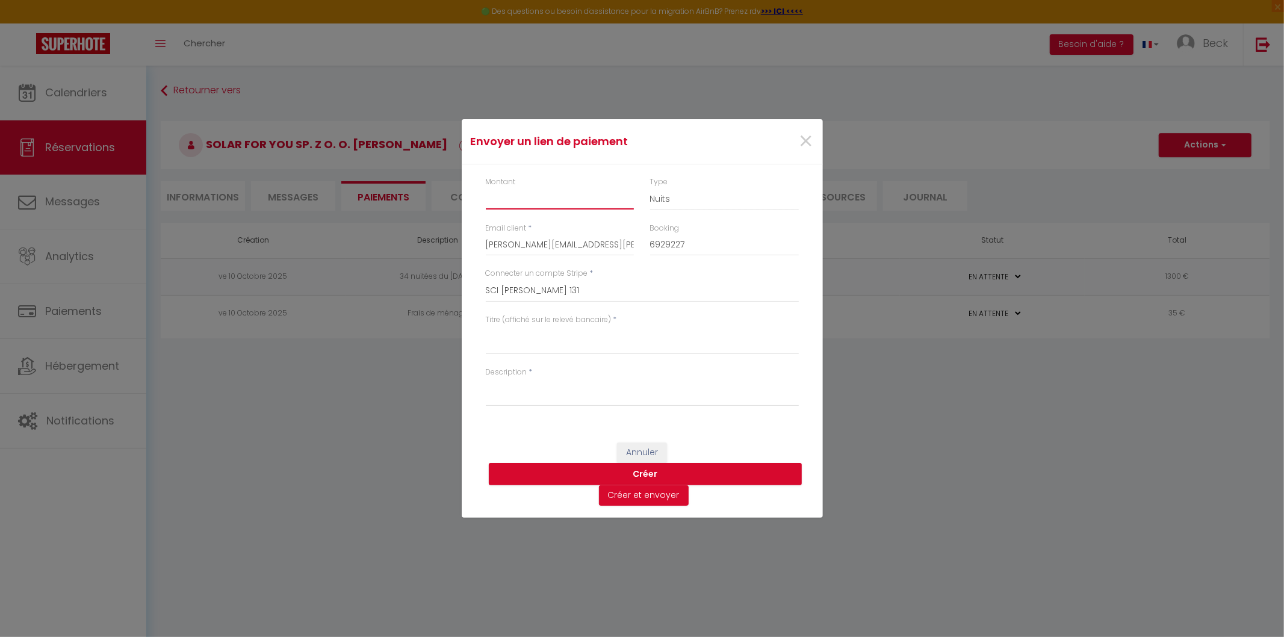
click at [545, 203] on input "Montant" at bounding box center [560, 199] width 149 height 22
click at [569, 348] on textarea "Titre (affiché sur le relevé bancaire)" at bounding box center [642, 340] width 313 height 29
drag, startPoint x: 560, startPoint y: 332, endPoint x: 446, endPoint y: 333, distance: 114.4
click at [446, 333] on div "Envoyer un lien de paiement × Montant 71.5 Type Nuits Frais de ménage Taxe de s…" at bounding box center [642, 318] width 1284 height 637
click at [548, 400] on textarea "Description" at bounding box center [642, 391] width 313 height 29
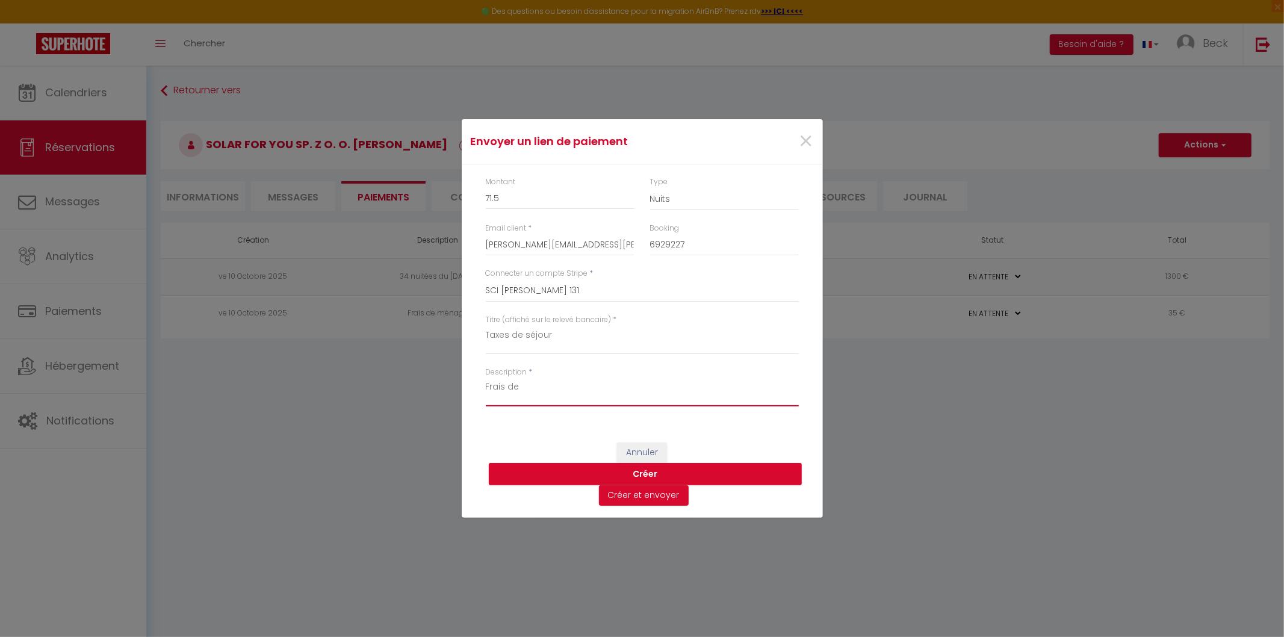
paste textarea "Taxes de séjour"
click at [609, 479] on button "Créer" at bounding box center [645, 474] width 313 height 23
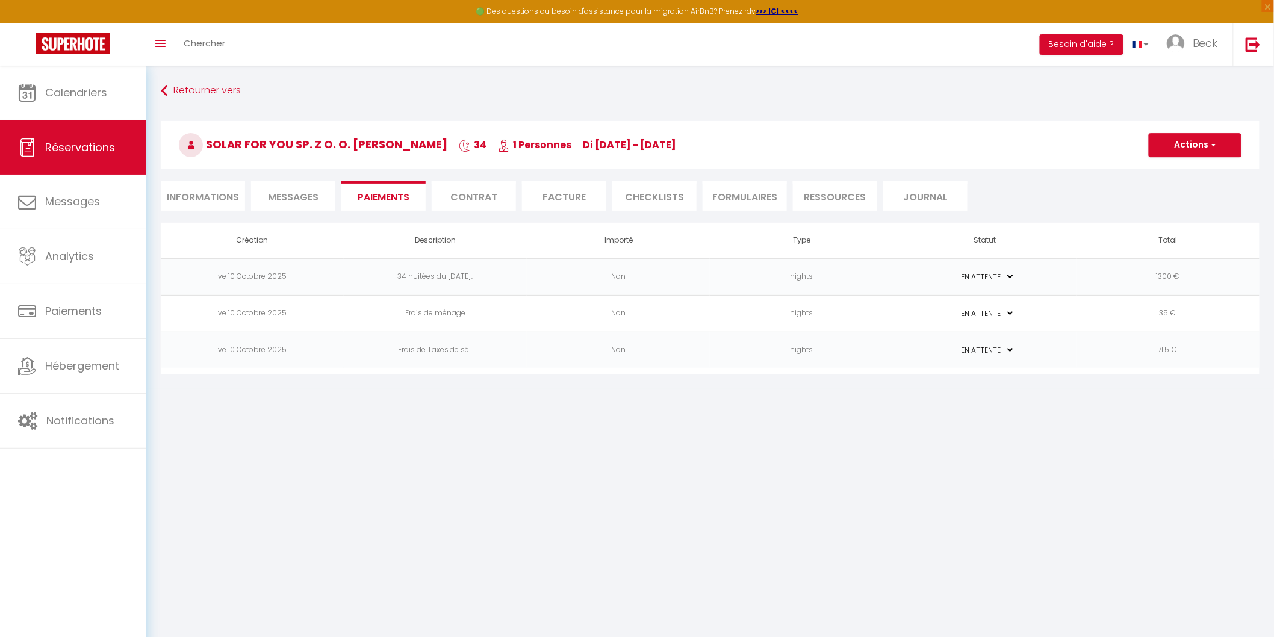
click at [572, 196] on li "Facture" at bounding box center [564, 195] width 84 height 29
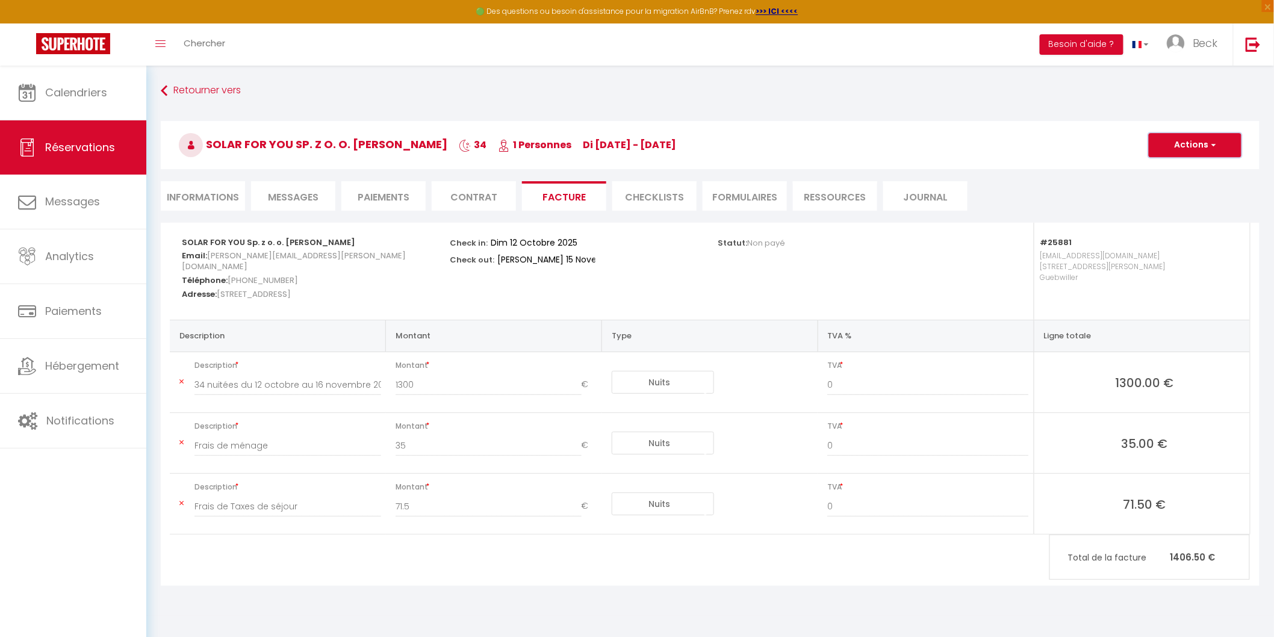
click at [1194, 137] on button "Actions" at bounding box center [1194, 145] width 93 height 24
click at [1177, 171] on link "Enregistrer" at bounding box center [1185, 172] width 101 height 16
click at [1184, 152] on button "Actions" at bounding box center [1194, 145] width 93 height 24
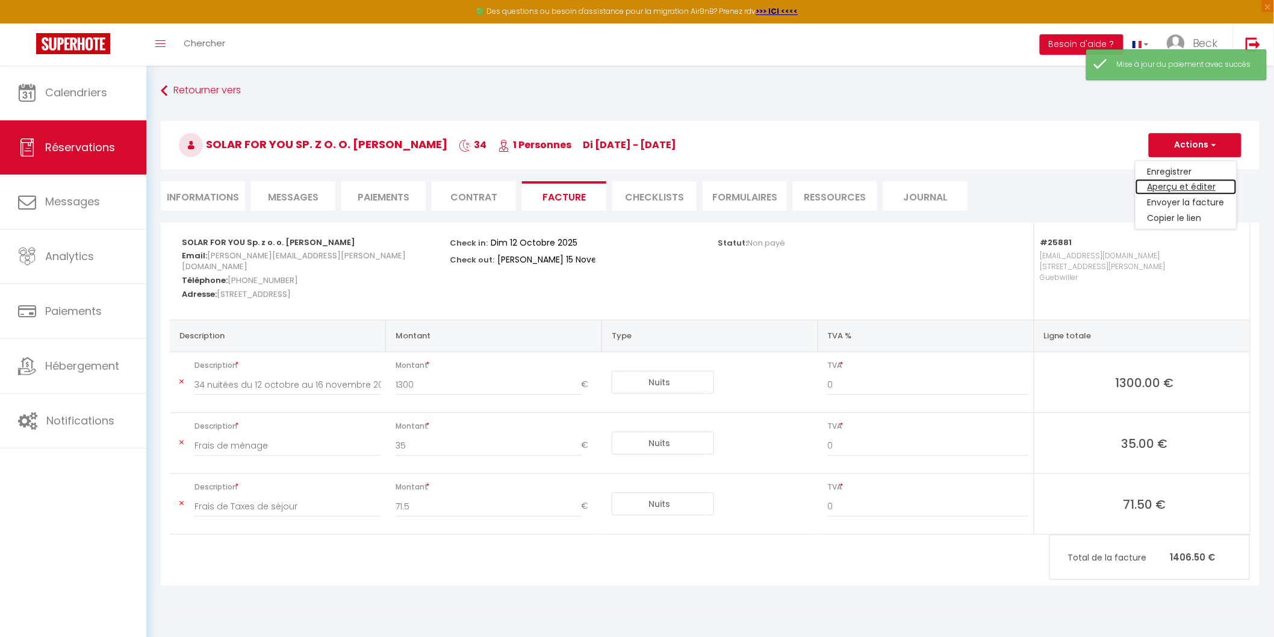
click at [1165, 190] on link "Aperçu et éditer" at bounding box center [1185, 187] width 101 height 16
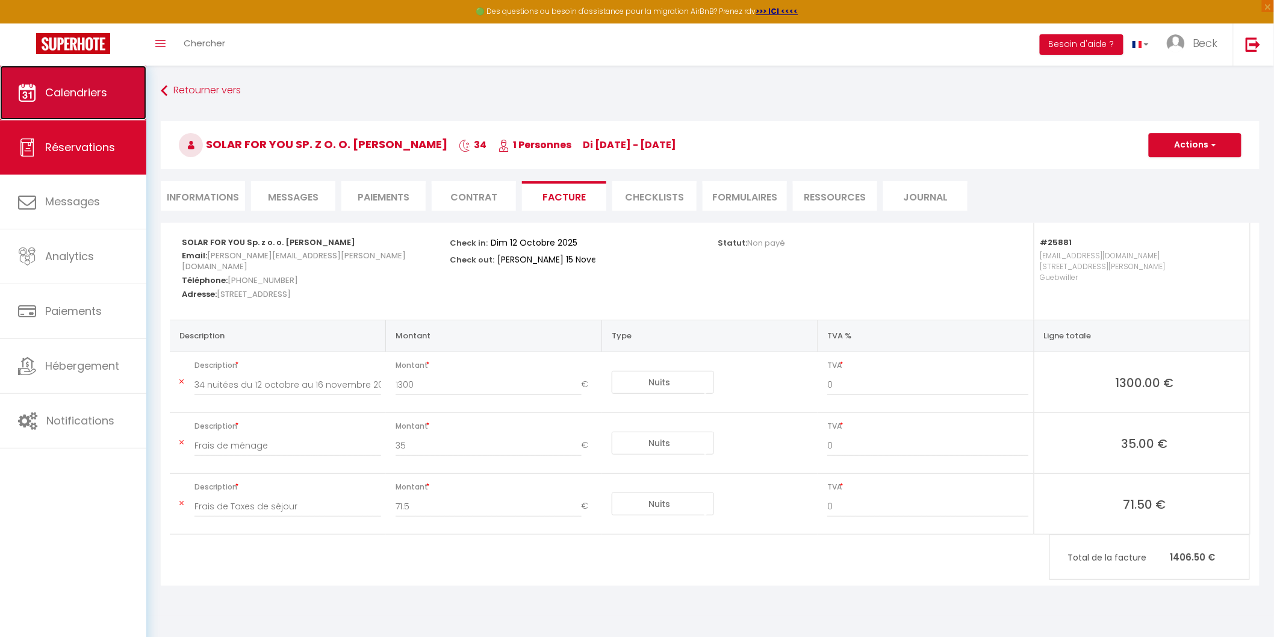
click at [105, 90] on span "Calendriers" at bounding box center [76, 92] width 62 height 15
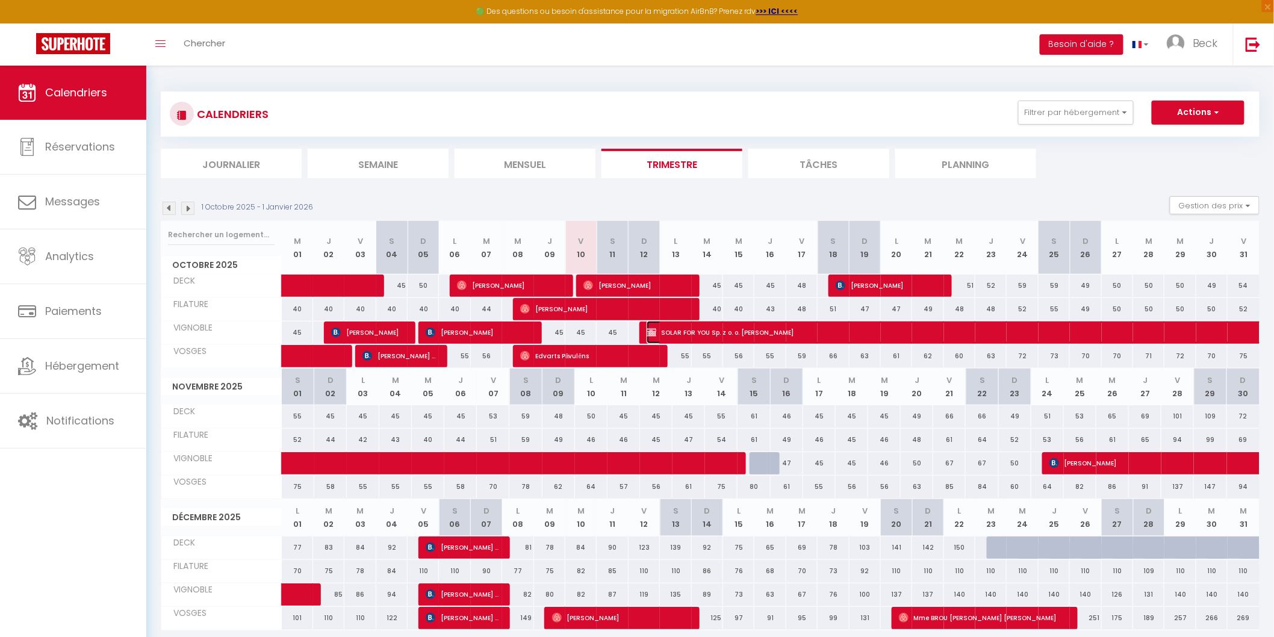
click at [750, 338] on span "SOLAR FOR YOU Sp. z o. o. Anna Martwitz" at bounding box center [1116, 332] width 941 height 23
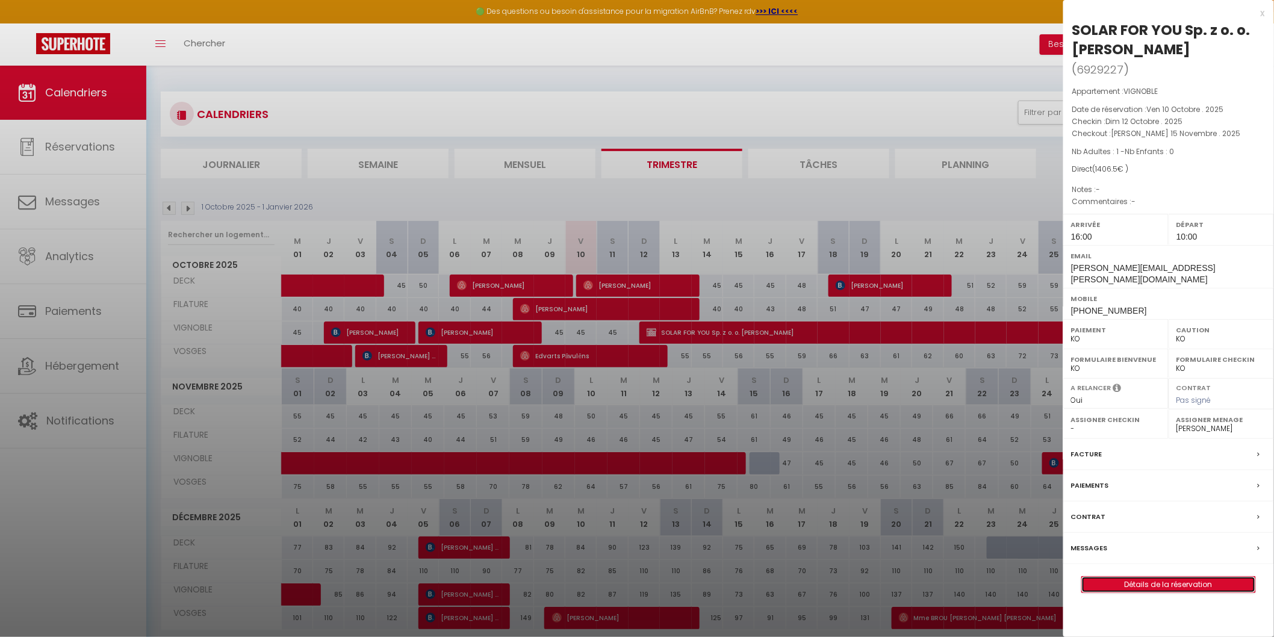
click at [1136, 577] on link "Détails de la réservation" at bounding box center [1168, 585] width 173 height 16
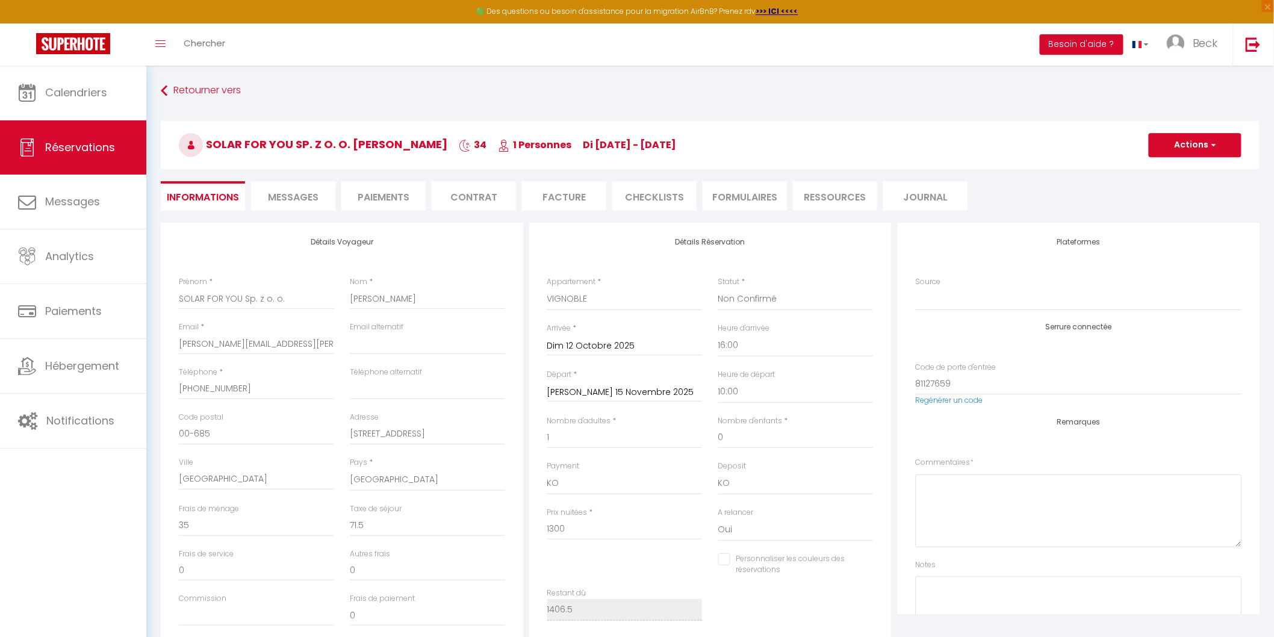
click at [580, 200] on li "Facture" at bounding box center [564, 195] width 84 height 29
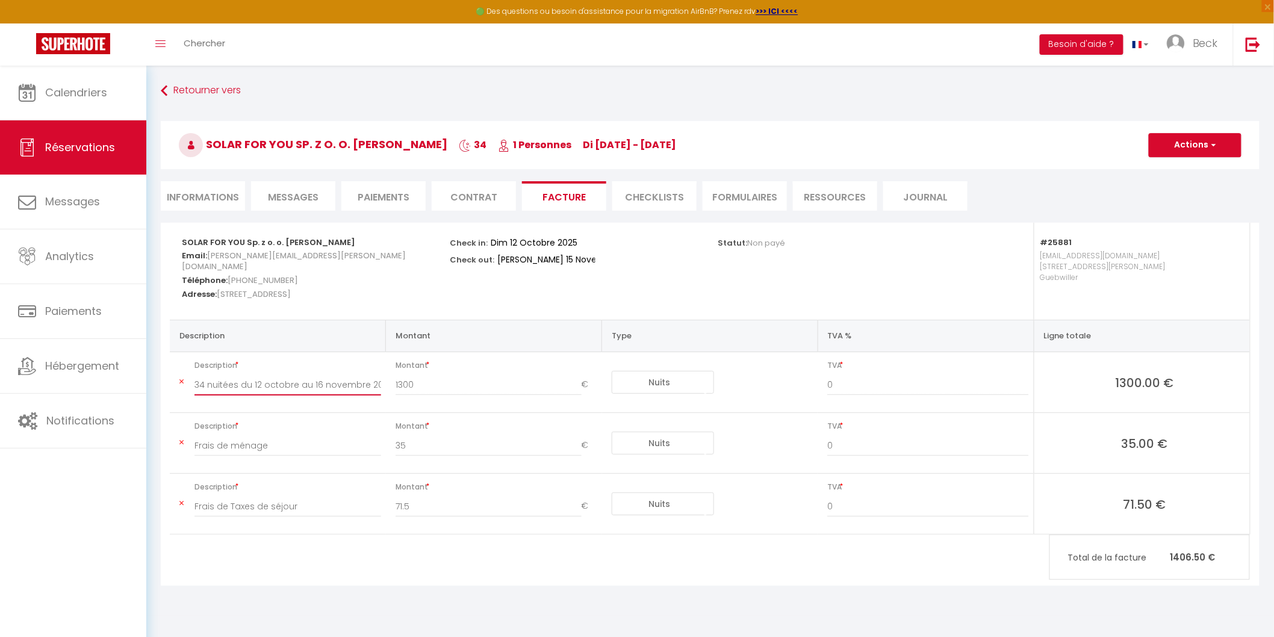
click at [339, 385] on input "34 nuitées du 12 octobre au 16 novembre 2025" at bounding box center [287, 385] width 187 height 22
click at [314, 380] on input "34 nuitées du 12 octobre au 16 novembre 2025" at bounding box center [287, 385] width 187 height 22
click at [366, 387] on input "34 nuitées du 12 octobre au 15 novembre 2025" at bounding box center [287, 385] width 187 height 22
click at [1157, 144] on button "Actions" at bounding box center [1194, 145] width 93 height 24
click at [1158, 172] on link "Enregistrer" at bounding box center [1185, 172] width 101 height 16
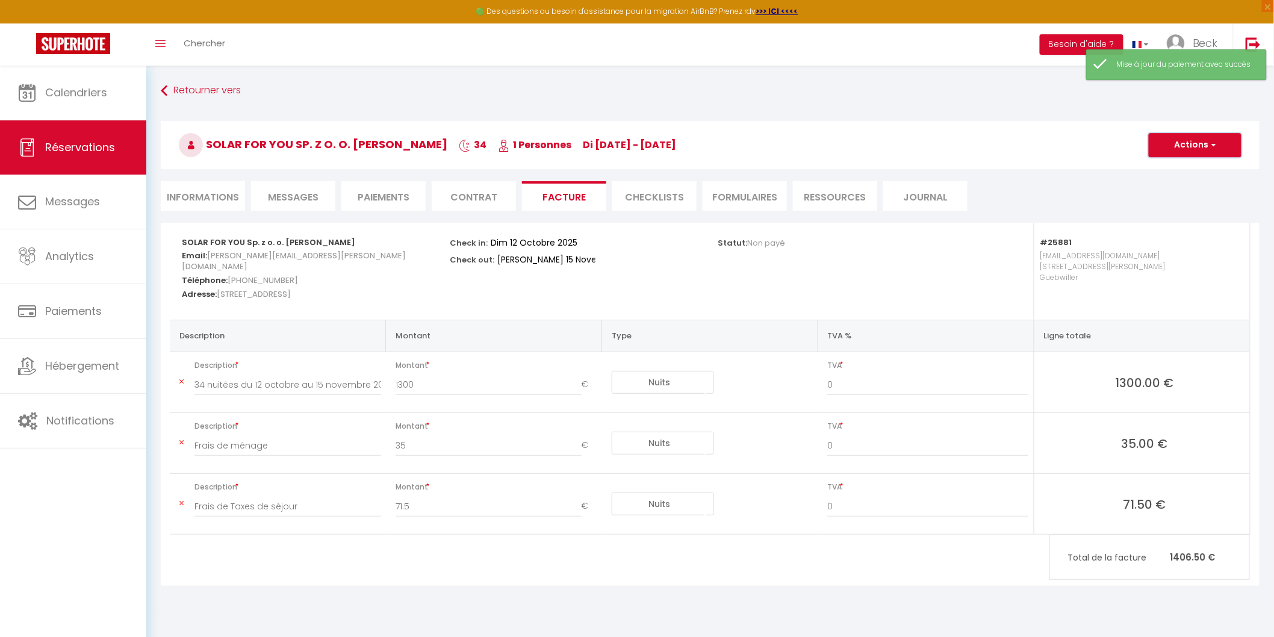
click at [1169, 153] on button "Actions" at bounding box center [1194, 145] width 93 height 24
click at [1171, 184] on link "Aperçu et éditer" at bounding box center [1185, 187] width 101 height 16
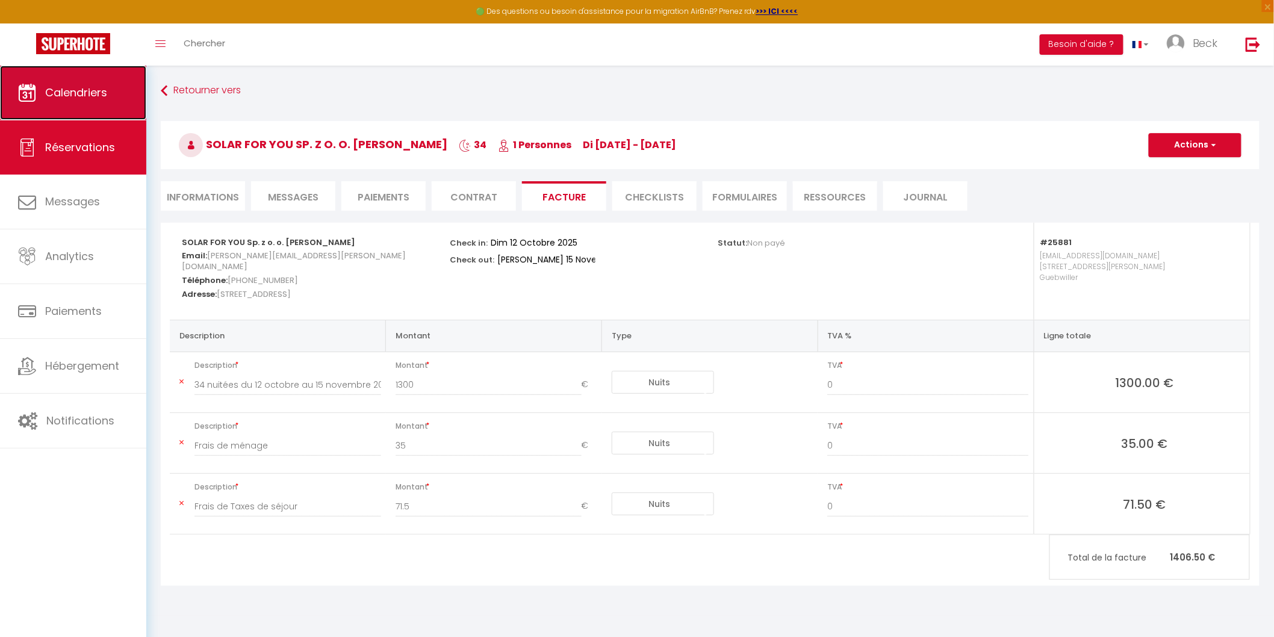
click at [104, 90] on span "Calendriers" at bounding box center [76, 92] width 62 height 15
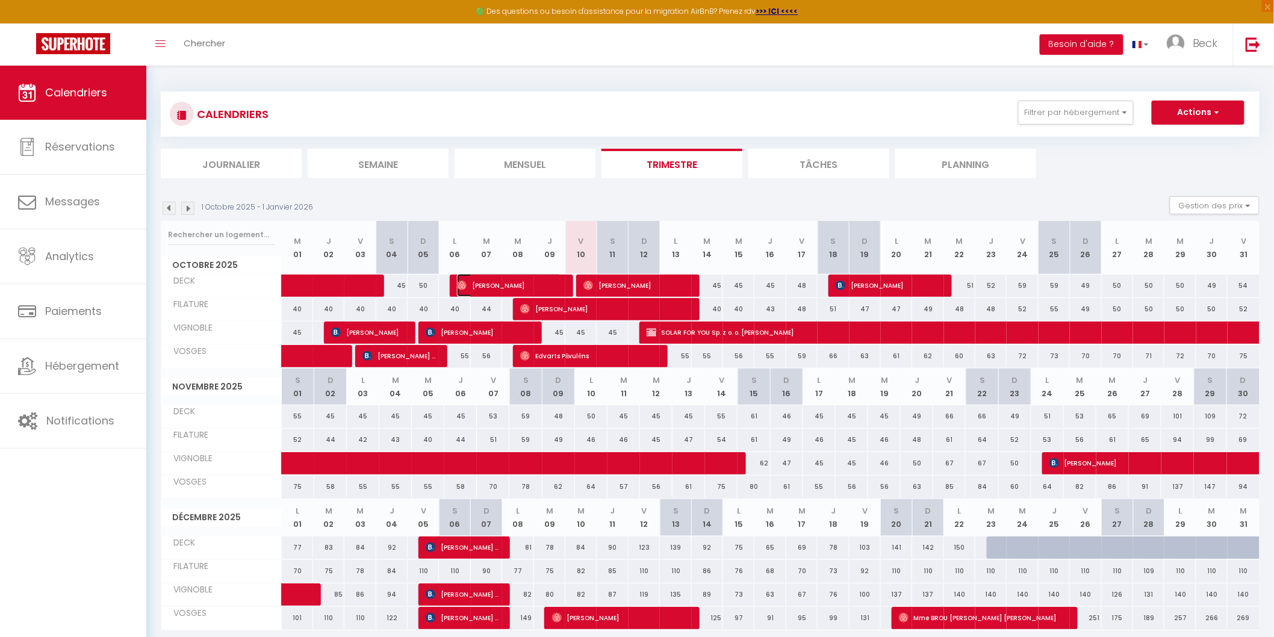
click at [527, 279] on span "Anthony Levoye" at bounding box center [509, 285] width 104 height 23
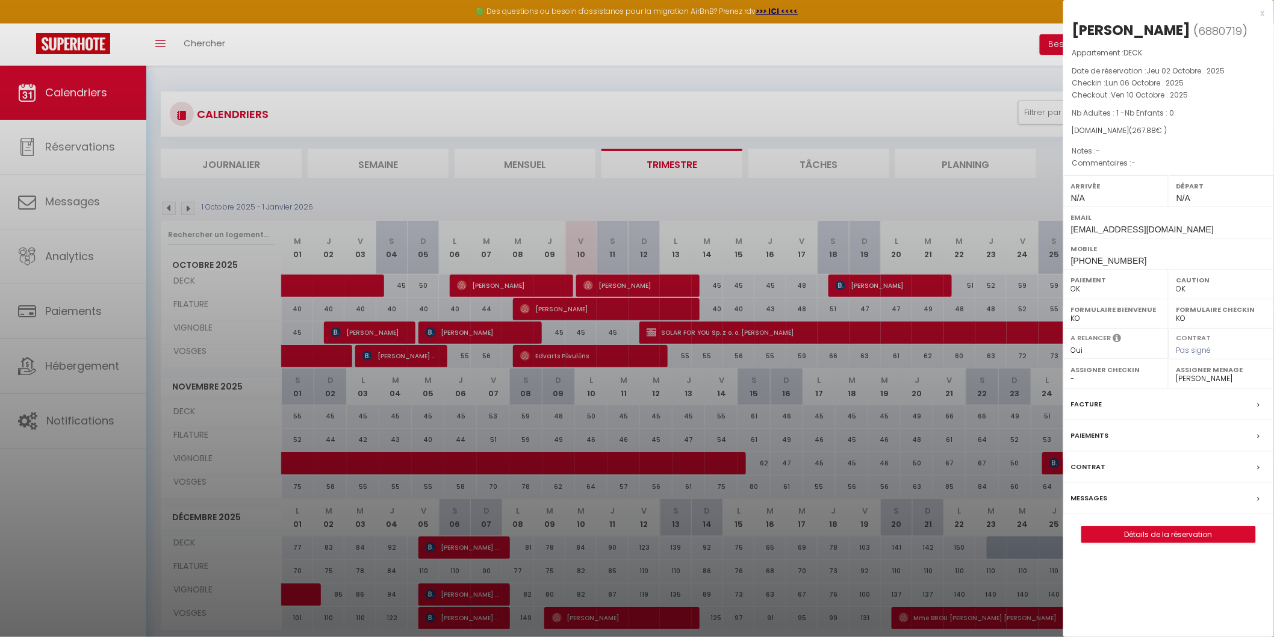
click at [1264, 14] on div "x" at bounding box center [1164, 13] width 202 height 14
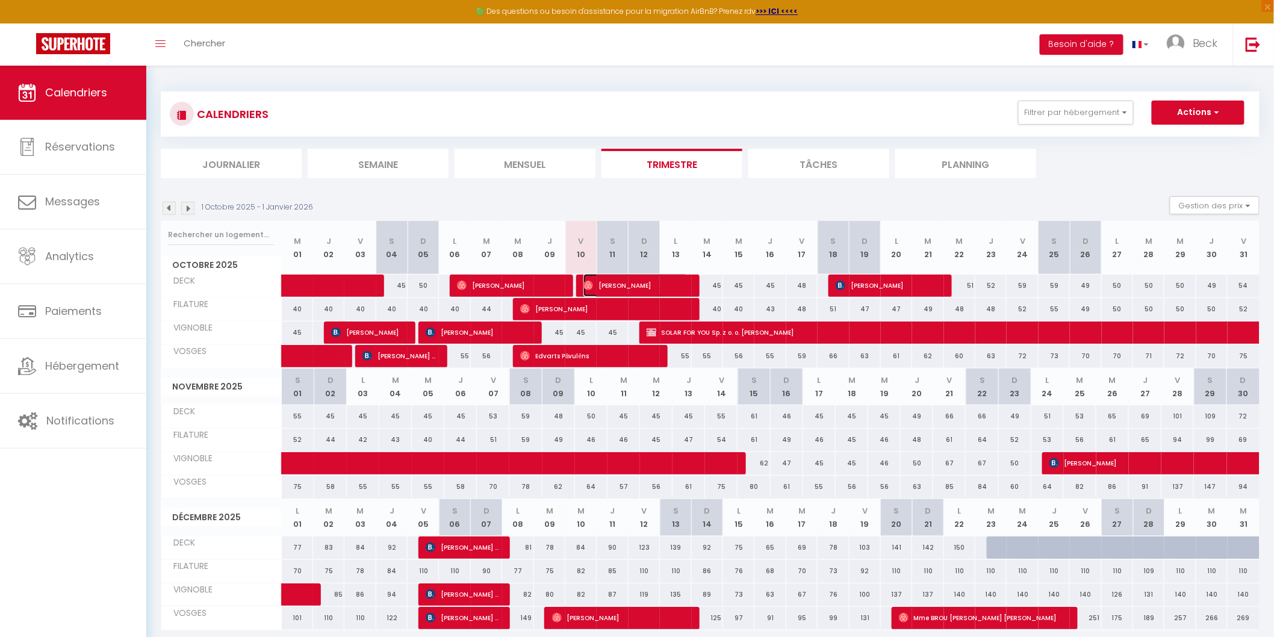
click at [671, 286] on span "Elise Gobin" at bounding box center [635, 285] width 104 height 23
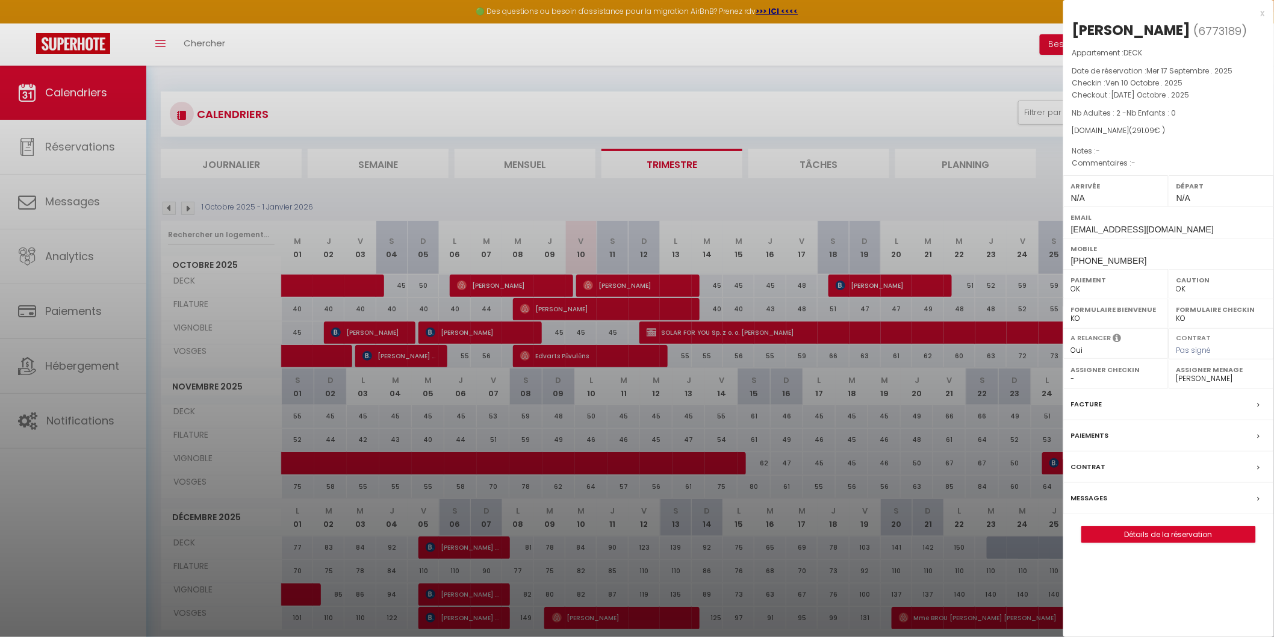
drag, startPoint x: 1264, startPoint y: 12, endPoint x: 1241, endPoint y: 94, distance: 85.0
click at [1264, 12] on div "x" at bounding box center [1164, 13] width 202 height 14
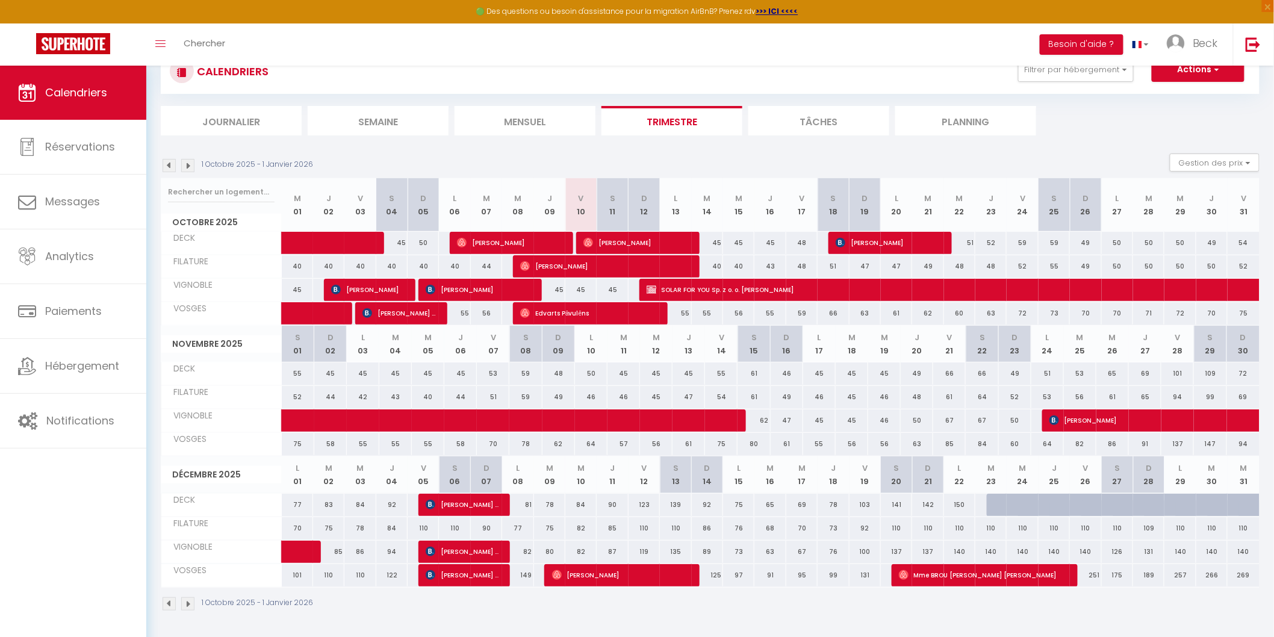
scroll to position [65, 0]
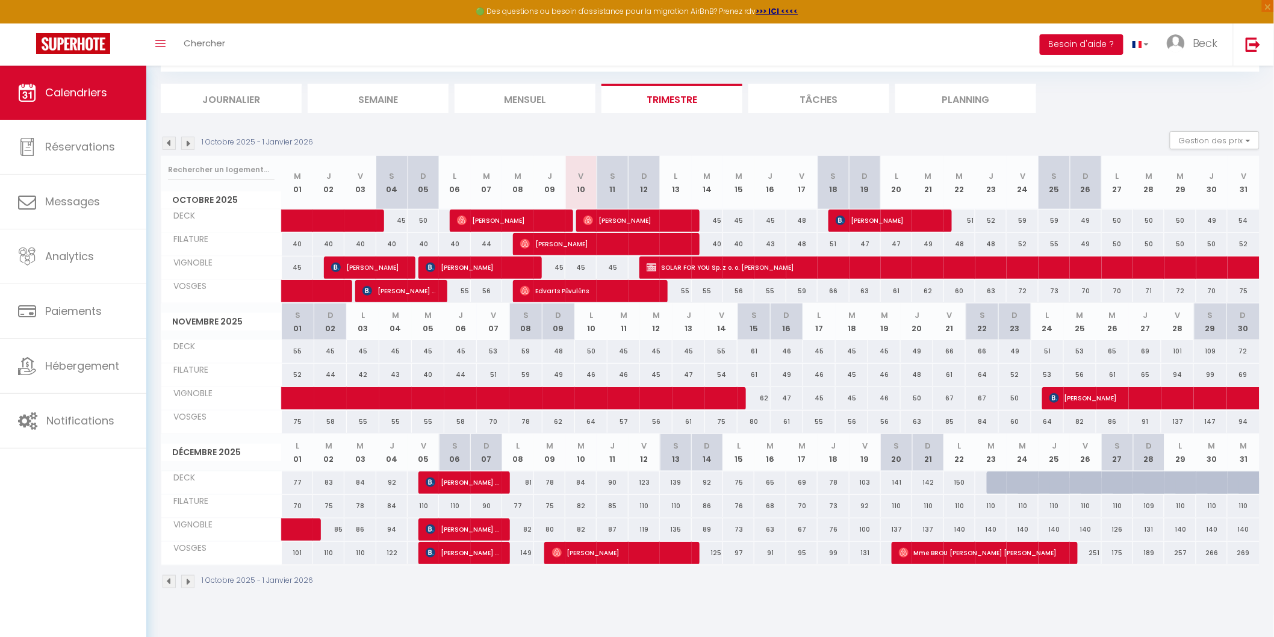
click at [1080, 43] on button "Besoin d'aide ?" at bounding box center [1082, 44] width 84 height 20
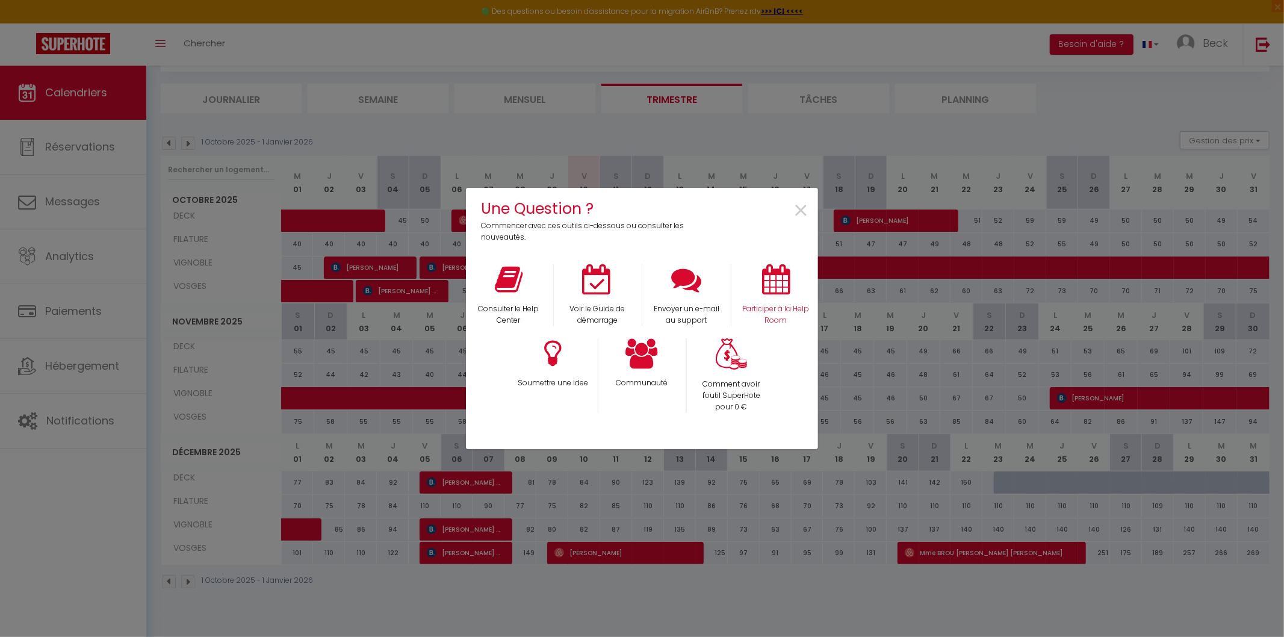
click at [778, 302] on div "Participer à la Help Room" at bounding box center [775, 295] width 89 height 62
click at [777, 294] on icon at bounding box center [776, 279] width 28 height 30
click at [793, 211] on span "×" at bounding box center [801, 211] width 16 height 38
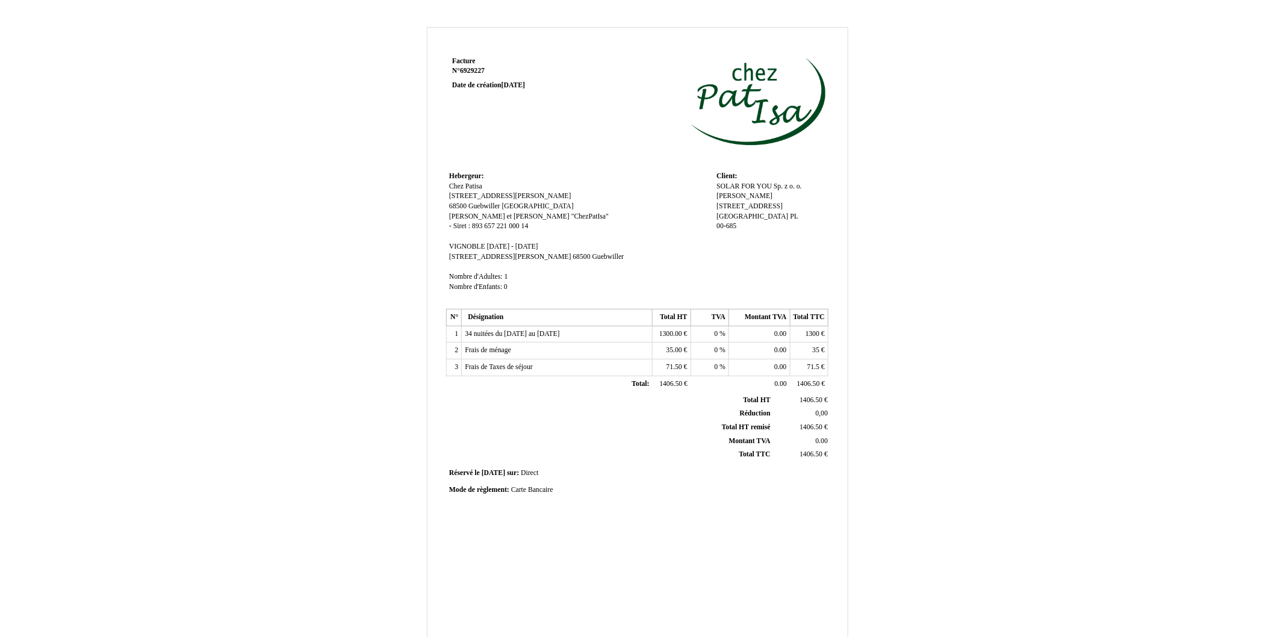
click at [468, 59] on span "Facture" at bounding box center [463, 61] width 23 height 8
drag, startPoint x: 492, startPoint y: 57, endPoint x: 438, endPoint y: 52, distance: 54.9
click at [438, 54] on div "Facture Facture N° 6929227 6929227 Date de création 10 October 2025 Hebergeur: …" at bounding box center [637, 367] width 420 height 626
type input "Devis"
click at [550, 333] on span "34 nuitées du 12 octobre au 16 novembre 2025" at bounding box center [512, 334] width 95 height 8
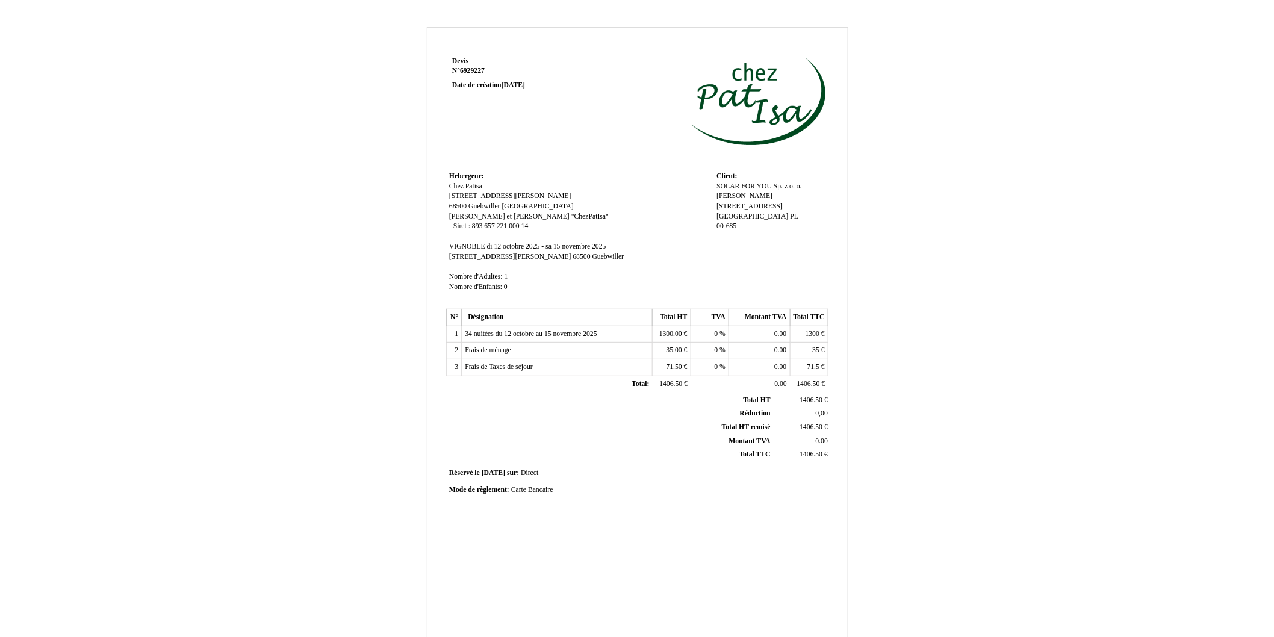
click at [739, 222] on div "SOLAR FOR YOU Sp. z o. o. SOLAR FOR YOU Sp. z o. o. [PERSON_NAME] [PERSON_NAME]…" at bounding box center [770, 212] width 108 height 60
click at [736, 229] on span "00-685" at bounding box center [726, 226] width 20 height 8
drag, startPoint x: 743, startPoint y: 247, endPoint x: 699, endPoint y: 242, distance: 44.9
click at [741, 247] on td "Client: Client: SOLAR FOR YOU Sp. z o. o. SOLAR FOR YOU Sp. z o. o. Anna Martwi…" at bounding box center [770, 237] width 114 height 137
click at [699, 242] on td "Hebergeur: Hebergeur: Chez Patisa Chez Patisa 131 rue Théodore Deck 131 rue Thé…" at bounding box center [579, 237] width 267 height 137
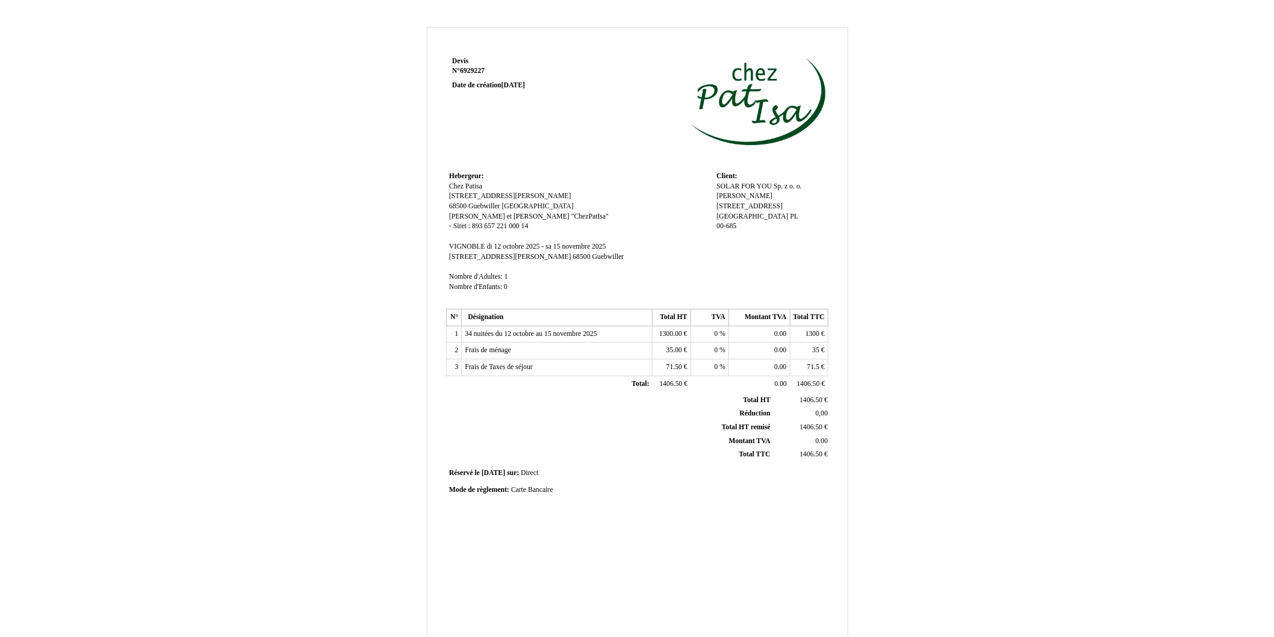
drag, startPoint x: 695, startPoint y: 250, endPoint x: 640, endPoint y: 247, distance: 54.9
click at [688, 251] on td "Hebergeur: Hebergeur: Chez Patisa Chez Patisa 131 rue Théodore Deck 131 rue Thé…" at bounding box center [579, 237] width 267 height 137
click at [621, 248] on td "Hebergeur: Hebergeur: Chez Patisa Chez Patisa 131 rue Théodore Deck 131 rue Thé…" at bounding box center [579, 237] width 267 height 137
click at [603, 256] on td "Hebergeur: Hebergeur: Chez Patisa Chez Patisa 131 rue Théodore Deck 131 rue Thé…" at bounding box center [579, 237] width 267 height 137
click at [699, 259] on td "Hebergeur: Hebergeur: Chez Patisa Chez Patisa 131 rue Théodore Deck 131 rue Thé…" at bounding box center [579, 237] width 267 height 137
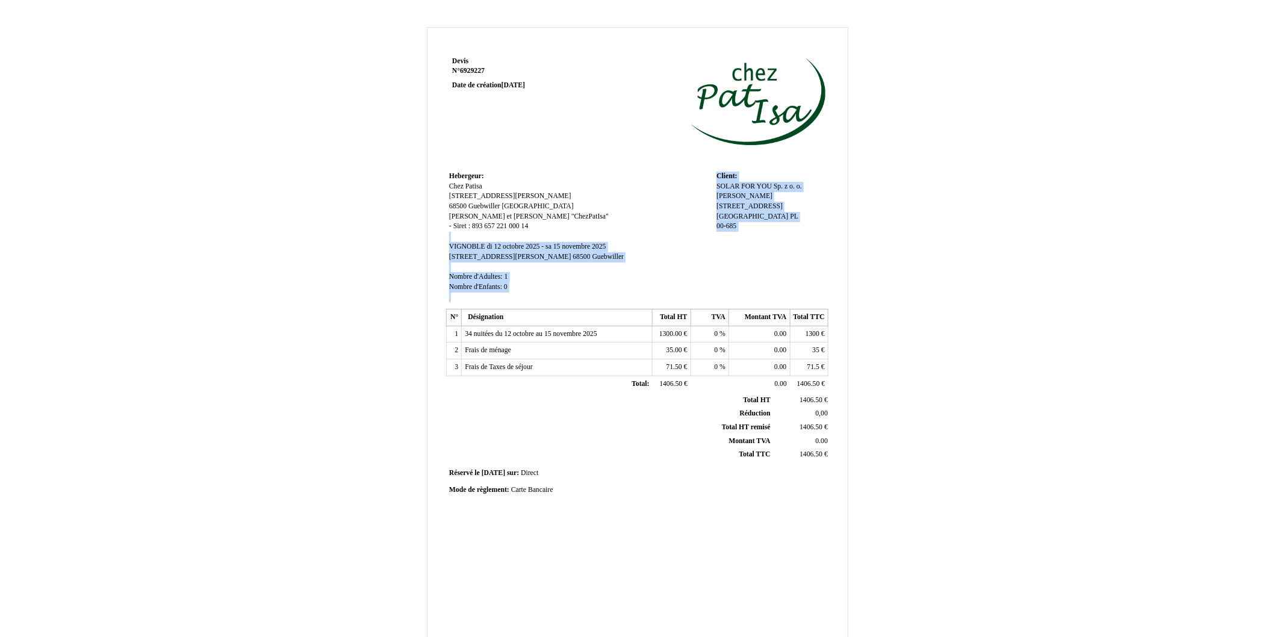
drag, startPoint x: 702, startPoint y: 241, endPoint x: 725, endPoint y: 261, distance: 30.2
click at [725, 261] on tr "Hebergeur: Hebergeur: Chez Patisa Chez Patisa 131 rue Théodore Deck 131 rue Thé…" at bounding box center [637, 237] width 382 height 137
click at [740, 261] on td "Client: Client: SOLAR FOR YOU Sp. z o. o. SOLAR FOR YOU Sp. z o. o. Anna Martwi…" at bounding box center [770, 237] width 114 height 137
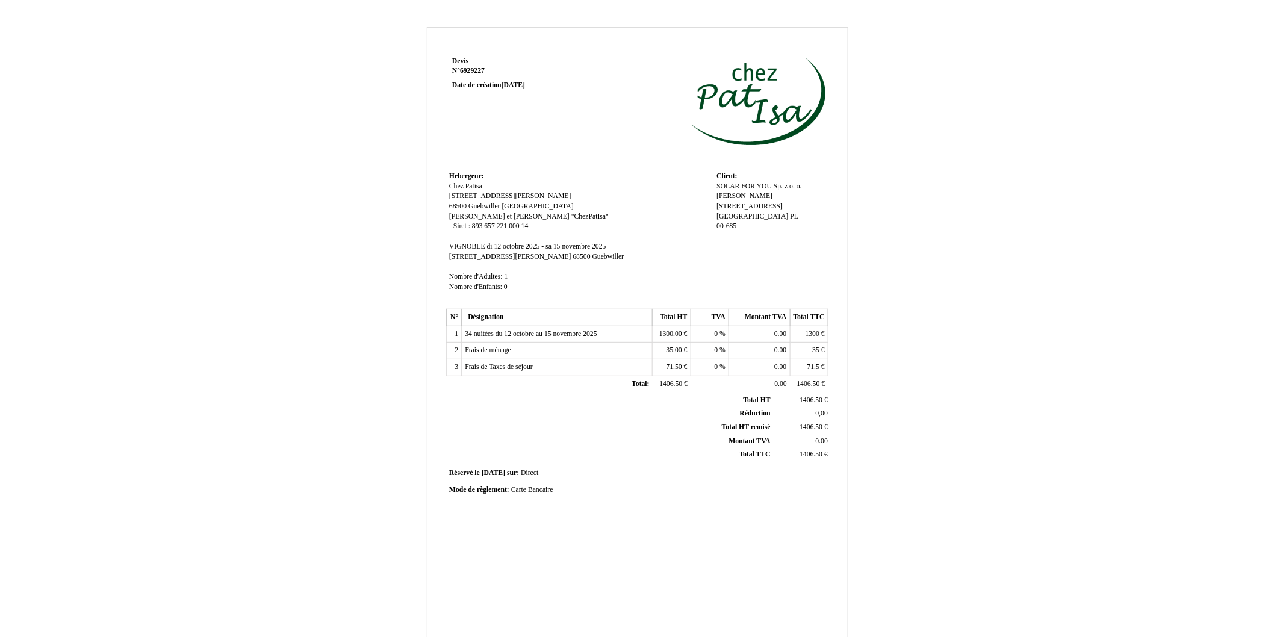
click at [599, 247] on span "di 12 octobre 2025 - sa 15 novembre 2025" at bounding box center [546, 247] width 119 height 8
click at [569, 245] on input "di 12 octobre 2025 - sa 15 novembre 2025" at bounding box center [556, 248] width 138 height 13
paste input "TVA: PL7831775078"
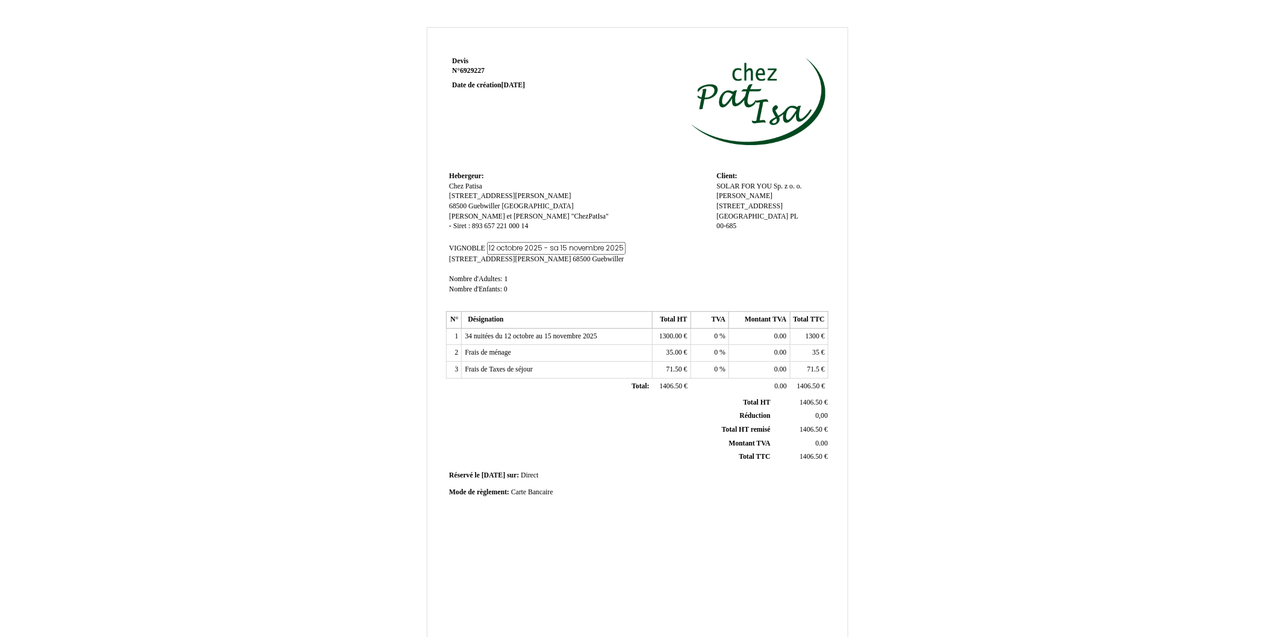
type input "di 12 octobre 2025 - sa 15 novembre 2025"
click at [632, 262] on td "Hebergeur: Hebergeur: Chez Patisa Chez Patisa 131 rue Théodore Deck 131 rue Thé…" at bounding box center [579, 239] width 267 height 140
click at [580, 287] on td "Hebergeur: Hebergeur: Chez Patisa Chez Patisa 131 rue Théodore Deck 131 rue Thé…" at bounding box center [579, 237] width 267 height 137
drag, startPoint x: 527, startPoint y: 270, endPoint x: 805, endPoint y: 293, distance: 279.1
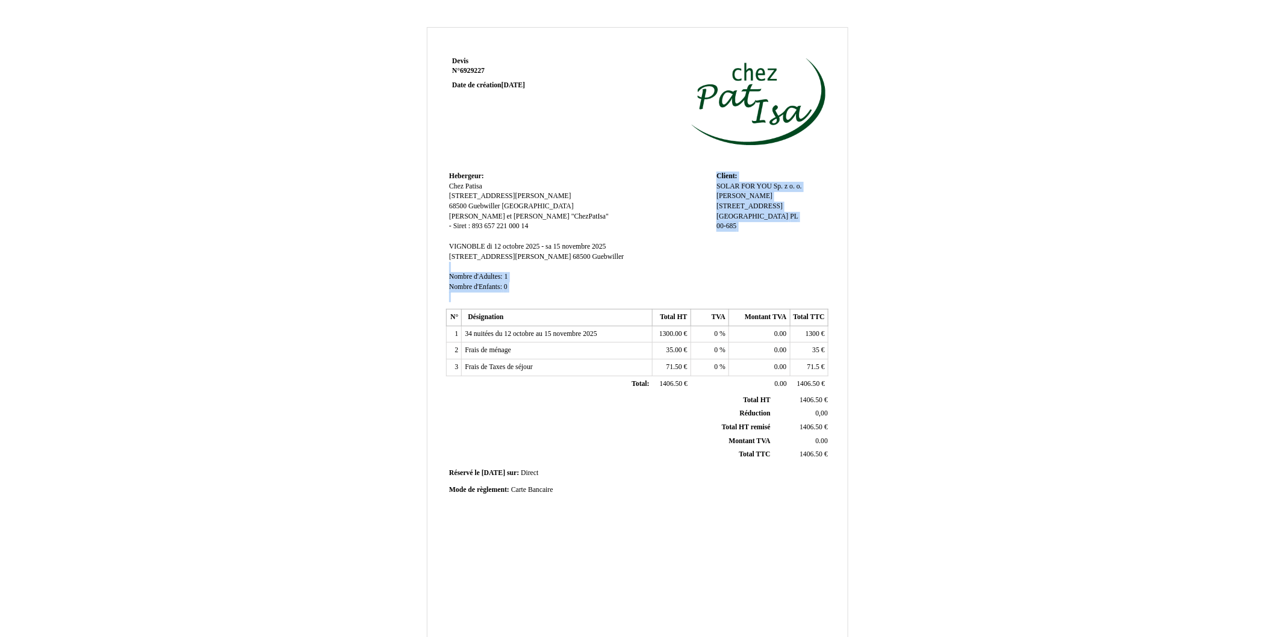
click at [805, 293] on tr "Hebergeur: Hebergeur: Chez Patisa Chez Patisa 131 rue Théodore Deck 131 rue Thé…" at bounding box center [637, 237] width 382 height 137
click at [526, 301] on td "Hebergeur: Hebergeur: Chez Patisa Chez Patisa 131 rue Théodore Deck 131 rue Thé…" at bounding box center [579, 237] width 267 height 137
click at [736, 225] on span "00-685" at bounding box center [726, 226] width 20 height 8
click at [768, 218] on div "SOLAR FOR YOU Sp. z o. o. SOLAR FOR YOU Sp. z o. o. Anna Martwitz Anna Martwitz…" at bounding box center [770, 213] width 108 height 63
click at [745, 209] on span "[STREET_ADDRESS]" at bounding box center [749, 206] width 66 height 8
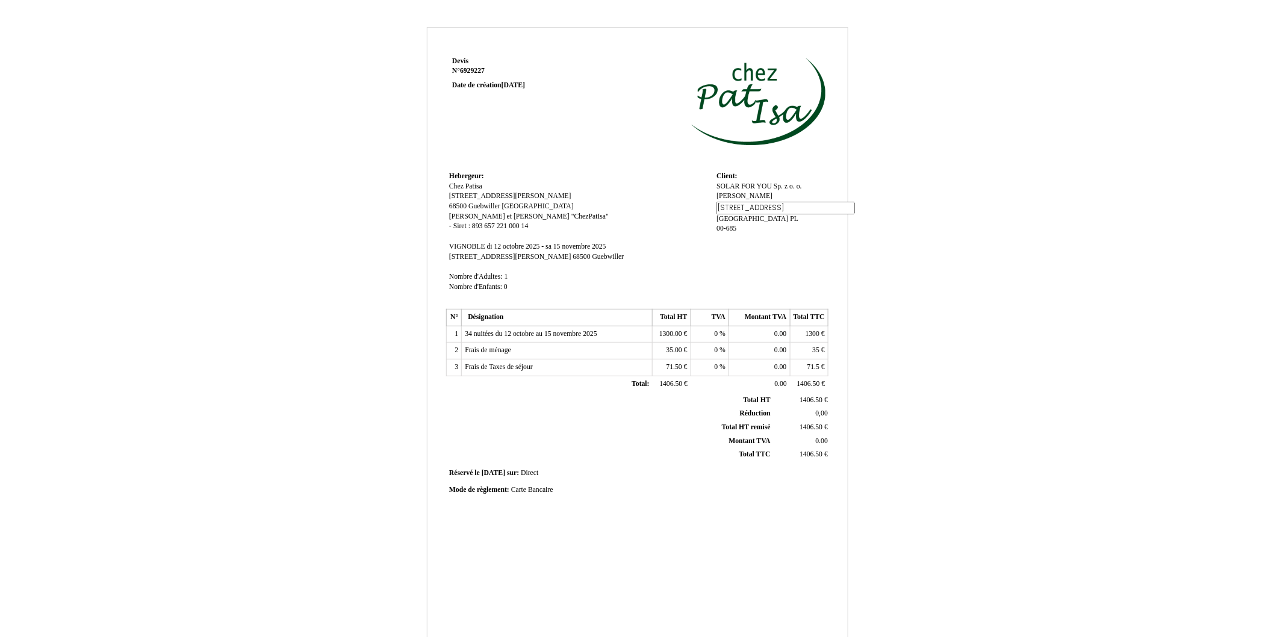
click at [736, 235] on div "SOLAR FOR YOU Sp. z o. o. SOLAR FOR YOU Sp. z o. o. Anna Martwitz Anna Martwitz…" at bounding box center [770, 213] width 108 height 63
click at [723, 235] on div "SOLAR FOR YOU Sp. z o. o. SOLAR FOR YOU Sp. z o. o. Anna Martwitz Anna Martwitz…" at bounding box center [770, 212] width 108 height 60
click at [724, 235] on div "SOLAR FOR YOU Sp. z o. o. SOLAR FOR YOU Sp. z o. o. Anna Martwitz Anna Martwitz…" at bounding box center [770, 212] width 108 height 60
click at [723, 247] on td "Client: Client: SOLAR FOR YOU Sp. z o. o. SOLAR FOR YOU Sp. z o. o. Anna Martwi…" at bounding box center [770, 237] width 114 height 137
click at [725, 253] on td "Client: Client: SOLAR FOR YOU Sp. z o. o. SOLAR FOR YOU Sp. z o. o. Anna Martwi…" at bounding box center [770, 237] width 114 height 137
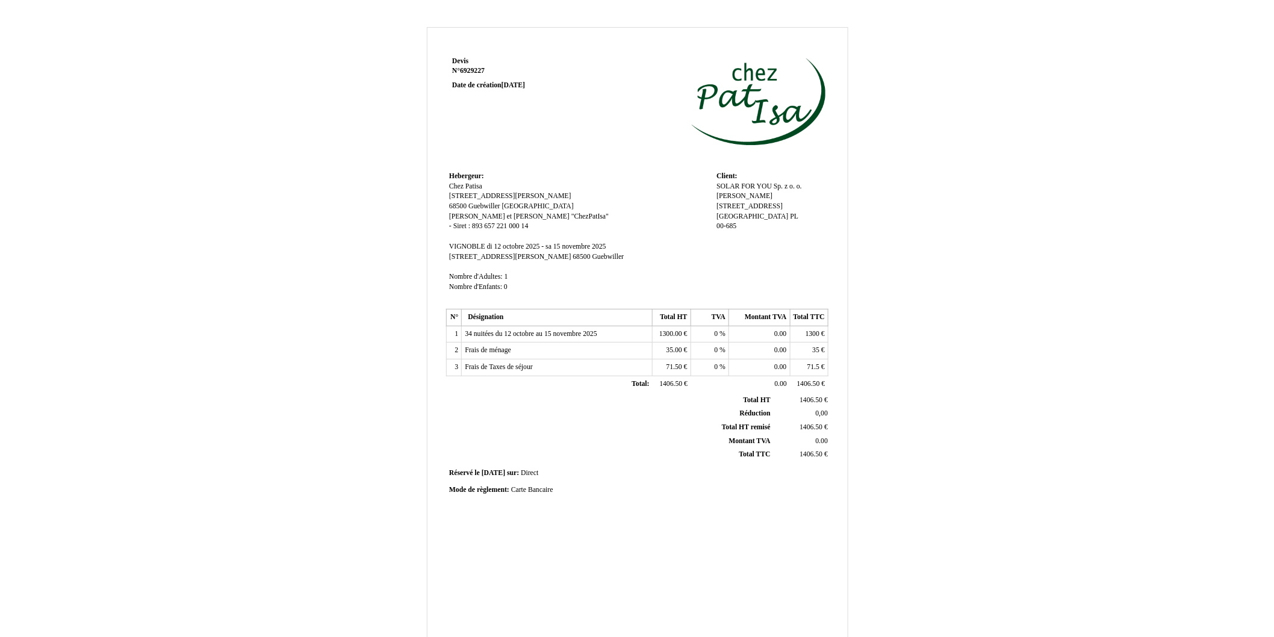
drag, startPoint x: 724, startPoint y: 268, endPoint x: 728, endPoint y: 276, distance: 8.9
click at [724, 268] on td "Client: Client: SOLAR FOR YOU Sp. z o. o. SOLAR FOR YOU Sp. z o. o. Anna Martwi…" at bounding box center [770, 237] width 114 height 137
click at [728, 276] on td "Client: Client: SOLAR FOR YOU Sp. z o. o. SOLAR FOR YOU Sp. z o. o. Anna Martwi…" at bounding box center [770, 237] width 114 height 137
click at [728, 285] on td "Client: Client: SOLAR FOR YOU Sp. z o. o. SOLAR FOR YOU Sp. z o. o. Anna Martwi…" at bounding box center [770, 237] width 114 height 137
click at [548, 302] on td "Hebergeur: Hebergeur: Chez Patisa Chez Patisa 131 rue Théodore Deck 131 rue Thé…" at bounding box center [579, 237] width 267 height 137
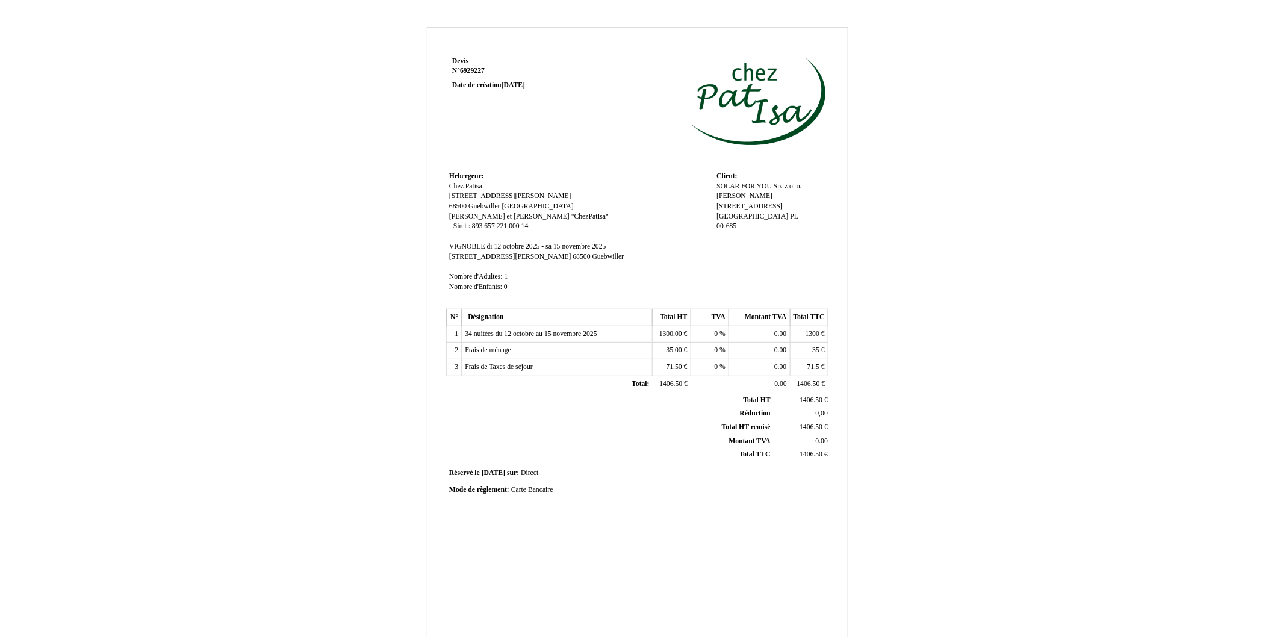
click at [449, 302] on td "Hebergeur: Hebergeur: Chez Patisa Chez Patisa 131 rue Théodore Deck 131 rue Thé…" at bounding box center [579, 237] width 267 height 137
click at [449, 307] on div "Devis Devis N° 6929227 6929227 Date de création 10 October 2025 Hebergeur: Hebe…" at bounding box center [637, 338] width 386 height 569
click at [474, 288] on span "Nombre d'Enfants:" at bounding box center [475, 287] width 53 height 8
click at [477, 275] on span "Nombre d'Adultes:" at bounding box center [476, 277] width 54 height 8
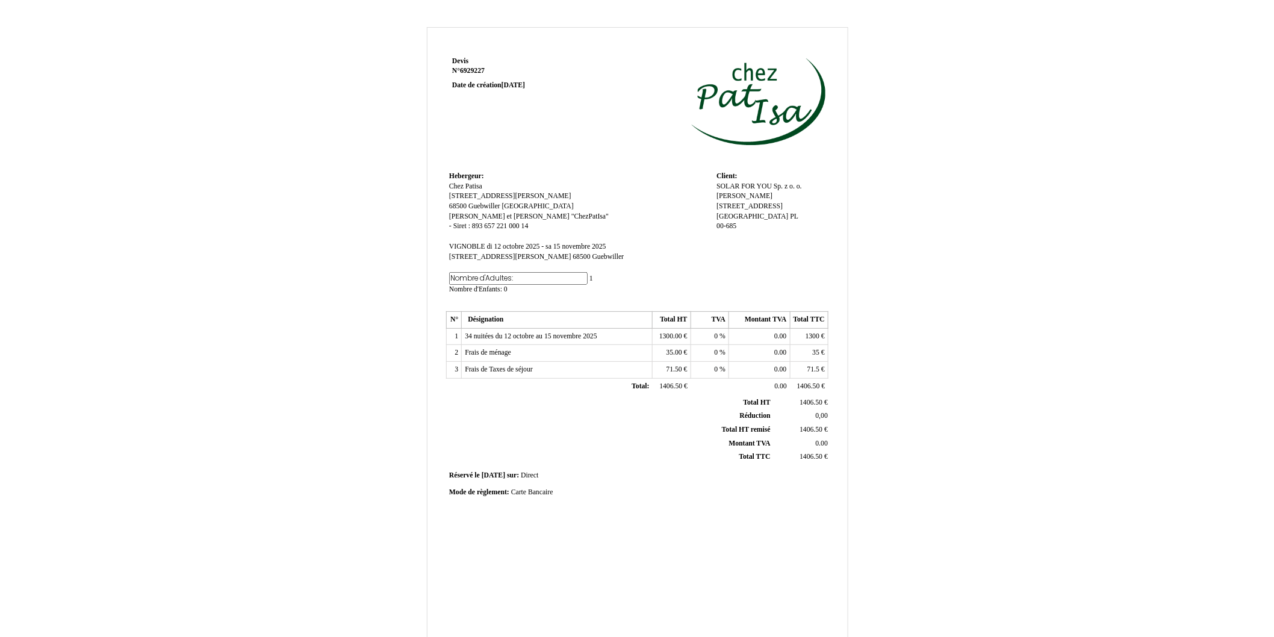
click at [479, 257] on span "[STREET_ADDRESS][PERSON_NAME]" at bounding box center [510, 257] width 122 height 8
click at [483, 240] on td "Hebergeur: Hebergeur: Chez Patisa Chez Patisa 131 rue Théodore Deck 131 rue Thé…" at bounding box center [579, 239] width 267 height 140
click at [558, 477] on td "Réservé le Réservé le 2025-10-10 2025-10-10 sur: sur: Direct Direct" at bounding box center [637, 473] width 382 height 16
click at [516, 469] on td "Réservé le Réservé le 2025-10-10 2025-10-10 sur: sur: Direct Direct" at bounding box center [637, 473] width 382 height 16
click at [543, 469] on td "Réservé le Réservé le 2025-10-10 2025-10-10 sur: sur: Direct Direct" at bounding box center [637, 473] width 382 height 16
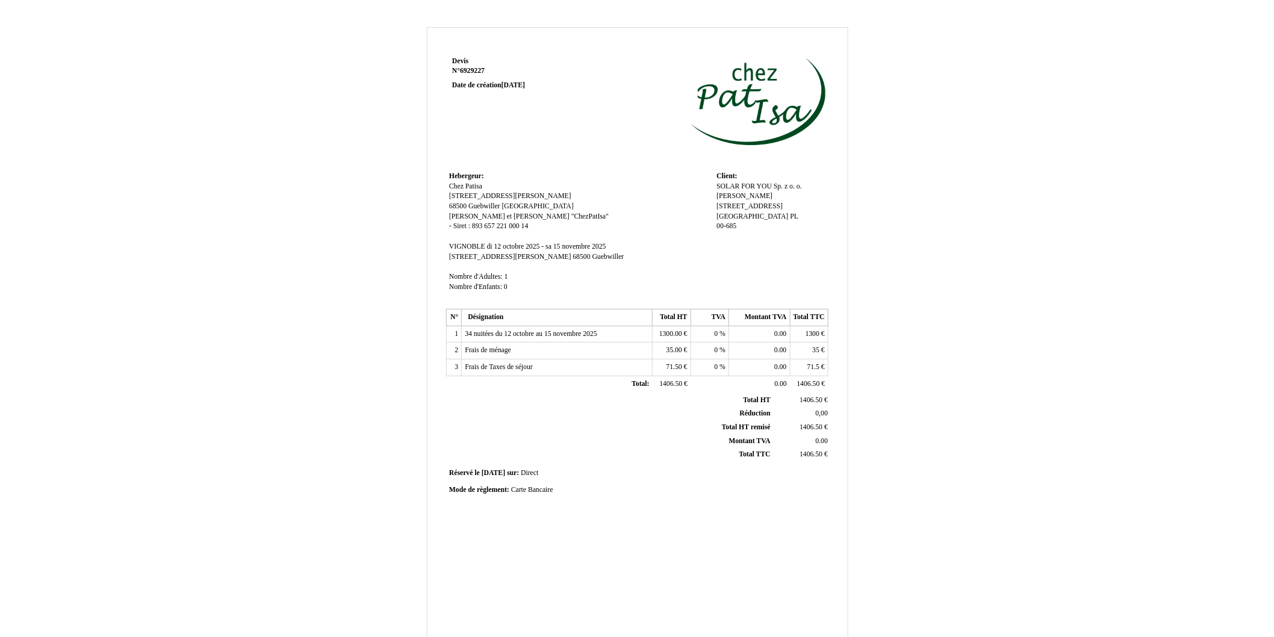
click at [538, 474] on span "Direct" at bounding box center [529, 473] width 17 height 8
click at [542, 474] on input "Direct" at bounding box center [590, 474] width 138 height 13
click at [486, 489] on span "Mode de règlement:" at bounding box center [479, 492] width 60 height 8
click at [643, 496] on td "Mode de règlement: Mode de règlement: Carte Bancaire Carte Bancaire" at bounding box center [637, 490] width 382 height 16
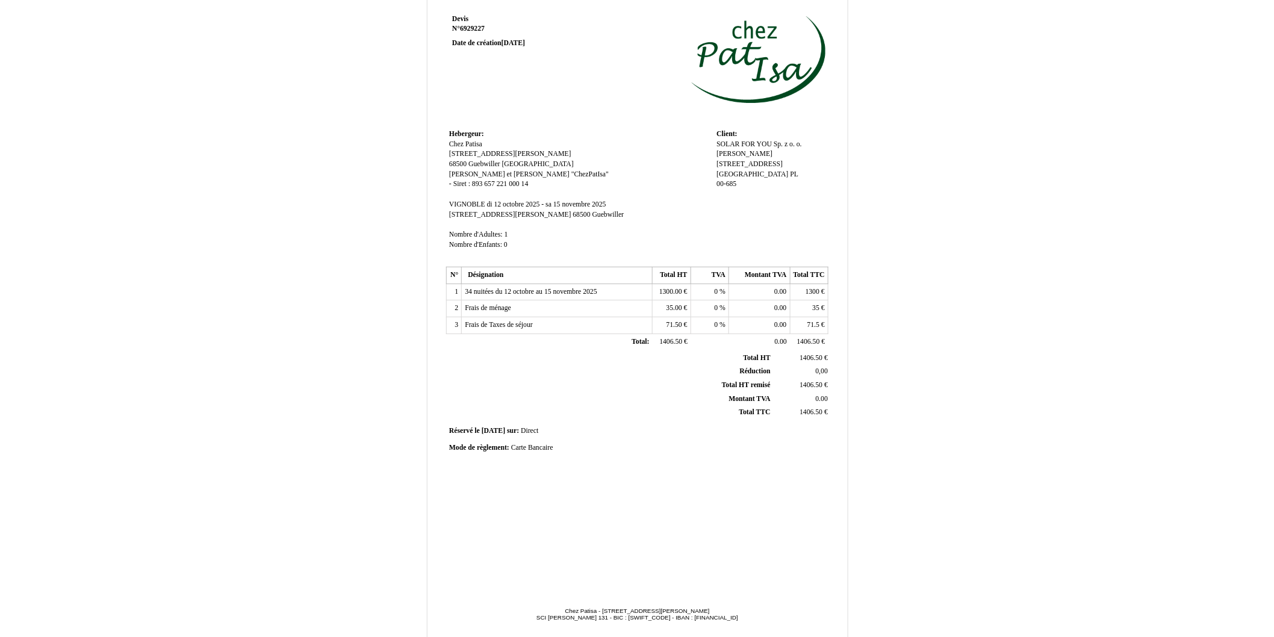
scroll to position [89, 0]
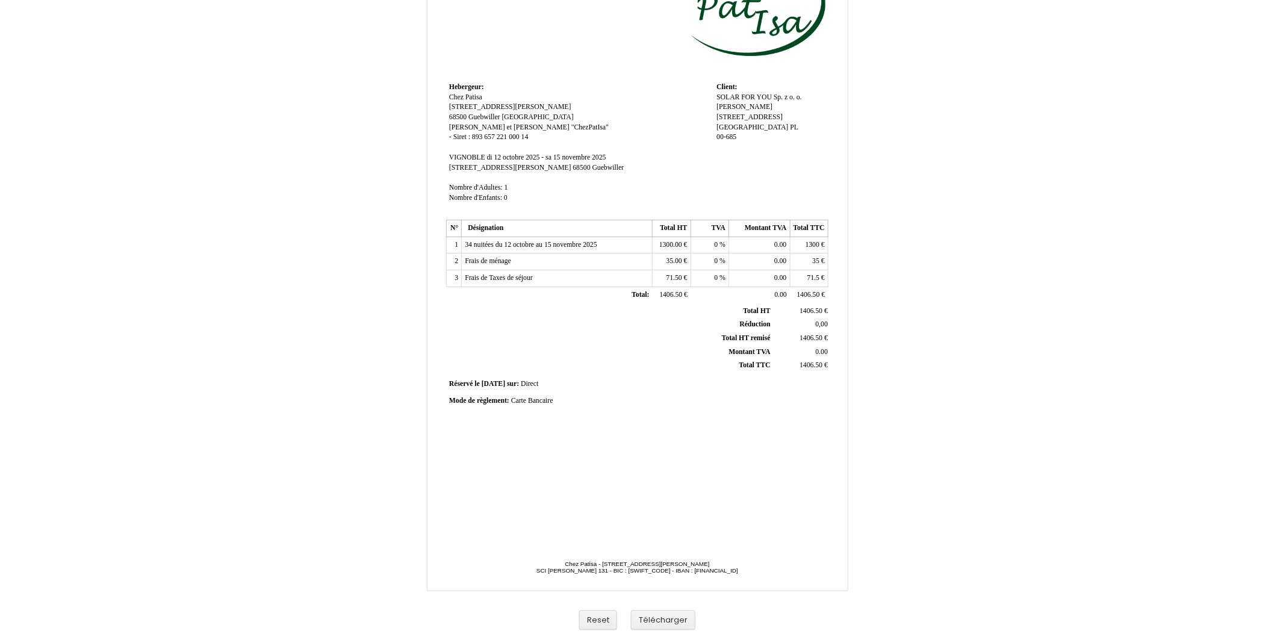
click at [488, 414] on td at bounding box center [541, 412] width 191 height 7
click at [468, 442] on div "Devis Devis N° 6929227 6929227 Date de création 10 October 2025 Hebergeur: Hebe…" at bounding box center [637, 248] width 386 height 569
click at [473, 450] on div "Devis Devis N° 6929227 6929227 Date de création 10 October 2025 Hebergeur: Hebe…" at bounding box center [637, 248] width 386 height 569
click at [578, 403] on div "Mode de règlement: Mode de règlement: Carte Bancaire Carte Bancaire" at bounding box center [637, 401] width 376 height 10
click at [552, 401] on span "Carte Bancaire" at bounding box center [532, 401] width 42 height 8
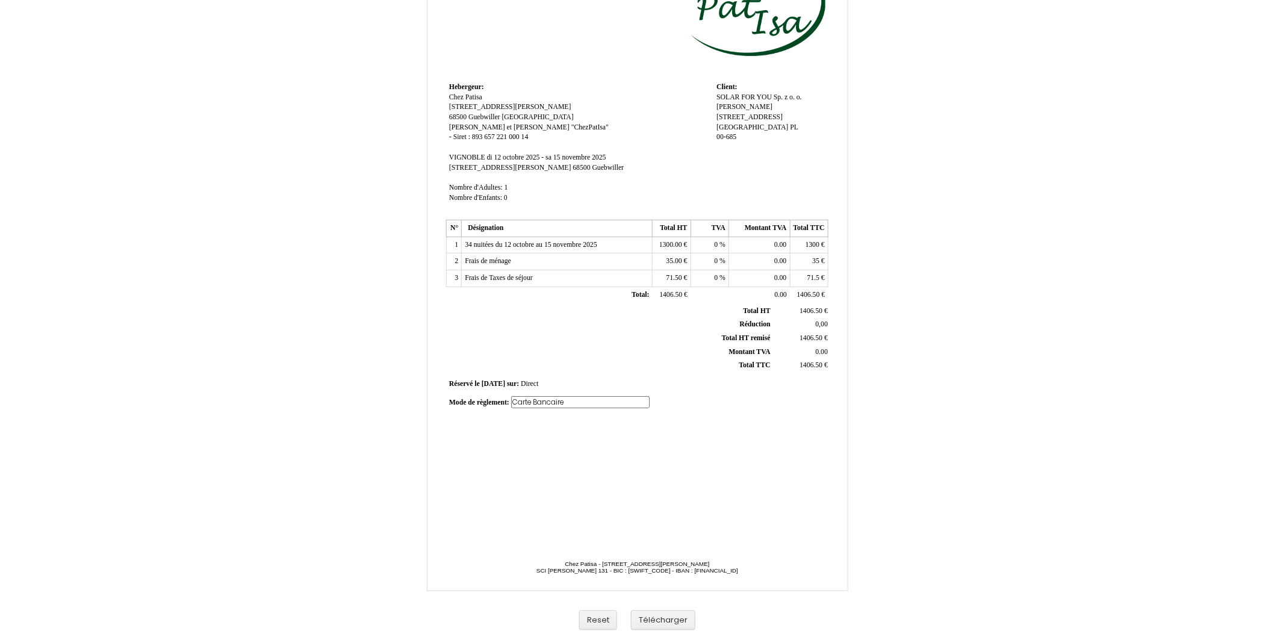
click at [576, 401] on input "Carte Bancaire" at bounding box center [580, 402] width 138 height 13
click at [704, 411] on div "Mode de règlement: Mode de règlement: Carte Bancaire Carte Bancaire" at bounding box center [637, 406] width 386 height 26
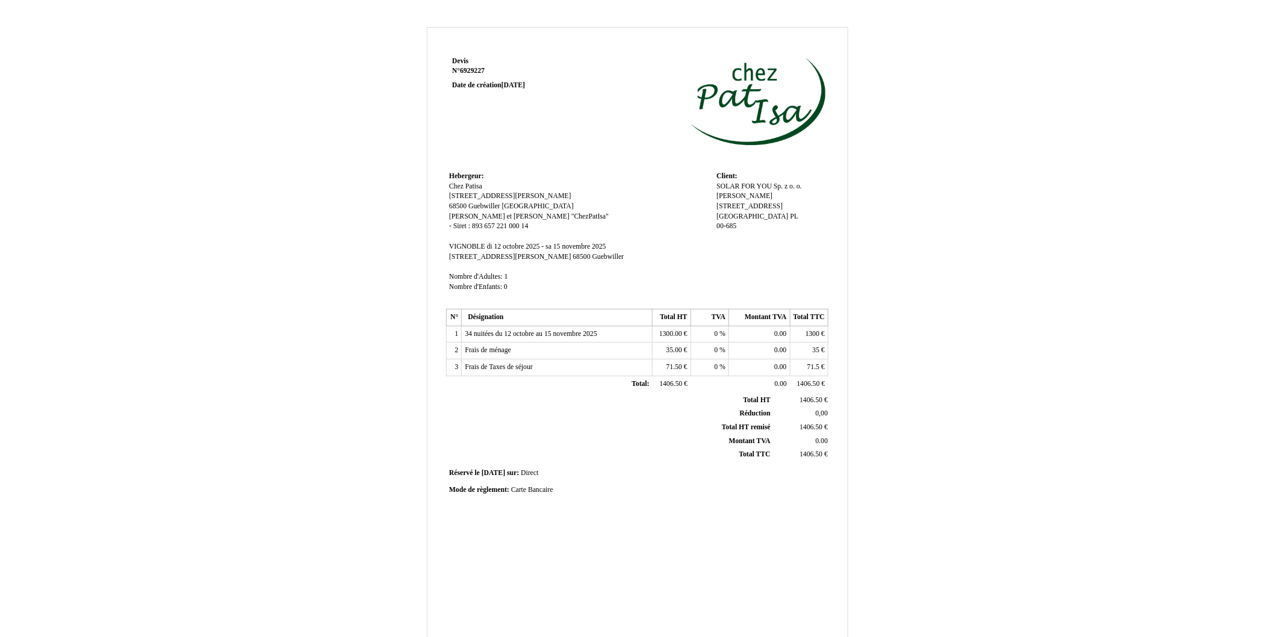
click at [743, 218] on span "[GEOGRAPHIC_DATA]" at bounding box center [752, 216] width 72 height 8
click at [769, 203] on span "[STREET_ADDRESS]" at bounding box center [749, 206] width 66 height 8
click at [741, 196] on span "Anna Martwitz" at bounding box center [744, 196] width 56 height 8
click at [752, 182] on div "SOLAR FOR YOU Sp. z o. o. SOLAR FOR YOU Sp. z o. o. Anna Martwitz Anna Martwitz…" at bounding box center [770, 213] width 108 height 63
click at [758, 244] on td "Client: Client: SOLAR FOR YOU Sp. z o. o. SOLAR FOR YOU Sp. z o. o. Anna Martwi…" at bounding box center [770, 237] width 114 height 137
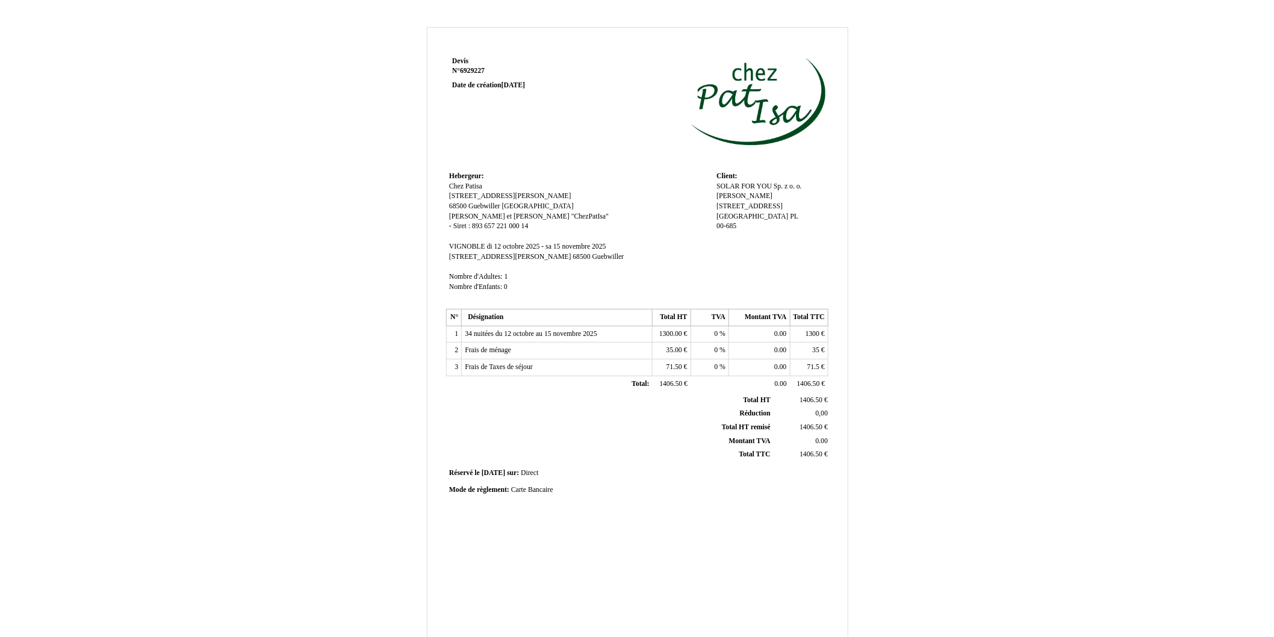
click at [725, 226] on span "00-685" at bounding box center [726, 226] width 20 height 8
click at [737, 250] on td "Client: Client: SOLAR FOR YOU Sp. z o. o. SOLAR FOR YOU Sp. z o. o. Anna Martwi…" at bounding box center [770, 237] width 114 height 137
click at [741, 223] on div "SOLAR FOR YOU Sp. z o. o. SOLAR FOR YOU Sp. z o. o. Anna Martwitz Anna Martwitz…" at bounding box center [770, 212] width 108 height 60
click at [737, 229] on div "SOLAR FOR YOU Sp. z o. o. SOLAR FOR YOU Sp. z o. o. Anna Martwitz Anna Martwitz…" at bounding box center [770, 212] width 108 height 60
click at [736, 225] on span "00-685" at bounding box center [726, 226] width 20 height 8
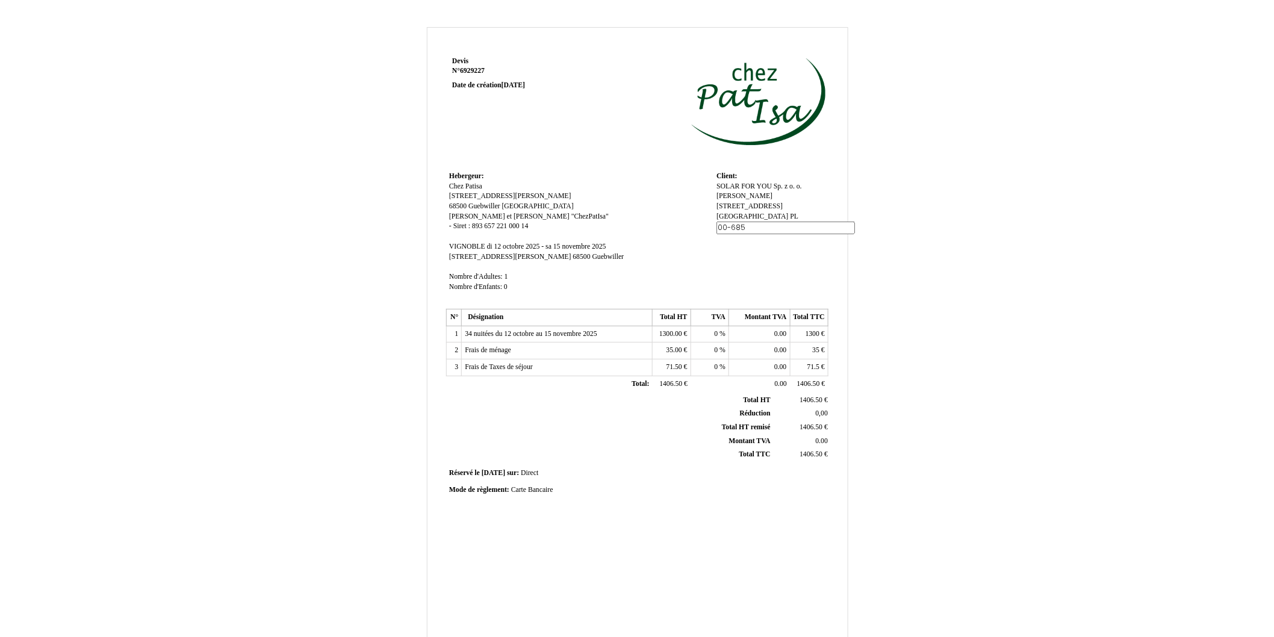
click at [802, 226] on input "00-685" at bounding box center [785, 228] width 138 height 13
paste input "TVA: PL7831775078"
drag, startPoint x: 739, startPoint y: 226, endPoint x: 745, endPoint y: 230, distance: 7.8
click at [739, 226] on input "00-685TVA: PL7831775078" at bounding box center [785, 228] width 138 height 13
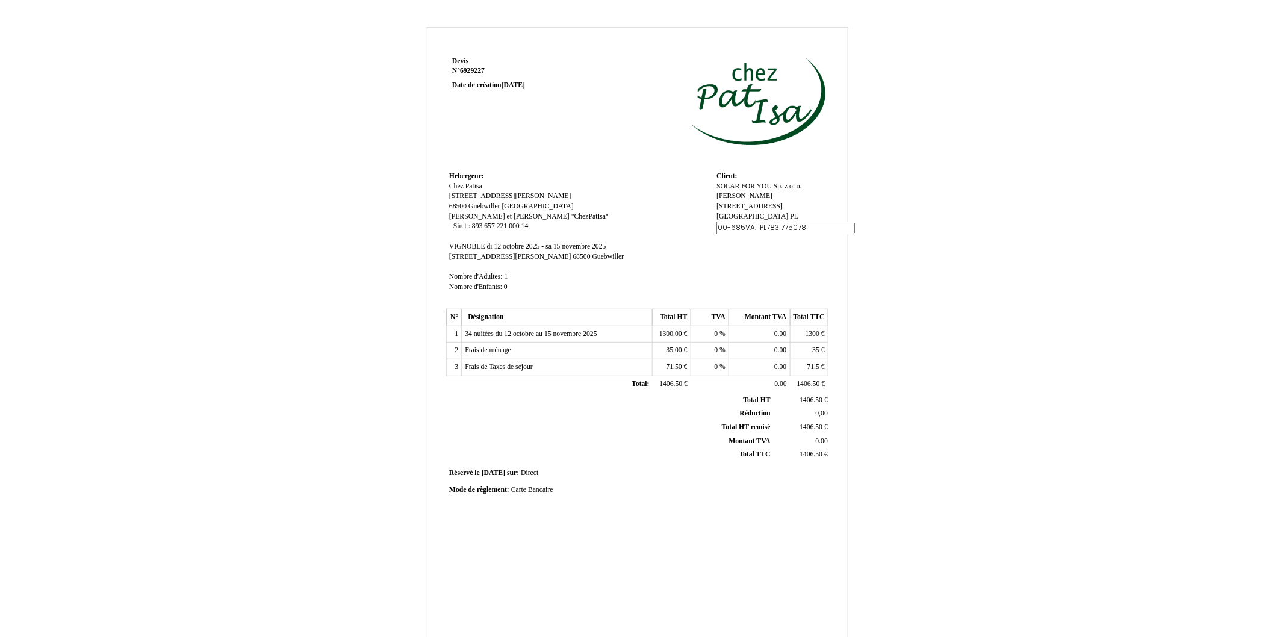
scroll to position [0, 0]
type input "00-685"
click at [754, 206] on span "[STREET_ADDRESS]" at bounding box center [749, 206] width 66 height 8
click at [731, 196] on span "Anna Martwitz" at bounding box center [744, 196] width 56 height 8
click at [781, 207] on div "SOLAR FOR YOU Sp. z o. o. SOLAR FOR YOU Sp. z o. o. Anna Martwitz Anna Martwitz…" at bounding box center [770, 212] width 108 height 60
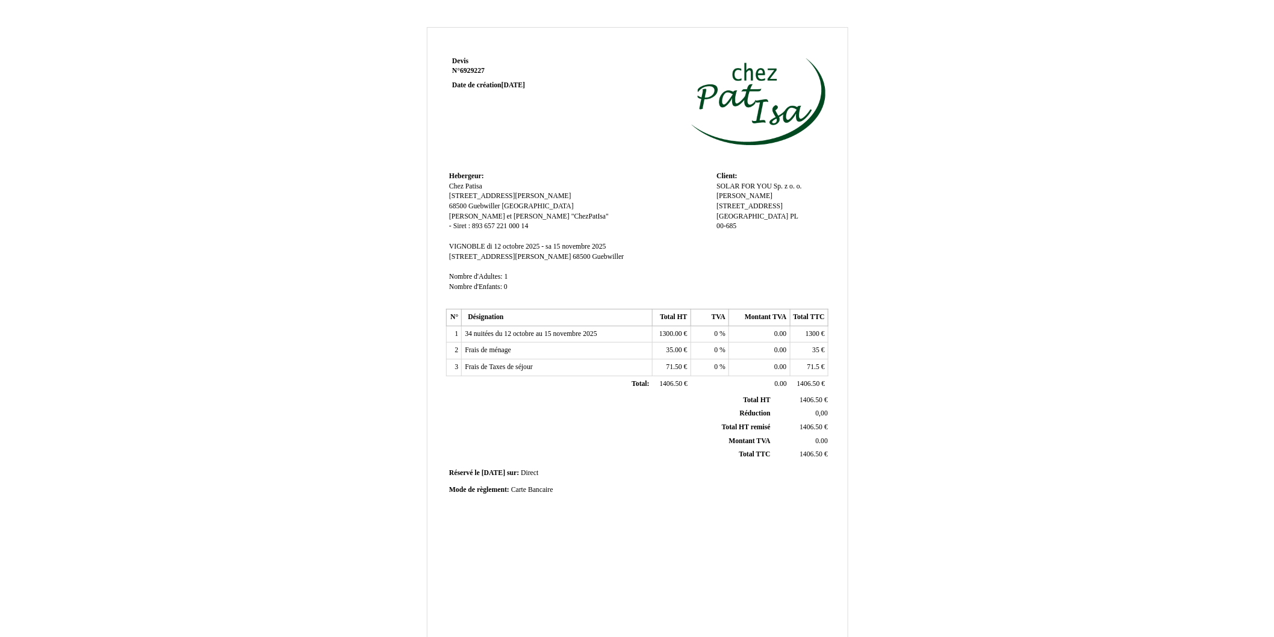
click at [772, 192] on span "Anna Martwitz" at bounding box center [744, 196] width 56 height 8
paste input "TVA: PL7831775078"
type input "Anna Martwitz TVA: PL7831775078"
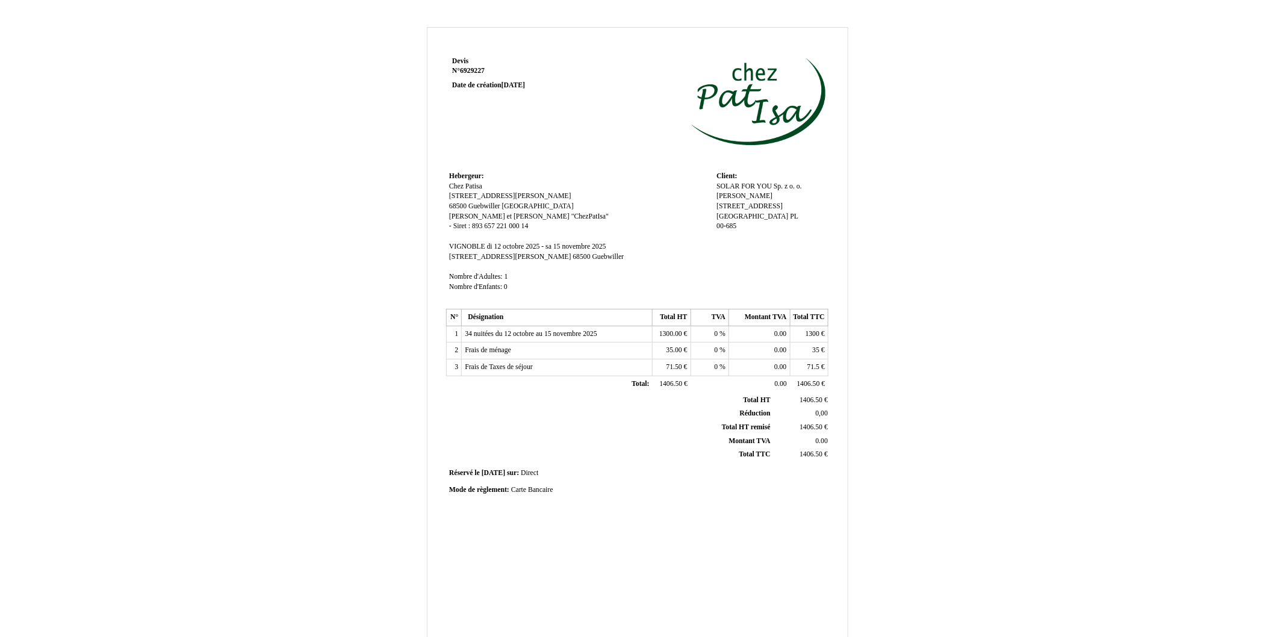
click at [736, 215] on span "[GEOGRAPHIC_DATA]" at bounding box center [752, 216] width 72 height 8
click at [707, 247] on td "Hebergeur: Hebergeur: Chez Patisa Chez Patisa 131 rue Théodore Deck 131 rue Thé…" at bounding box center [579, 237] width 267 height 137
click at [789, 192] on span "Anna Martwitz TVA: PL7831775078" at bounding box center [752, 201] width 73 height 18
click at [769, 195] on input "Anna Martwitz TVA: PL7831775078" at bounding box center [785, 197] width 138 height 13
click at [778, 196] on input "Anna Martwitz TVA: PL7831775078" at bounding box center [785, 197] width 138 height 13
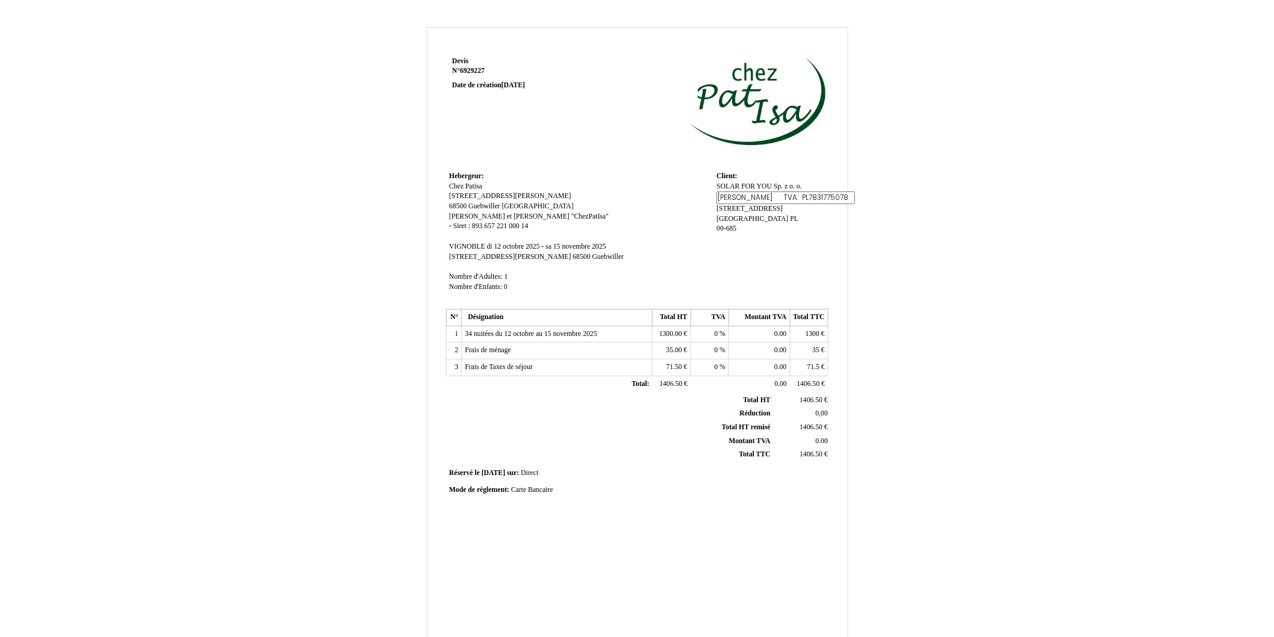
click at [787, 274] on td "Client: Client: SOLAR FOR YOU Sp. z o. o. SOLAR FOR YOU Sp. z o. o. Anna Martwi…" at bounding box center [770, 237] width 114 height 137
click at [772, 185] on span "SOLAR FOR YOU Sp. z o. o." at bounding box center [758, 186] width 85 height 8
click at [802, 187] on input "SOLAR FOR YOU Sp. z o. o." at bounding box center [785, 188] width 138 height 13
click at [798, 184] on input "SOLAR FOR YOU Sp. z o. o." at bounding box center [785, 188] width 138 height 13
click at [757, 267] on td "Client: Client: SOLAR FOR YOU Sp. z o. o. SOLAR FOR YOU Sp. z o. o. Anna Martwi…" at bounding box center [770, 237] width 114 height 137
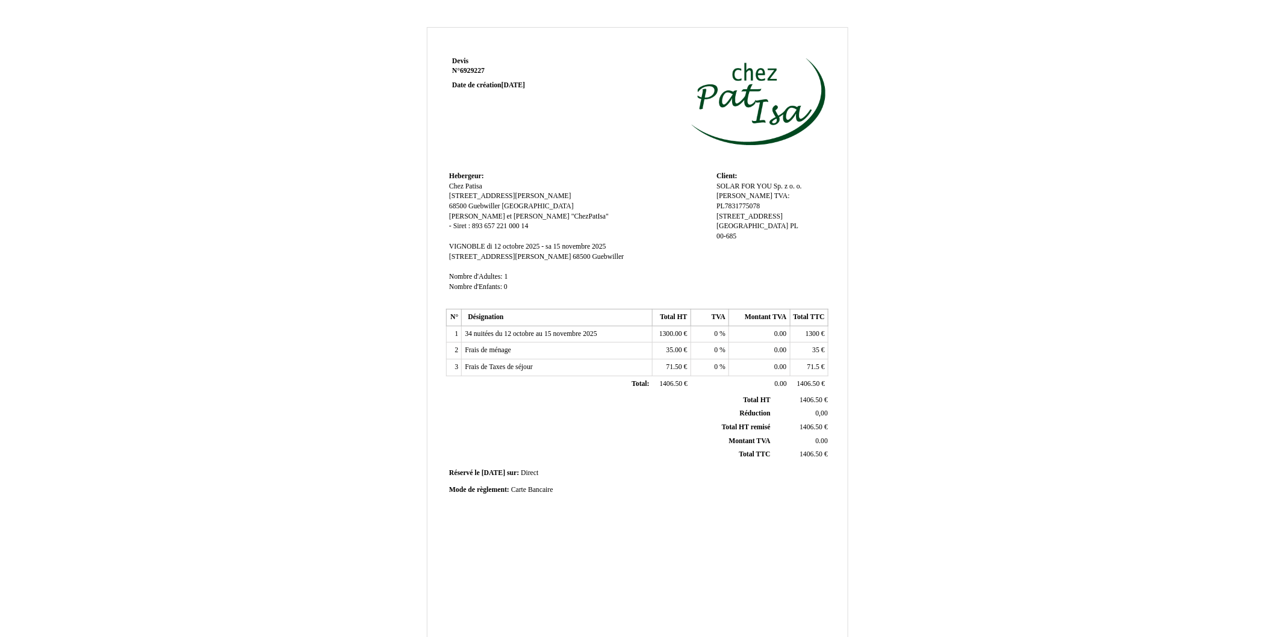
click at [767, 189] on span "SOLAR FOR YOU Sp. z o. o." at bounding box center [758, 186] width 85 height 8
click at [772, 187] on input "SOLAR FOR YOU Sp. z o. o." at bounding box center [785, 188] width 138 height 13
click at [797, 254] on td "Client: Client: SOLAR FOR YOU Sp. z o. o. SOLAR FOR YOU Sp. z o. o. Anna Martwi…" at bounding box center [770, 237] width 114 height 137
click at [799, 182] on span "SOLAR FOR YOU Sp. z o. o." at bounding box center [758, 186] width 85 height 8
click at [757, 250] on td "Client: Client: SOLAR FOR YOU Sp. z o. o. SOLAR FOR YOU Sp. z o. o. Anna Martwi…" at bounding box center [770, 237] width 114 height 137
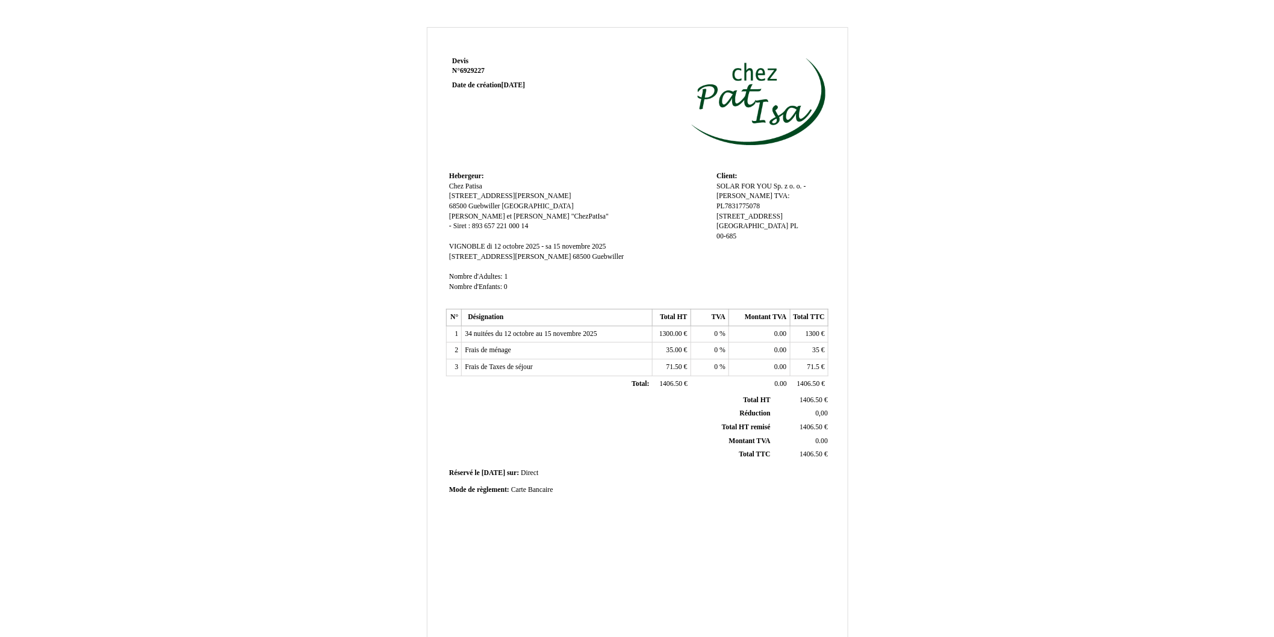
click at [804, 187] on span "SOLAR FOR YOU Sp. z o. o. -" at bounding box center [760, 186] width 89 height 8
click at [795, 184] on input "SOLAR FOR YOU Sp. z o. o. -" at bounding box center [785, 188] width 138 height 13
click at [798, 255] on td "Client: Client: SOLAR FOR YOU Sp. z o. o. - SOLAR FOR YOU Sp. z o. o. - Anna Ma…" at bounding box center [770, 237] width 114 height 137
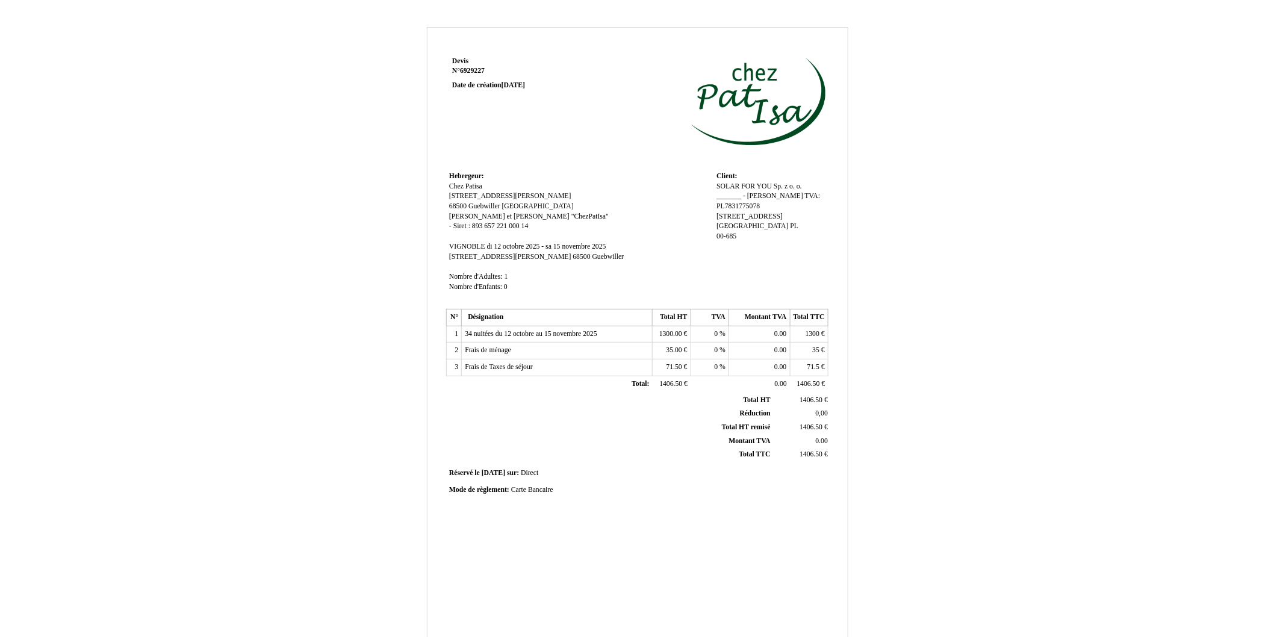
click at [748, 182] on div "SOLAR FOR YOU Sp. z o. o. _______ - SOLAR FOR YOU Sp. z o. o. _______ - Anna Ma…" at bounding box center [770, 217] width 108 height 70
click at [758, 184] on span "SOLAR FOR YOU Sp. z o. o. _______ -" at bounding box center [758, 191] width 85 height 18
click at [792, 187] on input "SOLAR FOR YOU Sp. z o. o. _______ -" at bounding box center [785, 188] width 138 height 13
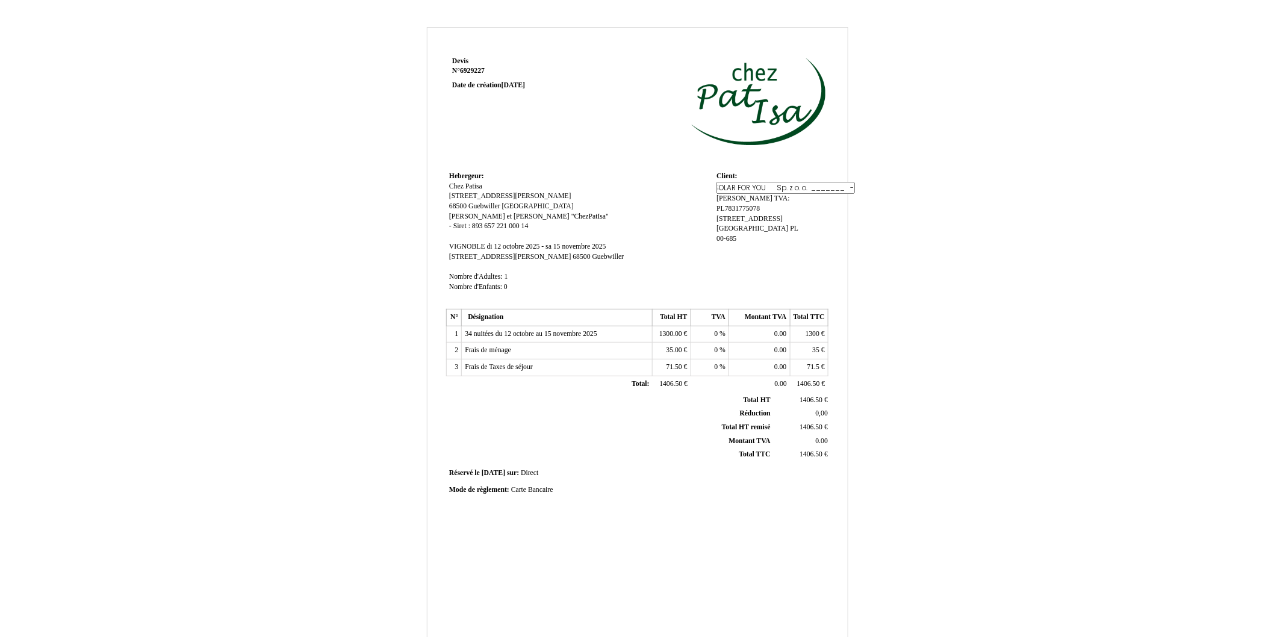
click at [722, 282] on td "Client: Client: SOLAR FOR YOU Sp. z o. o. _______ - SOLAR FOR YOU Sp. z o. o. _…" at bounding box center [770, 237] width 114 height 137
click at [775, 184] on span "SOLAR FOR YOU Sp. z o. o. _______" at bounding box center [758, 191] width 85 height 18
click at [775, 184] on input "SOLAR FOR YOU Sp. z o. o. _______" at bounding box center [785, 188] width 138 height 13
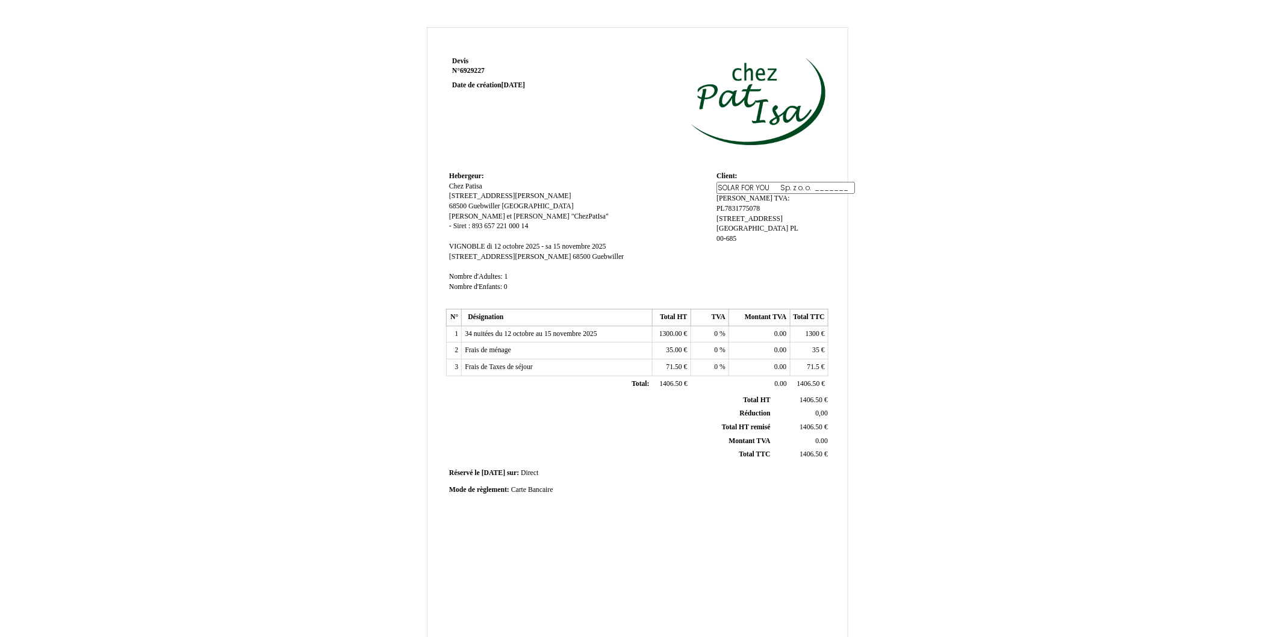
click at [784, 184] on input "SOLAR FOR YOU Sp. z o. o. _______" at bounding box center [785, 188] width 138 height 13
type input "SOLAR FOR YOU Sp. z o. o. ____"
click at [814, 261] on td "Client: Client: SOLAR FOR YOU Sp. z o. o. _______ SOLAR FOR YOU Sp. z o. o. ___…" at bounding box center [770, 237] width 114 height 137
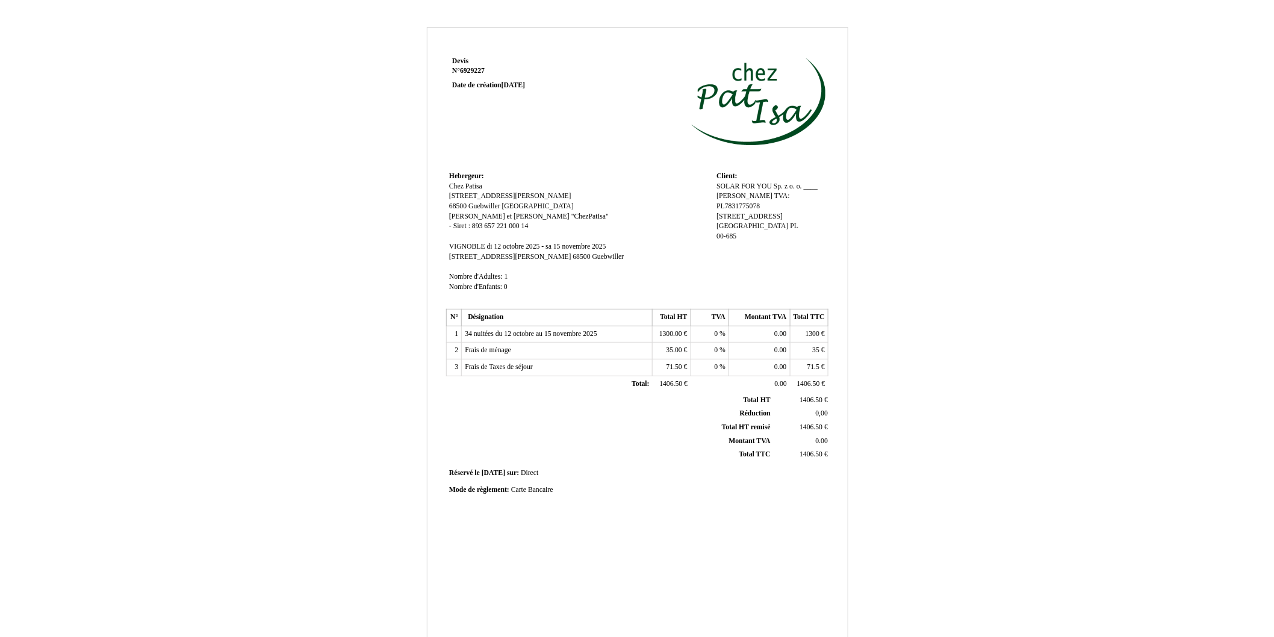
click at [760, 195] on span "Anna Martwitz TVA: PL7831775078" at bounding box center [752, 201] width 73 height 18
click at [742, 273] on td "Client: Client: SOLAR FOR YOU Sp. z o. o. ____ SOLAR FOR YOU Sp. z o. o. ____ A…" at bounding box center [770, 237] width 114 height 137
click at [766, 197] on span "Anna Martwitz __TVA: PL7831775078" at bounding box center [756, 201] width 80 height 18
click at [736, 200] on input "Anna Martwitz __TVA: PL7831775078" at bounding box center [785, 197] width 138 height 13
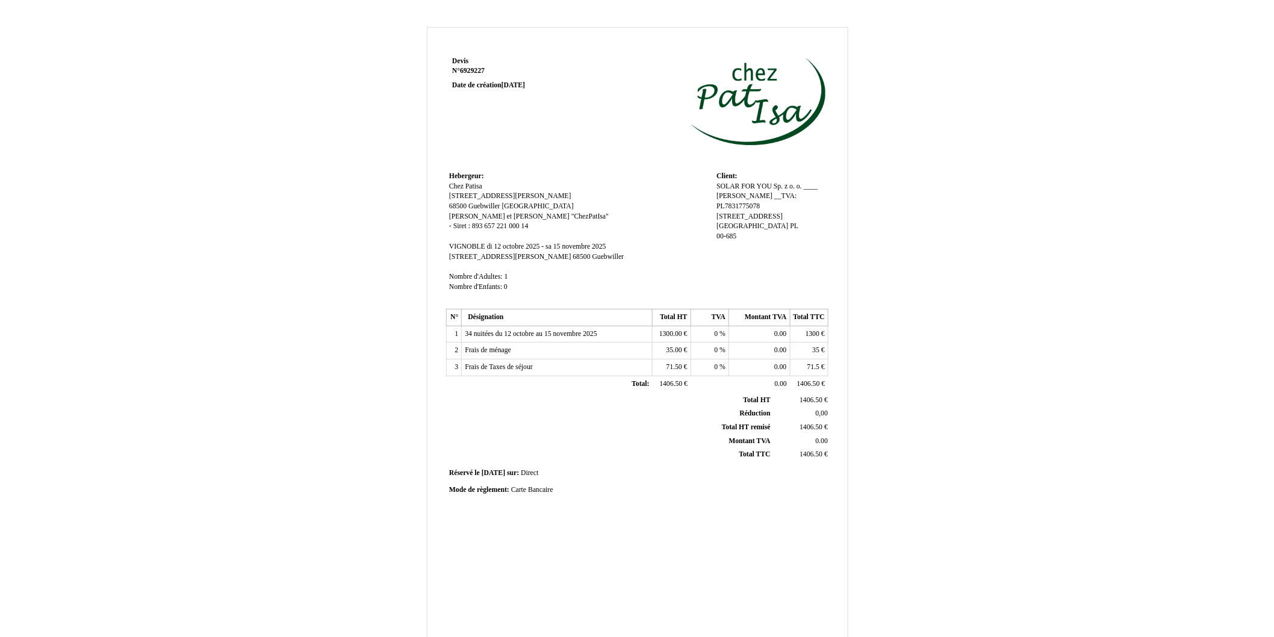
scroll to position [0, 0]
click at [745, 234] on div "SOLAR FOR YOU Sp. z o. o. ____ SOLAR FOR YOU Sp. z o. o. ____ Anna Martwitz __T…" at bounding box center [770, 217] width 108 height 70
click at [770, 197] on span "Anna Martwitz ___TVA: PL7831775078" at bounding box center [758, 201] width 84 height 18
click at [731, 199] on input "Anna Martwitz ___TVA: PL7831775078" at bounding box center [785, 197] width 138 height 13
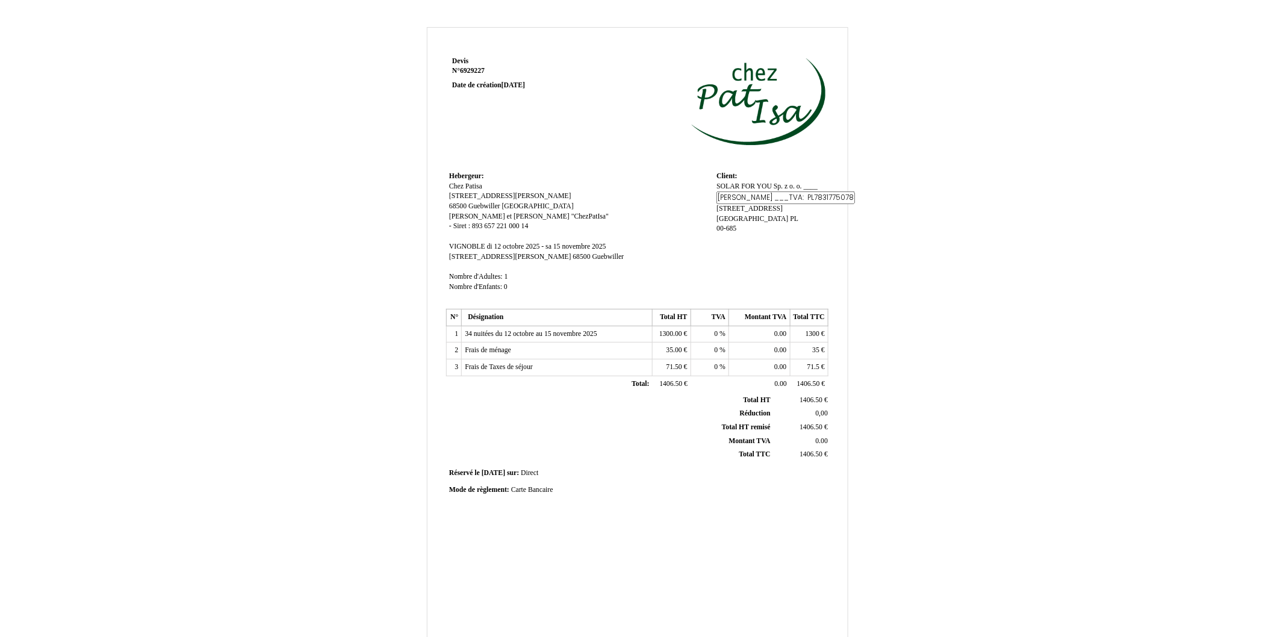
click at [705, 219] on td "Hebergeur: Hebergeur: Chez Patisa Chez Patisa 131 rue Théodore Deck 131 rue Thé…" at bounding box center [579, 237] width 267 height 137
click at [768, 197] on span "Anna Martwitz _______TVA: PL7831775078" at bounding box center [765, 201] width 98 height 18
click at [728, 197] on input "Anna Martwitz _______TVA: PL7831775078" at bounding box center [785, 197] width 138 height 13
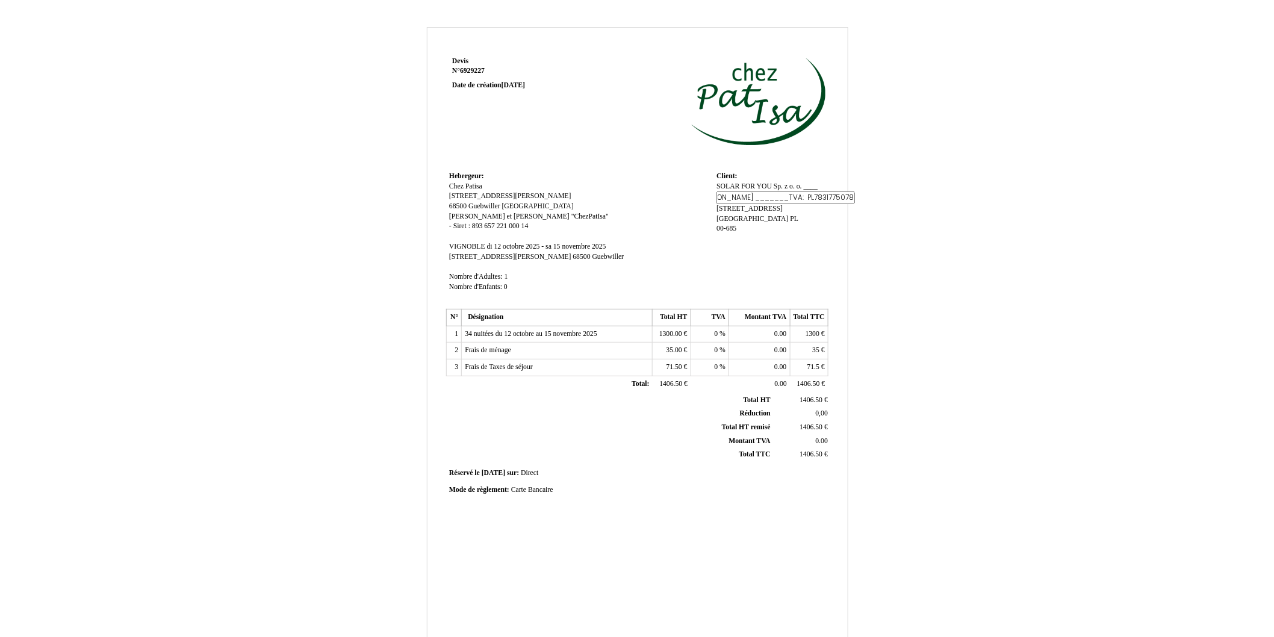
scroll to position [0, 0]
click at [692, 218] on td "Hebergeur: Hebergeur: Chez Patisa Chez Patisa 131 rue Théodore Deck 131 rue Thé…" at bounding box center [579, 237] width 267 height 137
click at [781, 200] on div "SOLAR FOR YOU Sp. z o. o. ____ SOLAR FOR YOU Sp. z o. o. ____ Anna Martwitz ___…" at bounding box center [770, 217] width 108 height 70
click at [769, 199] on span "Anna Martwitz ____________TVA: PL7831775078" at bounding box center [767, 201] width 103 height 18
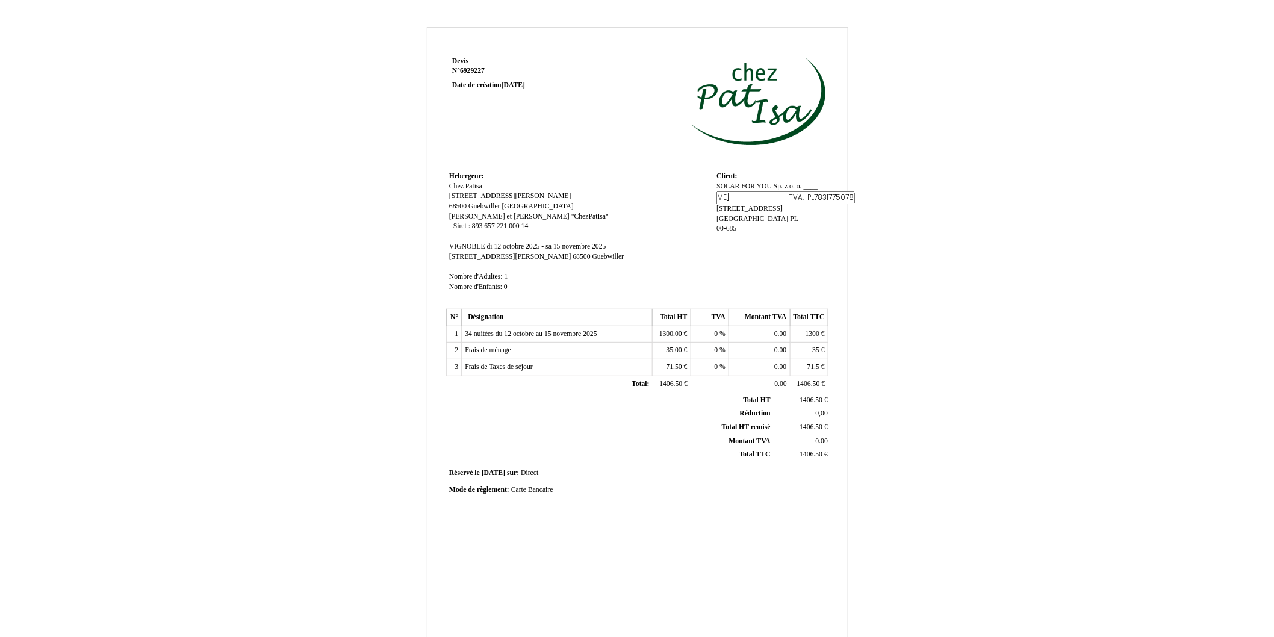
click at [723, 196] on input "Anna Martwitz ____________TVA: PL7831775078" at bounding box center [785, 197] width 138 height 13
click at [743, 215] on div "SOLAR FOR YOU Sp. z o. o. ____ SOLAR FOR YOU Sp. z o. o. ____ Anna Martwitz ___…" at bounding box center [770, 213] width 108 height 63
click at [755, 207] on span "Anna Martwitz _______________TVA: PL7831775078" at bounding box center [750, 206] width 68 height 28
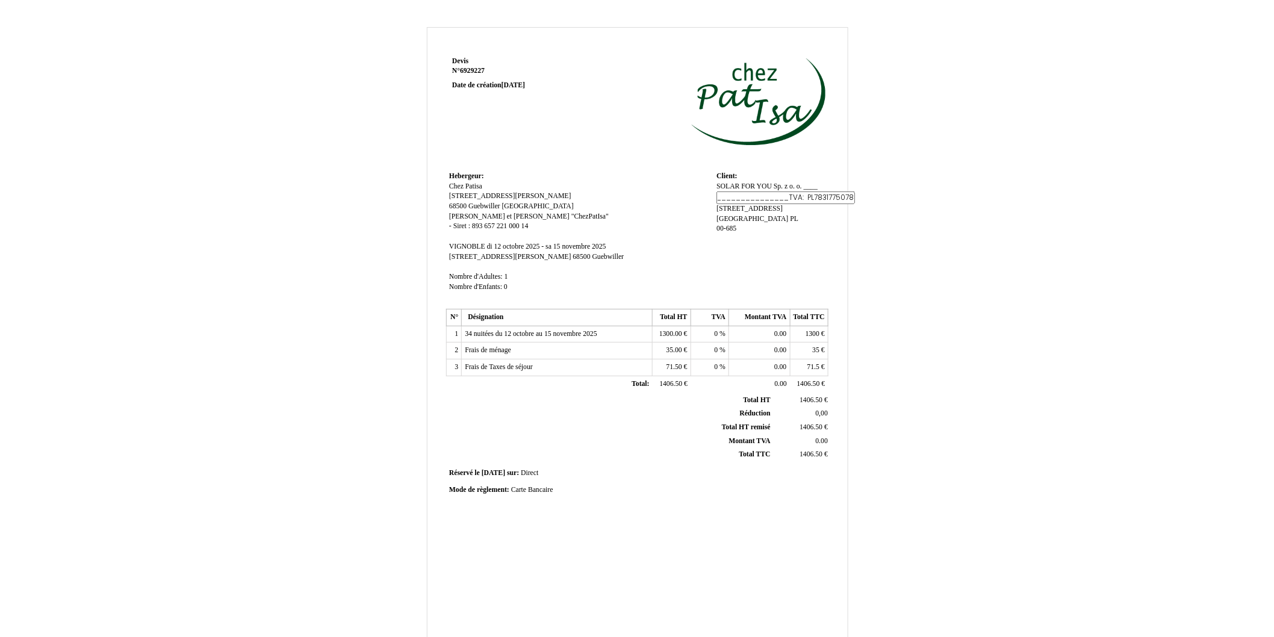
click at [739, 195] on input "Anna Martwitz _______________TVA: PL7831775078" at bounding box center [785, 197] width 138 height 13
type input "[PERSON_NAME] _______________ TVA: PL7831775078"
click at [739, 208] on div "SOLAR FOR YOU Sp. z o. o. ____ SOLAR FOR YOU Sp. z o. o. ____ Anna Martwitz ___…" at bounding box center [770, 213] width 108 height 63
click at [814, 188] on span "SOLAR FOR YOU Sp. z o. o. ____" at bounding box center [766, 186] width 101 height 8
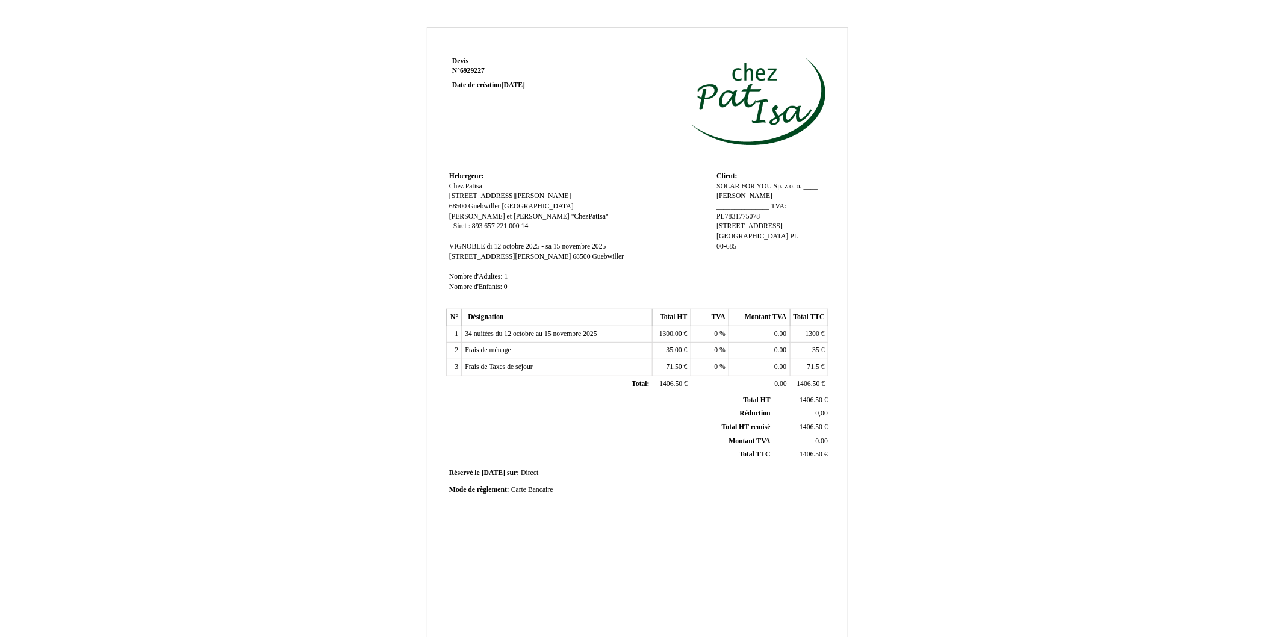
scroll to position [0, 32]
click at [796, 184] on input "SOLAR FOR YOU Sp. z o. o. ____" at bounding box center [785, 188] width 138 height 13
type input "SOLAR FOR YOU Sp. z o. o. ___"
click at [940, 196] on div "Devis Devis N° 6929227 6929227 Date de création 10 October 2025 Hebergeur: Hebe…" at bounding box center [637, 376] width 704 height 699
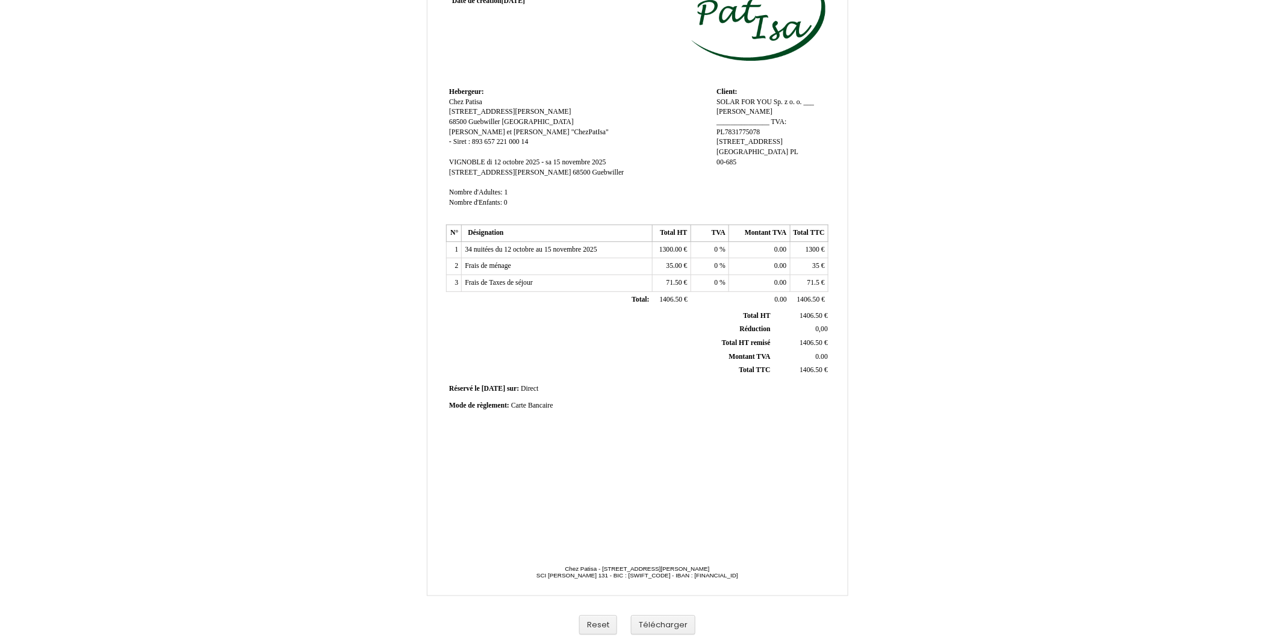
scroll to position [89, 0]
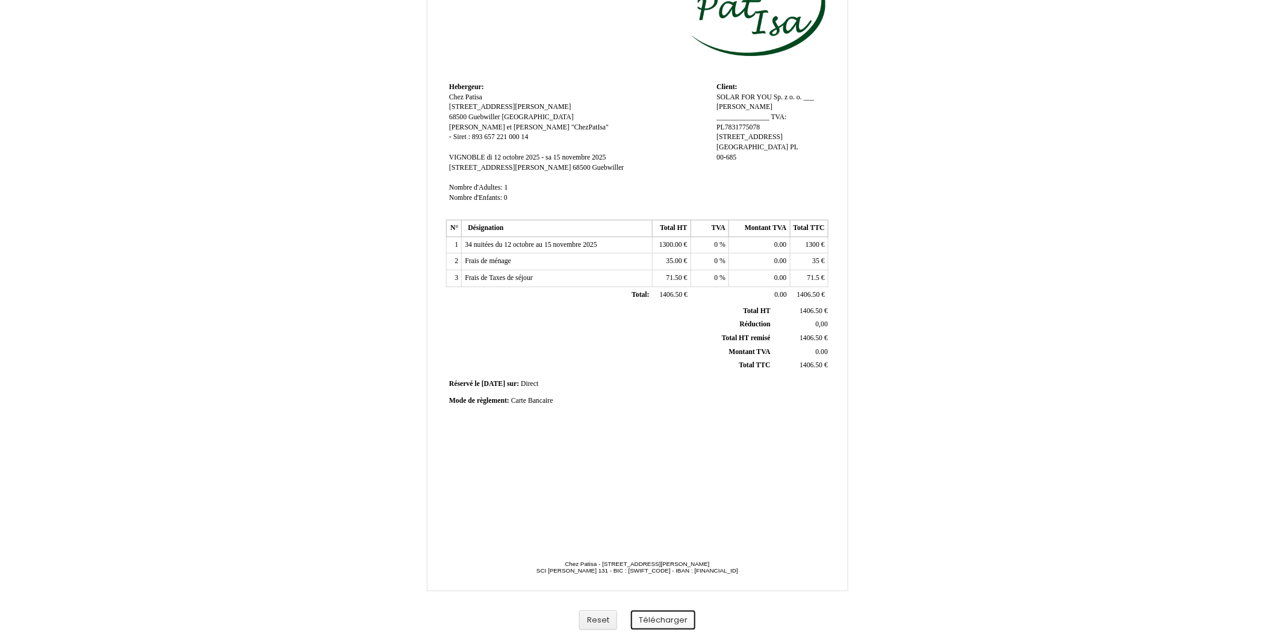
click at [672, 623] on button "Télécharger" at bounding box center [663, 620] width 64 height 20
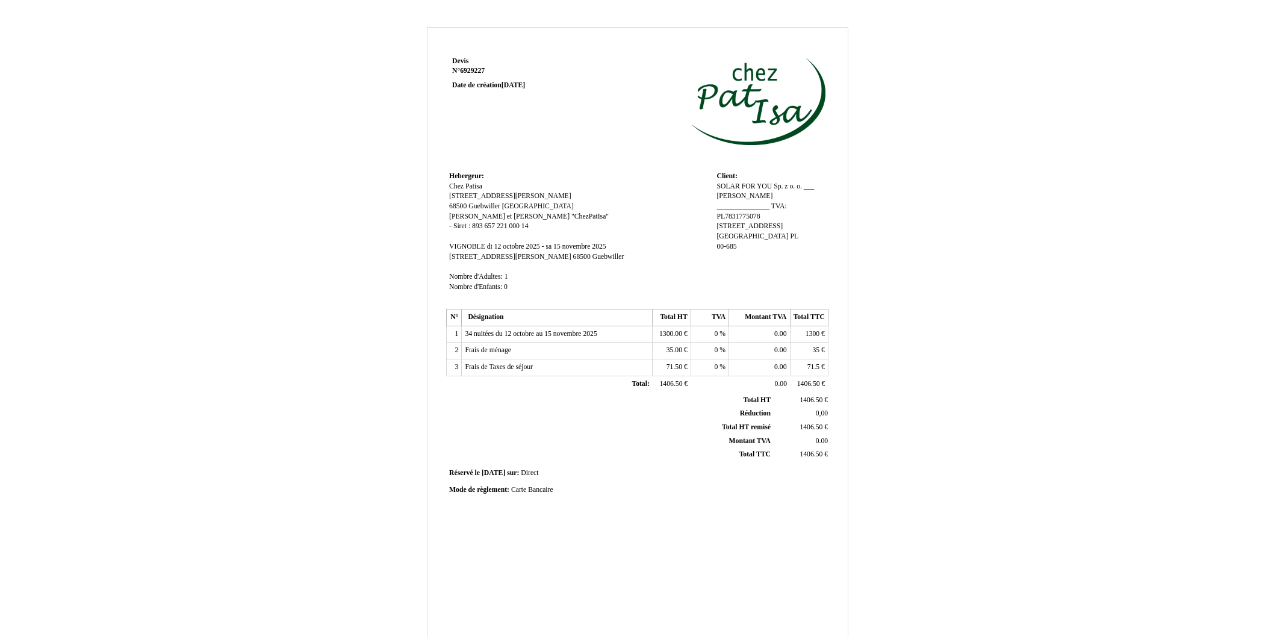
scroll to position [89, 0]
